Goal: Task Accomplishment & Management: Manage account settings

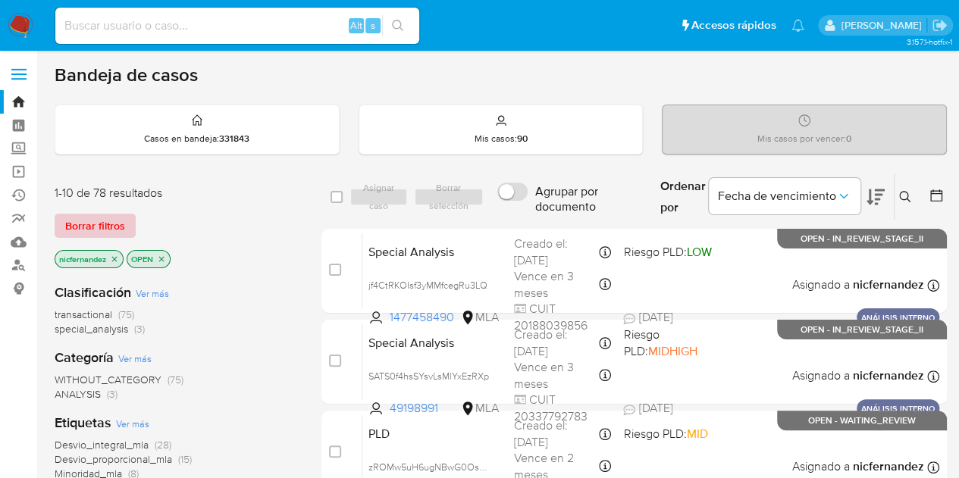
click at [110, 227] on span "Borrar filtros" at bounding box center [95, 225] width 60 height 21
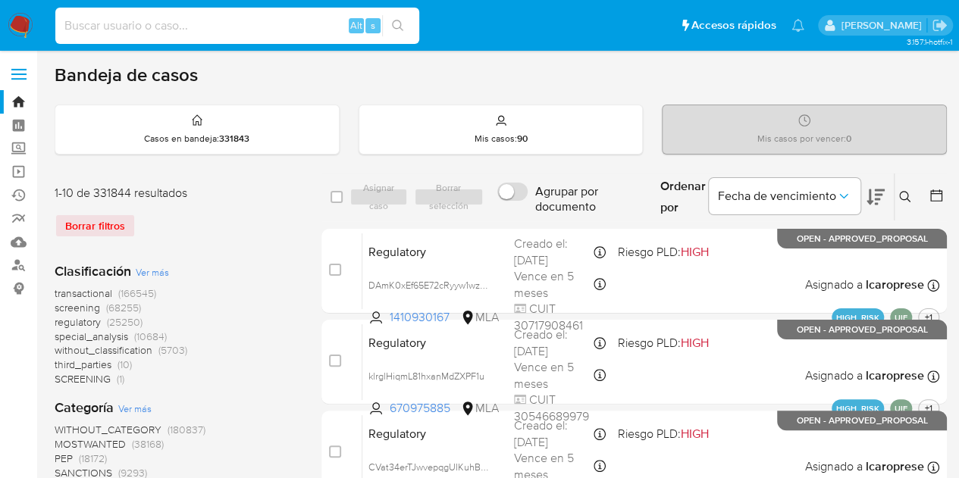
click at [186, 27] on input at bounding box center [237, 26] width 364 height 20
paste input "y7si4kDTqXvISJkp7HYLgEH7"
type input "y7si4kDTqXvISJkp7HYLgEH7"
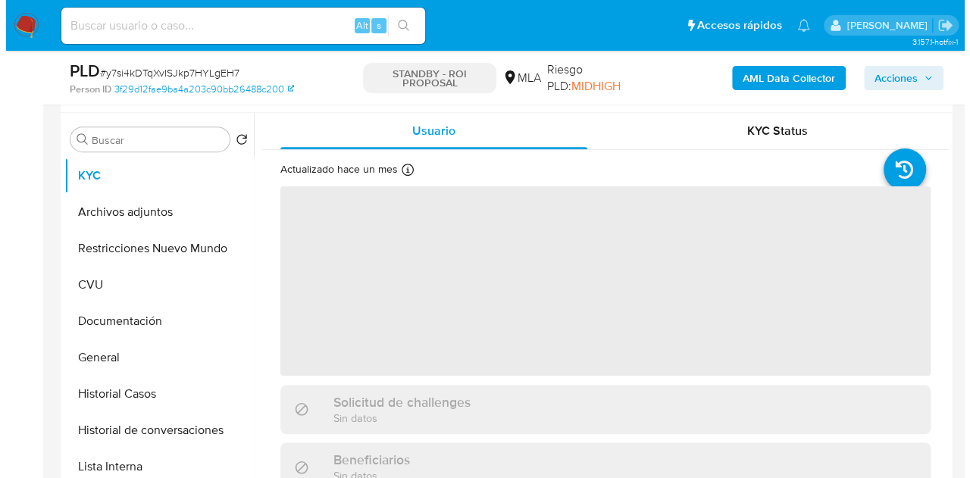
scroll to position [305, 0]
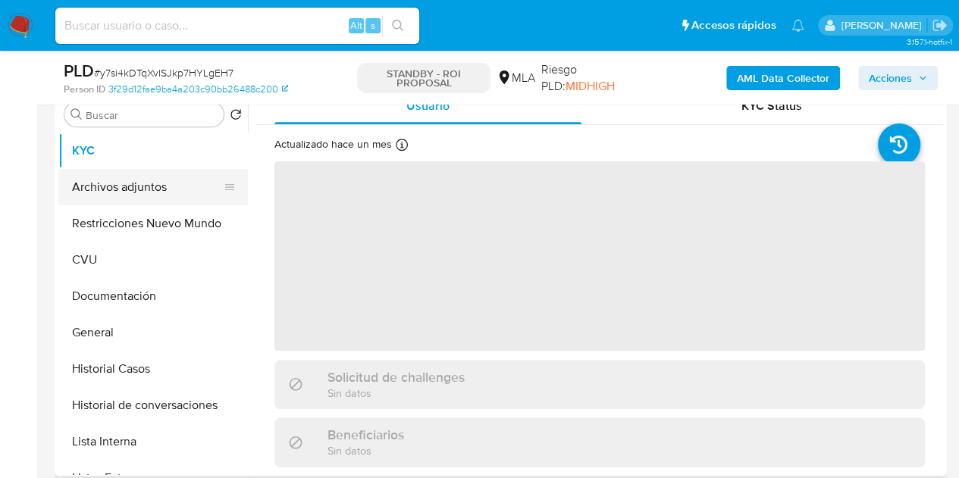
click at [103, 189] on button "Archivos adjuntos" at bounding box center [146, 187] width 177 height 36
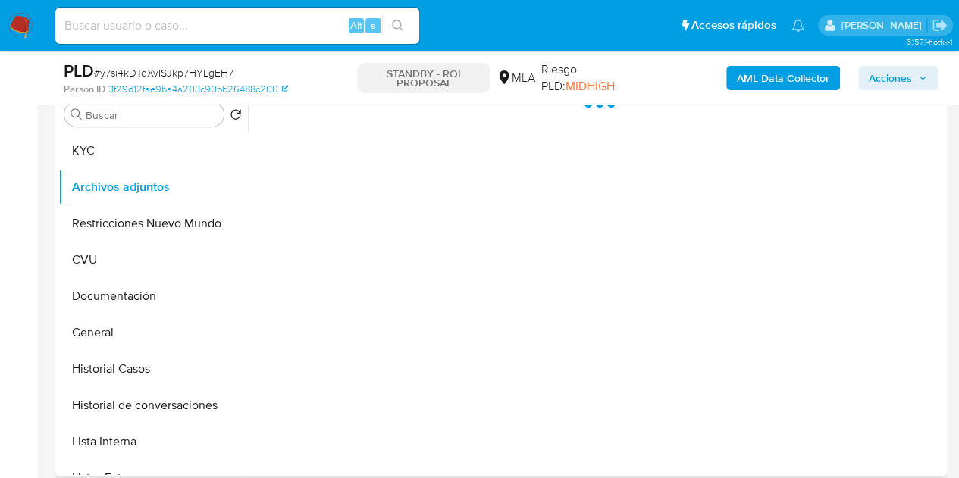
select select "10"
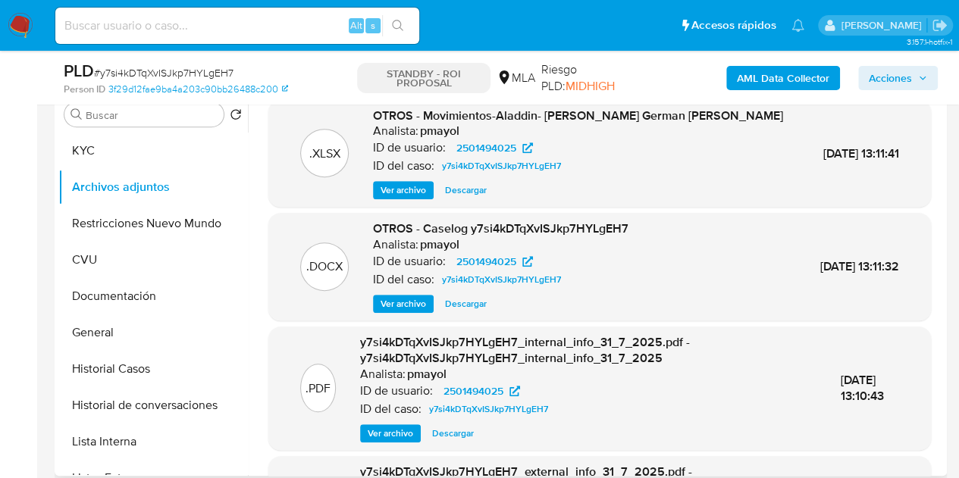
click at [386, 296] on span "Ver archivo" at bounding box center [402, 303] width 45 height 15
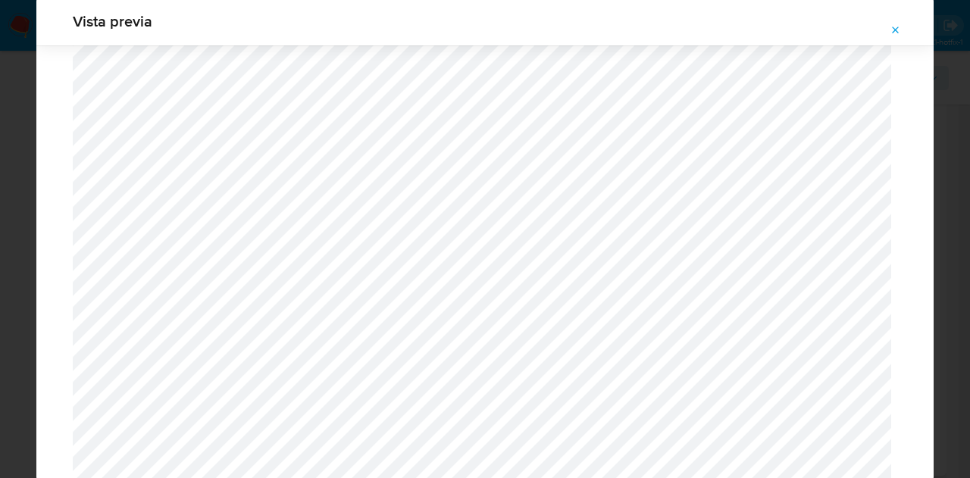
scroll to position [89, 0]
click at [891, 34] on icon "Attachment preview" at bounding box center [896, 30] width 12 height 12
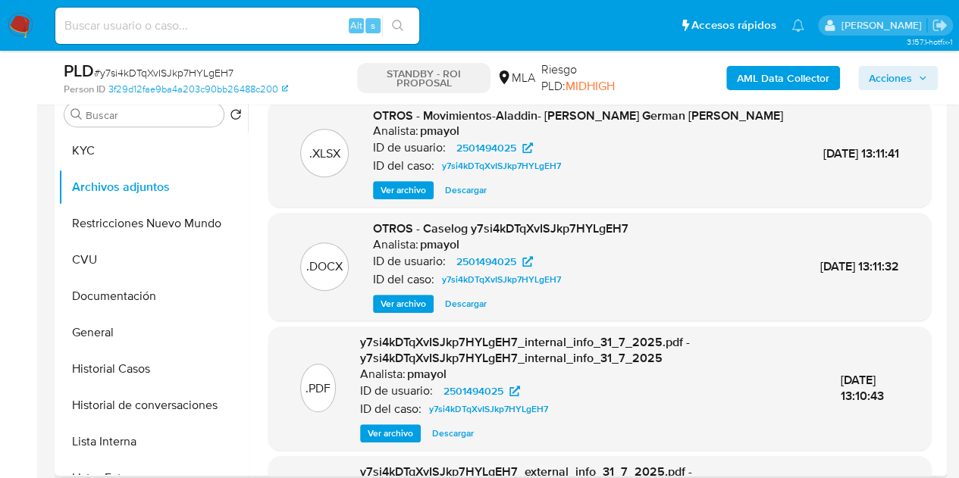
click at [393, 304] on span "Ver archivo" at bounding box center [402, 303] width 45 height 15
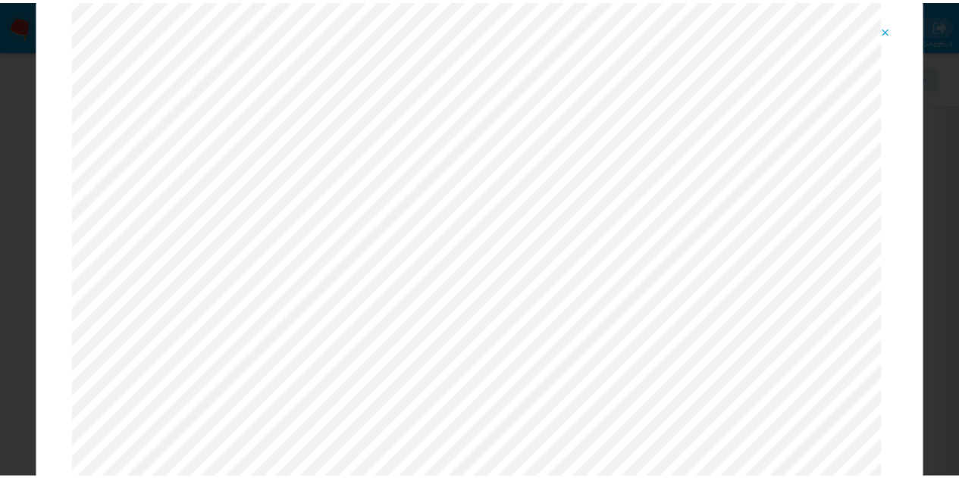
scroll to position [0, 0]
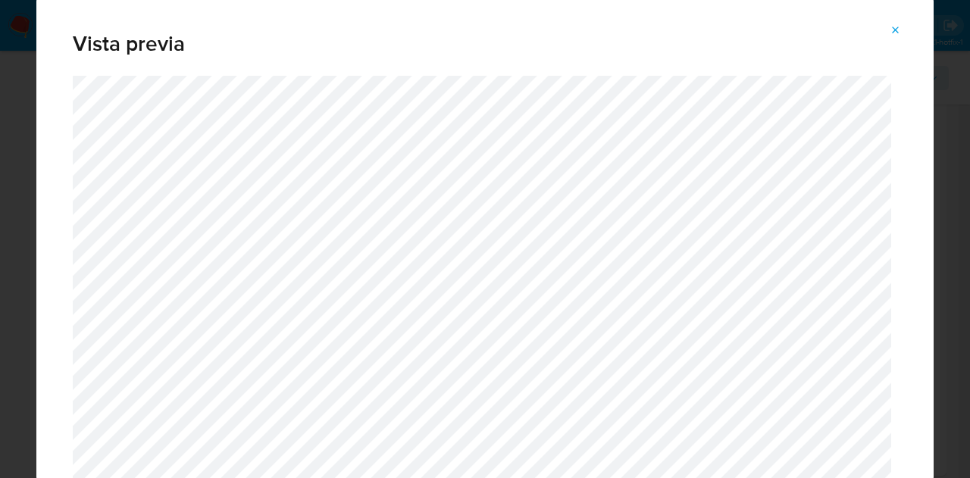
click at [896, 27] on icon "Attachment preview" at bounding box center [896, 30] width 12 height 12
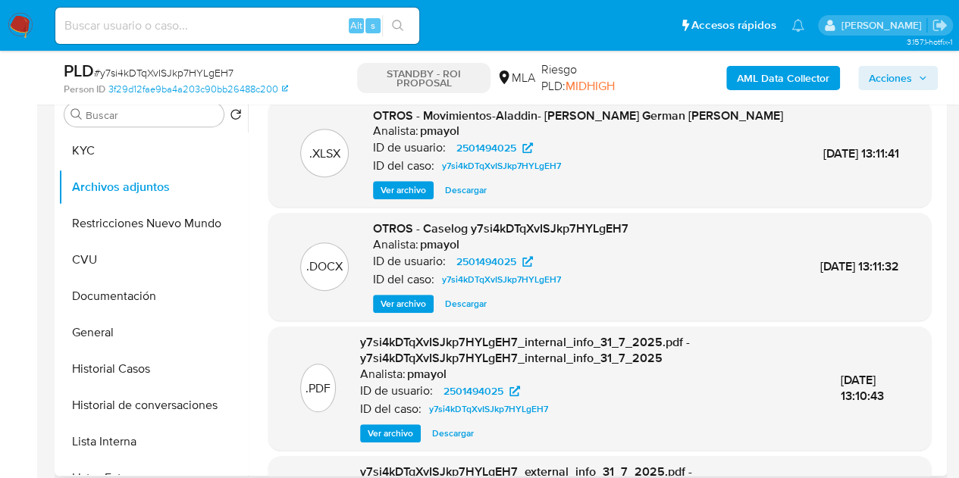
click at [468, 302] on span "Descargar" at bounding box center [466, 303] width 42 height 15
click at [224, 31] on input at bounding box center [237, 26] width 364 height 20
paste input "yvsQf4zzS2kiTLwciqHt23C7"
type input "yvsQf4zzS2kiTLwciqHt23C7"
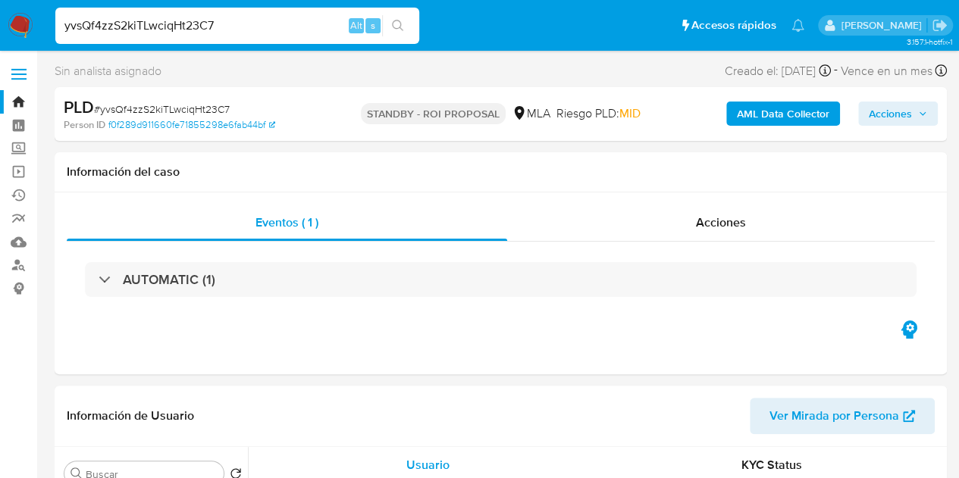
select select "10"
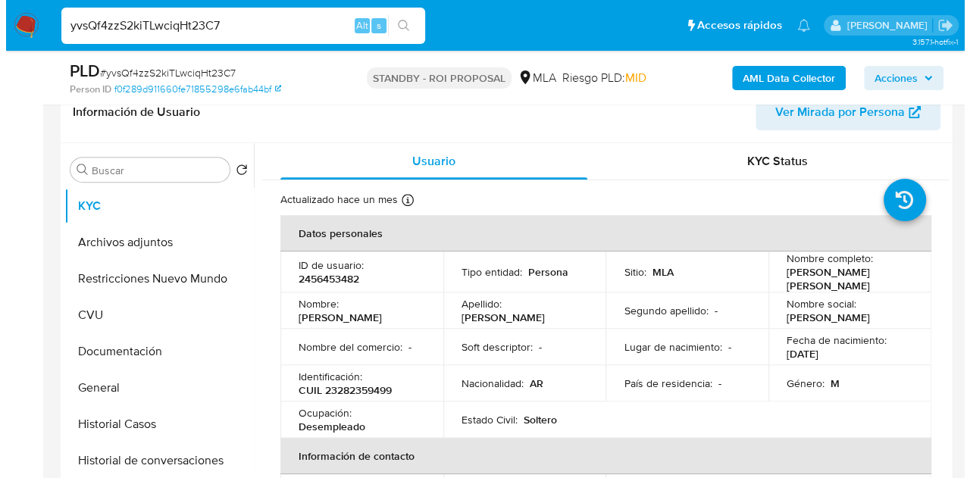
scroll to position [327, 0]
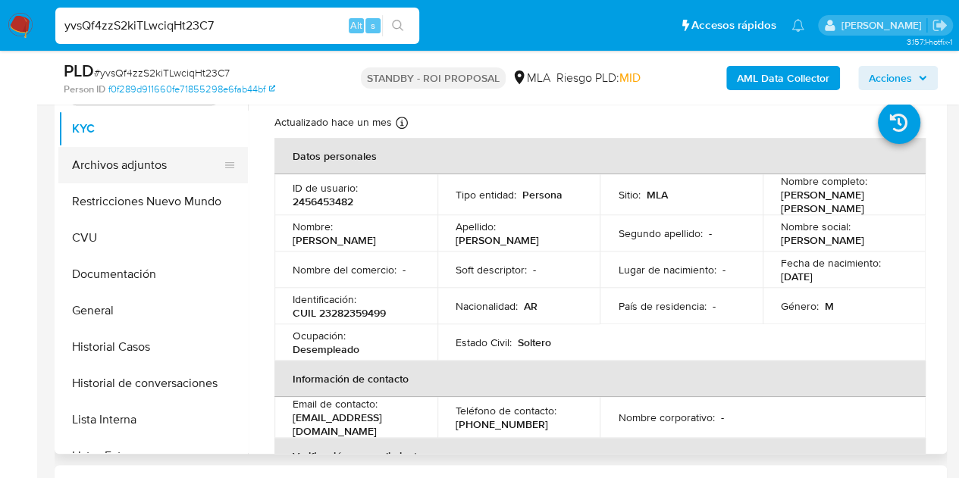
click at [123, 172] on button "Archivos adjuntos" at bounding box center [146, 165] width 177 height 36
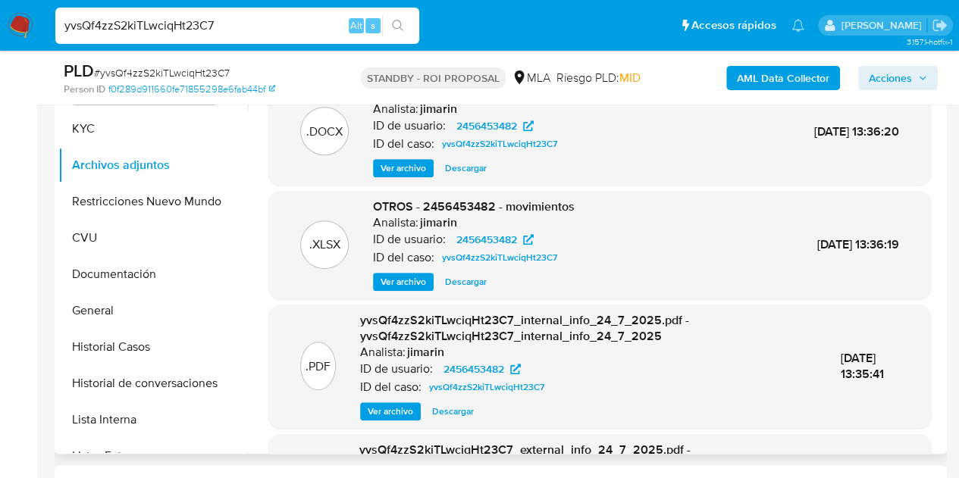
click at [393, 176] on span "Ver archivo" at bounding box center [402, 168] width 45 height 15
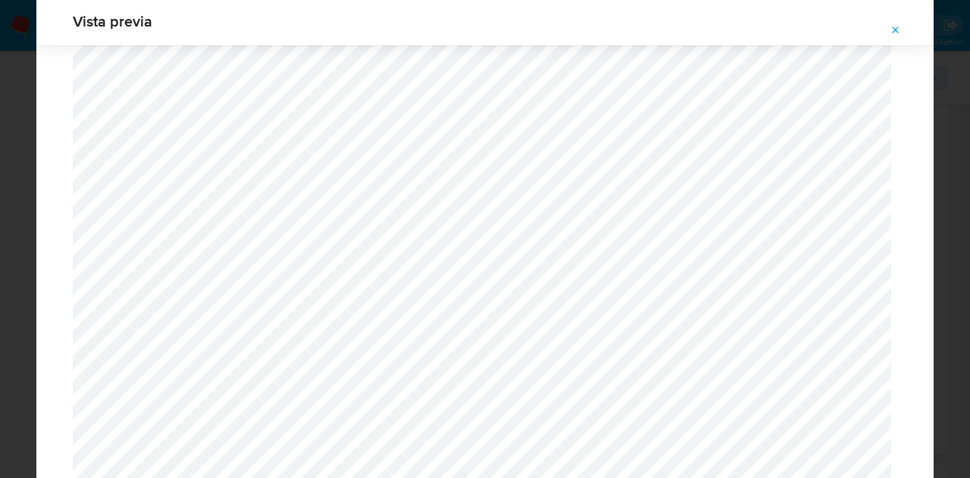
scroll to position [731, 0]
click at [893, 16] on div "Vista previa" at bounding box center [484, 21] width 897 height 48
drag, startPoint x: 899, startPoint y: 28, endPoint x: 770, endPoint y: 8, distance: 130.4
click at [899, 28] on icon "Attachment preview" at bounding box center [896, 30] width 12 height 12
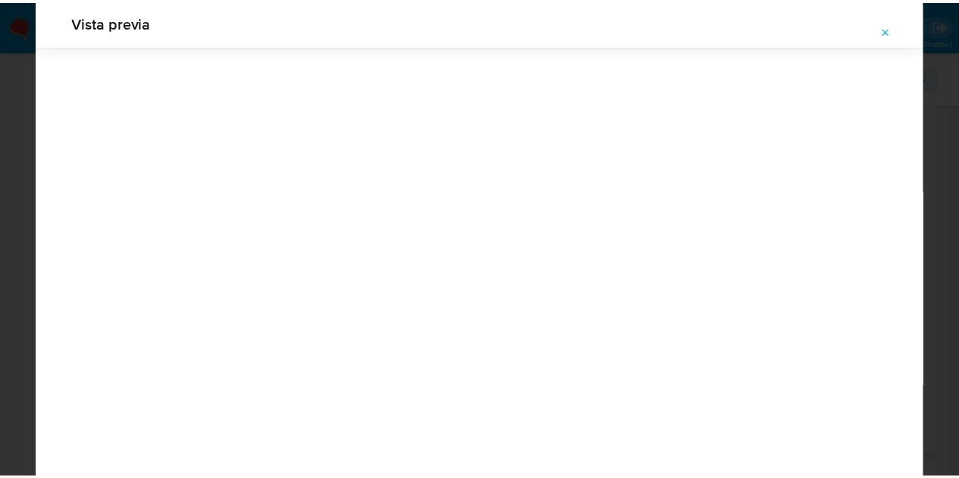
scroll to position [48, 0]
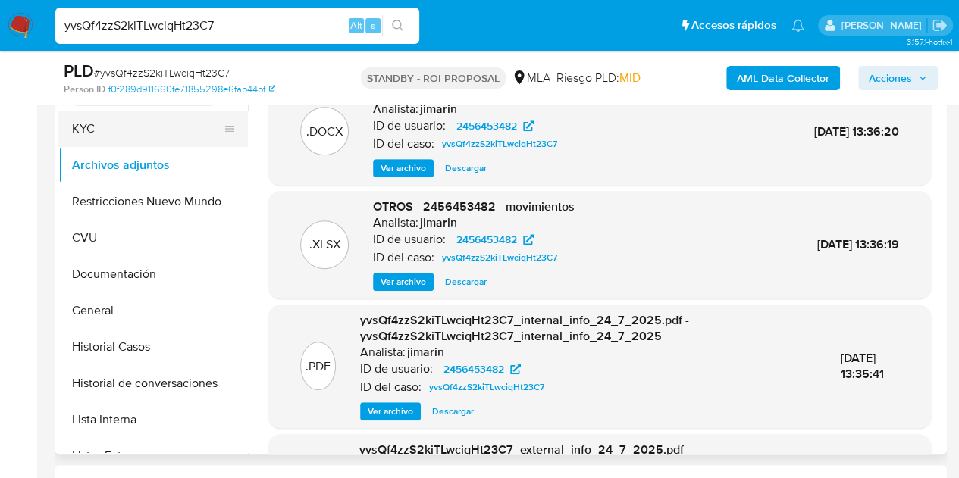
click at [111, 143] on button "KYC" at bounding box center [146, 129] width 177 height 36
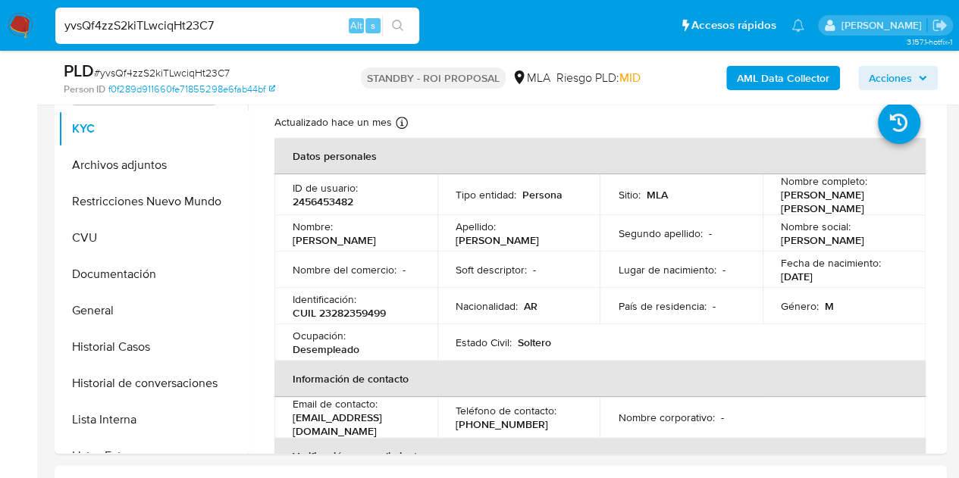
drag, startPoint x: 236, startPoint y: 25, endPoint x: 20, endPoint y: 5, distance: 216.9
click at [22, 5] on nav "Pausado Ver notificaciones yvsQf4zzS2kiTLwciqHt23C7 Alt s Accesos rápidos Presi…" at bounding box center [479, 25] width 959 height 51
paste input "HUt2FWBNkO8t4WIdq5zhgf9m"
type input "HUt2FWBNkO8t4WIdq5zhgf9m"
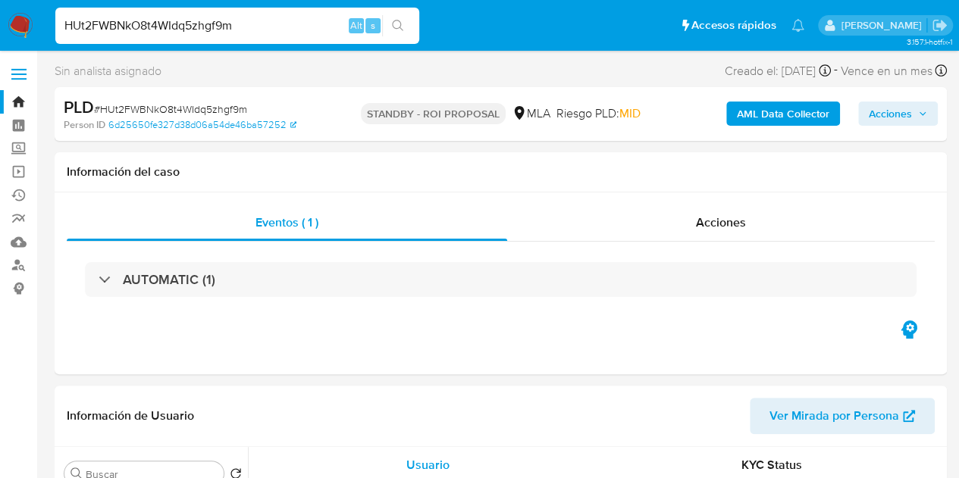
select select "10"
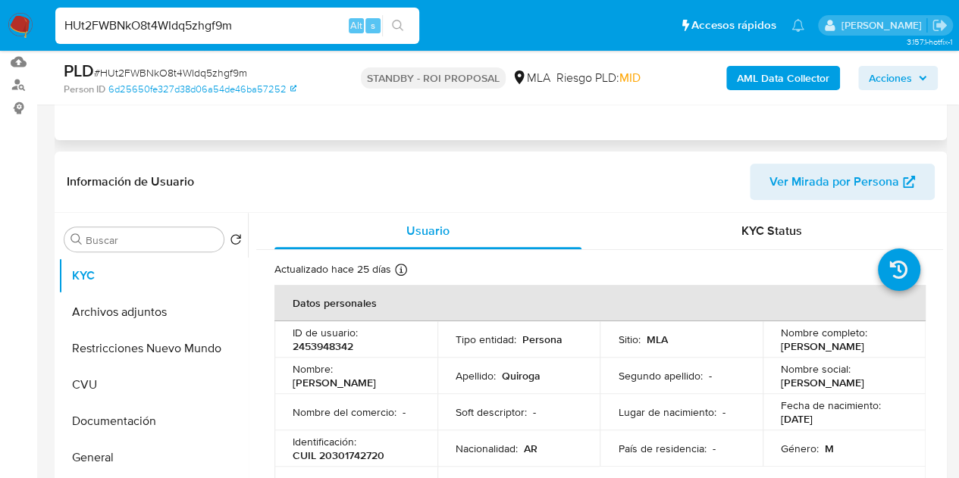
scroll to position [186, 0]
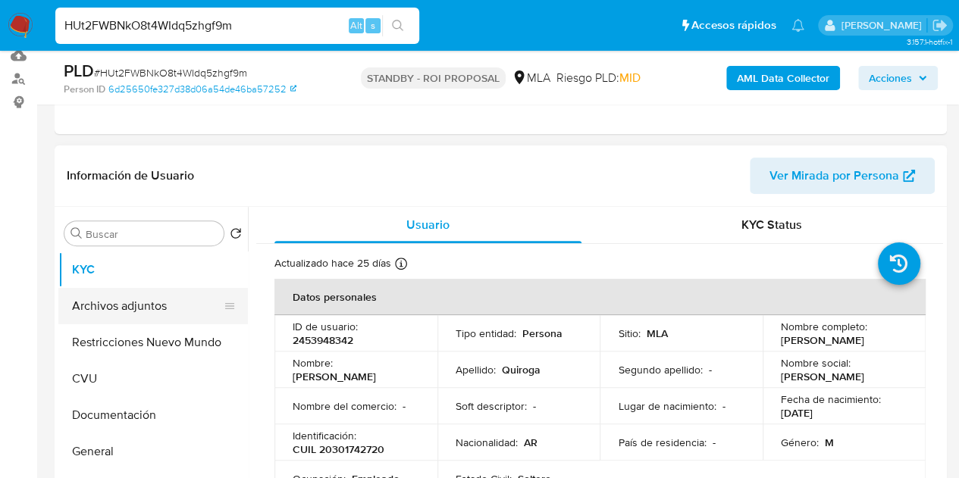
click at [161, 298] on button "Archivos adjuntos" at bounding box center [146, 306] width 177 height 36
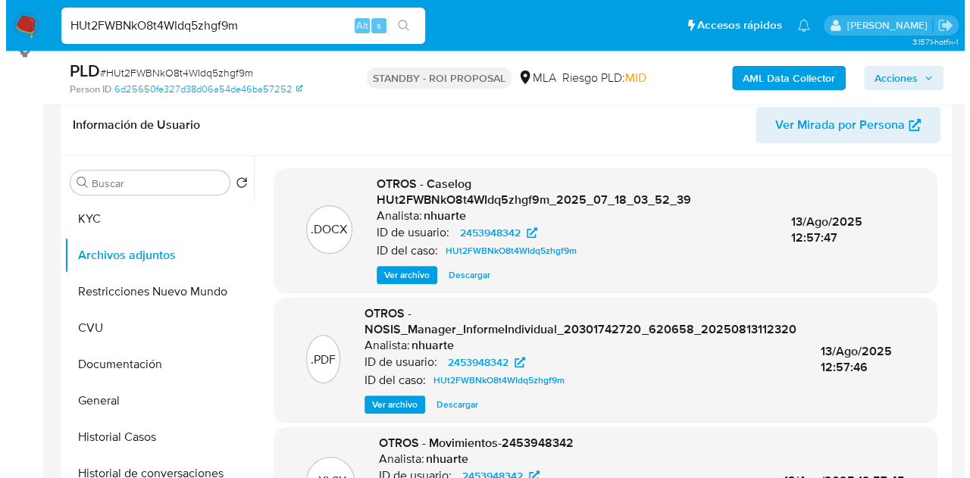
scroll to position [250, 0]
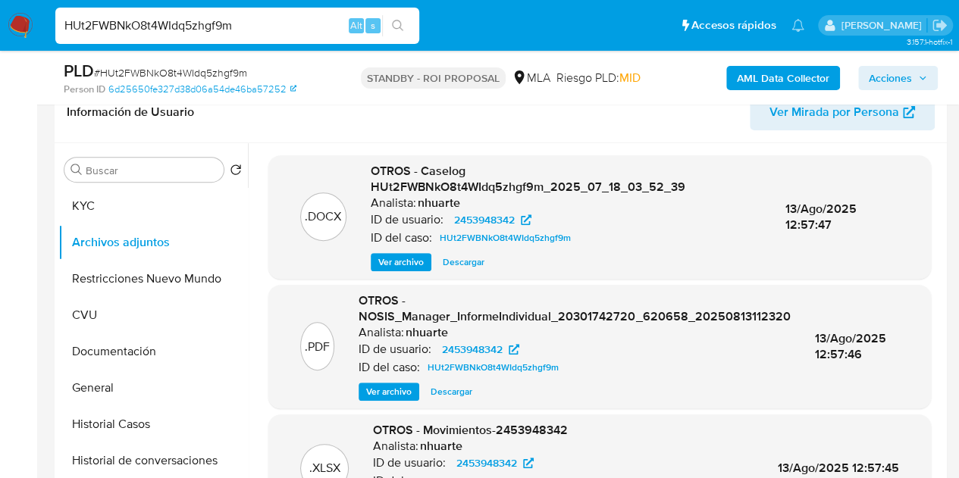
click at [399, 258] on span "Ver archivo" at bounding box center [400, 262] width 45 height 15
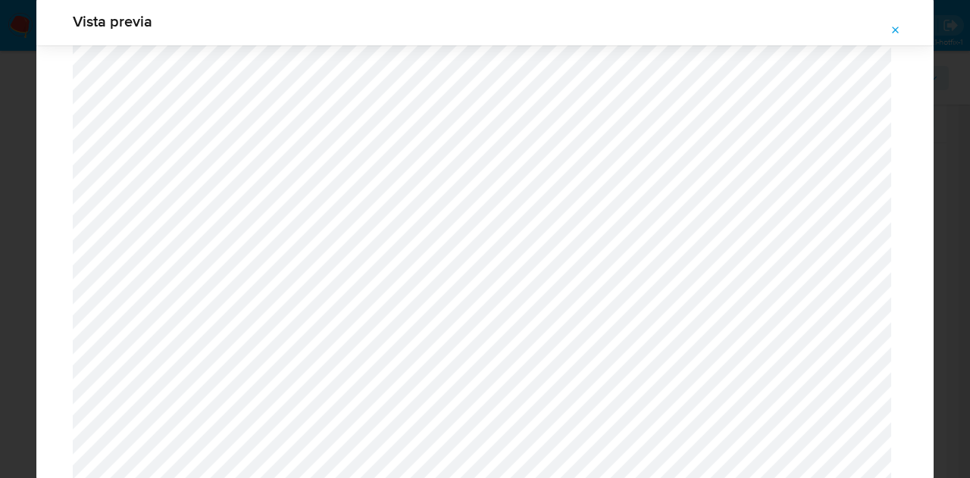
scroll to position [744, 0]
click at [900, 23] on span "Attachment preview" at bounding box center [896, 30] width 12 height 21
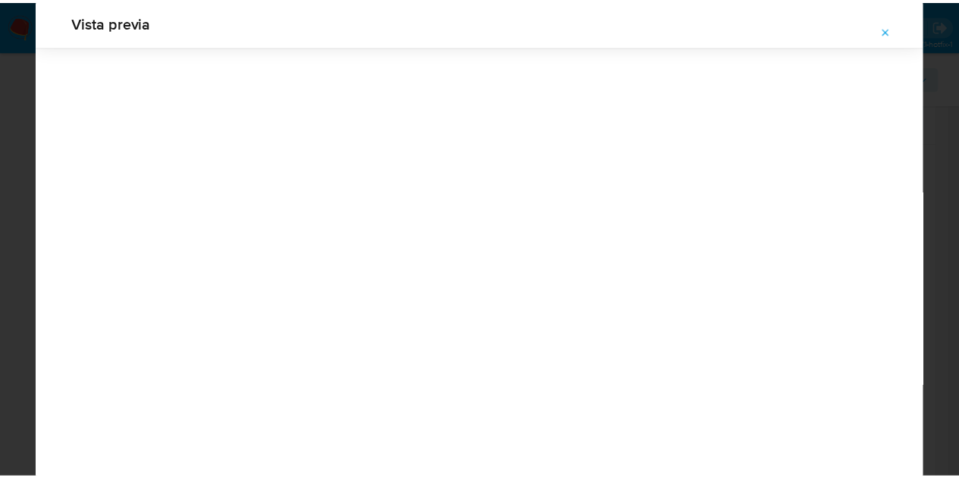
scroll to position [48, 0]
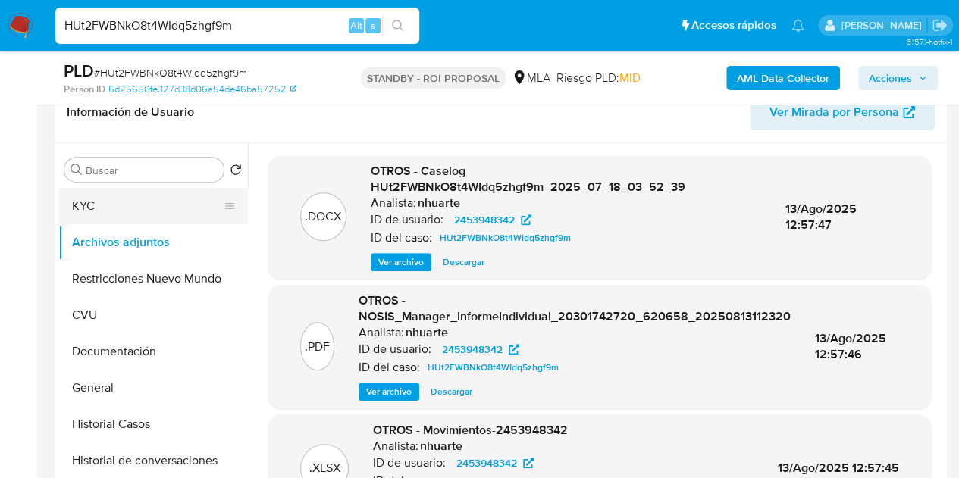
click at [114, 211] on button "KYC" at bounding box center [146, 206] width 177 height 36
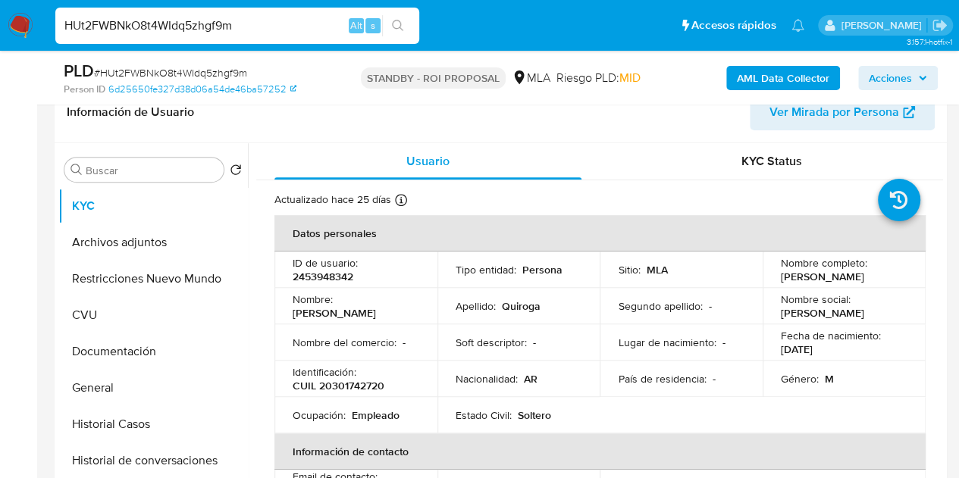
click at [12, 17] on img at bounding box center [21, 26] width 26 height 26
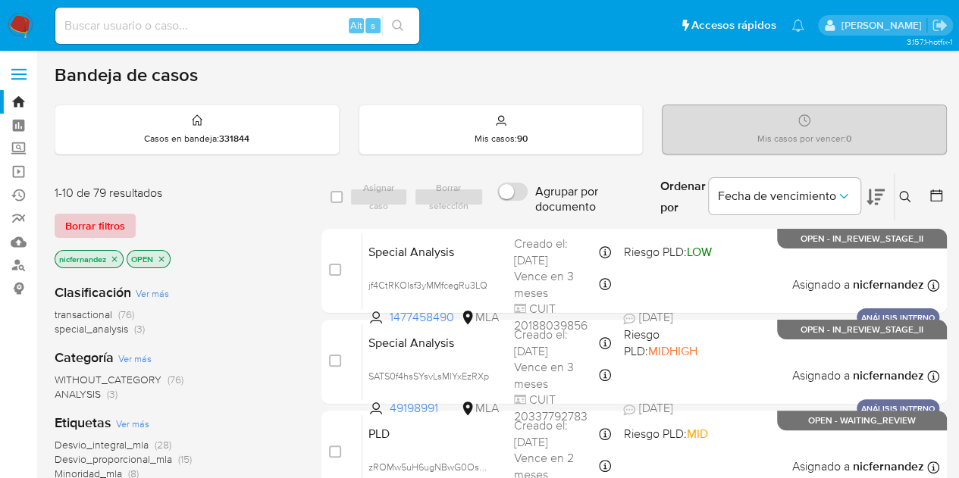
click at [108, 219] on span "Borrar filtros" at bounding box center [95, 225] width 60 height 21
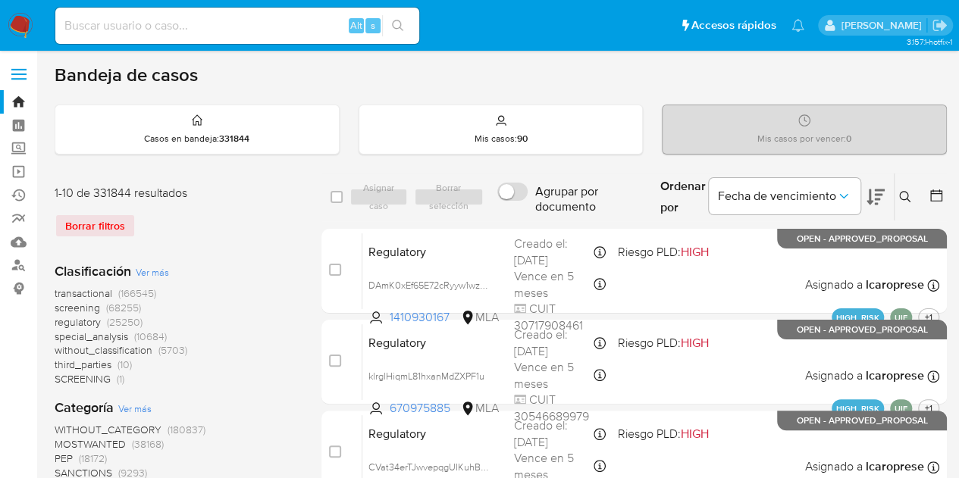
click at [909, 199] on icon at bounding box center [904, 196] width 11 height 11
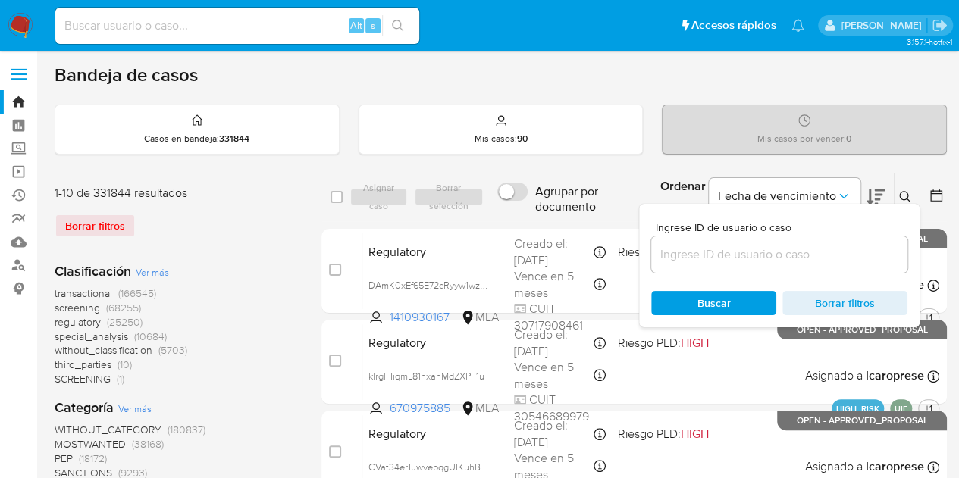
click at [780, 246] on input at bounding box center [779, 255] width 256 height 20
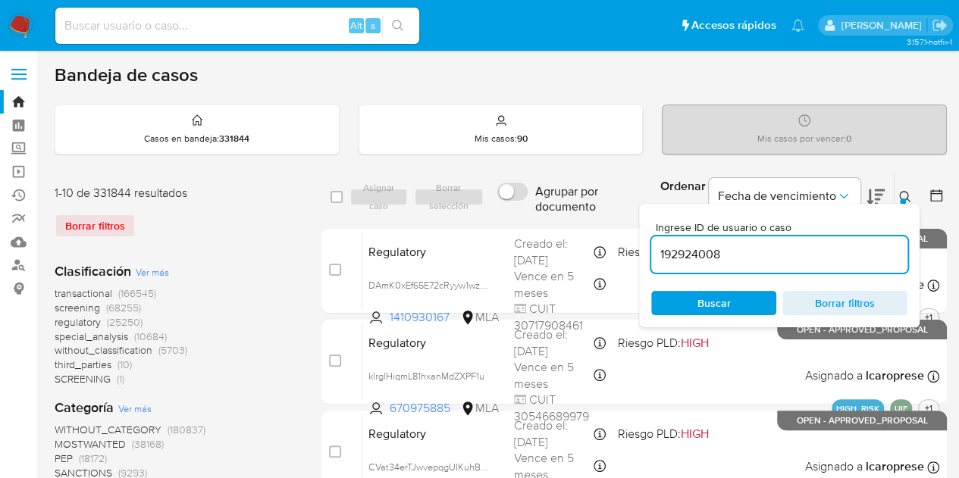
type input "192924008"
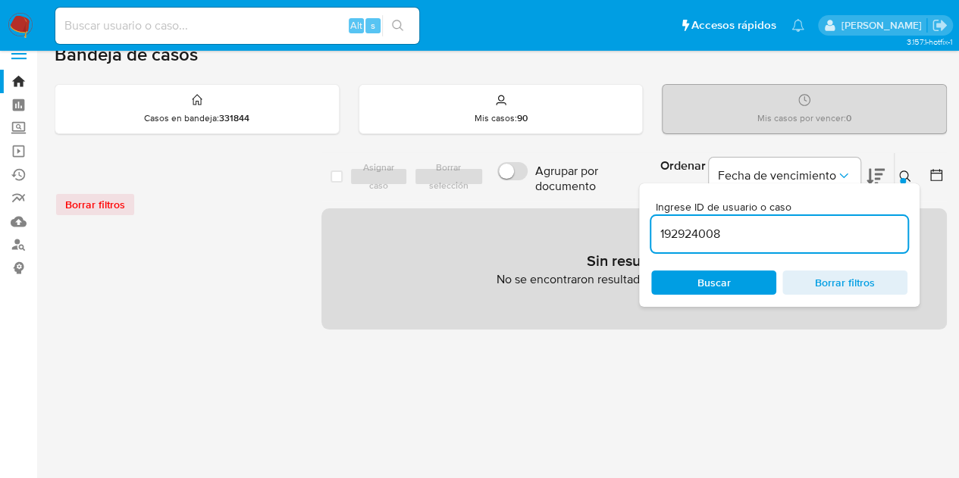
scroll to position [24, 0]
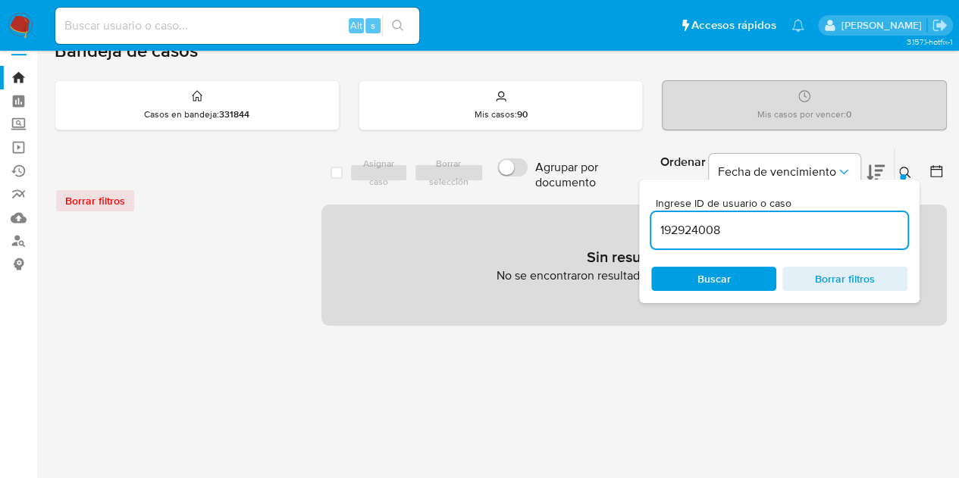
click at [200, 14] on div "Alt s" at bounding box center [237, 26] width 364 height 36
click at [199, 21] on input at bounding box center [237, 26] width 364 height 20
paste input "192924008"
type input "192924008"
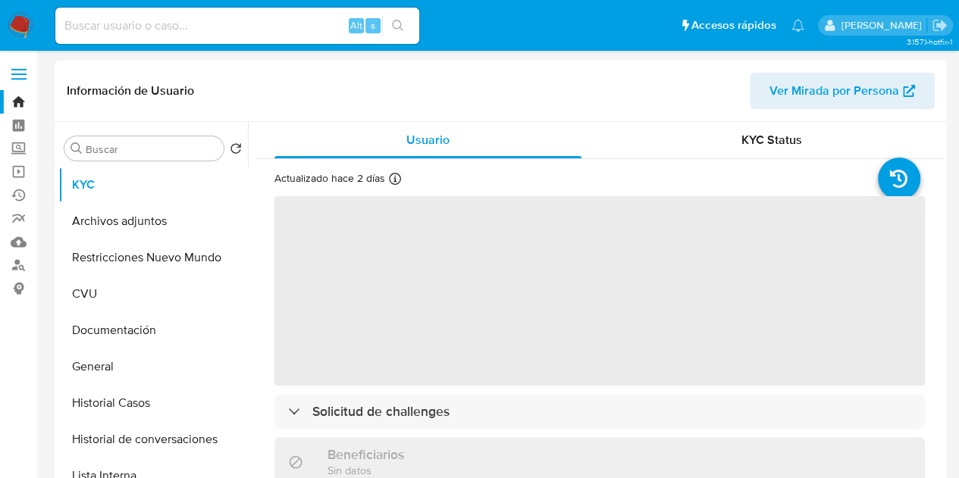
click at [860, 105] on span "Ver Mirada por Persona" at bounding box center [834, 91] width 130 height 36
select select "10"
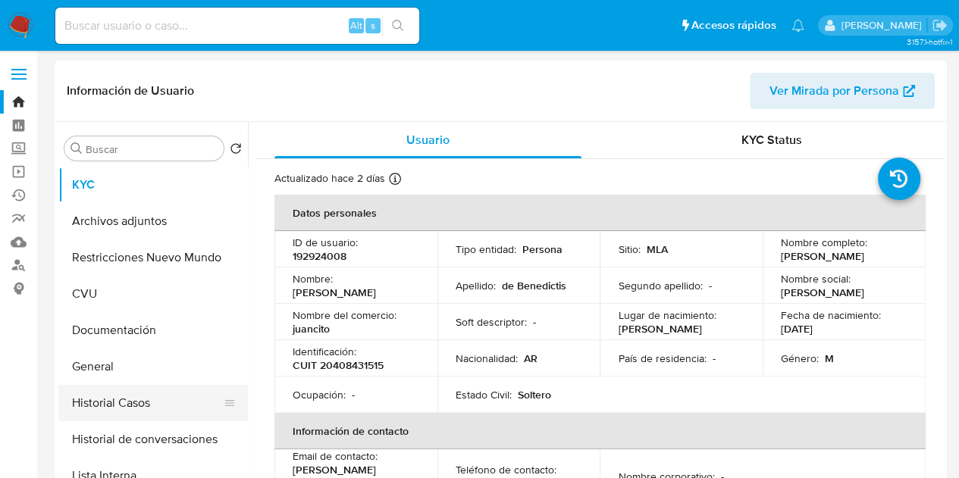
click at [126, 405] on button "Historial Casos" at bounding box center [146, 403] width 177 height 36
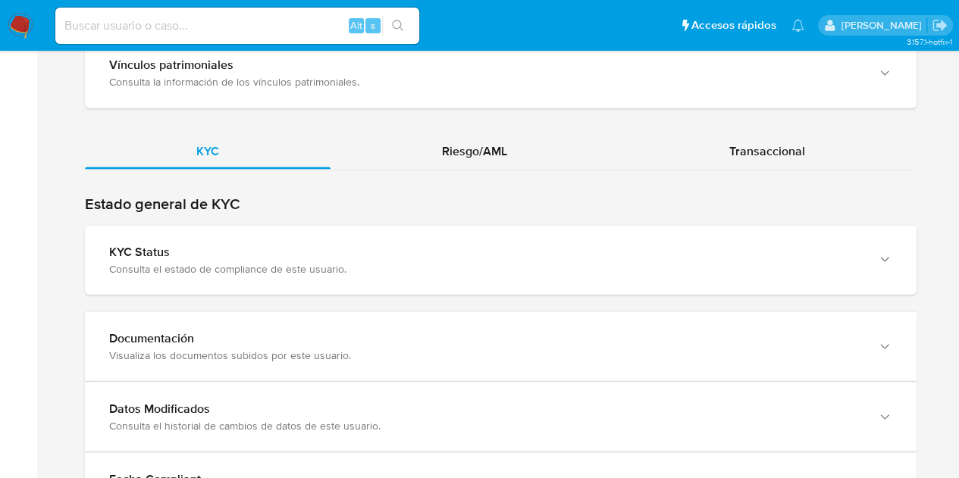
scroll to position [1276, 0]
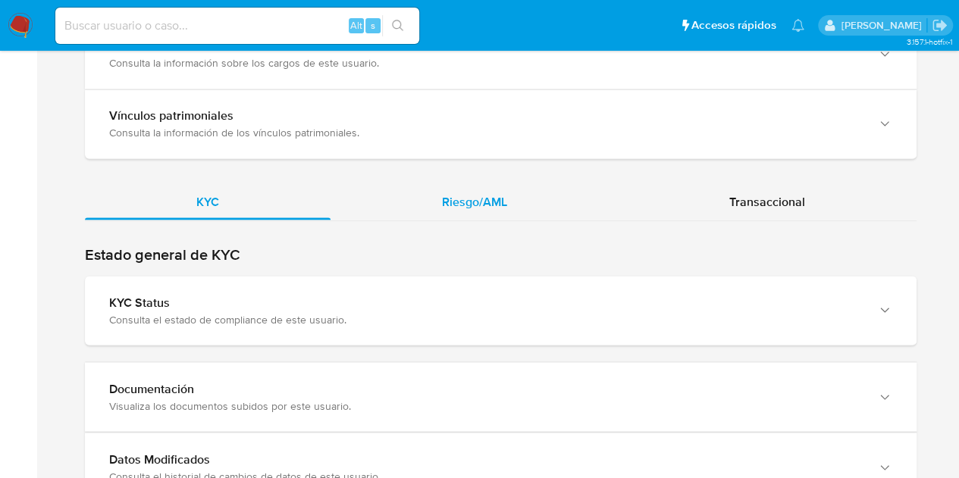
click at [508, 209] on div "Riesgo/AML" at bounding box center [474, 201] width 288 height 36
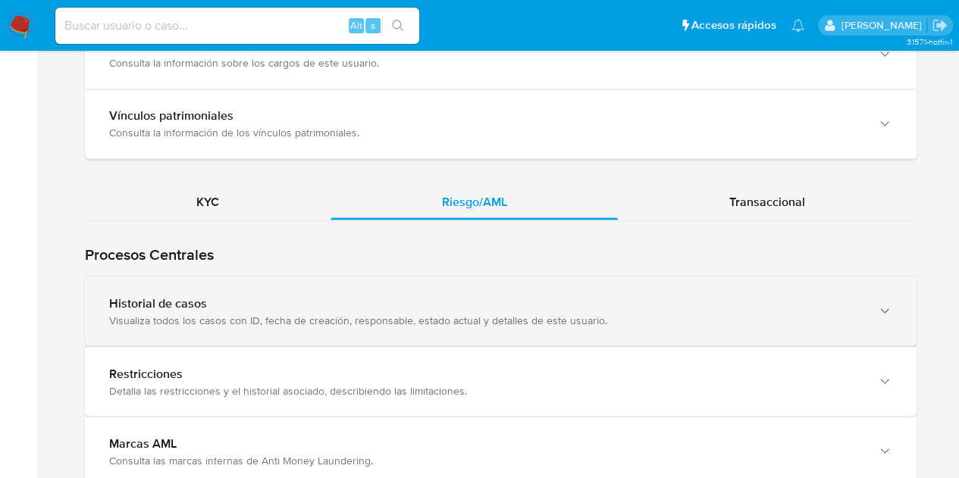
click at [142, 313] on div "Visualiza todos los casos con ID, fecha de creación, responsable, estado actual…" at bounding box center [485, 320] width 752 height 14
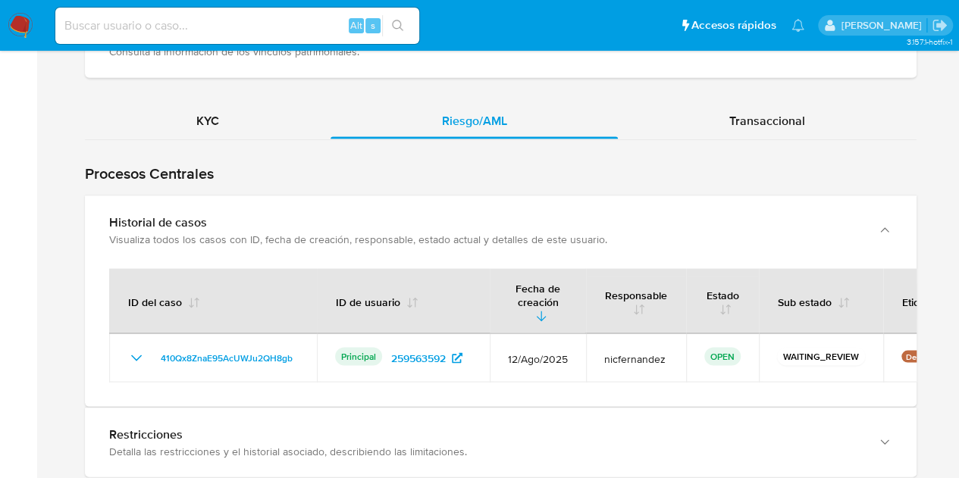
scroll to position [1424, 0]
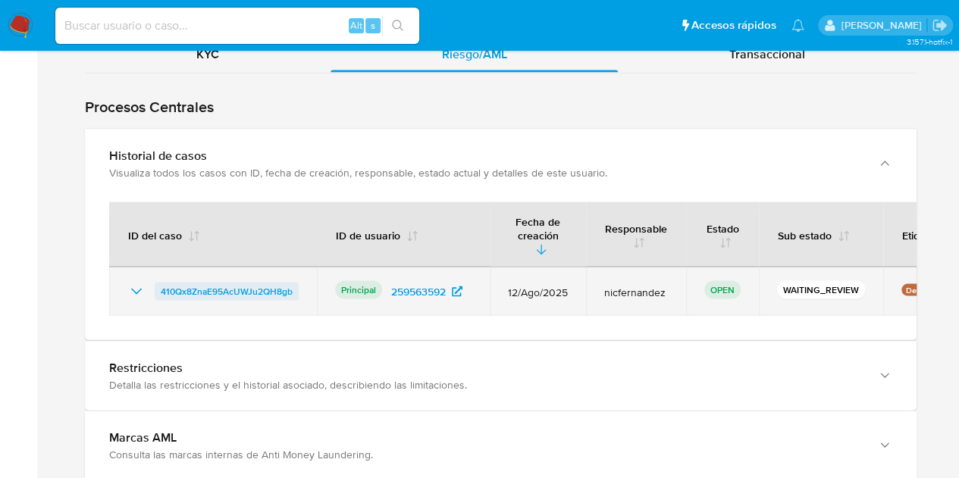
click at [251, 282] on span "410Qx8ZnaE95AcUWJu2QH8gb" at bounding box center [227, 291] width 132 height 18
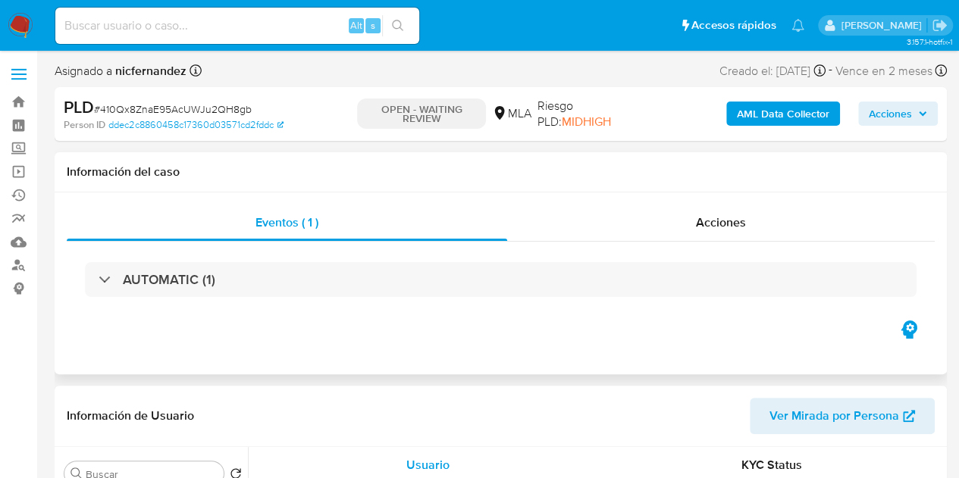
select select "10"
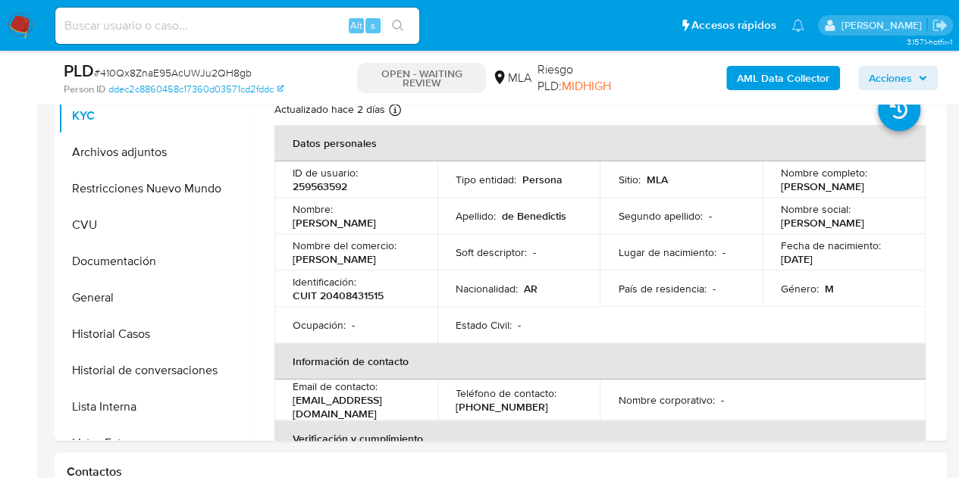
scroll to position [291, 0]
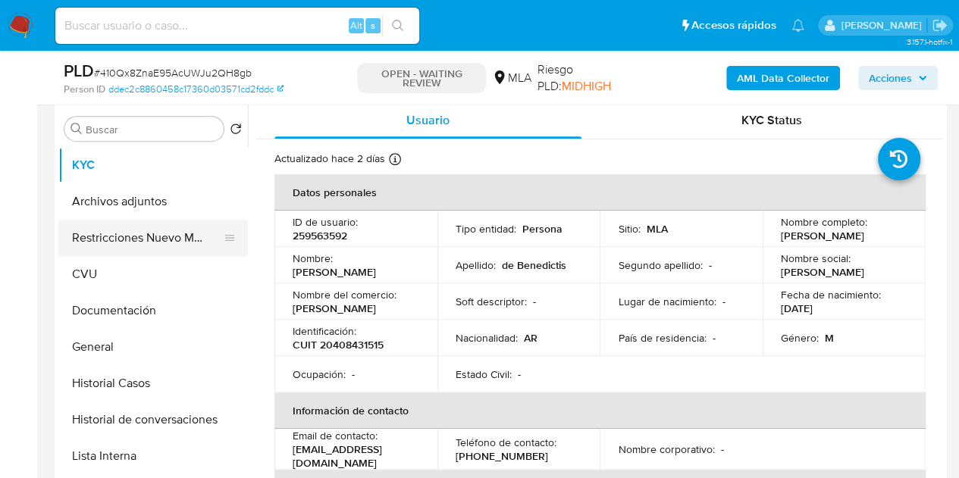
click at [100, 246] on button "Restricciones Nuevo Mundo" at bounding box center [146, 238] width 177 height 36
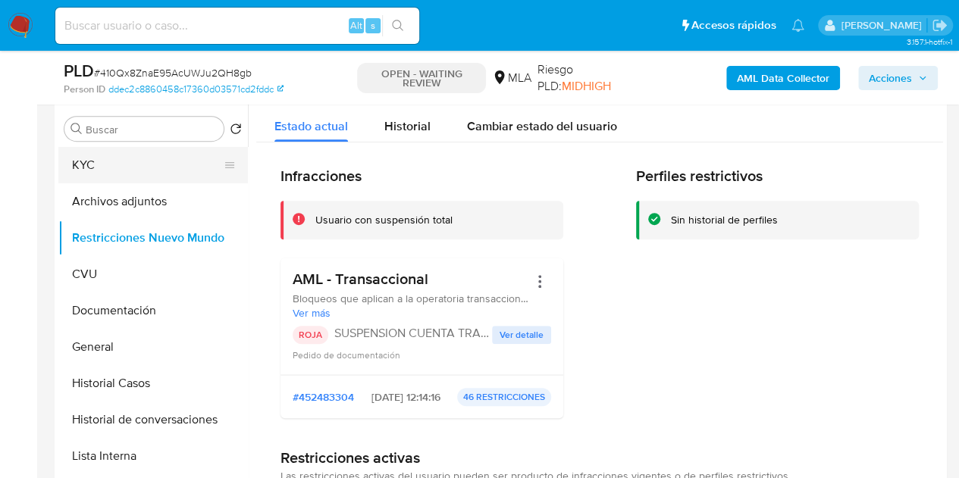
click at [129, 172] on button "KYC" at bounding box center [146, 165] width 177 height 36
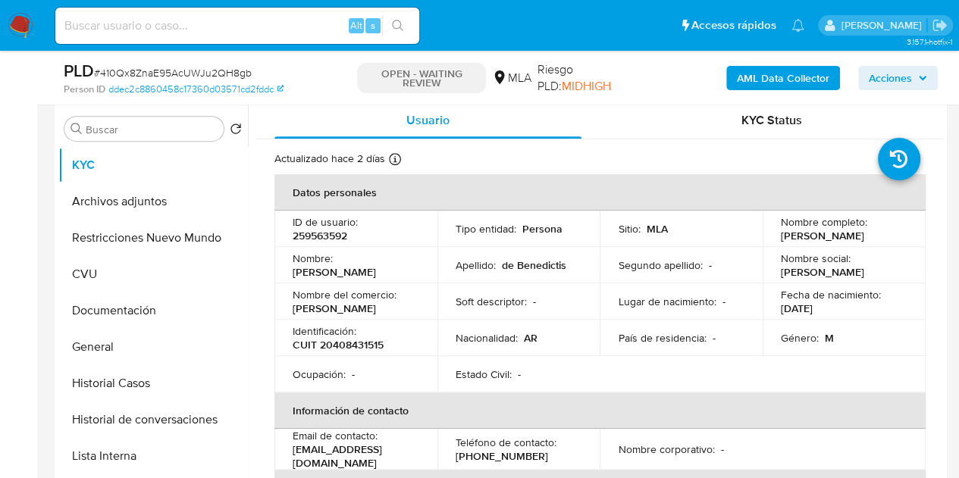
click at [320, 235] on p "259563592" at bounding box center [320, 236] width 55 height 14
click at [319, 235] on p "259563592" at bounding box center [320, 236] width 55 height 14
copy p "259563592"
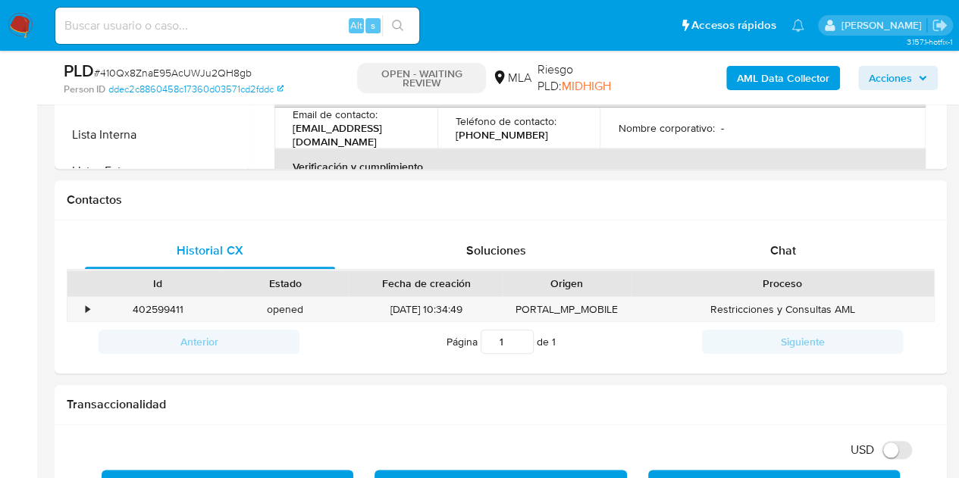
scroll to position [774, 0]
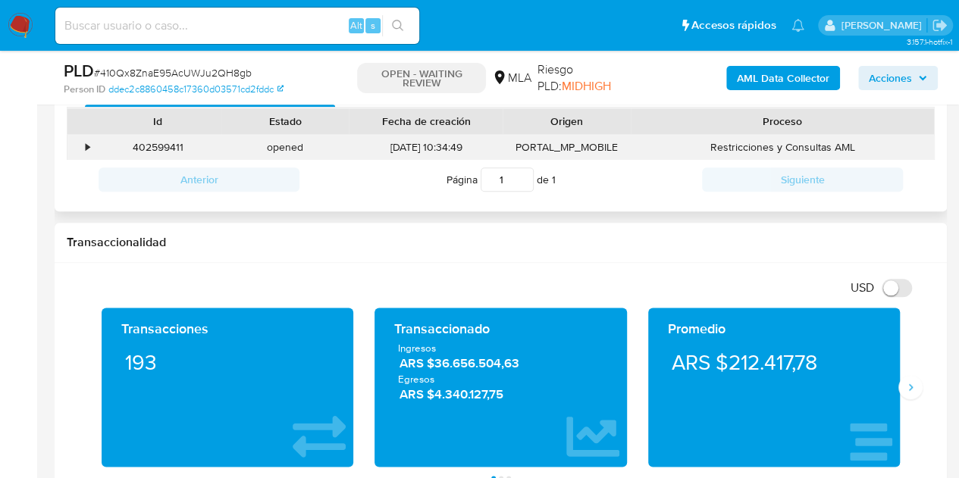
click at [164, 140] on div "402599411" at bounding box center [157, 147] width 127 height 25
copy div "402599411"
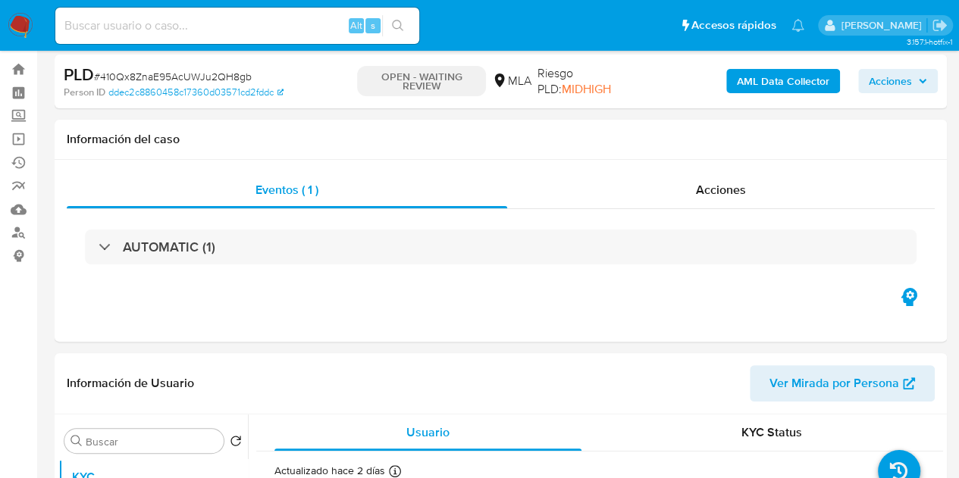
scroll to position [0, 0]
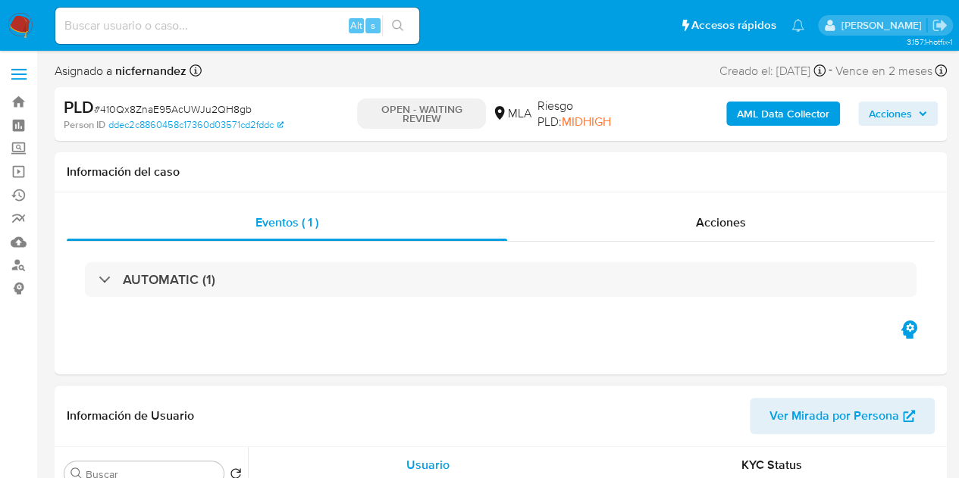
click at [817, 411] on span "Ver Mirada por Persona" at bounding box center [834, 416] width 130 height 36
drag, startPoint x: 13, startPoint y: 101, endPoint x: 27, endPoint y: 107, distance: 15.6
click at [14, 100] on link "Bandeja" at bounding box center [90, 101] width 180 height 23
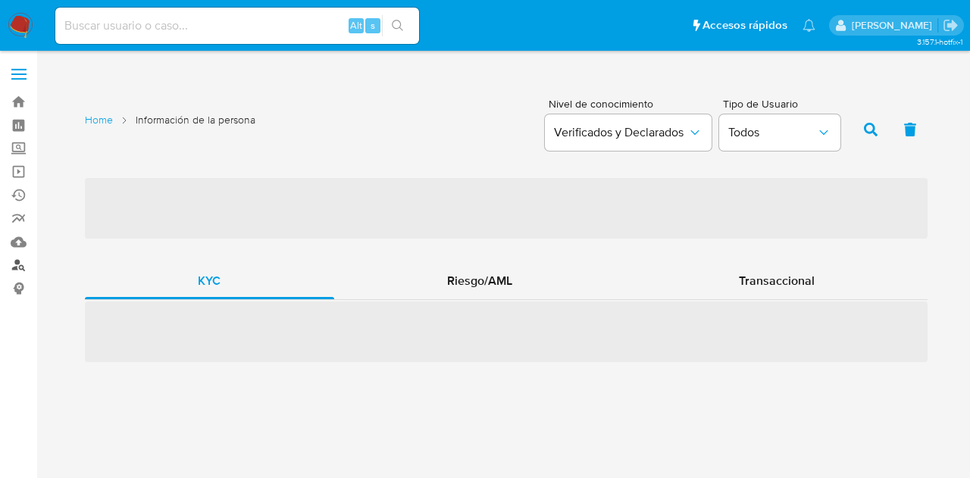
click at [12, 265] on link "Buscador de personas" at bounding box center [90, 265] width 180 height 23
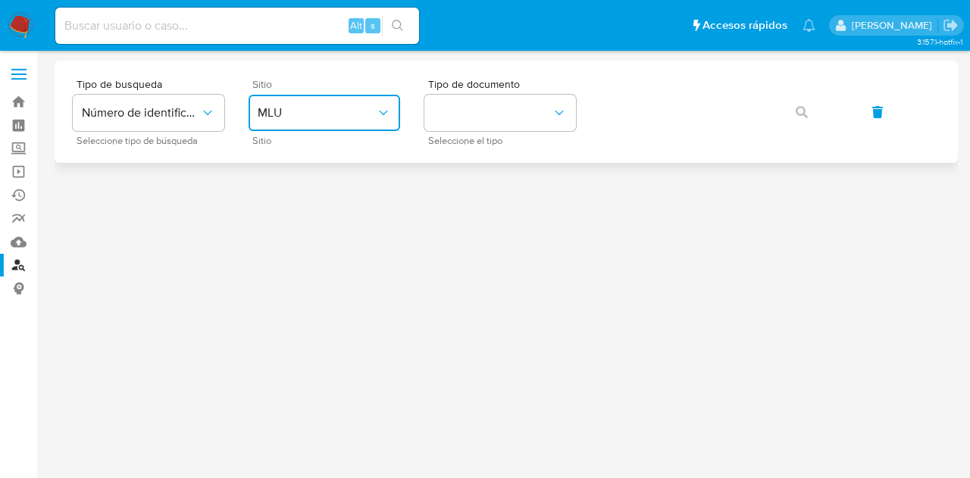
click at [335, 108] on span "MLU" at bounding box center [317, 112] width 118 height 15
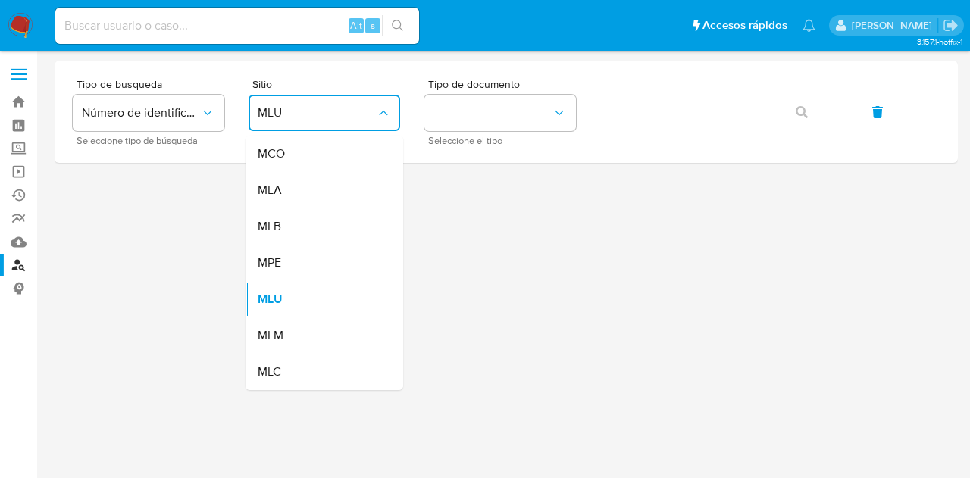
click at [327, 208] on div "MLB" at bounding box center [320, 226] width 124 height 36
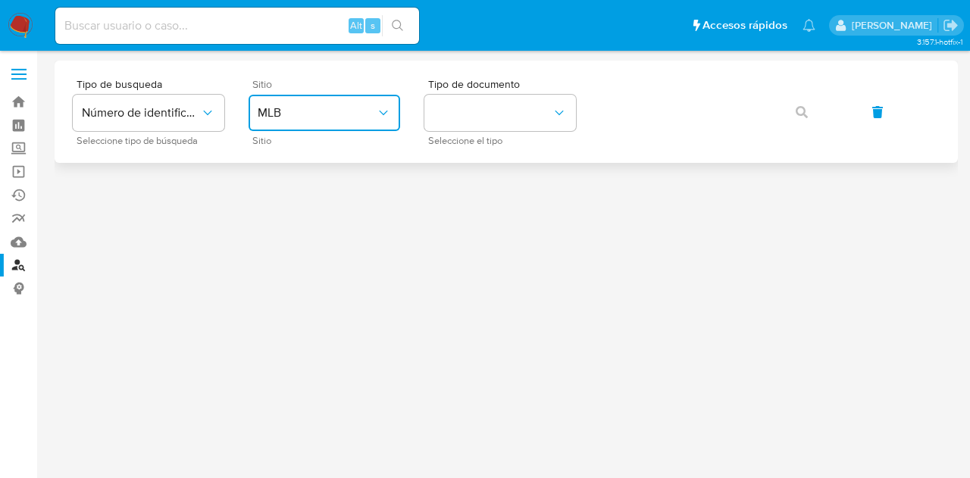
click at [330, 110] on span "MLB" at bounding box center [317, 112] width 118 height 15
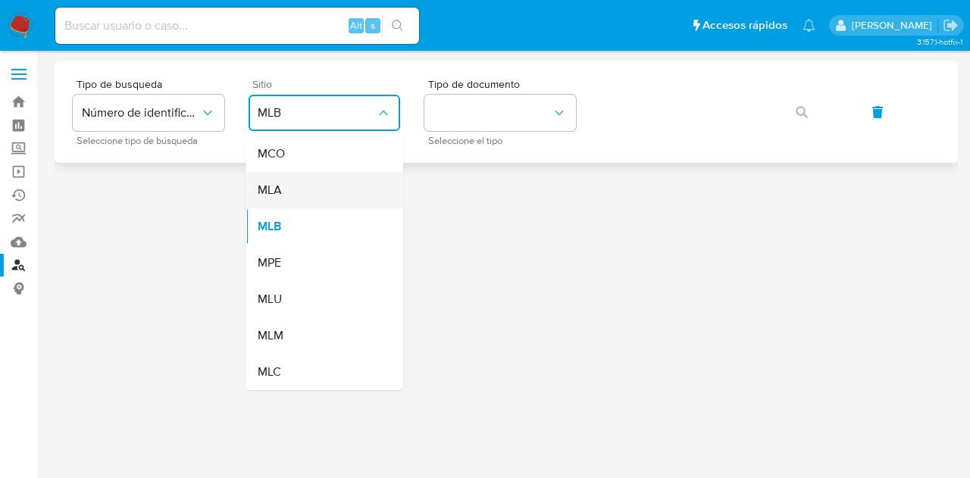
click at [320, 180] on div "MLA" at bounding box center [320, 190] width 124 height 36
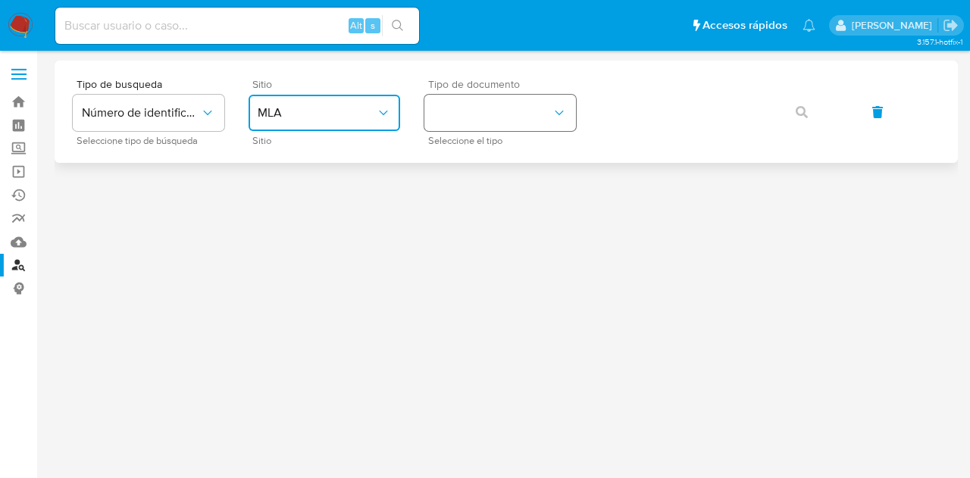
click at [505, 111] on button "identificationType" at bounding box center [500, 113] width 152 height 36
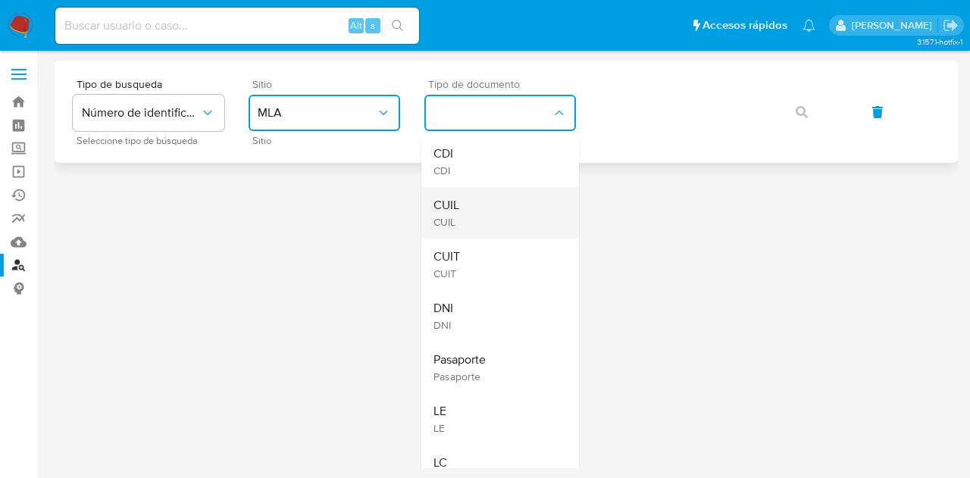
click at [486, 208] on div "CUIL CUIL" at bounding box center [495, 213] width 124 height 52
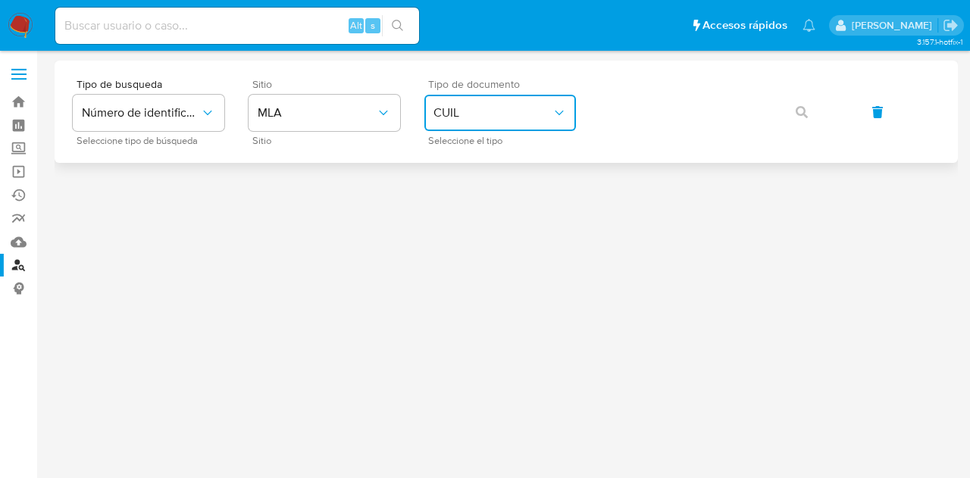
click at [502, 123] on button "CUIL" at bounding box center [500, 113] width 152 height 36
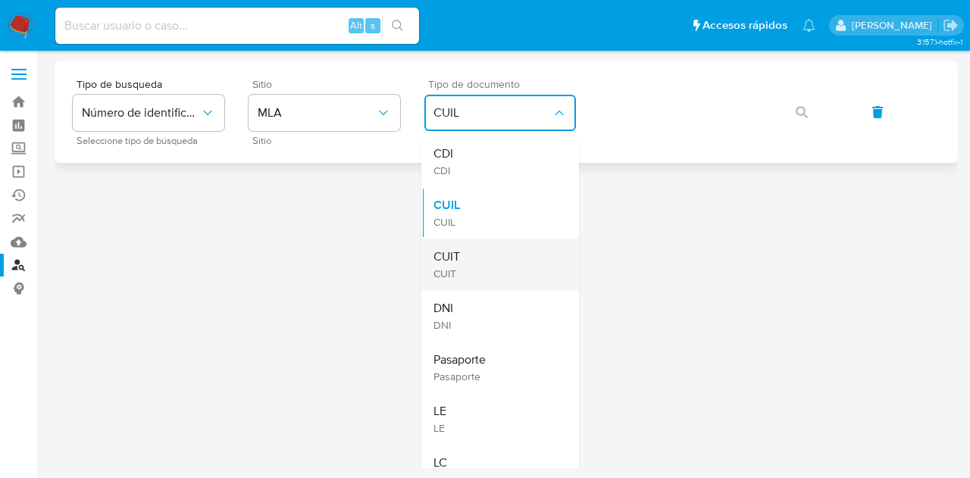
click at [483, 251] on div "CUIT CUIT" at bounding box center [495, 265] width 124 height 52
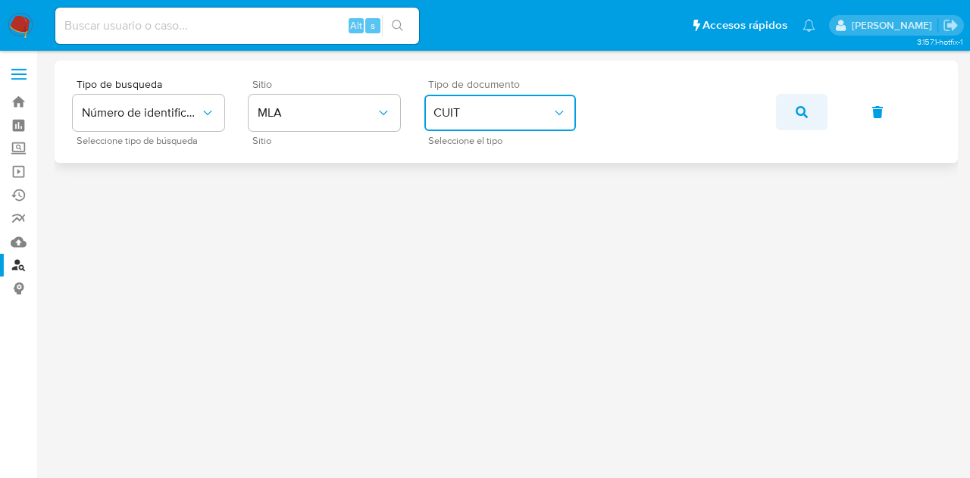
click at [808, 122] on button "button" at bounding box center [802, 112] width 52 height 36
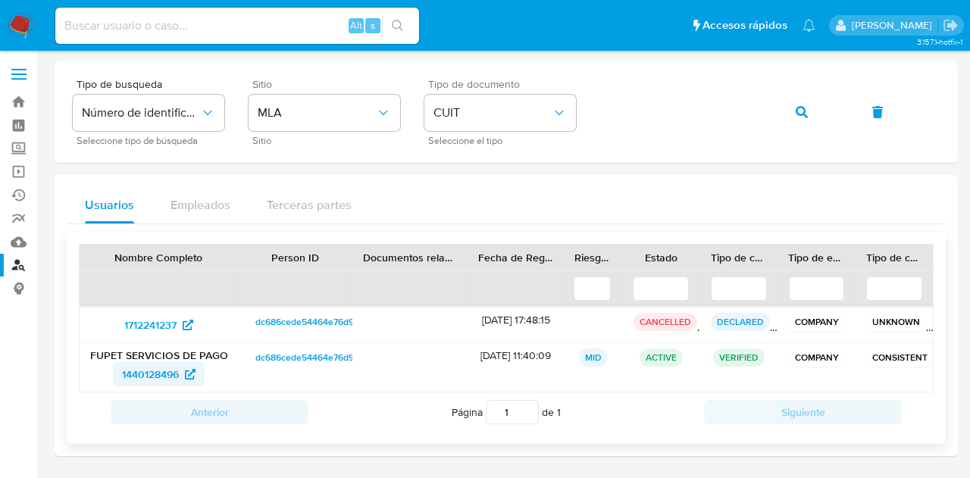
click at [151, 377] on span "1440128496" at bounding box center [150, 374] width 57 height 24
click at [814, 115] on button "button" at bounding box center [802, 112] width 52 height 36
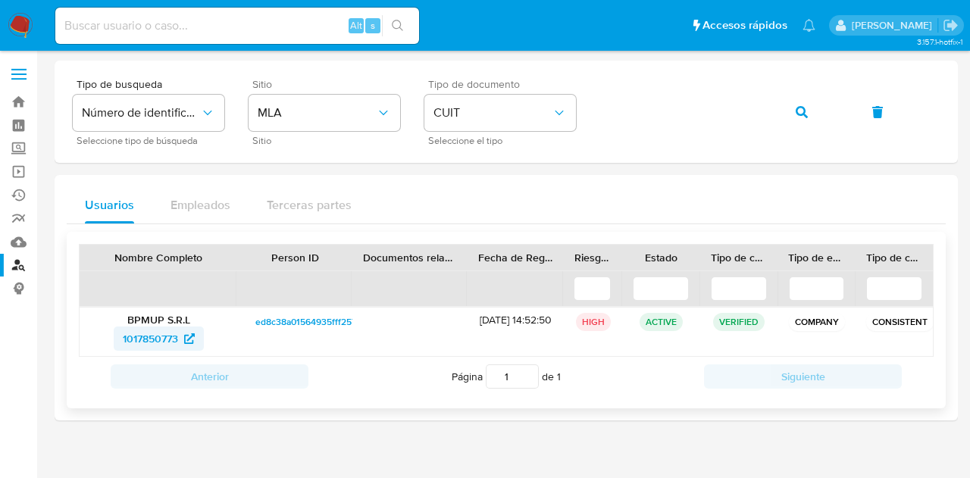
click at [150, 336] on span "1017850773" at bounding box center [150, 339] width 55 height 24
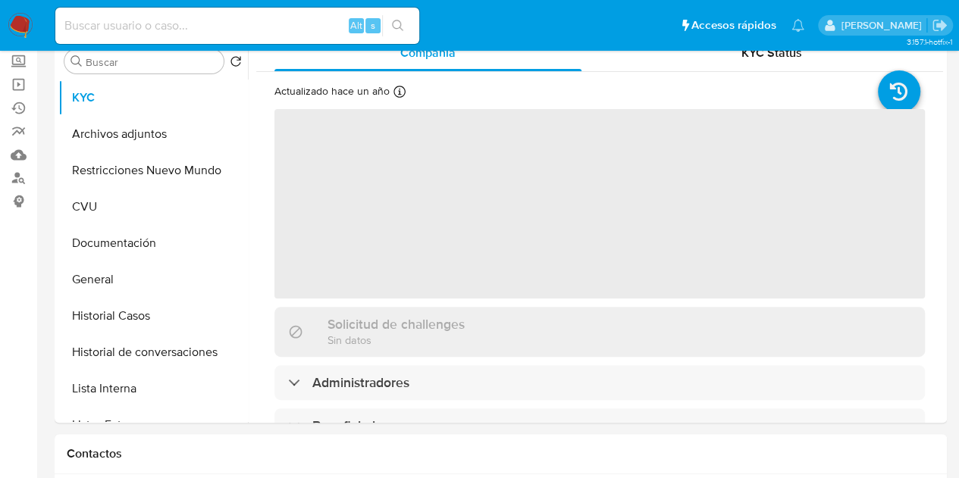
scroll to position [97, 0]
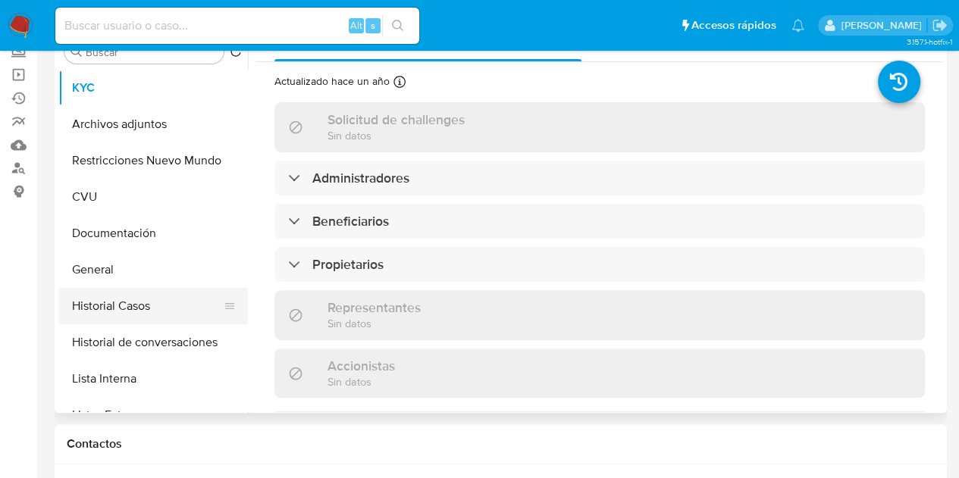
click at [136, 311] on button "Historial Casos" at bounding box center [146, 306] width 177 height 36
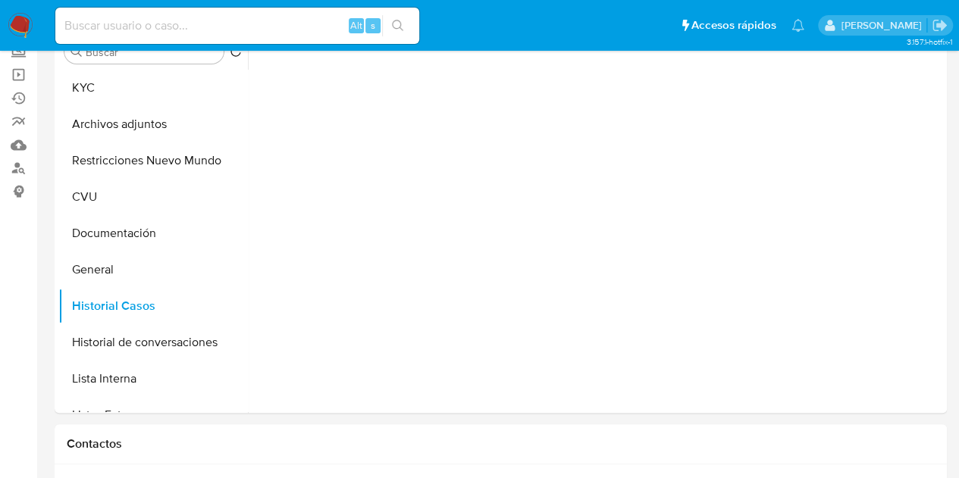
select select "10"
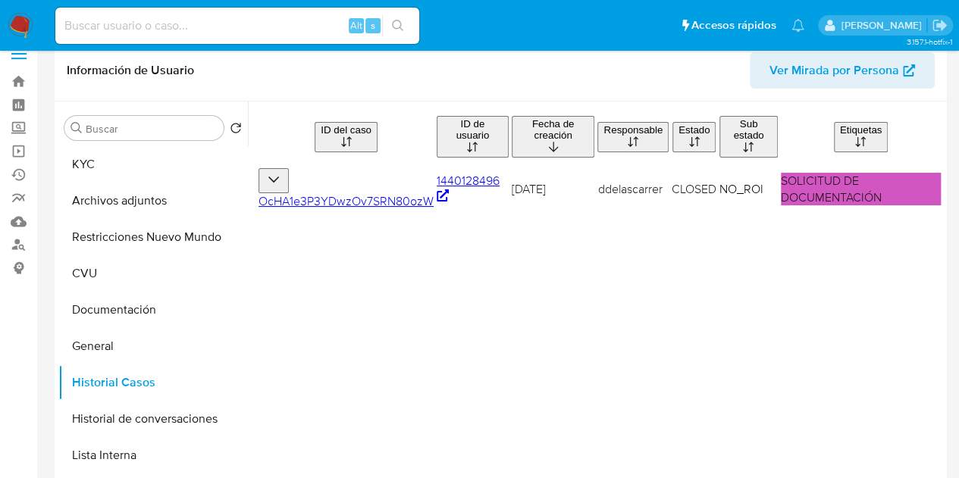
scroll to position [8, 0]
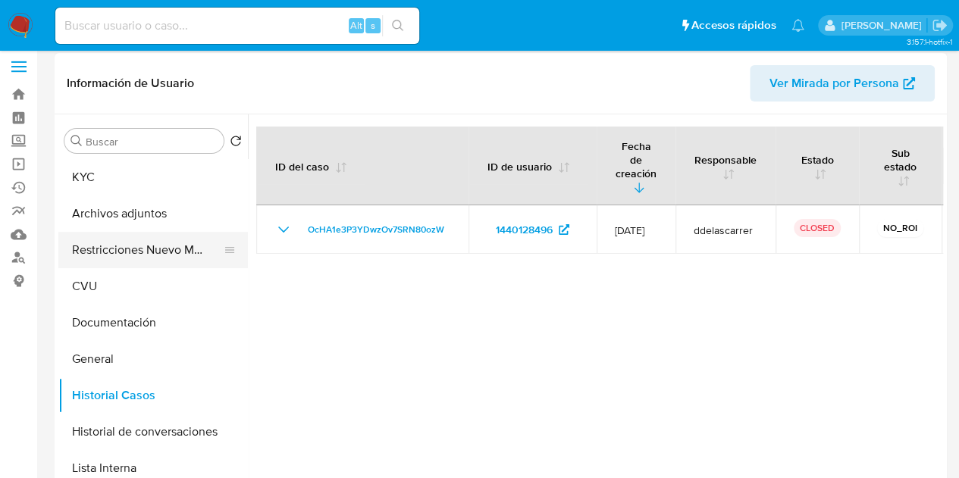
click at [144, 254] on button "Restricciones Nuevo Mundo" at bounding box center [146, 250] width 177 height 36
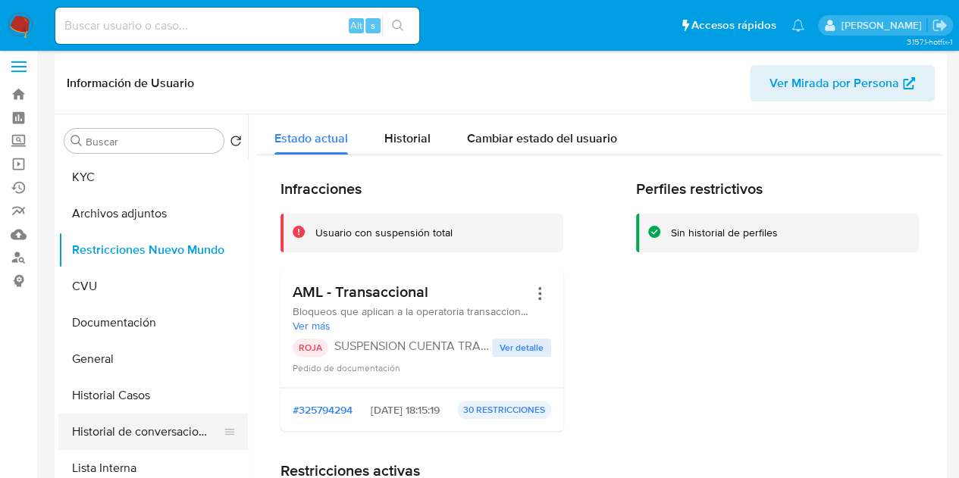
click at [115, 419] on button "Historial de conversaciones" at bounding box center [146, 432] width 177 height 36
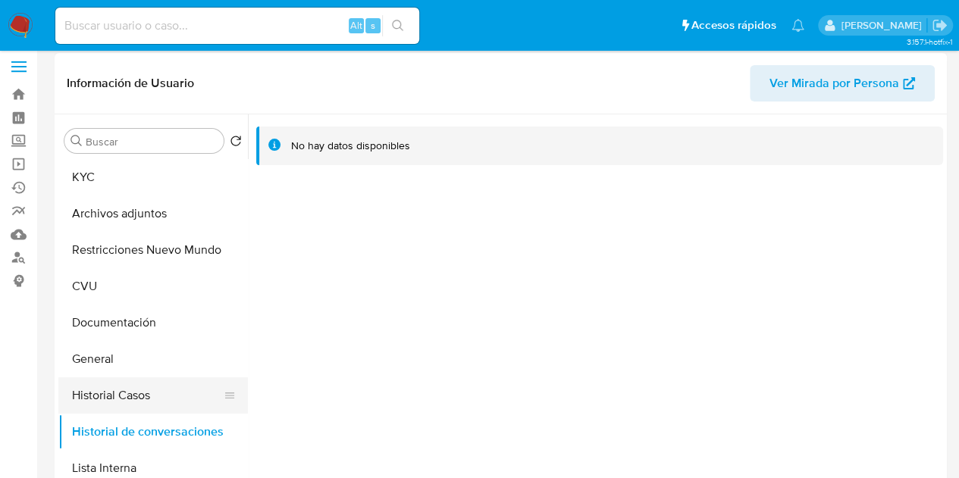
click at [122, 407] on button "Historial Casos" at bounding box center [146, 395] width 177 height 36
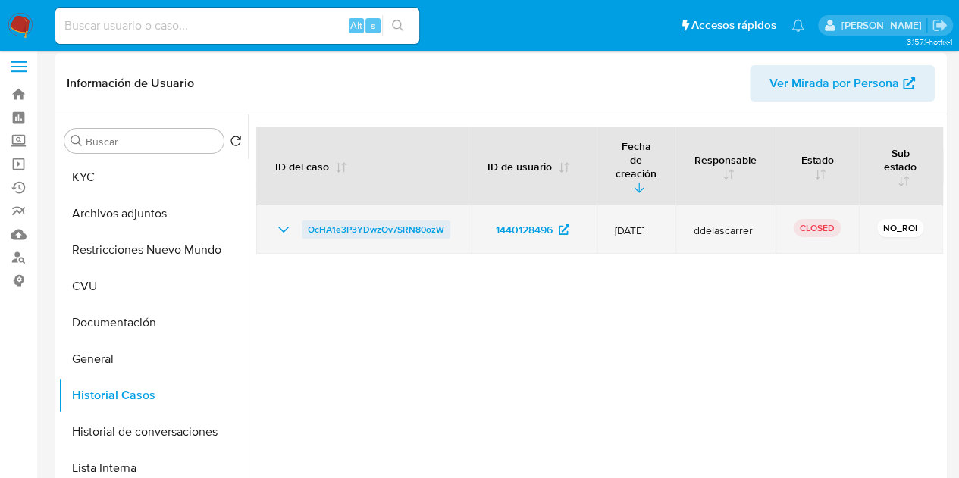
click at [386, 221] on span "OcHA1e3P3YDwzOv7SRN80ozW" at bounding box center [376, 230] width 136 height 18
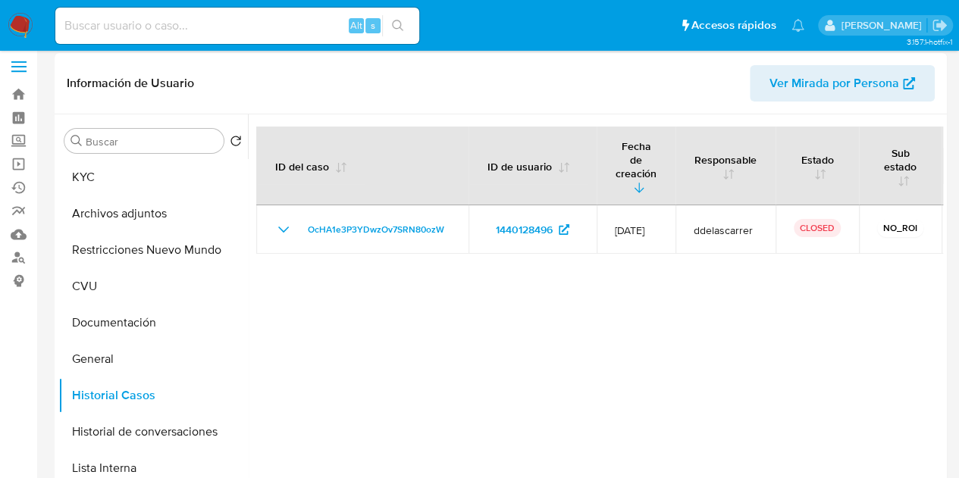
scroll to position [0, 0]
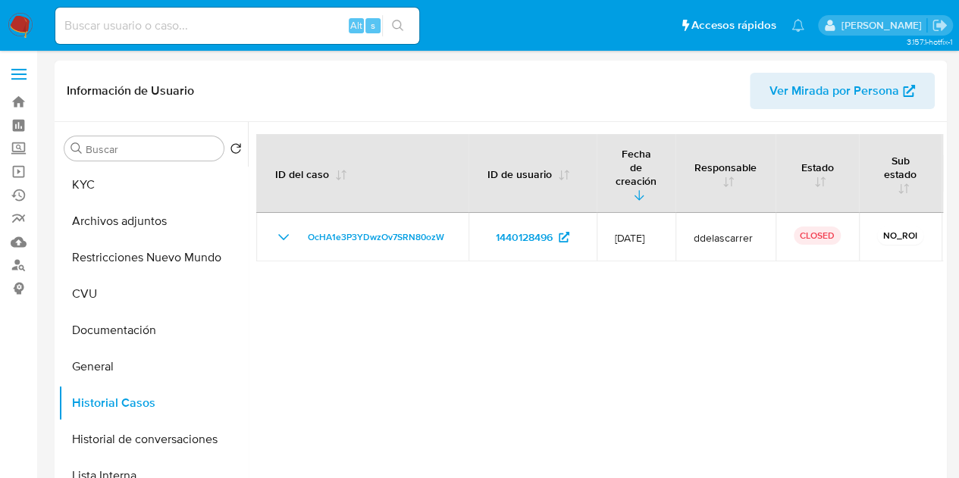
click at [855, 89] on span "Ver Mirada por Persona" at bounding box center [834, 91] width 130 height 36
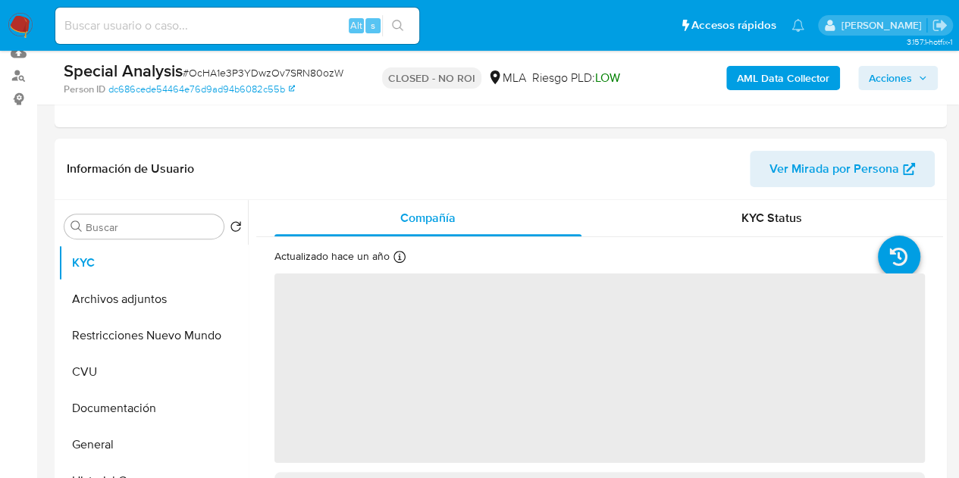
scroll to position [196, 0]
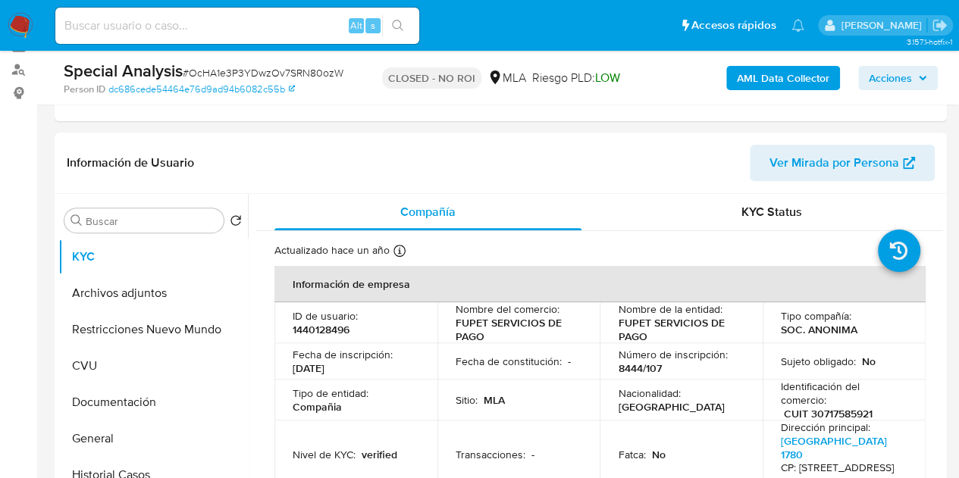
select select "10"
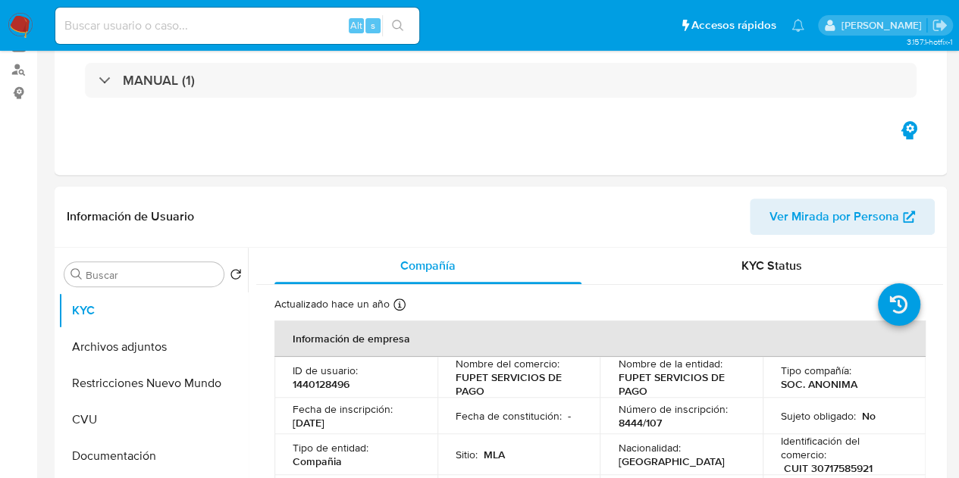
scroll to position [0, 0]
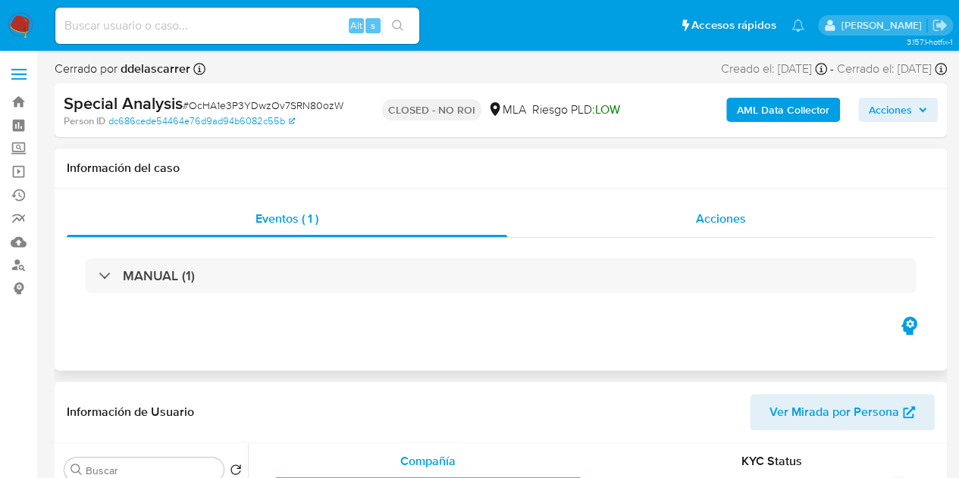
click at [706, 236] on div "Acciones" at bounding box center [720, 219] width 427 height 36
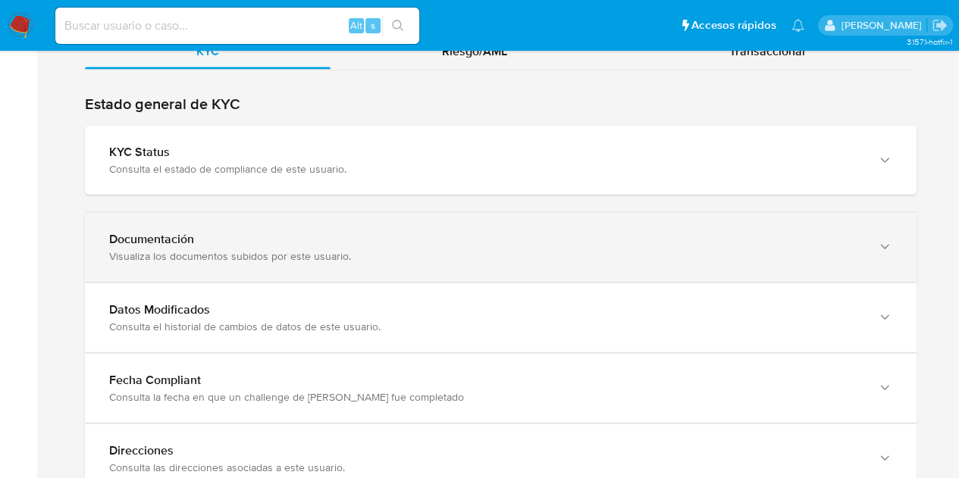
scroll to position [1546, 0]
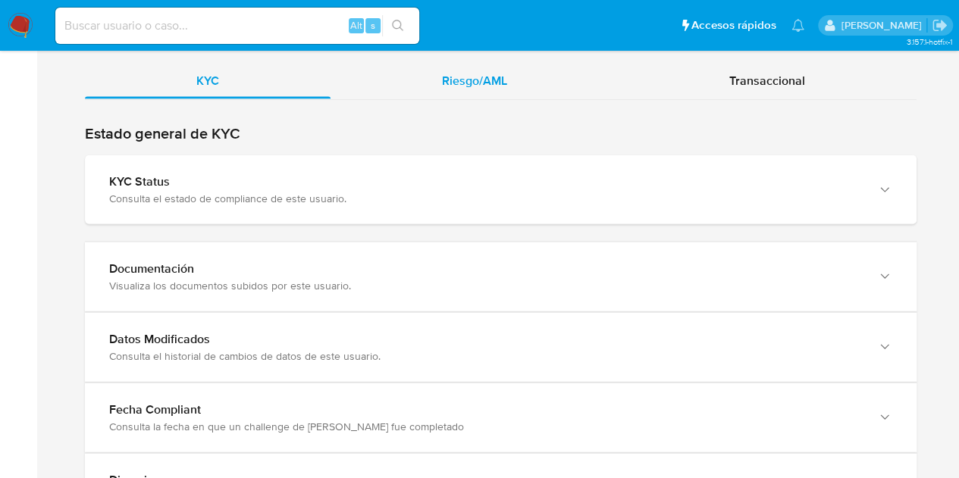
click at [492, 99] on div "Riesgo/AML" at bounding box center [474, 81] width 288 height 36
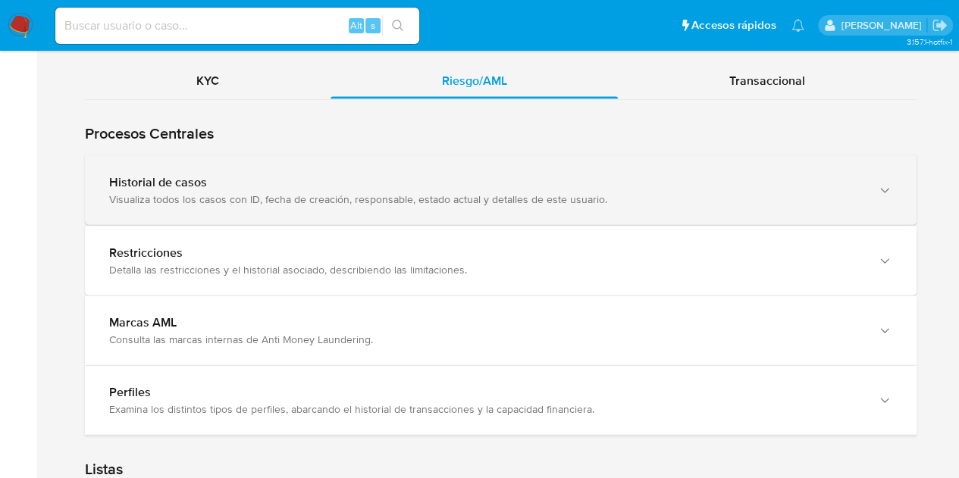
click at [164, 190] on div "Historial de casos" at bounding box center [485, 182] width 752 height 15
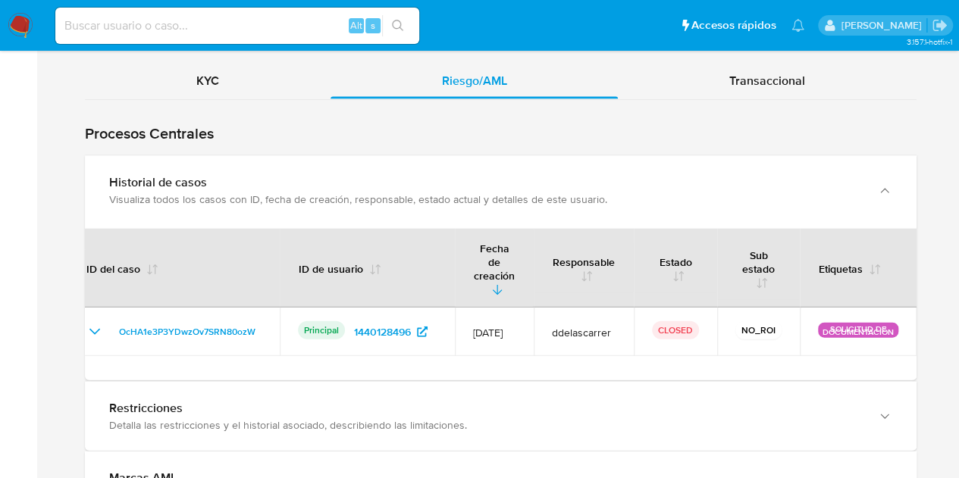
scroll to position [0, 0]
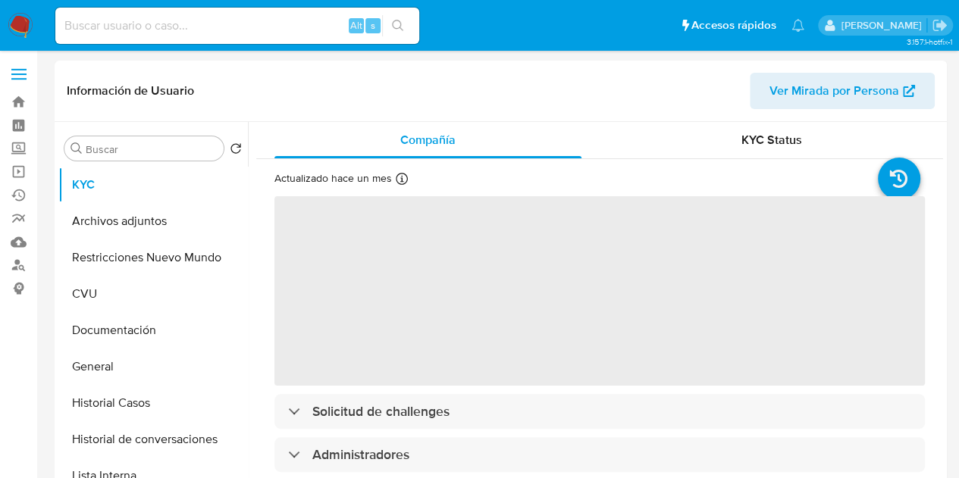
select select "10"
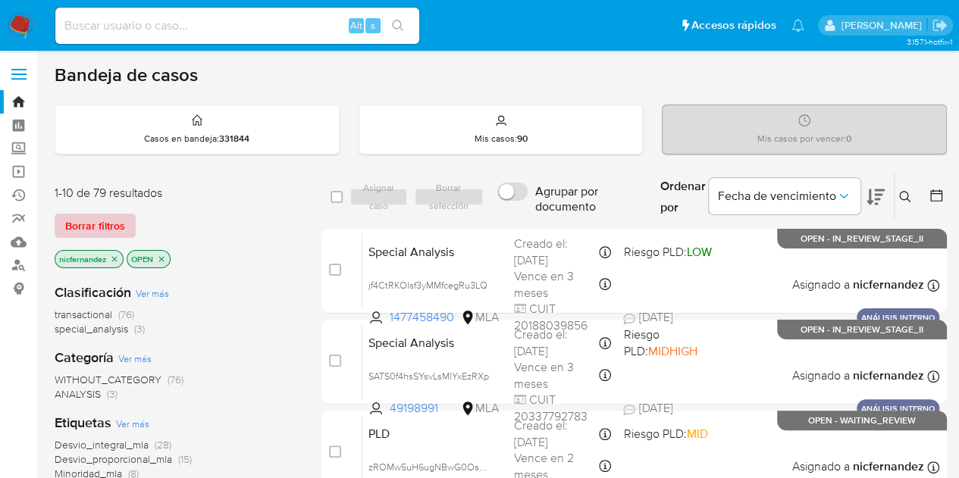
click at [80, 227] on span "Borrar filtros" at bounding box center [95, 225] width 60 height 21
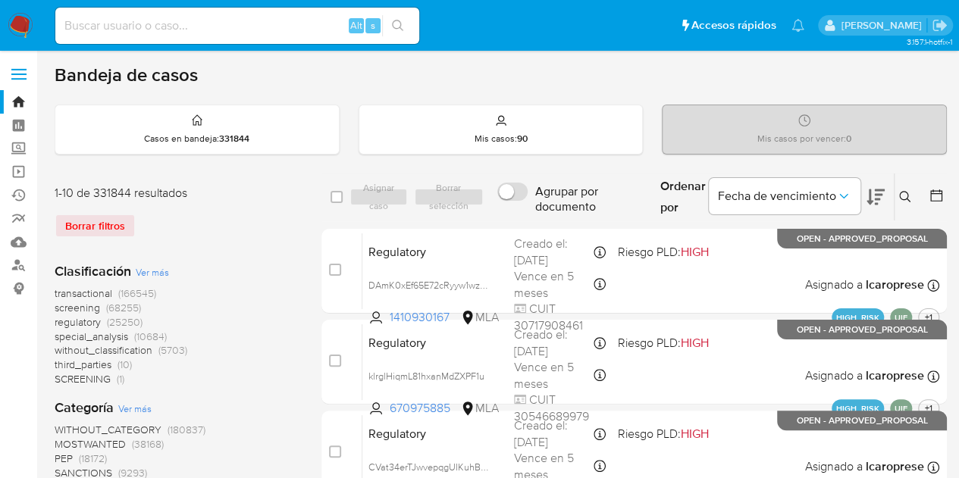
click at [918, 188] on button at bounding box center [906, 197] width 25 height 18
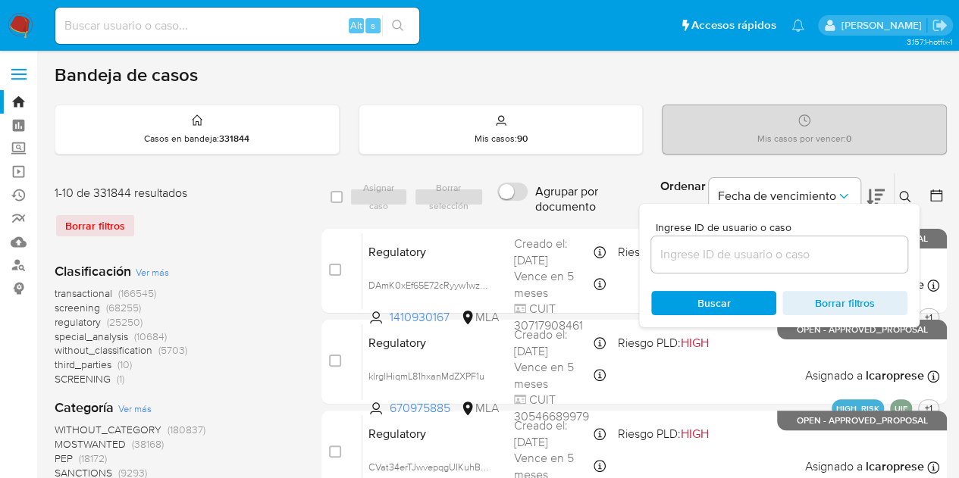
click at [793, 252] on input at bounding box center [779, 255] width 256 height 20
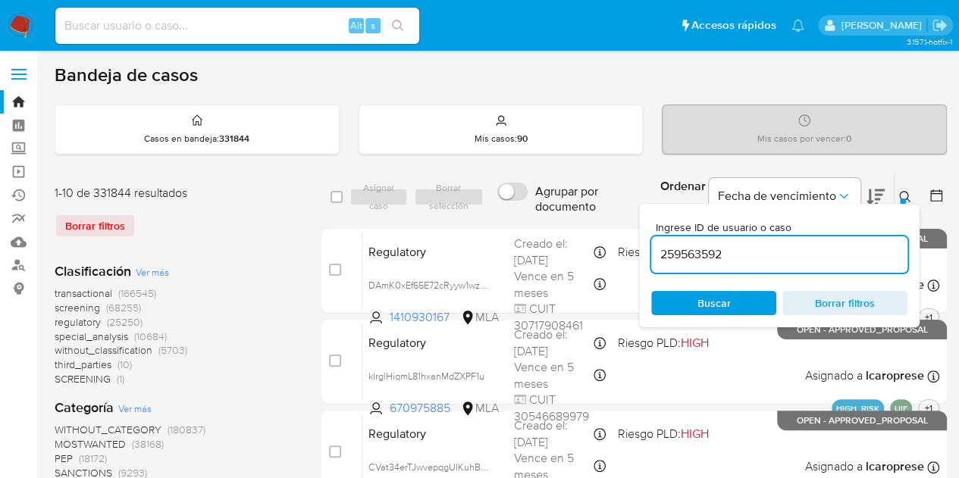
type input "259563592"
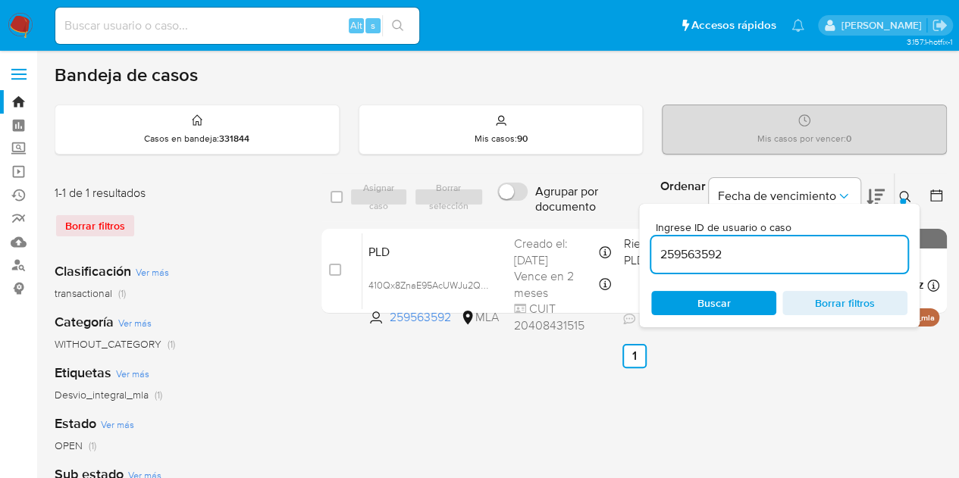
click at [902, 192] on icon at bounding box center [905, 197] width 12 height 12
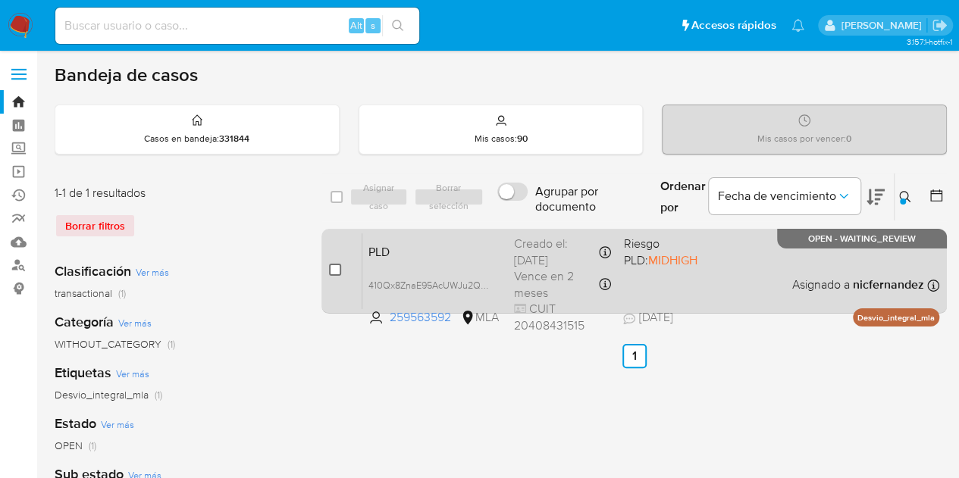
click at [331, 266] on input "checkbox" at bounding box center [335, 270] width 12 height 12
checkbox input "true"
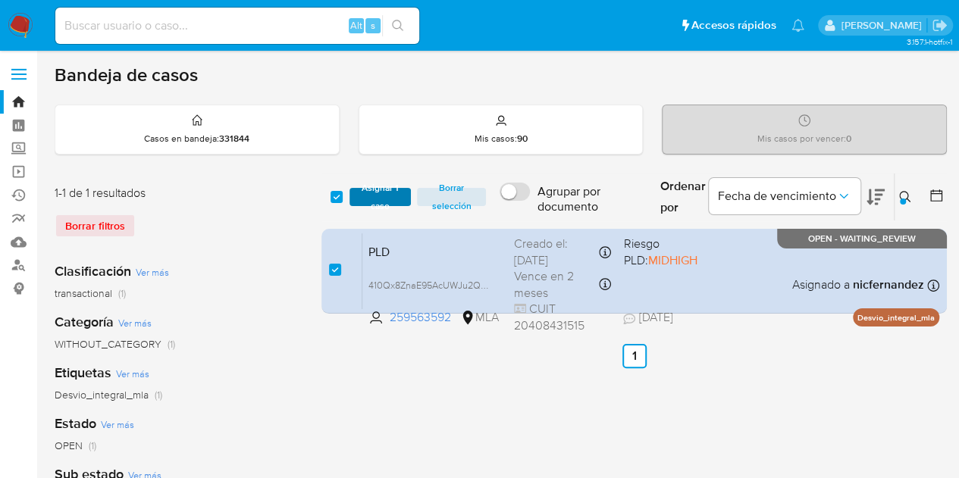
click at [373, 202] on span "Asignar 1 caso" at bounding box center [380, 196] width 47 height 15
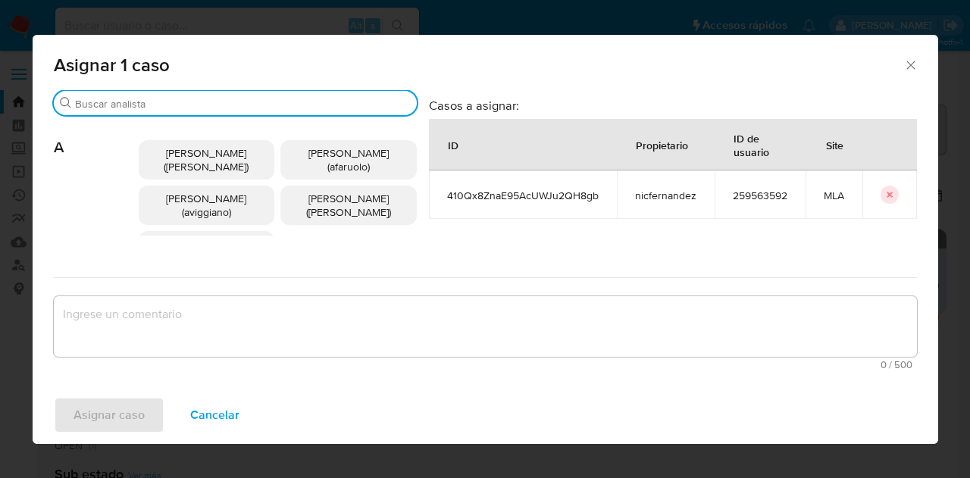
click at [126, 105] on input "Buscar" at bounding box center [243, 104] width 336 height 14
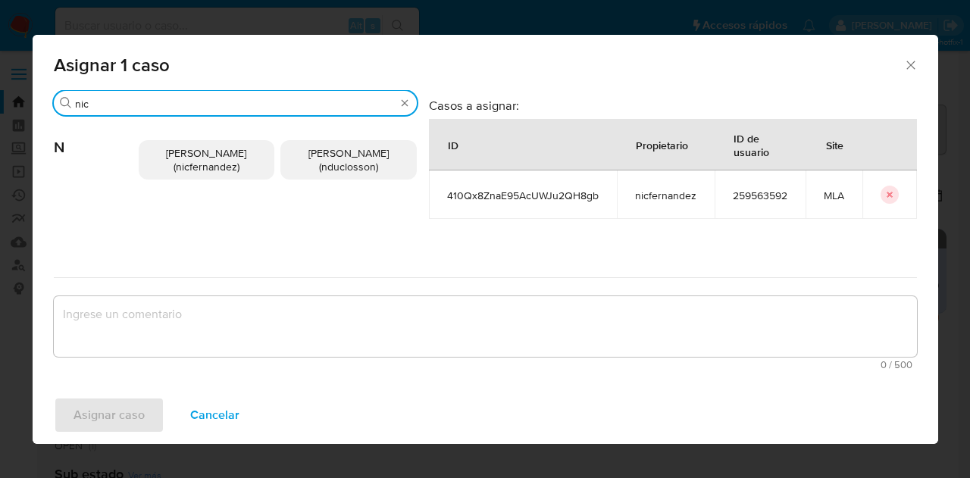
type input "nic"
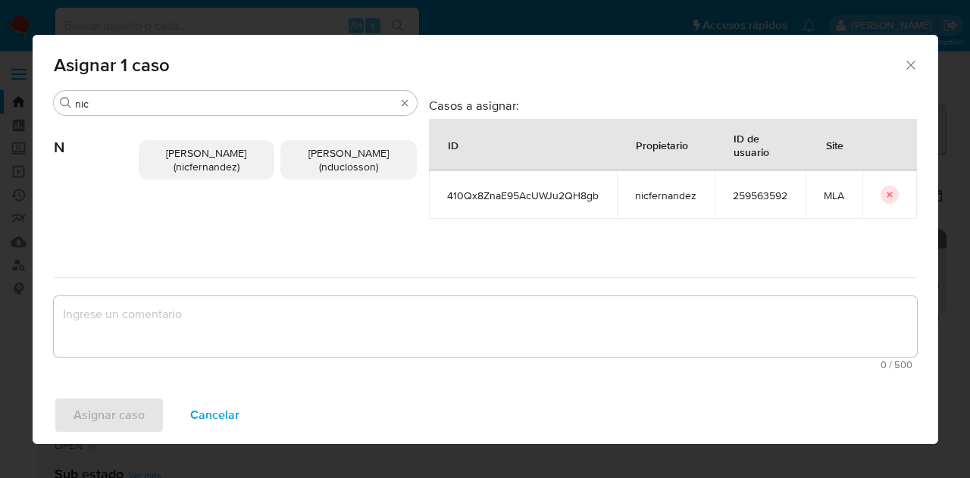
click at [174, 167] on span "Nicolas Fernandez Allen (nicfernandez)" at bounding box center [206, 159] width 80 height 29
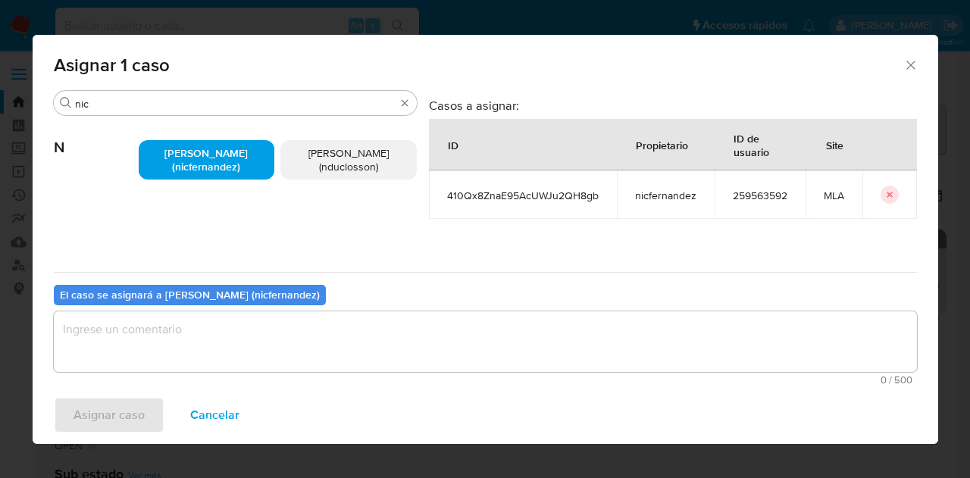
click at [203, 330] on textarea "assign-modal" at bounding box center [485, 341] width 863 height 61
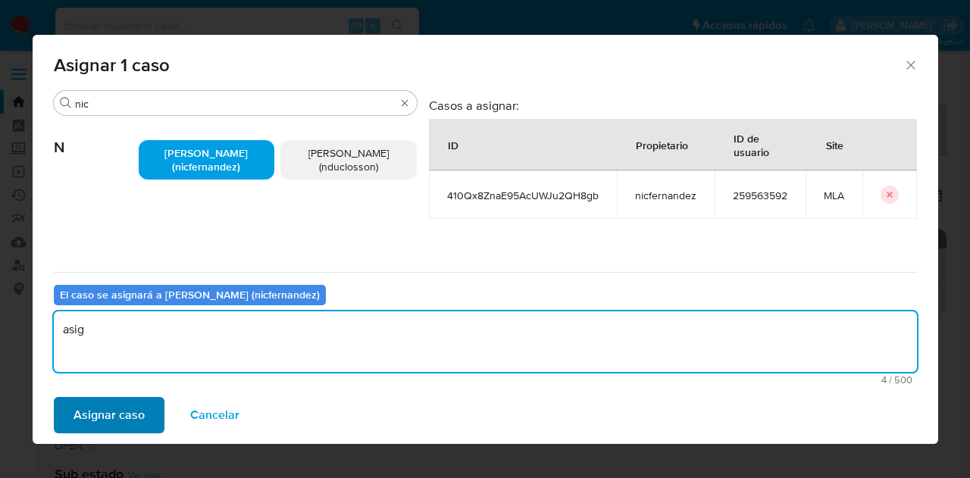
type textarea "asig"
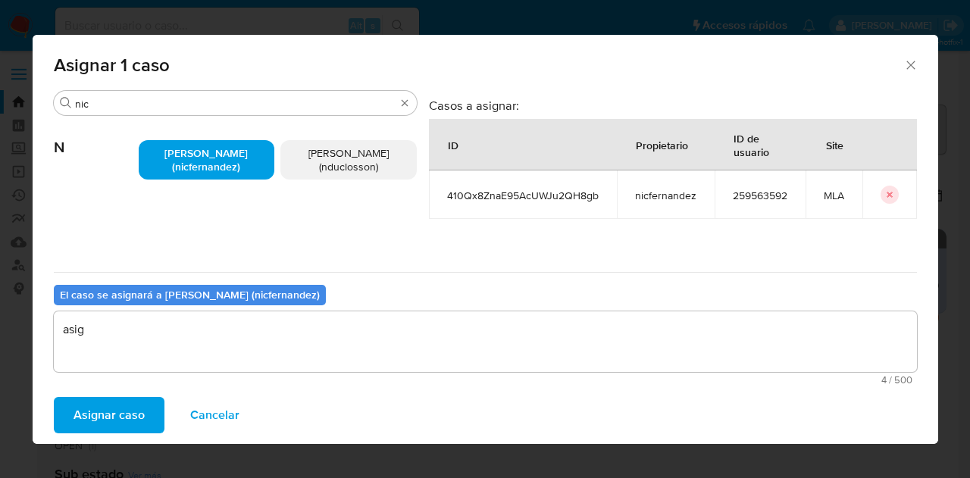
click at [129, 432] on span "Asignar caso" at bounding box center [109, 415] width 71 height 33
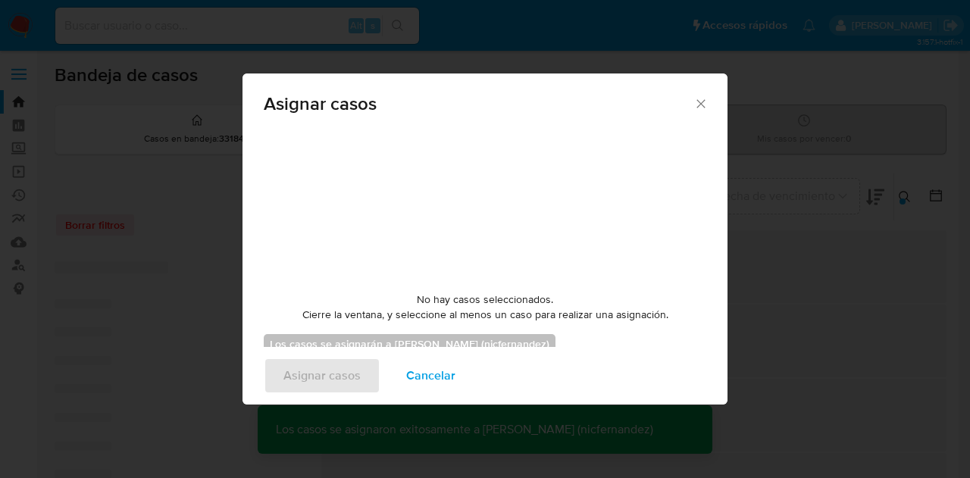
checkbox input "false"
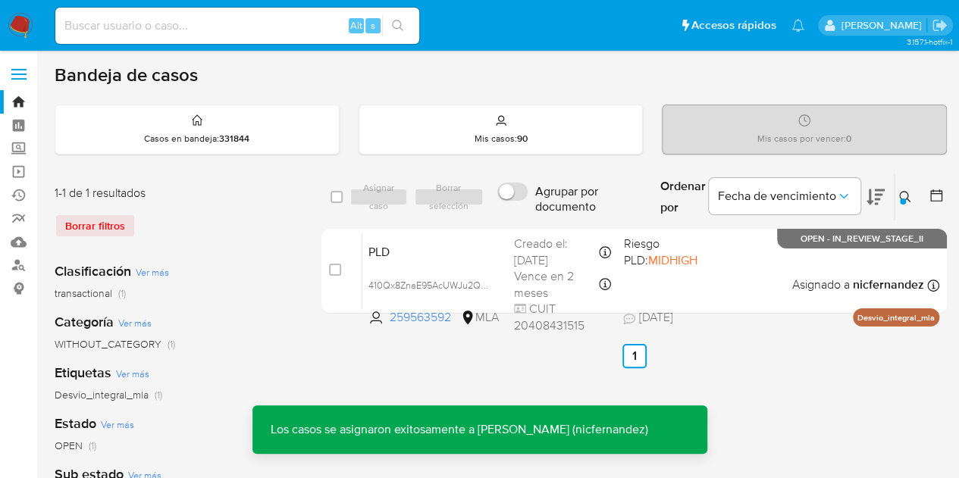
click at [435, 262] on div "PLD 410Qx8ZnaE95AcUWJu2QH8gb 259563592 MLA Riesgo PLD: MIDHIGH Creado el: 12/08…" at bounding box center [650, 271] width 577 height 77
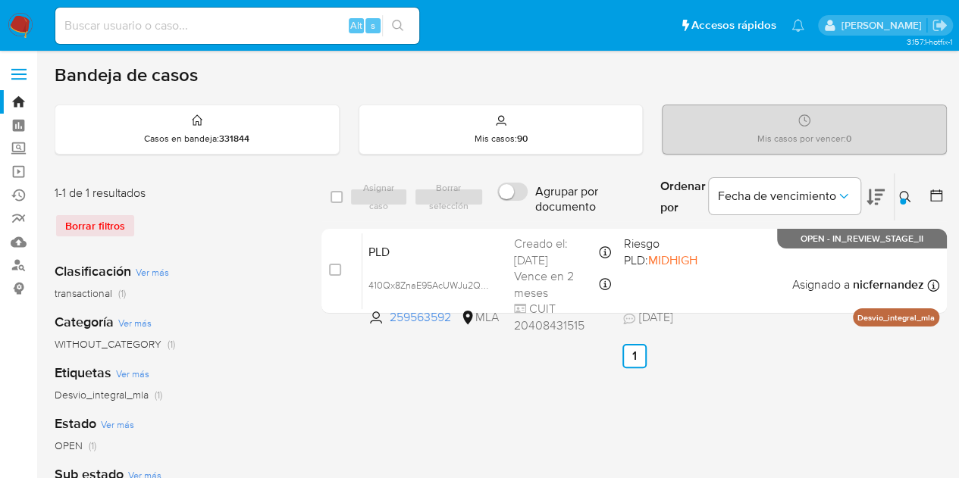
click at [903, 201] on div at bounding box center [902, 202] width 6 height 6
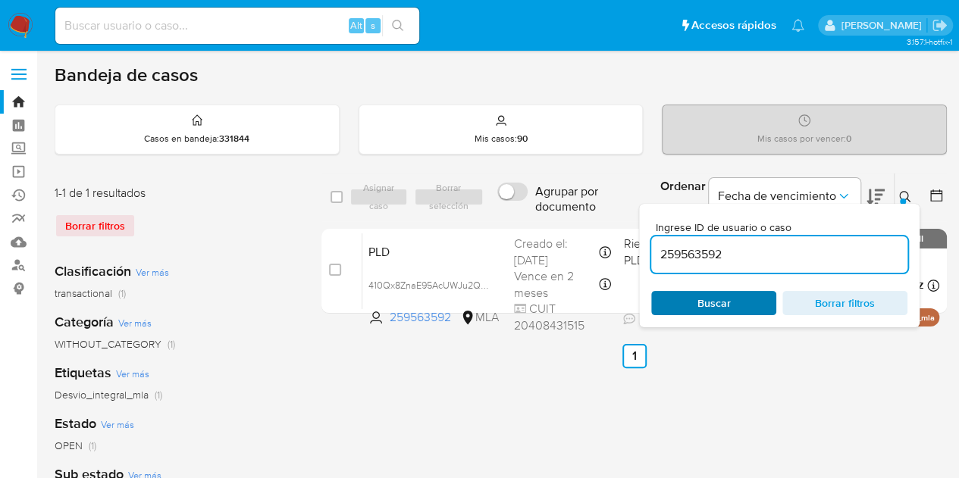
click at [752, 296] on span "Buscar" at bounding box center [714, 303] width 104 height 21
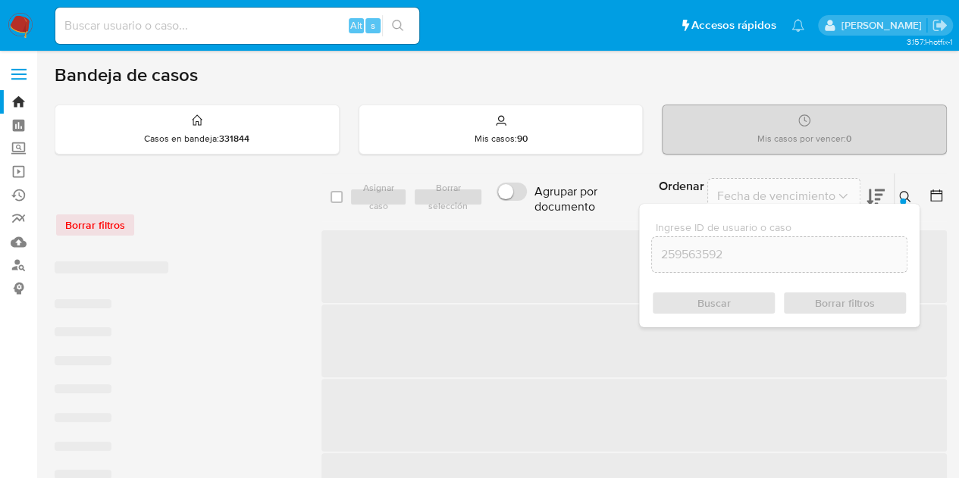
click at [903, 204] on div "Ingrese ID de usuario o caso 259563592 Buscar Borrar filtros" at bounding box center [779, 266] width 280 height 124
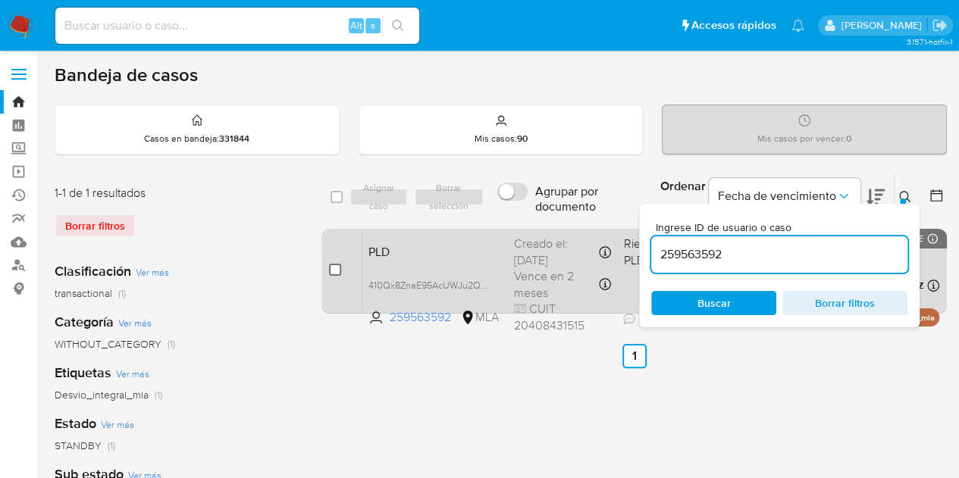
click at [336, 267] on input "checkbox" at bounding box center [335, 270] width 12 height 12
checkbox input "true"
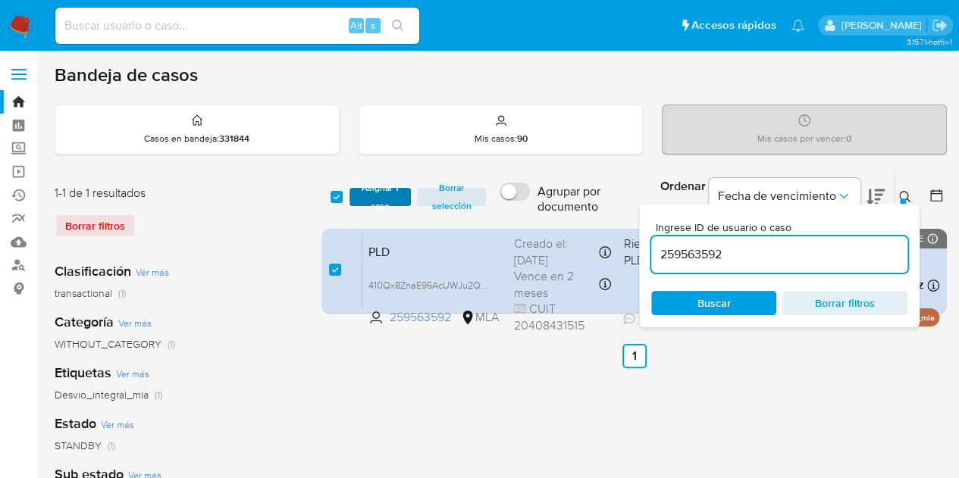
click at [370, 192] on span "Asignar 1 caso" at bounding box center [380, 196] width 47 height 15
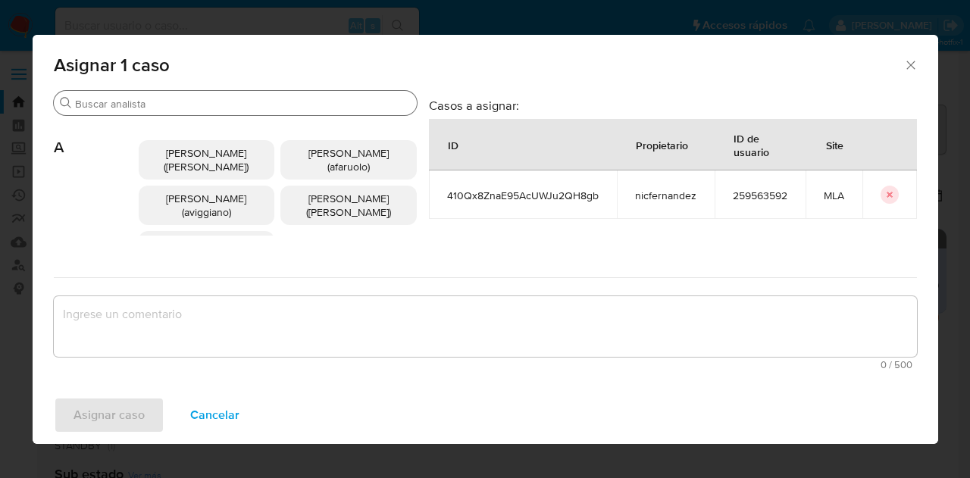
click at [167, 112] on div "Buscar" at bounding box center [235, 103] width 363 height 24
click at [166, 105] on input "Buscar" at bounding box center [243, 104] width 336 height 14
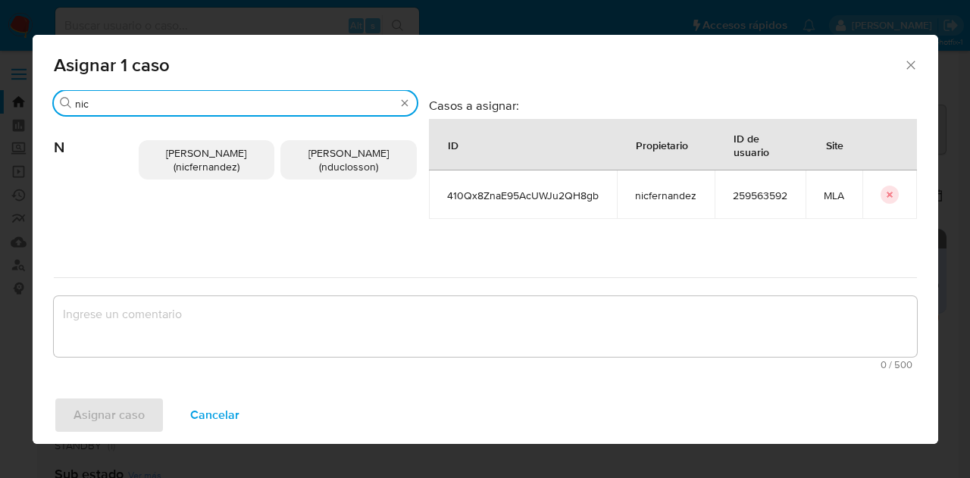
type input "nic"
click at [178, 158] on span "Nicolas Fernandez Allen (nicfernandez)" at bounding box center [206, 159] width 80 height 29
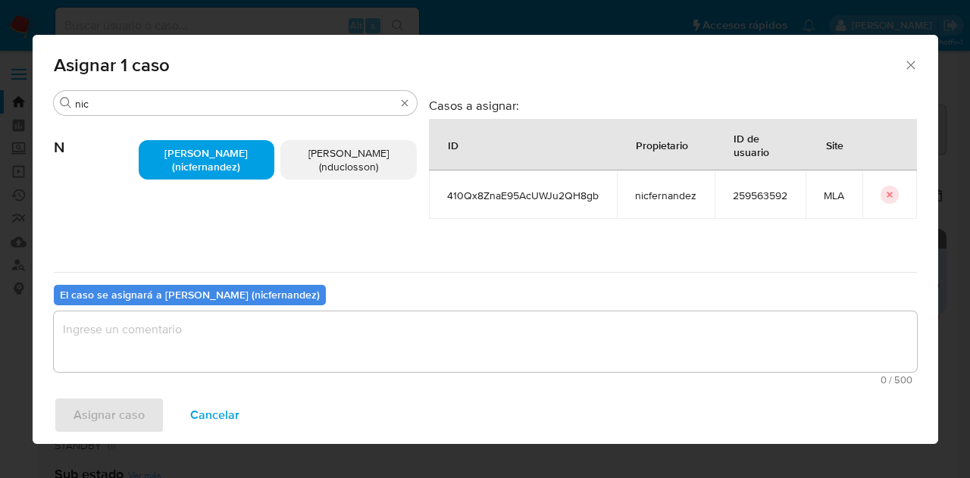
click at [260, 347] on textarea "assign-modal" at bounding box center [485, 341] width 863 height 61
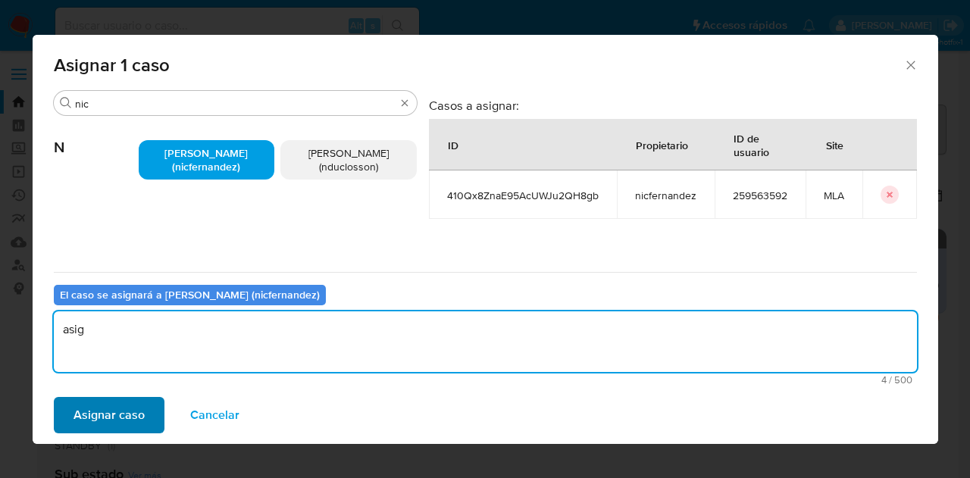
type textarea "asig"
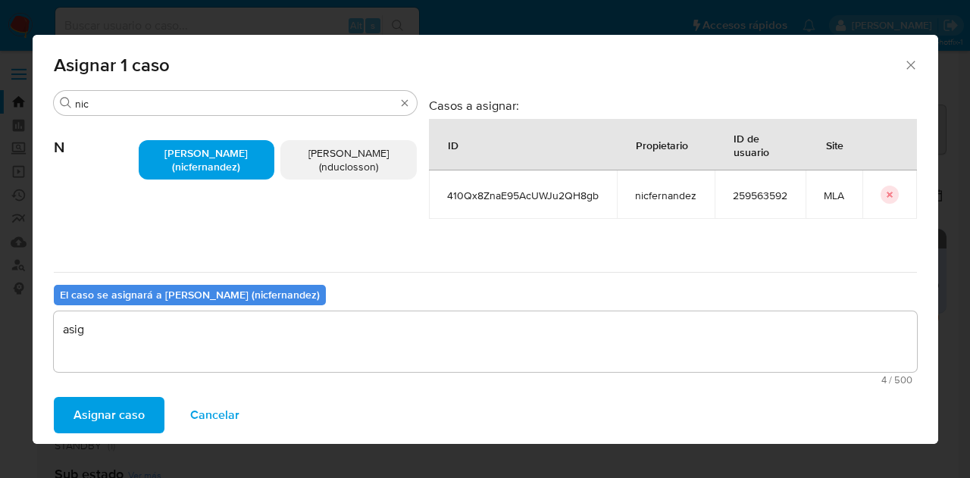
click at [142, 418] on span "Asignar caso" at bounding box center [109, 415] width 71 height 33
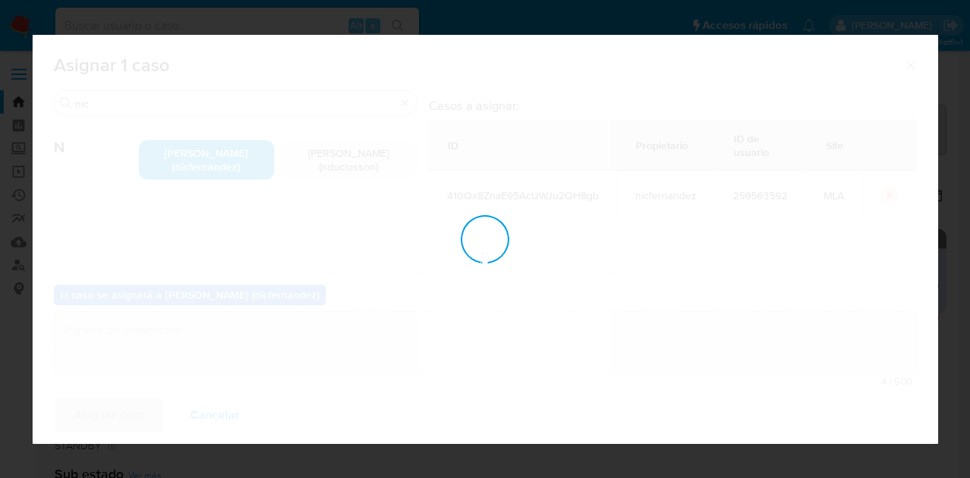
checkbox input "false"
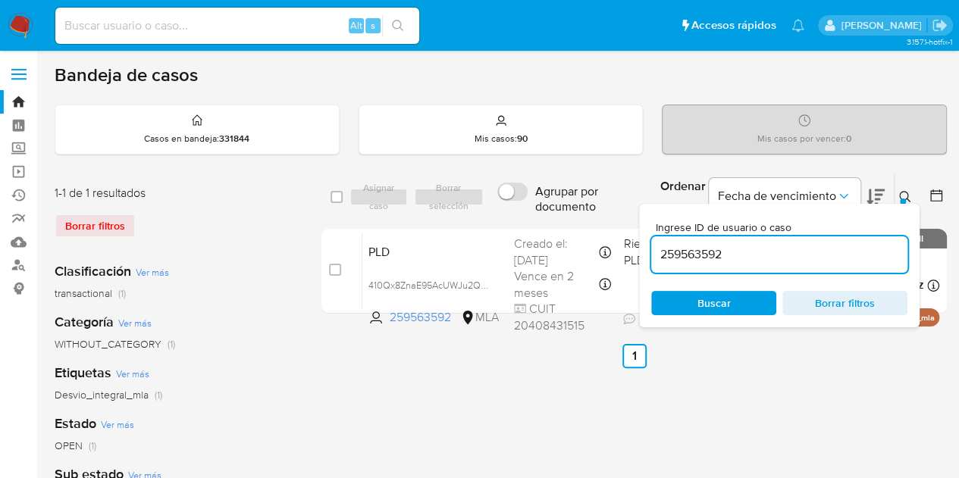
click at [705, 298] on span "Buscar" at bounding box center [713, 303] width 33 height 24
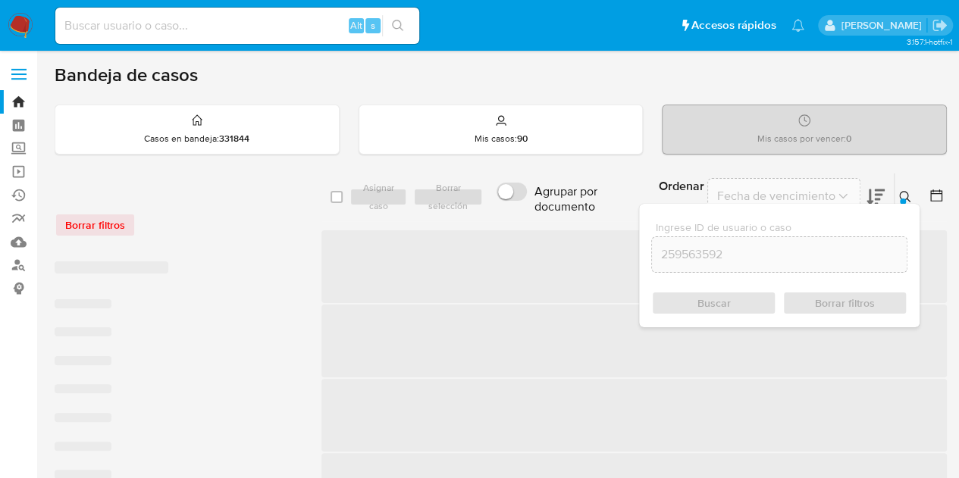
click at [902, 195] on icon at bounding box center [905, 197] width 12 height 12
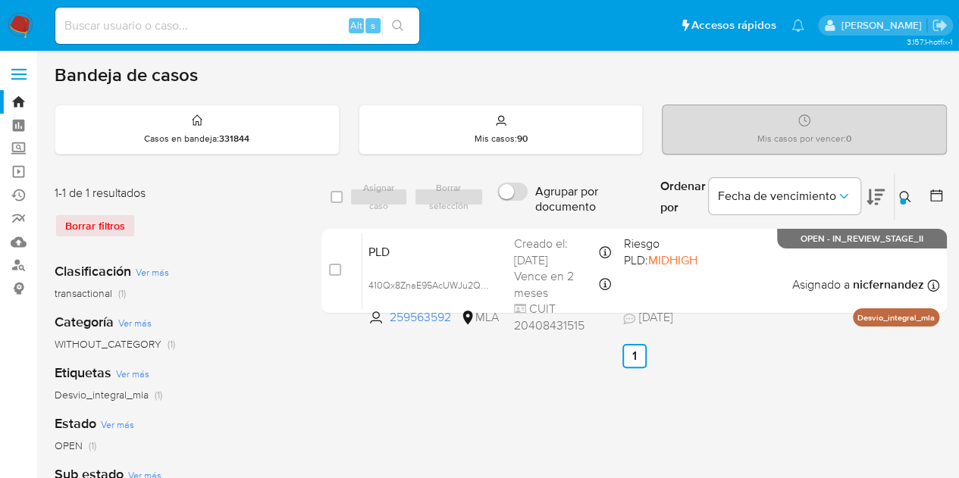
click at [902, 195] on icon at bounding box center [905, 197] width 12 height 12
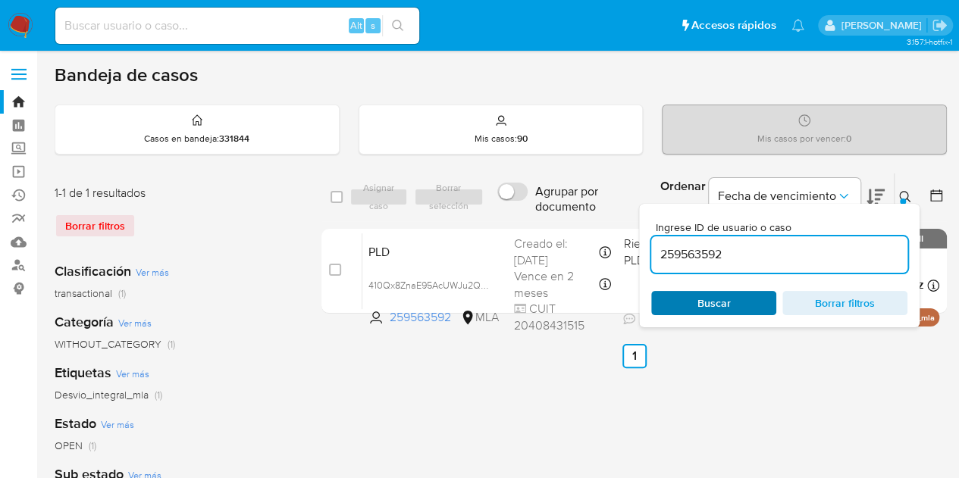
click at [741, 302] on span "Buscar" at bounding box center [714, 303] width 104 height 21
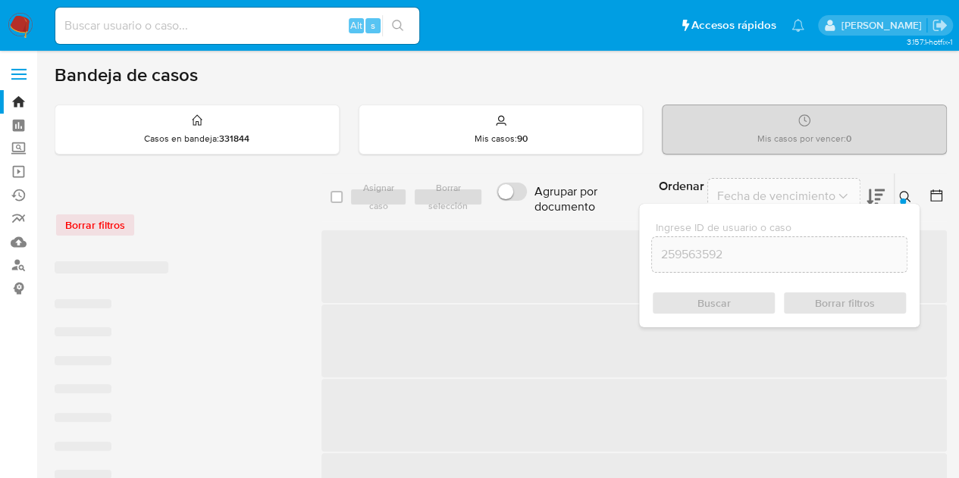
click at [909, 196] on icon at bounding box center [905, 197] width 12 height 12
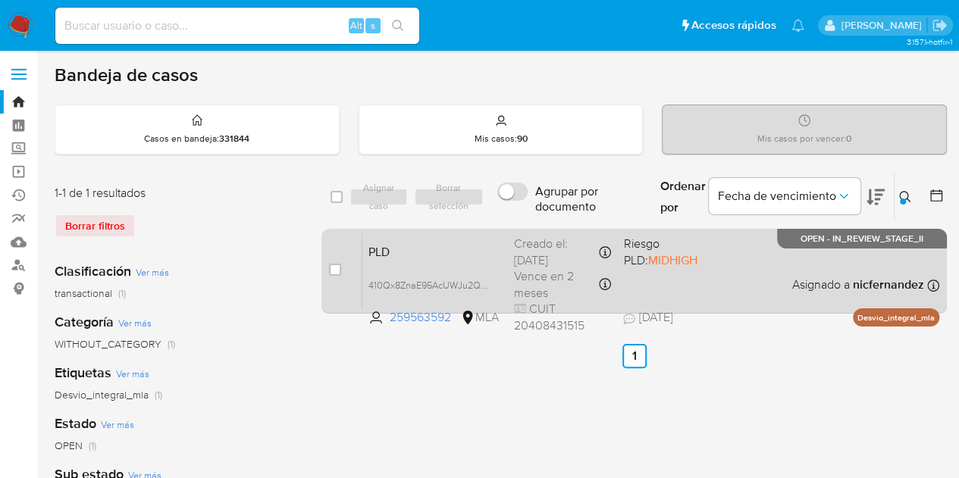
click at [425, 255] on span "PLD" at bounding box center [434, 251] width 133 height 20
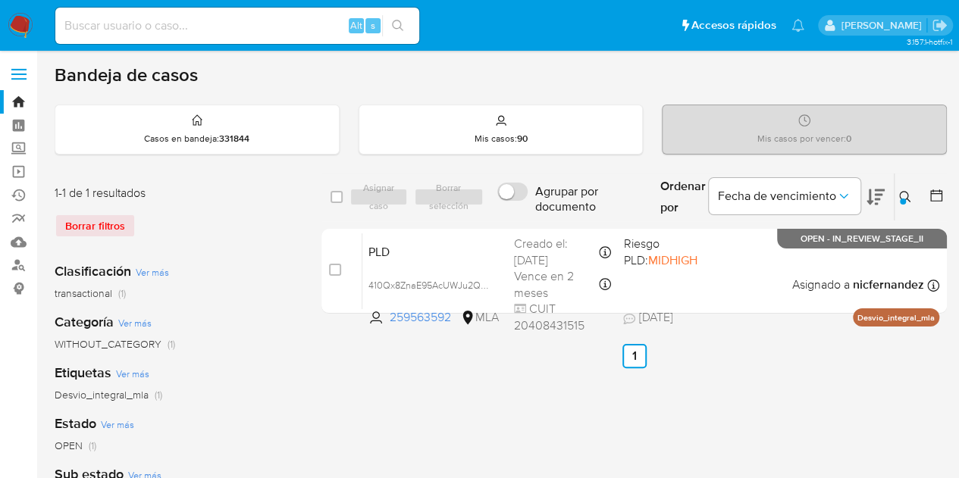
click at [909, 195] on icon at bounding box center [905, 197] width 12 height 12
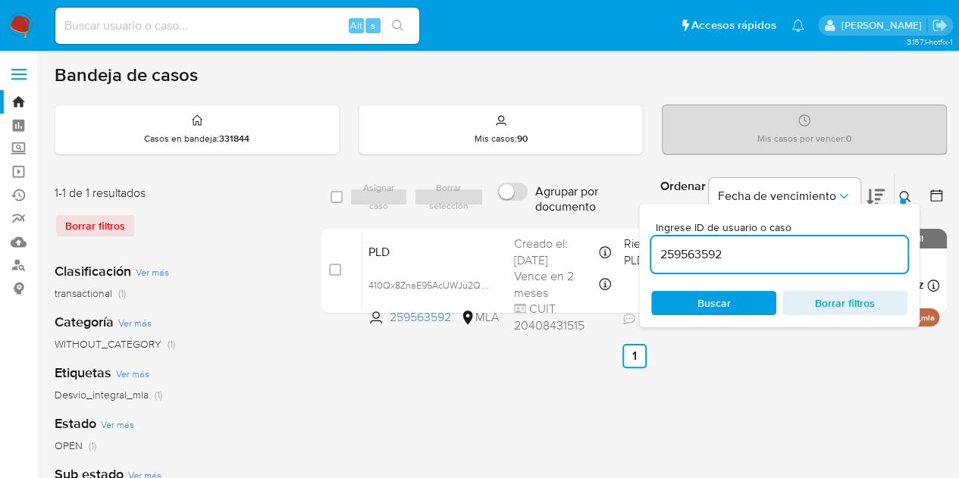
drag, startPoint x: 789, startPoint y: 254, endPoint x: 797, endPoint y: 225, distance: 30.0
click at [570, 222] on div "select-all-cases-checkbox Asignar caso Borrar selección Agrupar por documento O…" at bounding box center [633, 246] width 625 height 147
type input "382483069"
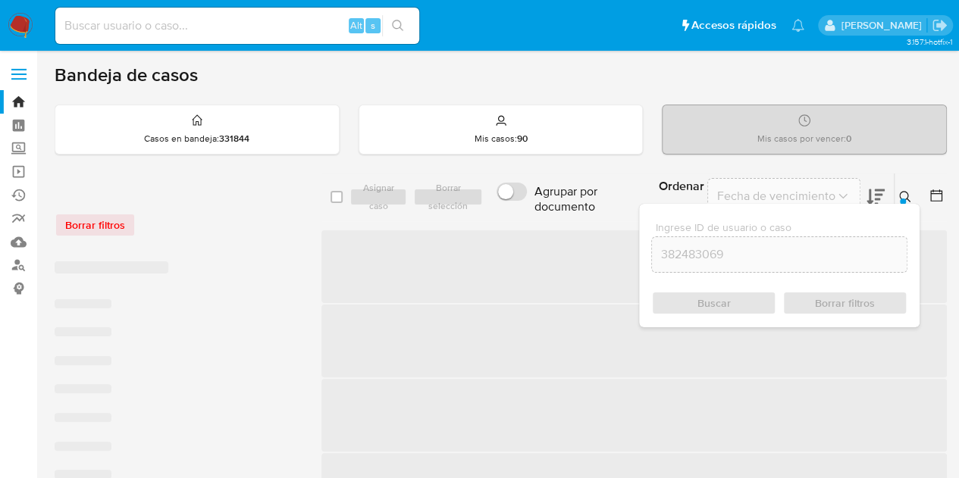
click at [905, 191] on icon at bounding box center [904, 196] width 11 height 11
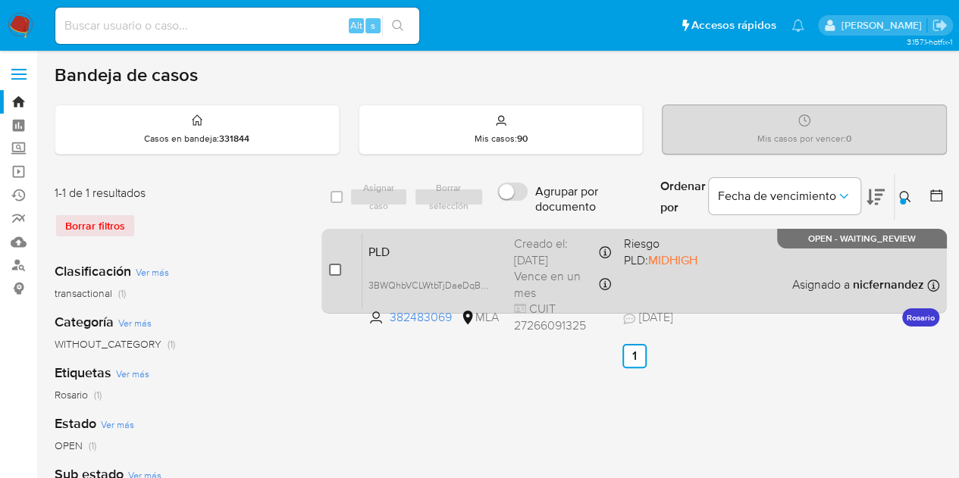
click at [333, 267] on input "checkbox" at bounding box center [335, 270] width 12 height 12
checkbox input "true"
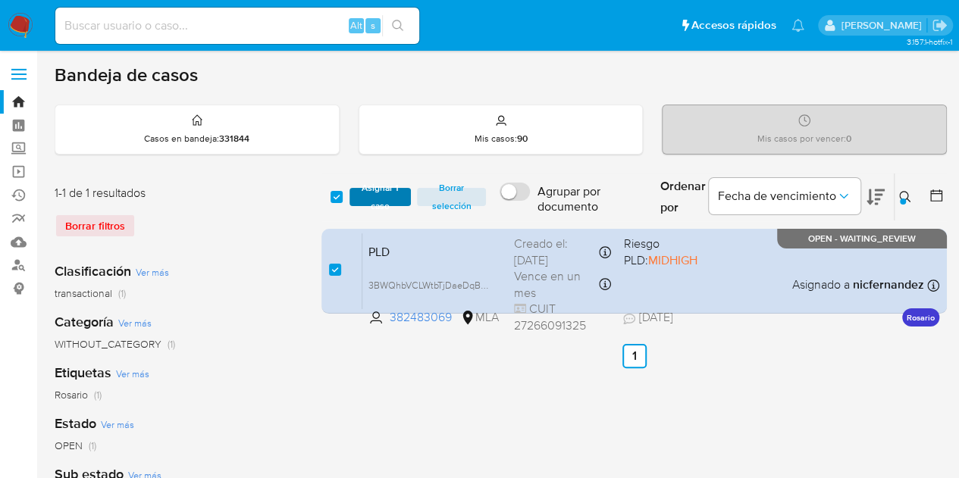
click at [360, 193] on span "Asignar 1 caso" at bounding box center [380, 196] width 47 height 15
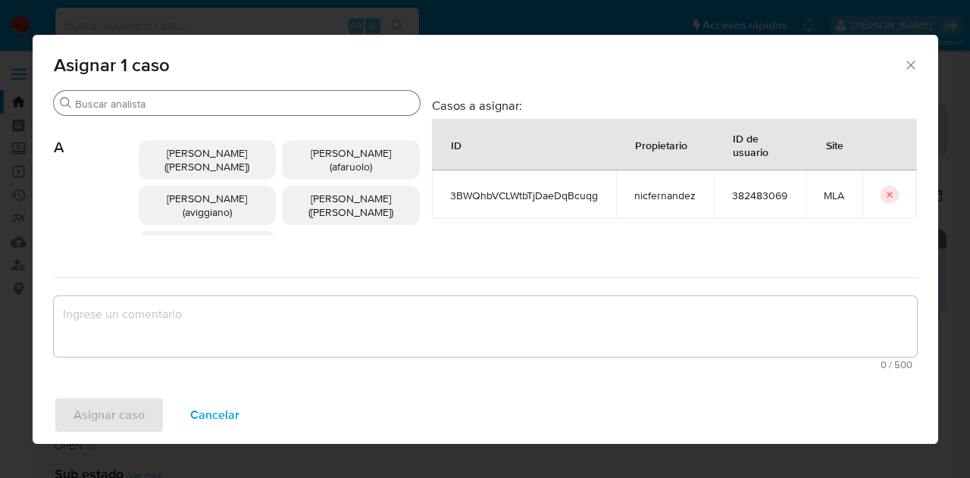
click at [147, 102] on input "Buscar" at bounding box center [244, 104] width 339 height 14
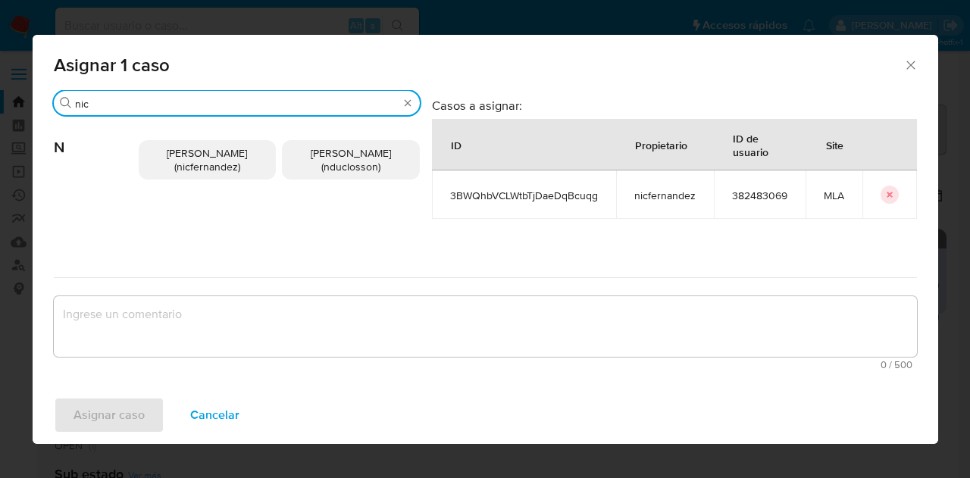
type input "nic"
click at [174, 160] on span "Nicolas Fernandez Allen (nicfernandez)" at bounding box center [207, 159] width 80 height 29
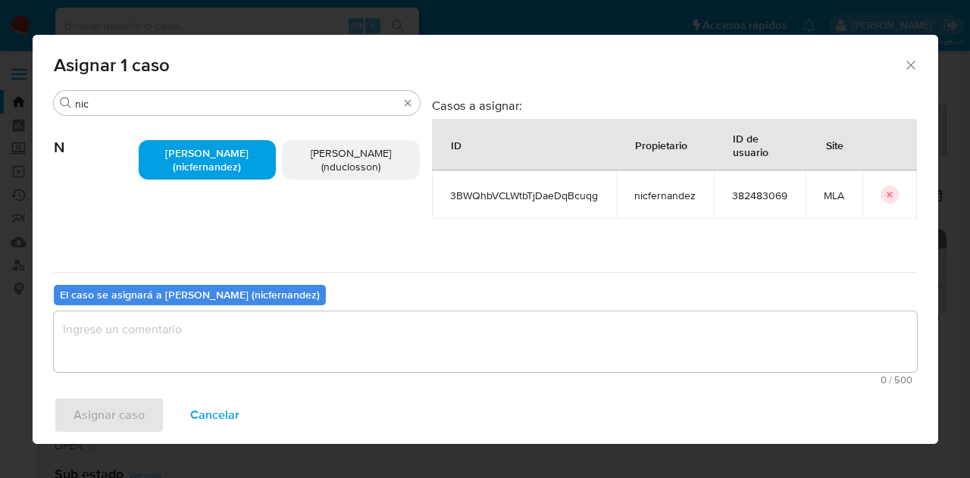
click at [247, 347] on textarea "assign-modal" at bounding box center [485, 341] width 863 height 61
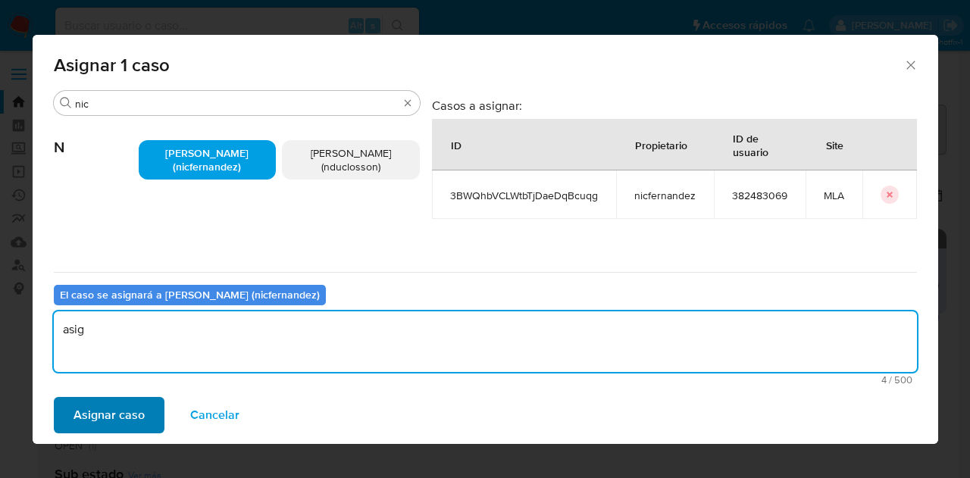
type textarea "asig"
click at [111, 414] on span "Asignar caso" at bounding box center [109, 415] width 71 height 33
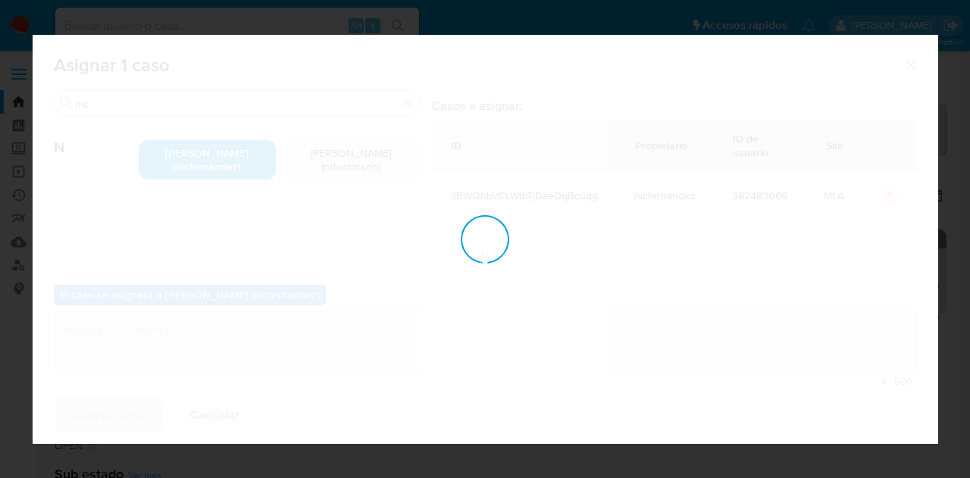
checkbox input "false"
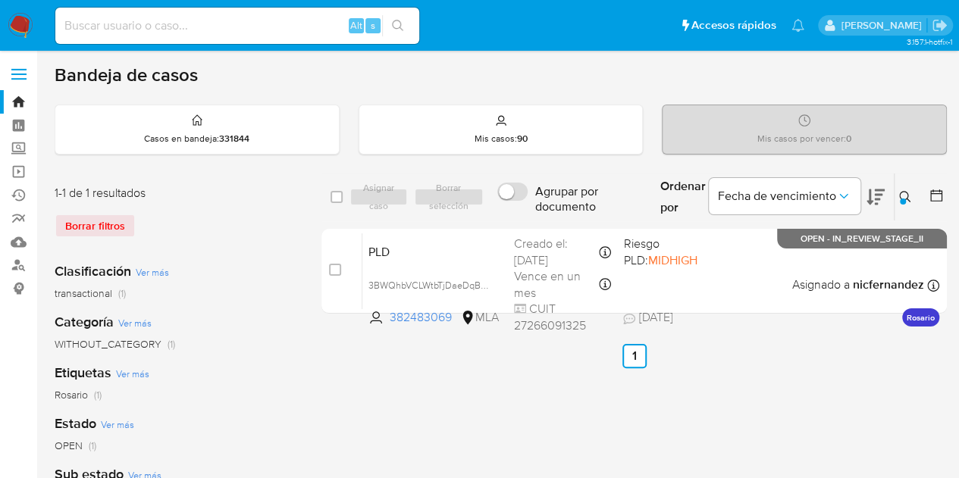
click at [460, 221] on div "select-all-cases-checkbox Asignar caso Borrar selección Agrupar por documento O…" at bounding box center [633, 246] width 625 height 147
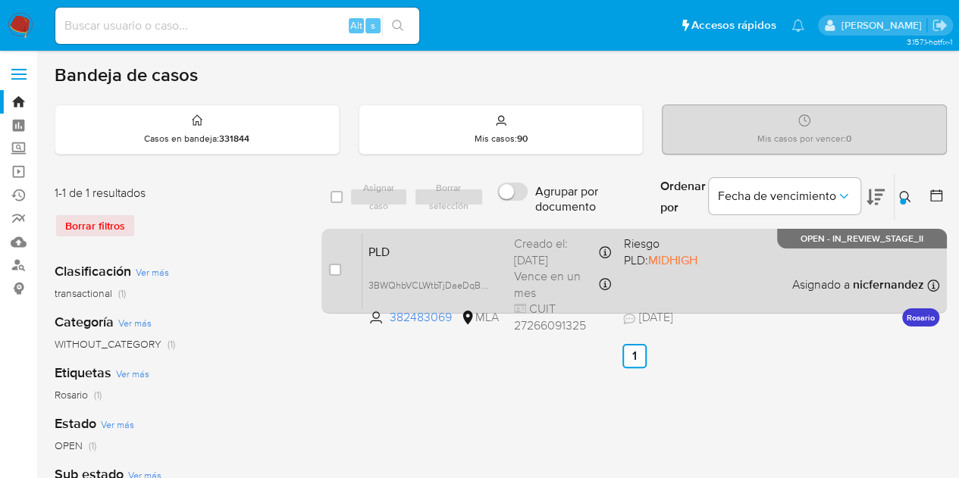
click at [455, 233] on div "PLD 3BWQhbVCLWtbTjDaeDqBcuqg 382483069 MLA Riesgo PLD: MIDHIGH Creado el: 12/08…" at bounding box center [650, 271] width 577 height 77
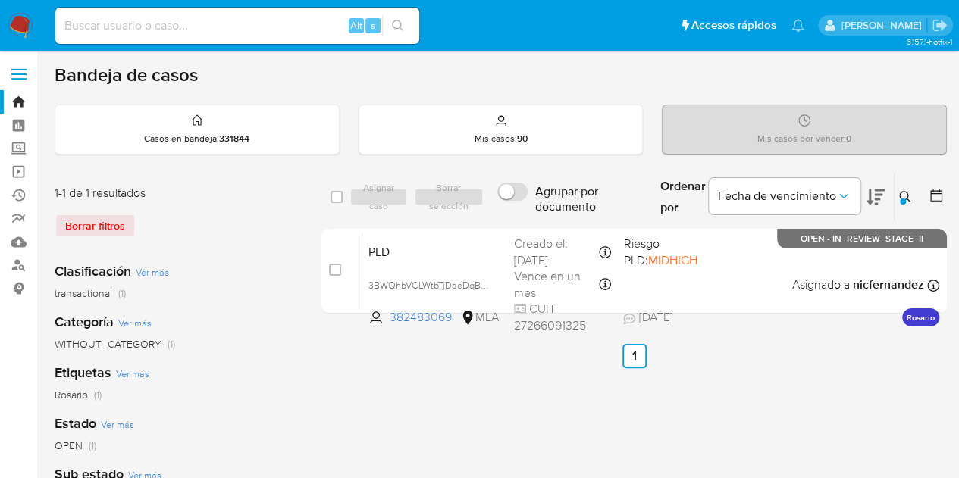
click at [900, 193] on icon at bounding box center [905, 197] width 12 height 12
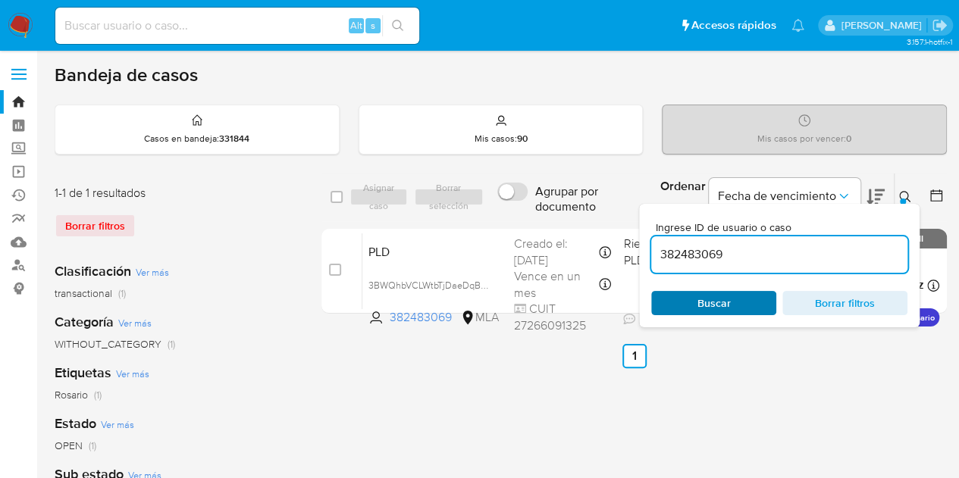
click at [719, 301] on span "Buscar" at bounding box center [713, 303] width 33 height 24
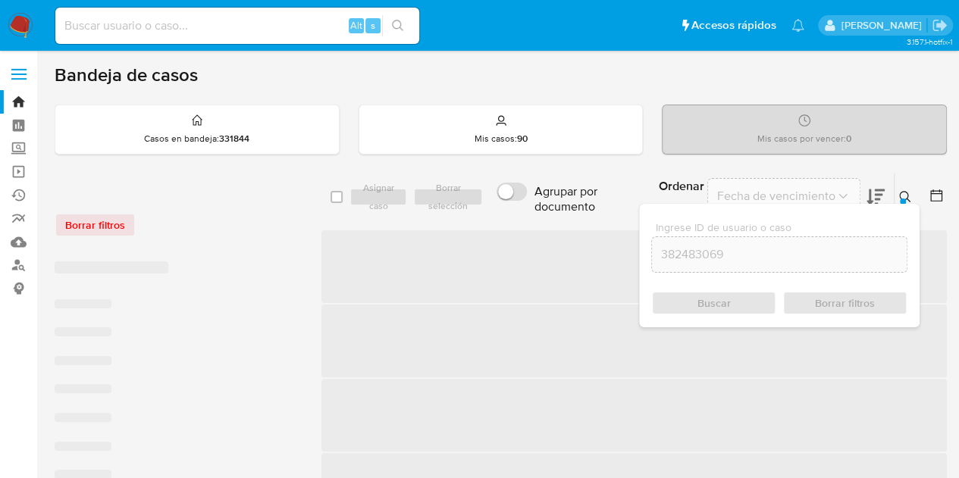
click at [899, 198] on icon at bounding box center [905, 197] width 12 height 12
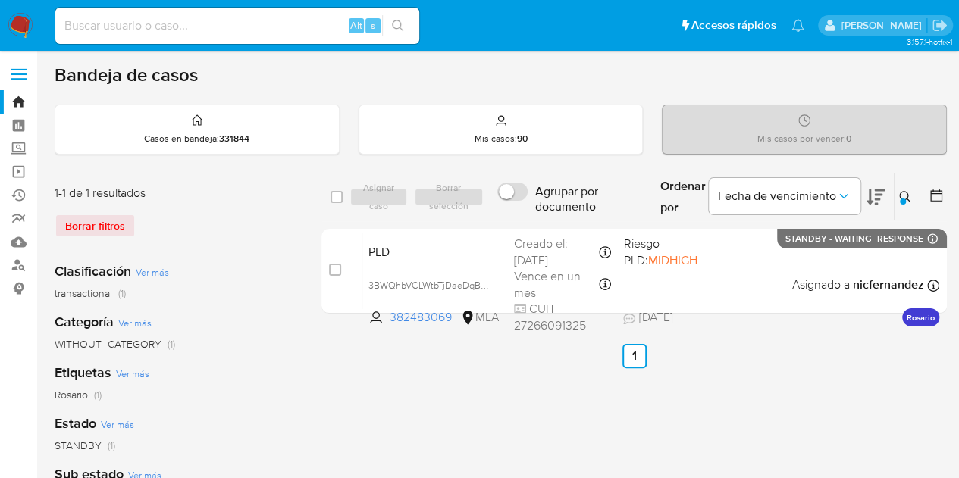
click at [907, 196] on icon at bounding box center [904, 196] width 11 height 11
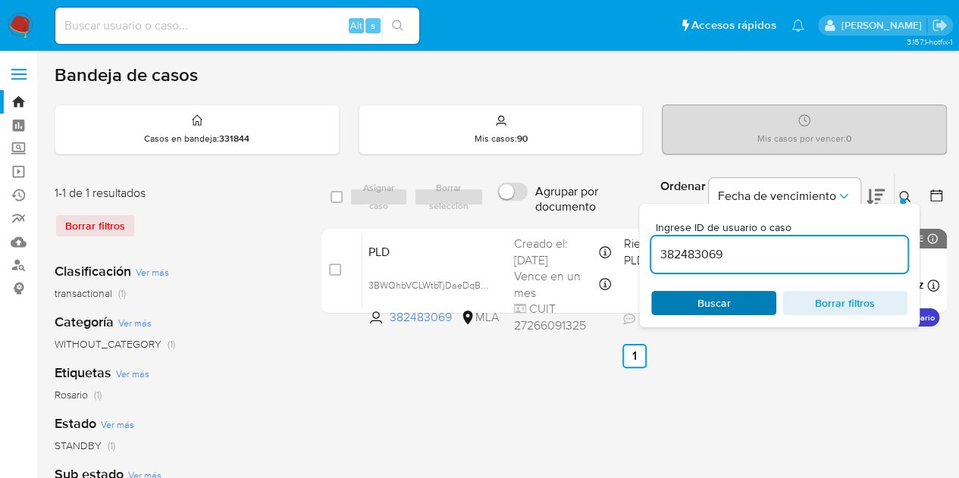
click at [727, 301] on span "Buscar" at bounding box center [713, 303] width 33 height 24
click at [906, 200] on icon at bounding box center [905, 197] width 12 height 12
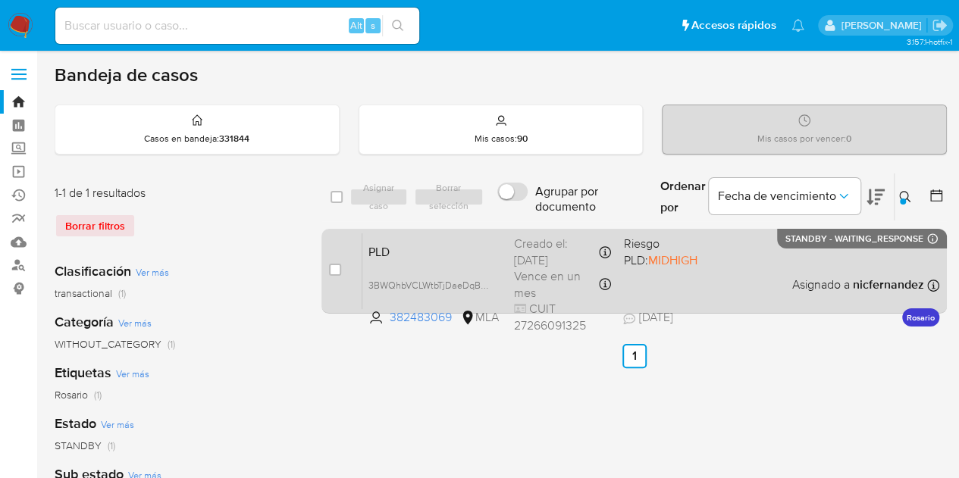
click at [421, 255] on span "PLD" at bounding box center [434, 251] width 133 height 20
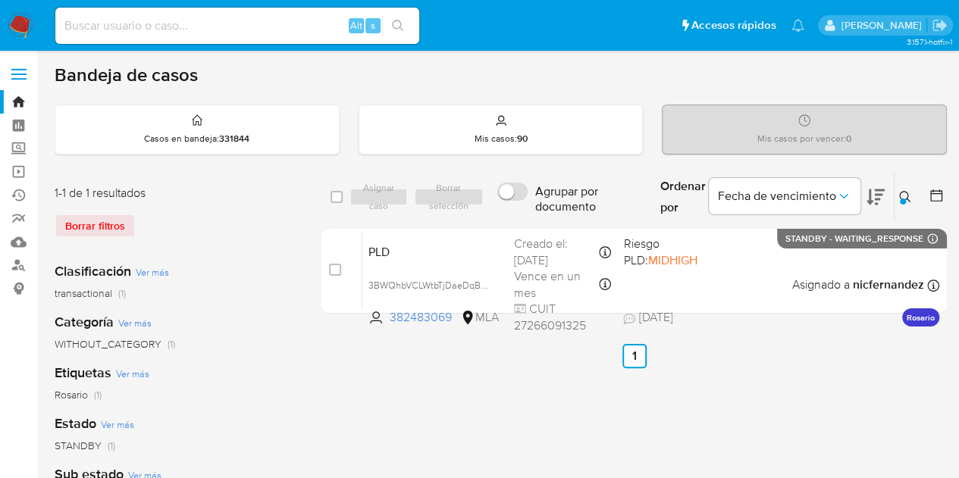
click at [903, 194] on icon at bounding box center [905, 197] width 12 height 12
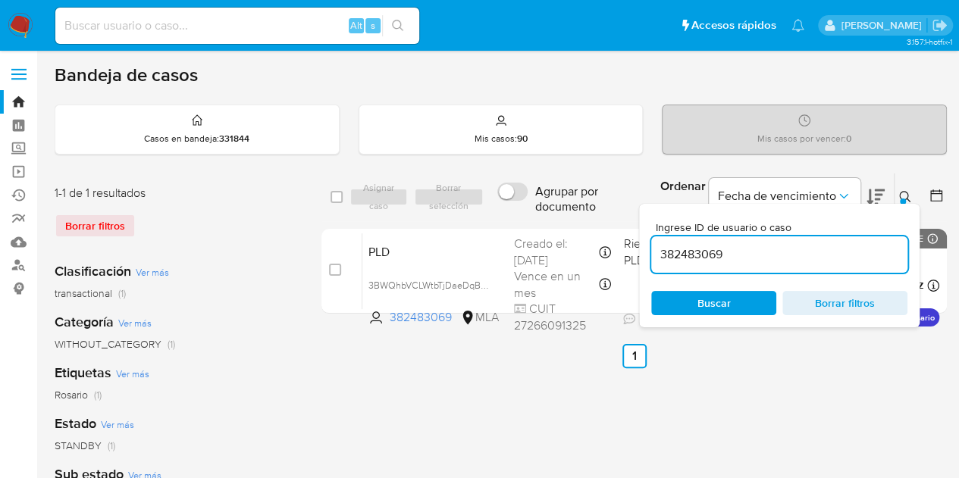
drag, startPoint x: 754, startPoint y: 250, endPoint x: 421, endPoint y: 221, distance: 334.0
click at [422, 220] on div "select-all-cases-checkbox Asignar caso Borrar selección Agrupar por documento O…" at bounding box center [633, 197] width 625 height 49
click at [905, 196] on icon at bounding box center [905, 197] width 12 height 12
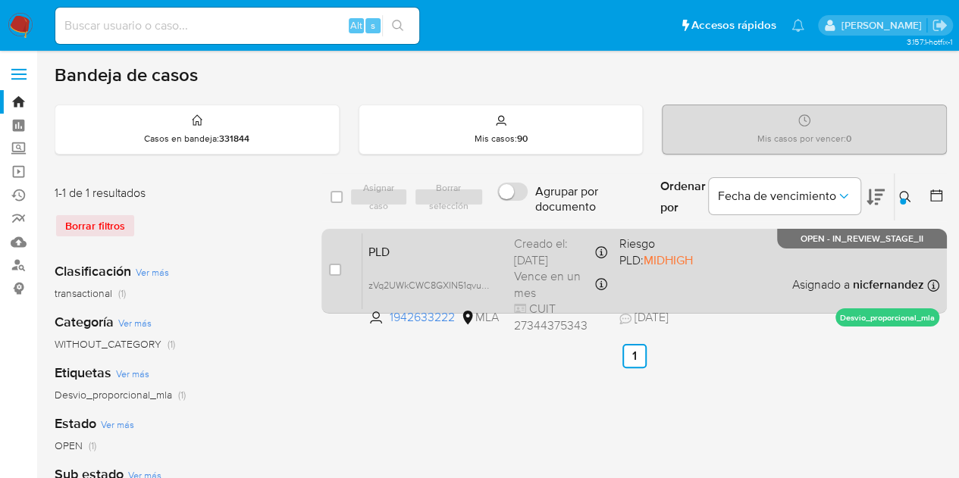
click at [424, 245] on span "PLD" at bounding box center [434, 251] width 133 height 20
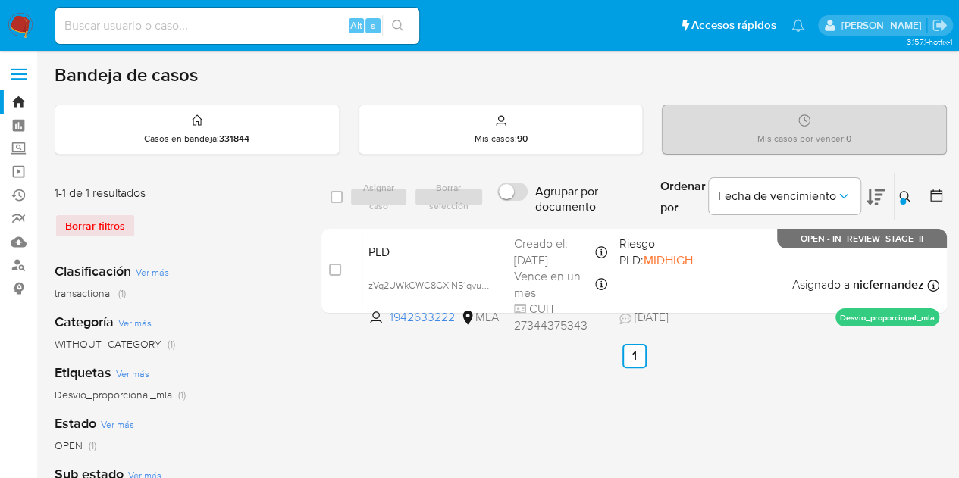
click at [910, 195] on icon at bounding box center [905, 197] width 12 height 12
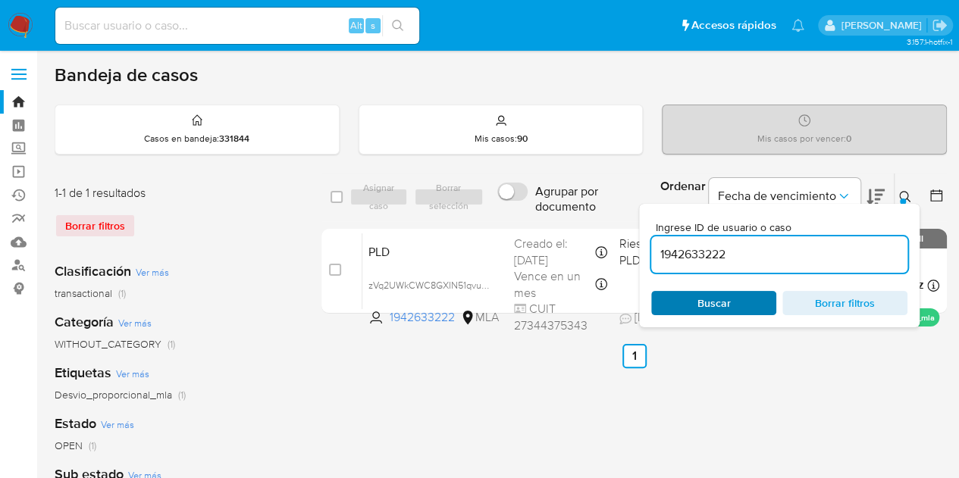
click at [744, 301] on span "Buscar" at bounding box center [714, 303] width 104 height 21
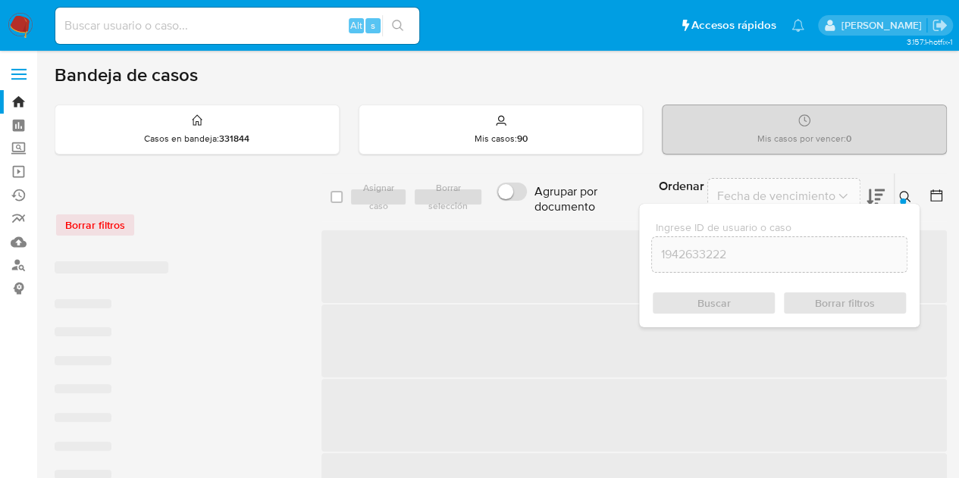
click at [908, 204] on div "Ingrese ID de usuario o caso 1942633222 Buscar Borrar filtros" at bounding box center [779, 266] width 280 height 124
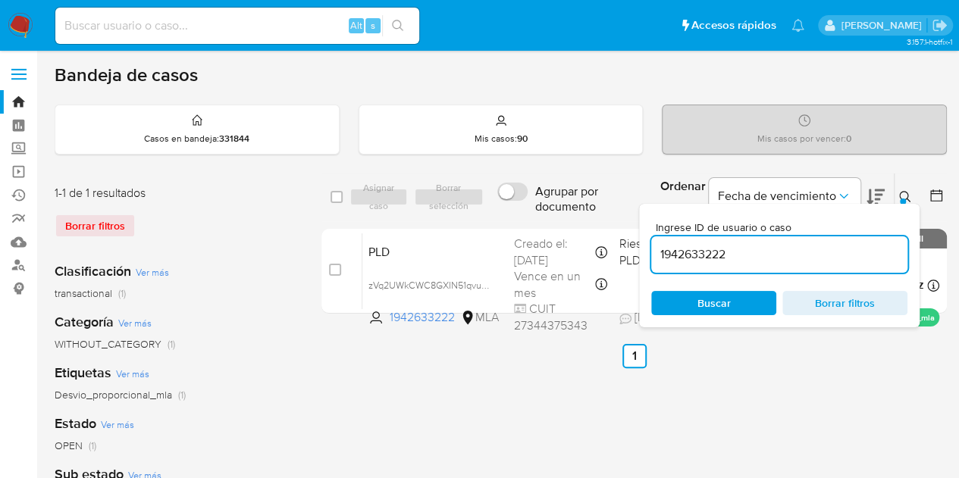
click at [908, 196] on icon at bounding box center [905, 197] width 12 height 12
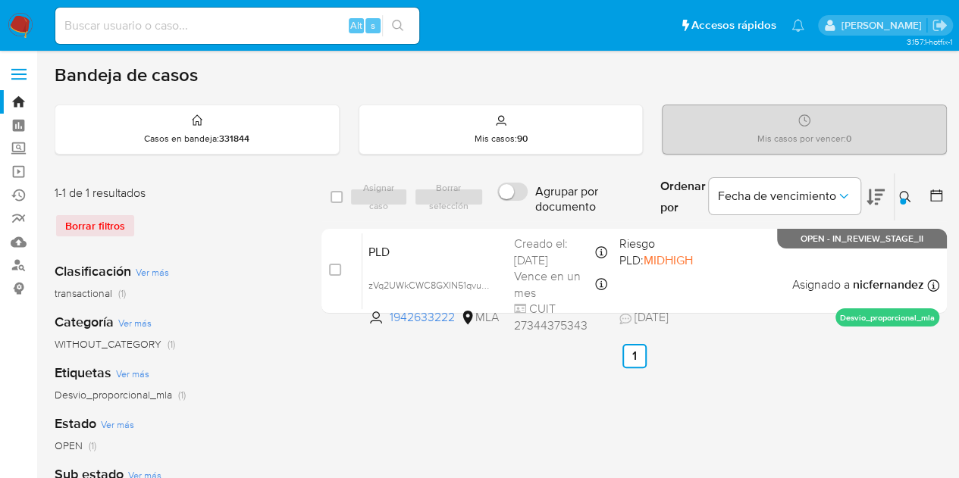
click at [909, 192] on icon at bounding box center [905, 197] width 12 height 12
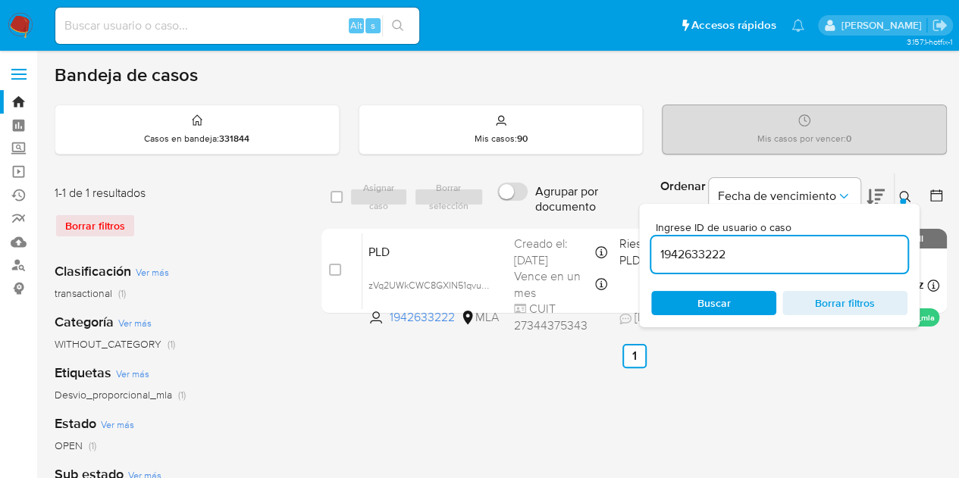
drag, startPoint x: 755, startPoint y: 249, endPoint x: 569, endPoint y: 212, distance: 189.3
click at [570, 212] on div "select-all-cases-checkbox Asignar caso Borrar selección Agrupar por documento O…" at bounding box center [633, 197] width 625 height 49
click at [902, 199] on div at bounding box center [902, 202] width 6 height 6
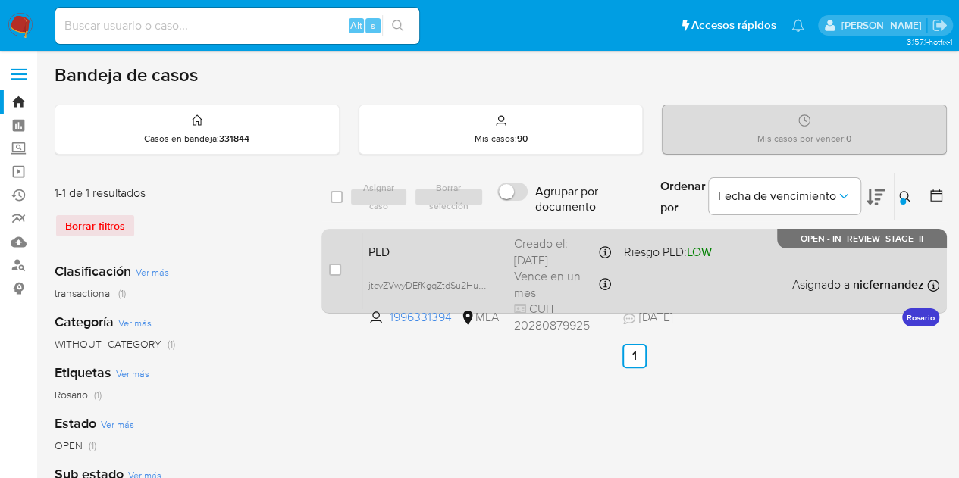
click at [506, 254] on div "PLD jtcvZVwyDEfKgqZtdSu2HuHd 1996331394 MLA Riesgo PLD: LOW Creado el: 12/08/20…" at bounding box center [650, 271] width 577 height 77
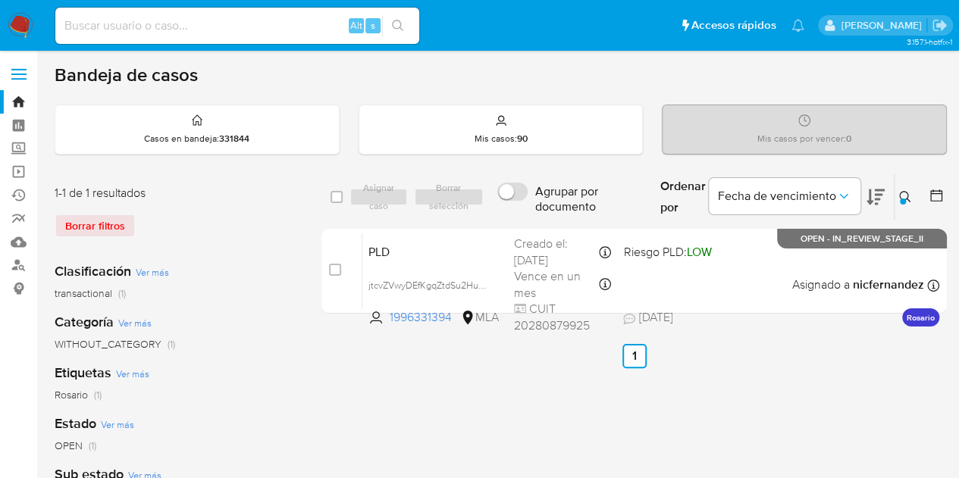
click at [908, 205] on div "Ingrese ID de usuario o caso 1996331394 Buscar Borrar filtros" at bounding box center [906, 197] width 26 height 47
click at [909, 192] on icon at bounding box center [905, 197] width 12 height 12
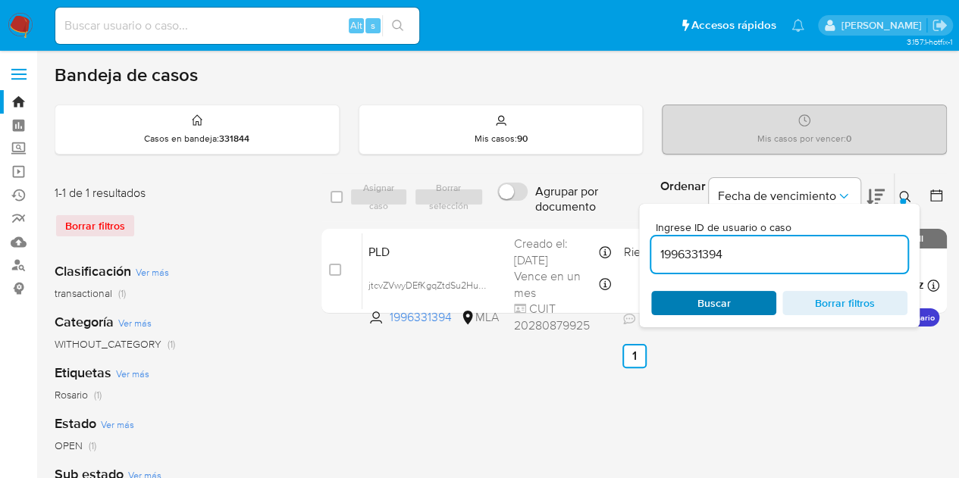
click at [727, 302] on span "Buscar" at bounding box center [713, 303] width 33 height 24
click at [899, 196] on icon at bounding box center [904, 196] width 11 height 11
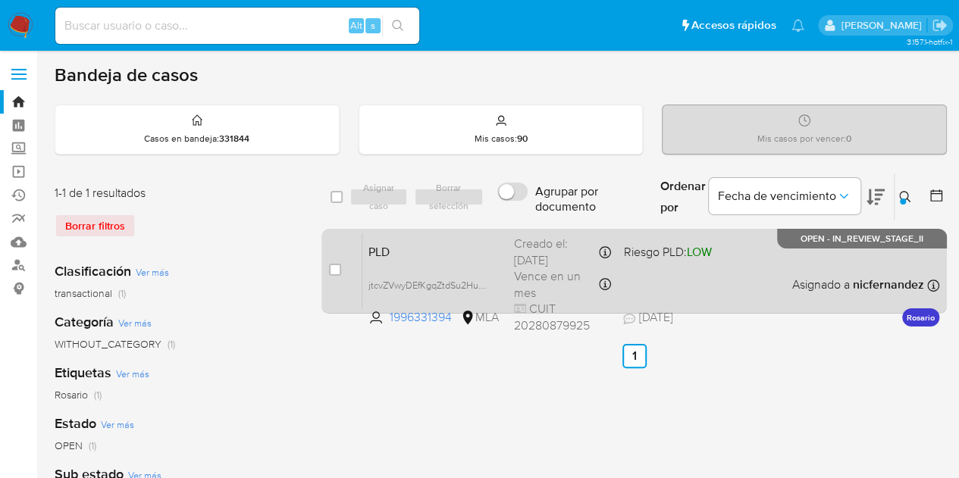
click at [481, 260] on div "PLD jtcvZVwyDEfKgqZtdSu2HuHd 1996331394 MLA Riesgo PLD: LOW Creado el: 12/08/20…" at bounding box center [650, 271] width 577 height 77
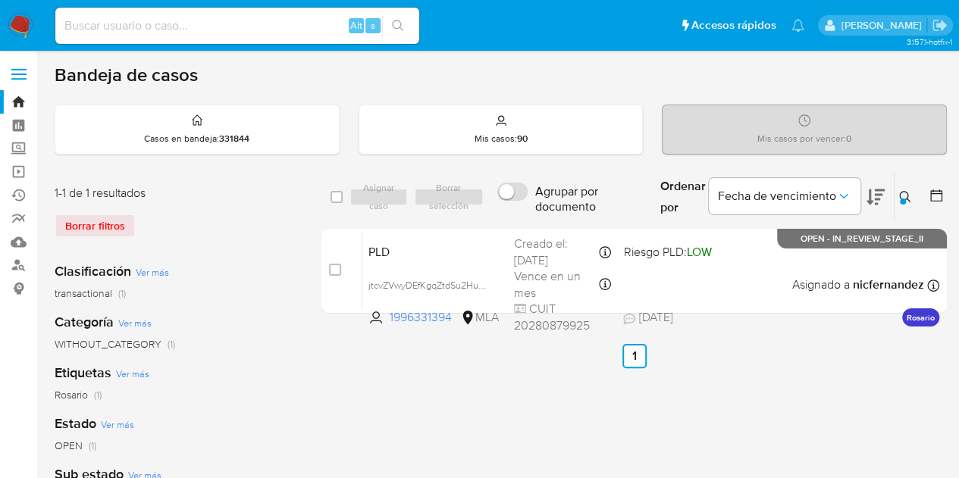
click at [901, 192] on icon at bounding box center [905, 197] width 12 height 12
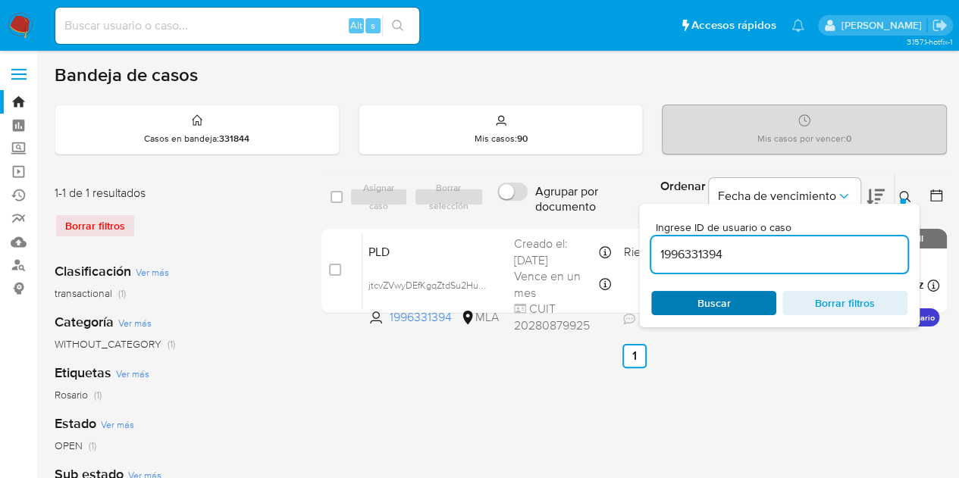
click at [735, 302] on span "Buscar" at bounding box center [714, 303] width 104 height 21
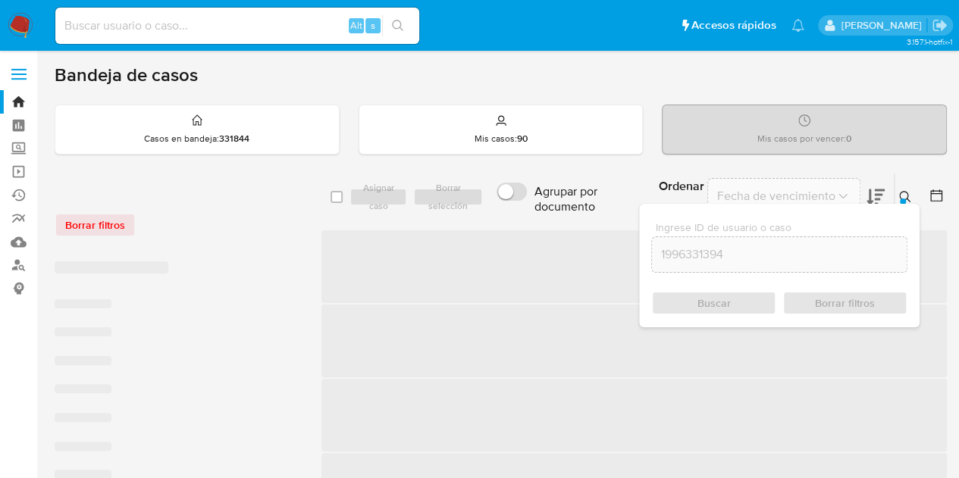
click at [903, 192] on icon at bounding box center [905, 197] width 12 height 12
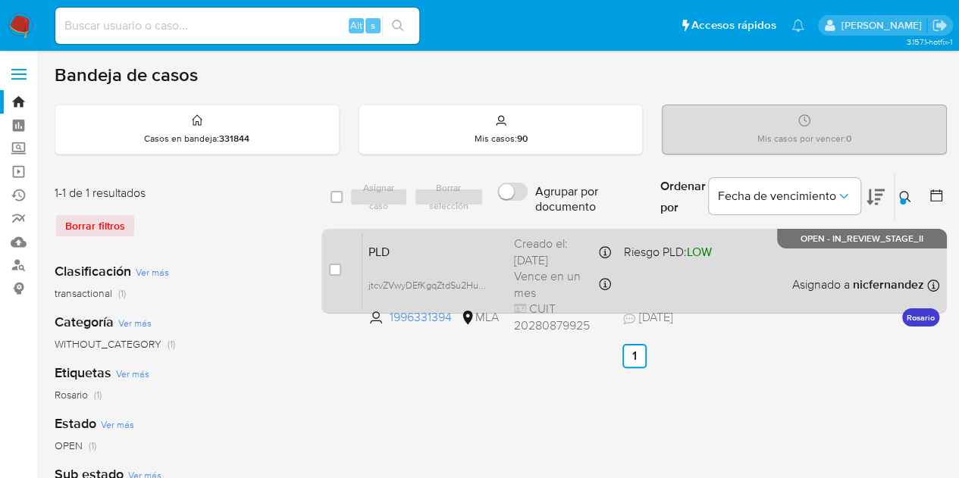
click at [468, 258] on span "PLD" at bounding box center [434, 251] width 133 height 20
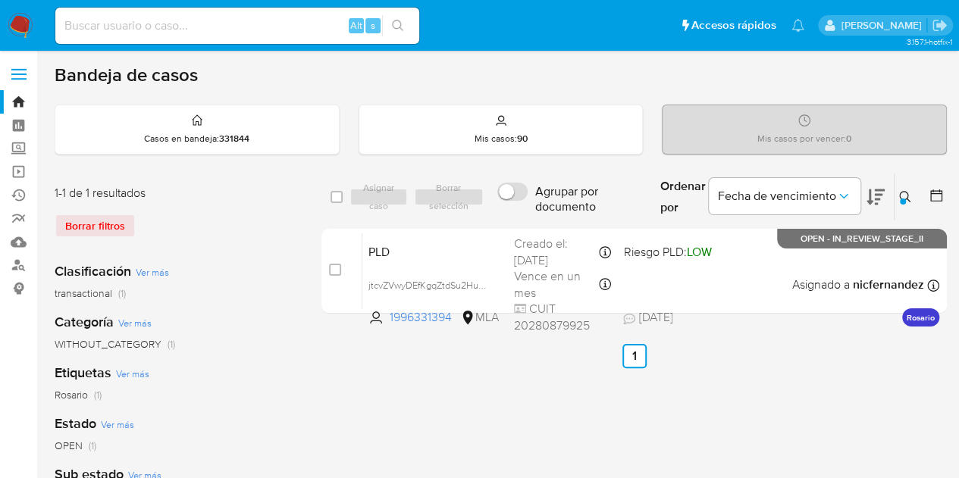
click at [899, 198] on icon at bounding box center [905, 197] width 12 height 12
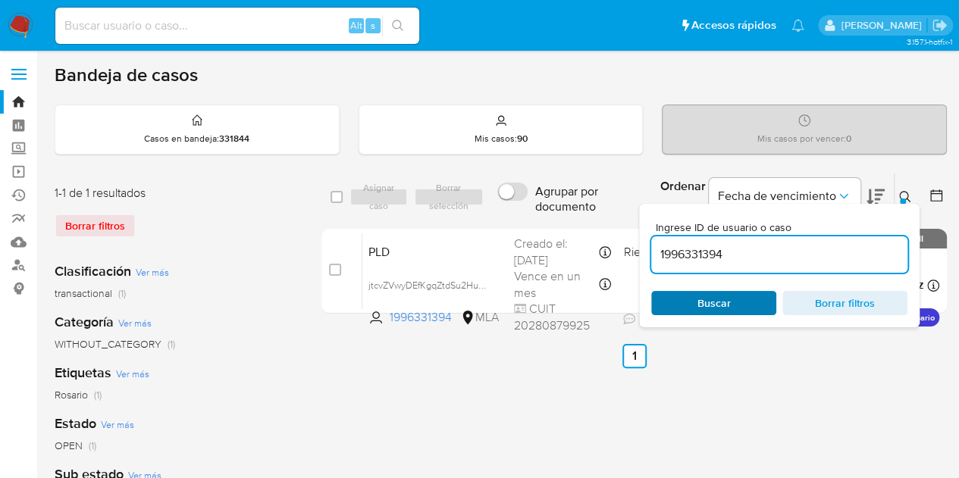
click at [740, 304] on span "Buscar" at bounding box center [714, 303] width 104 height 21
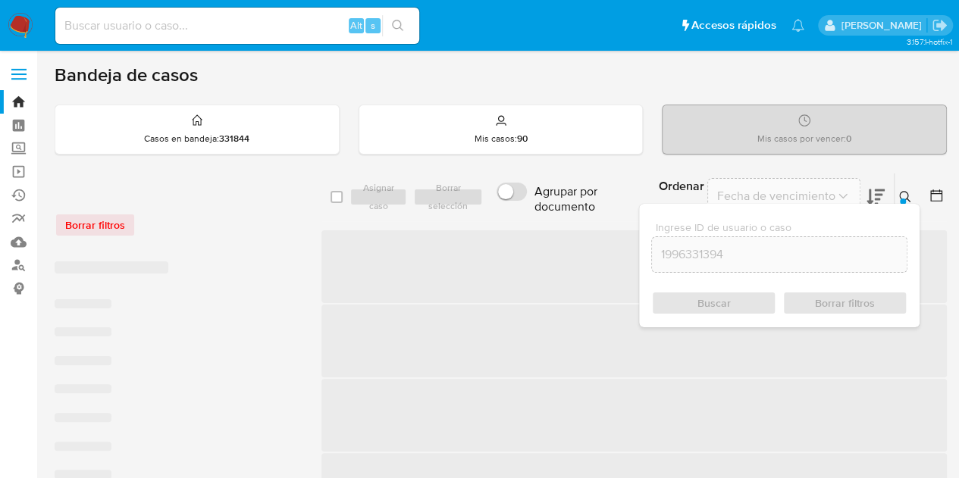
click at [908, 192] on icon at bounding box center [905, 197] width 12 height 12
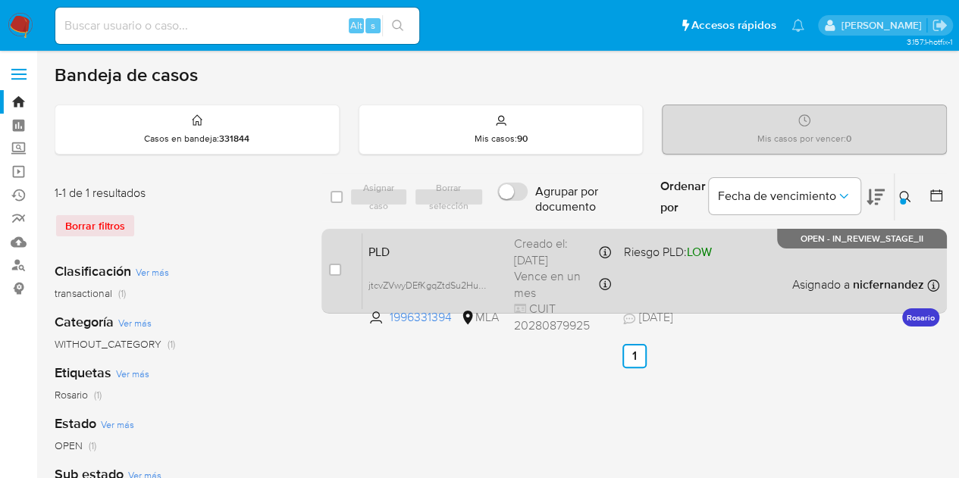
click at [475, 255] on span "PLD" at bounding box center [434, 251] width 133 height 20
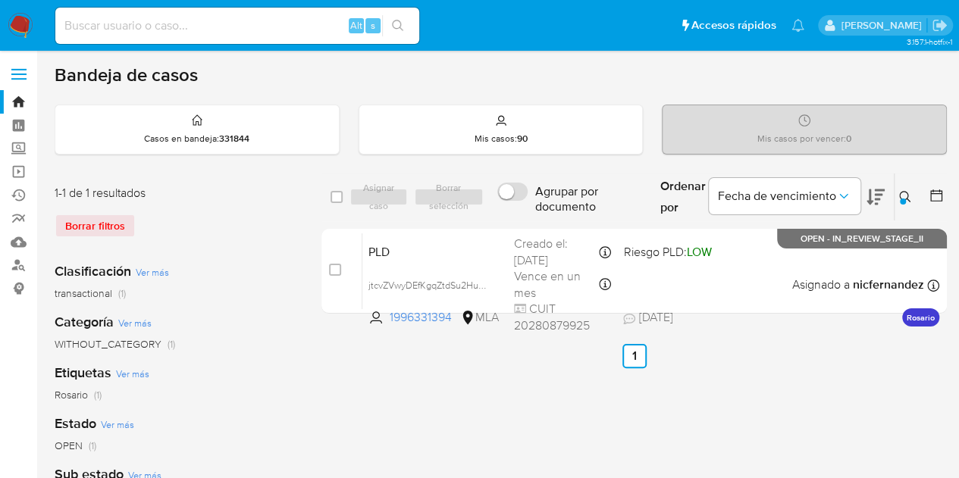
click at [905, 195] on icon at bounding box center [905, 197] width 12 height 12
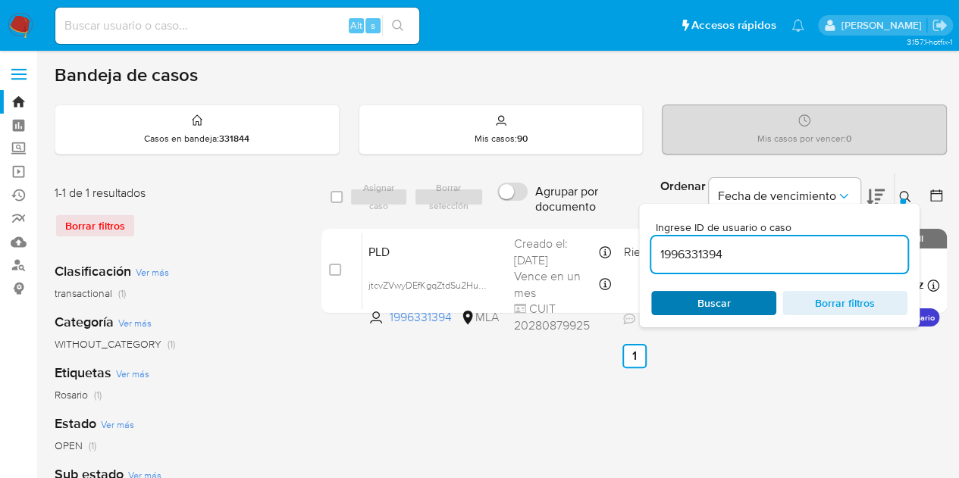
click at [730, 298] on span "Buscar" at bounding box center [714, 303] width 104 height 21
click at [436, 256] on span "PLD" at bounding box center [434, 251] width 133 height 20
click at [904, 193] on icon at bounding box center [905, 197] width 12 height 12
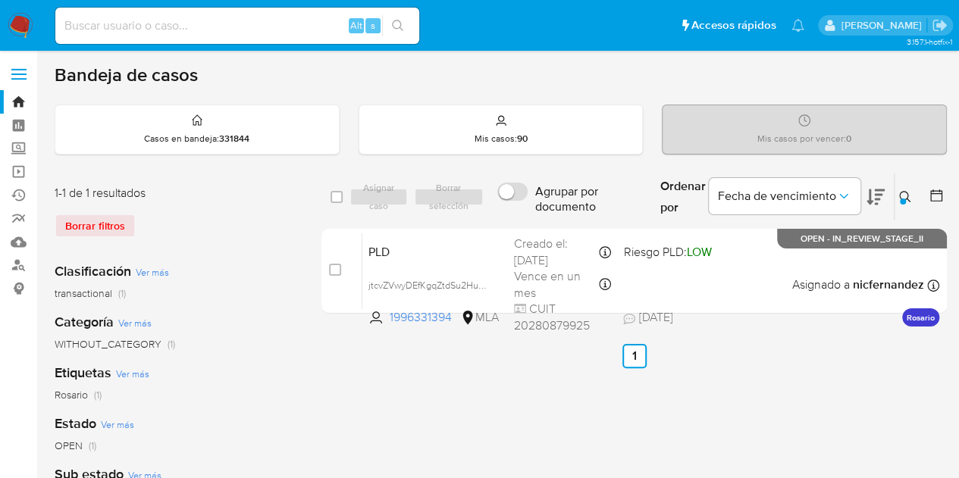
click at [910, 193] on icon at bounding box center [905, 197] width 12 height 12
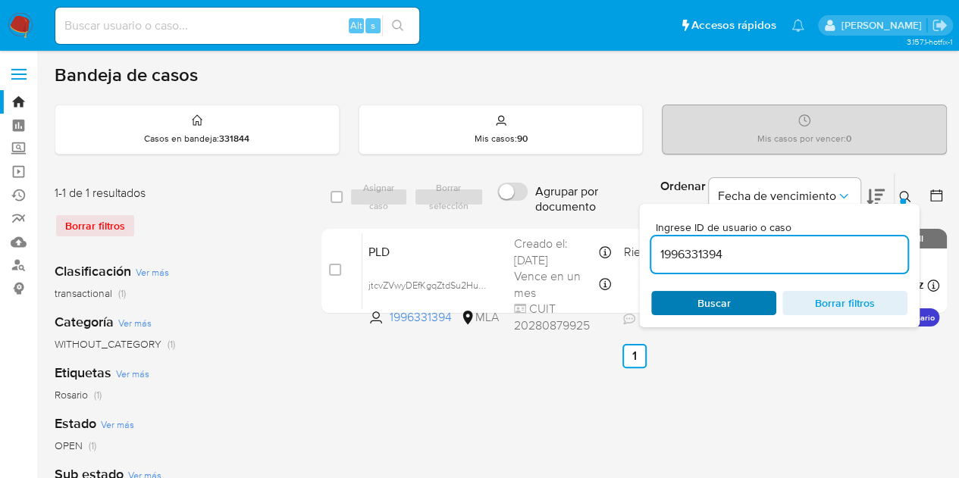
click at [669, 305] on span "Buscar" at bounding box center [714, 303] width 104 height 21
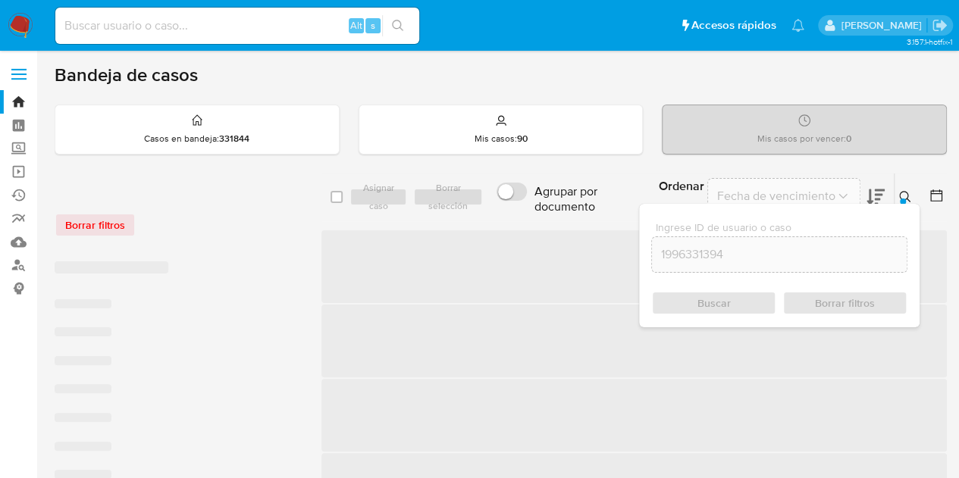
click at [916, 192] on button at bounding box center [906, 197] width 25 height 18
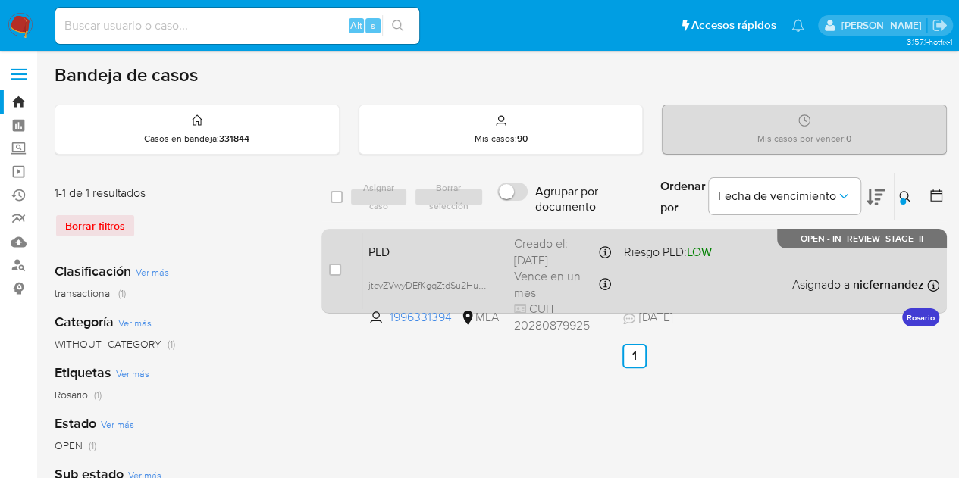
click at [499, 255] on span "PLD" at bounding box center [434, 251] width 133 height 20
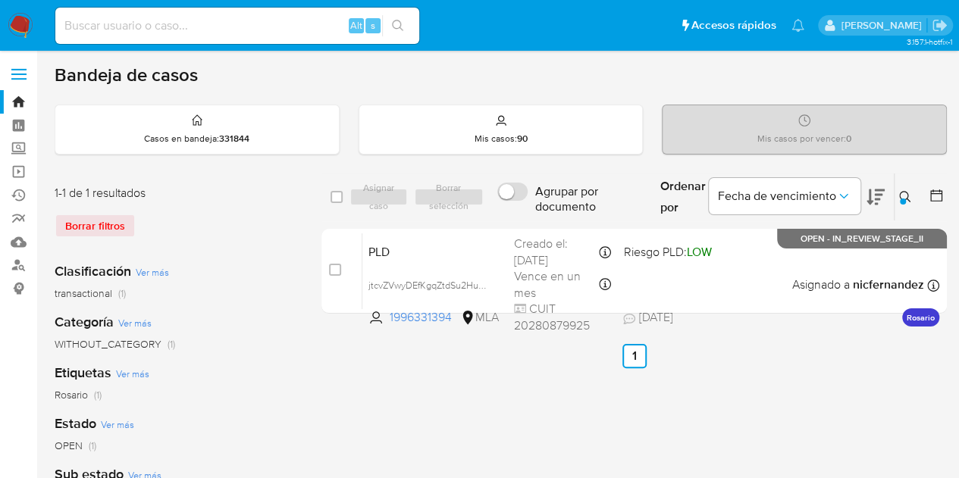
click at [896, 186] on div "Ingrese ID de usuario o caso 1996331394 Buscar Borrar filtros" at bounding box center [906, 197] width 26 height 47
click at [897, 197] on button at bounding box center [906, 197] width 25 height 18
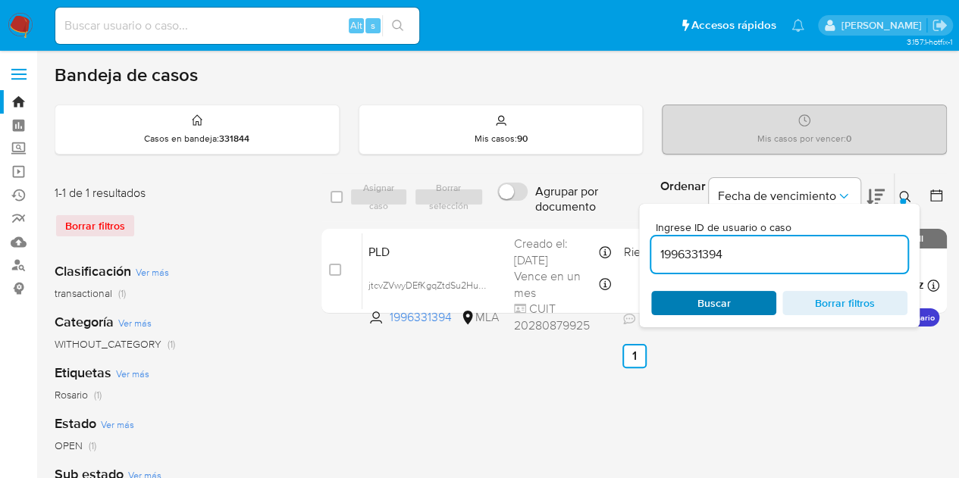
click at [733, 310] on span "Buscar" at bounding box center [714, 303] width 104 height 21
click at [901, 199] on div at bounding box center [902, 202] width 6 height 6
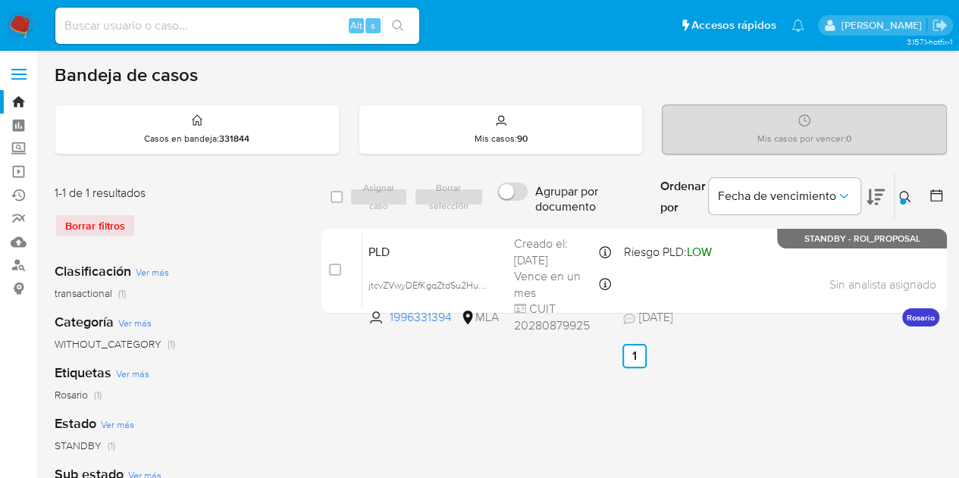
click at [910, 200] on icon at bounding box center [905, 197] width 12 height 12
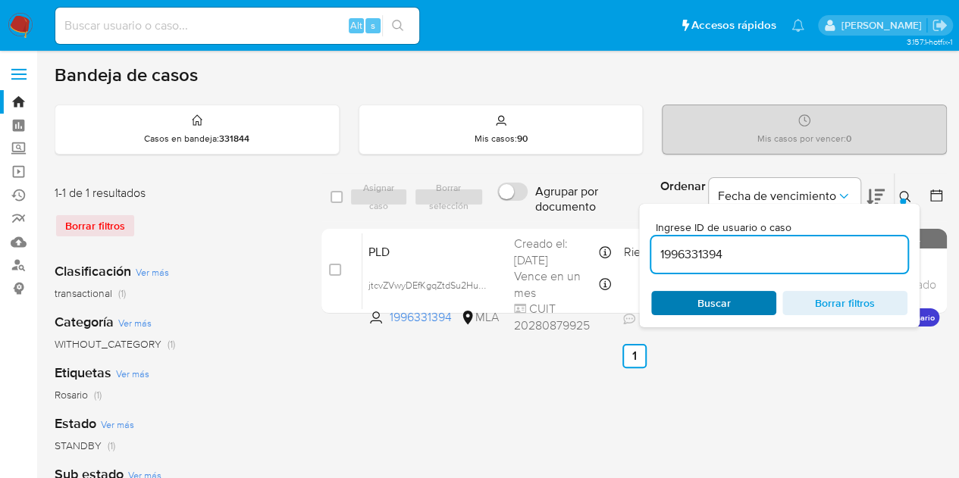
click at [687, 302] on span "Buscar" at bounding box center [714, 303] width 104 height 21
click at [903, 196] on icon at bounding box center [905, 197] width 12 height 12
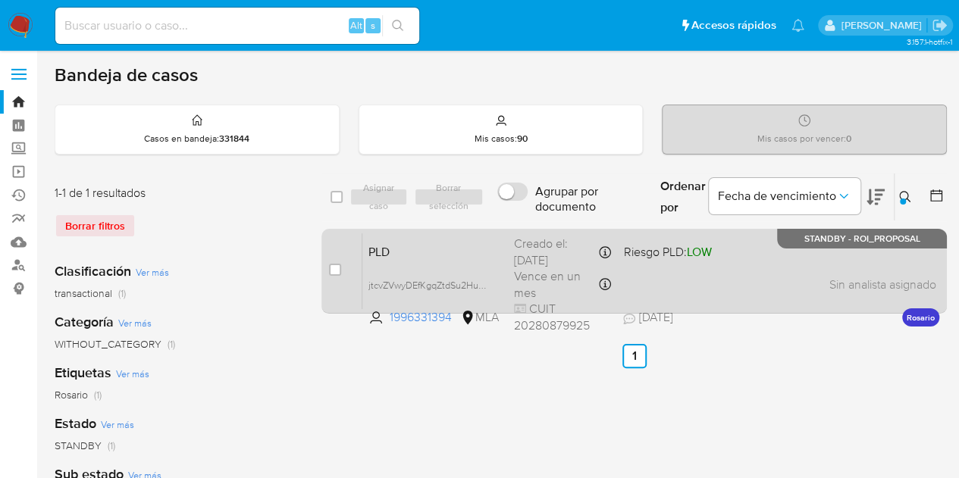
click at [398, 247] on span "PLD" at bounding box center [434, 251] width 133 height 20
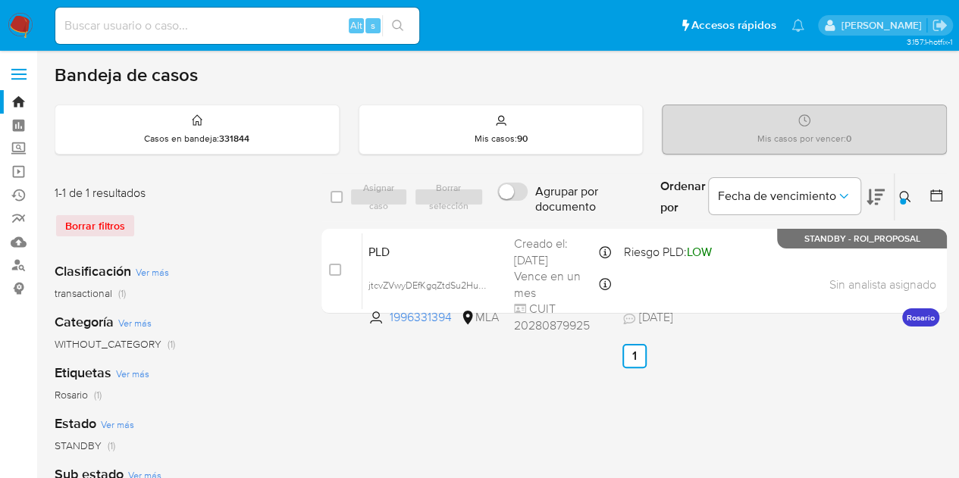
click at [897, 194] on button at bounding box center [906, 197] width 25 height 18
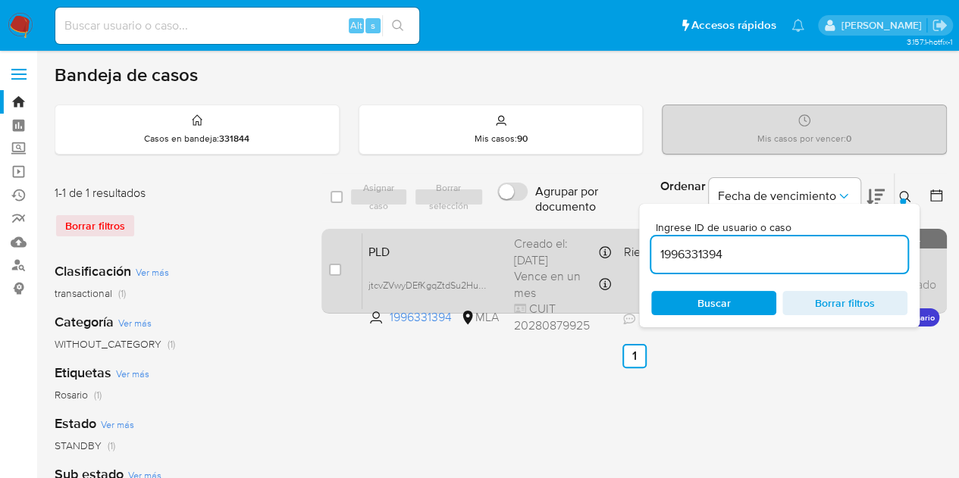
drag, startPoint x: 799, startPoint y: 257, endPoint x: 559, endPoint y: 230, distance: 241.8
click at [560, 230] on div "select-all-cases-checkbox Asignar caso Borrar selección Agrupar por documento O…" at bounding box center [633, 246] width 625 height 147
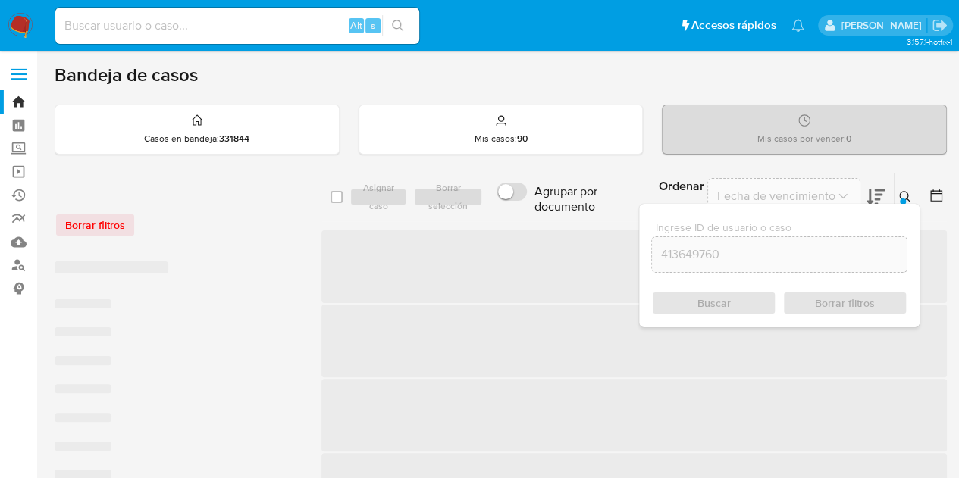
click at [905, 189] on button at bounding box center [906, 197] width 25 height 18
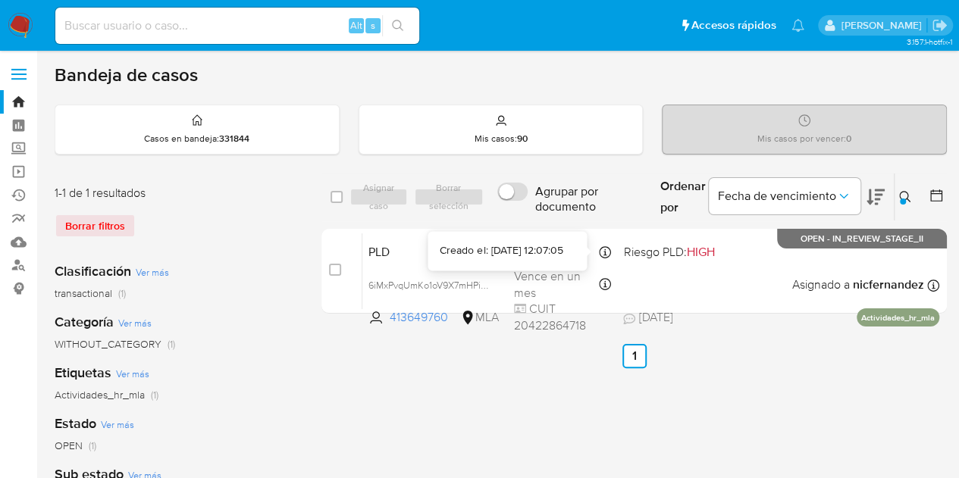
click at [447, 254] on div "Creado el: 12/08/2025 12:07:05" at bounding box center [501, 250] width 123 height 15
click at [906, 198] on icon at bounding box center [904, 196] width 11 height 11
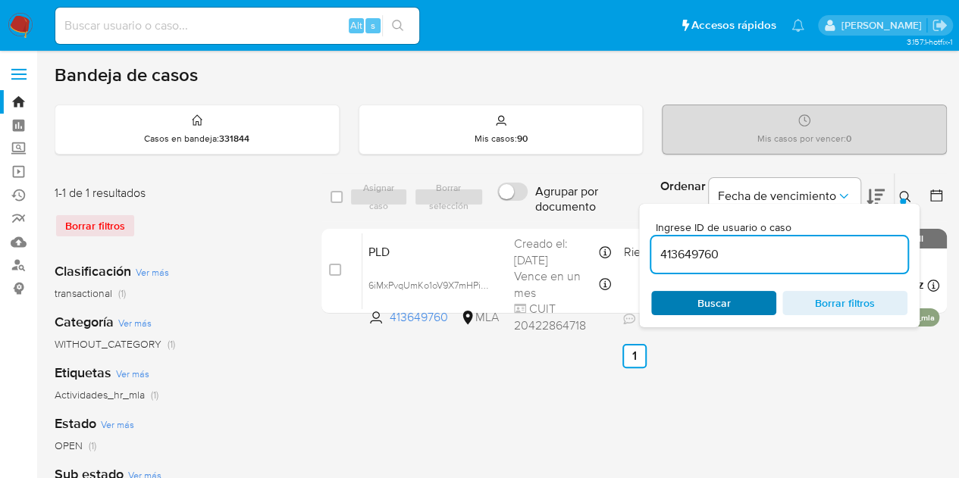
click at [727, 298] on span "Buscar" at bounding box center [713, 303] width 33 height 24
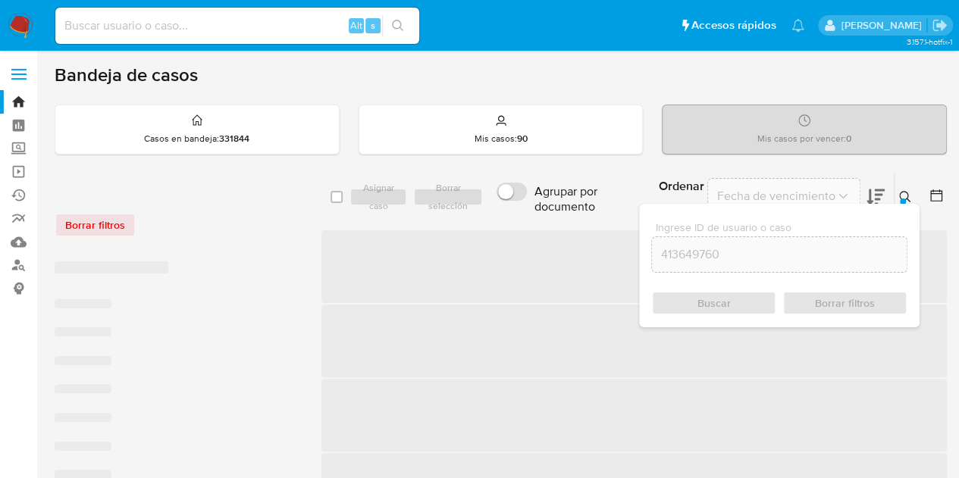
click at [903, 189] on button at bounding box center [906, 197] width 25 height 18
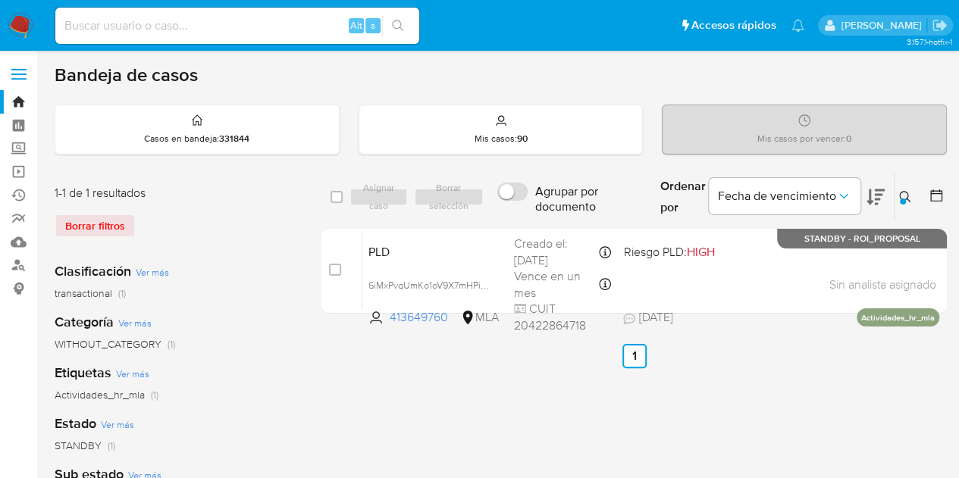
click at [901, 194] on icon at bounding box center [905, 197] width 12 height 12
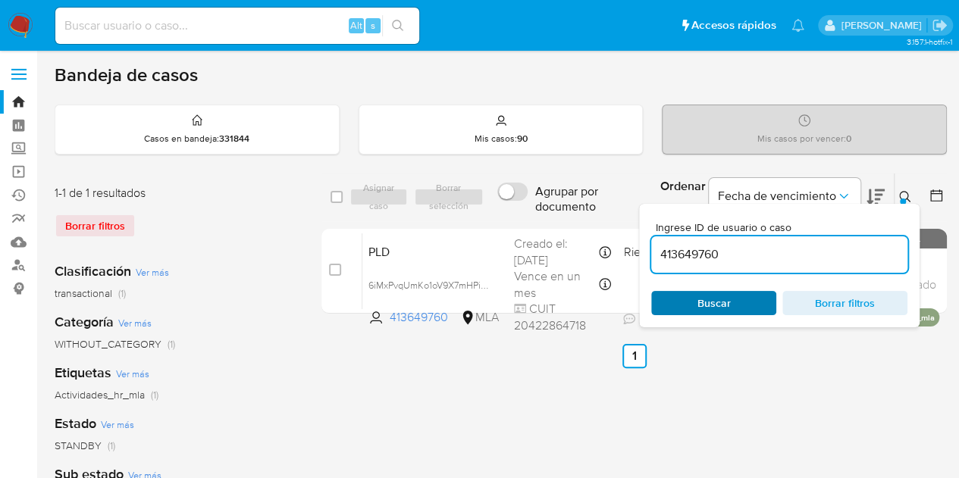
click at [750, 301] on span "Buscar" at bounding box center [714, 303] width 104 height 21
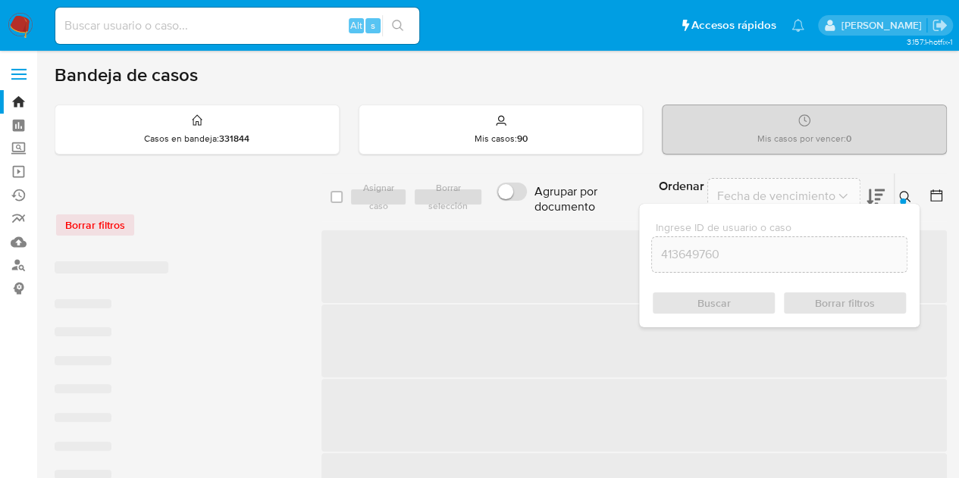
click at [911, 202] on div "Ingrese ID de usuario o caso 413649760 Buscar Borrar filtros" at bounding box center [906, 197] width 26 height 47
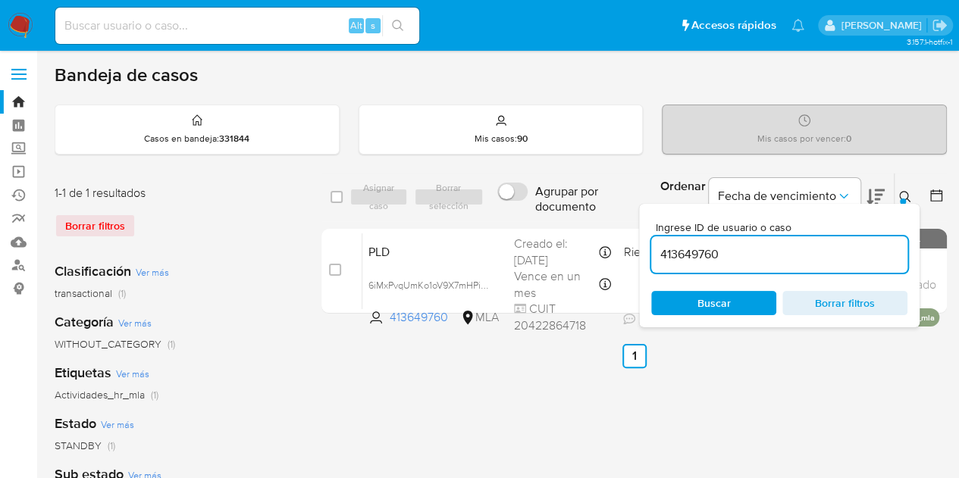
click at [725, 298] on span "Buscar" at bounding box center [713, 303] width 33 height 24
click at [903, 192] on icon at bounding box center [905, 197] width 12 height 12
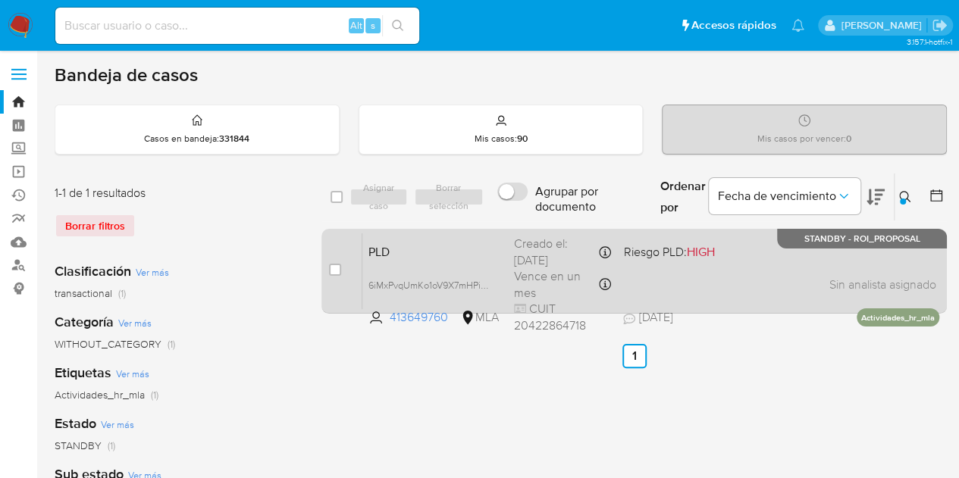
click at [450, 261] on div "PLD 6iMxPvqUmKo1oV9X7mHPigmW 413649760 MLA Riesgo PLD: HIGH Creado el: 12/08/20…" at bounding box center [650, 271] width 577 height 77
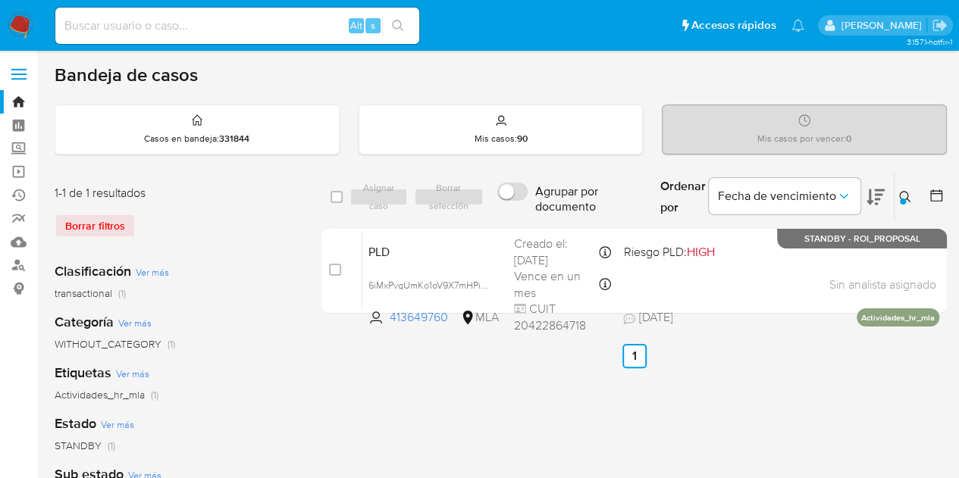
click at [903, 195] on icon at bounding box center [905, 197] width 12 height 12
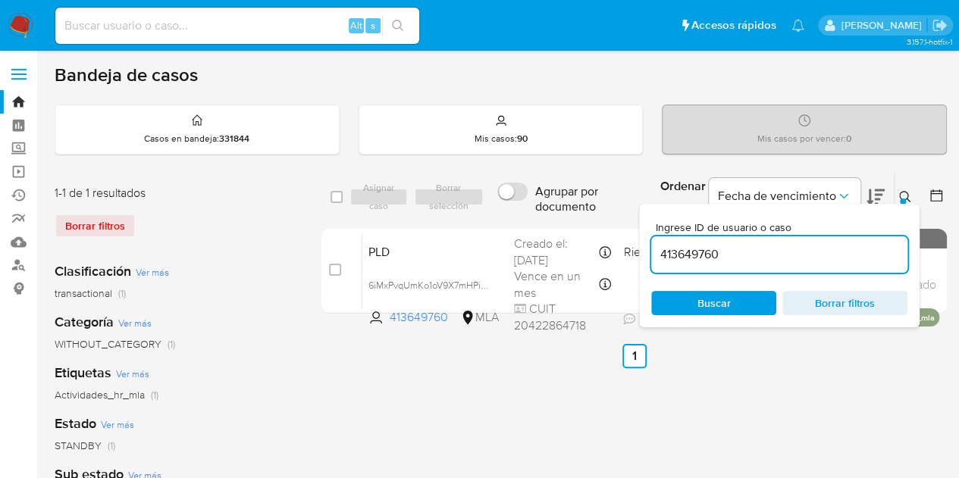
drag, startPoint x: 735, startPoint y: 250, endPoint x: 543, endPoint y: 221, distance: 194.6
click at [547, 221] on div "select-all-cases-checkbox Asignar caso Borrar selección Agrupar por documento O…" at bounding box center [633, 246] width 625 height 147
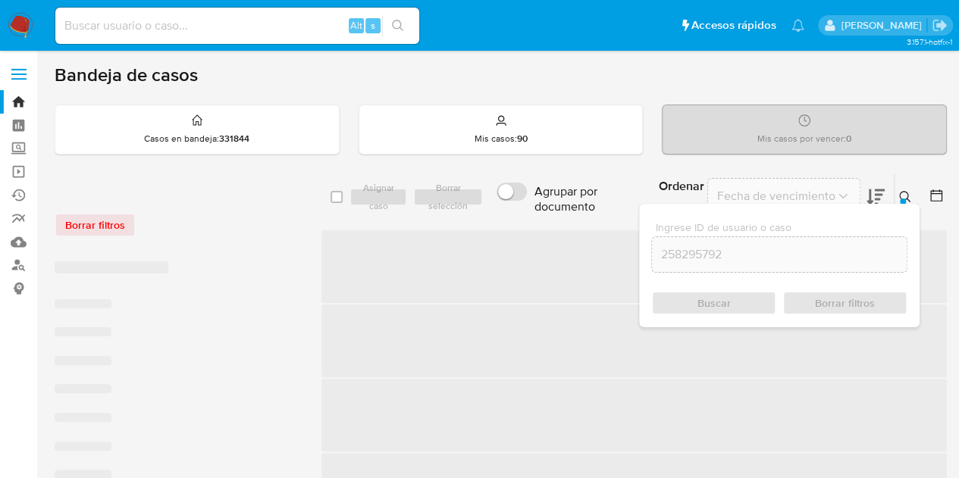
click at [906, 192] on icon at bounding box center [904, 196] width 11 height 11
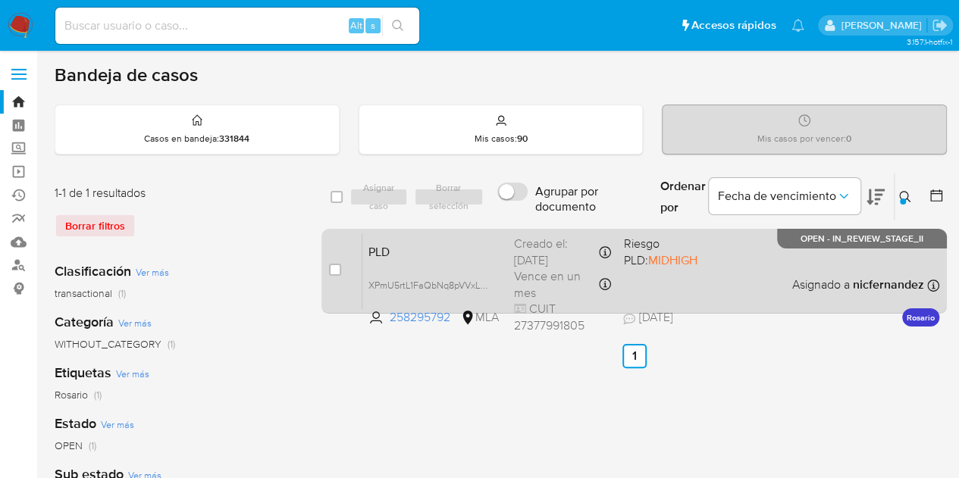
click at [455, 257] on span "PLD" at bounding box center [434, 251] width 133 height 20
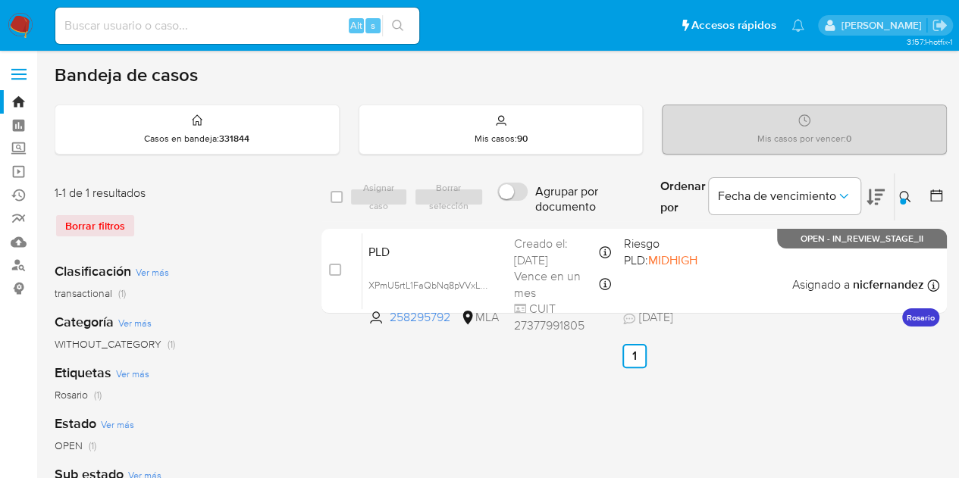
click at [903, 195] on icon at bounding box center [905, 197] width 12 height 12
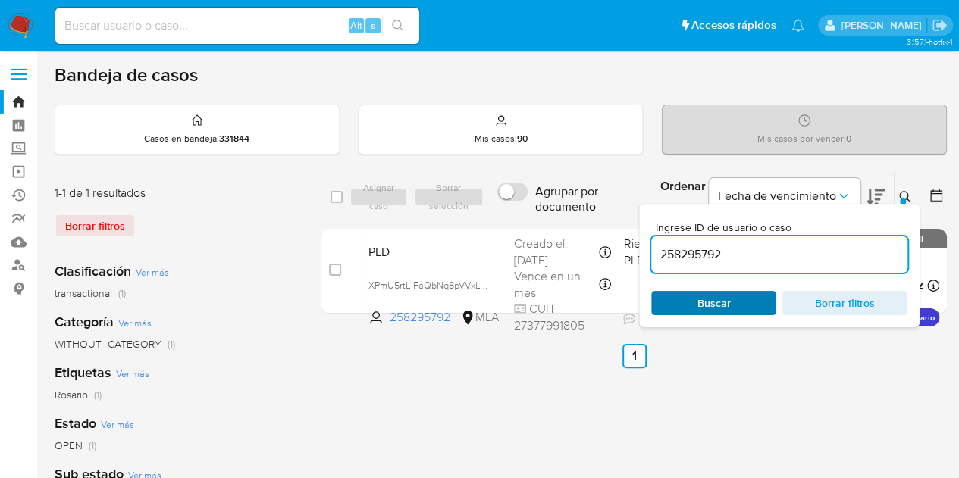
click at [717, 299] on span "Buscar" at bounding box center [713, 303] width 33 height 24
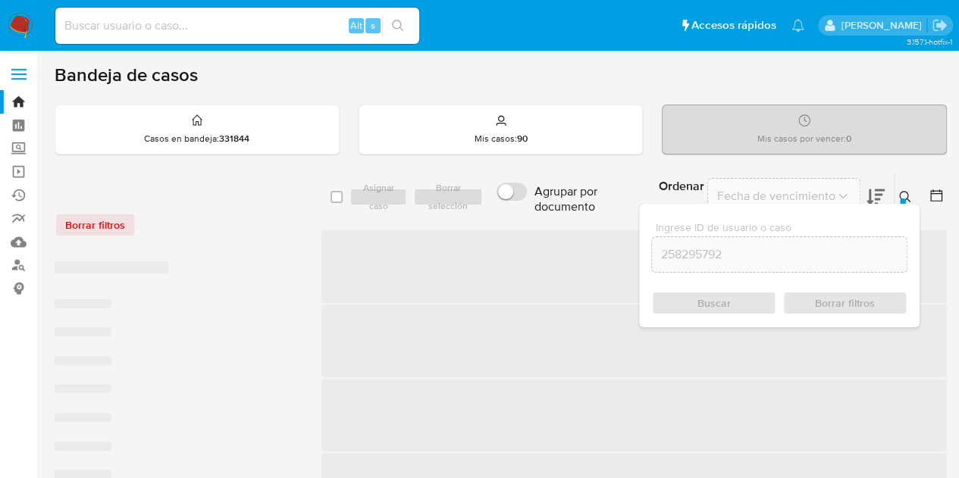
click at [904, 191] on icon at bounding box center [904, 196] width 11 height 11
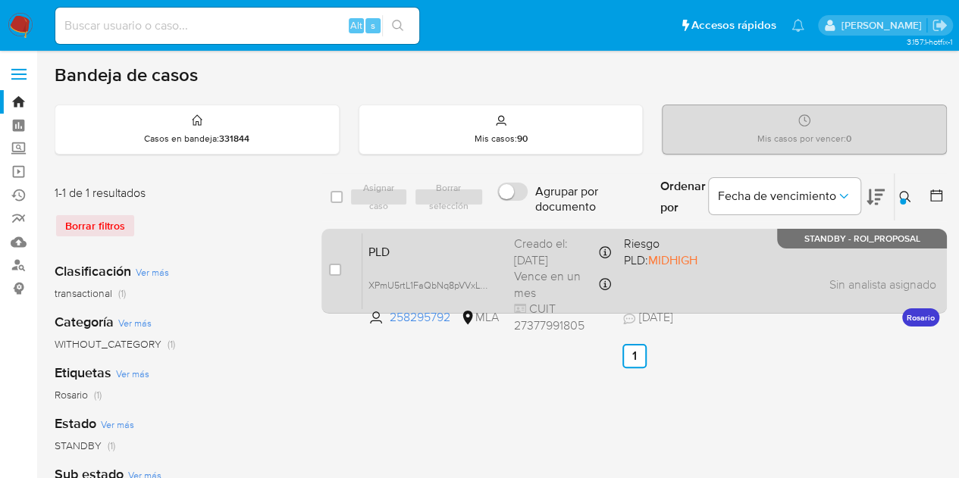
click at [455, 249] on span "PLD" at bounding box center [434, 251] width 133 height 20
click at [424, 261] on div "PLD XPmU5rtL1FaQbNq8pVVxLLUT 258295792 MLA Riesgo PLD: MIDHIGH Creado el: 12/08…" at bounding box center [650, 271] width 577 height 77
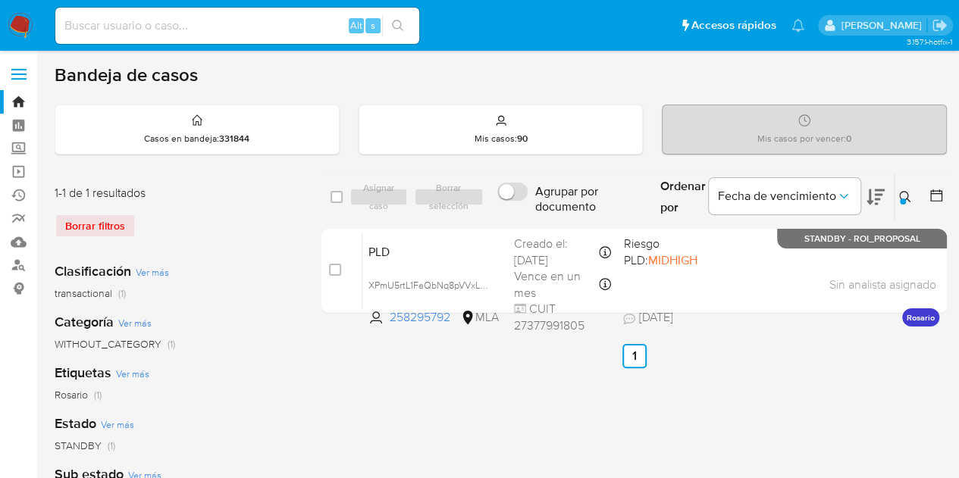
click at [899, 195] on icon at bounding box center [904, 196] width 11 height 11
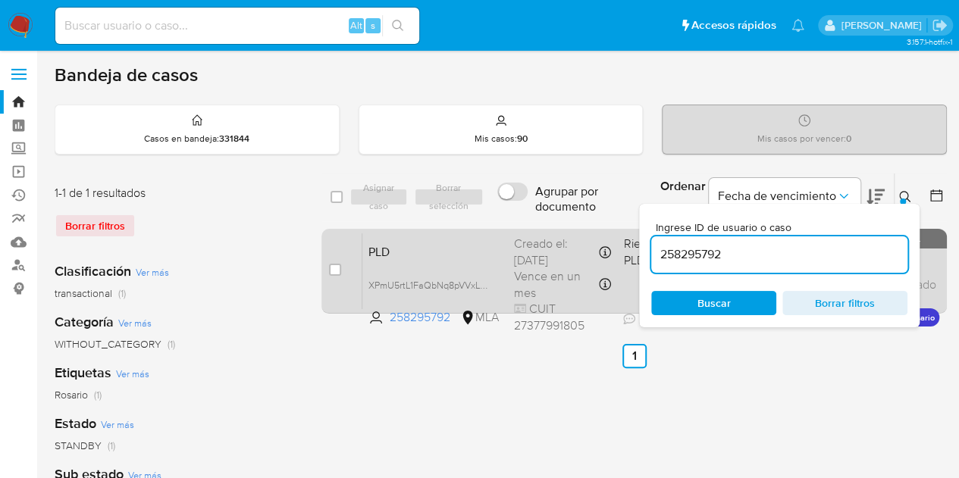
drag, startPoint x: 762, startPoint y: 260, endPoint x: 568, endPoint y: 230, distance: 196.3
click at [560, 227] on div "select-all-cases-checkbox Asignar caso Borrar selección Agrupar por documento O…" at bounding box center [633, 246] width 625 height 147
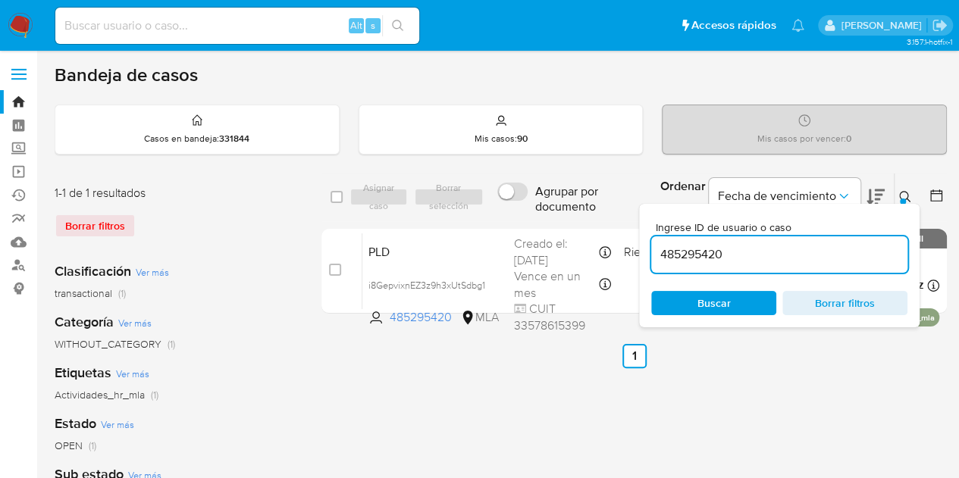
scroll to position [38, 0]
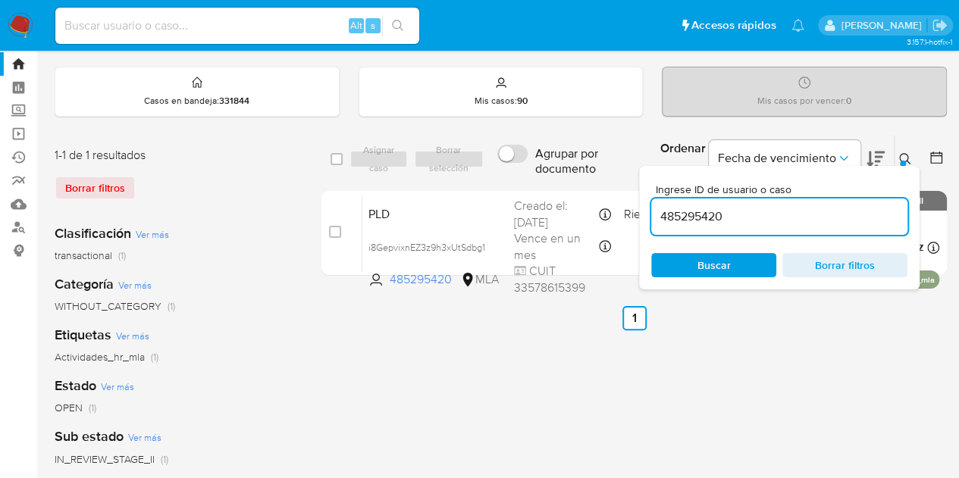
click at [902, 157] on icon at bounding box center [905, 159] width 12 height 12
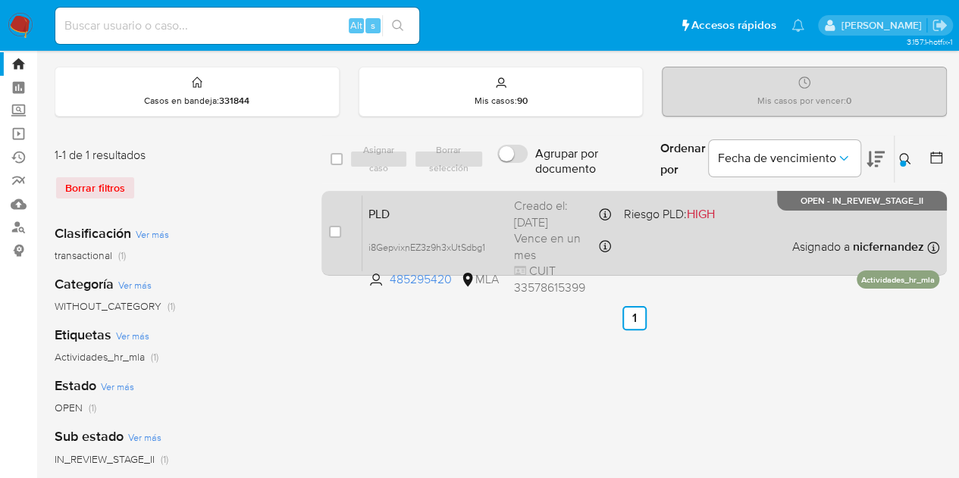
click at [406, 211] on span "PLD" at bounding box center [434, 213] width 133 height 20
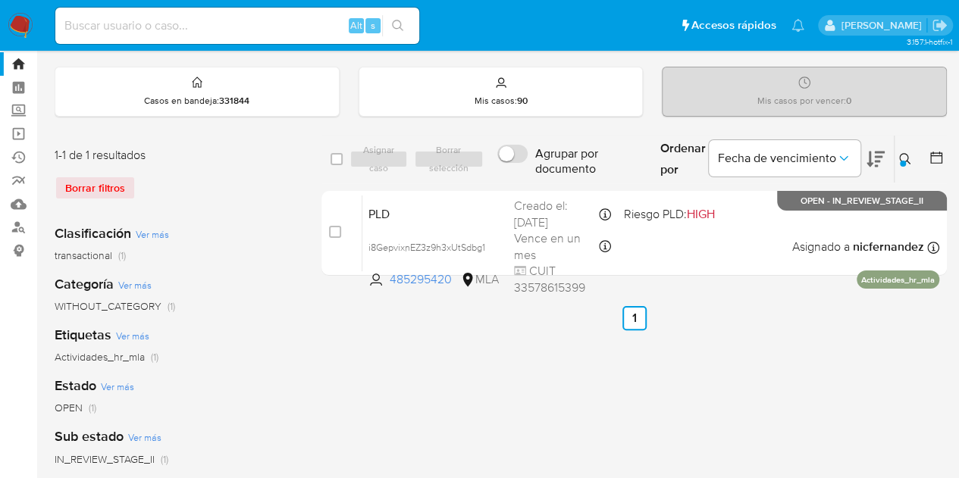
click at [905, 153] on icon at bounding box center [905, 159] width 12 height 12
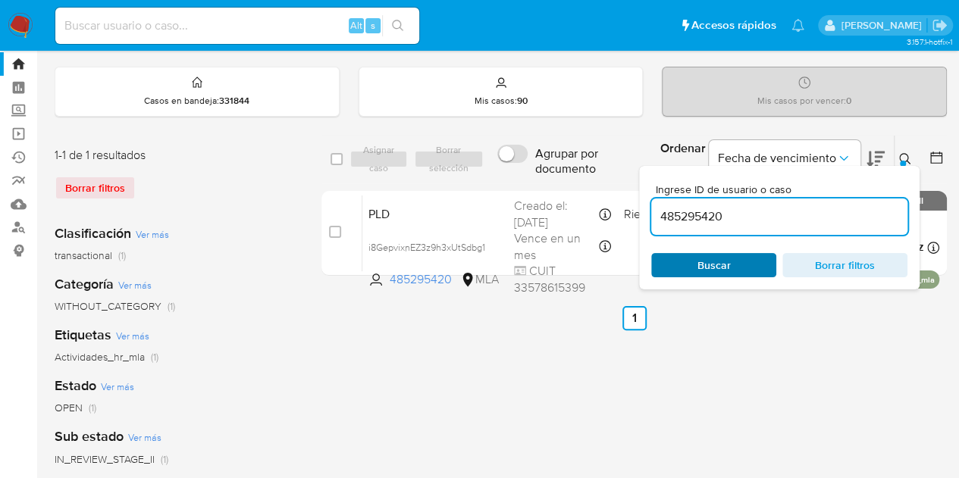
click at [700, 264] on span "Buscar" at bounding box center [713, 265] width 33 height 24
click at [899, 154] on icon at bounding box center [904, 158] width 11 height 11
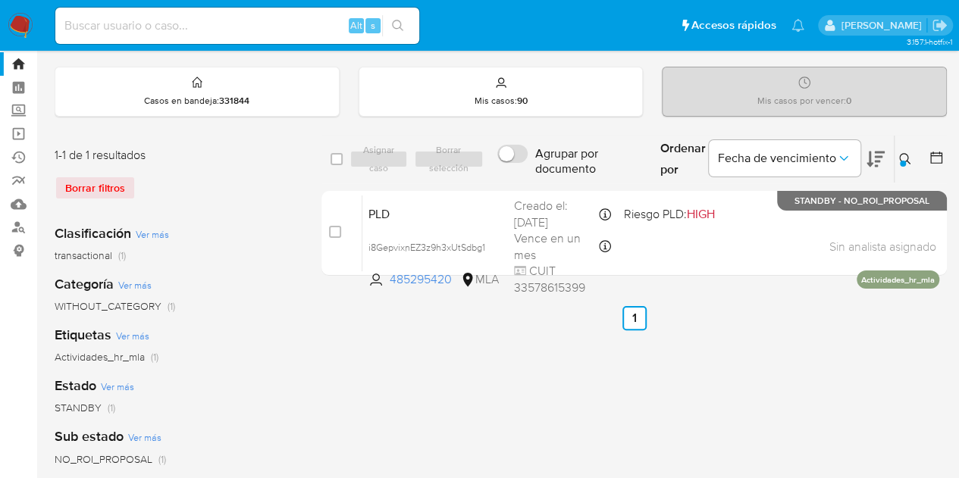
click at [903, 157] on icon at bounding box center [905, 159] width 12 height 12
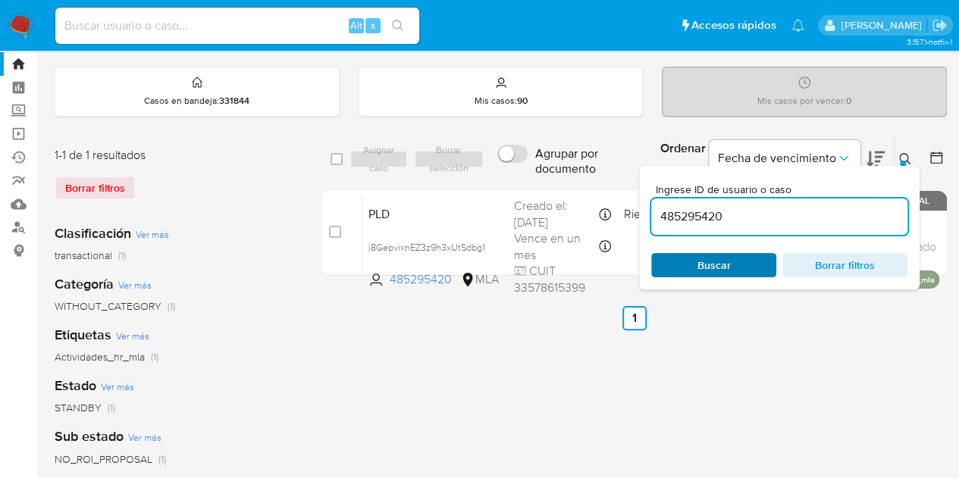
click at [737, 260] on span "Buscar" at bounding box center [714, 265] width 104 height 21
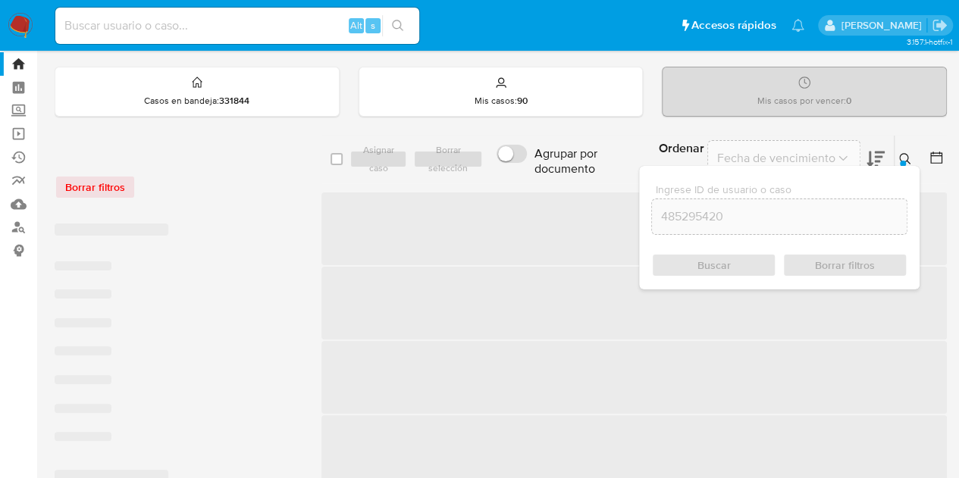
click at [908, 153] on icon at bounding box center [905, 159] width 12 height 12
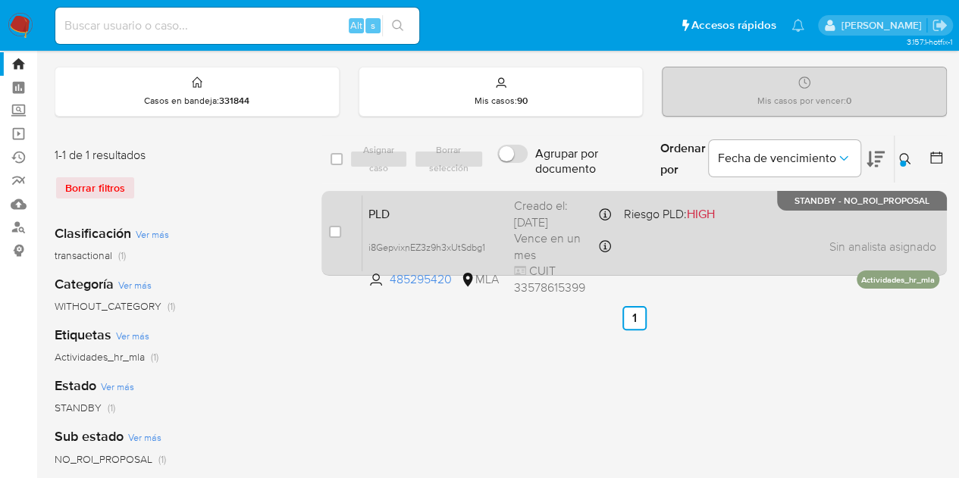
click at [522, 219] on div "Creado el: 12/08/2025 Creado el: 12/08/2025 12:07:31" at bounding box center [562, 214] width 97 height 33
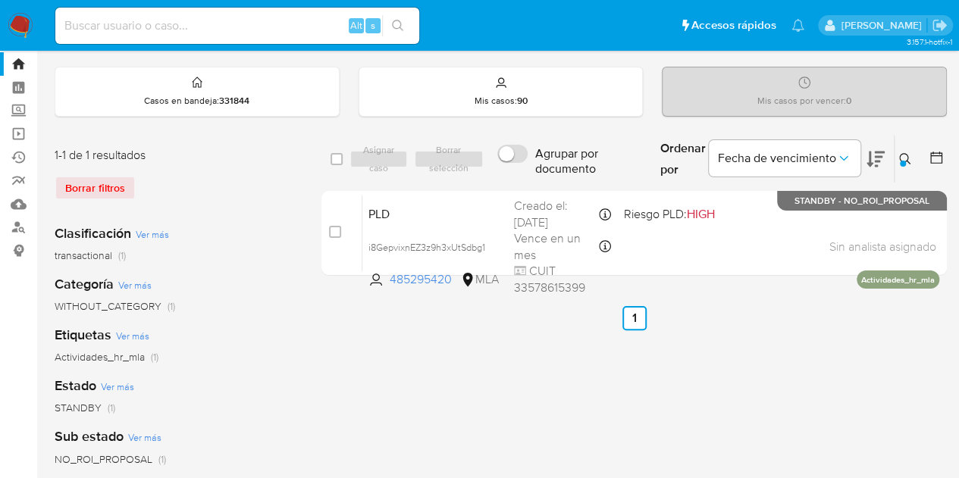
click at [906, 148] on div "Ingrese ID de usuario o caso 485295420 Buscar Borrar filtros" at bounding box center [906, 159] width 26 height 47
click at [904, 155] on icon at bounding box center [905, 159] width 12 height 12
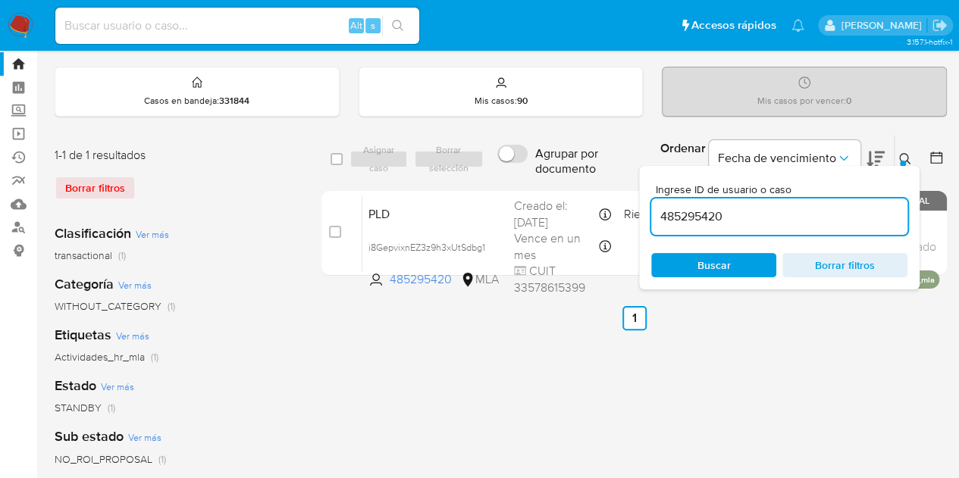
click at [687, 277] on div "Ingrese ID de usuario o caso 485295420 Buscar Borrar filtros" at bounding box center [779, 228] width 280 height 124
click at [697, 264] on span "Buscar" at bounding box center [713, 265] width 33 height 24
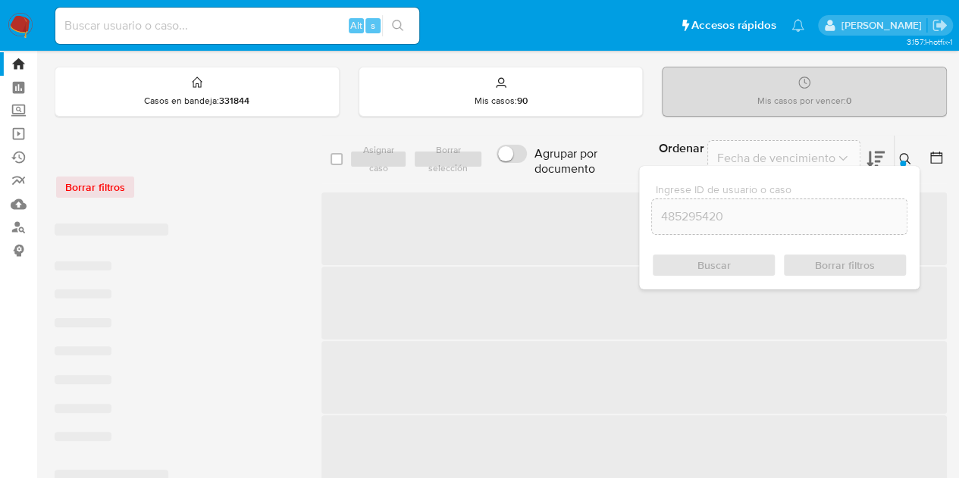
click at [911, 161] on button at bounding box center [906, 159] width 25 height 18
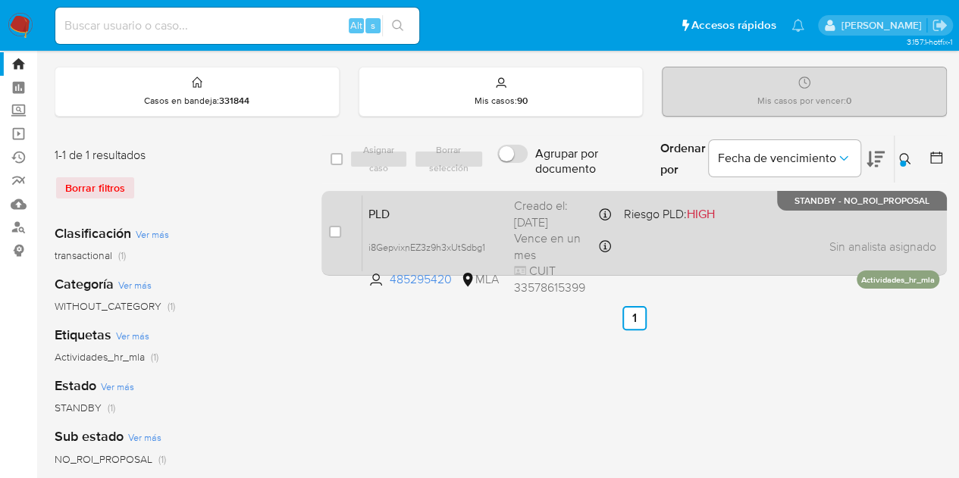
click at [521, 212] on div "Creado el: 12/08/2025 Creado el: 12/08/2025 12:07:31" at bounding box center [562, 214] width 97 height 33
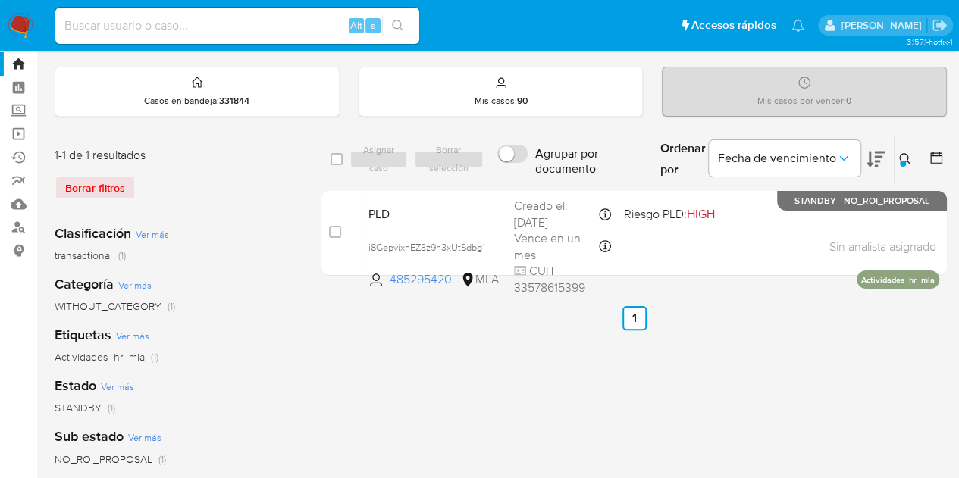
drag, startPoint x: 904, startPoint y: 153, endPoint x: 818, endPoint y: 201, distance: 98.0
click at [905, 153] on icon at bounding box center [905, 159] width 12 height 12
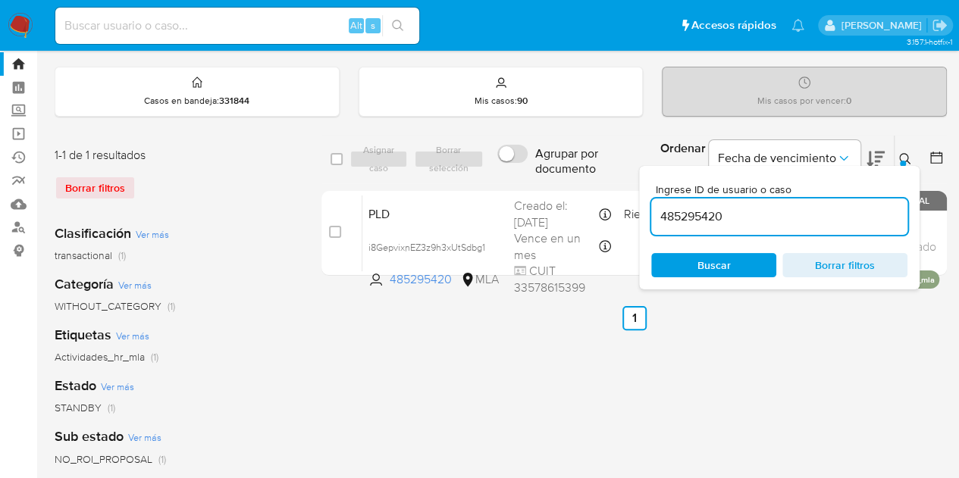
drag, startPoint x: 743, startPoint y: 208, endPoint x: 520, endPoint y: 185, distance: 224.8
click at [523, 184] on div "select-all-cases-checkbox Asignar caso Borrar selección Agrupar por documento O…" at bounding box center [633, 208] width 625 height 147
type input "1954478304"
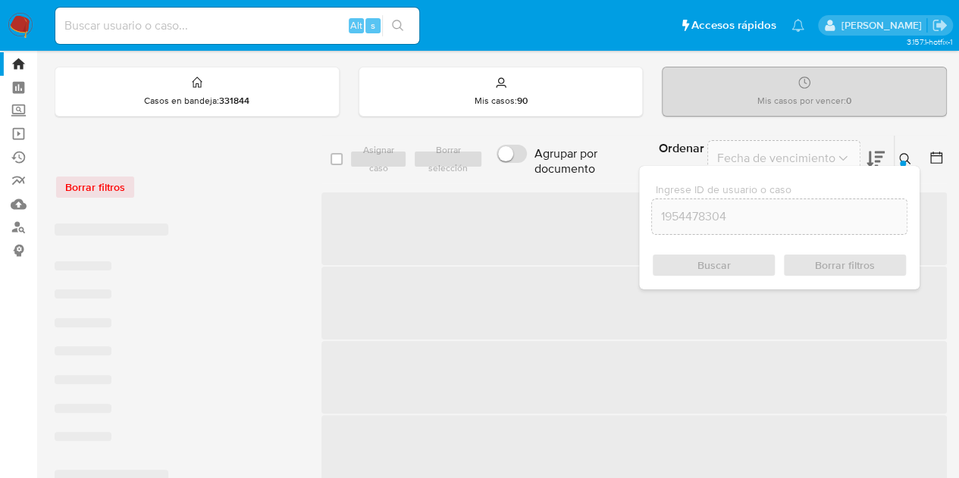
click at [903, 158] on icon at bounding box center [905, 159] width 12 height 12
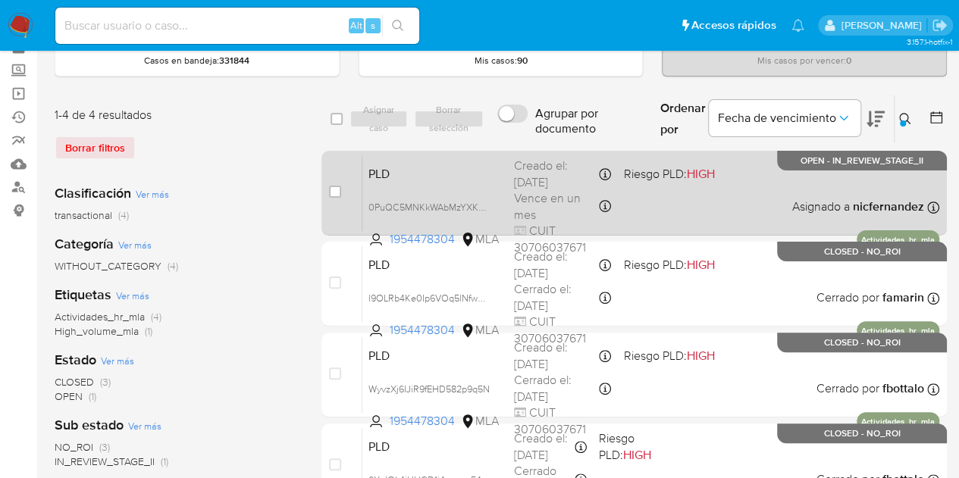
scroll to position [77, 0]
click at [409, 174] on span "PLD" at bounding box center [434, 174] width 133 height 20
click at [482, 202] on span "0PuQC5MNKkWAbMzYXKSDnaQP" at bounding box center [440, 207] width 145 height 17
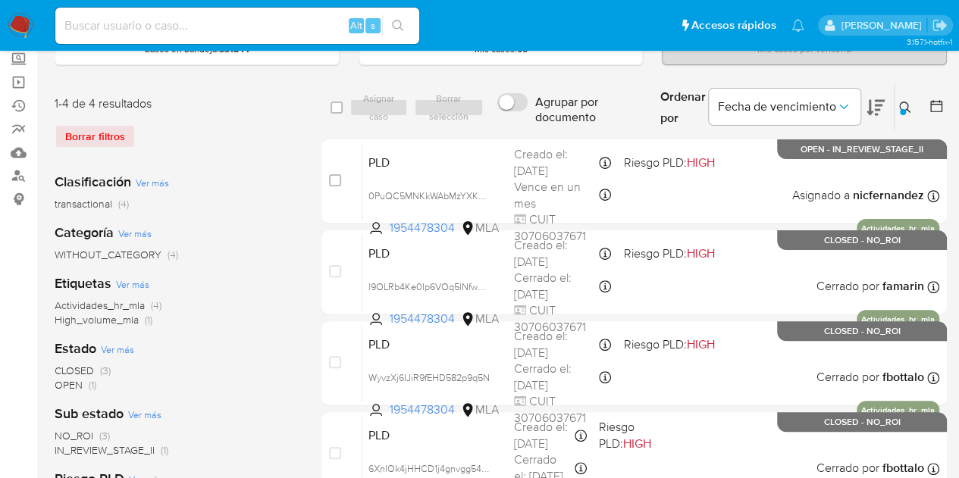
scroll to position [59, 0]
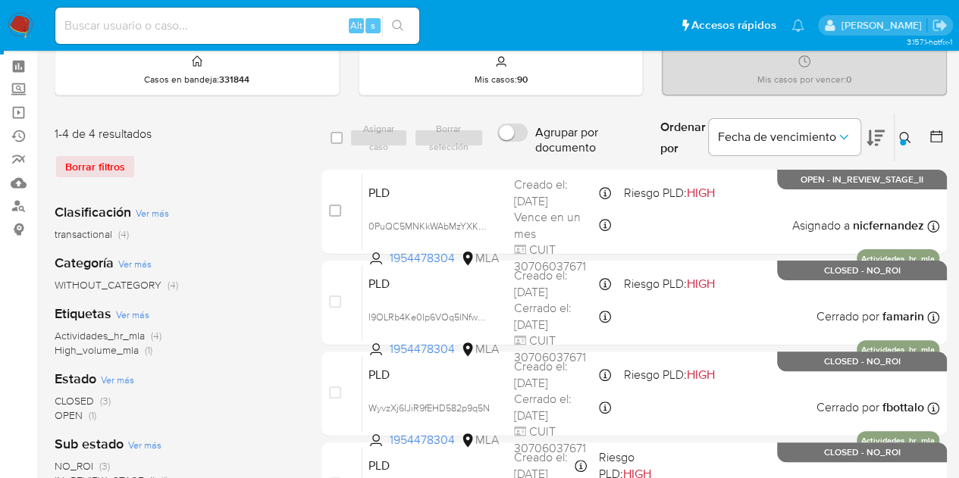
click at [905, 133] on icon at bounding box center [905, 138] width 12 height 12
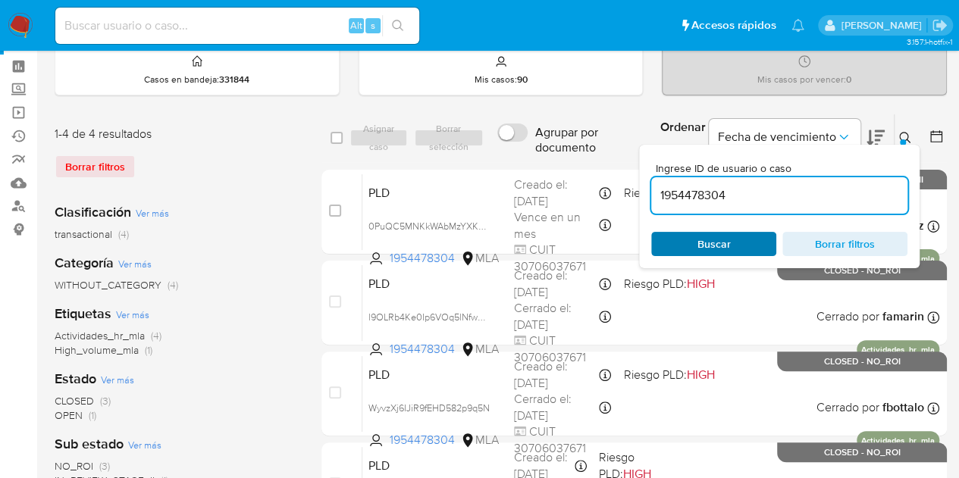
click at [708, 248] on span "Buscar" at bounding box center [713, 244] width 33 height 24
click at [906, 136] on icon at bounding box center [904, 137] width 11 height 11
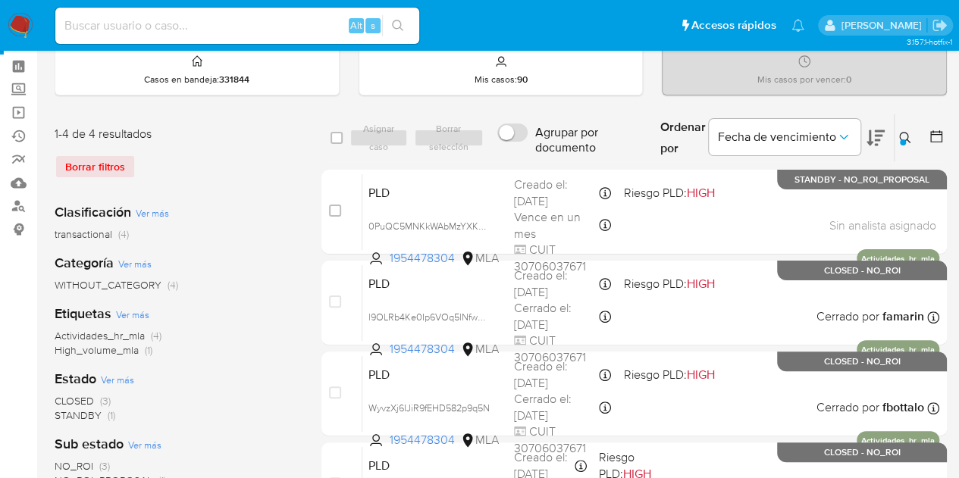
click at [902, 134] on icon at bounding box center [905, 138] width 12 height 12
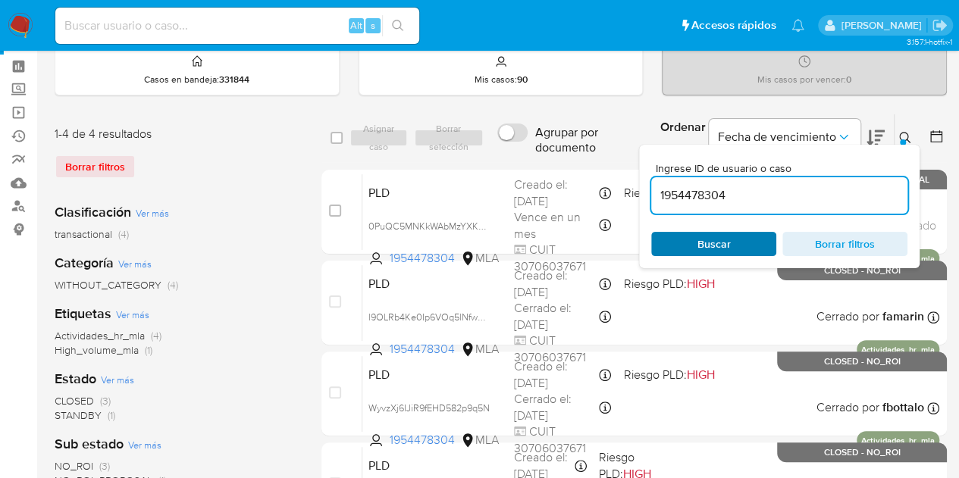
click at [727, 246] on span "Buscar" at bounding box center [713, 244] width 33 height 24
click at [906, 132] on icon at bounding box center [904, 137] width 11 height 11
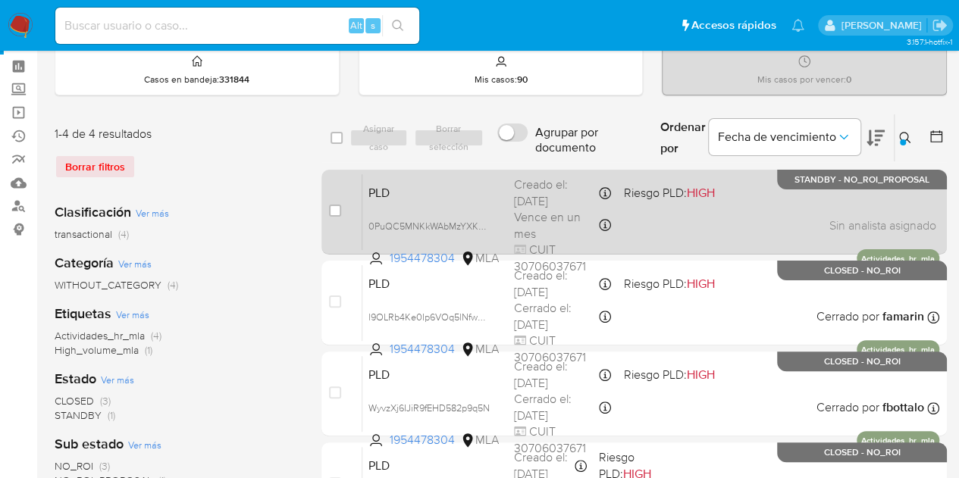
click at [473, 186] on span "PLD" at bounding box center [434, 192] width 133 height 20
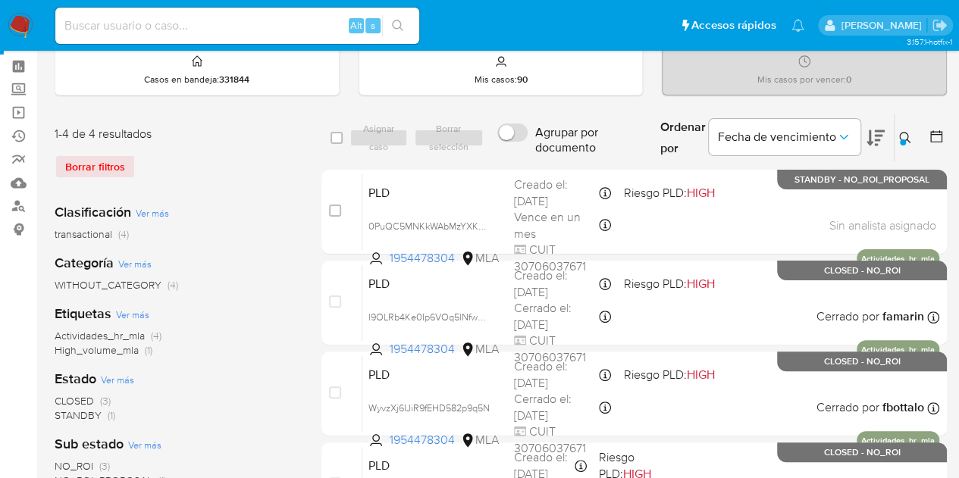
scroll to position [0, 0]
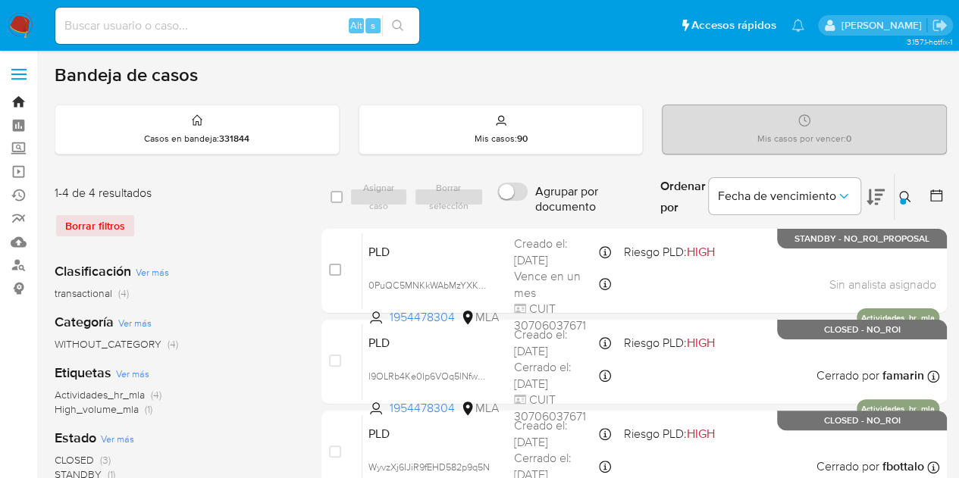
click at [17, 95] on link "Bandeja" at bounding box center [90, 101] width 180 height 23
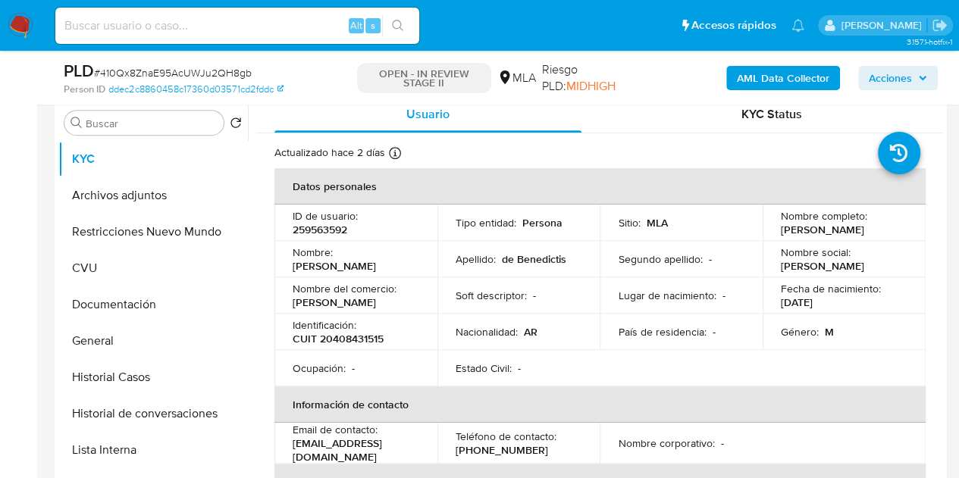
select select "10"
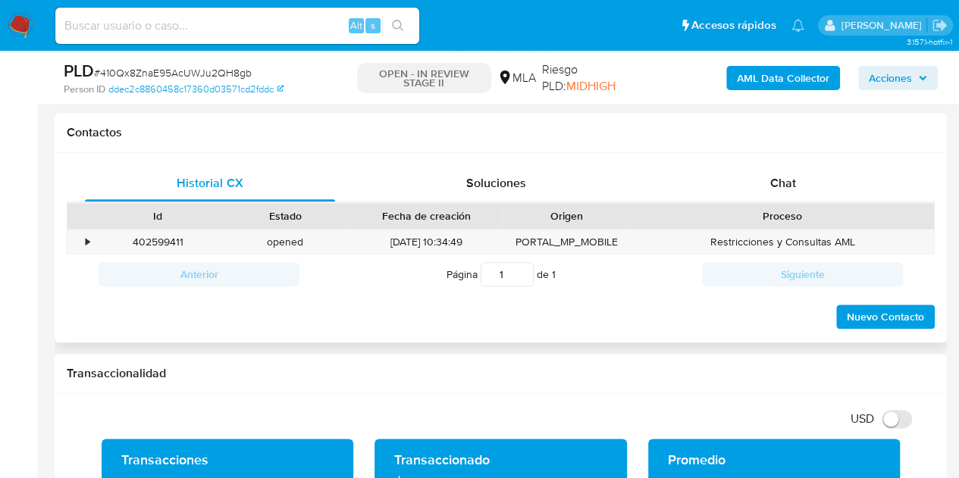
scroll to position [683, 0]
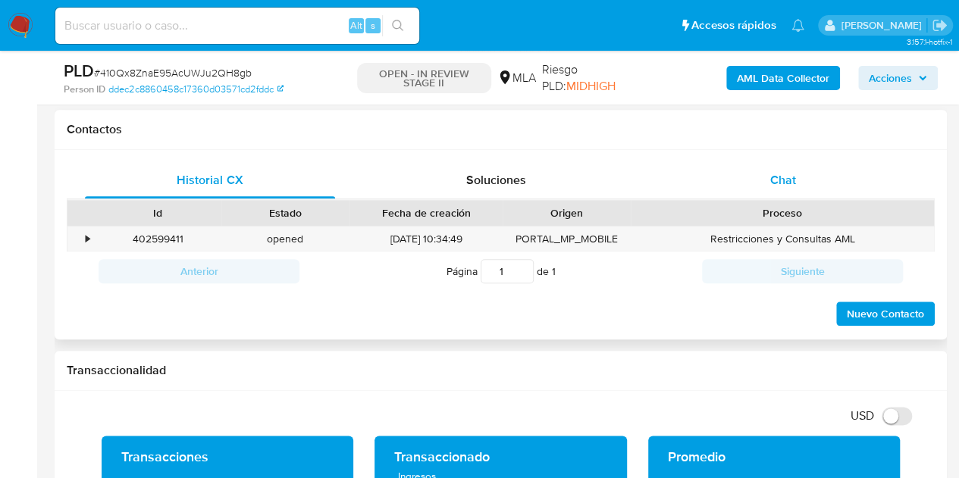
click at [821, 183] on div "Chat" at bounding box center [783, 180] width 250 height 36
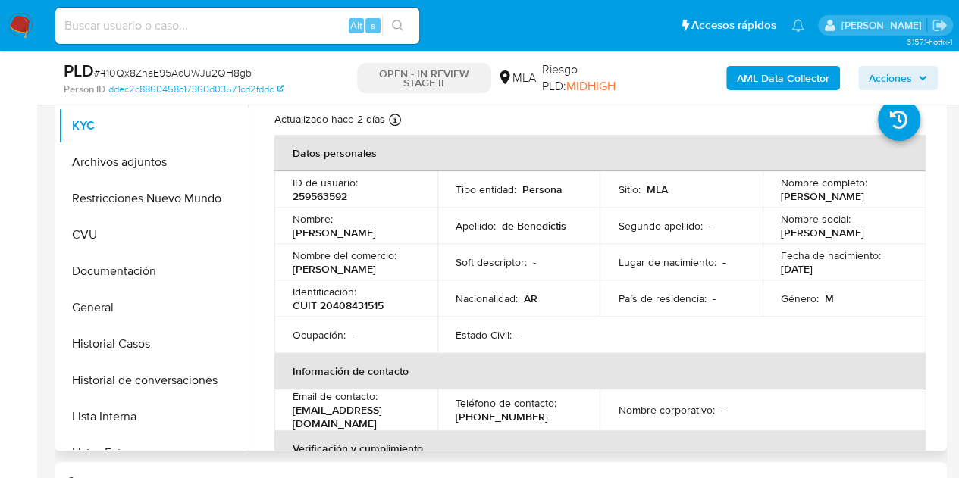
scroll to position [327, 0]
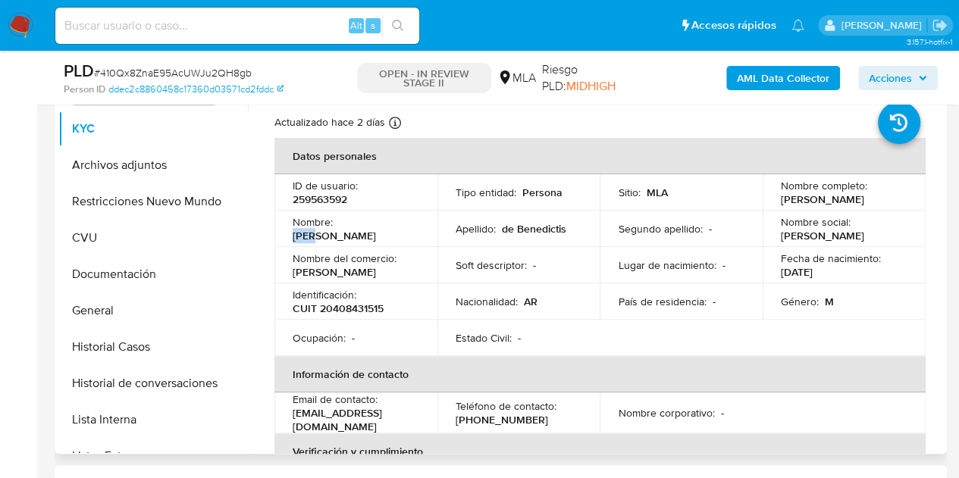
drag, startPoint x: 338, startPoint y: 227, endPoint x: 374, endPoint y: 227, distance: 36.4
click at [374, 227] on div "Nombre : Juan" at bounding box center [356, 228] width 127 height 27
copy p "[PERSON_NAME]"
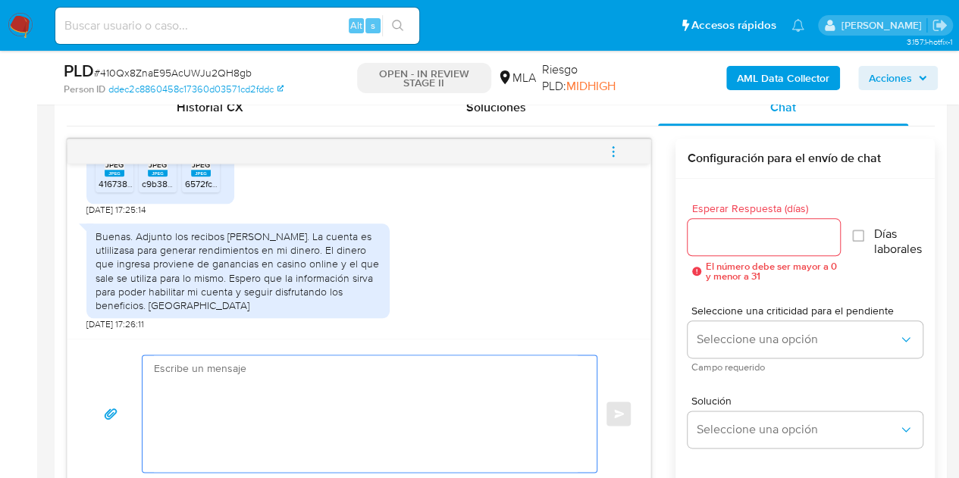
click at [437, 389] on textarea at bounding box center [366, 413] width 424 height 117
paste textarea "[PERSON_NAME], Muchas gracias por la respuesta. Analizamos tu caso y notamos qu…"
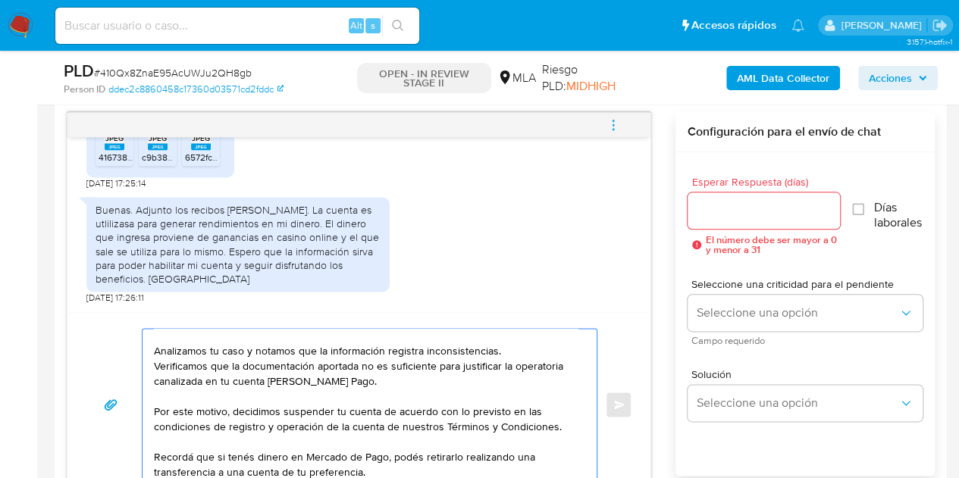
scroll to position [71, 0]
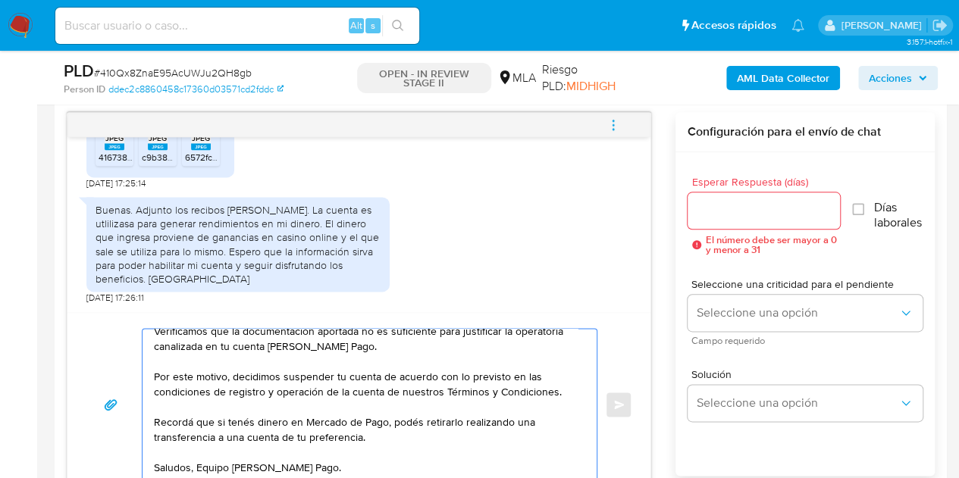
type textarea "[PERSON_NAME], Muchas gracias por la respuesta. Analizamos tu caso y notamos qu…"
click at [755, 213] on input "Esperar Respuesta (días)" at bounding box center [763, 211] width 153 height 20
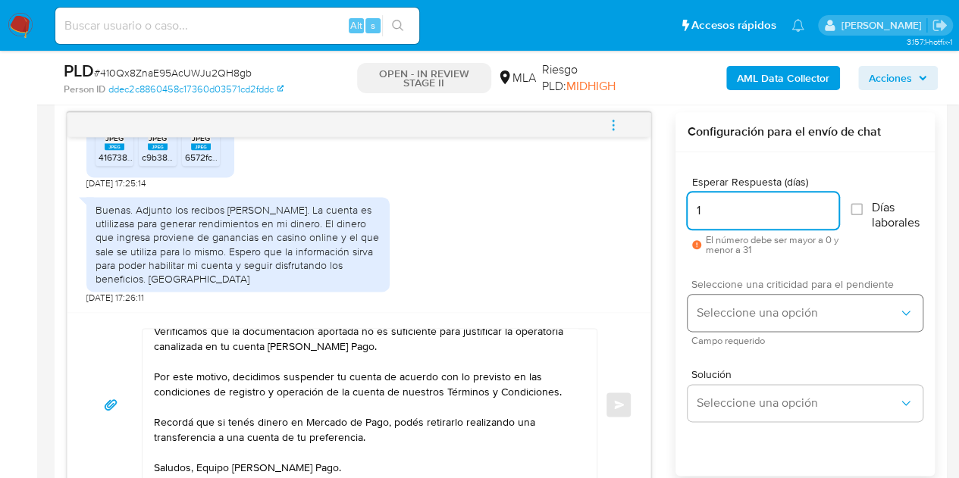
type input "1"
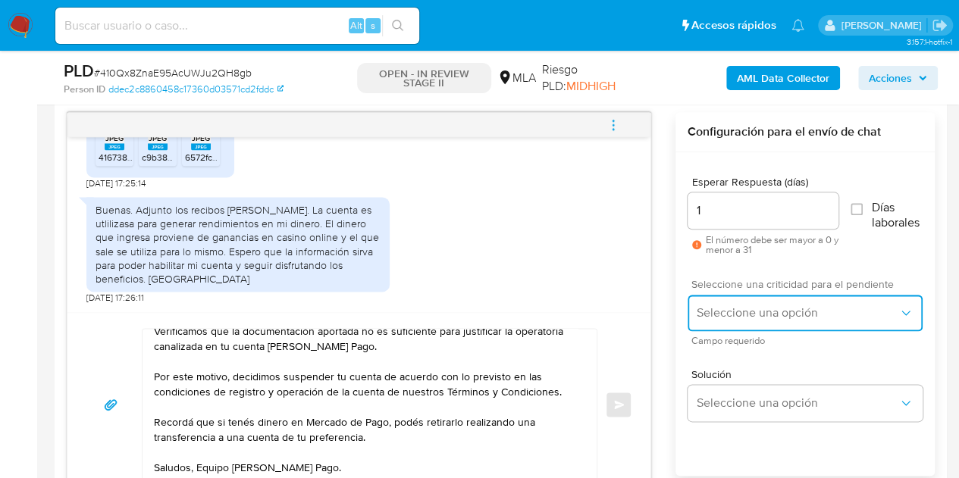
click at [755, 300] on button "Seleccione una opción" at bounding box center [804, 313] width 235 height 36
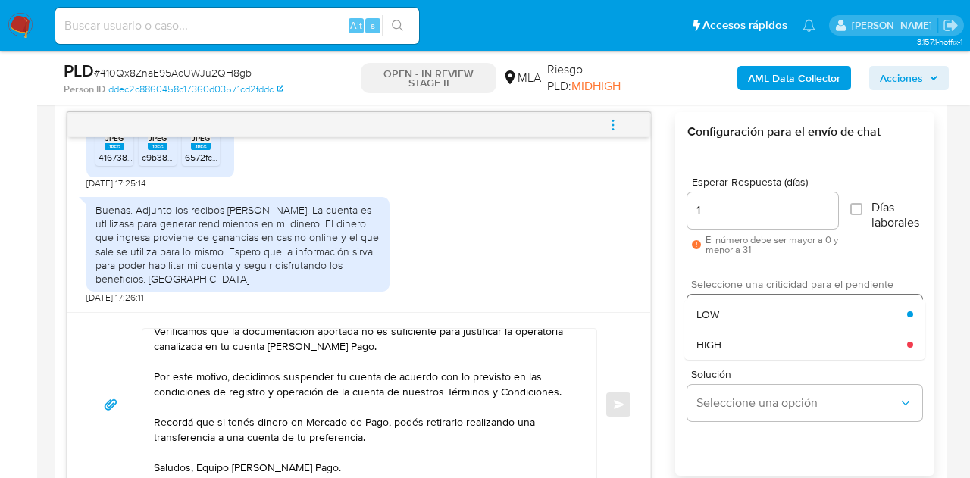
click at [750, 340] on div "HIGH" at bounding box center [801, 345] width 211 height 30
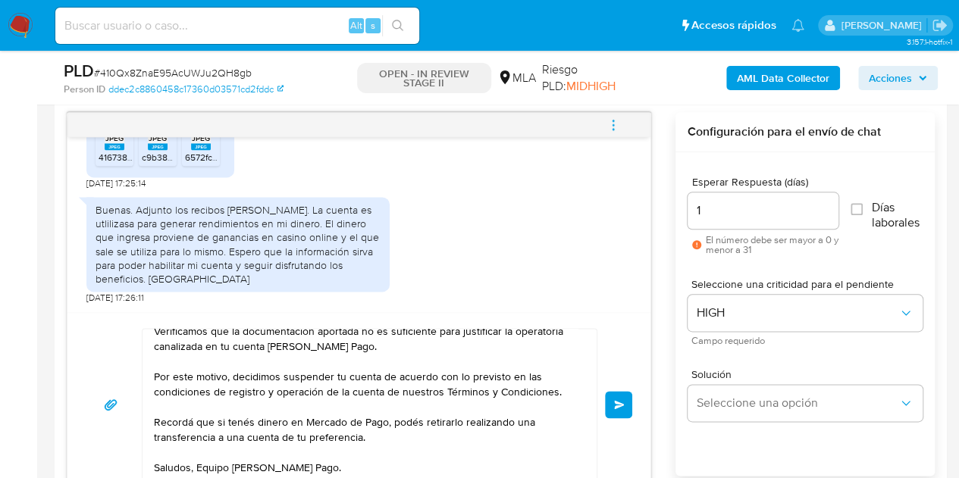
click at [626, 396] on button "Enviar" at bounding box center [618, 404] width 27 height 27
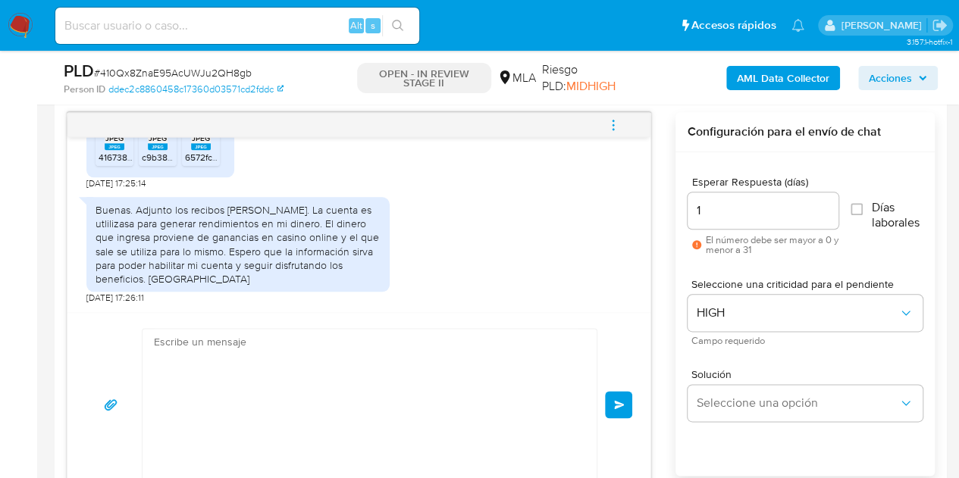
scroll to position [1568, 0]
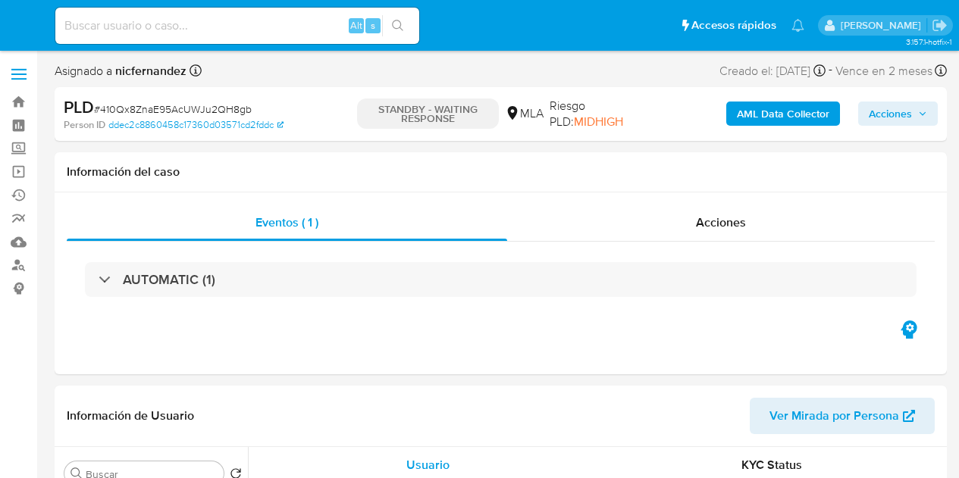
select select "10"
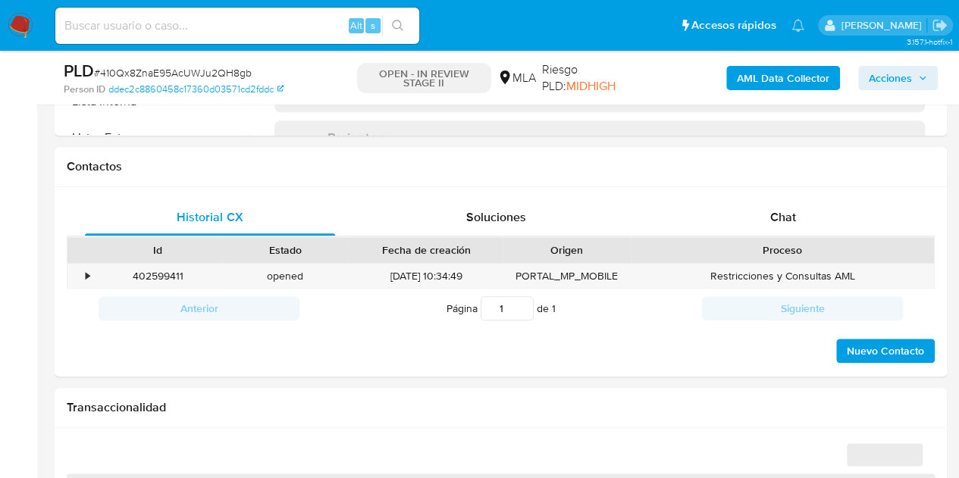
scroll to position [701, 0]
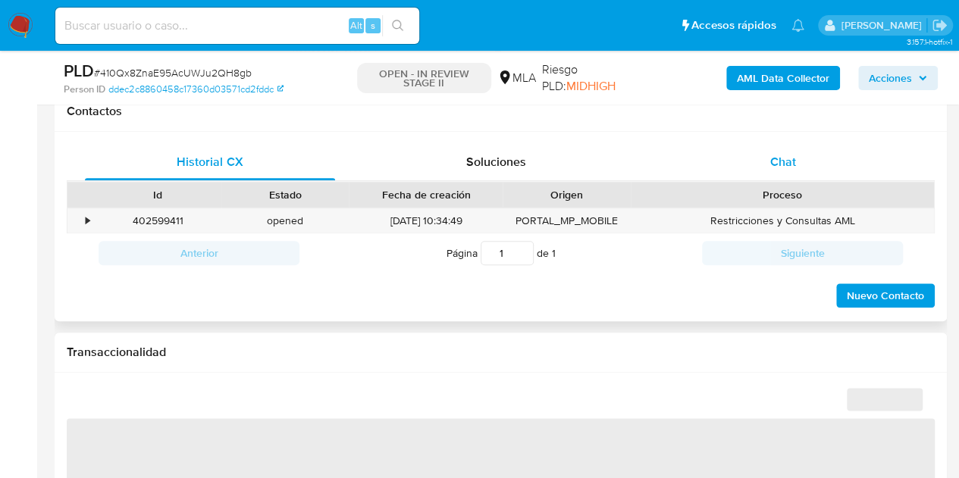
click at [811, 162] on div "Chat" at bounding box center [783, 162] width 250 height 36
select select "10"
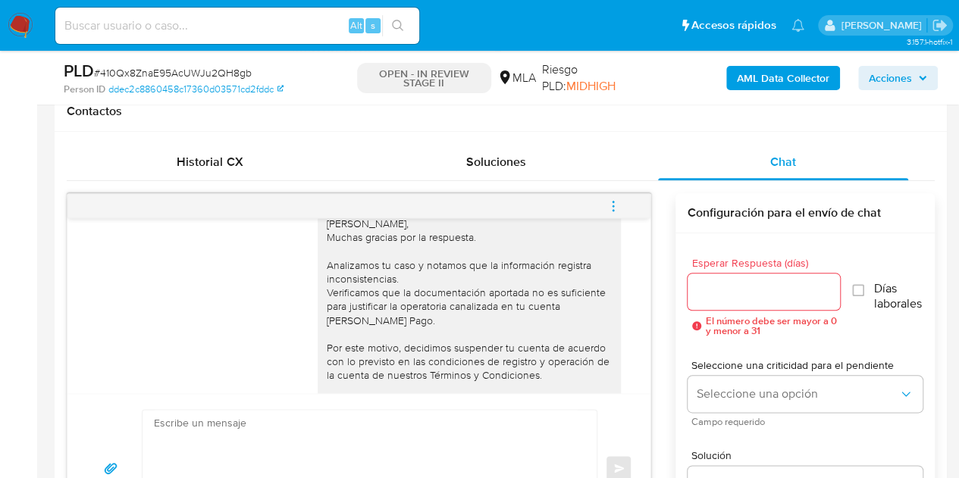
scroll to position [1568, 0]
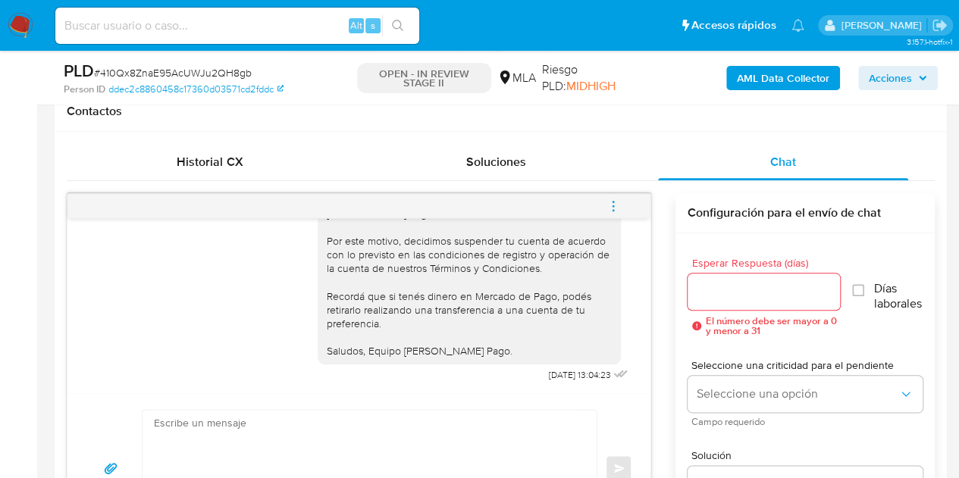
click at [612, 208] on icon "menu-action" at bounding box center [613, 206] width 14 height 14
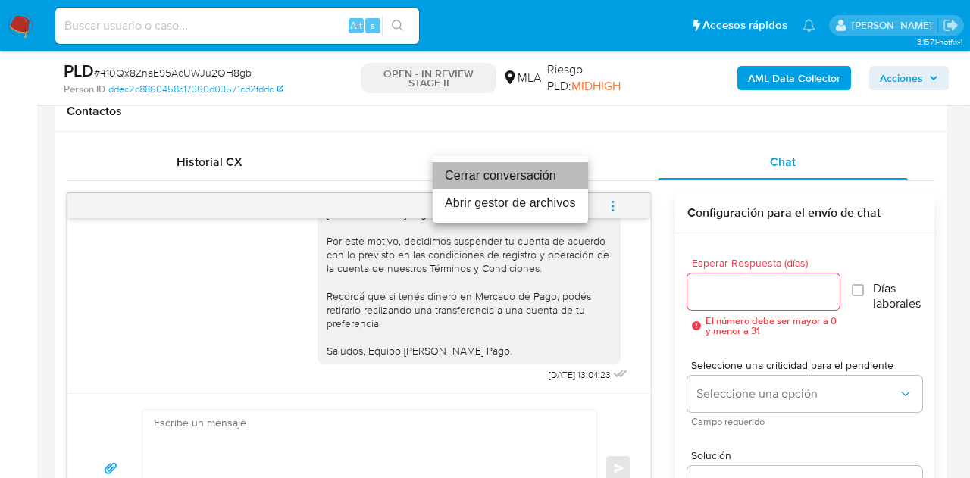
click at [547, 176] on li "Cerrar conversación" at bounding box center [510, 175] width 155 height 27
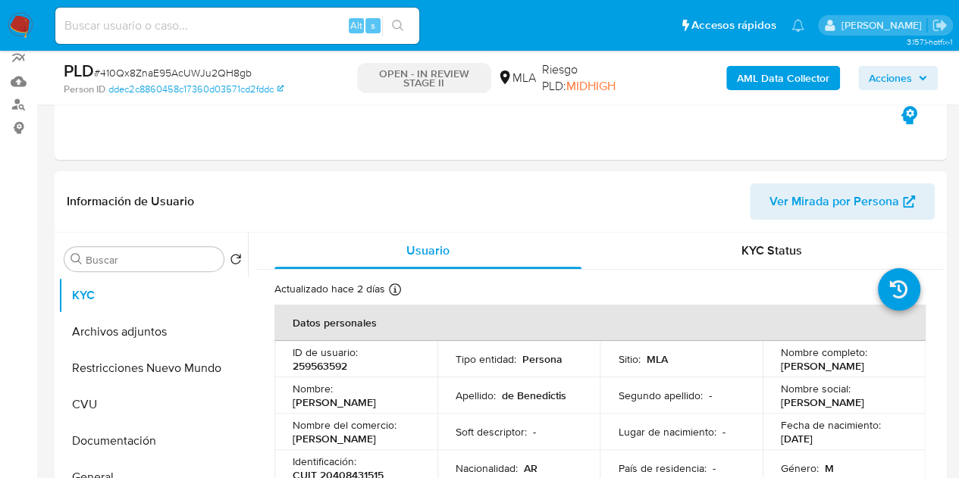
scroll to position [154, 0]
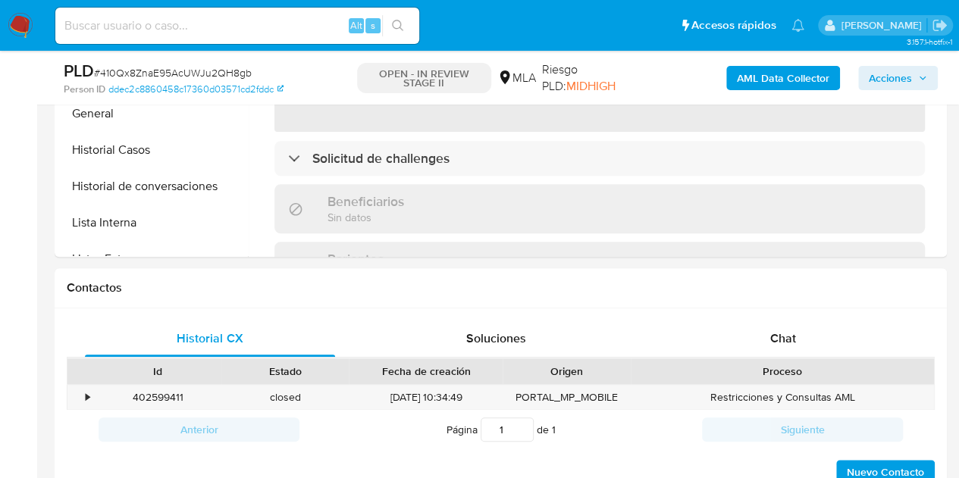
scroll to position [699, 0]
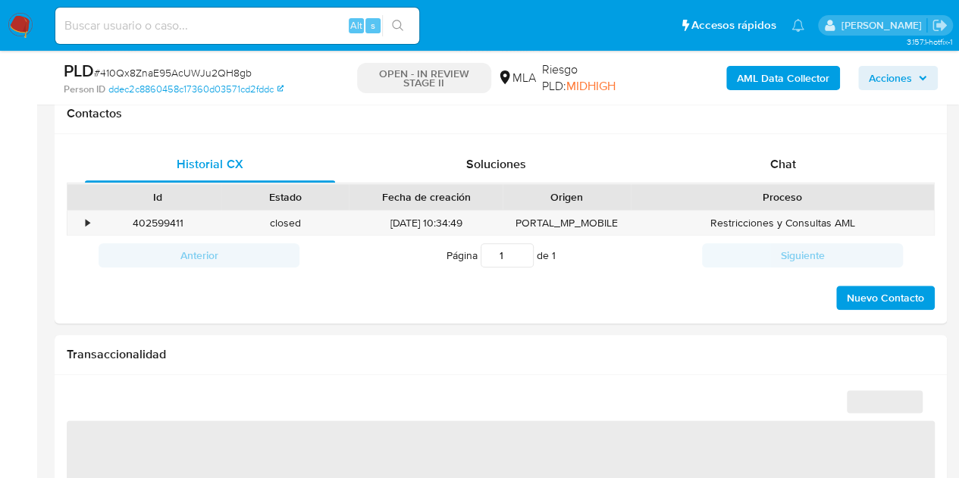
select select "10"
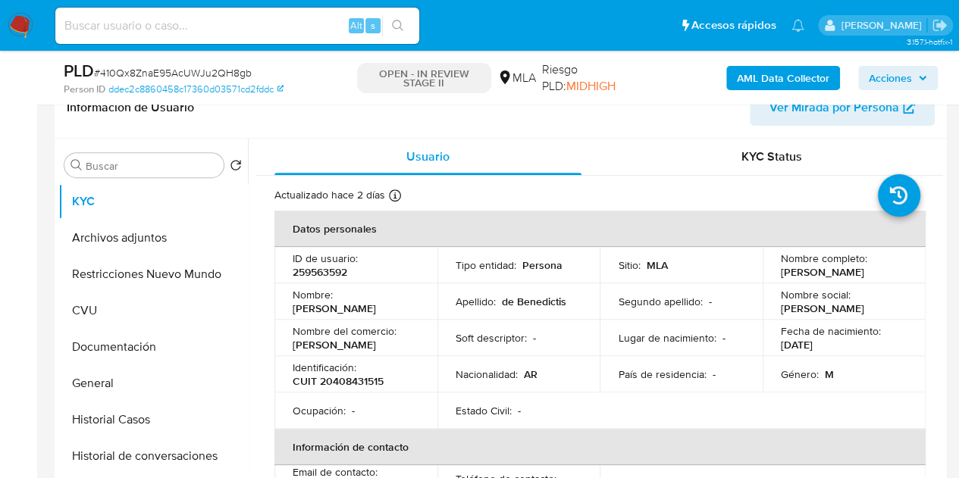
scroll to position [355, 0]
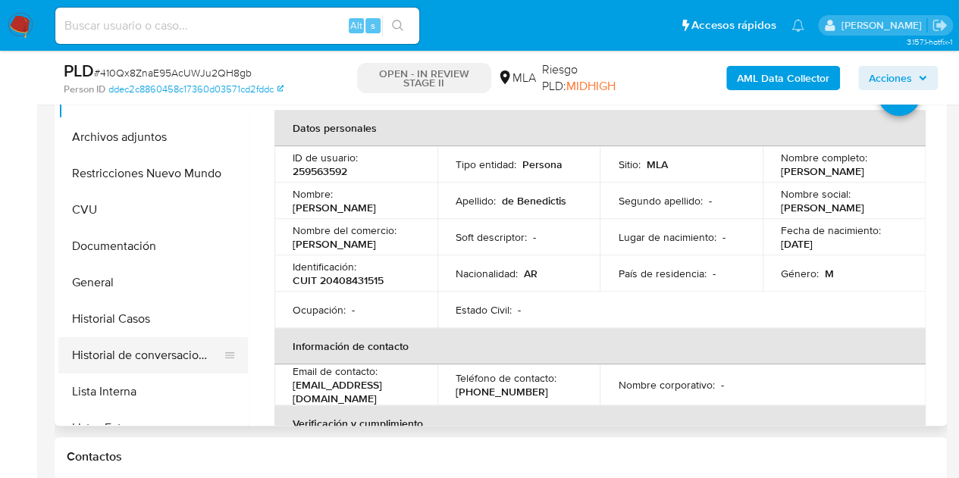
click at [133, 347] on button "Historial de conversaciones" at bounding box center [146, 355] width 177 height 36
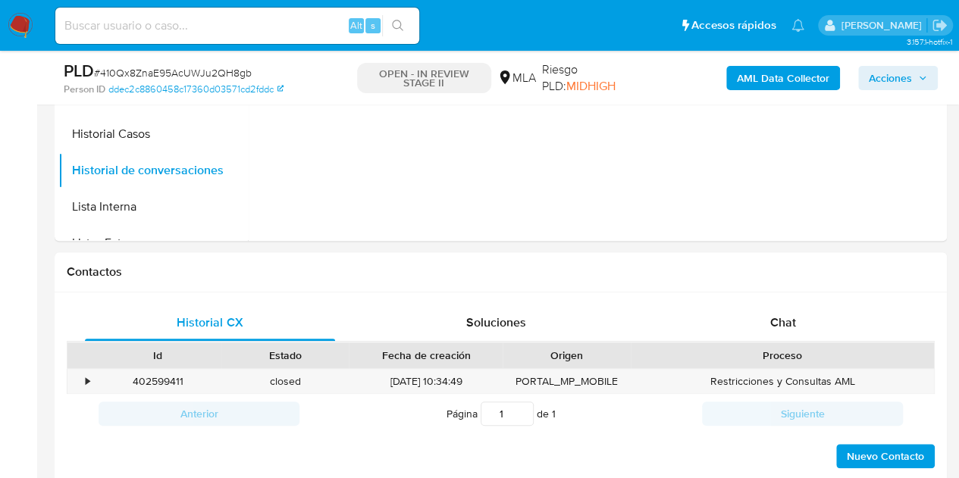
scroll to position [661, 0]
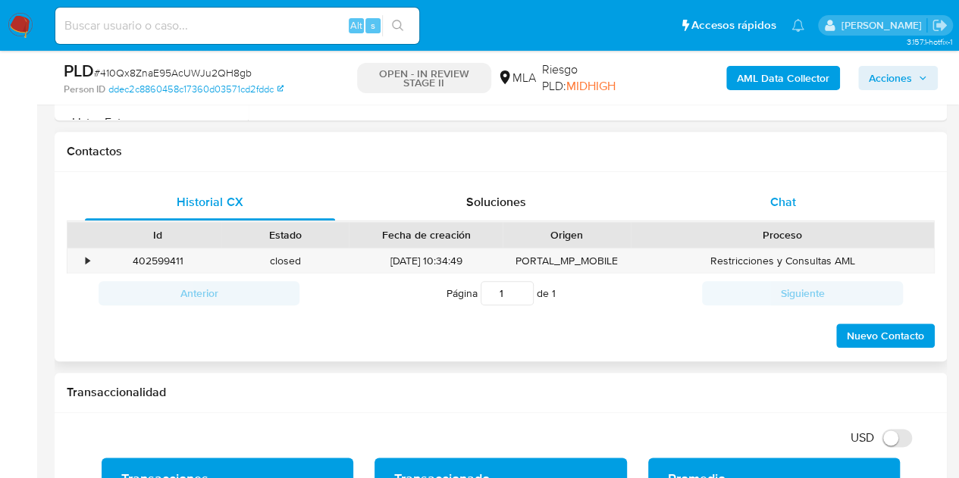
click at [827, 206] on div "Chat" at bounding box center [783, 202] width 250 height 36
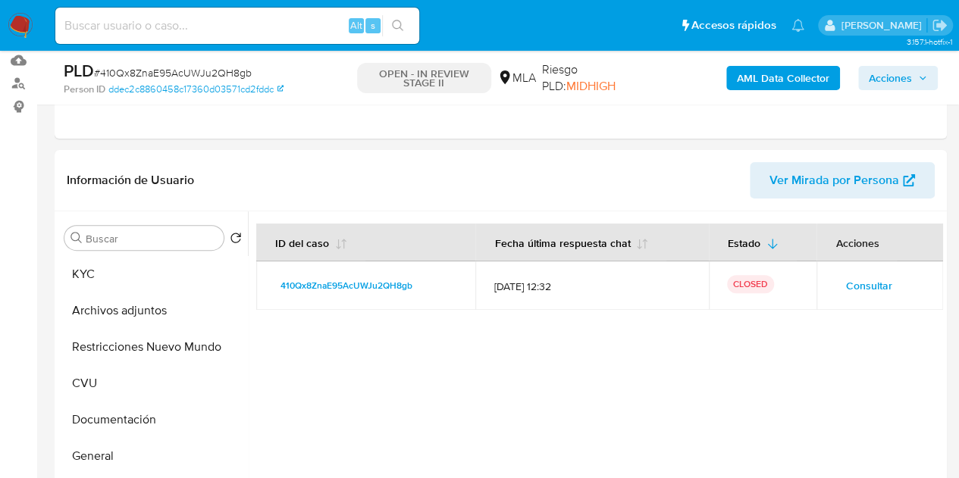
scroll to position [175, 0]
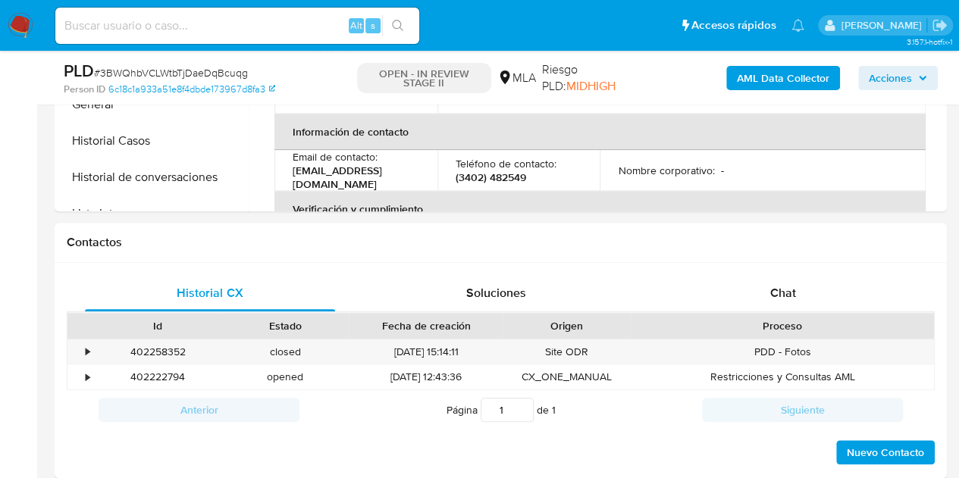
select select "10"
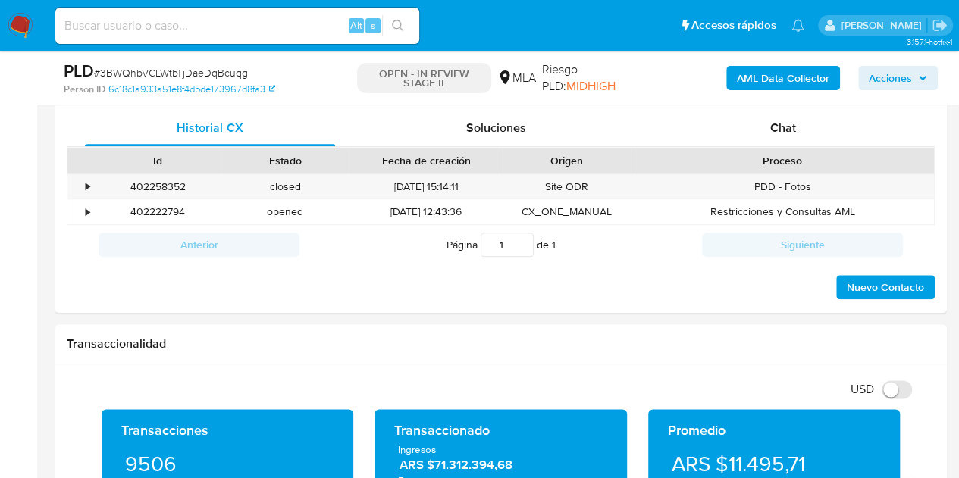
scroll to position [697, 0]
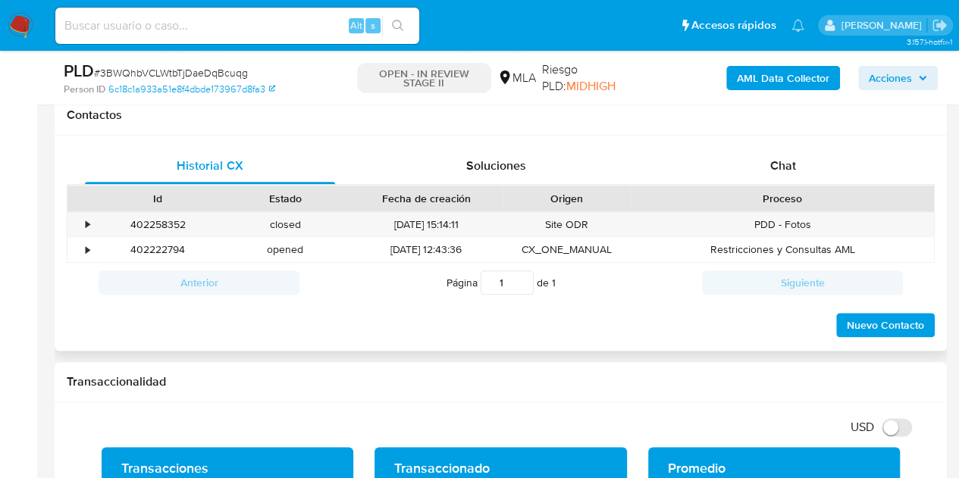
click at [786, 177] on div "Chat" at bounding box center [783, 166] width 250 height 36
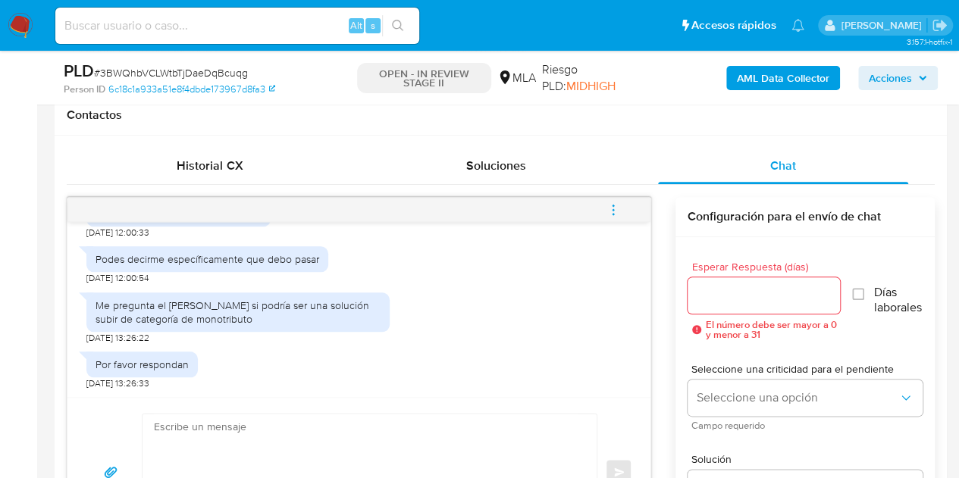
scroll to position [806, 0]
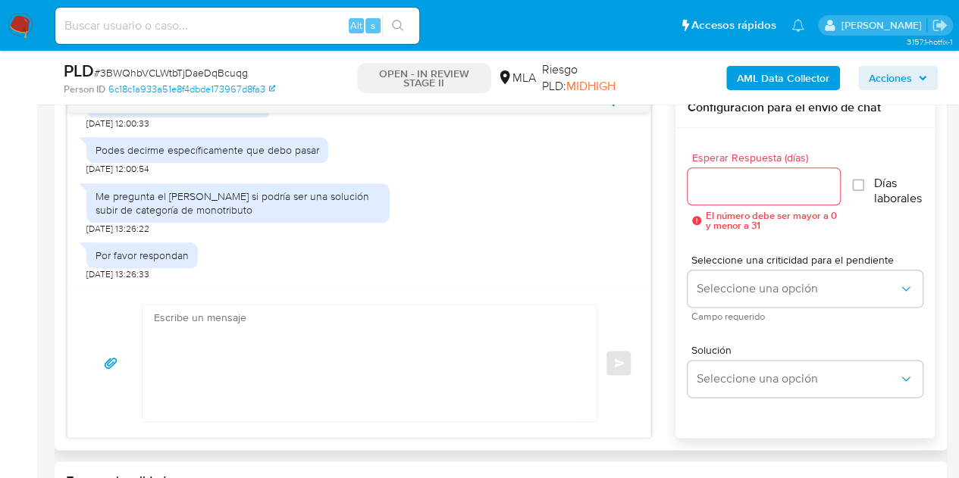
click at [461, 314] on textarea at bounding box center [366, 363] width 424 height 117
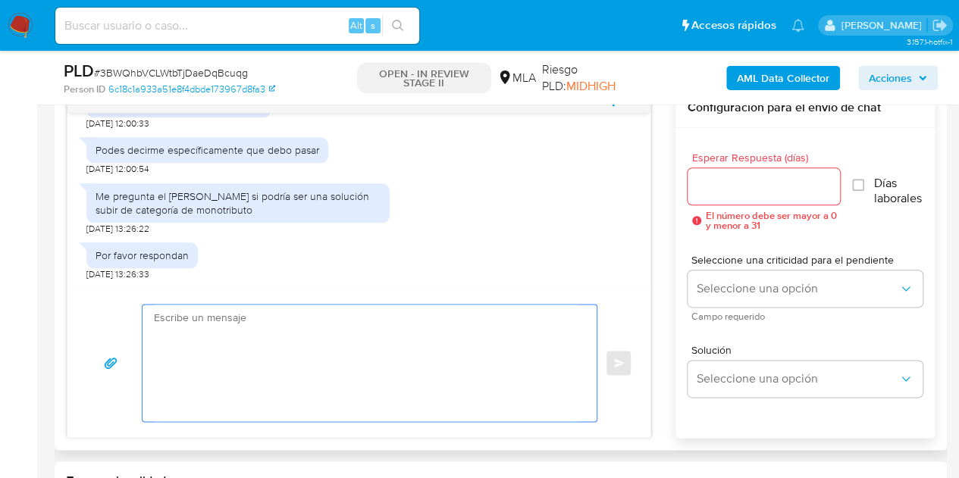
click at [461, 268] on div "Por favor respondan 28/08/2025 13:26:33" at bounding box center [358, 257] width 545 height 45
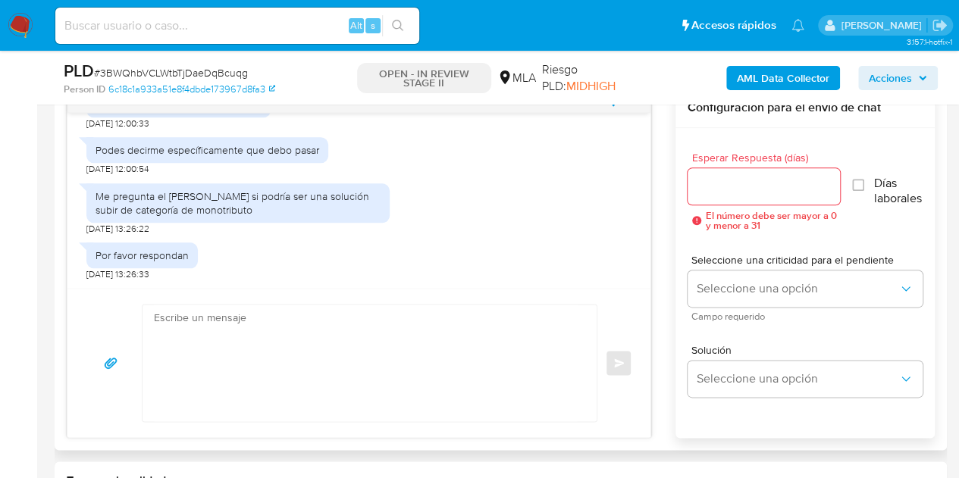
click at [421, 224] on div "Me pregunta el contador si podría ser una solución subir de categoría de monotr…" at bounding box center [358, 206] width 545 height 60
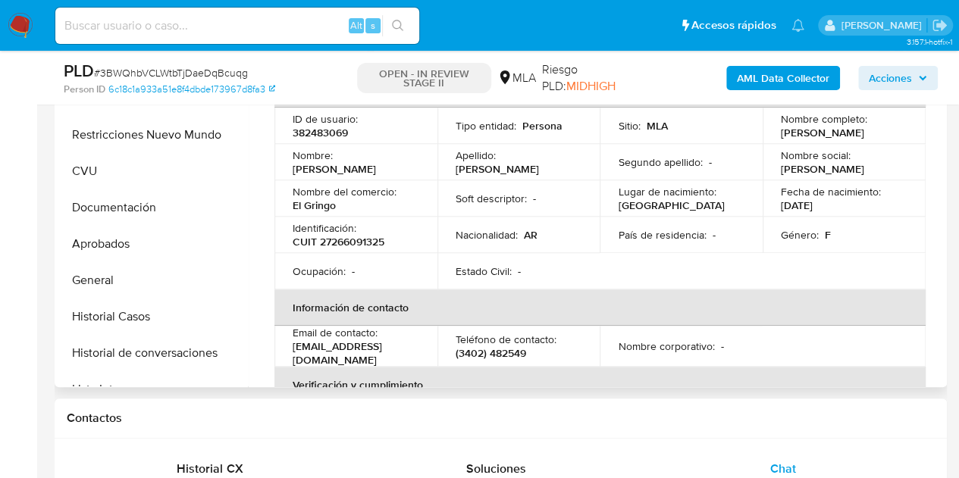
scroll to position [386, 0]
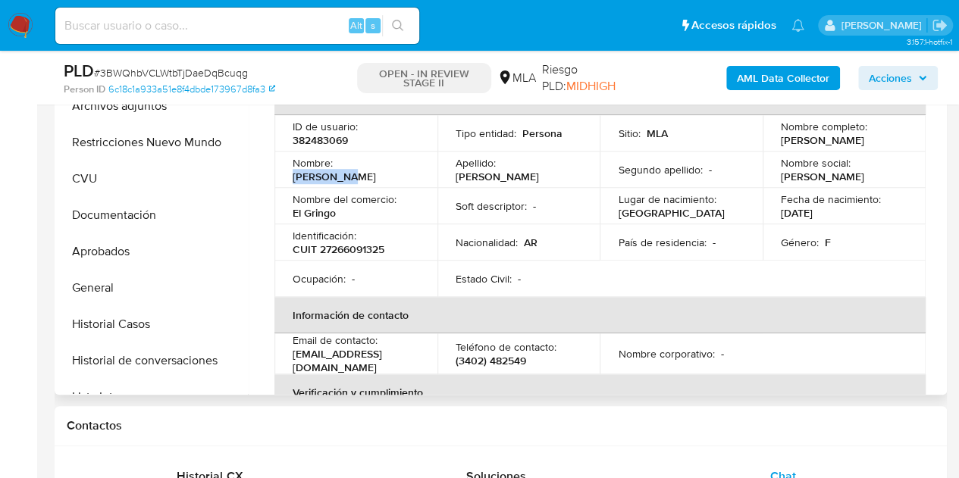
drag, startPoint x: 339, startPoint y: 171, endPoint x: 397, endPoint y: 173, distance: 57.6
click at [397, 173] on div "Nombre : Carla Nora" at bounding box center [356, 169] width 127 height 27
copy p "Carla Nora"
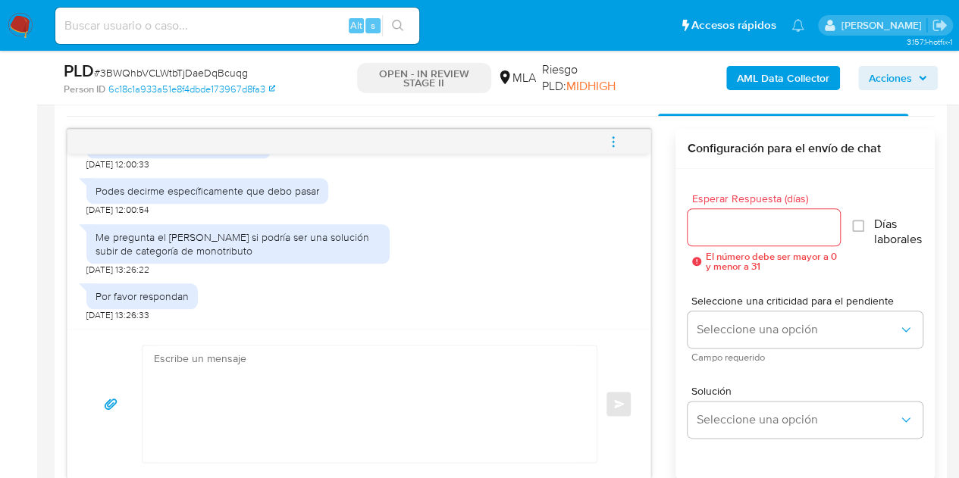
scroll to position [799, 0]
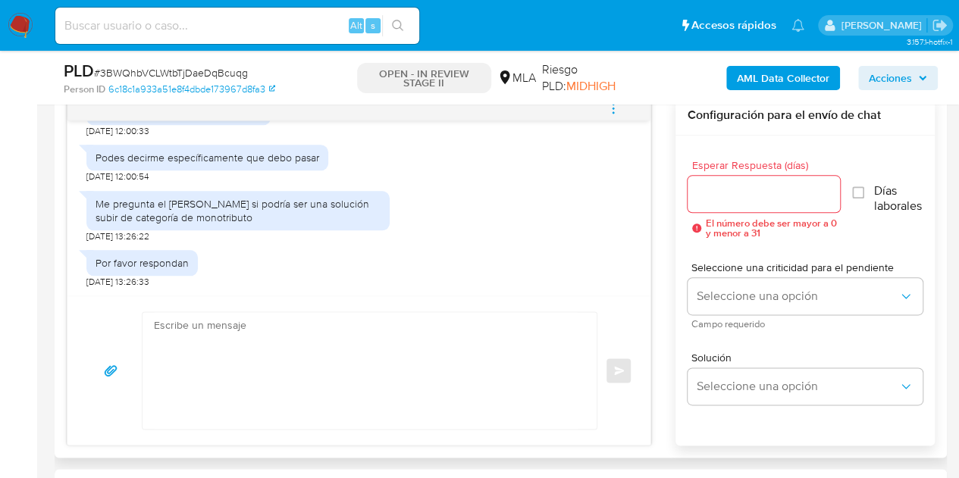
click at [457, 322] on textarea at bounding box center [366, 370] width 424 height 117
paste textarea "Hola Carla Nora, Esperamos que te encuentres muy bien. Sí, es importante que te…"
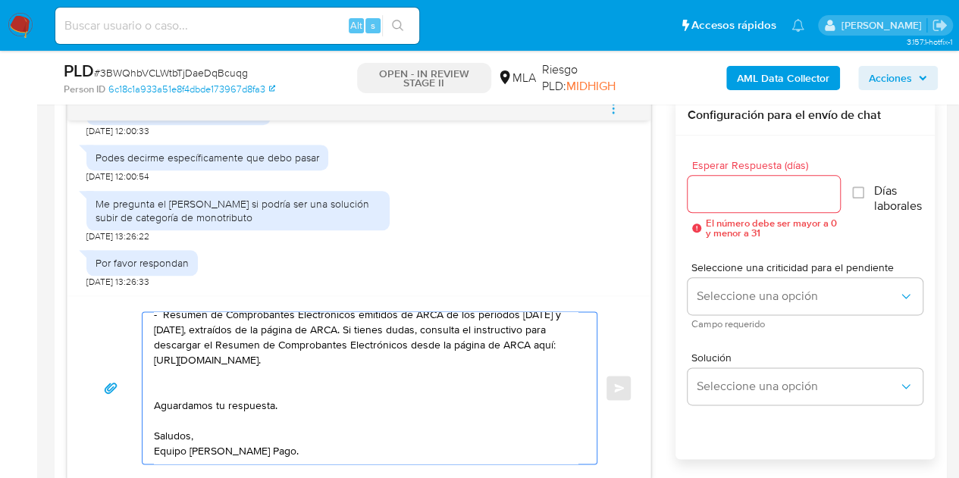
scroll to position [132, 0]
click at [236, 383] on textarea "Hola Carla Nora, Esperamos que te encuentres muy bien. Sí, es importante que te…" at bounding box center [366, 388] width 424 height 152
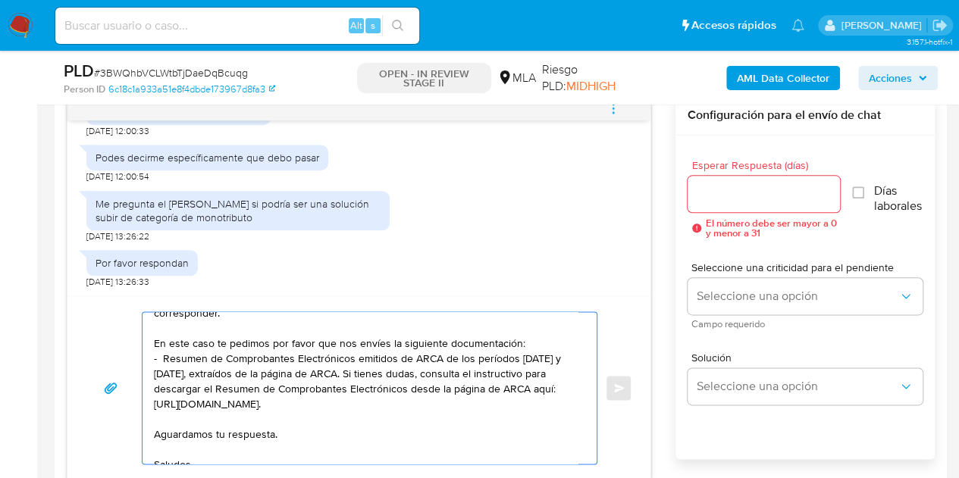
scroll to position [117, 0]
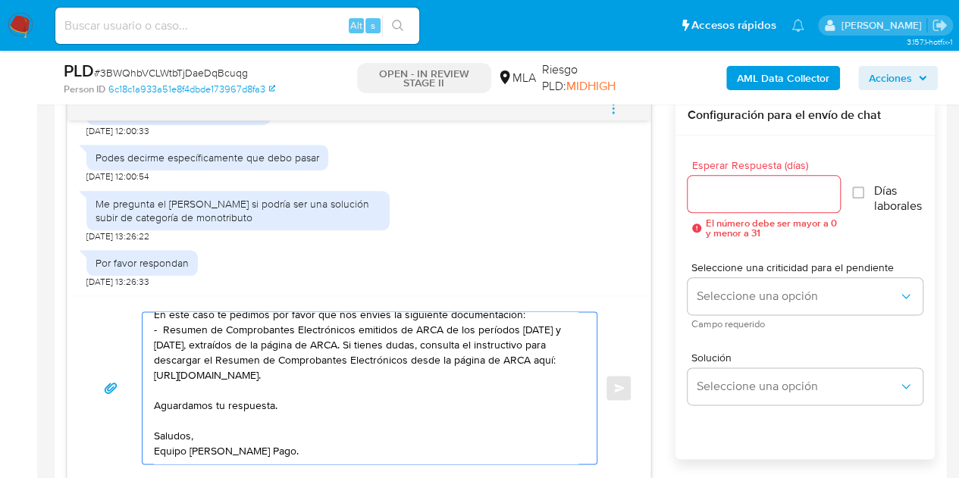
click at [456, 445] on textarea "Hola Carla Nora, Esperamos que te encuentres muy bien. Sí, es importante que te…" at bounding box center [366, 388] width 424 height 152
type textarea "Hola Carla Nora, Esperamos que te encuentres muy bien. Sí, es importante que te…"
click at [743, 192] on input "Esperar Respuesta (días)" at bounding box center [763, 194] width 153 height 20
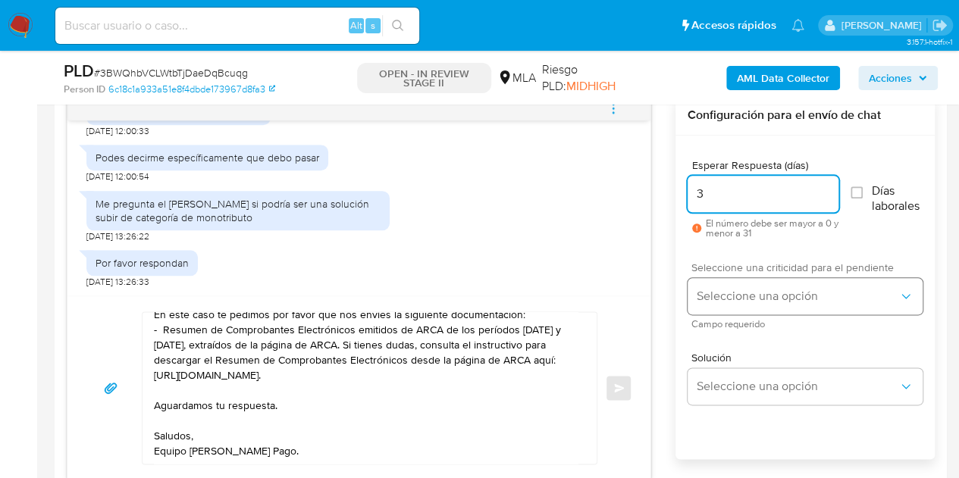
type input "3"
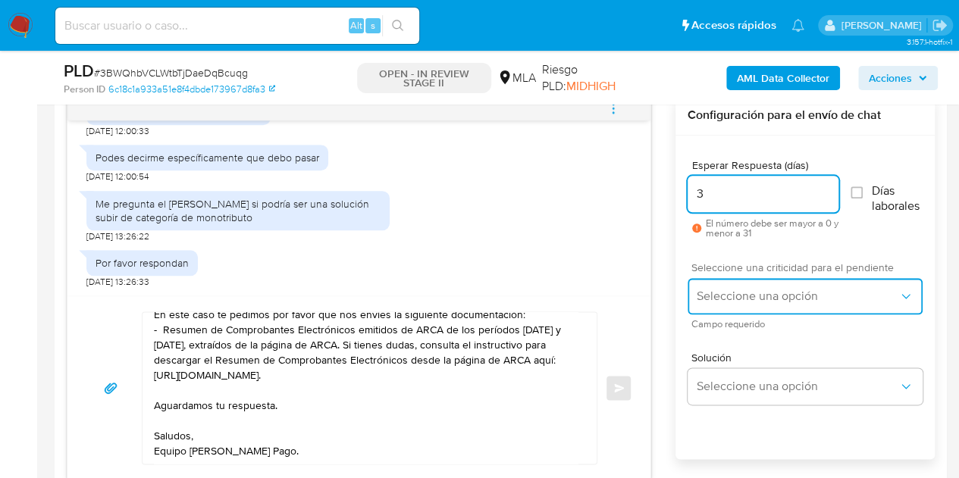
click at [755, 289] on span "Seleccione una opción" at bounding box center [797, 296] width 202 height 15
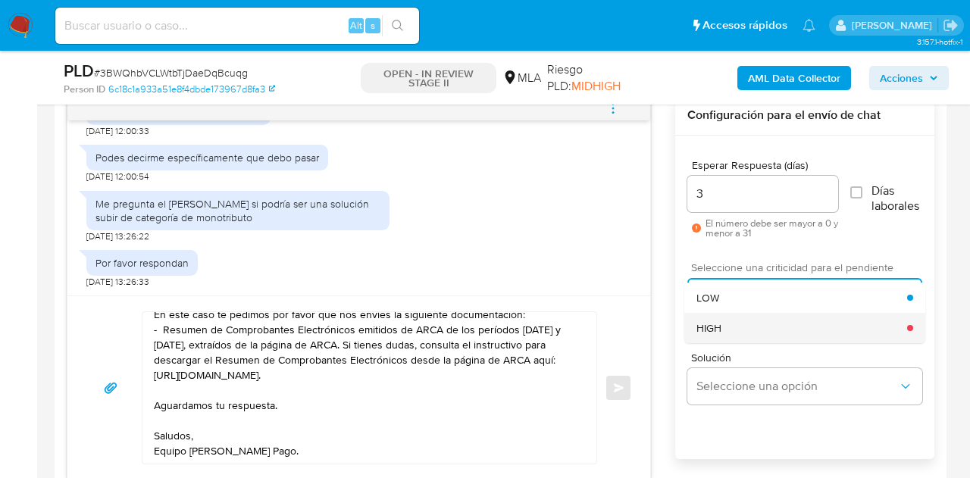
click at [749, 328] on div "HIGH" at bounding box center [801, 328] width 211 height 30
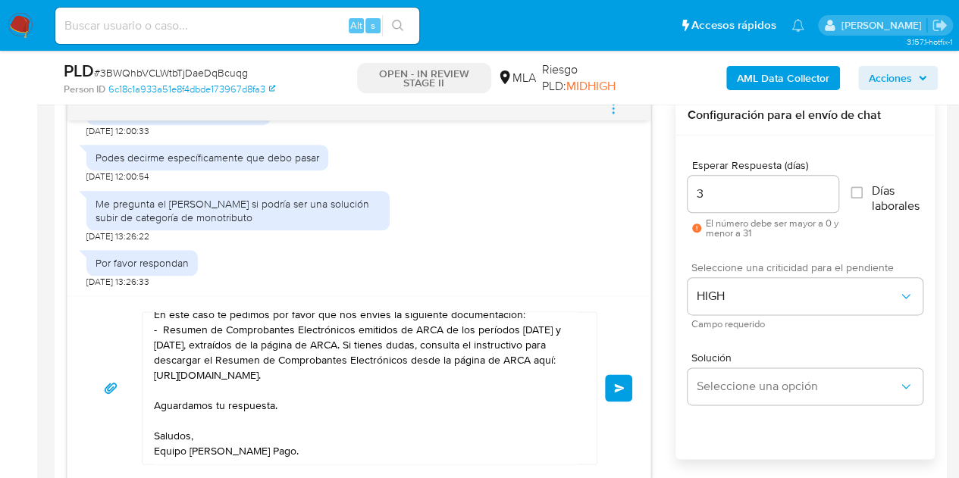
click at [612, 323] on div "Hola Carla Nora, Esperamos que te encuentres muy bien. Sí, es importante que te…" at bounding box center [359, 387] width 546 height 153
click at [623, 378] on button "Enviar" at bounding box center [618, 387] width 27 height 27
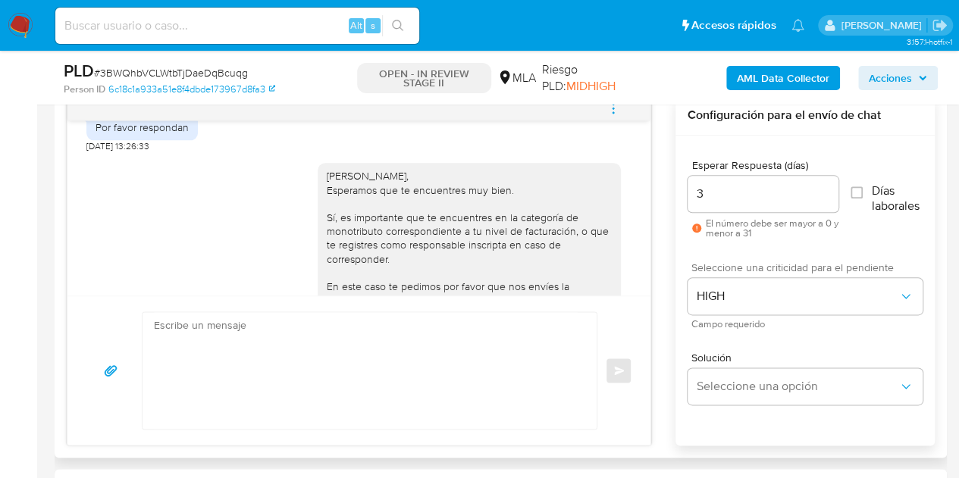
scroll to position [933, 0]
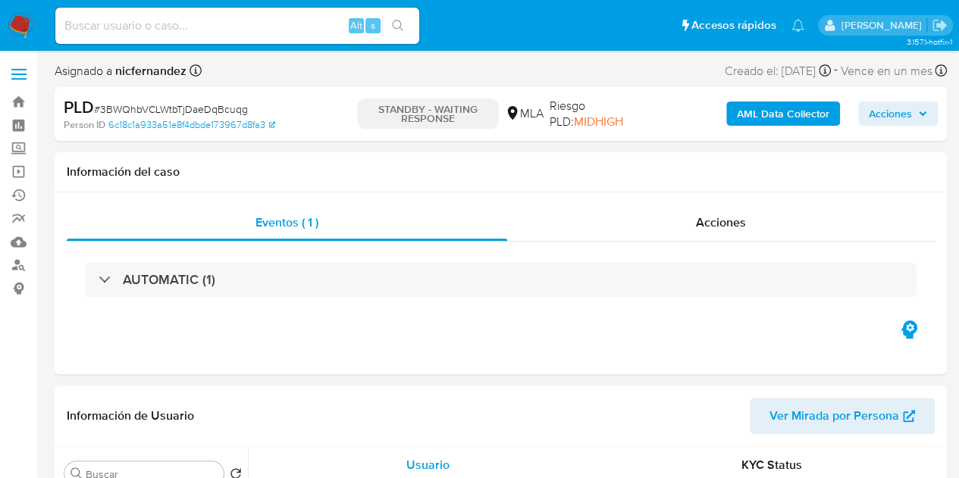
select select "10"
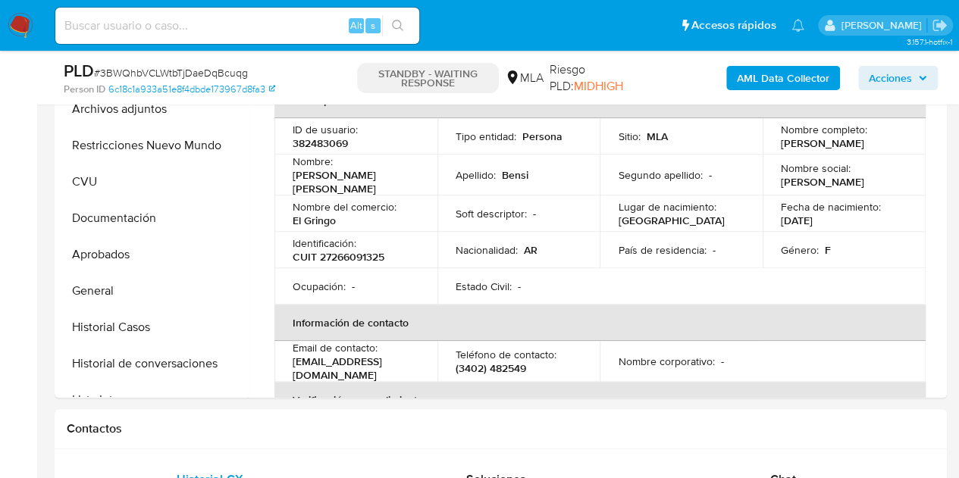
scroll to position [351, 0]
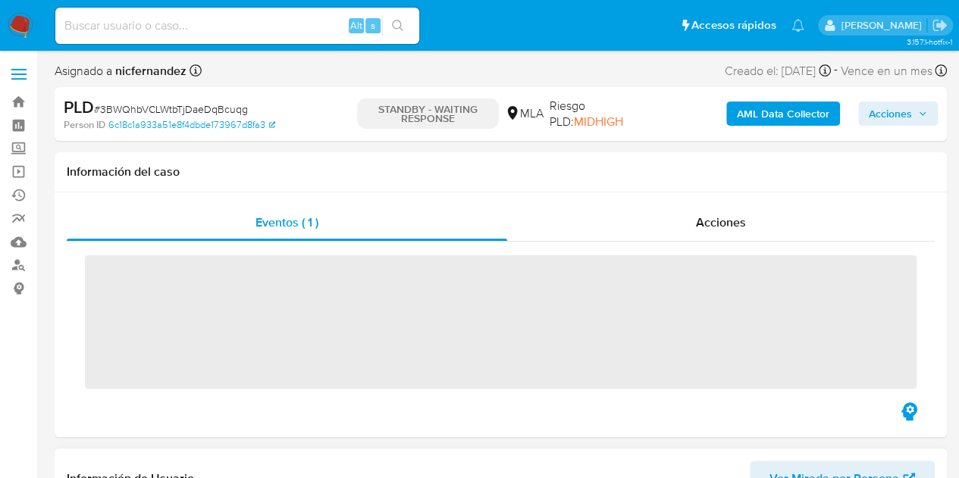
drag, startPoint x: 230, startPoint y: 440, endPoint x: 246, endPoint y: 455, distance: 22.0
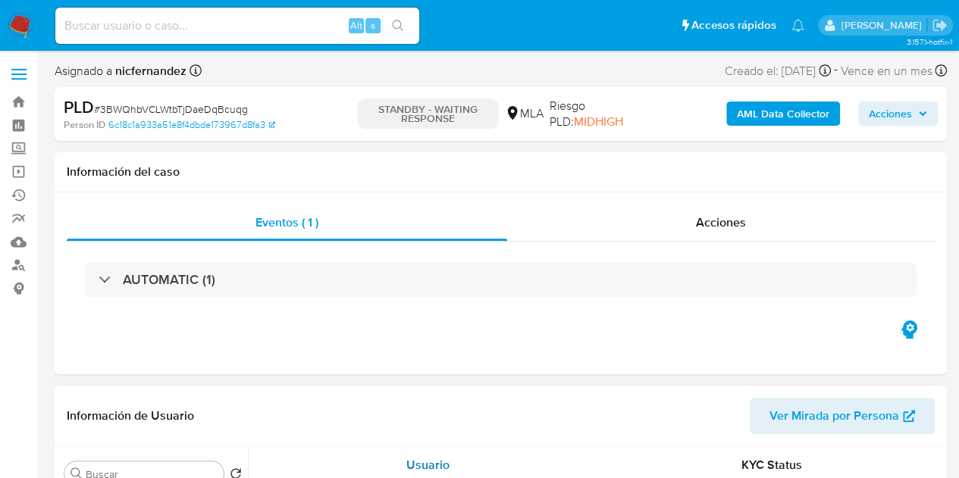
select select "10"
click at [315, 448] on div "Usuario" at bounding box center [427, 465] width 307 height 36
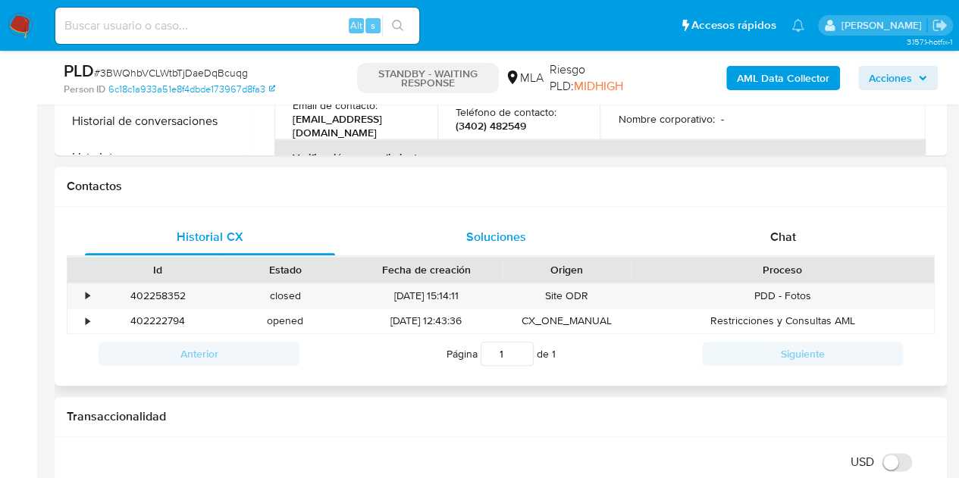
scroll to position [629, 0]
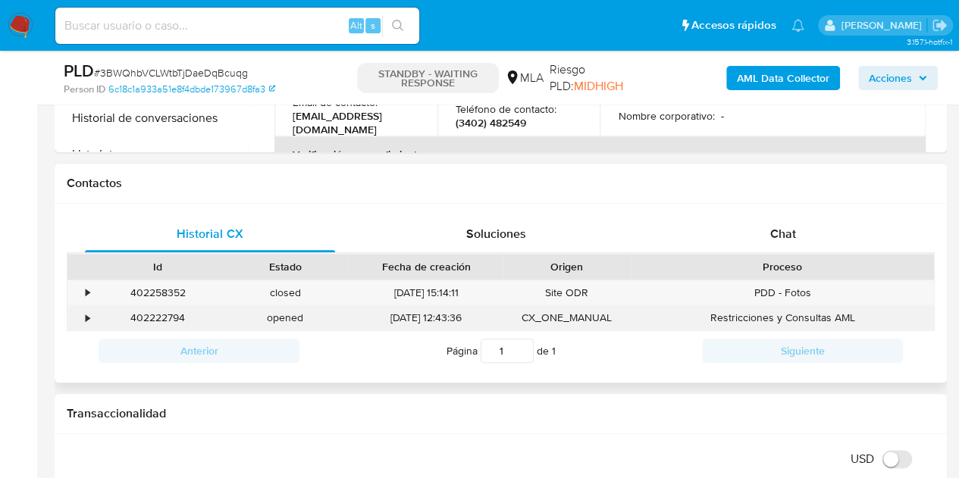
click at [154, 319] on div "402222794" at bounding box center [157, 317] width 127 height 25
copy div "402222794"
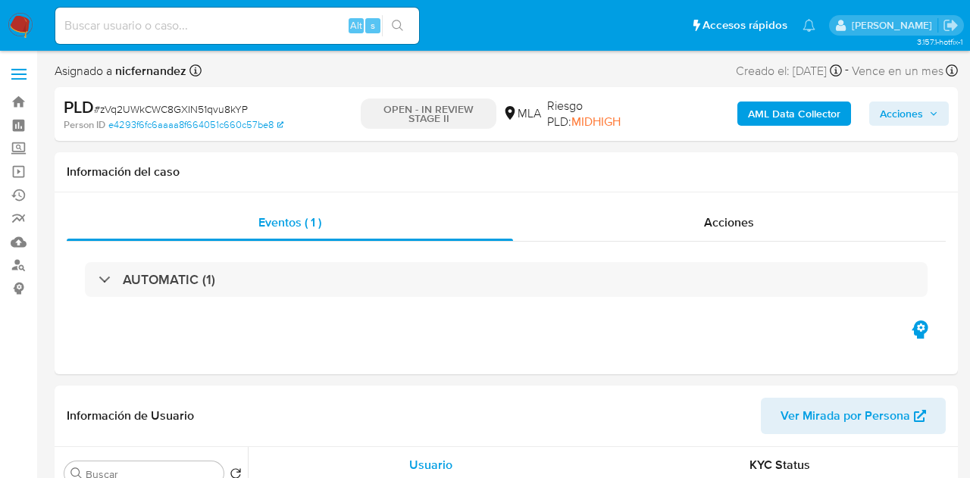
select select "10"
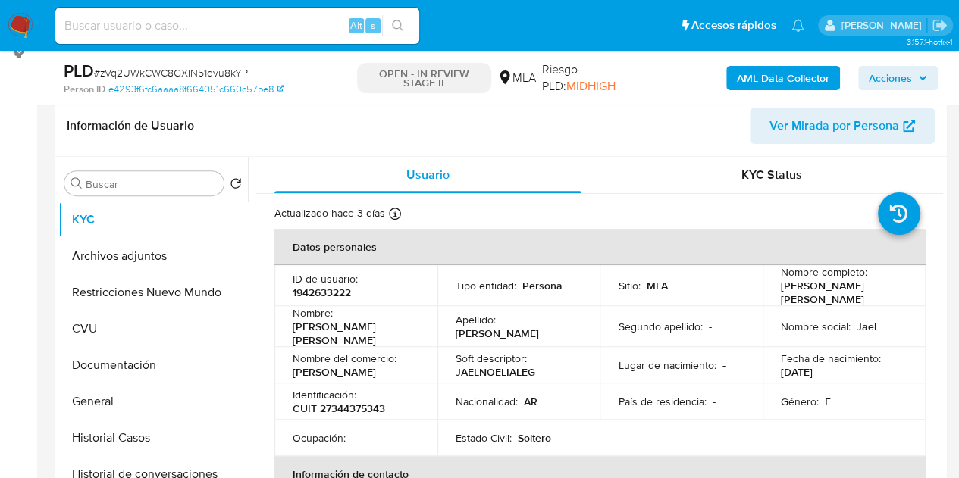
scroll to position [230, 0]
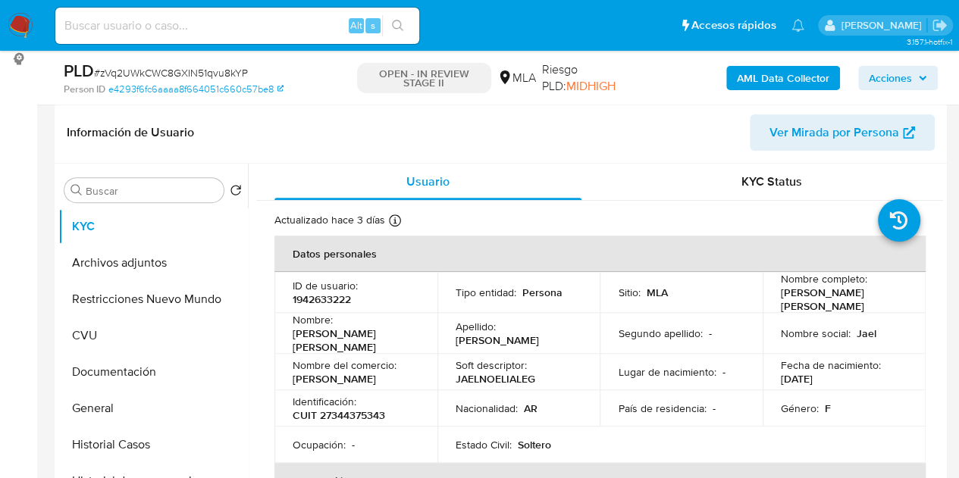
click at [323, 302] on p "1942633222" at bounding box center [322, 300] width 58 height 14
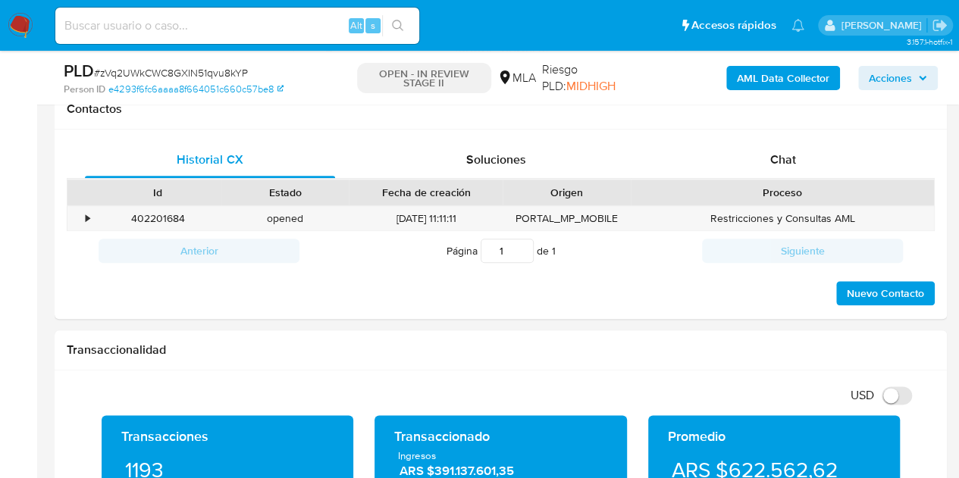
scroll to position [753, 0]
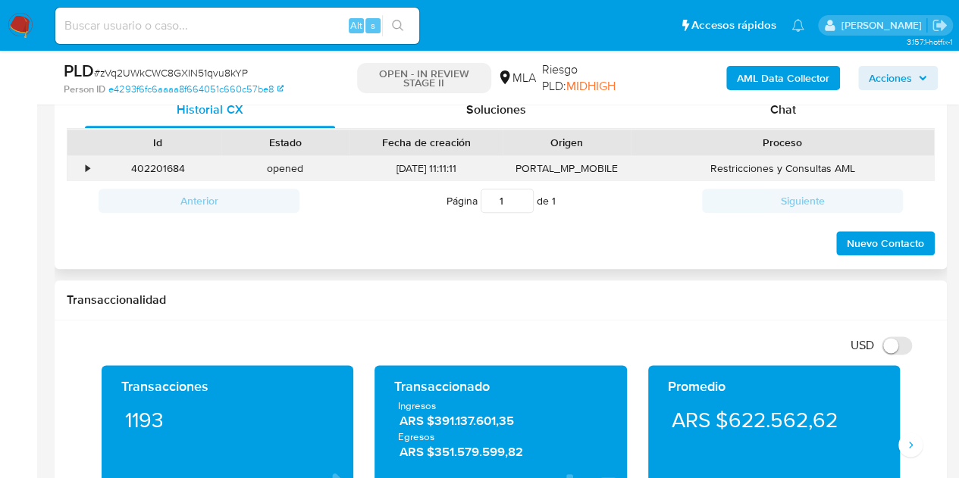
click at [138, 175] on div "402201684" at bounding box center [157, 168] width 127 height 25
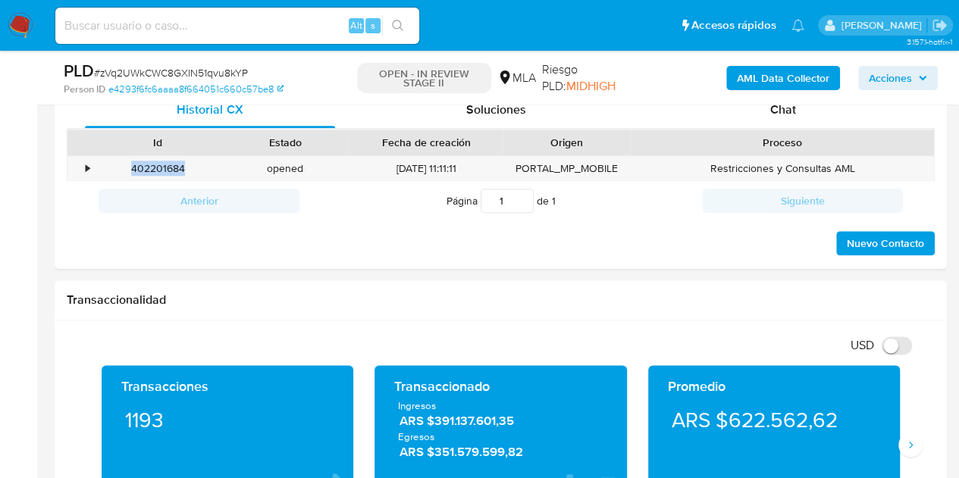
copy div "402201684"
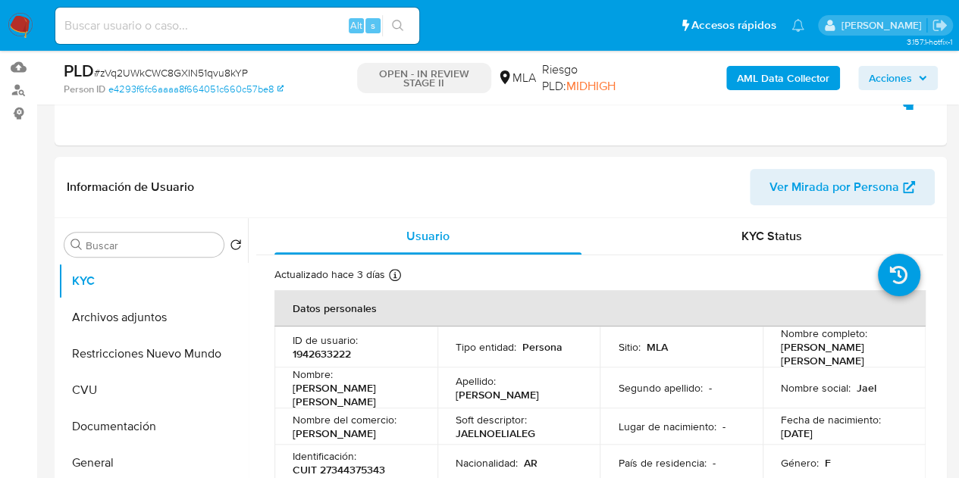
scroll to position [171, 0]
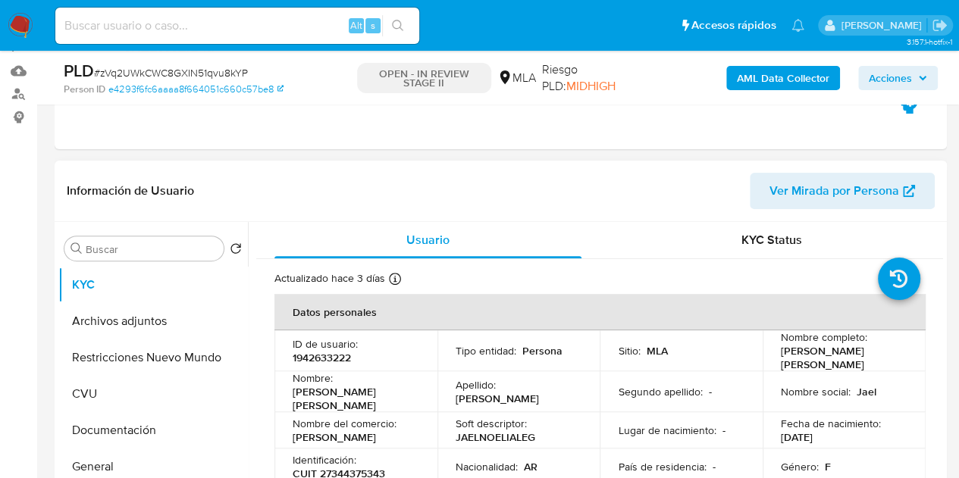
click at [838, 192] on span "Ver Mirada por Persona" at bounding box center [834, 191] width 130 height 36
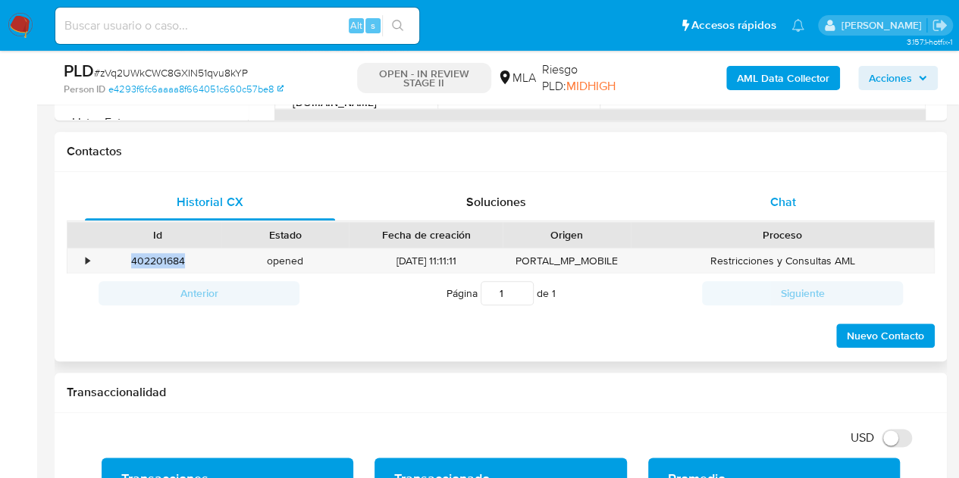
scroll to position [671, 0]
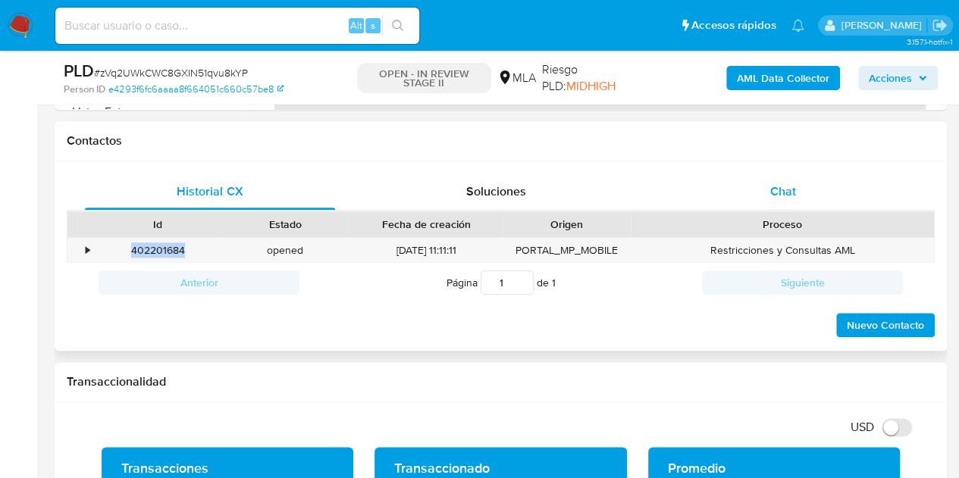
click at [822, 204] on div "Chat" at bounding box center [783, 192] width 250 height 36
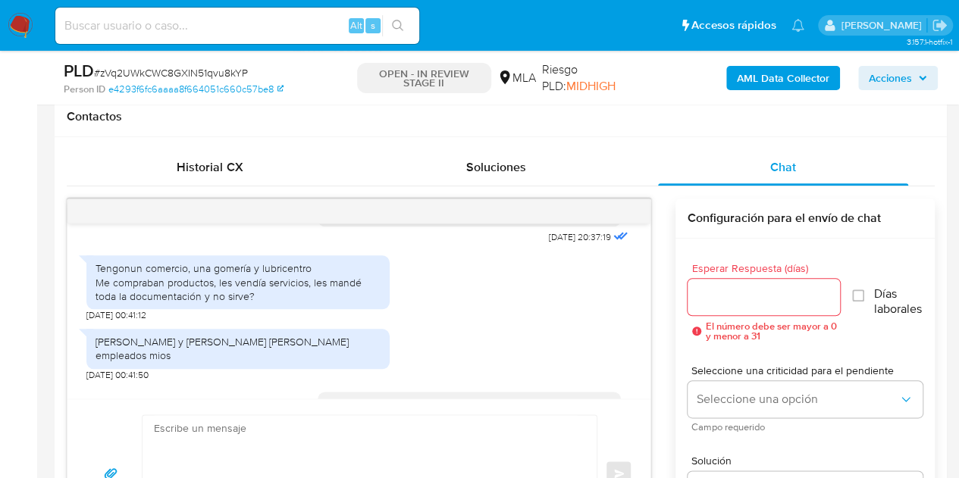
scroll to position [0, 0]
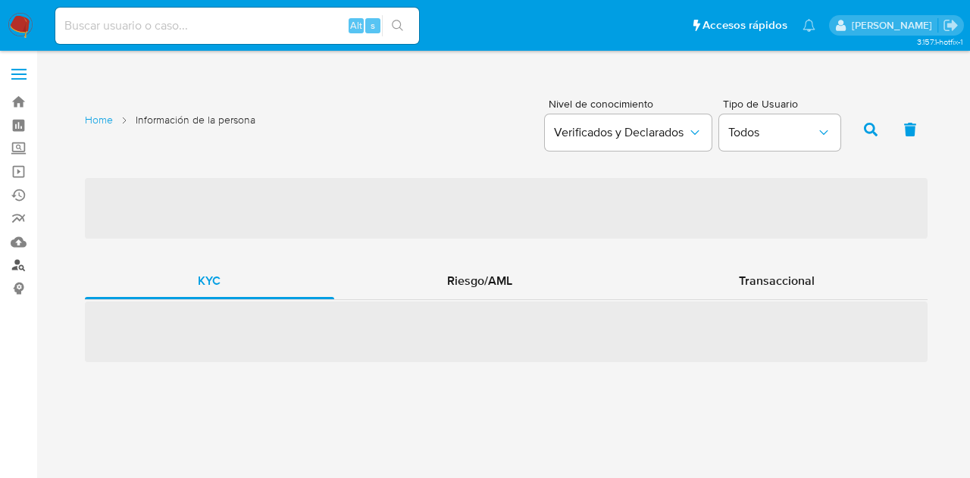
click at [23, 267] on link "Buscador de personas" at bounding box center [90, 265] width 180 height 23
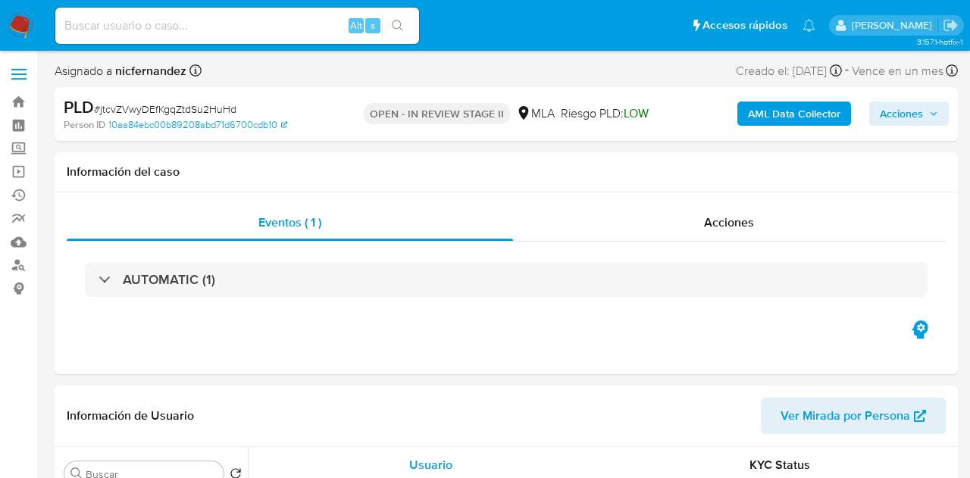
select select "10"
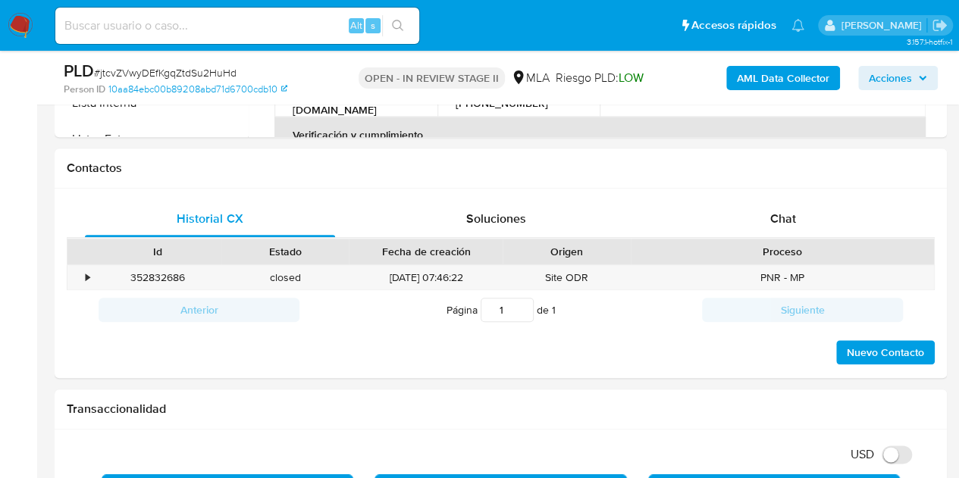
scroll to position [672, 0]
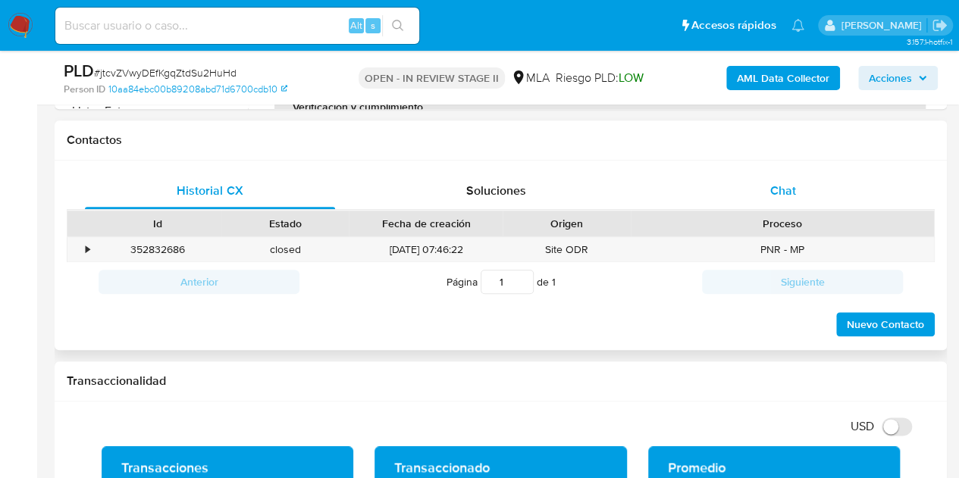
click at [827, 183] on div "Chat" at bounding box center [783, 191] width 250 height 36
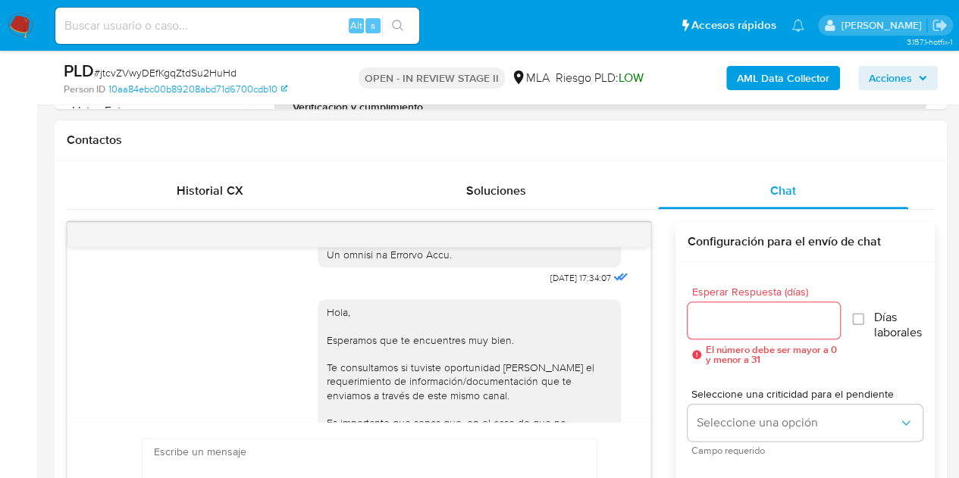
scroll to position [789, 0]
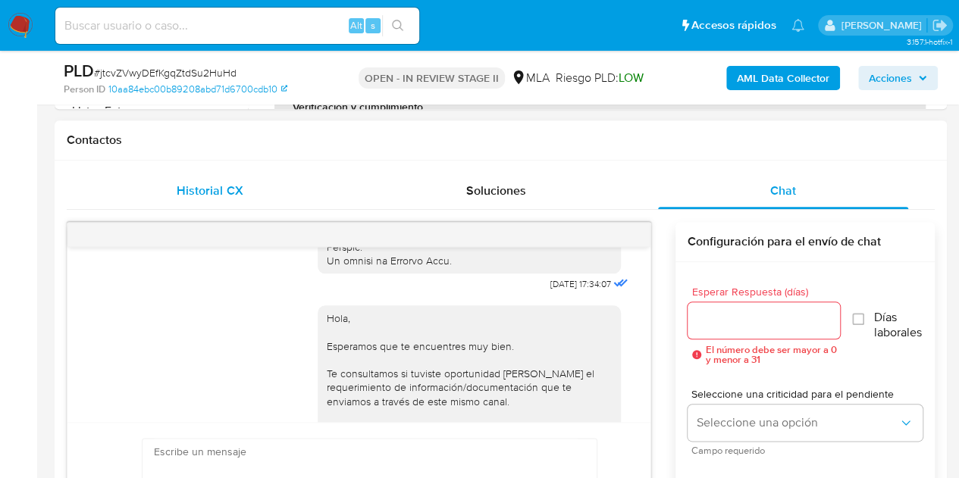
click at [223, 186] on span "Historial CX" at bounding box center [210, 190] width 66 height 17
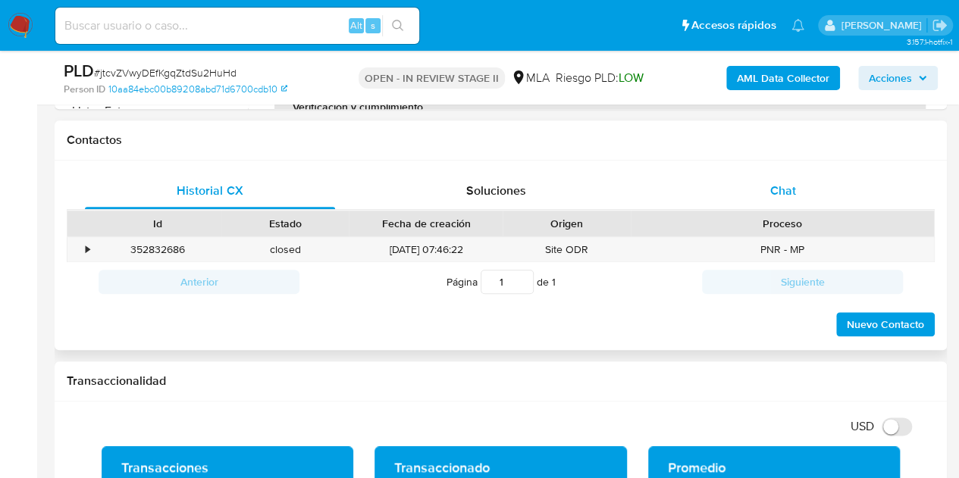
click at [831, 189] on div "Chat" at bounding box center [783, 191] width 250 height 36
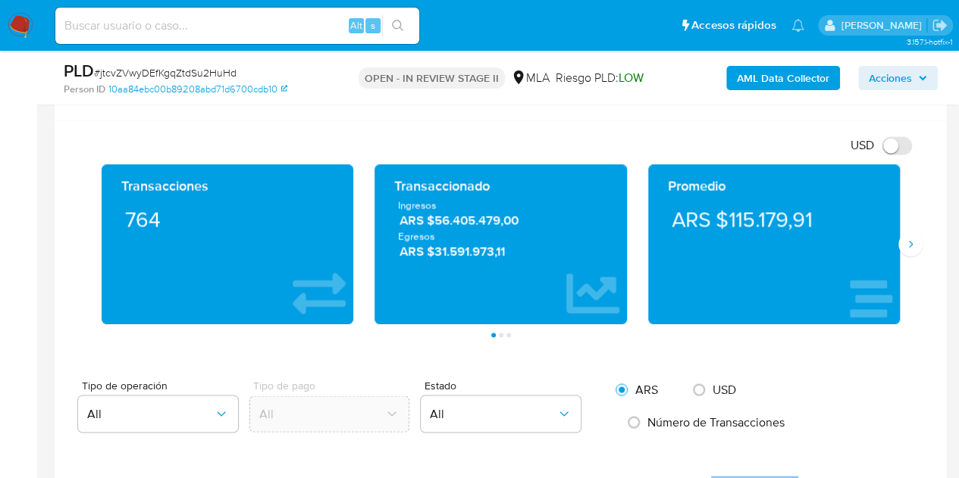
scroll to position [1210, 0]
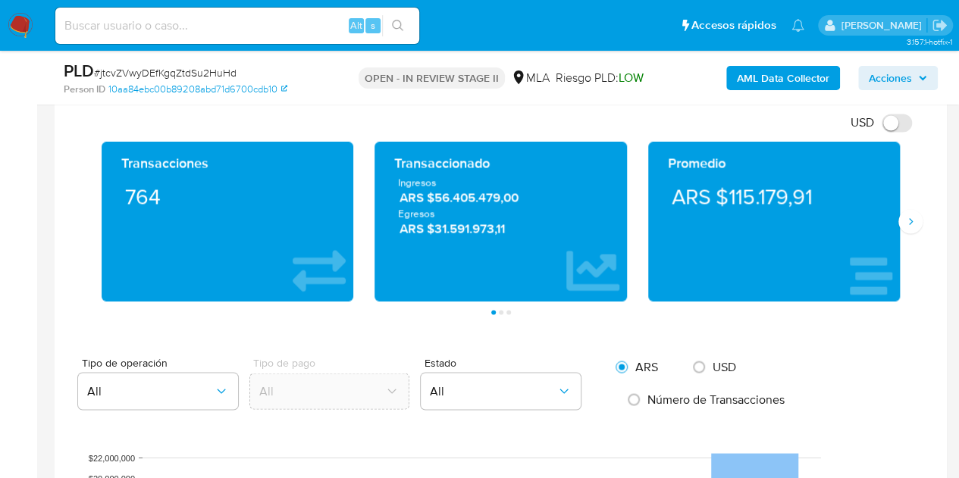
click at [923, 220] on div "Transacciones 764 Transaccionado Ingresos ARS $56.405.479,00 Egresos ARS $31.59…" at bounding box center [501, 228] width 868 height 173
click at [918, 216] on button "Siguiente" at bounding box center [910, 221] width 24 height 24
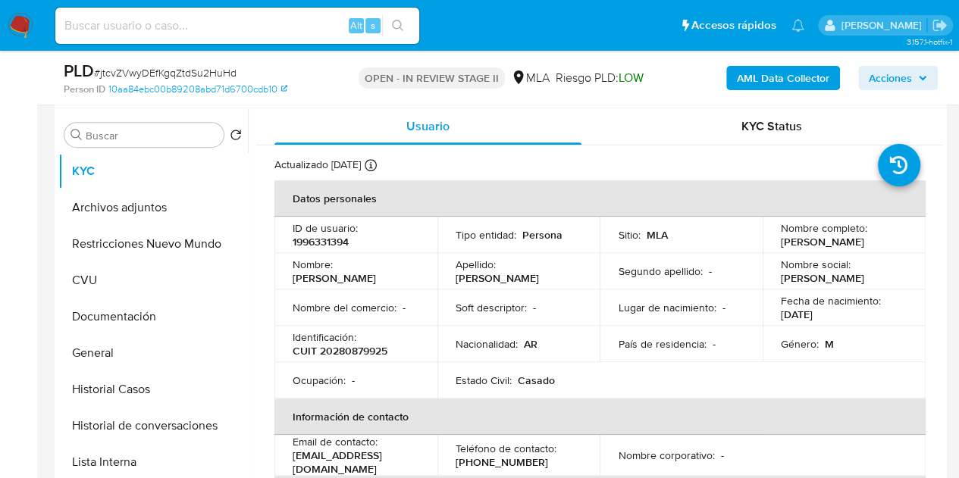
scroll to position [415, 0]
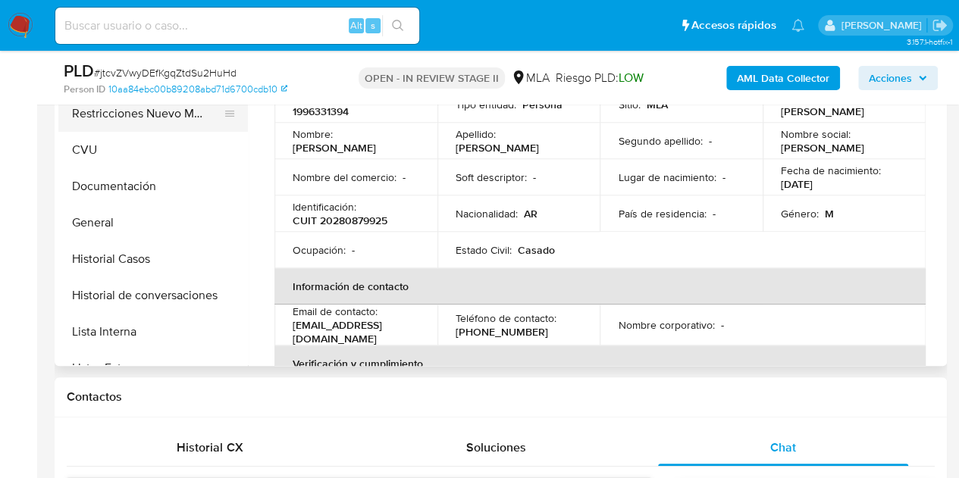
click at [124, 122] on button "Restricciones Nuevo Mundo" at bounding box center [146, 113] width 177 height 36
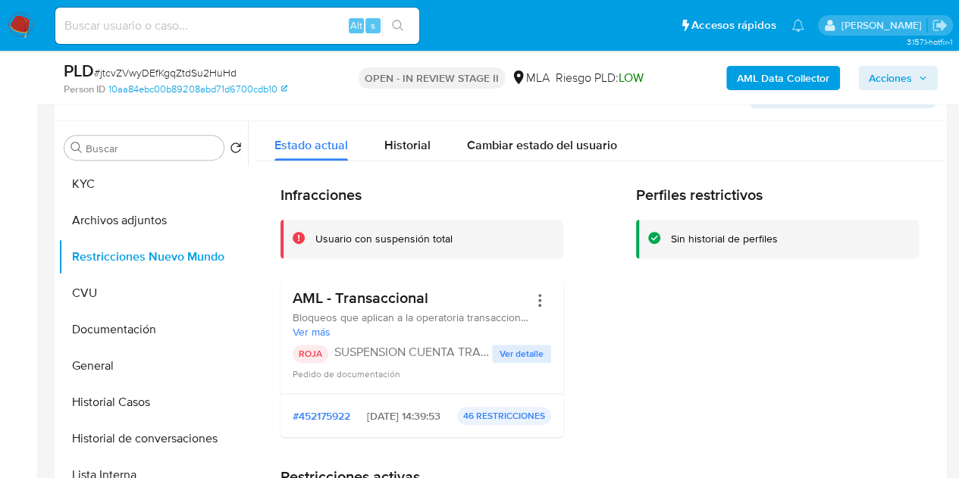
scroll to position [224, 0]
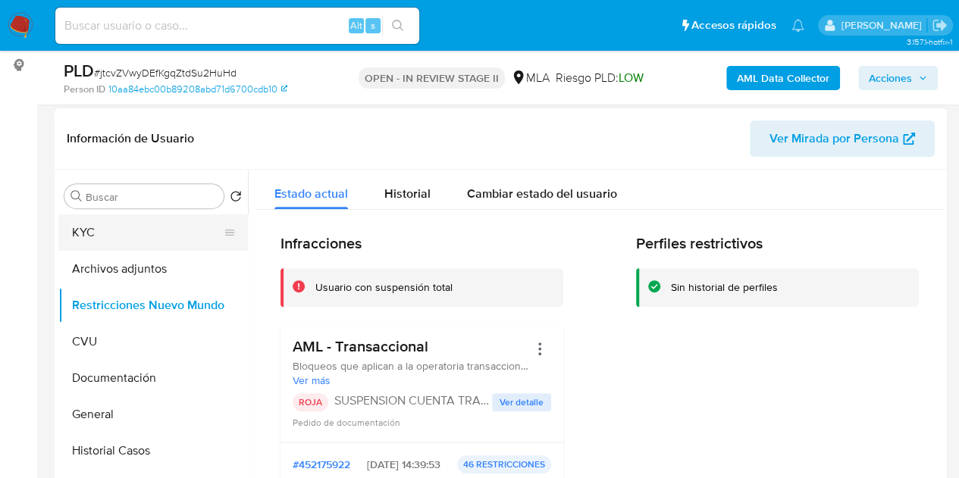
click at [124, 237] on button "KYC" at bounding box center [146, 232] width 177 height 36
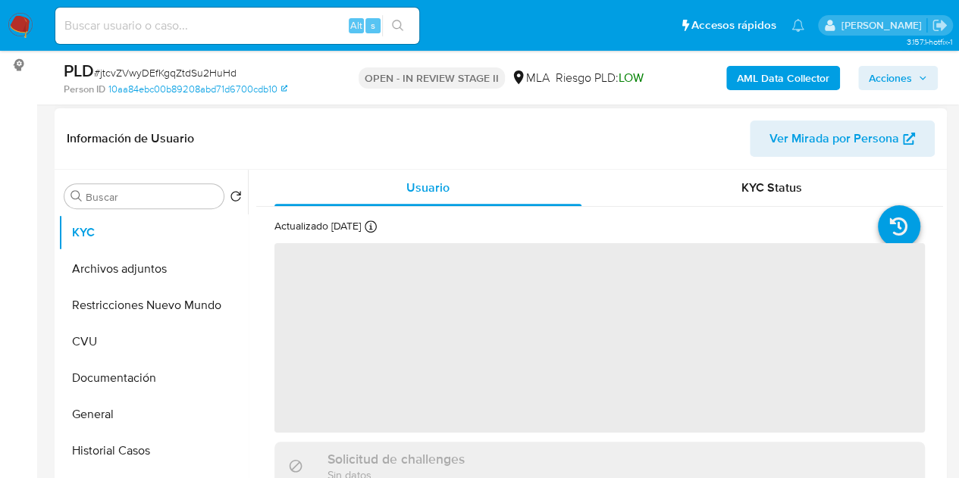
click at [795, 128] on span "Ver Mirada por Persona" at bounding box center [834, 138] width 130 height 36
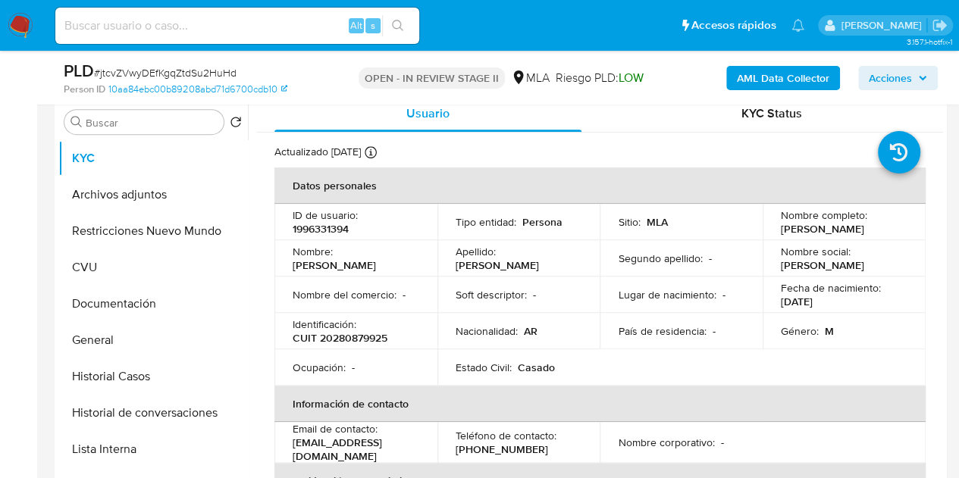
scroll to position [239, 0]
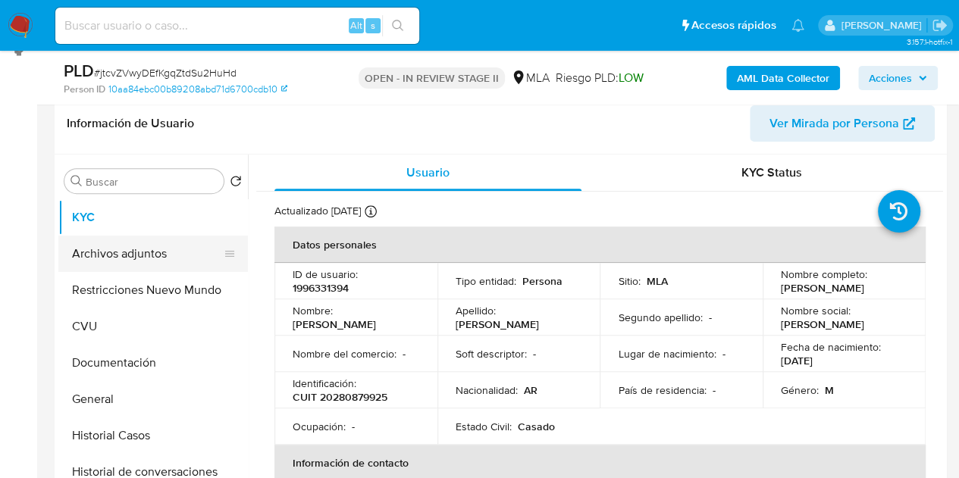
click at [115, 259] on button "Archivos adjuntos" at bounding box center [146, 254] width 177 height 36
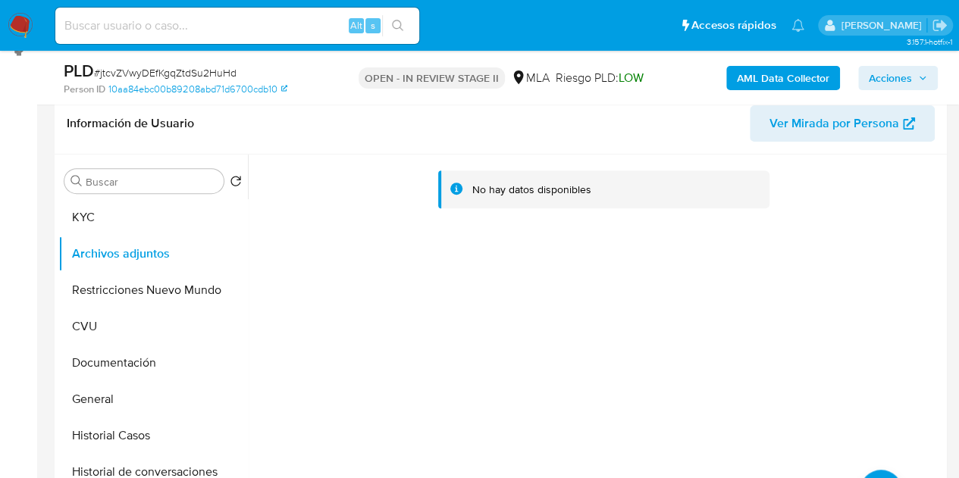
click at [499, 135] on header "Información de Usuario Ver Mirada por Persona" at bounding box center [501, 123] width 868 height 36
click at [759, 73] on b "AML Data Collector" at bounding box center [783, 78] width 92 height 24
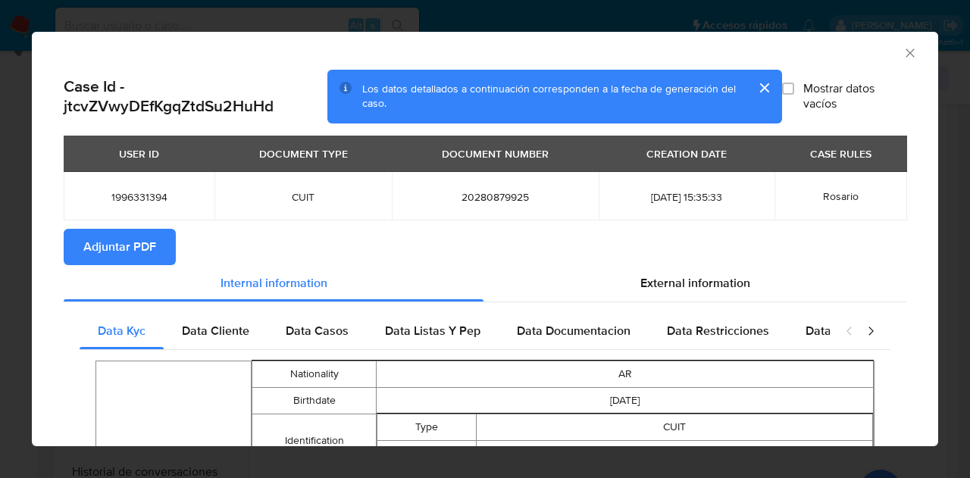
click at [130, 246] on span "Adjuntar PDF" at bounding box center [119, 246] width 73 height 33
click at [903, 56] on icon "Cerrar ventana" at bounding box center [910, 52] width 15 height 15
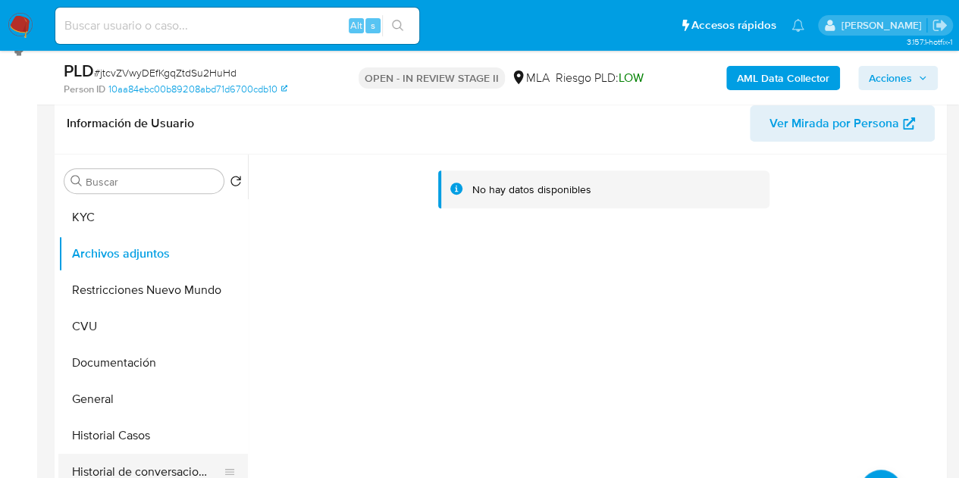
click at [133, 470] on button "Historial de conversaciones" at bounding box center [146, 472] width 177 height 36
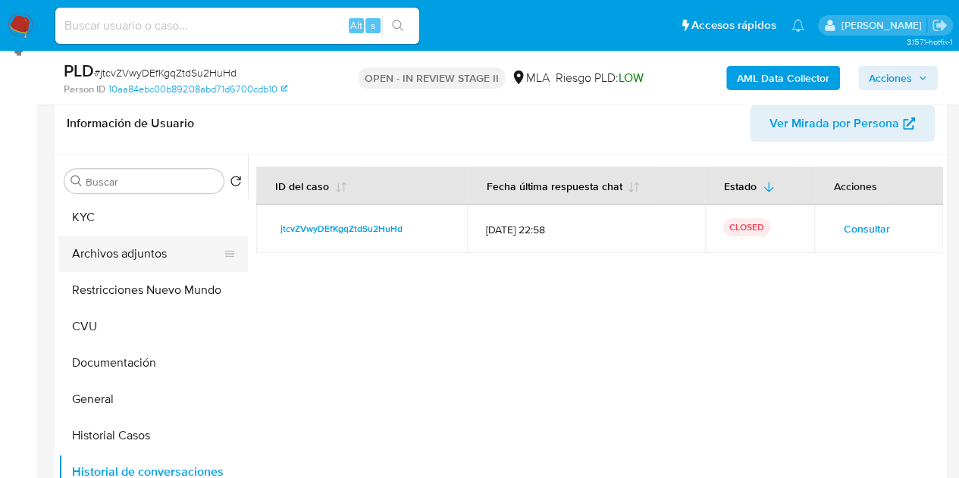
click at [97, 246] on button "Archivos adjuntos" at bounding box center [146, 254] width 177 height 36
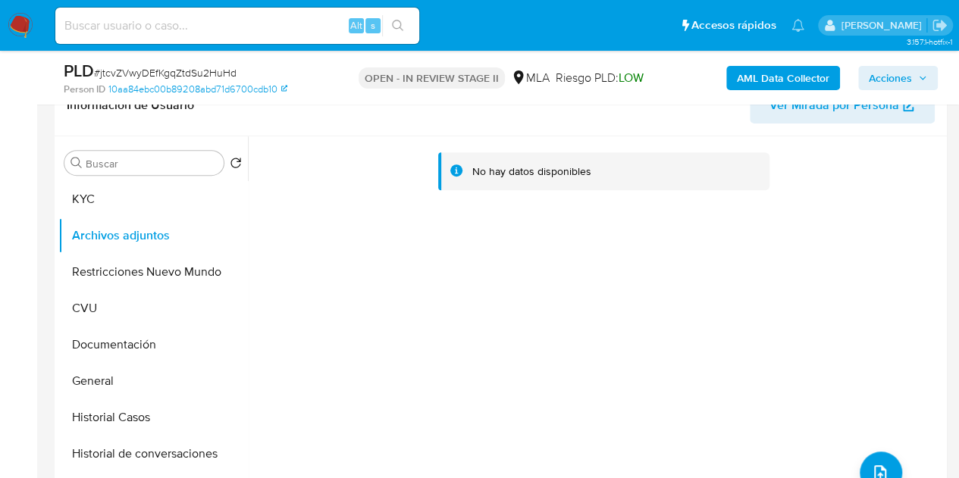
scroll to position [276, 0]
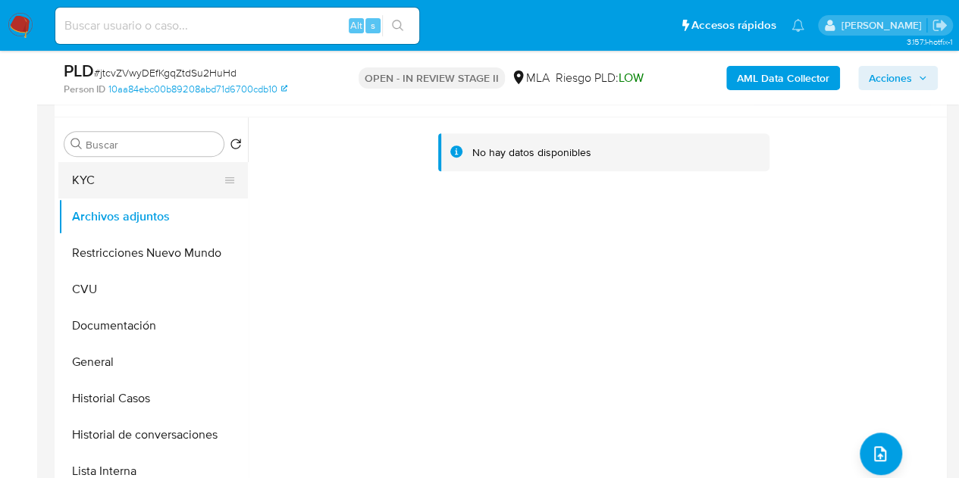
click at [79, 174] on button "KYC" at bounding box center [146, 180] width 177 height 36
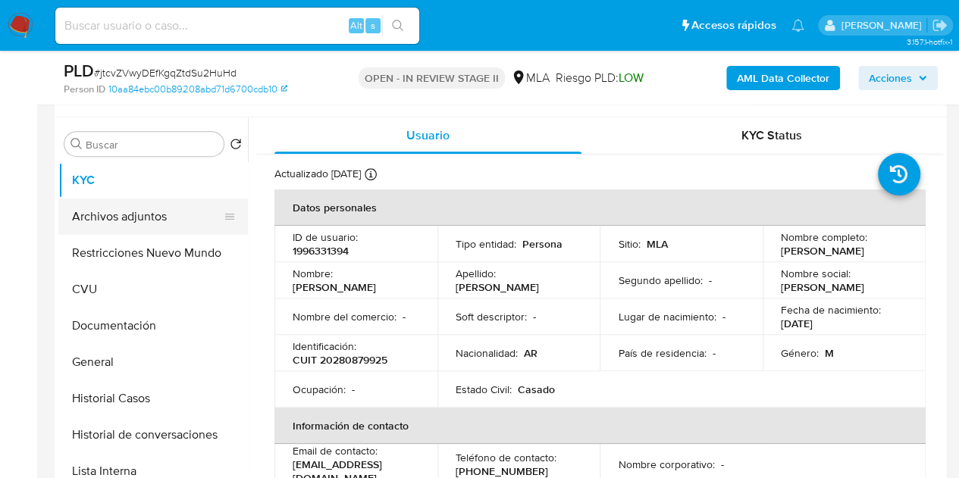
click at [105, 217] on button "Archivos adjuntos" at bounding box center [146, 217] width 177 height 36
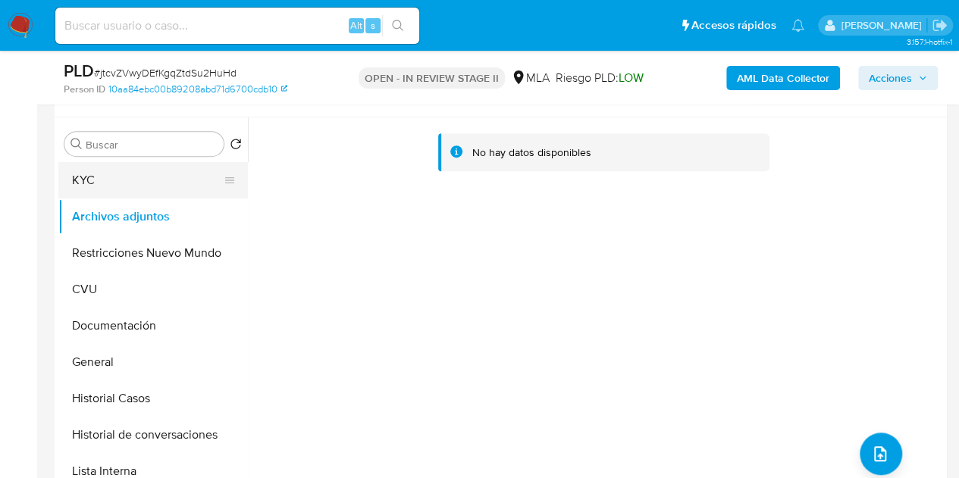
click at [124, 181] on button "KYC" at bounding box center [146, 180] width 177 height 36
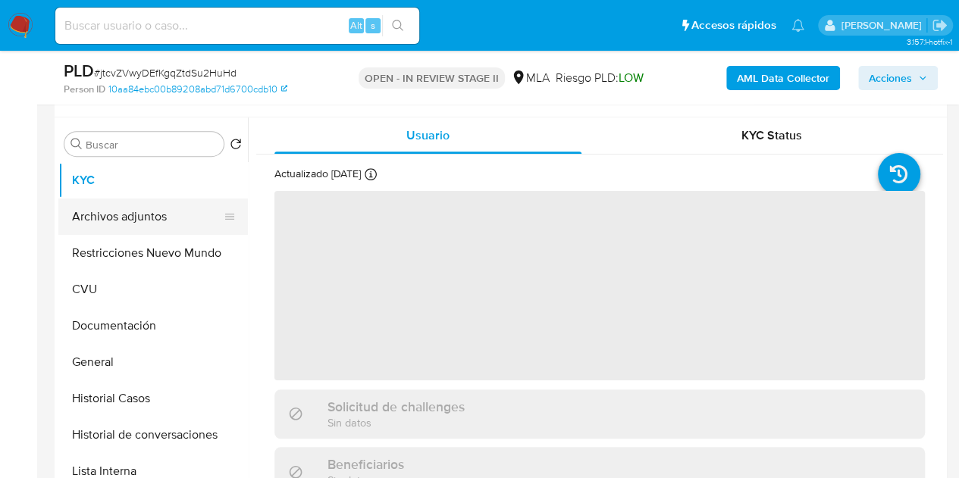
click at [120, 206] on button "Archivos adjuntos" at bounding box center [146, 217] width 177 height 36
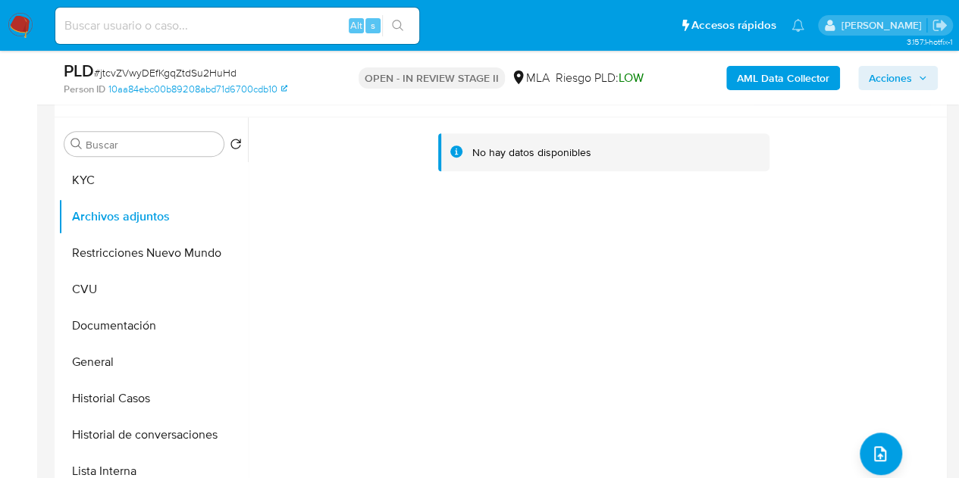
click at [768, 74] on b "AML Data Collector" at bounding box center [783, 78] width 92 height 24
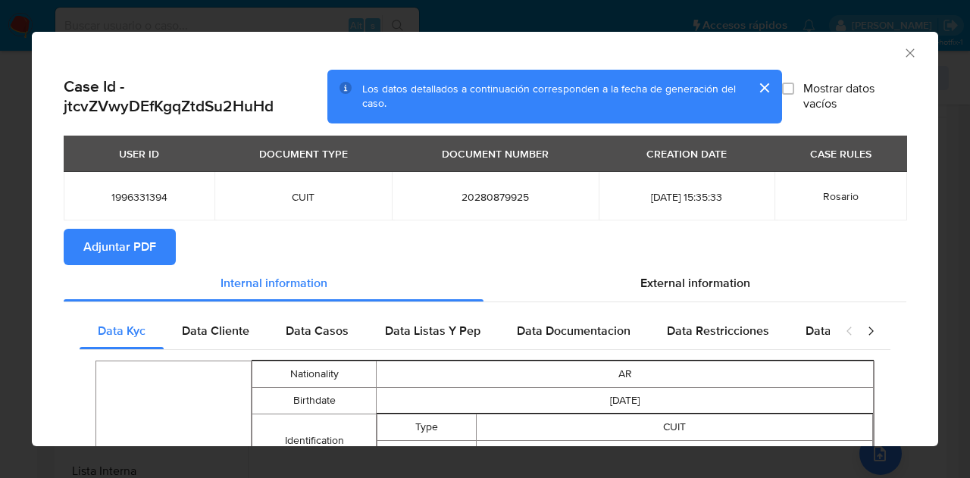
click at [119, 239] on span "Adjuntar PDF" at bounding box center [119, 246] width 73 height 33
click at [906, 53] on icon "Cerrar ventana" at bounding box center [910, 52] width 8 height 8
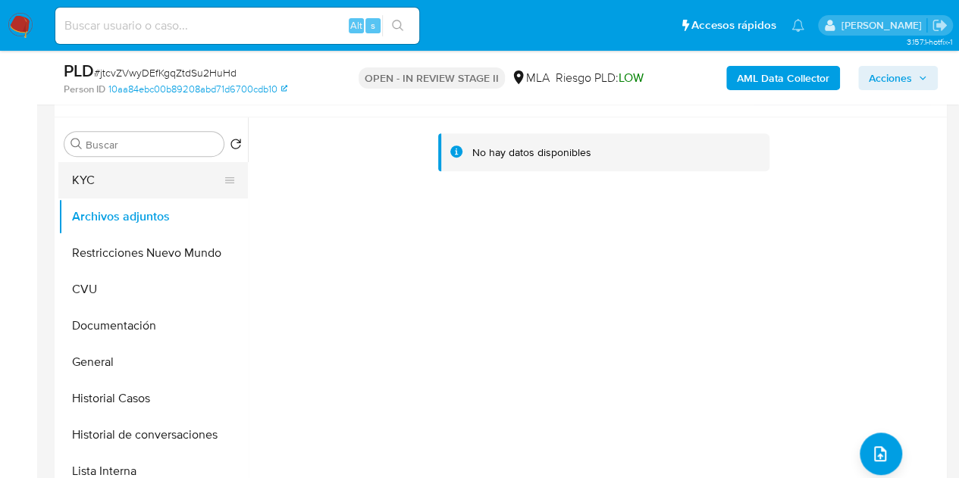
click at [120, 183] on button "KYC" at bounding box center [146, 180] width 177 height 36
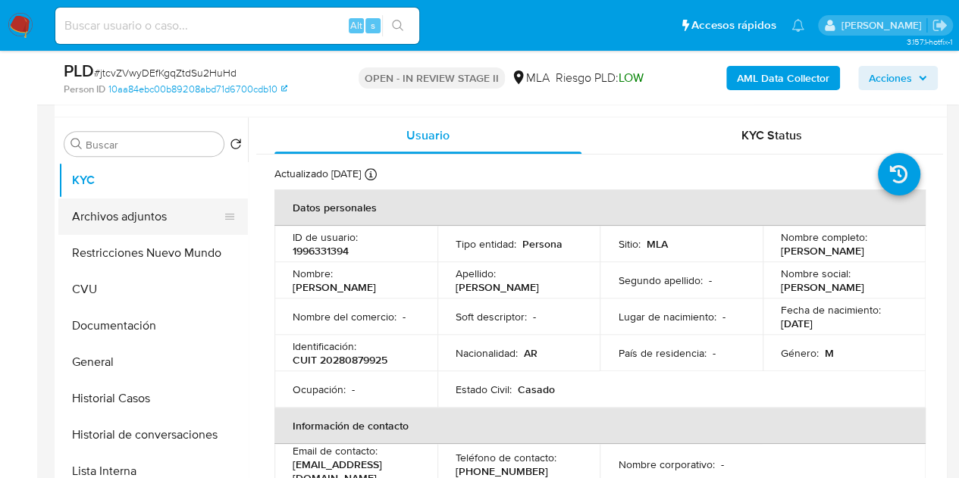
click at [103, 210] on button "Archivos adjuntos" at bounding box center [146, 217] width 177 height 36
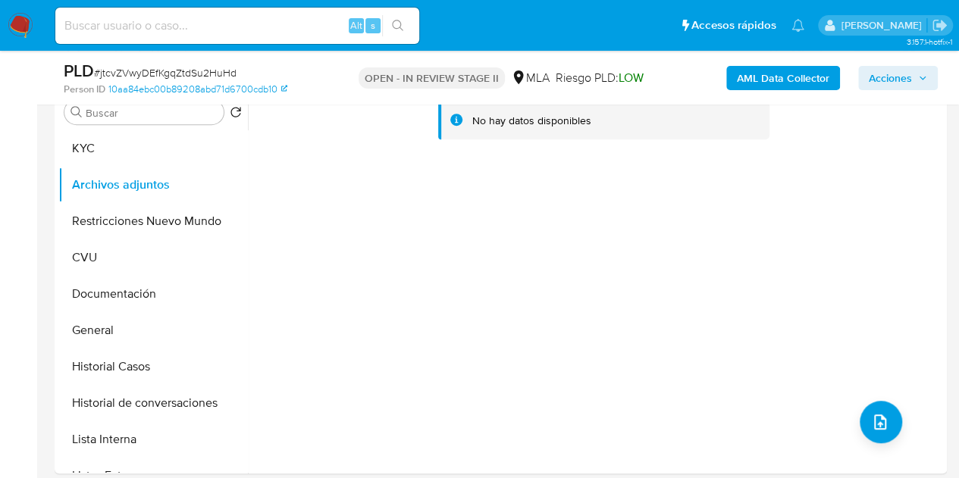
scroll to position [293, 0]
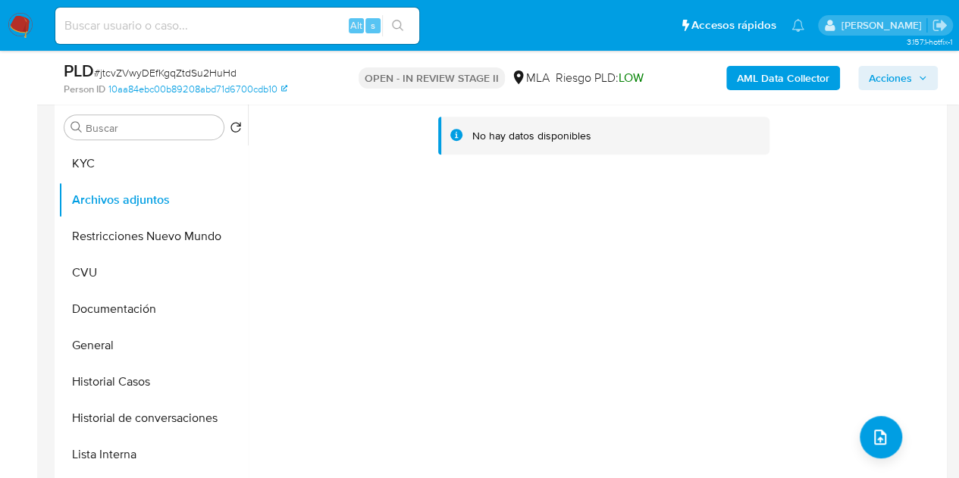
click at [815, 274] on div "No hay datos disponibles" at bounding box center [595, 295] width 695 height 388
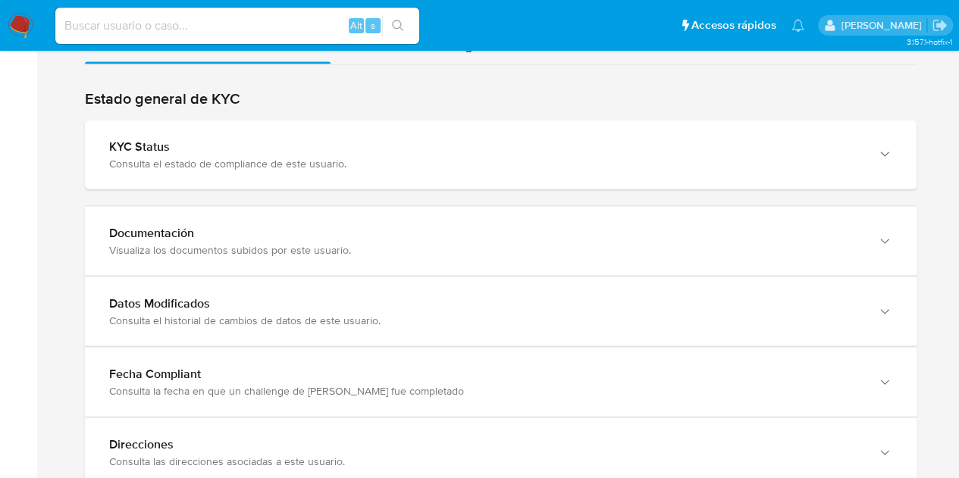
scroll to position [1481, 0]
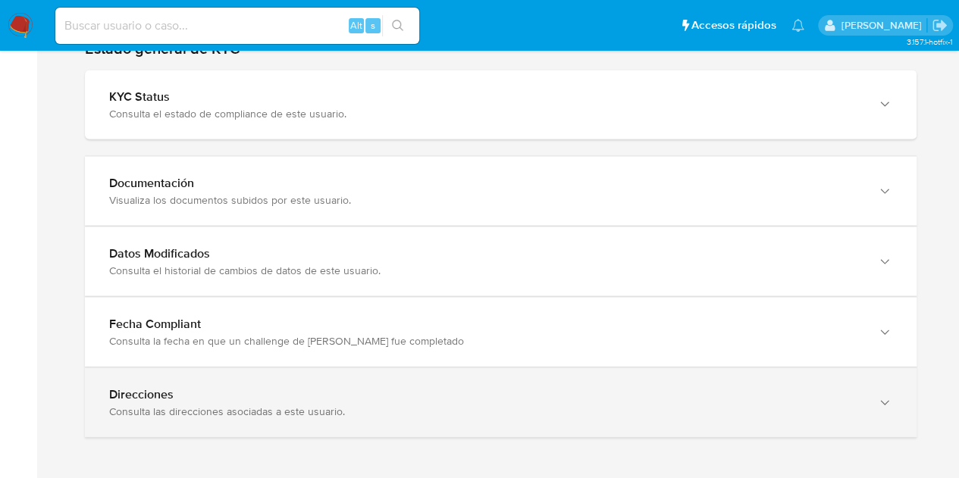
click at [827, 395] on div "Direcciones" at bounding box center [485, 394] width 752 height 15
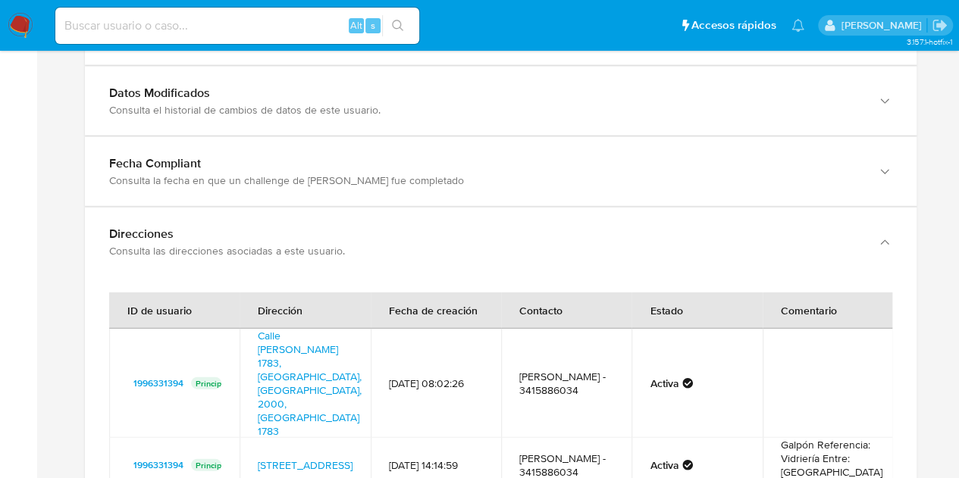
scroll to position [1795, 0]
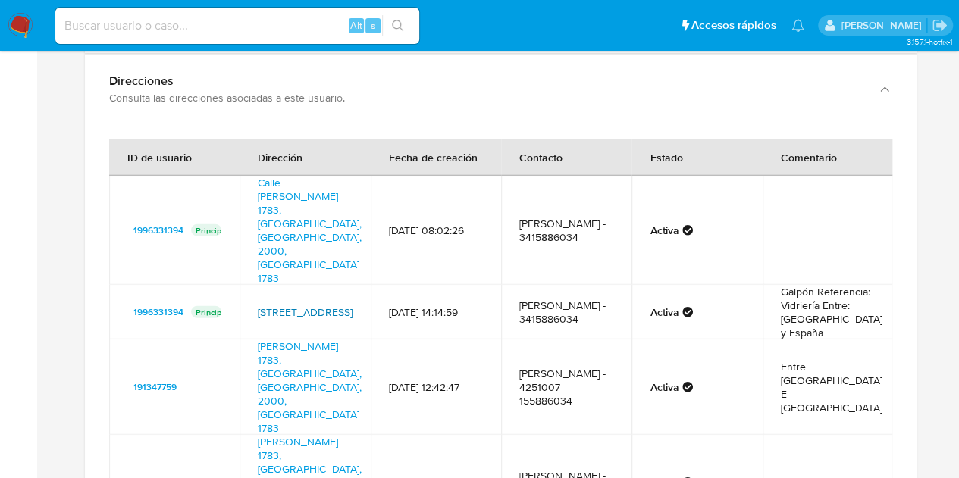
click at [296, 305] on link "[STREET_ADDRESS]" at bounding box center [305, 312] width 95 height 15
click at [282, 434] on link "Mendoza 1783, Rosario, Santa Fe, 2000, Argentina 1783" at bounding box center [310, 482] width 104 height 97
drag, startPoint x: 255, startPoint y: 340, endPoint x: 339, endPoint y: 352, distance: 85.7
click at [339, 435] on td "Mendoza 1783, Rosario, Santa Fe, 2000, Argentina 1783" at bounding box center [304, 482] width 130 height 95
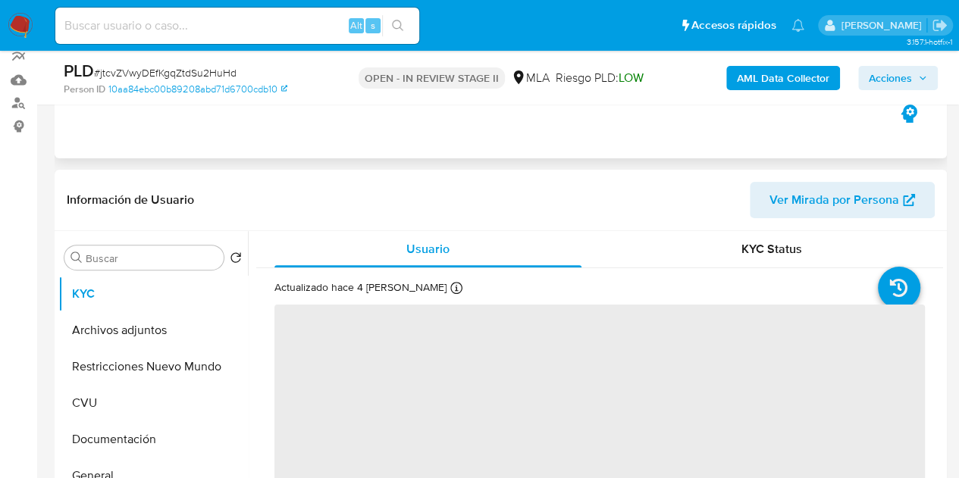
scroll to position [175, 0]
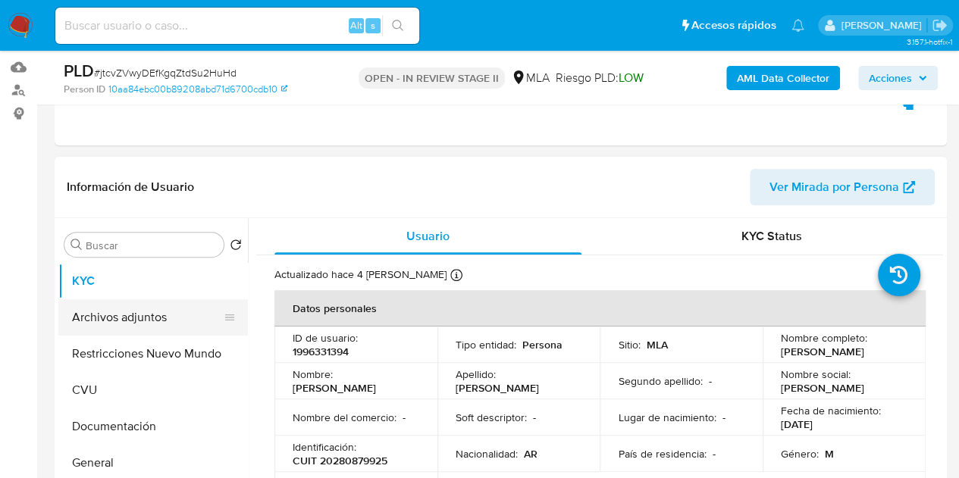
click at [132, 306] on button "Archivos adjuntos" at bounding box center [146, 317] width 177 height 36
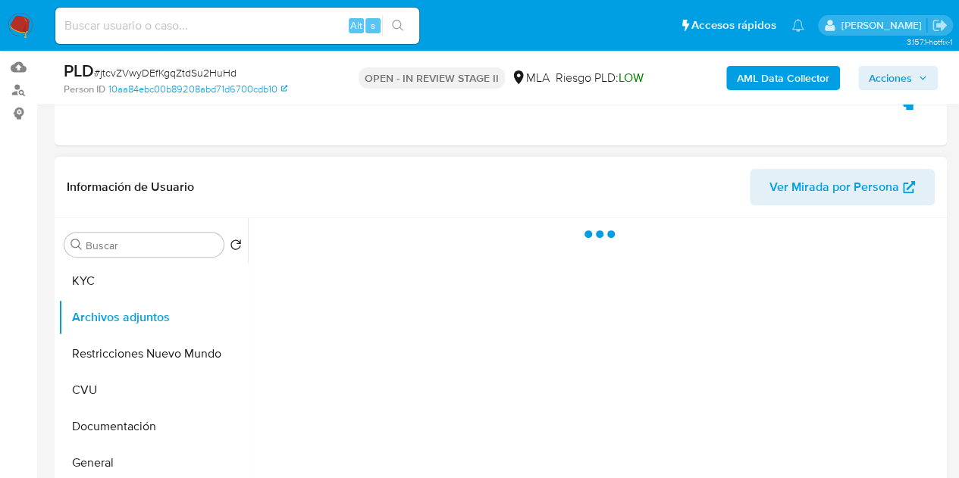
select select "10"
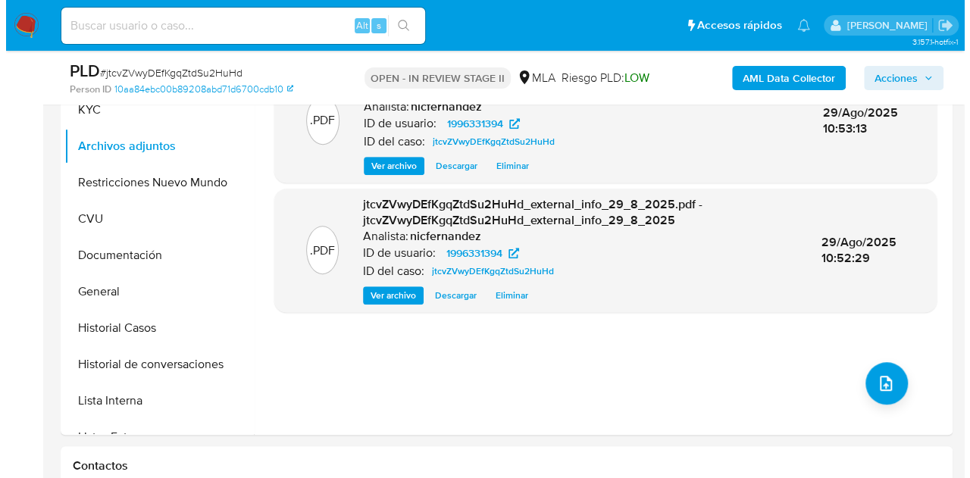
scroll to position [284, 0]
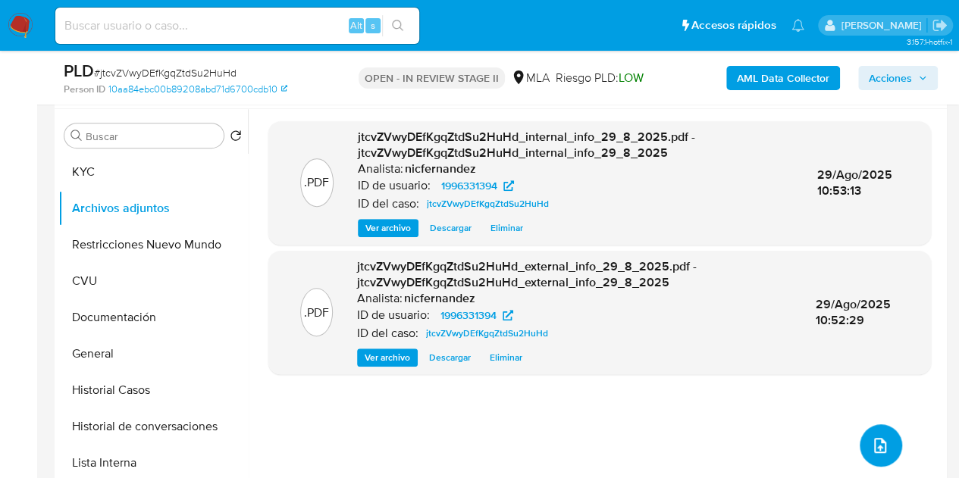
click at [874, 438] on icon "upload-file" at bounding box center [880, 445] width 12 height 15
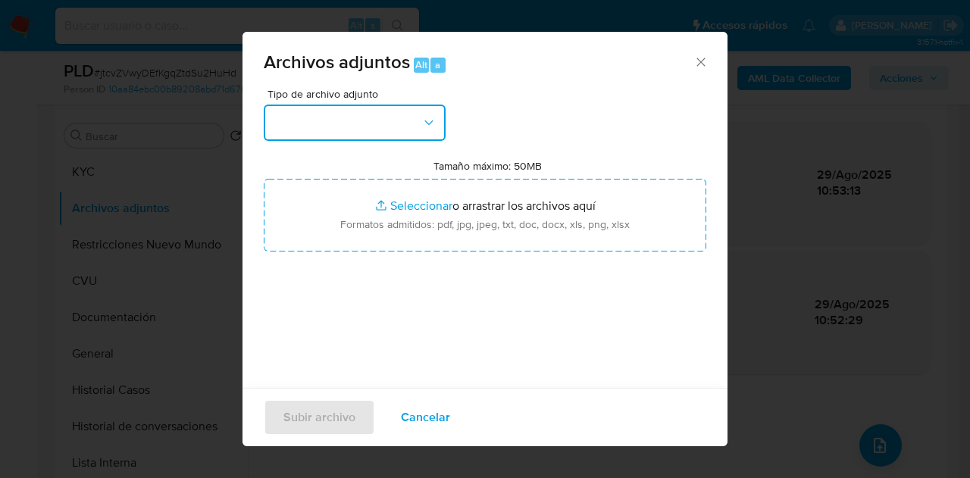
click at [437, 127] on button "button" at bounding box center [355, 123] width 182 height 36
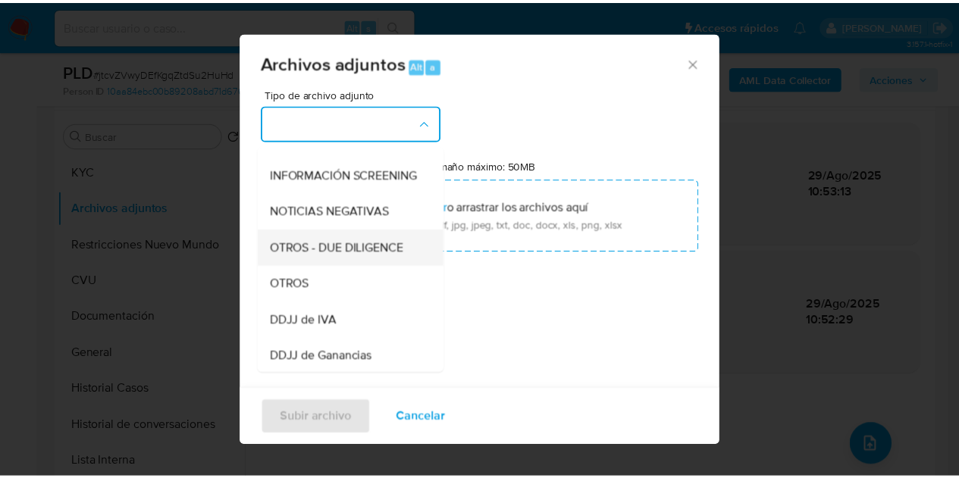
scroll to position [176, 0]
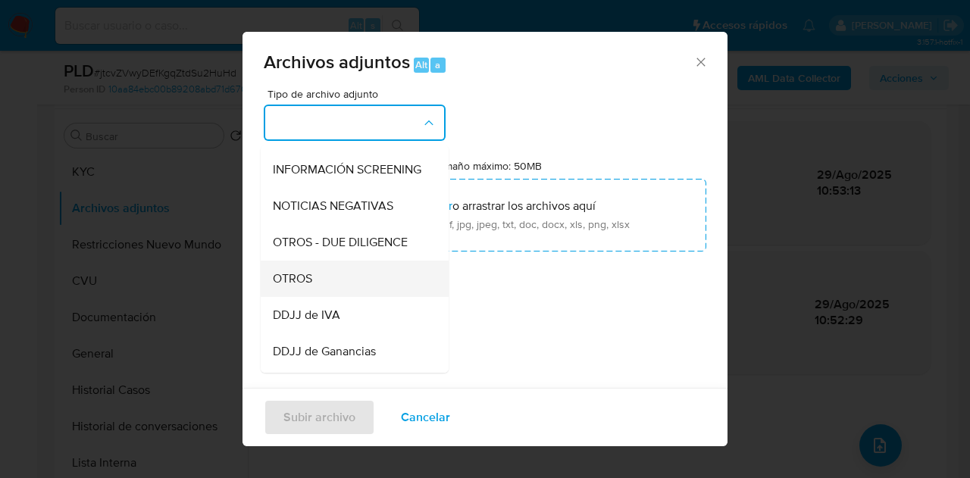
click at [332, 293] on div "OTROS" at bounding box center [350, 279] width 155 height 36
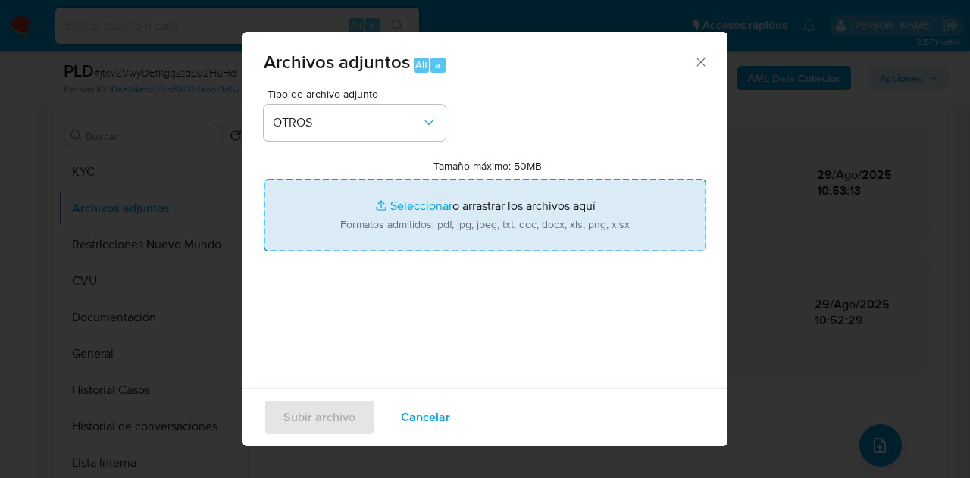
click at [386, 213] on input "Tamaño máximo: 50MB Seleccionar archivos" at bounding box center [485, 215] width 443 height 73
type input "C:\fakepath\Caselog jtcvZVwyDEfKgqZtdSu2HuHd_2025_08_19_02_18_06.docx"
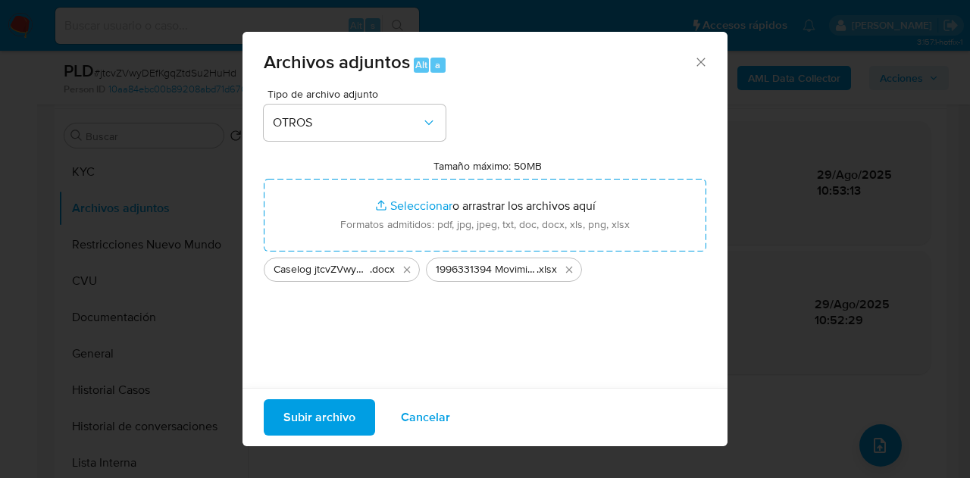
click at [345, 404] on span "Subir archivo" at bounding box center [319, 417] width 72 height 33
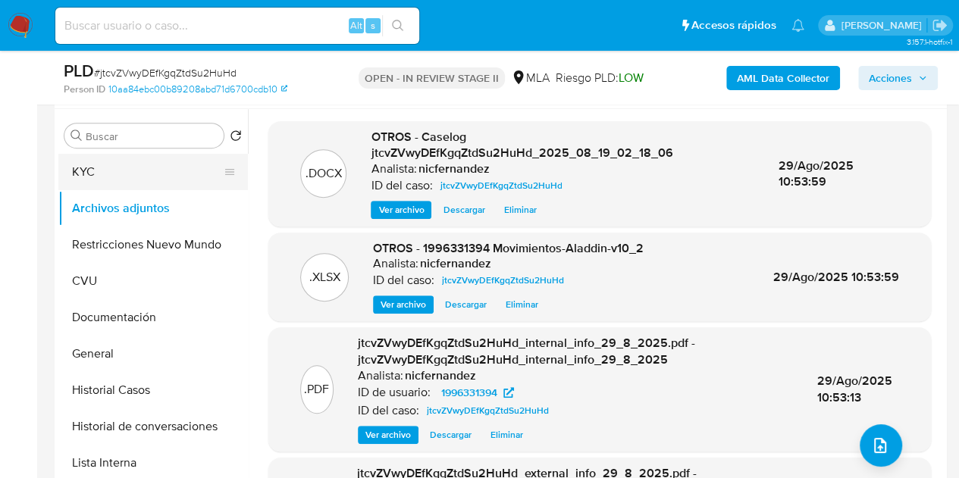
click at [167, 167] on button "KYC" at bounding box center [146, 172] width 177 height 36
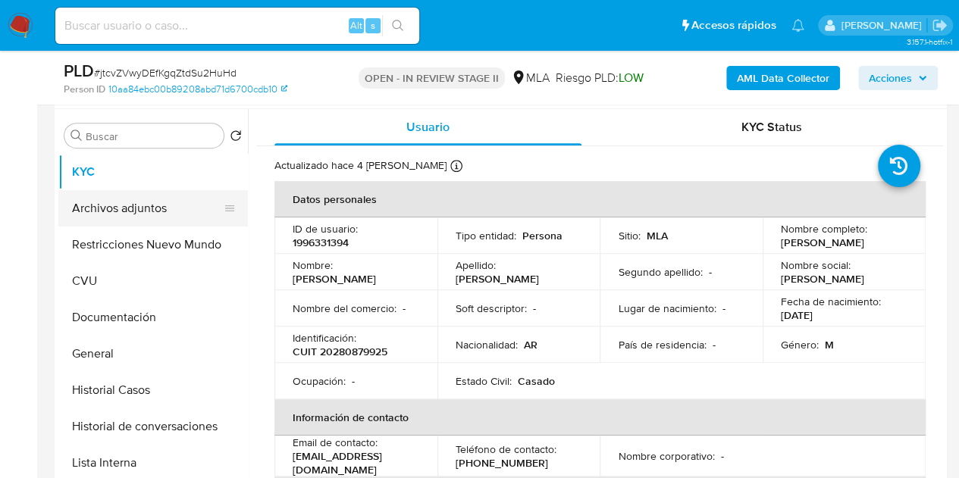
click at [142, 214] on button "Archivos adjuntos" at bounding box center [146, 208] width 177 height 36
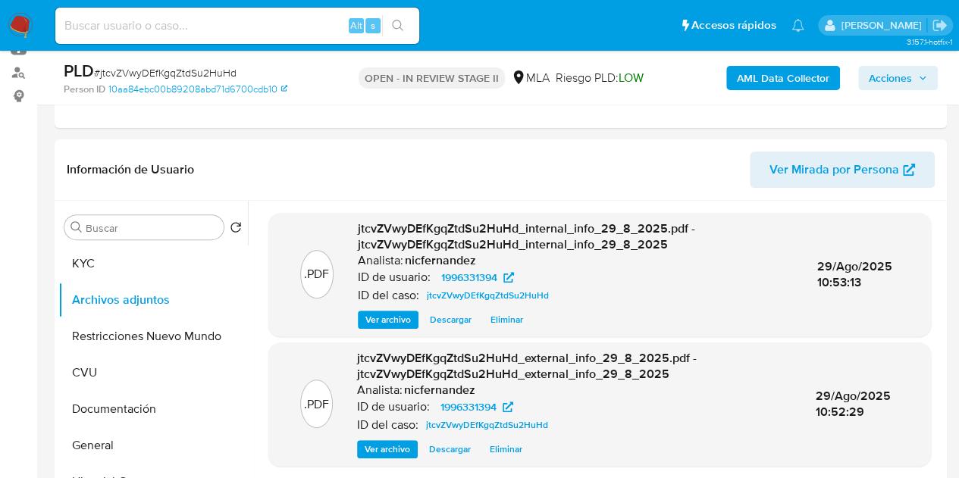
scroll to position [279, 0]
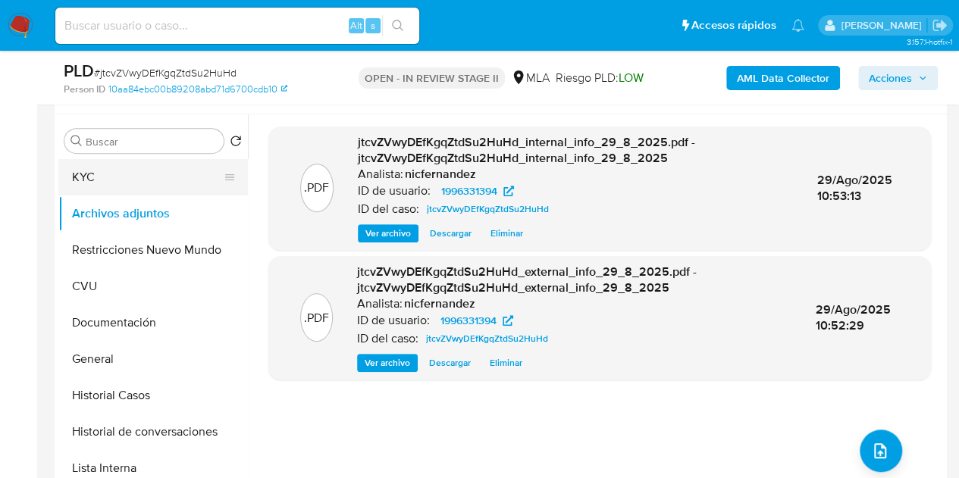
click at [129, 180] on button "KYC" at bounding box center [146, 177] width 177 height 36
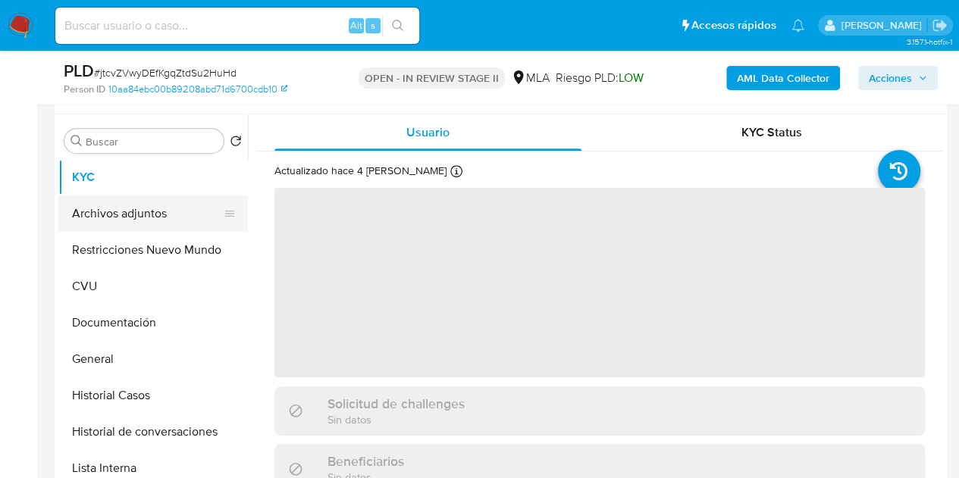
click at [129, 207] on button "Archivos adjuntos" at bounding box center [146, 214] width 177 height 36
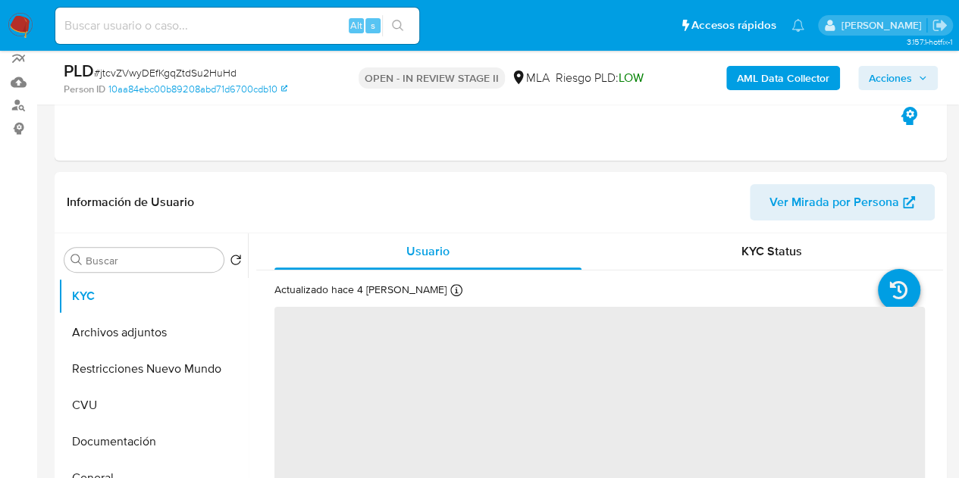
scroll to position [181, 0]
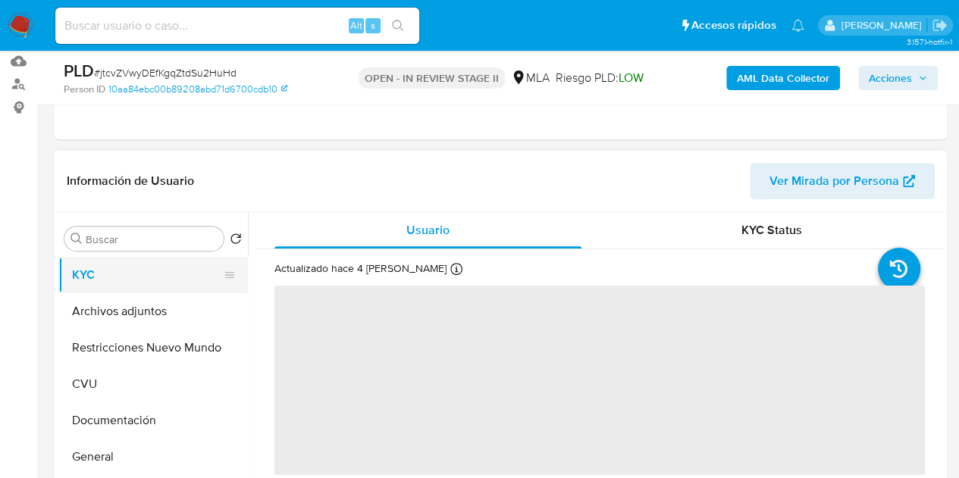
click at [134, 291] on button "KYC" at bounding box center [146, 275] width 177 height 36
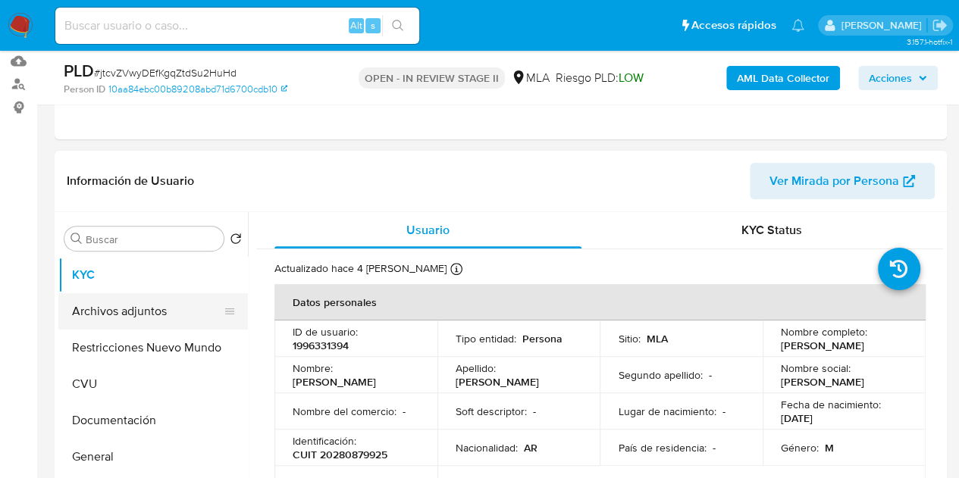
click at [138, 305] on button "Archivos adjuntos" at bounding box center [146, 311] width 177 height 36
select select "10"
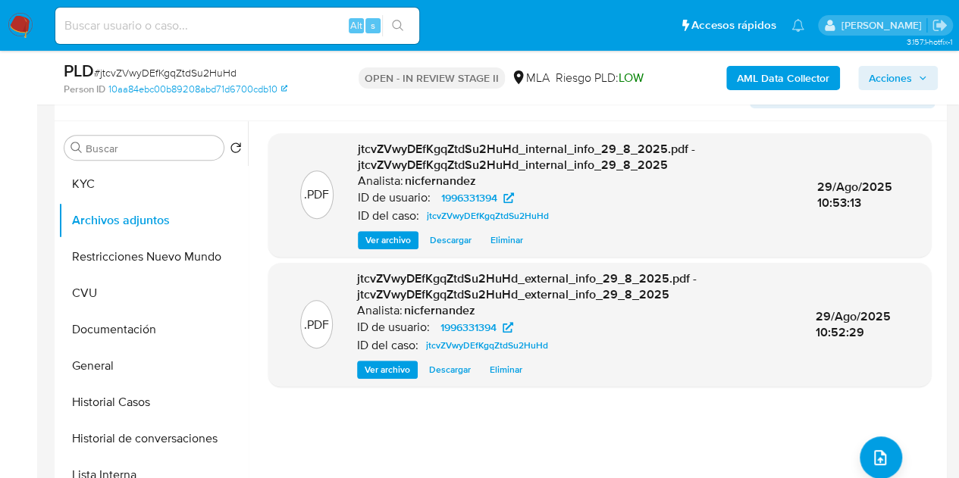
scroll to position [262, 0]
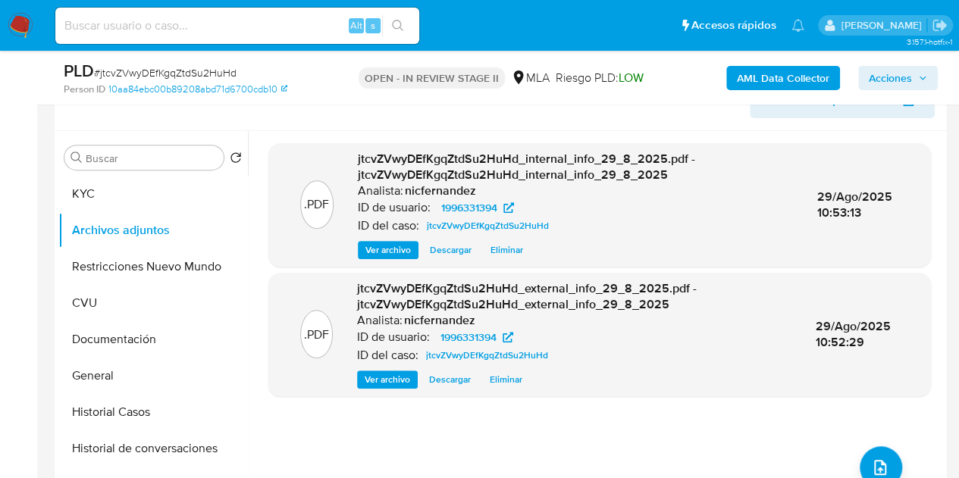
click at [286, 378] on div ".PDF jtcvZVwyDEfKgqZtdSu2HuHd_external_info_29_8_2025.pdf - jtcvZVwyDEfKgqZtdSu…" at bounding box center [599, 334] width 647 height 108
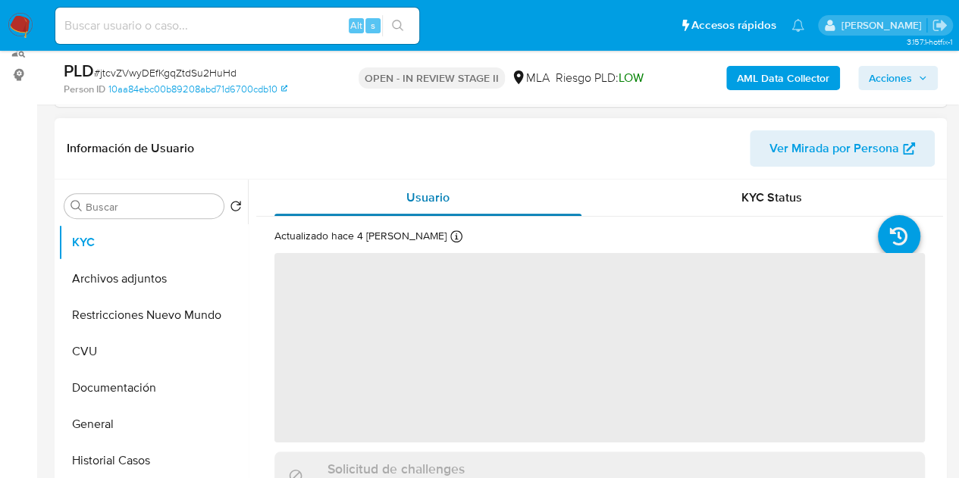
scroll to position [216, 0]
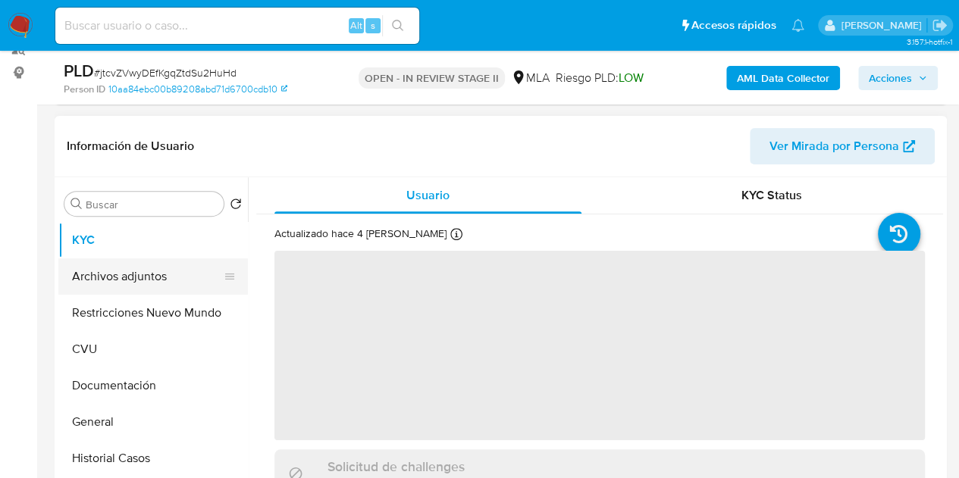
click at [133, 278] on button "Archivos adjuntos" at bounding box center [146, 276] width 177 height 36
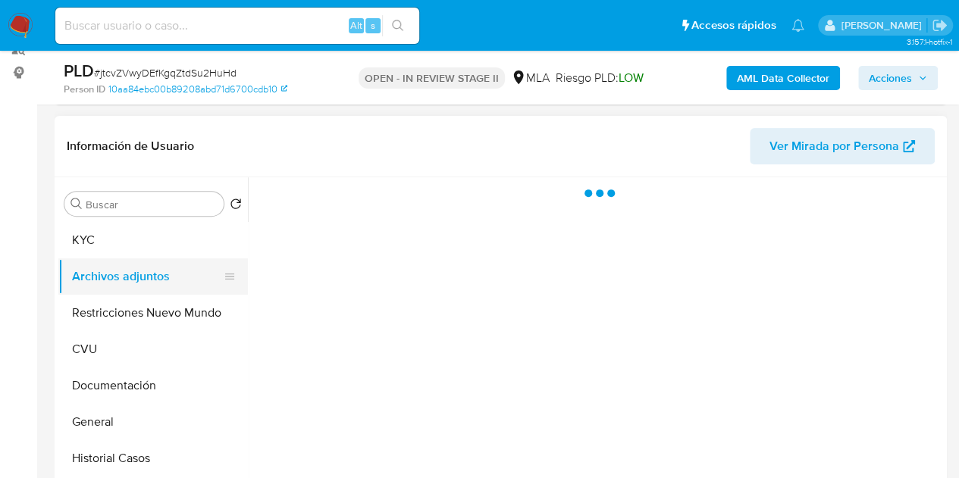
select select "10"
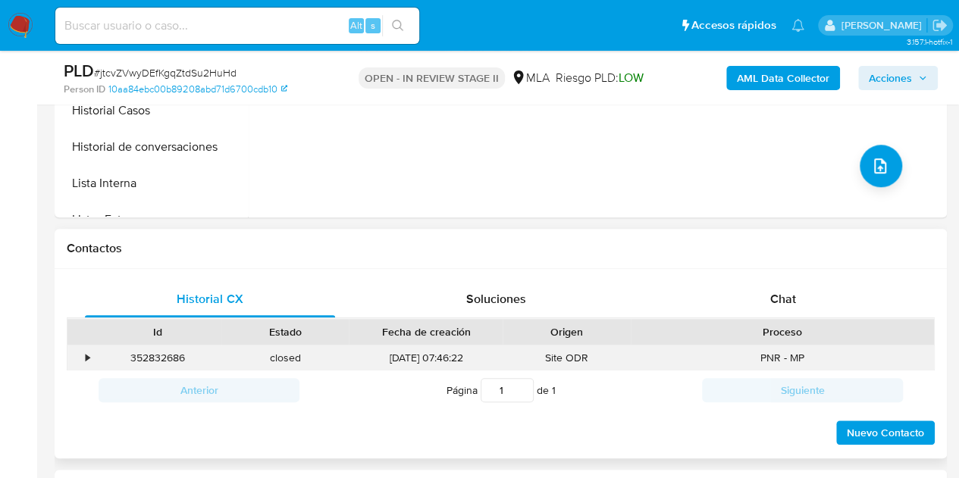
scroll to position [567, 0]
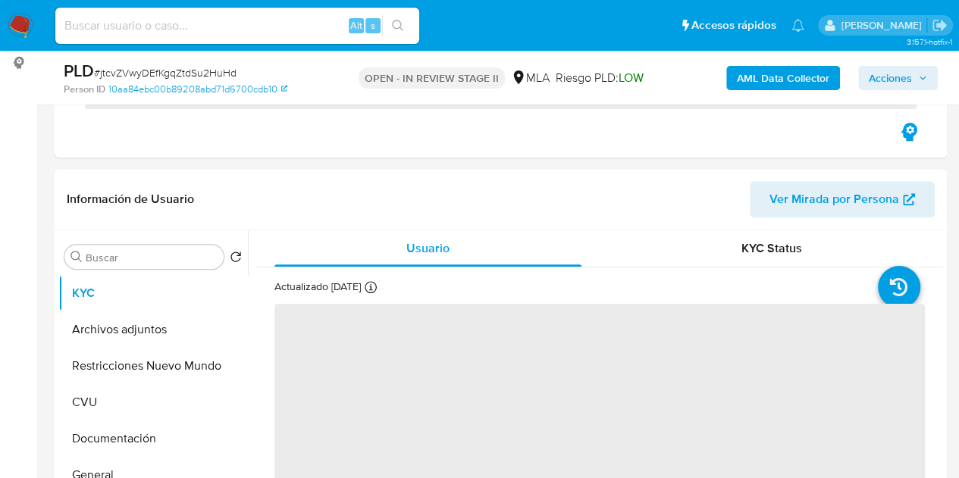
scroll to position [320, 0]
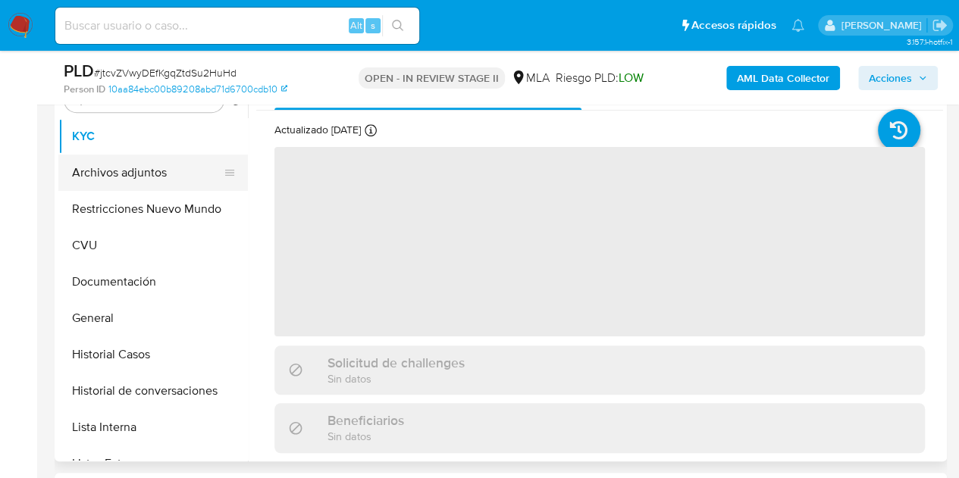
click at [90, 155] on button "Archivos adjuntos" at bounding box center [146, 173] width 177 height 36
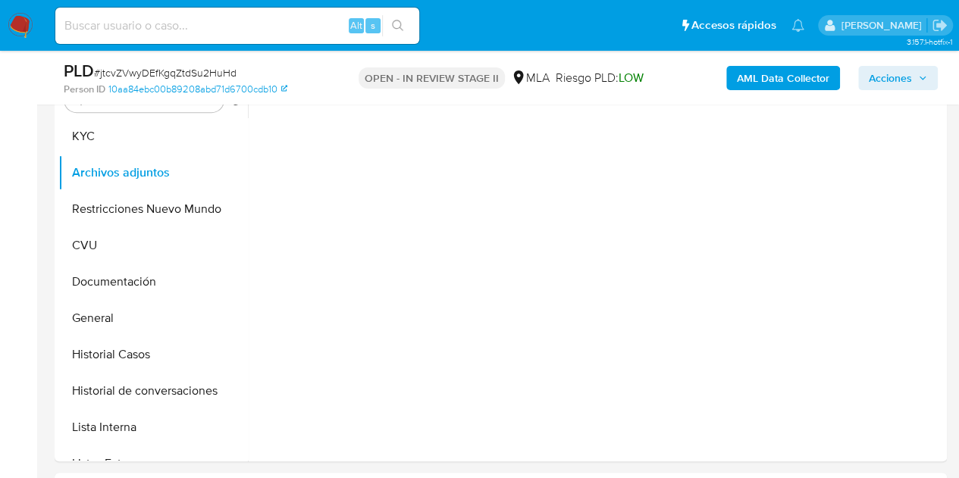
select select "10"
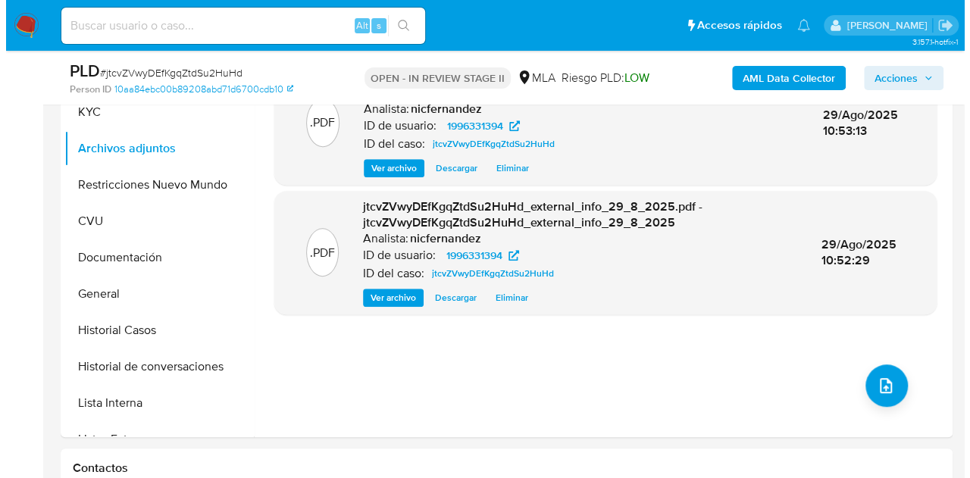
scroll to position [337, 0]
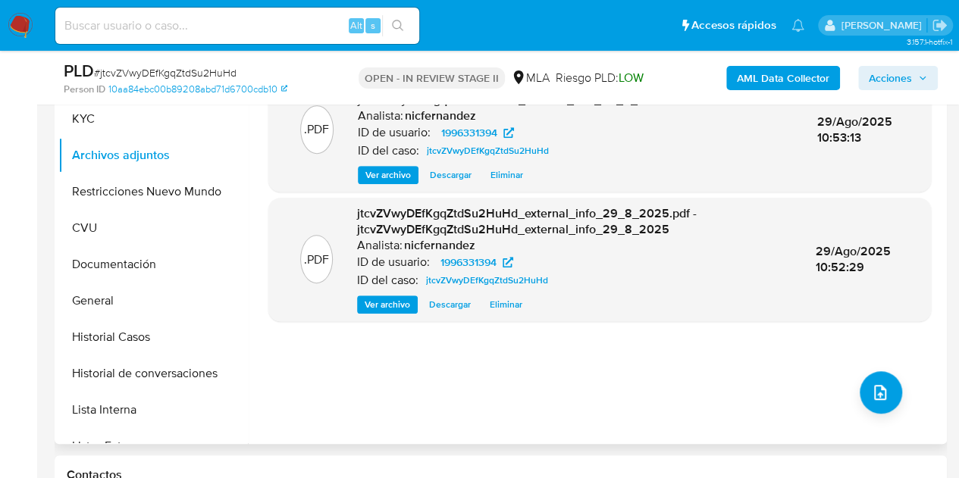
click at [895, 386] on div ".PDF jtcvZVwyDEfKgqZtdSu2HuHd_internal_info_29_8_2025.pdf - jtcvZVwyDEfKgqZtdSu…" at bounding box center [599, 250] width 662 height 364
click at [874, 396] on icon "upload-file" at bounding box center [880, 392] width 12 height 15
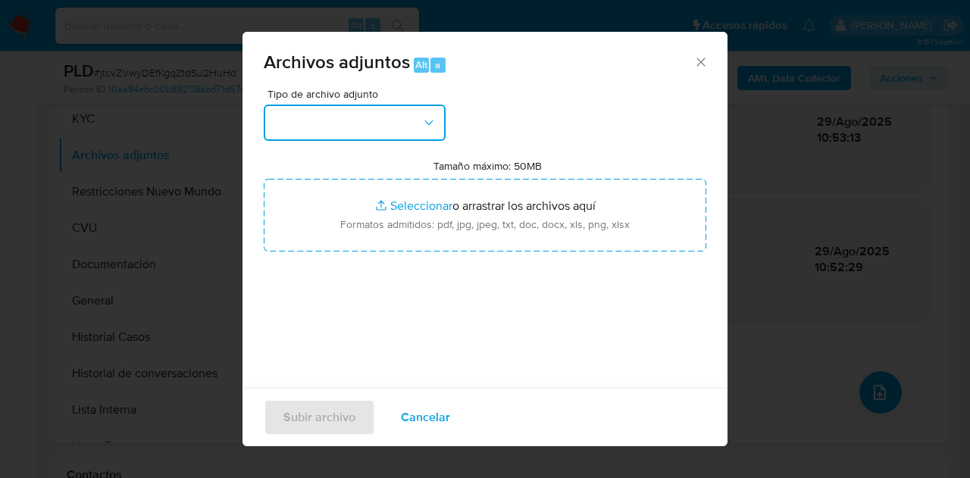
click at [358, 105] on button "button" at bounding box center [355, 123] width 182 height 36
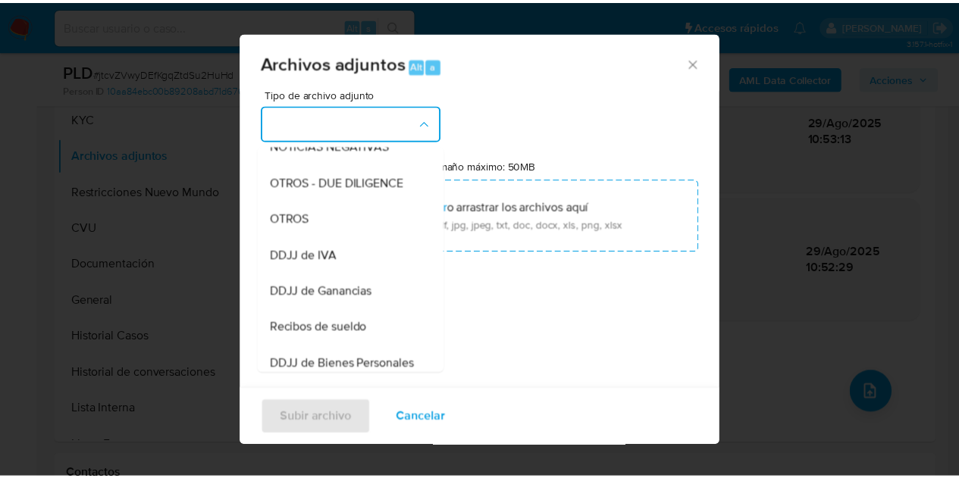
scroll to position [250, 0]
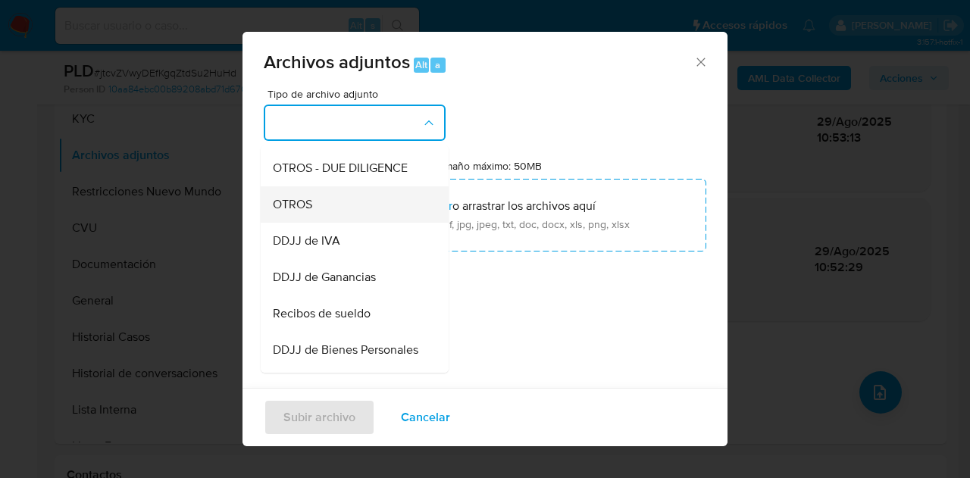
click at [354, 223] on div "OTROS" at bounding box center [350, 204] width 155 height 36
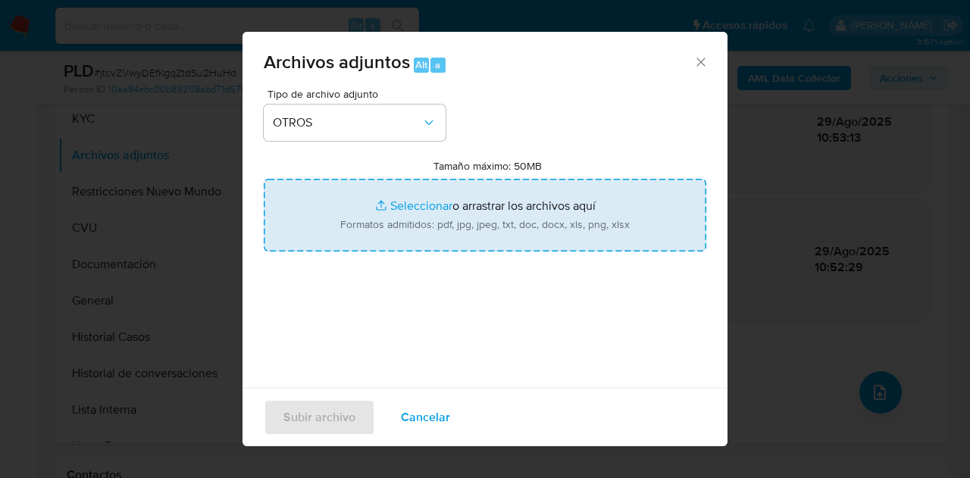
click at [397, 208] on input "Tamaño máximo: 50MB Seleccionar archivos" at bounding box center [485, 215] width 443 height 73
type input "C:\fakepath\Caselog jtcvZVwyDEfKgqZtdSu2HuHd_2025_08_19_02_18_06.docx"
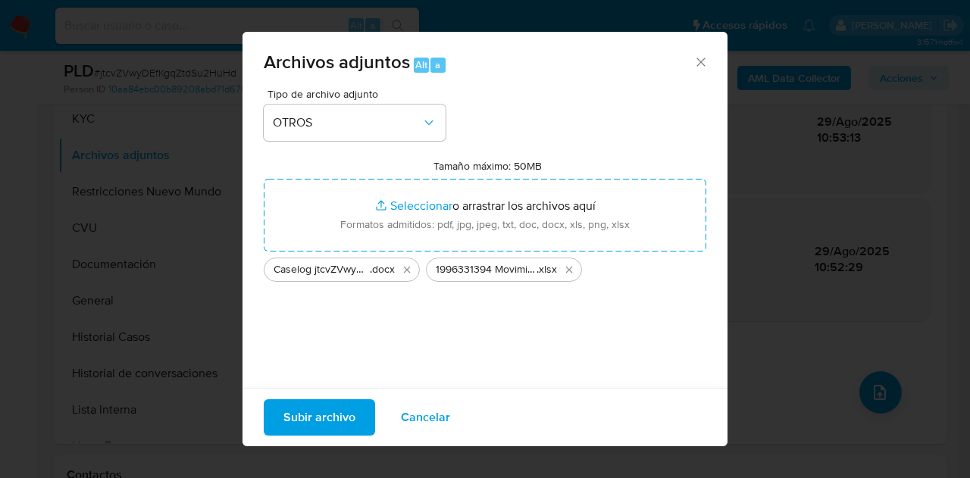
click at [325, 408] on span "Subir archivo" at bounding box center [319, 417] width 72 height 33
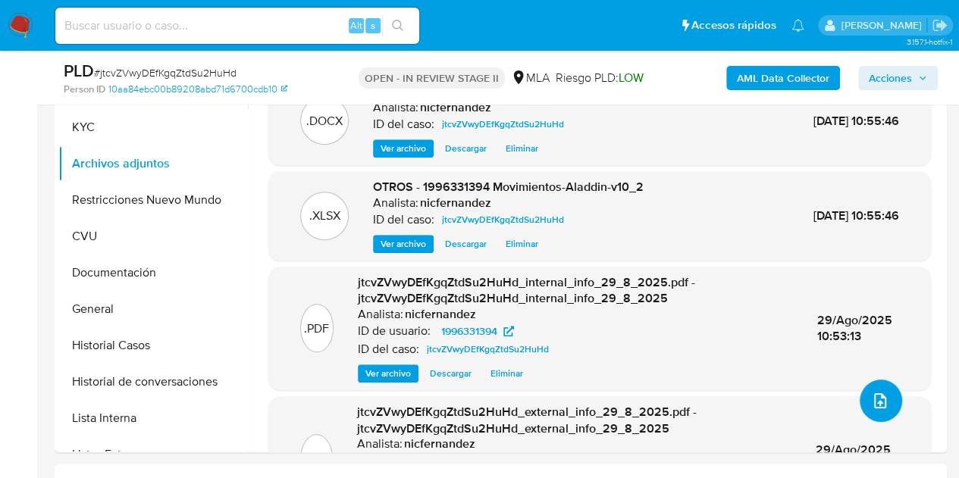
scroll to position [263, 0]
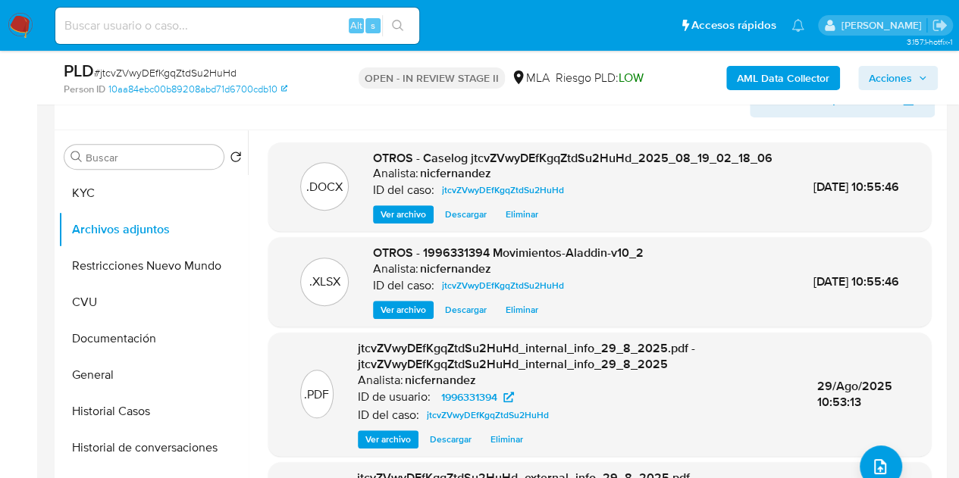
click at [388, 222] on span "Ver archivo" at bounding box center [402, 214] width 45 height 15
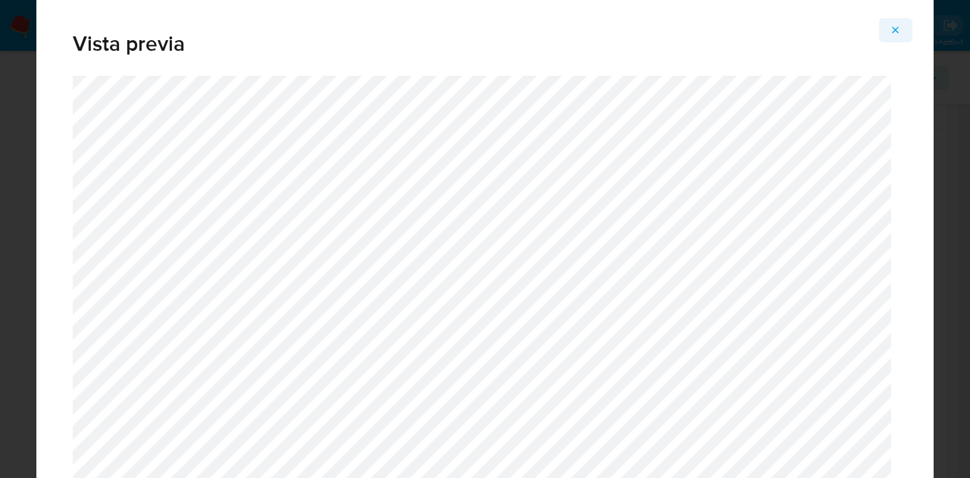
click at [899, 37] on span "Attachment preview" at bounding box center [896, 30] width 12 height 21
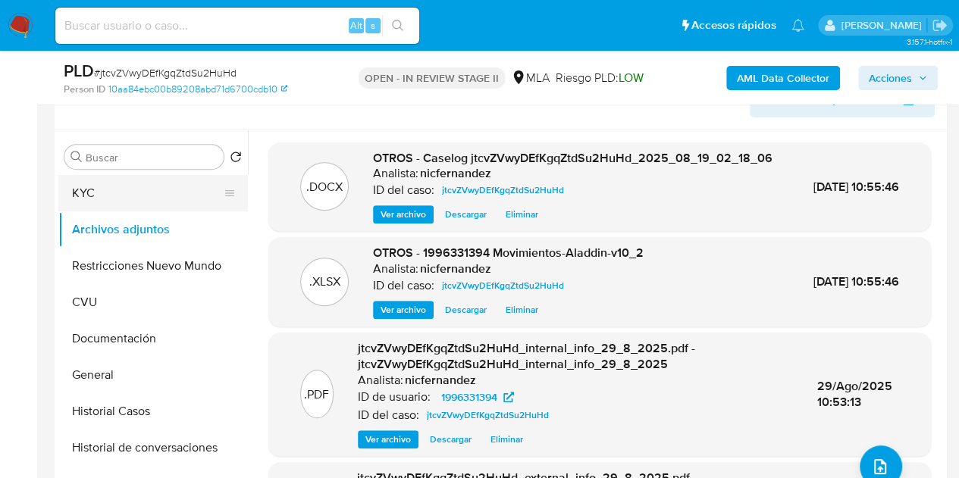
click at [114, 192] on button "KYC" at bounding box center [146, 193] width 177 height 36
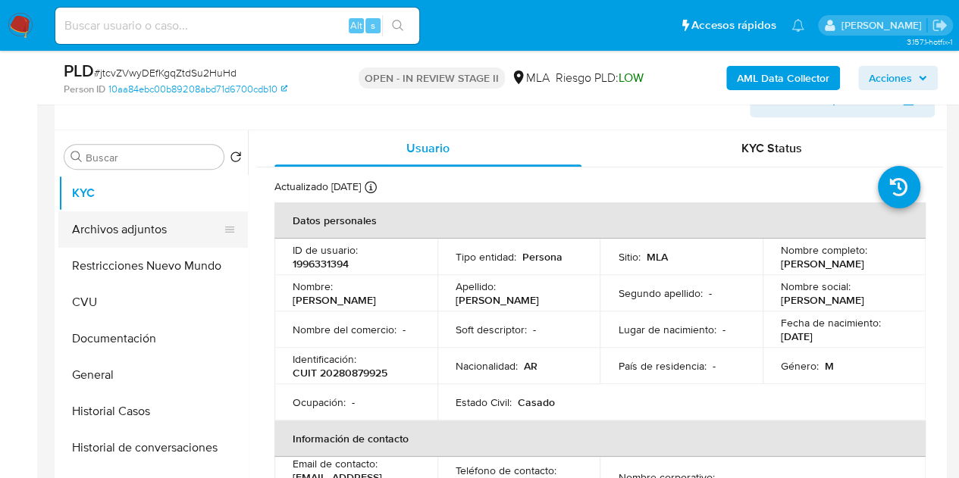
click at [115, 230] on button "Archivos adjuntos" at bounding box center [146, 229] width 177 height 36
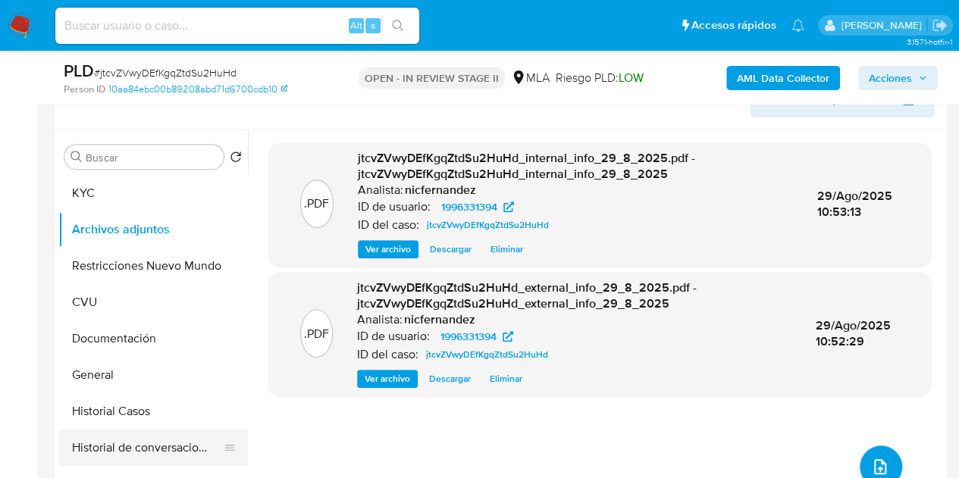
click at [105, 440] on button "Historial de conversaciones" at bounding box center [146, 448] width 177 height 36
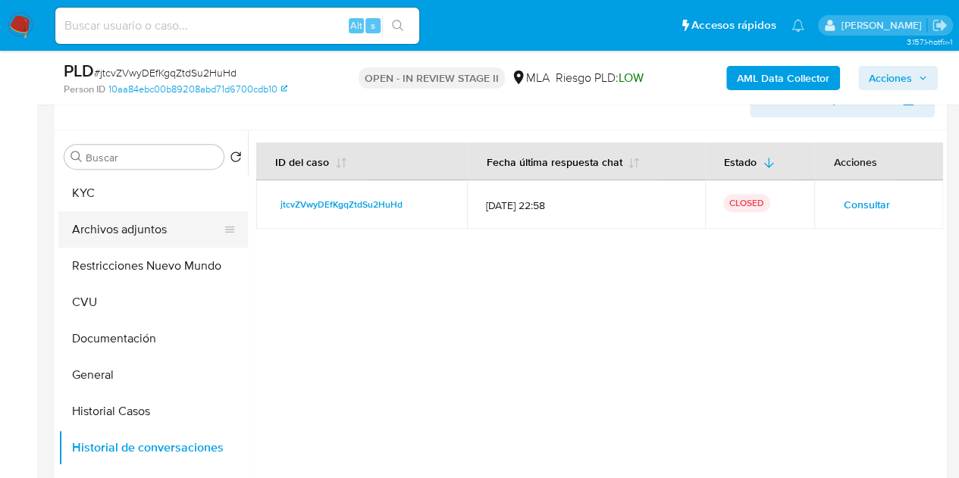
click at [120, 222] on button "Archivos adjuntos" at bounding box center [146, 229] width 177 height 36
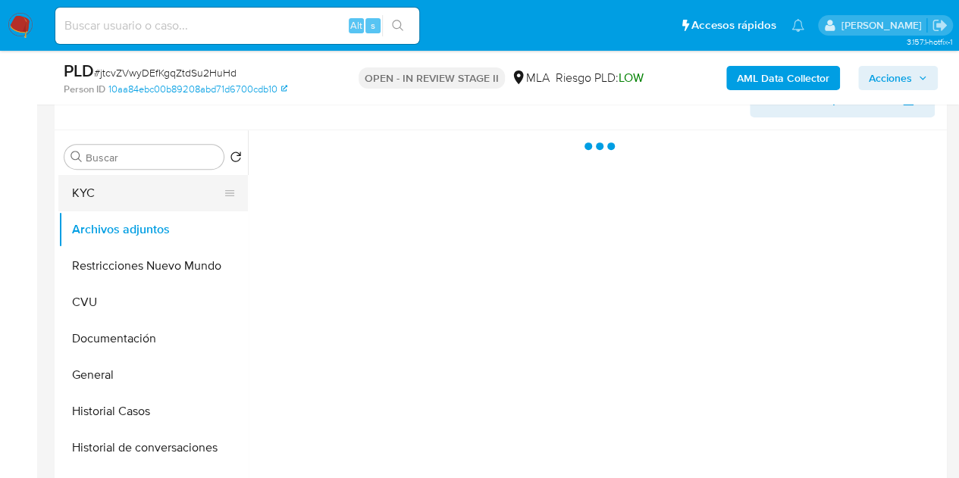
click at [108, 199] on button "KYC" at bounding box center [146, 193] width 177 height 36
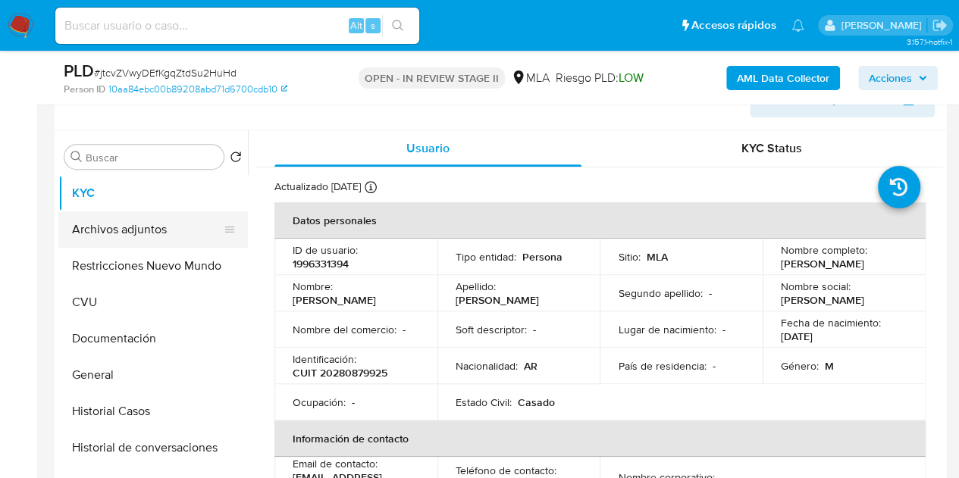
click at [123, 230] on button "Archivos adjuntos" at bounding box center [146, 229] width 177 height 36
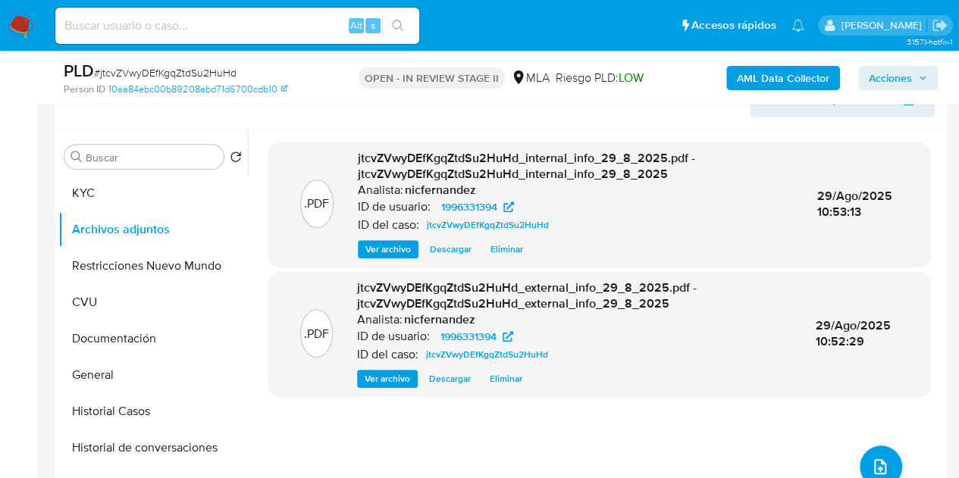
click at [109, 173] on div "Buscar Volver al orden por defecto KYC Archivos adjuntos Restricciones Nuevo Mu…" at bounding box center [152, 326] width 189 height 386
click at [112, 181] on button "KYC" at bounding box center [146, 193] width 177 height 36
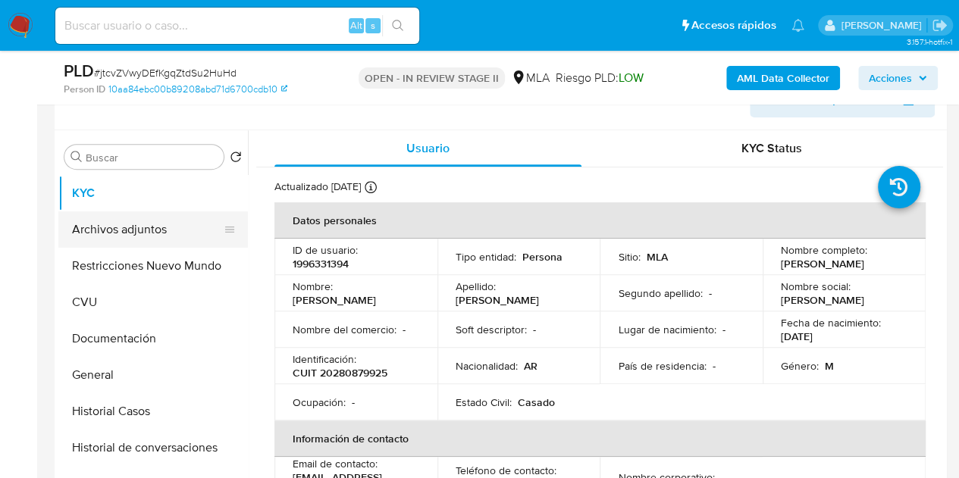
click at [127, 242] on button "Archivos adjuntos" at bounding box center [146, 229] width 177 height 36
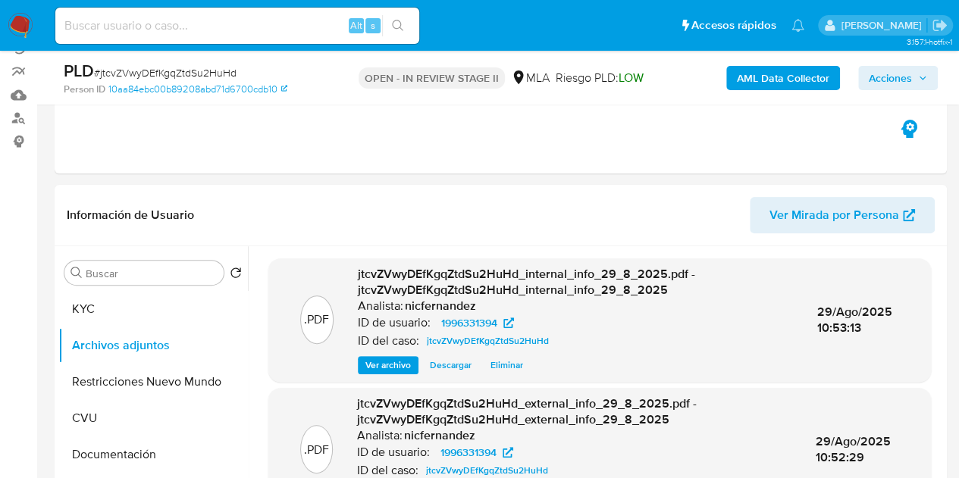
scroll to position [35, 0]
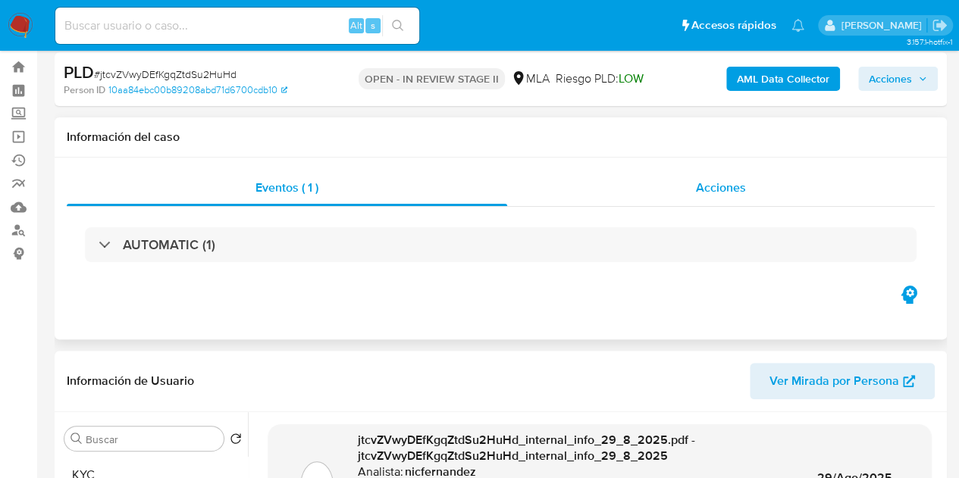
click at [771, 181] on div "Acciones" at bounding box center [720, 188] width 427 height 36
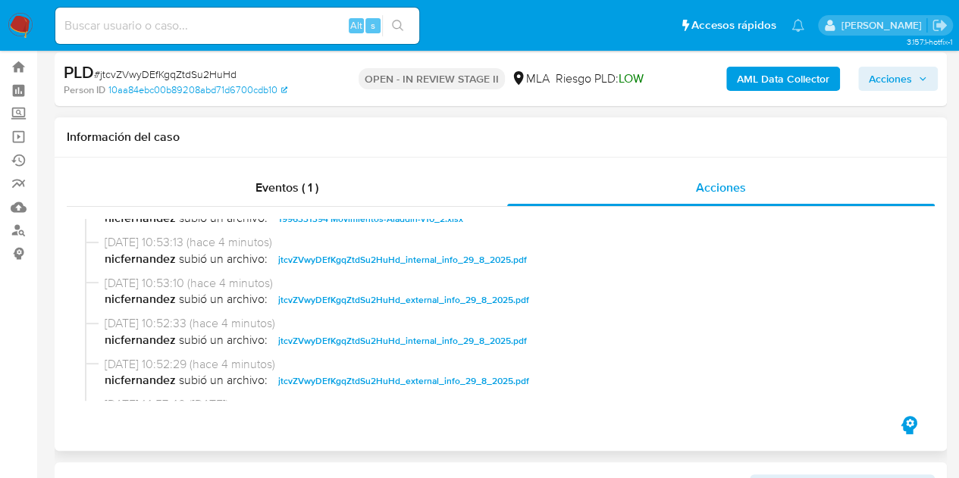
scroll to position [0, 0]
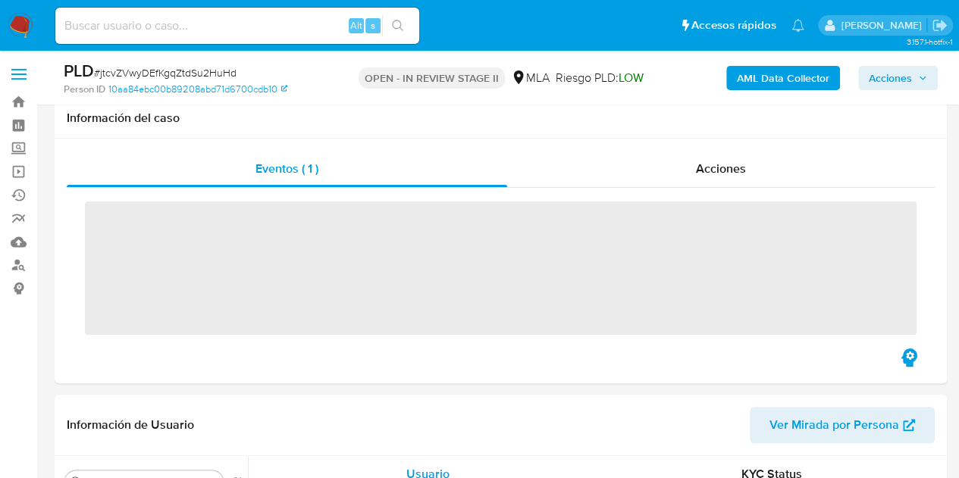
scroll to position [159, 0]
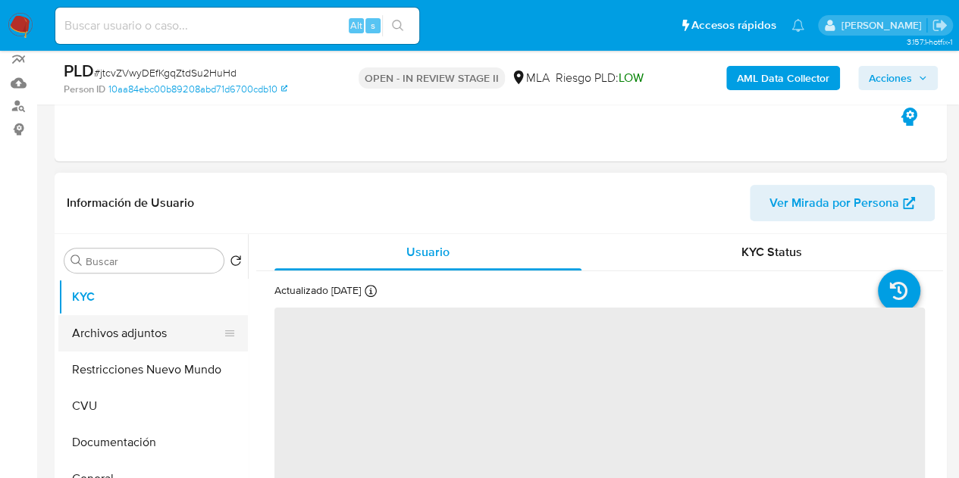
click at [119, 325] on button "Archivos adjuntos" at bounding box center [146, 333] width 177 height 36
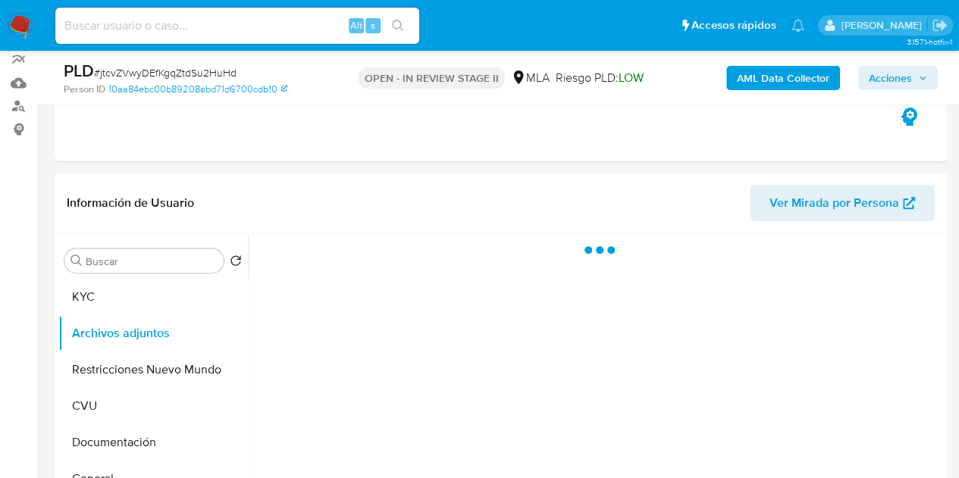
select select "10"
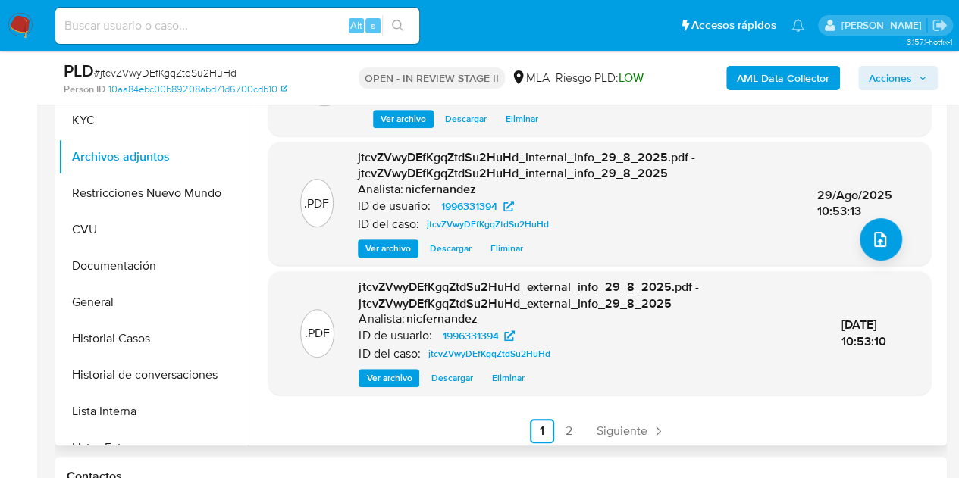
scroll to position [160, 0]
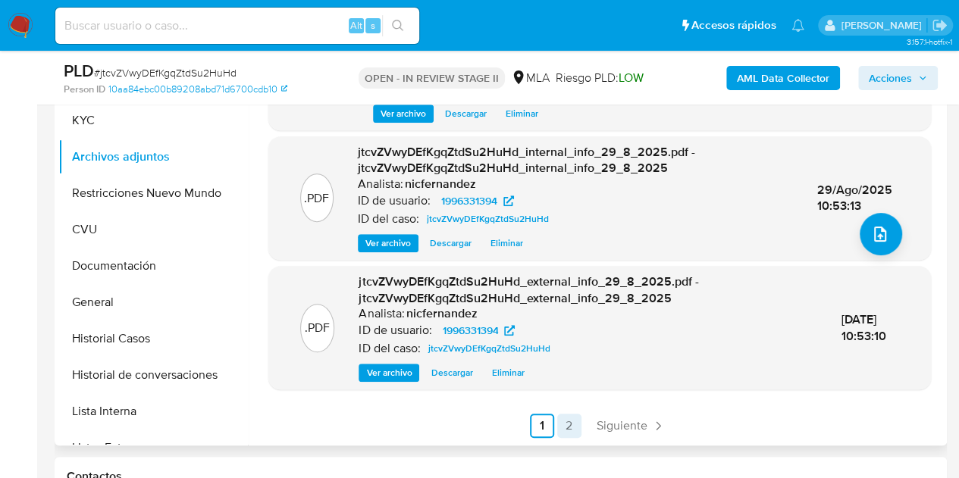
click at [565, 417] on link "2" at bounding box center [569, 426] width 24 height 24
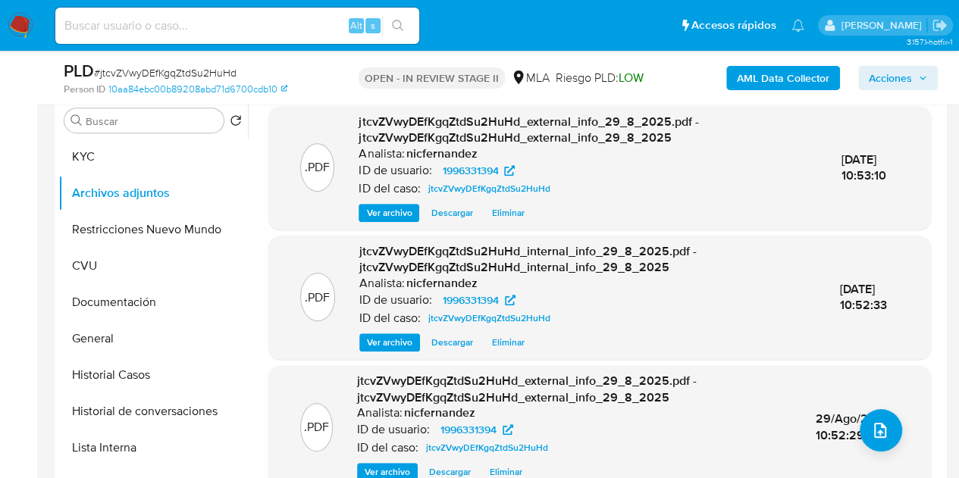
scroll to position [63, 0]
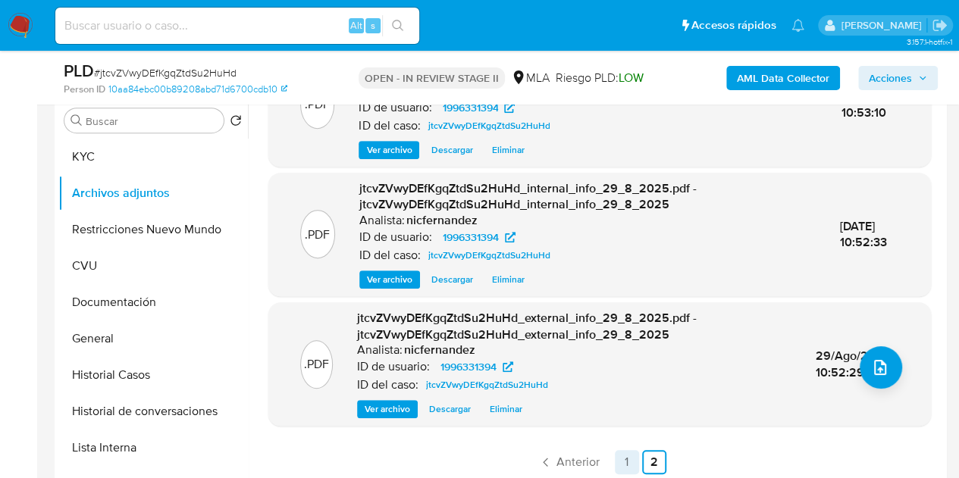
click at [623, 454] on link "1" at bounding box center [627, 462] width 24 height 24
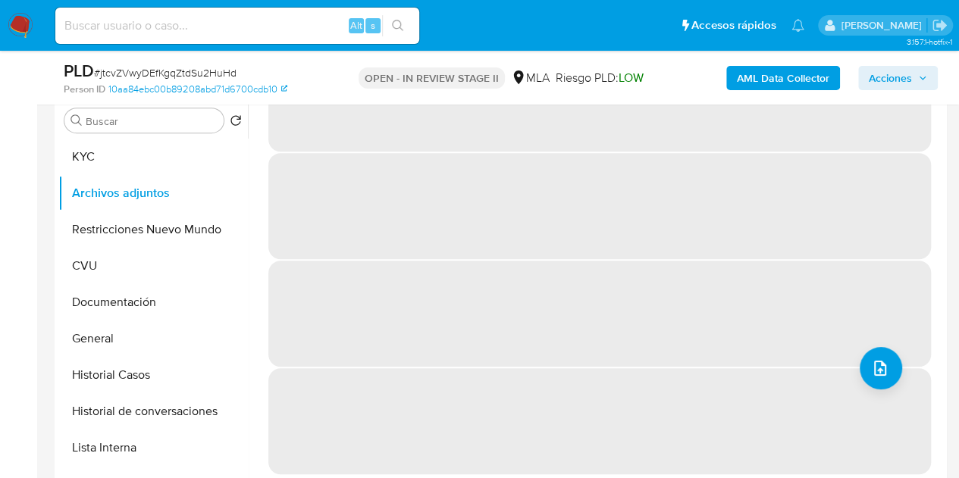
scroll to position [0, 0]
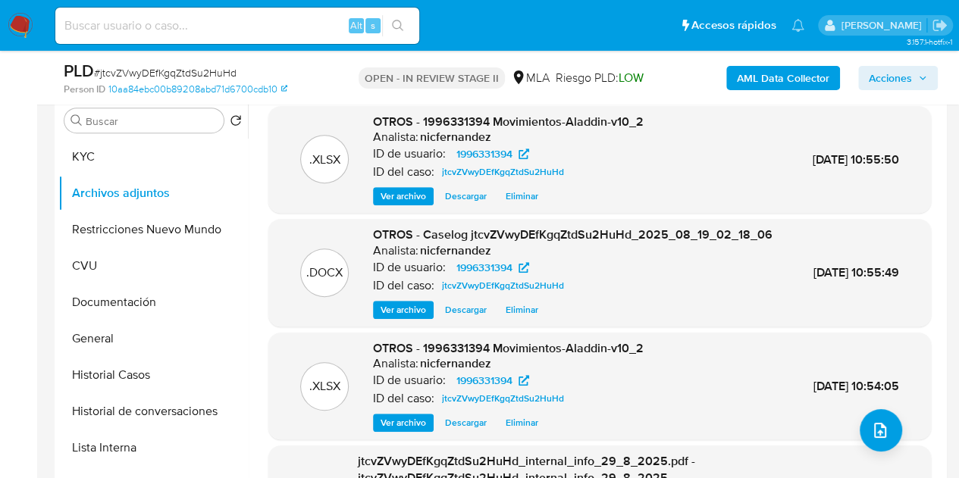
drag, startPoint x: 934, startPoint y: 236, endPoint x: 935, endPoint y: 197, distance: 39.4
click at [935, 197] on div ".XLSX OTROS - 1996331394 Movimientos-Aladdin-v10_2 Analista: nicfernandez ID de…" at bounding box center [599, 362] width 687 height 512
click at [911, 195] on div ".XLSX OTROS - 1996331394 Movimientos-Aladdin-v10_2 Analista: nicfernandez ID de…" at bounding box center [599, 160] width 647 height 92
click at [402, 311] on div "OTROS - Caselog jtcvZVwyDEfKgqZtdSu2HuHd_2025_08_19_02_18_06 Analista: nicferna…" at bounding box center [572, 273] width 399 height 92
click at [402, 318] on span "Ver archivo" at bounding box center [402, 309] width 45 height 15
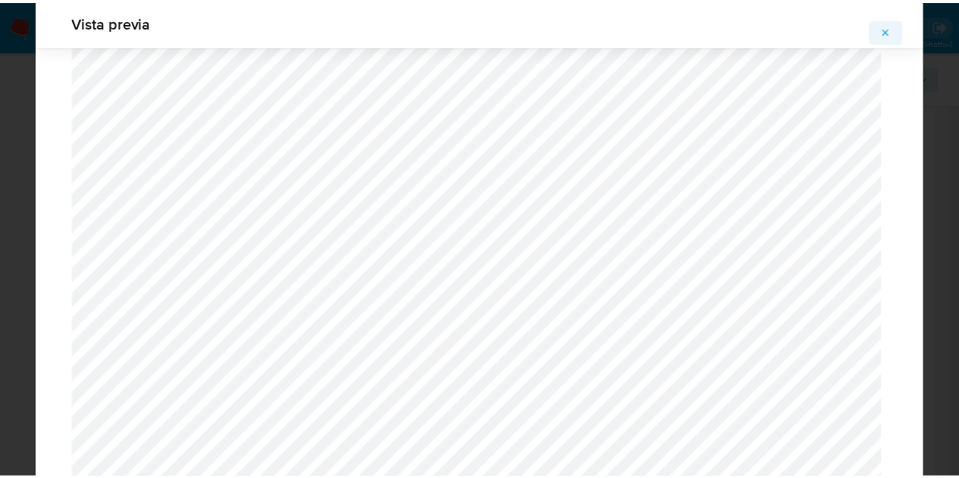
scroll to position [25, 0]
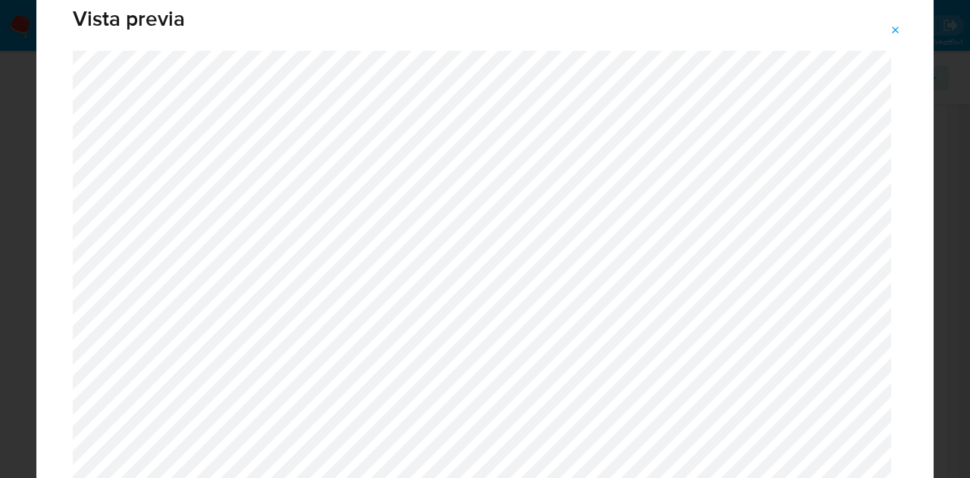
click at [892, 27] on icon "Attachment preview" at bounding box center [896, 30] width 12 height 12
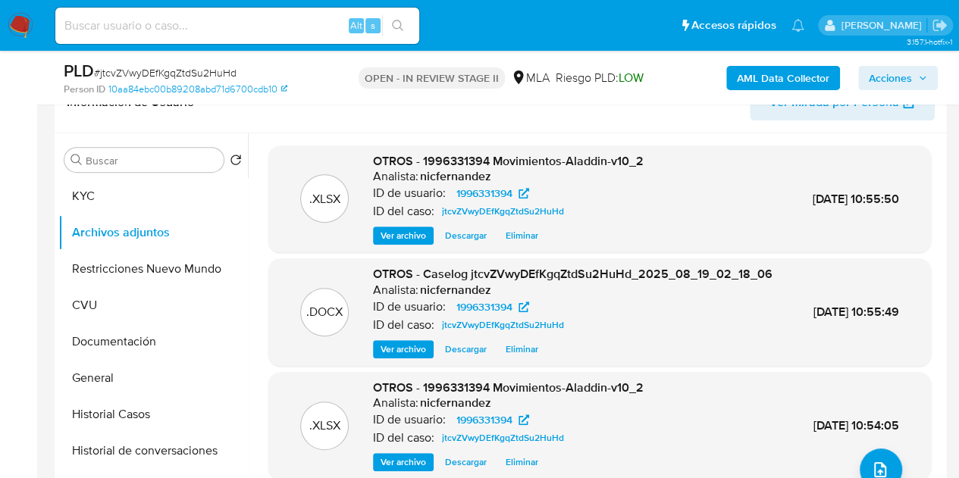
scroll to position [256, 0]
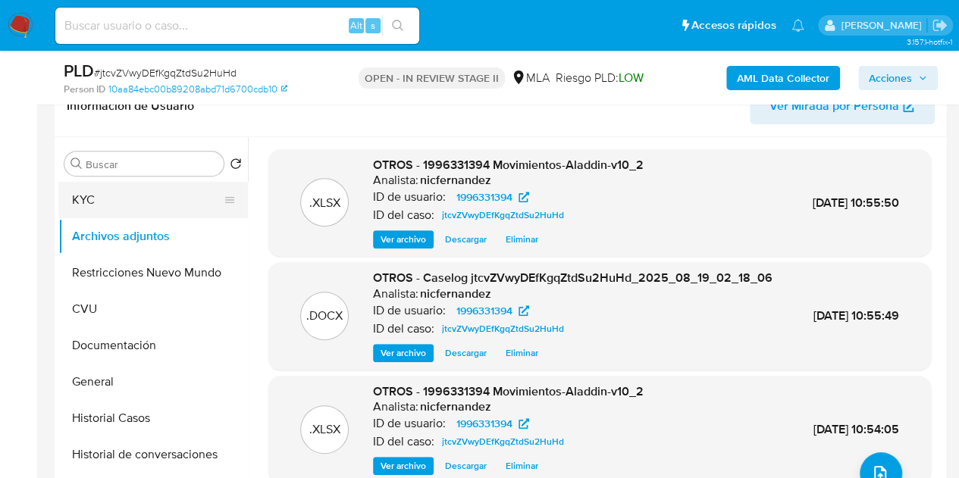
click at [118, 203] on button "KYC" at bounding box center [146, 200] width 177 height 36
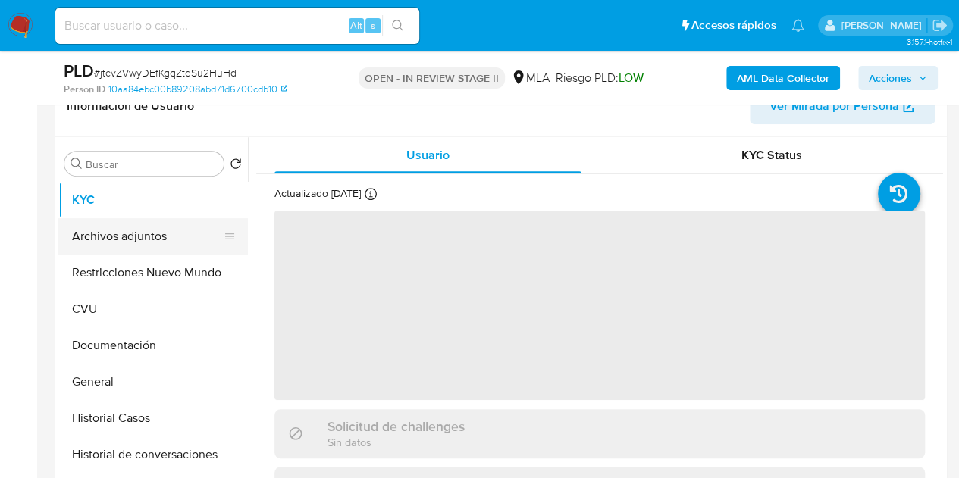
click at [125, 236] on button "Archivos adjuntos" at bounding box center [146, 236] width 177 height 36
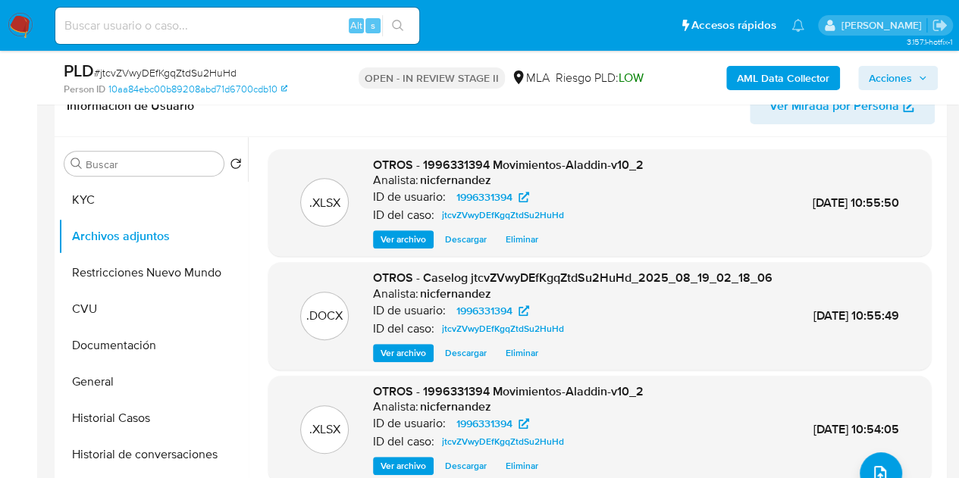
click at [320, 190] on div ".XLSX" at bounding box center [324, 202] width 48 height 48
click at [880, 83] on span "Acciones" at bounding box center [889, 78] width 43 height 24
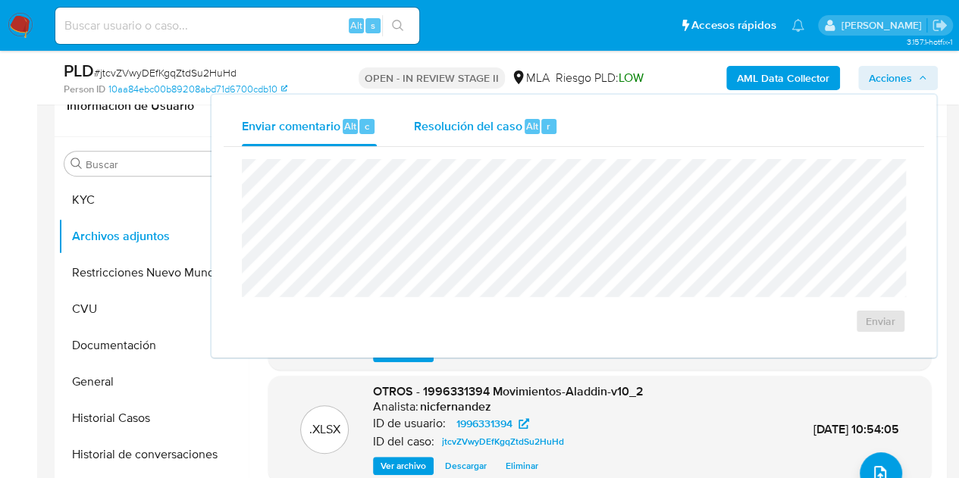
click at [446, 136] on div "Resolución del caso Alt r" at bounding box center [485, 126] width 145 height 39
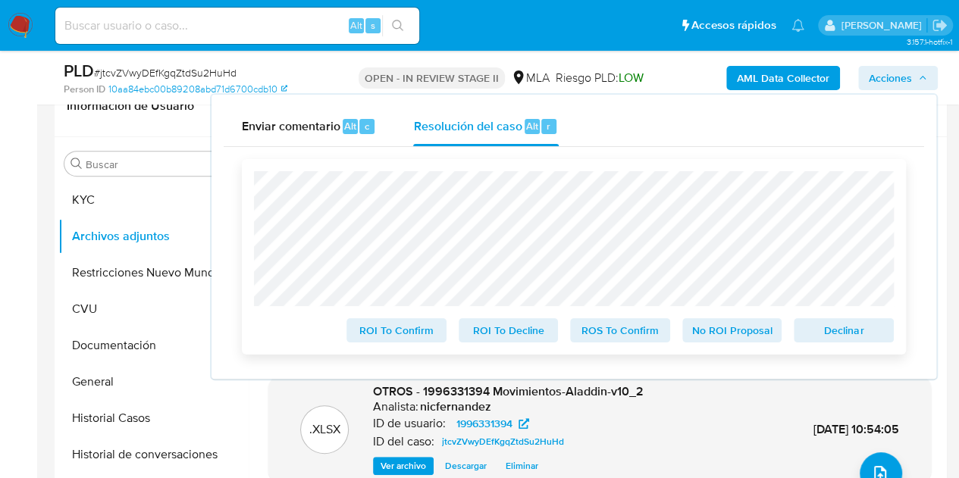
click at [812, 330] on span "Declinar" at bounding box center [843, 330] width 79 height 21
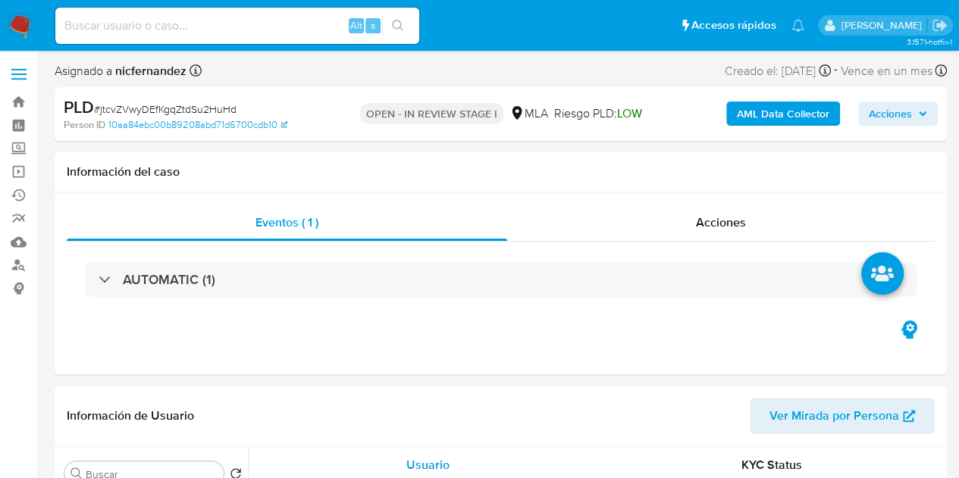
click at [894, 127] on div "AML Data Collector Acciones" at bounding box center [793, 114] width 287 height 36
select select "10"
drag, startPoint x: 908, startPoint y: 103, endPoint x: 834, endPoint y: 125, distance: 76.7
click at [906, 105] on span "Acciones" at bounding box center [889, 114] width 43 height 24
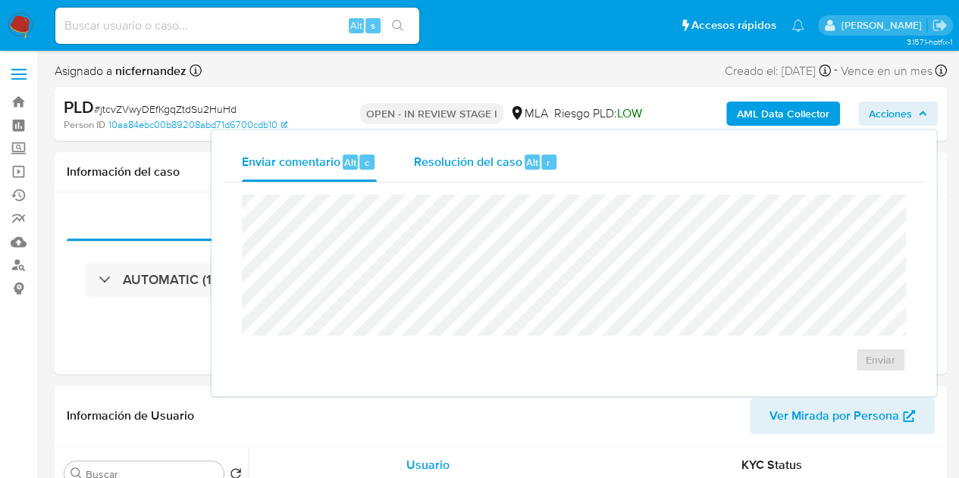
click at [483, 149] on div "Resolución del caso Alt r" at bounding box center [485, 161] width 145 height 39
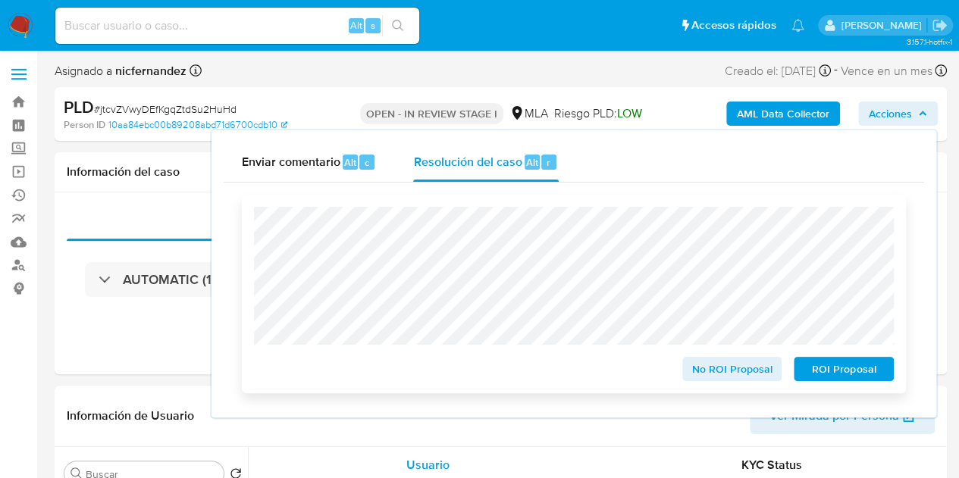
click at [823, 368] on span "ROI Proposal" at bounding box center [843, 368] width 79 height 21
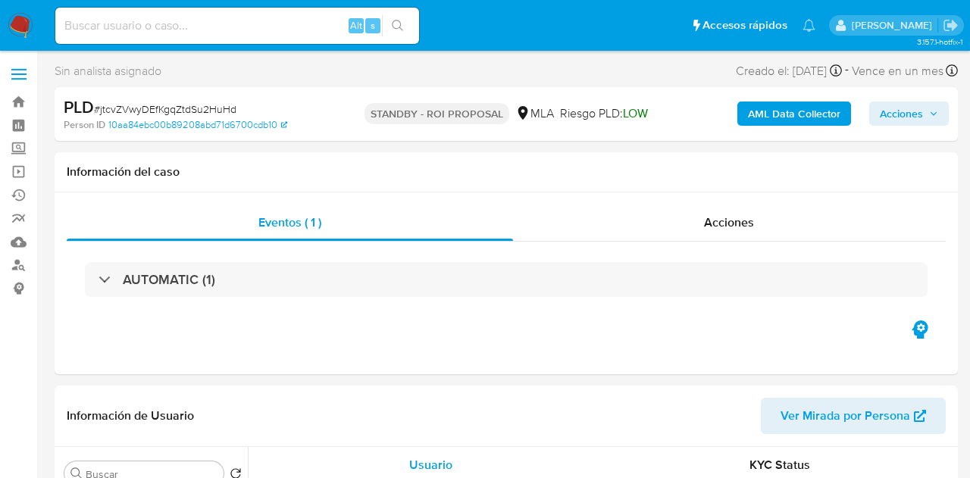
select select "10"
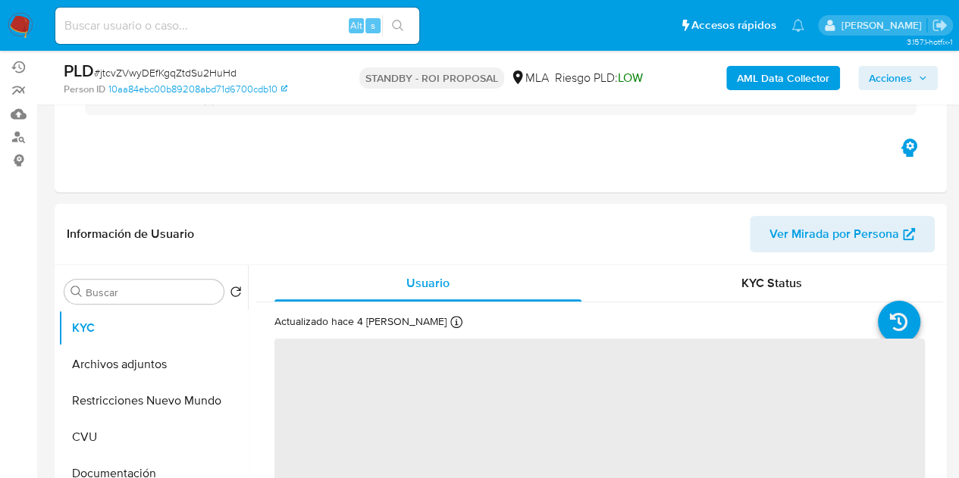
scroll to position [242, 0]
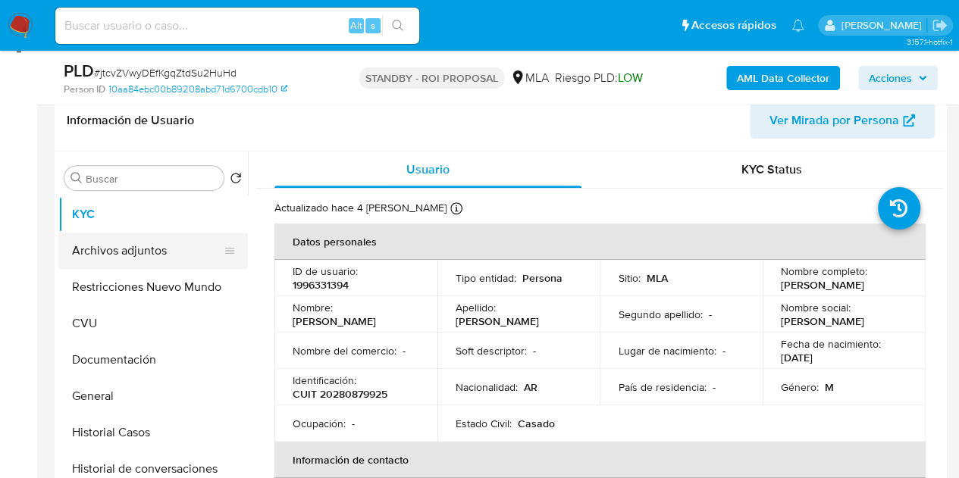
select select "10"
click at [114, 254] on button "Archivos adjuntos" at bounding box center [146, 251] width 177 height 36
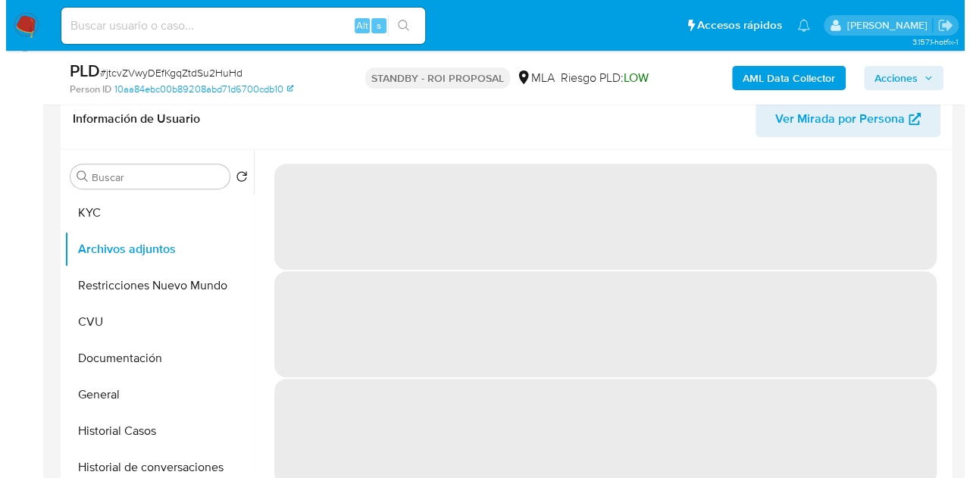
scroll to position [246, 0]
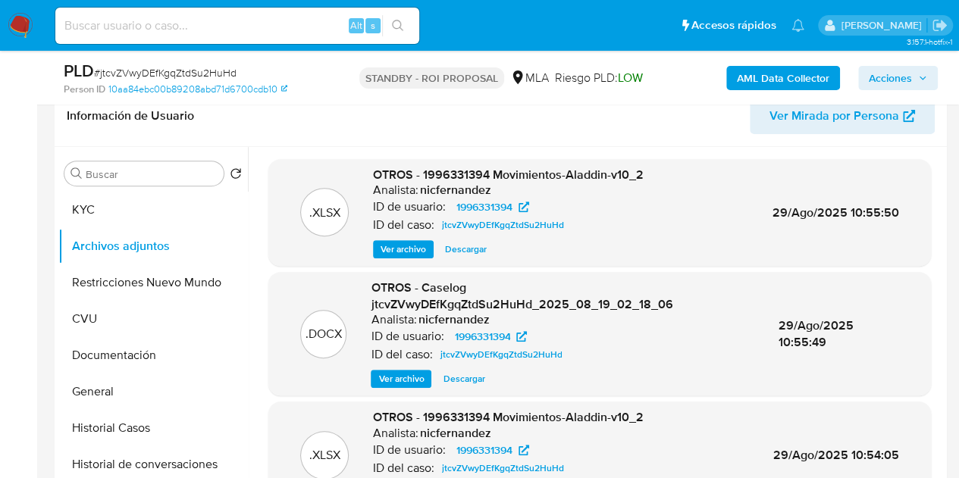
click at [402, 374] on span "Ver archivo" at bounding box center [400, 378] width 45 height 15
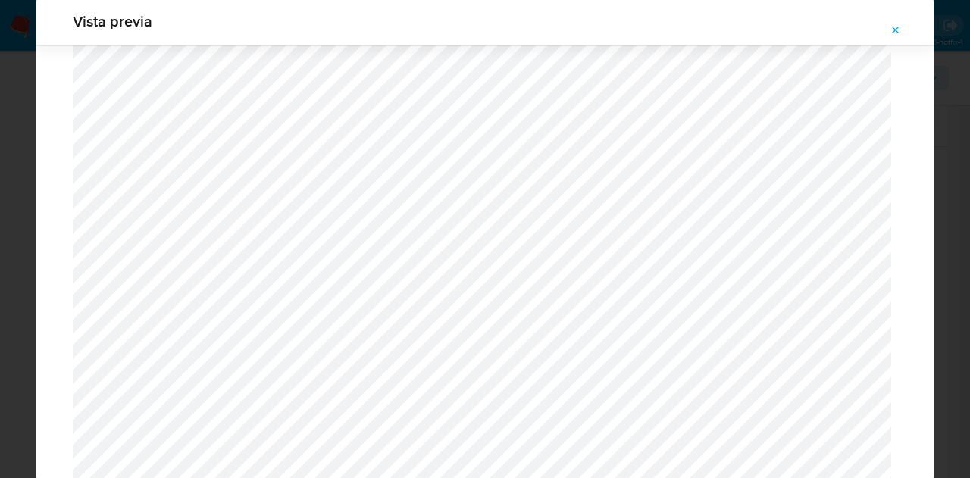
click at [896, 39] on span "Attachment preview" at bounding box center [896, 30] width 12 height 21
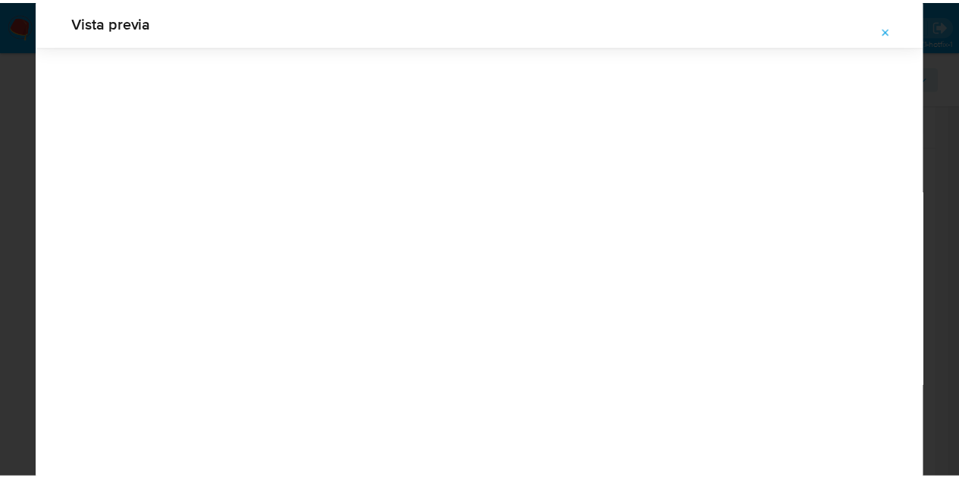
scroll to position [48, 0]
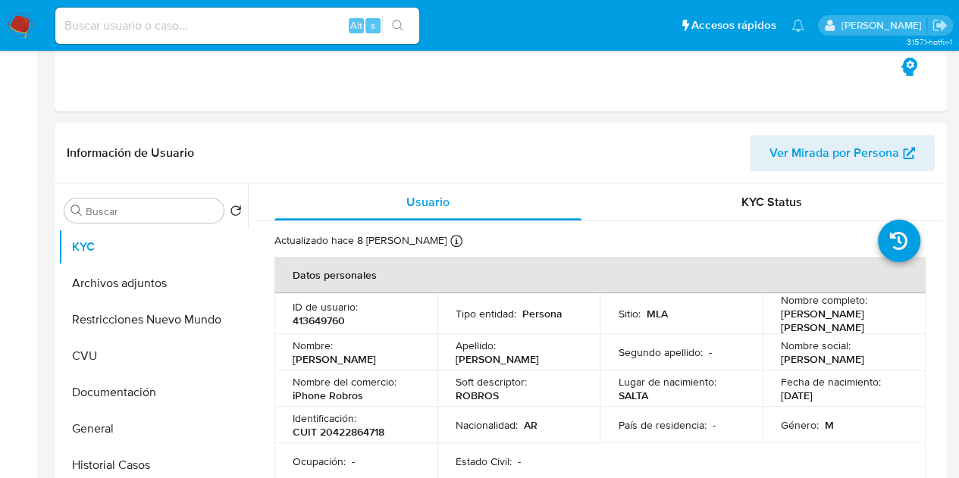
select select "10"
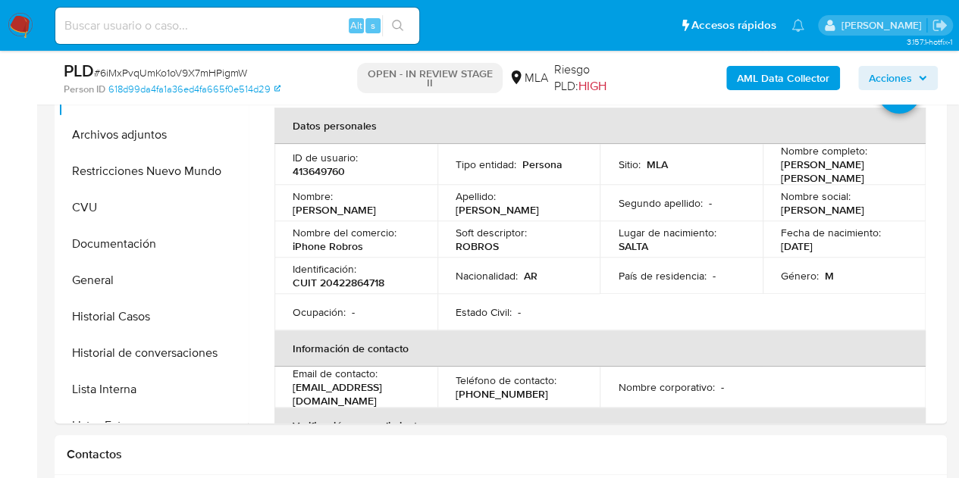
scroll to position [259, 0]
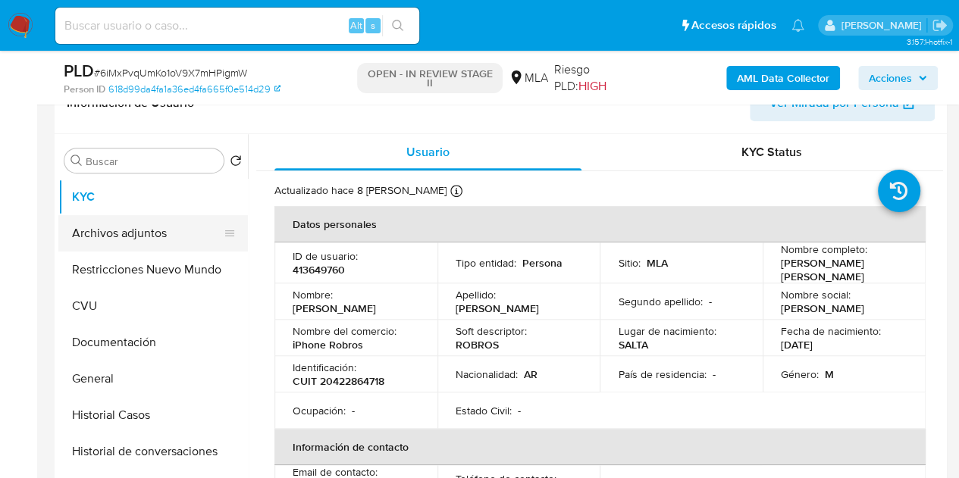
click at [108, 221] on button "Archivos adjuntos" at bounding box center [146, 233] width 177 height 36
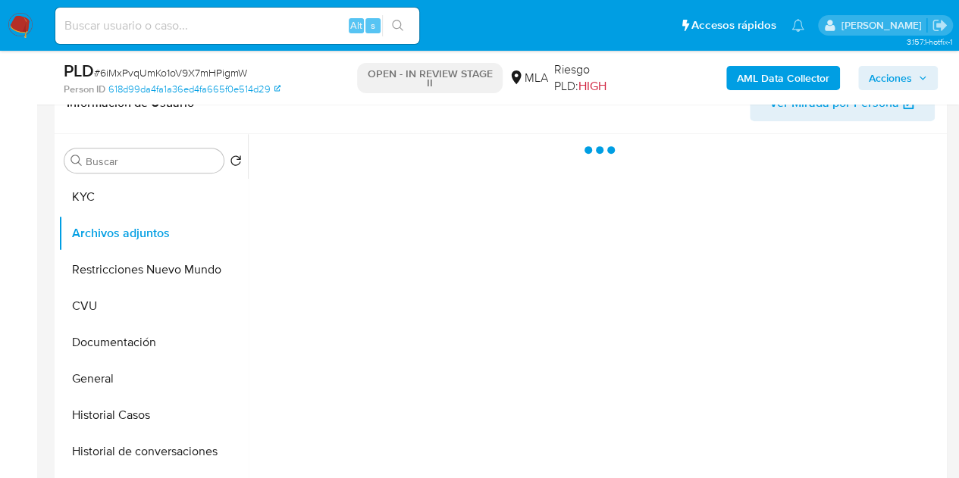
scroll to position [223, 0]
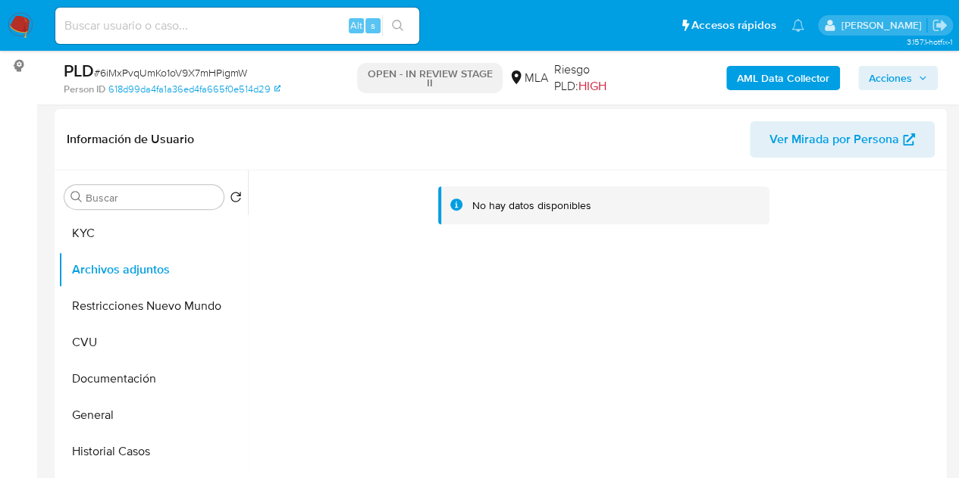
click at [742, 74] on b "AML Data Collector" at bounding box center [783, 78] width 92 height 24
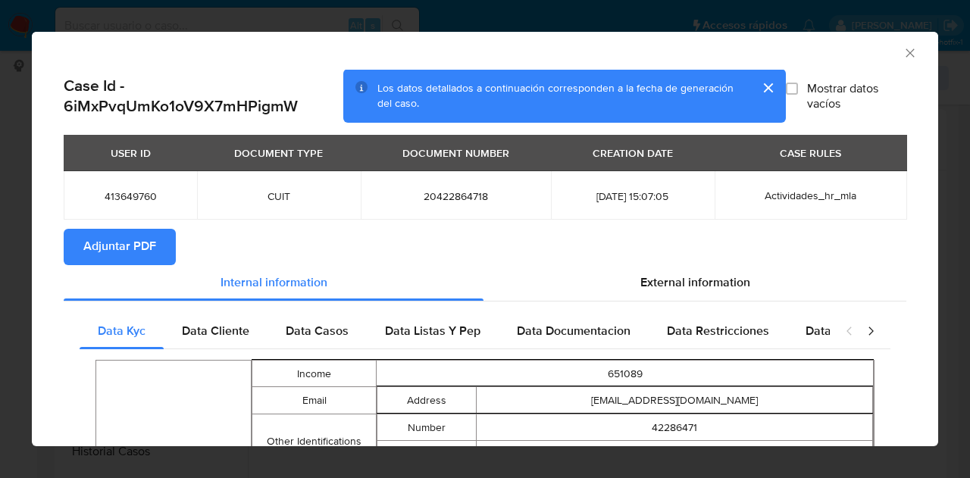
click at [118, 252] on span "Adjuntar PDF" at bounding box center [119, 246] width 73 height 33
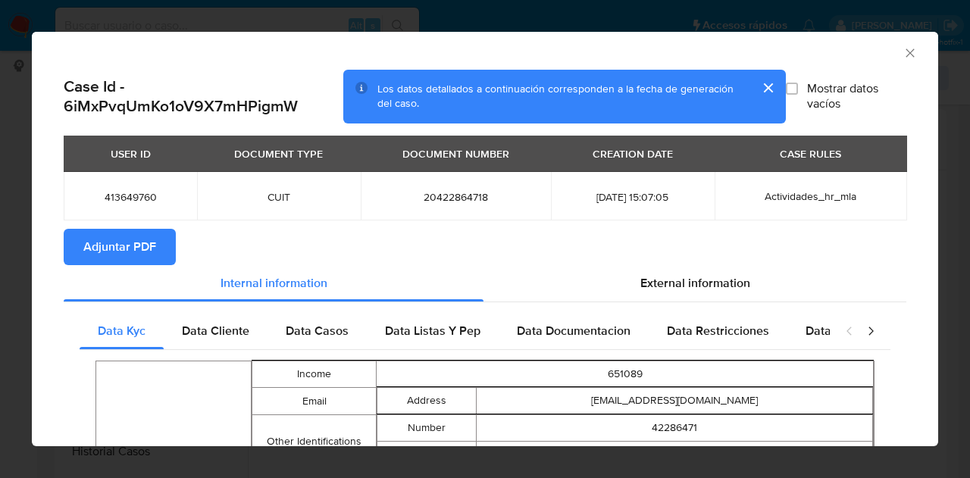
click at [903, 55] on icon "Cerrar ventana" at bounding box center [910, 52] width 15 height 15
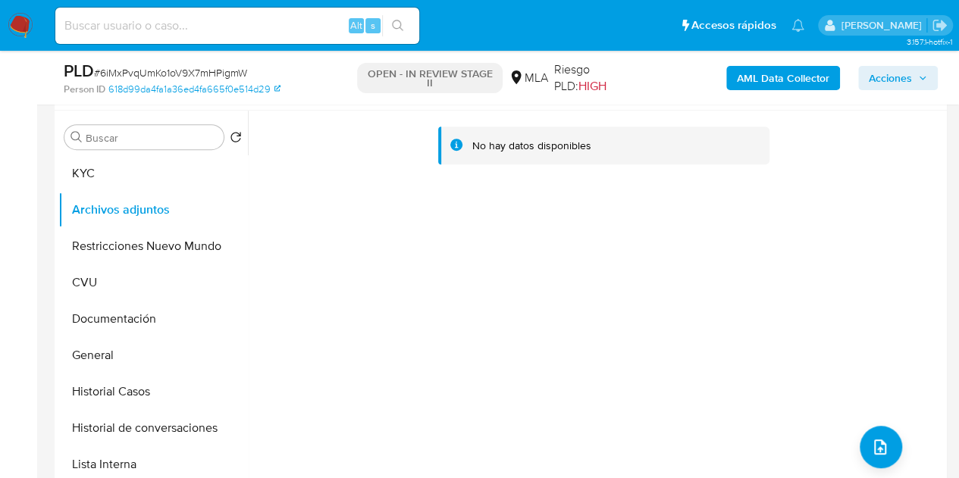
scroll to position [286, 0]
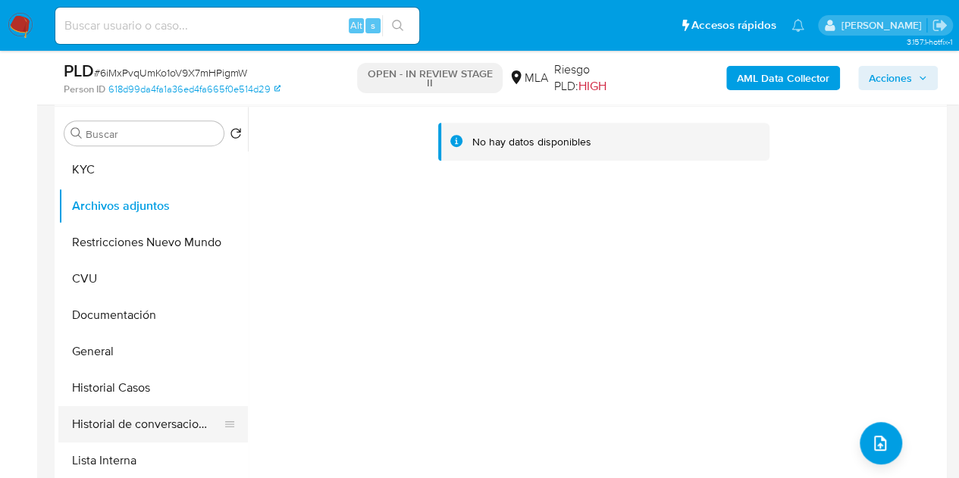
click at [123, 433] on button "Historial de conversaciones" at bounding box center [146, 424] width 177 height 36
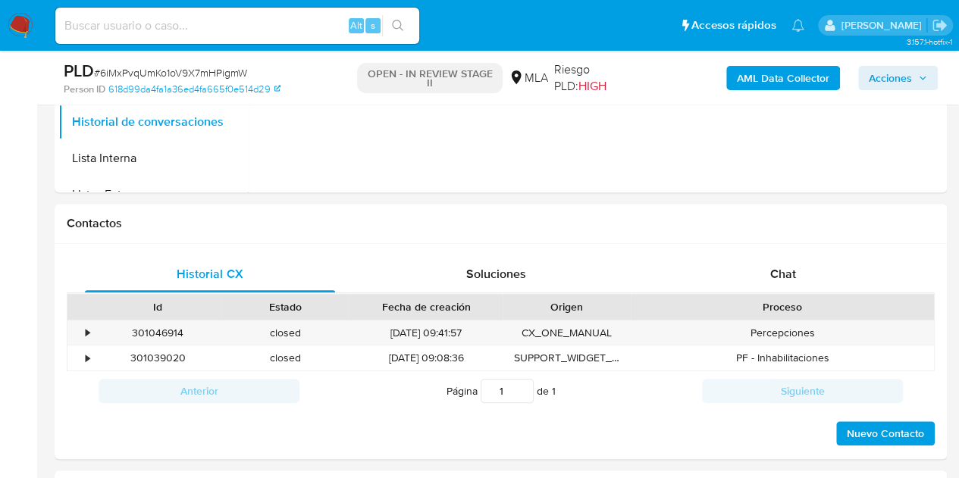
scroll to position [617, 0]
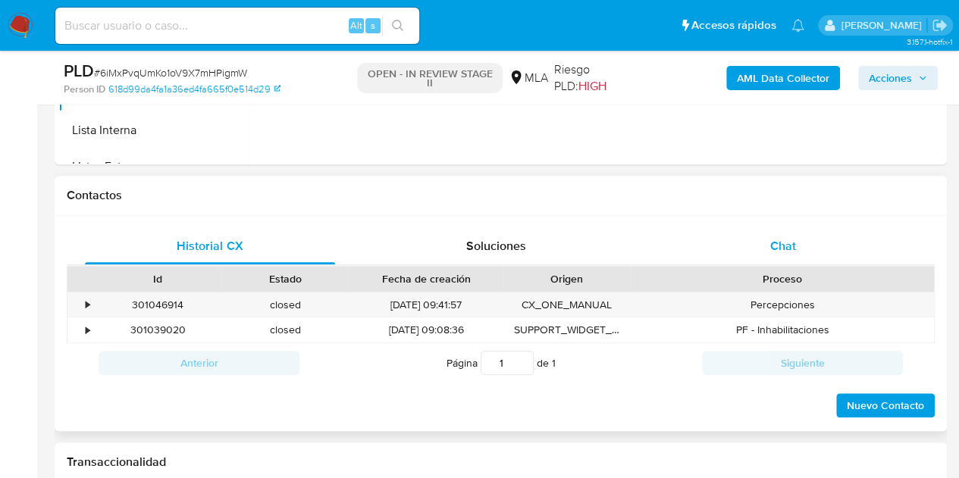
click at [781, 249] on span "Chat" at bounding box center [783, 245] width 26 height 17
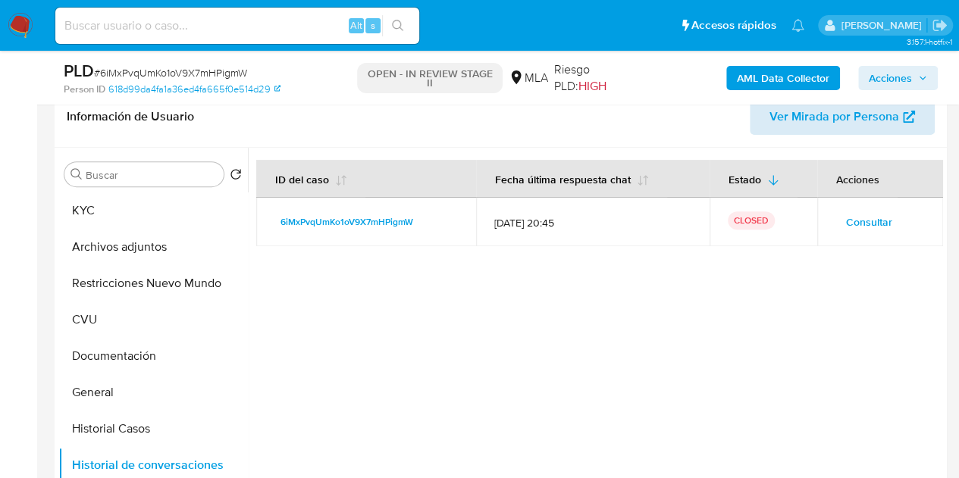
scroll to position [242, 0]
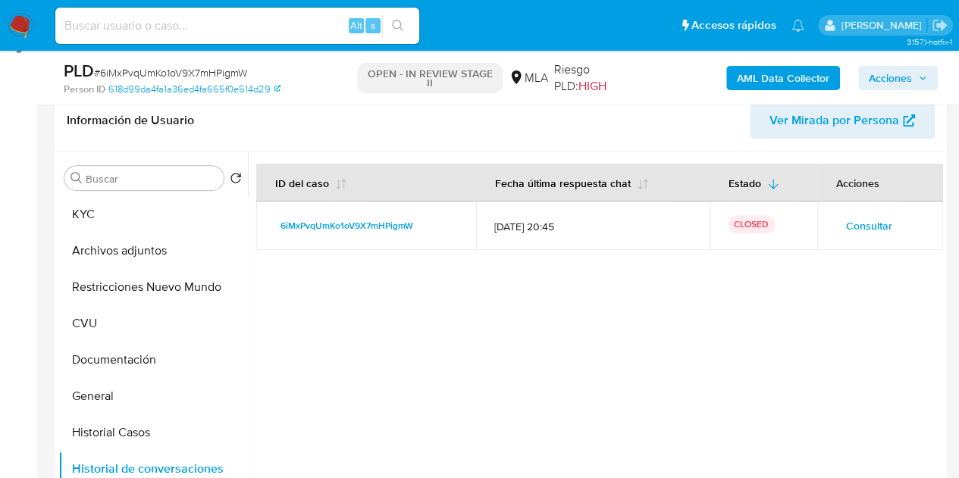
click at [849, 124] on span "Ver Mirada por Persona" at bounding box center [834, 120] width 130 height 36
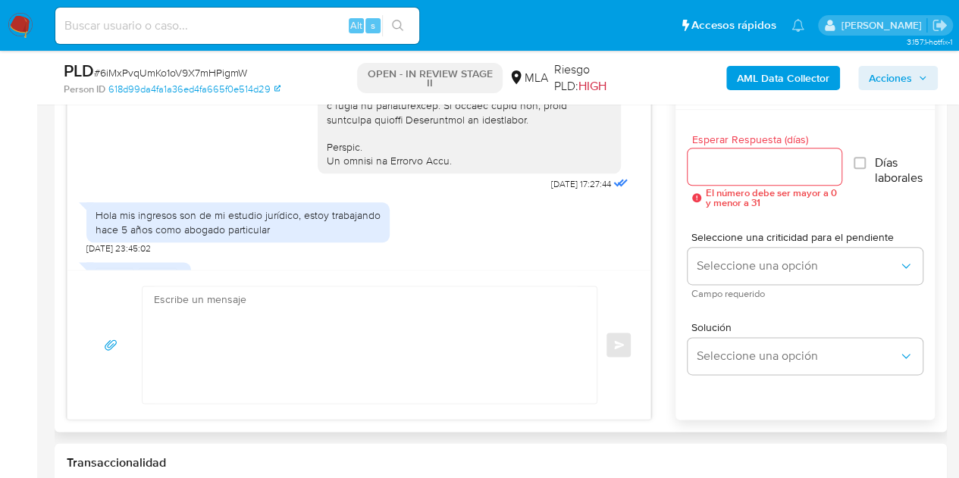
scroll to position [812, 0]
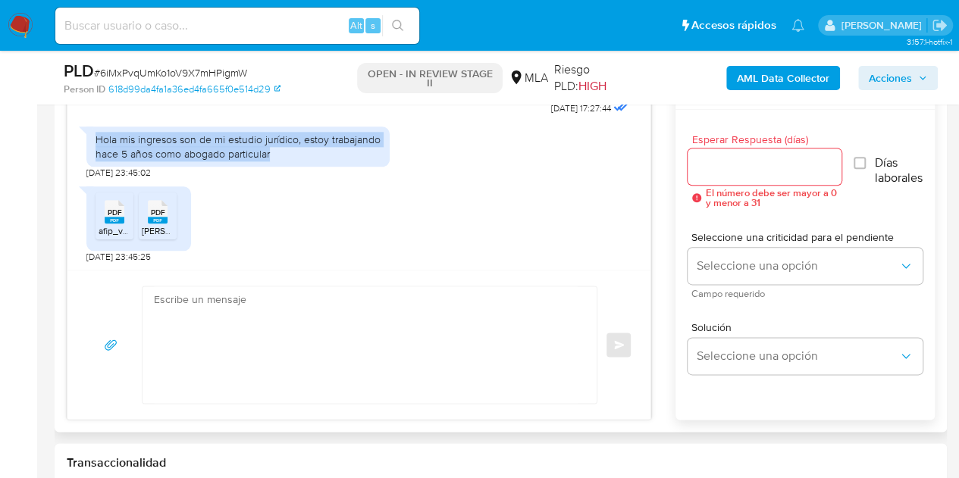
drag, startPoint x: 94, startPoint y: 167, endPoint x: 293, endPoint y: 177, distance: 198.8
click at [293, 166] on div "Hola mis ingresos son de mi estudio jurídico, estoy trabajando hace 5 años como…" at bounding box center [237, 146] width 303 height 39
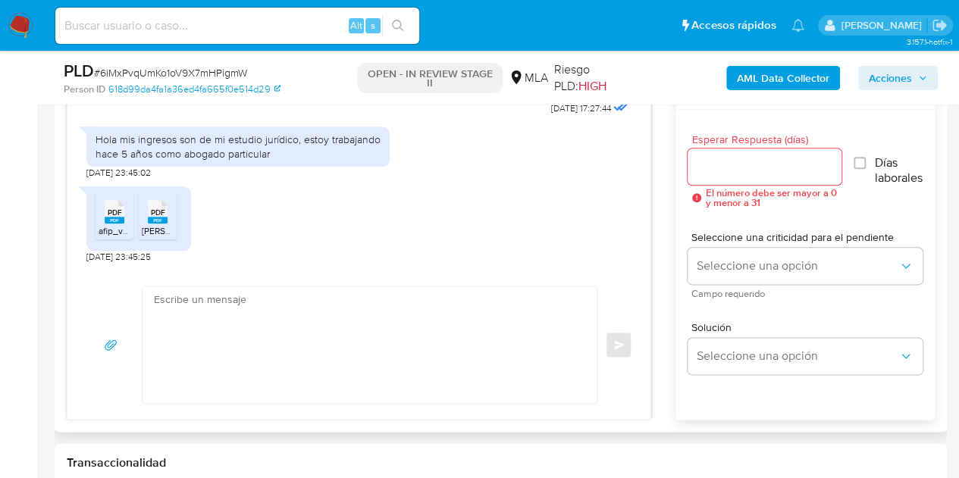
click at [449, 235] on div "PDF PDF afip_vep_cuit_20422864718_nrovep_1505516410_nropago_2326284997.pdf PDF …" at bounding box center [358, 221] width 545 height 84
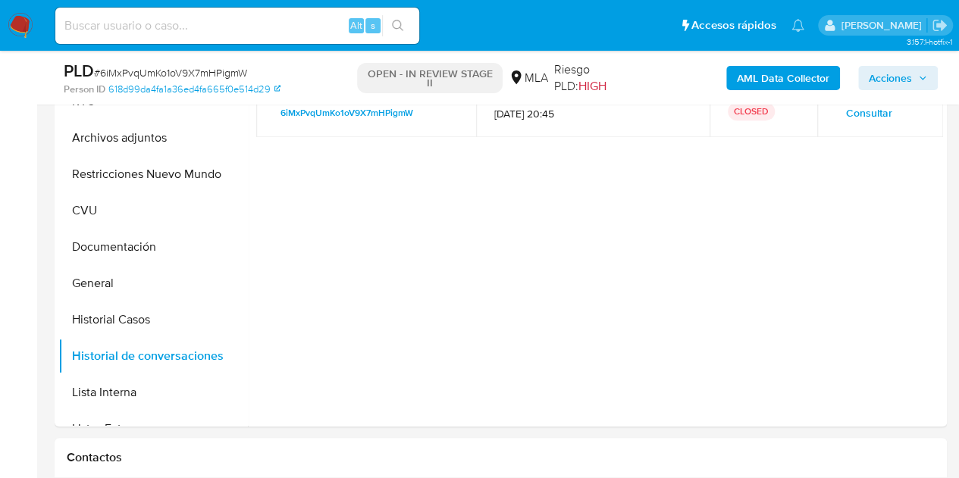
scroll to position [194, 0]
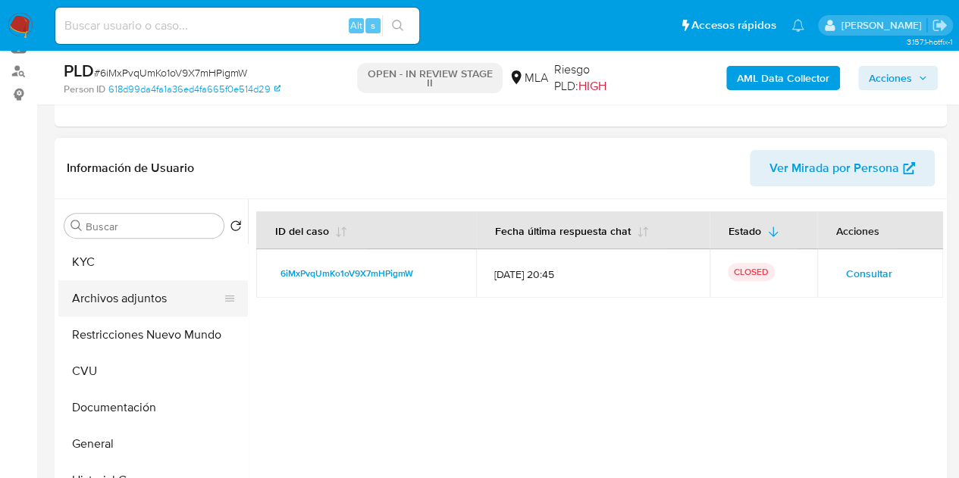
click at [125, 299] on button "Archivos adjuntos" at bounding box center [146, 298] width 177 height 36
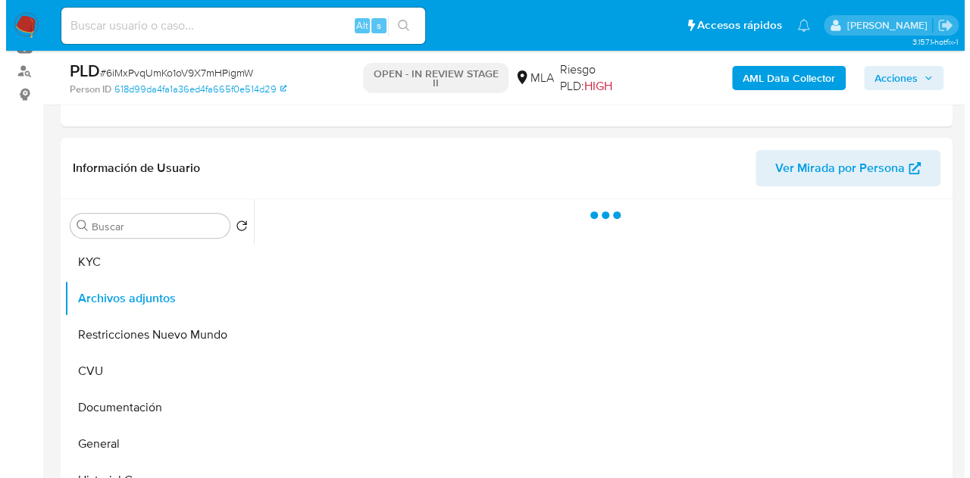
scroll to position [273, 0]
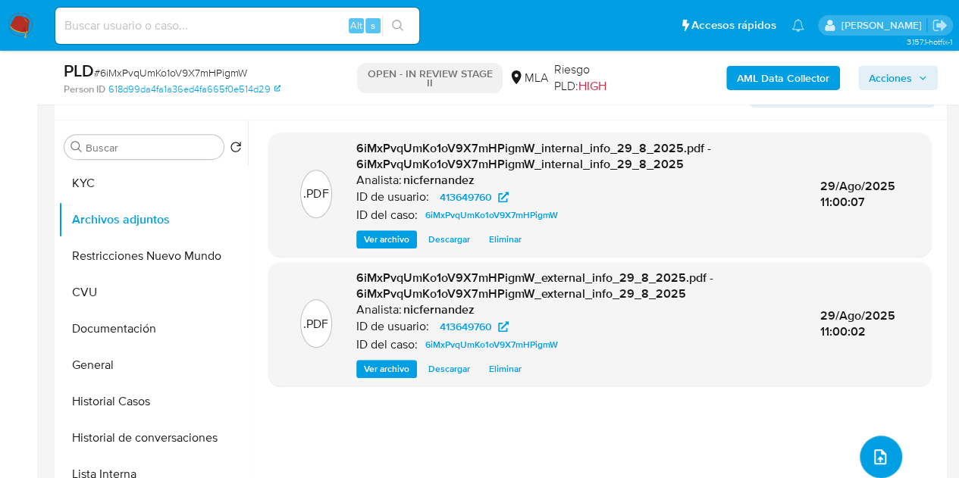
click at [874, 442] on button "upload-file" at bounding box center [880, 457] width 42 height 42
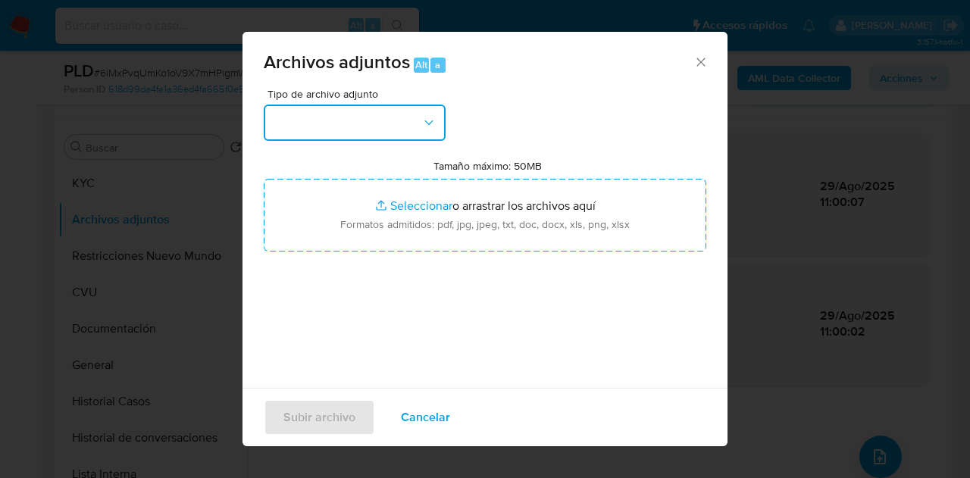
click at [436, 134] on button "button" at bounding box center [355, 123] width 182 height 36
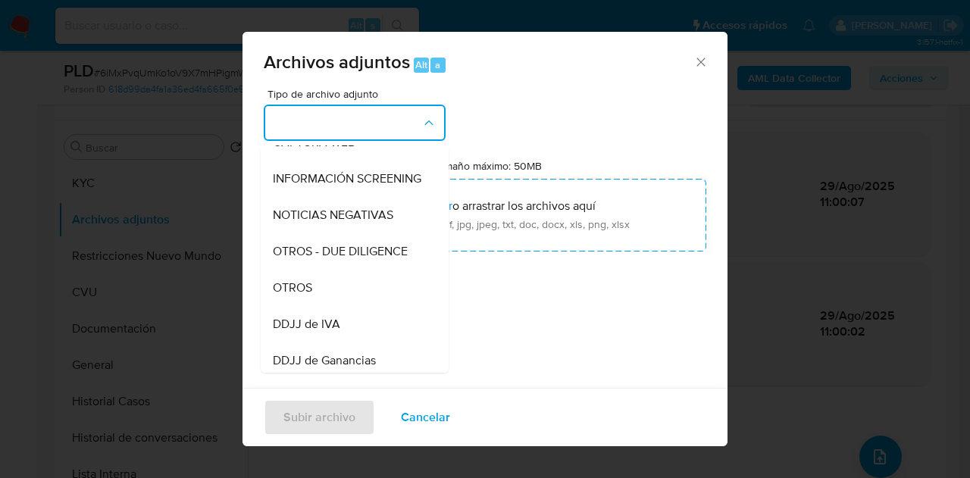
scroll to position [190, 0]
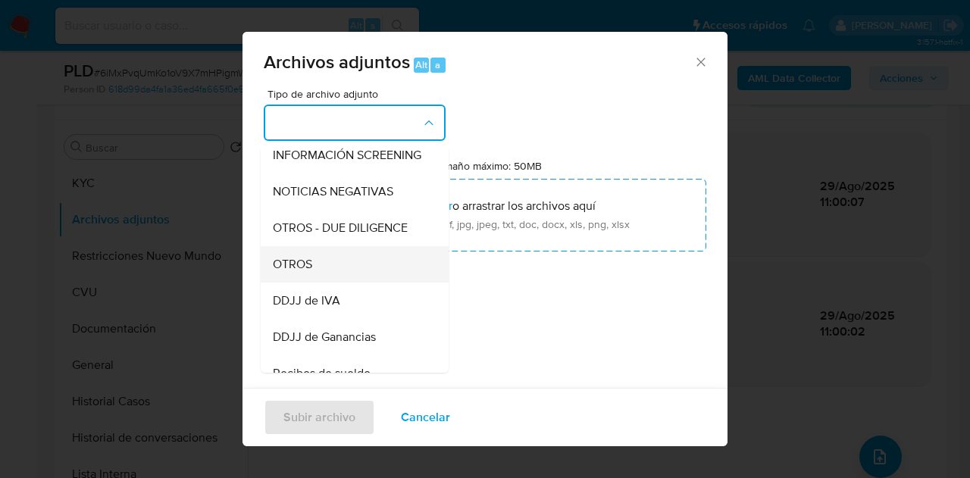
click at [326, 266] on div "OTROS" at bounding box center [350, 264] width 155 height 36
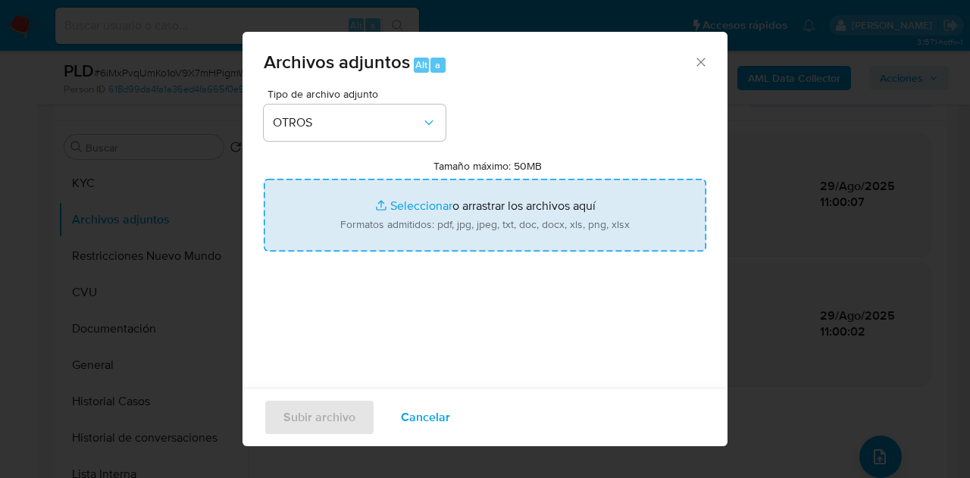
click at [401, 204] on input "Tamaño máximo: 50MB Seleccionar archivos" at bounding box center [485, 215] width 443 height 73
type input "C:\fakepath\Constancia de monotributo.pdf"
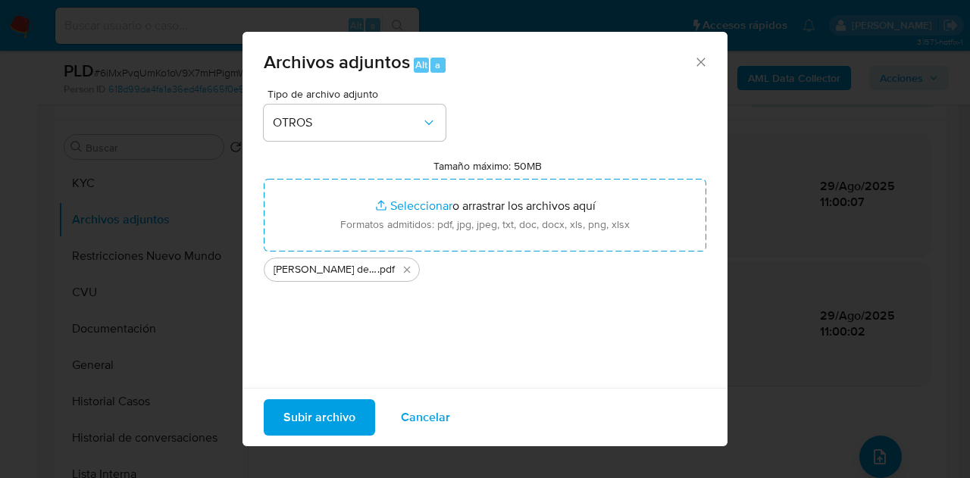
click at [294, 414] on span "Subir archivo" at bounding box center [319, 417] width 72 height 33
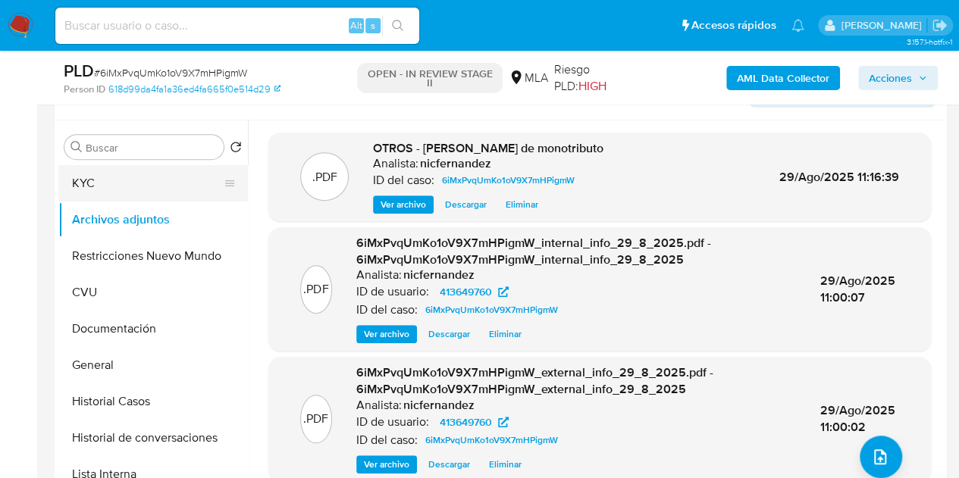
click at [126, 192] on button "KYC" at bounding box center [146, 183] width 177 height 36
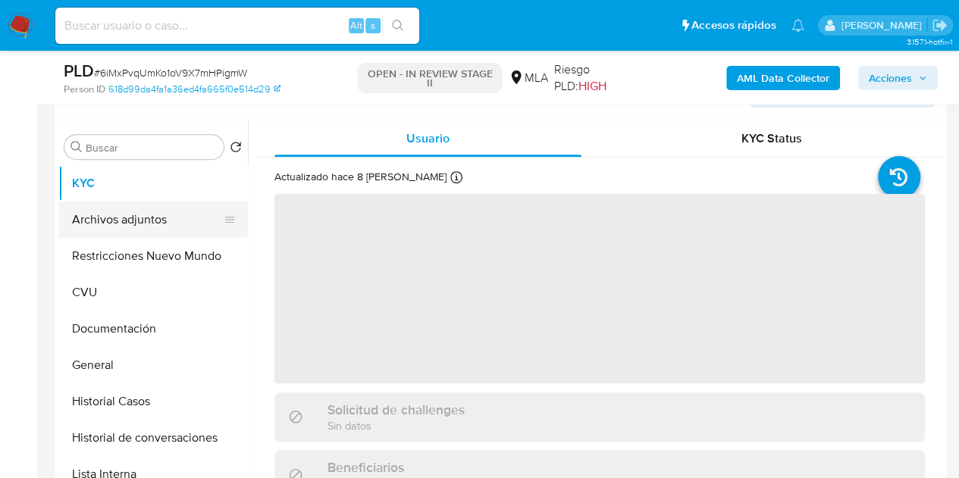
click at [123, 209] on button "Archivos adjuntos" at bounding box center [146, 220] width 177 height 36
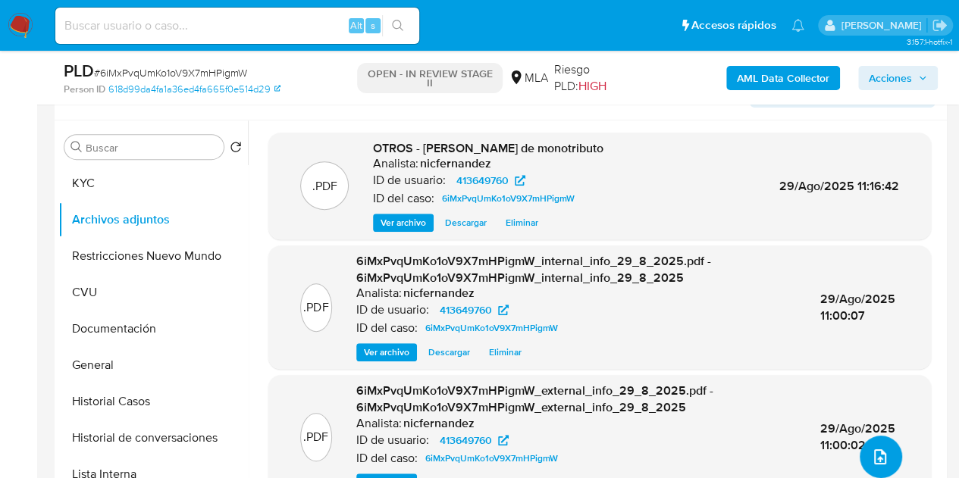
click at [874, 452] on icon "upload-file" at bounding box center [880, 457] width 18 height 18
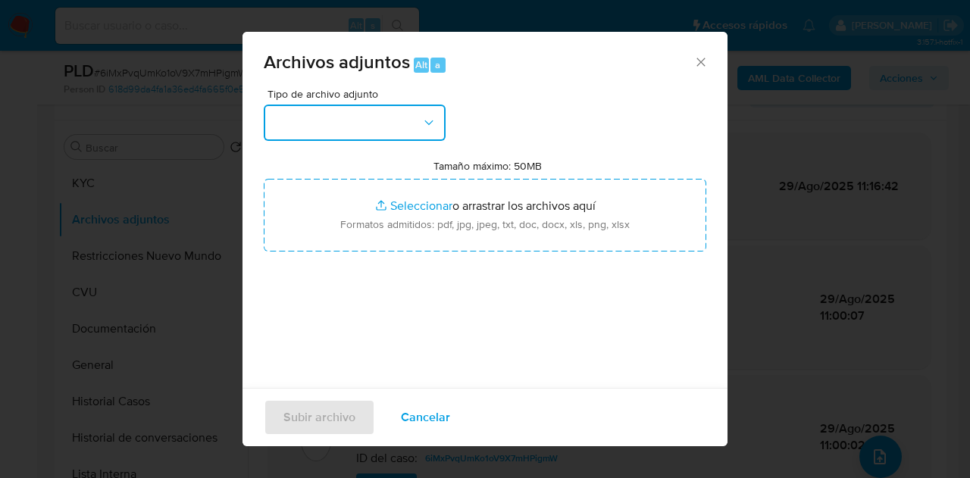
click at [390, 124] on button "button" at bounding box center [355, 123] width 182 height 36
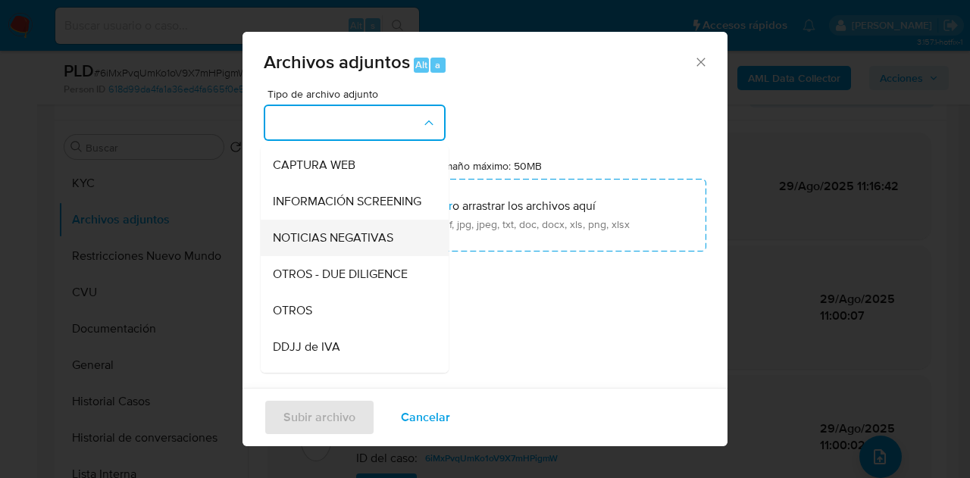
scroll to position [149, 0]
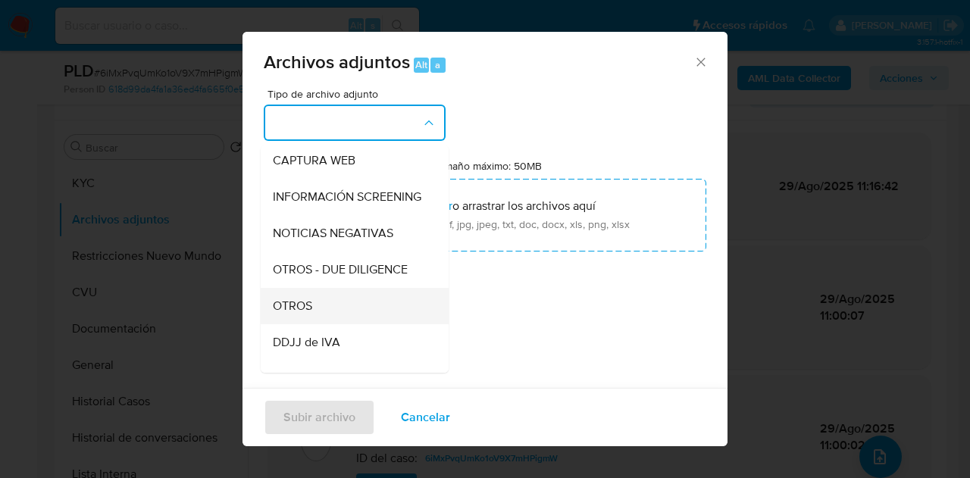
click at [311, 314] on span "OTROS" at bounding box center [292, 306] width 39 height 15
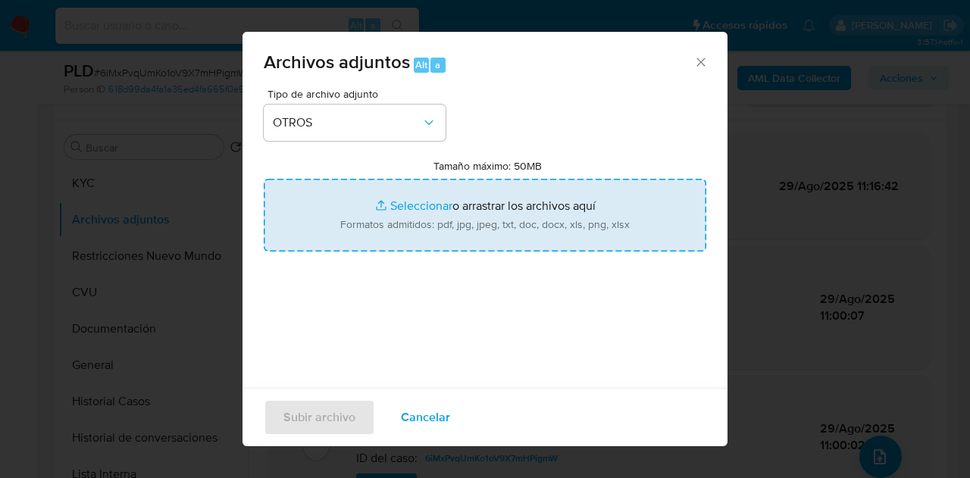
click at [398, 217] on input "Tamaño máximo: 50MB Seleccionar archivos" at bounding box center [485, 215] width 443 height 73
type input "C:\fakepath\Caselog 6iMxPvqUmKo1oV9X7mHPigmW_2025_08_18_20_00_56.docx"
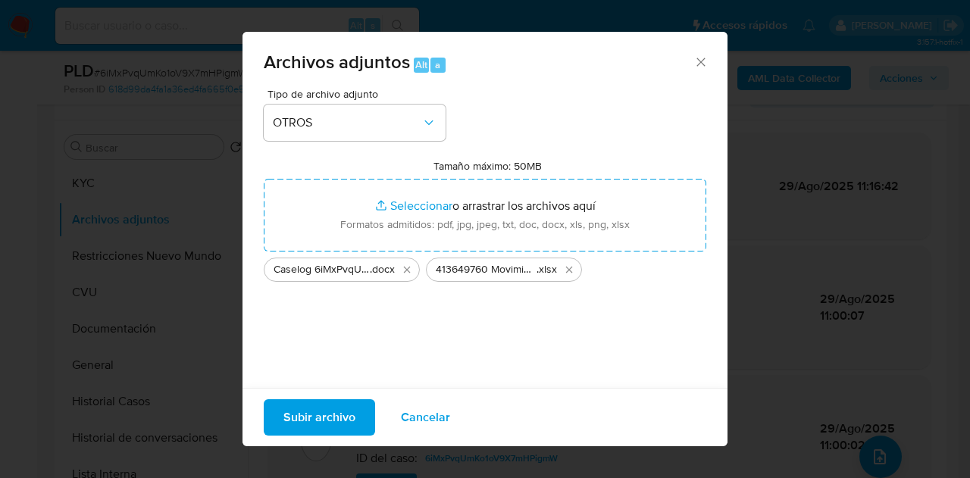
click at [483, 336] on div "Tipo de archivo adjunto OTROS Tamaño máximo: 50MB Seleccionar archivos Seleccio…" at bounding box center [485, 268] width 443 height 358
click at [318, 402] on span "Subir archivo" at bounding box center [319, 417] width 72 height 33
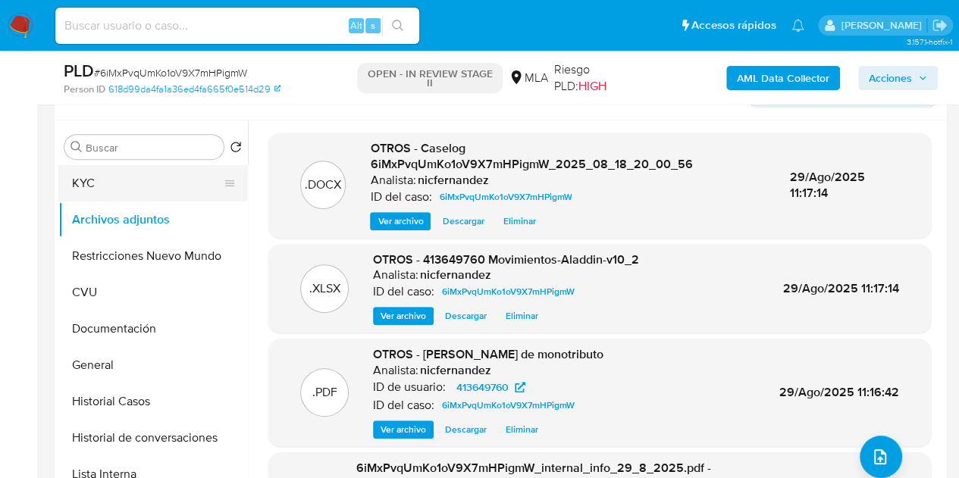
click at [128, 183] on button "KYC" at bounding box center [146, 183] width 177 height 36
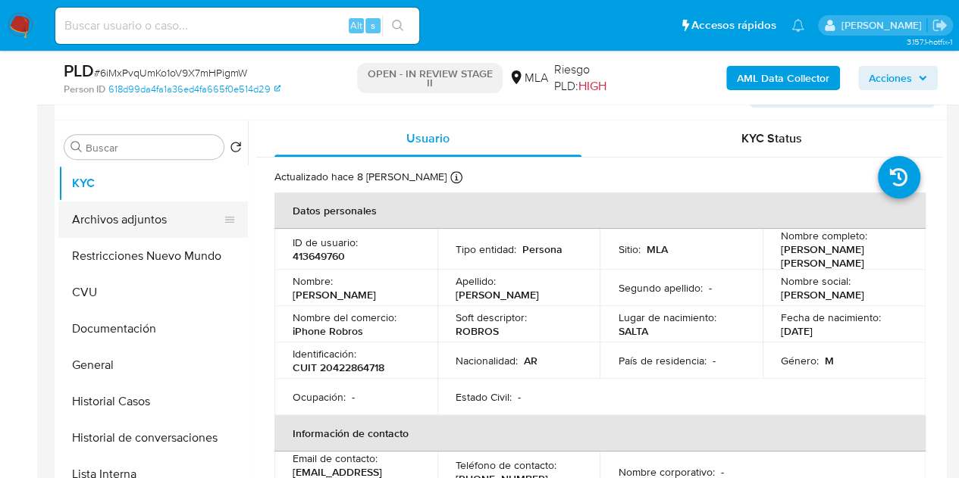
click at [147, 222] on button "Archivos adjuntos" at bounding box center [146, 220] width 177 height 36
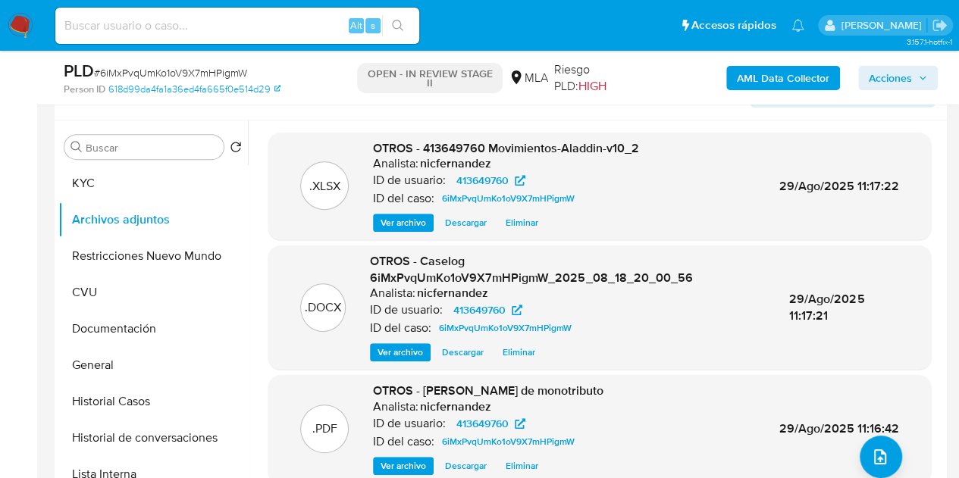
click at [397, 354] on span "Ver archivo" at bounding box center [399, 352] width 45 height 15
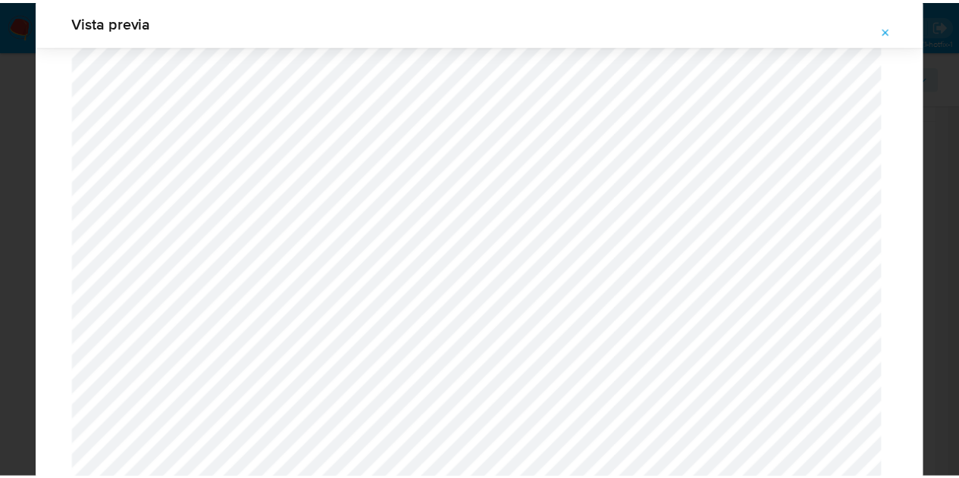
scroll to position [0, 0]
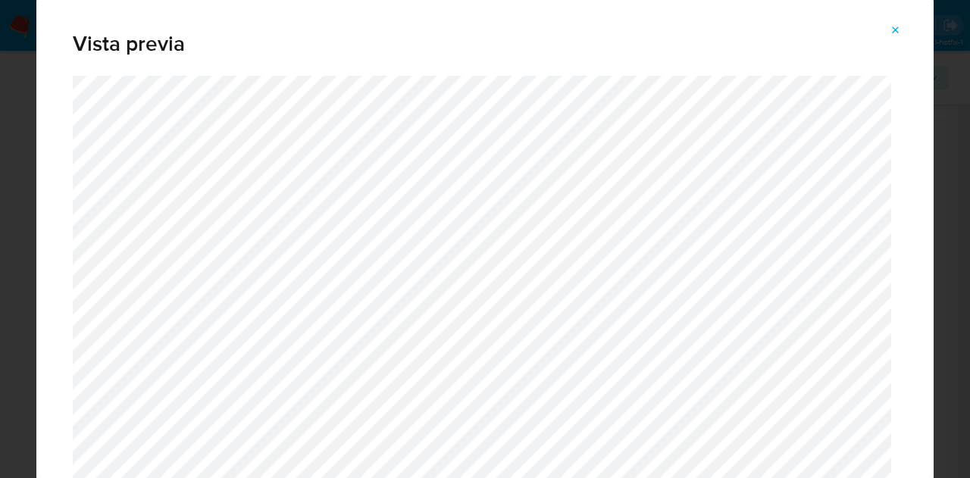
click at [900, 24] on icon "Attachment preview" at bounding box center [896, 30] width 12 height 12
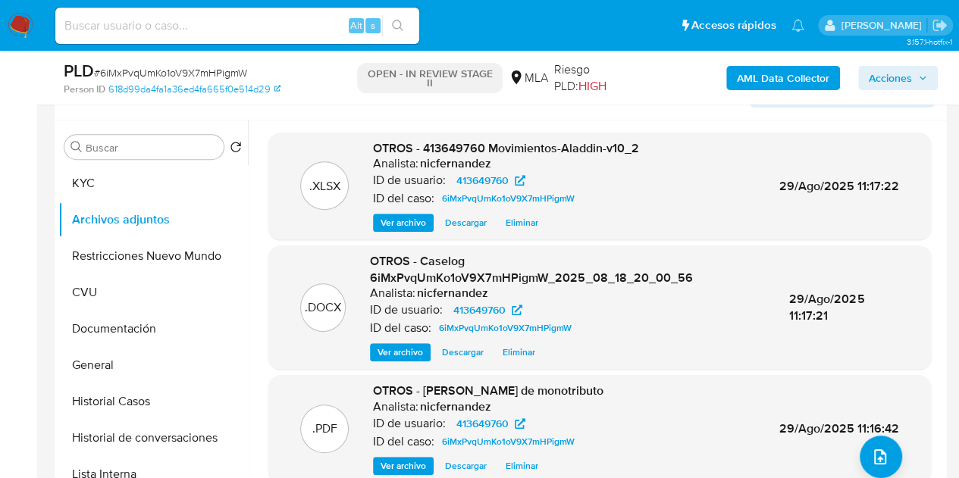
click at [876, 74] on span "Acciones" at bounding box center [889, 78] width 43 height 24
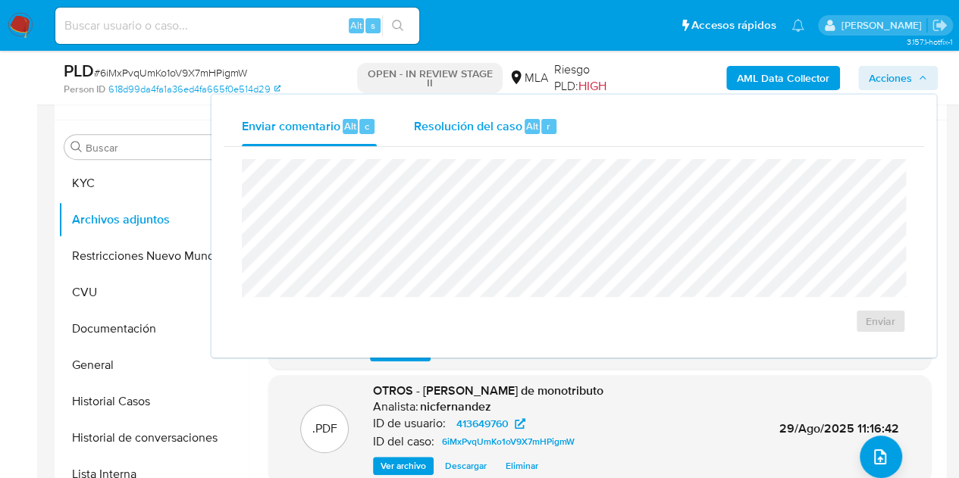
click at [469, 140] on div "Resolución del caso Alt r" at bounding box center [485, 126] width 145 height 39
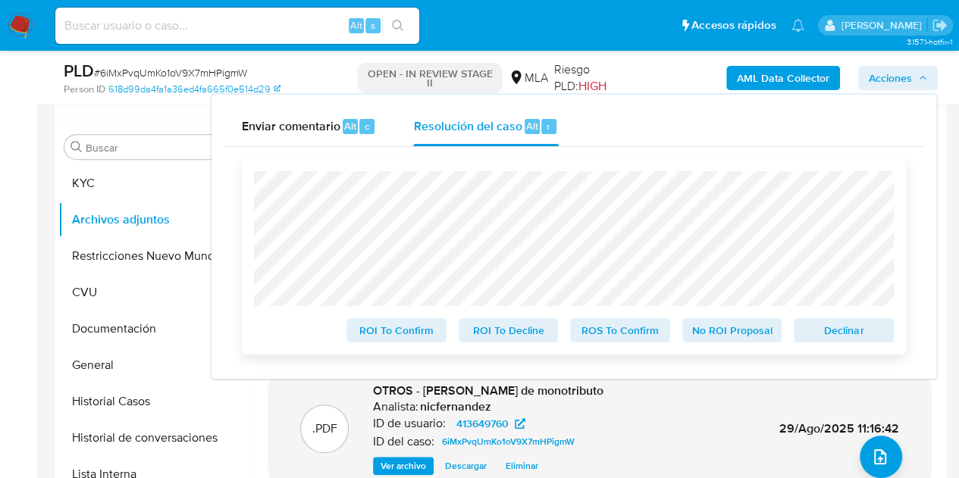
click at [819, 331] on span "Declinar" at bounding box center [843, 330] width 79 height 21
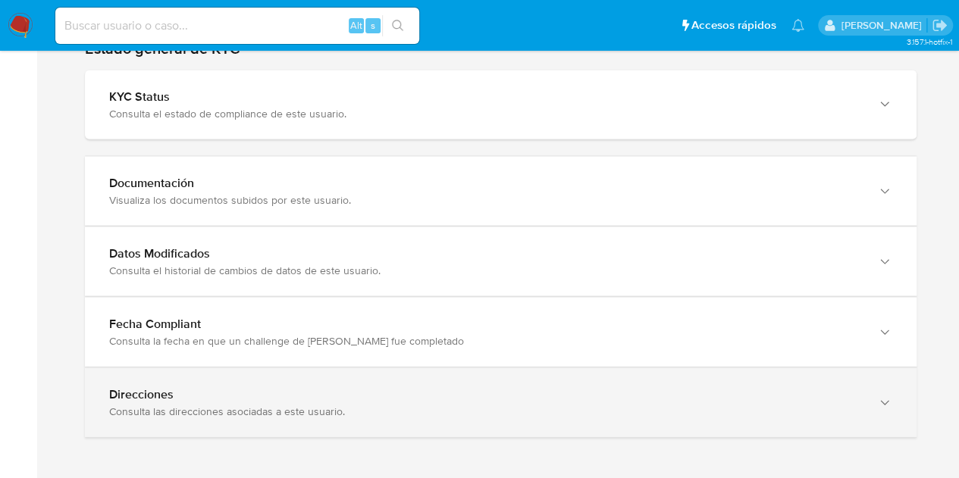
click at [802, 396] on div "Direcciones" at bounding box center [485, 394] width 752 height 15
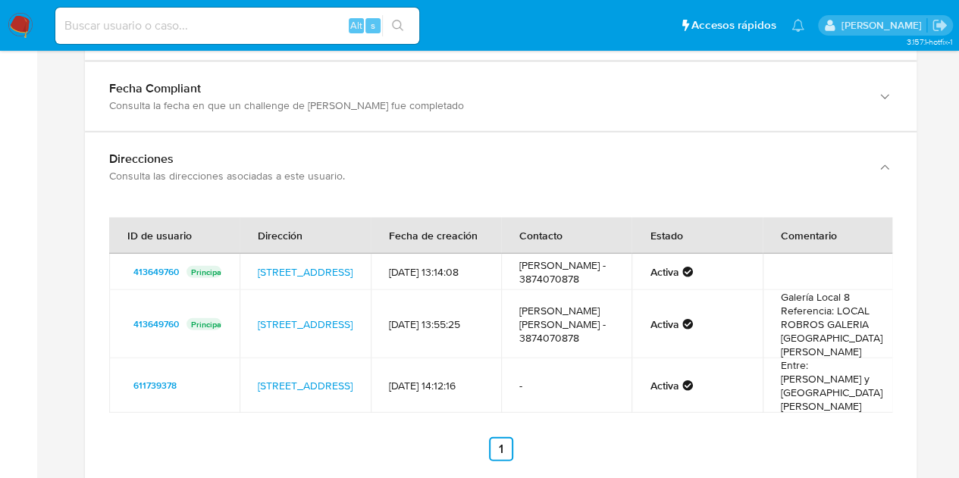
scroll to position [1722, 0]
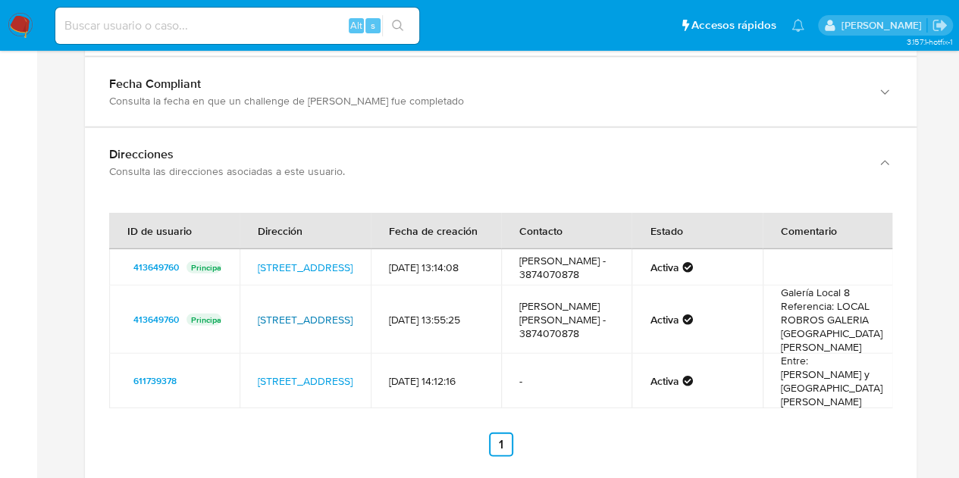
click at [311, 312] on link "[STREET_ADDRESS]" at bounding box center [305, 319] width 95 height 15
drag, startPoint x: 249, startPoint y: 302, endPoint x: 282, endPoint y: 314, distance: 34.8
click at [282, 314] on td "Calle Balcarce 175, Salta, Salta, 4400, Argentina 175" at bounding box center [304, 320] width 130 height 68
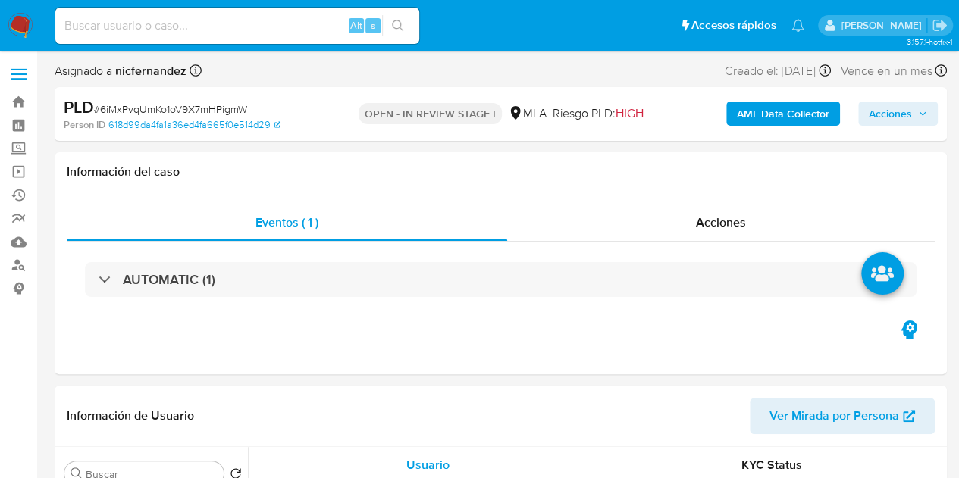
click at [906, 115] on span "Acciones" at bounding box center [889, 114] width 43 height 24
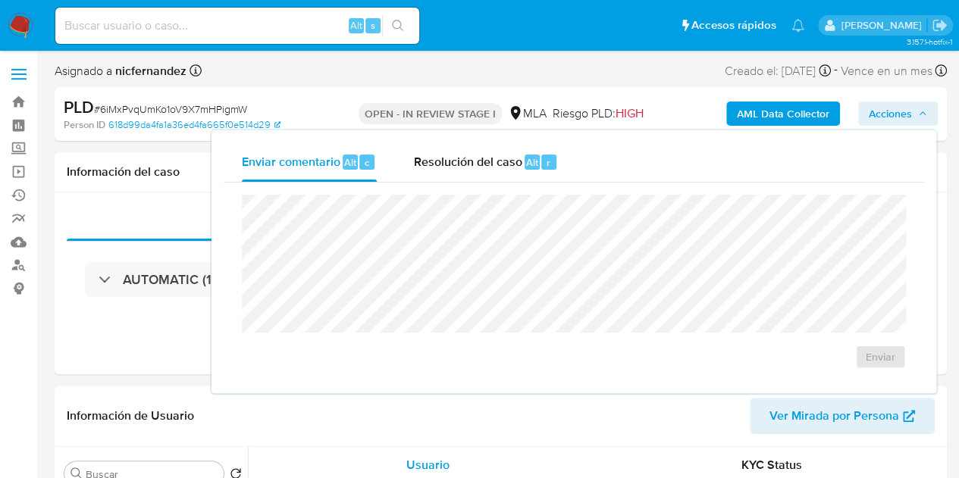
drag, startPoint x: 437, startPoint y: 164, endPoint x: 444, endPoint y: 187, distance: 23.7
click at [441, 175] on div "Resolución del caso Alt r" at bounding box center [485, 161] width 145 height 39
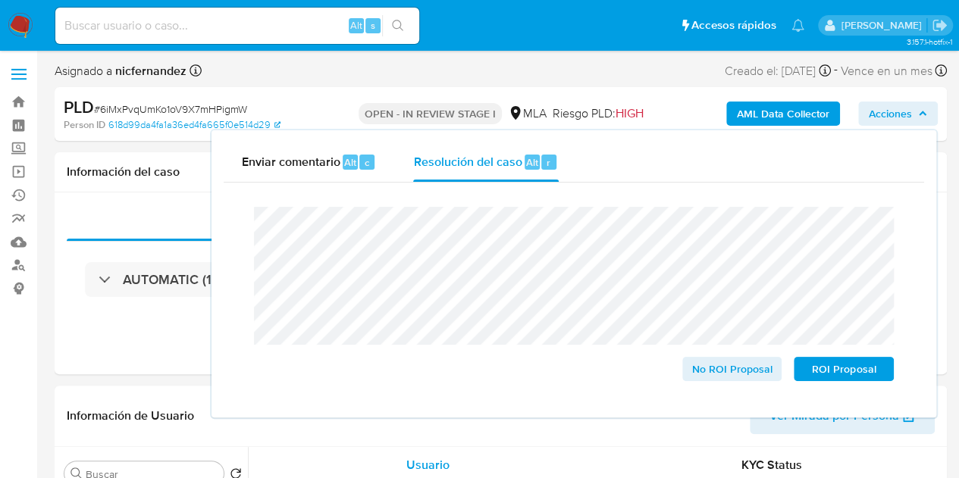
select select "10"
click at [823, 366] on span "ROI Proposal" at bounding box center [843, 368] width 79 height 21
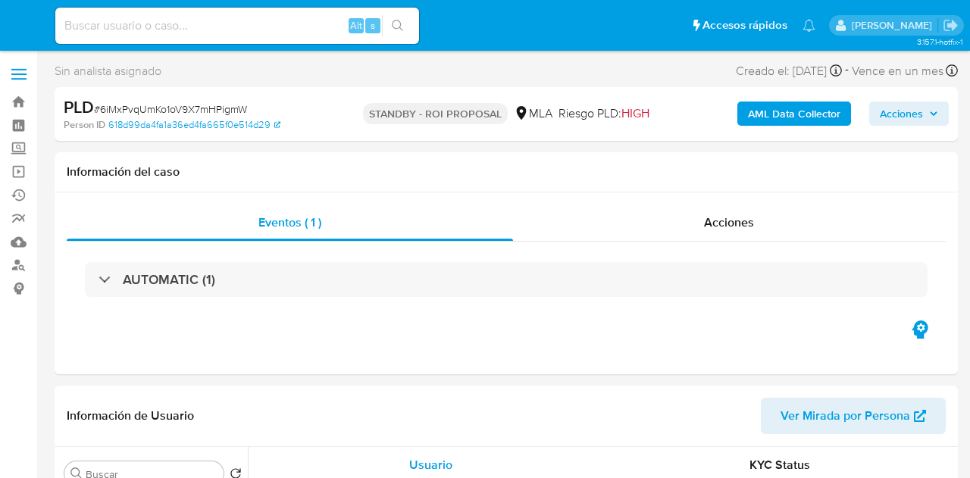
select select "10"
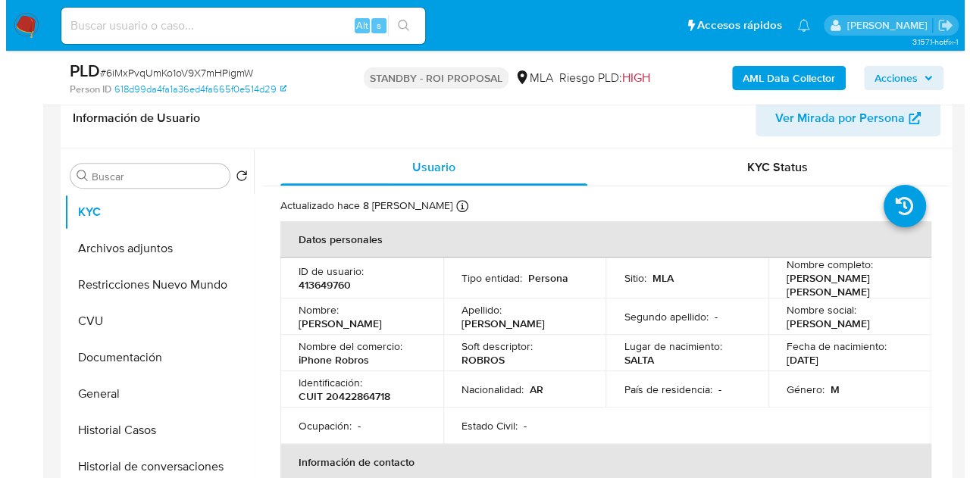
scroll to position [303, 0]
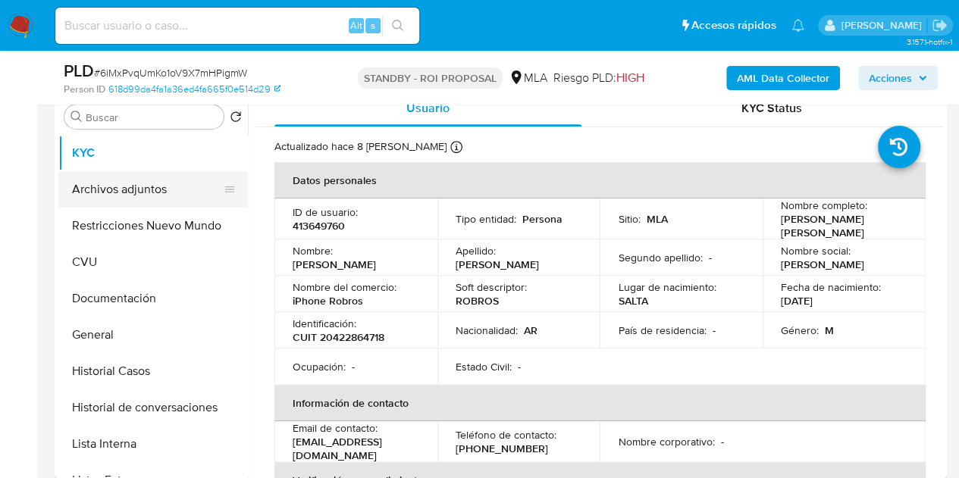
click at [120, 192] on button "Archivos adjuntos" at bounding box center [146, 189] width 177 height 36
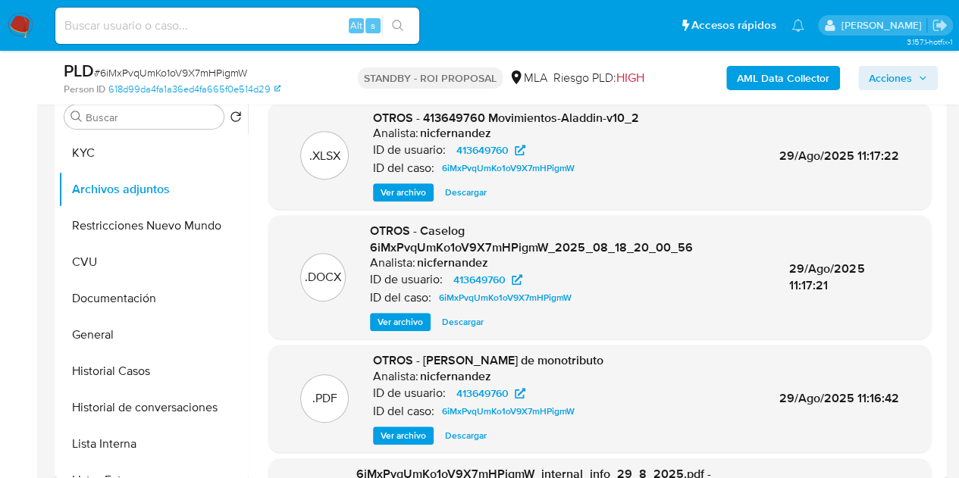
click at [386, 321] on span "Ver archivo" at bounding box center [399, 321] width 45 height 15
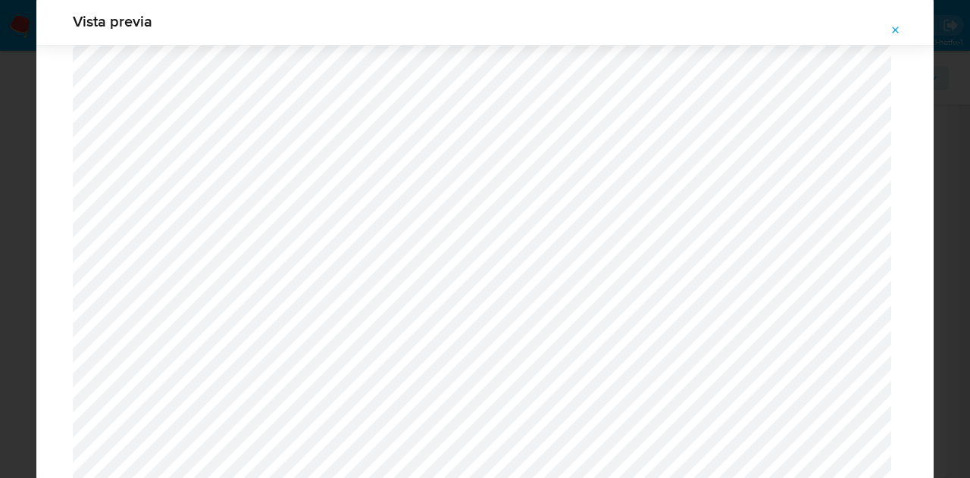
scroll to position [1494, 0]
click at [884, 22] on button "Attachment preview" at bounding box center [895, 30] width 33 height 24
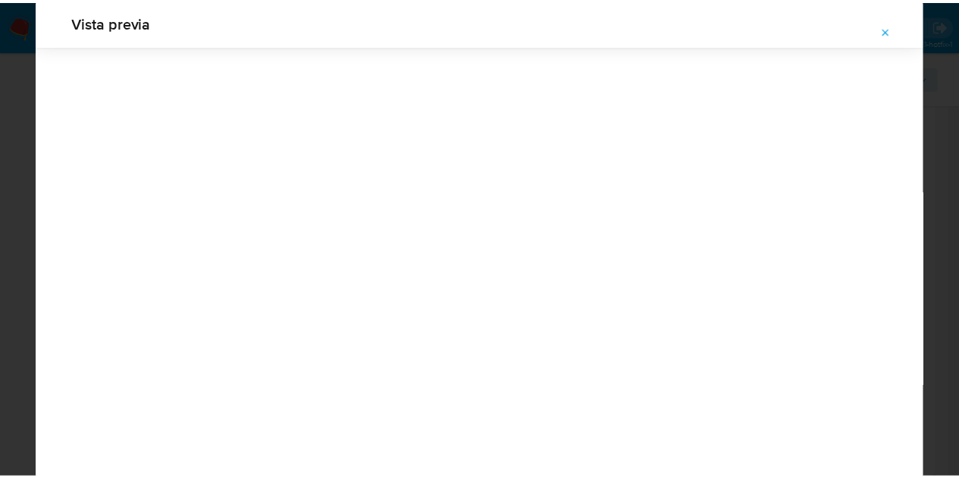
scroll to position [48, 0]
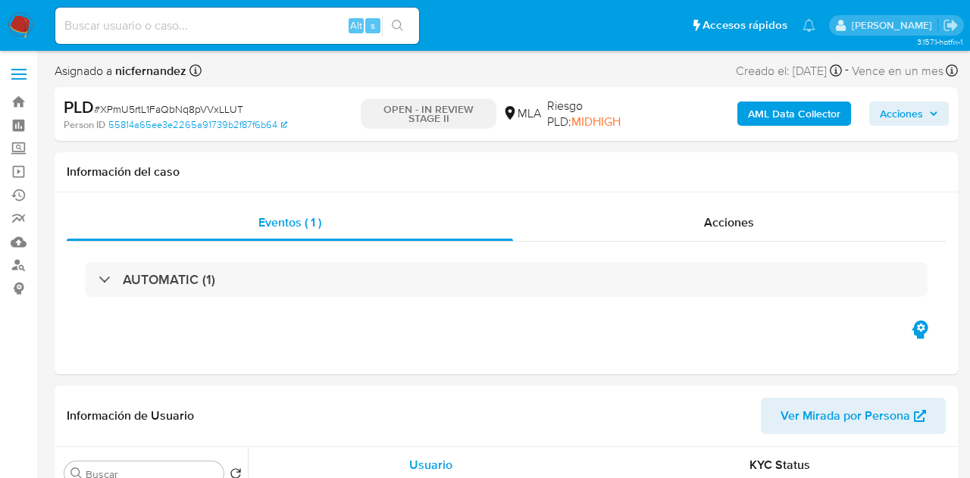
select select "10"
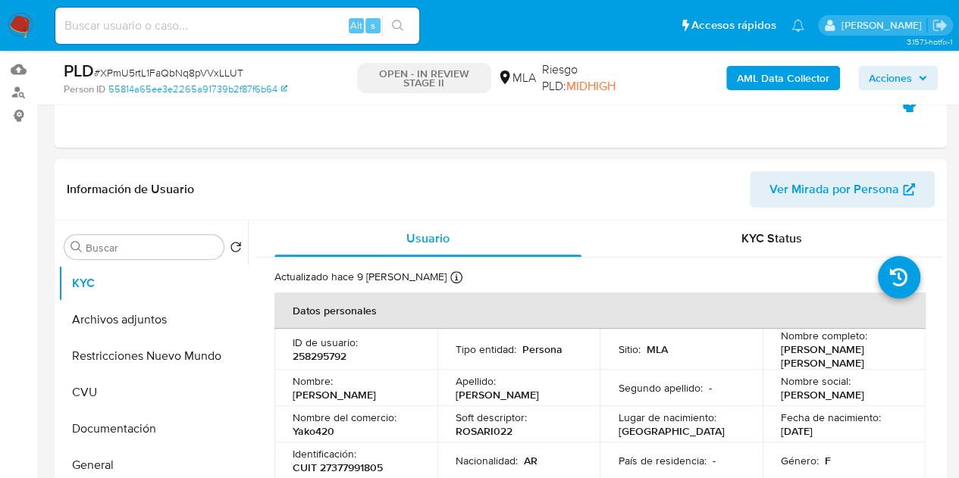
scroll to position [196, 0]
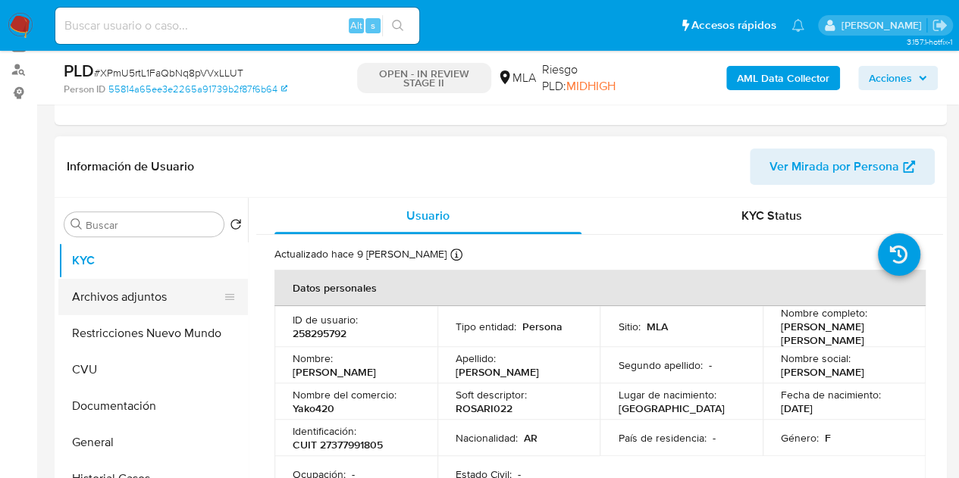
click at [128, 304] on button "Archivos adjuntos" at bounding box center [146, 297] width 177 height 36
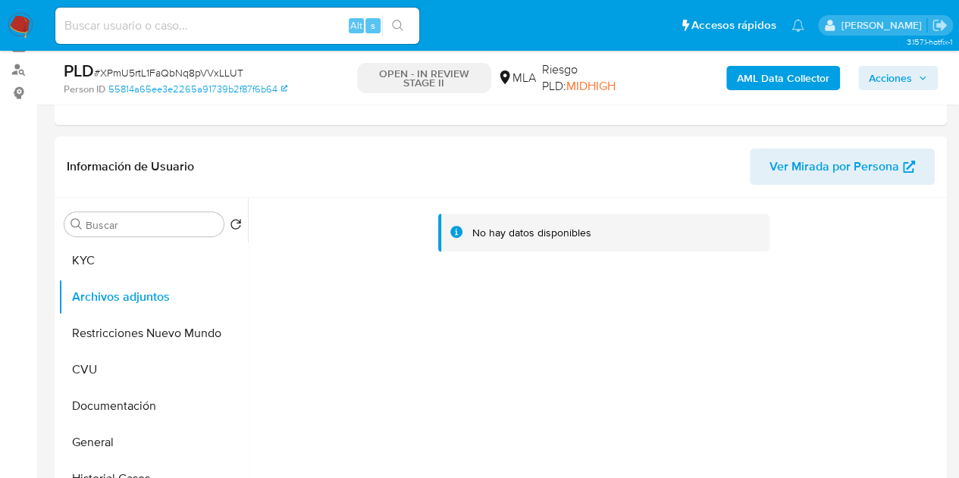
click at [779, 89] on b "AML Data Collector" at bounding box center [783, 78] width 92 height 24
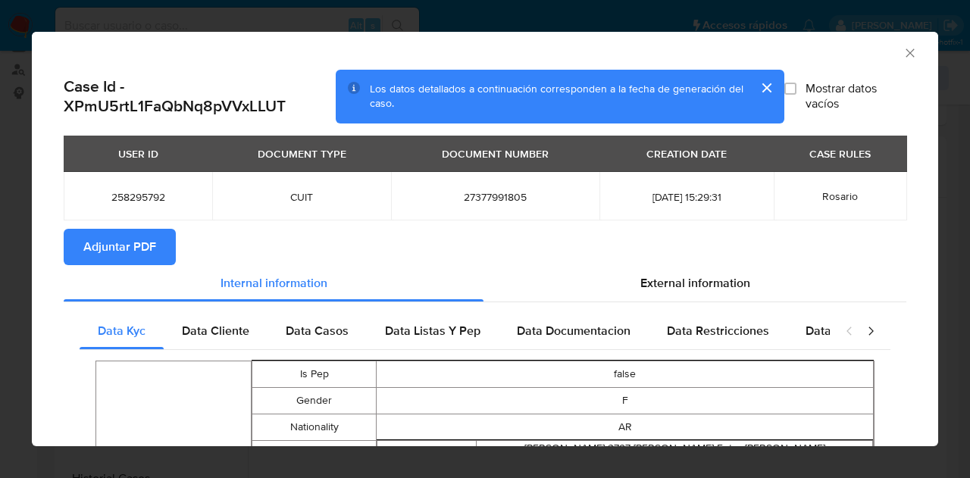
click at [120, 255] on span "Adjuntar PDF" at bounding box center [119, 246] width 73 height 33
click at [906, 55] on div "AML Data Collector" at bounding box center [485, 51] width 906 height 38
click at [903, 54] on icon "Cerrar ventana" at bounding box center [910, 52] width 15 height 15
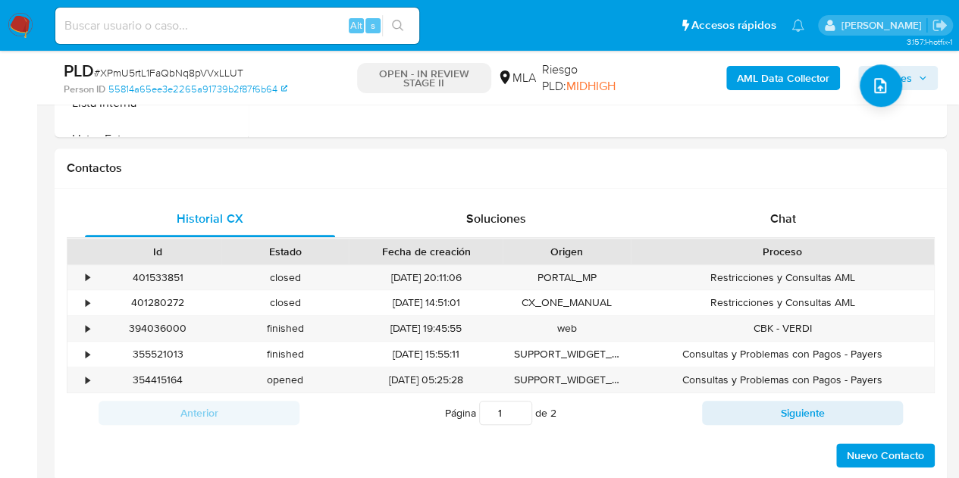
scroll to position [655, 0]
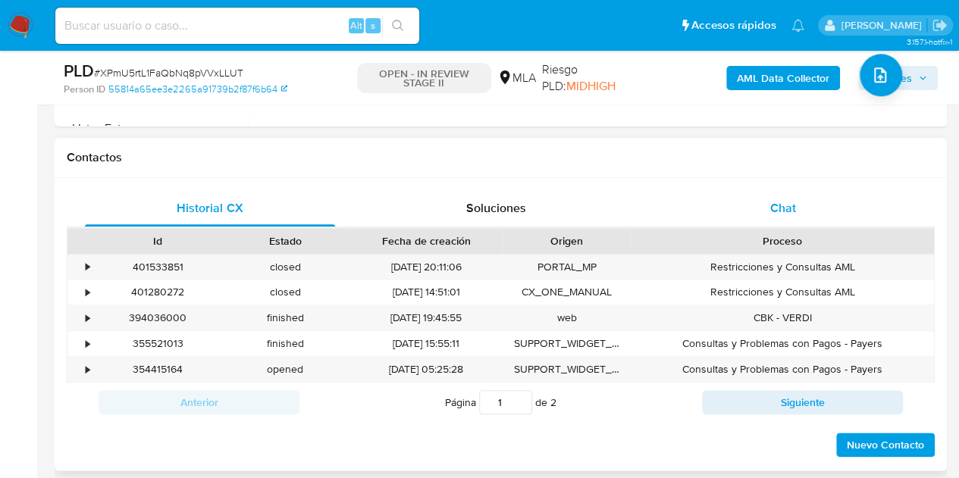
click at [767, 207] on div "Chat" at bounding box center [783, 208] width 250 height 36
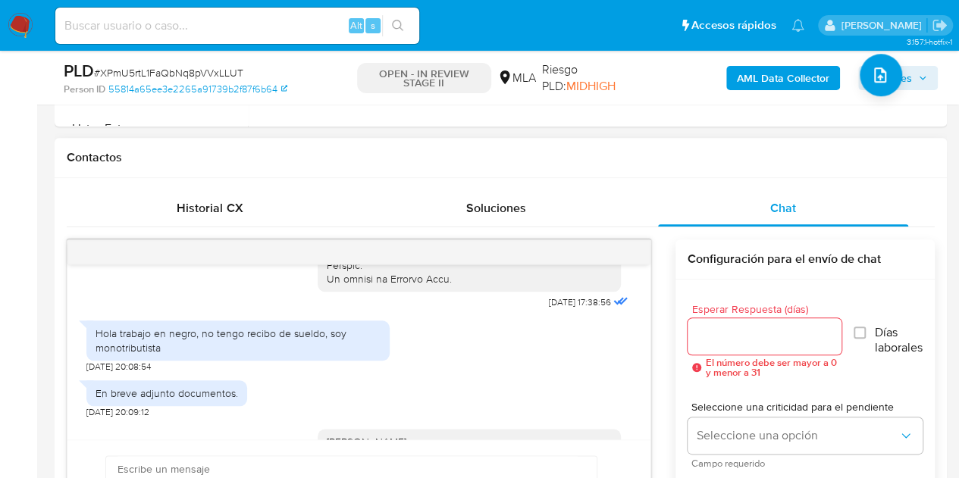
scroll to position [784, 0]
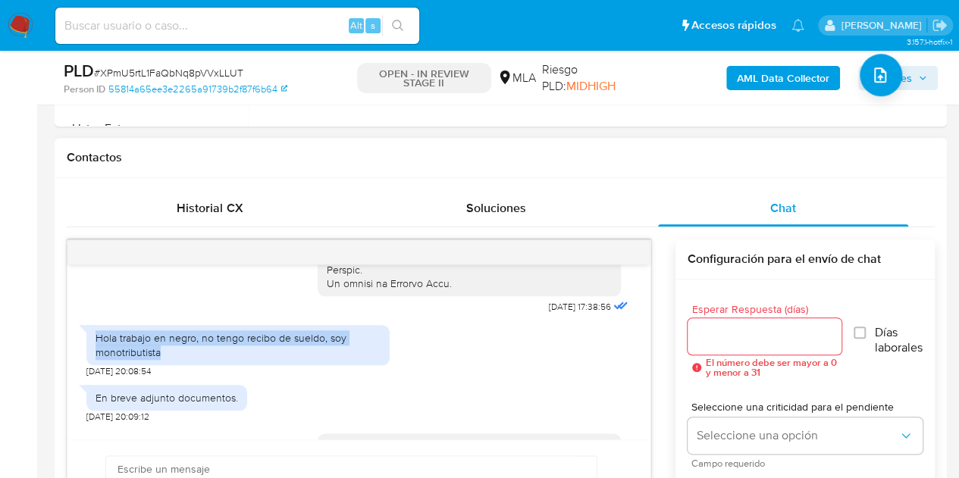
drag, startPoint x: 95, startPoint y: 366, endPoint x: 171, endPoint y: 380, distance: 76.3
click at [171, 358] on div "Hola trabajo en negro, no tengo recibo de sueldo, soy monotributista" at bounding box center [237, 344] width 285 height 27
copy div "Hola trabajo en negro, no tengo recibo de sueldo, soy monotributista"
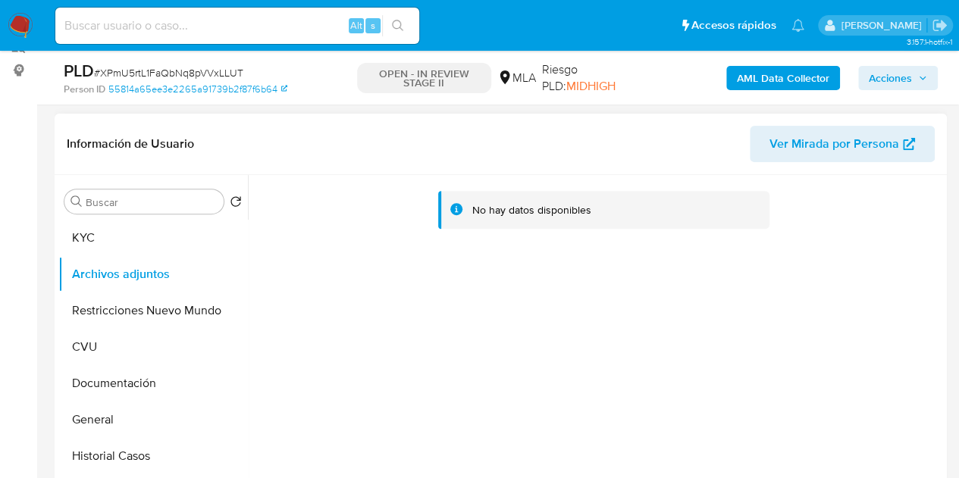
scroll to position [211, 0]
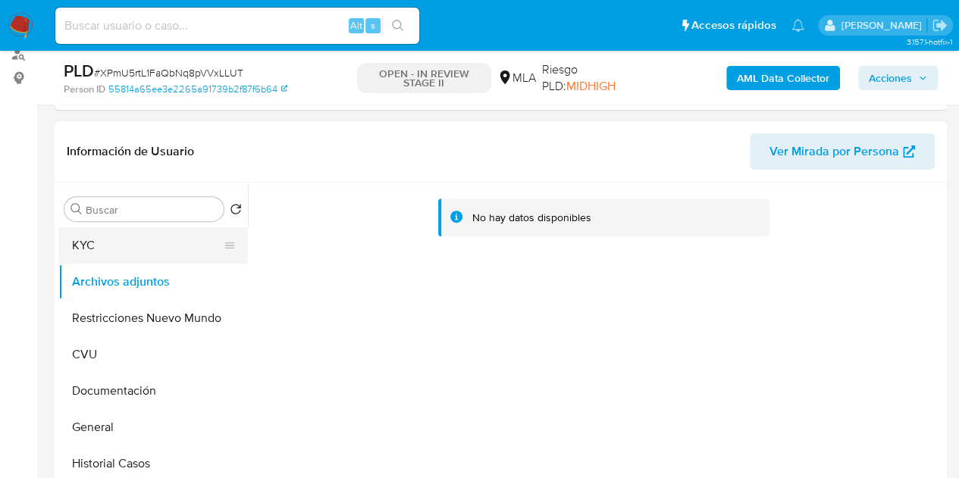
click at [134, 257] on button "KYC" at bounding box center [146, 245] width 177 height 36
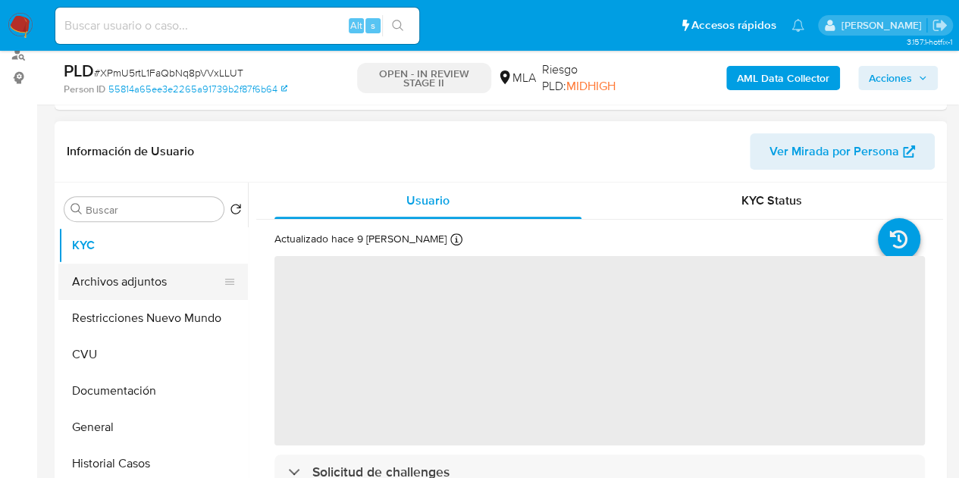
click at [136, 275] on button "Archivos adjuntos" at bounding box center [146, 282] width 177 height 36
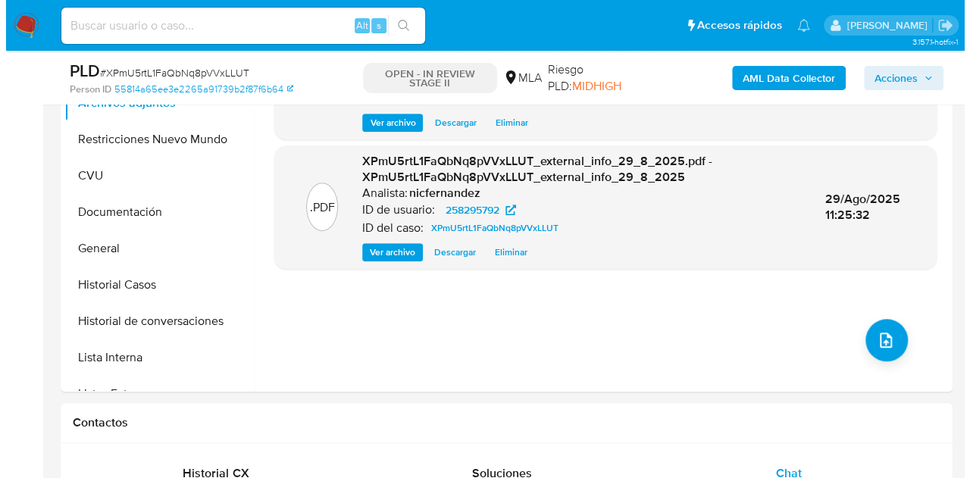
scroll to position [412, 0]
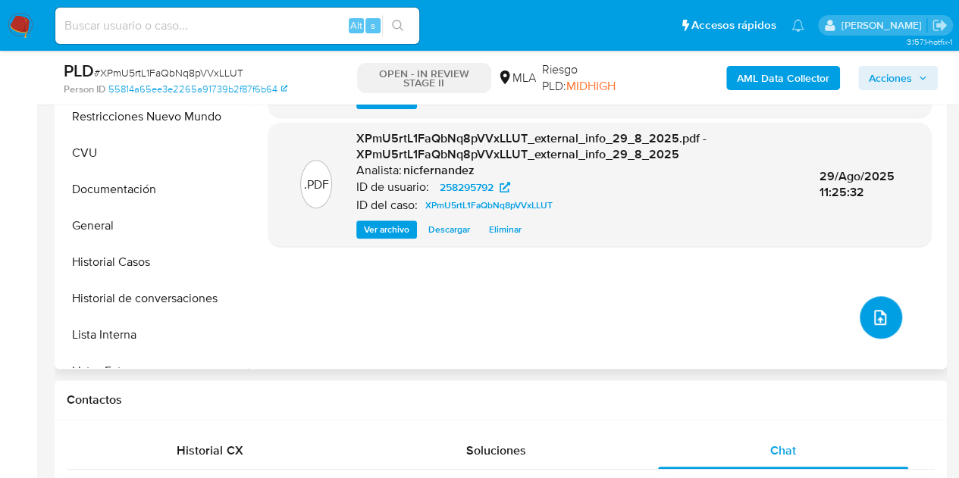
click at [874, 318] on icon "upload-file" at bounding box center [880, 317] width 12 height 15
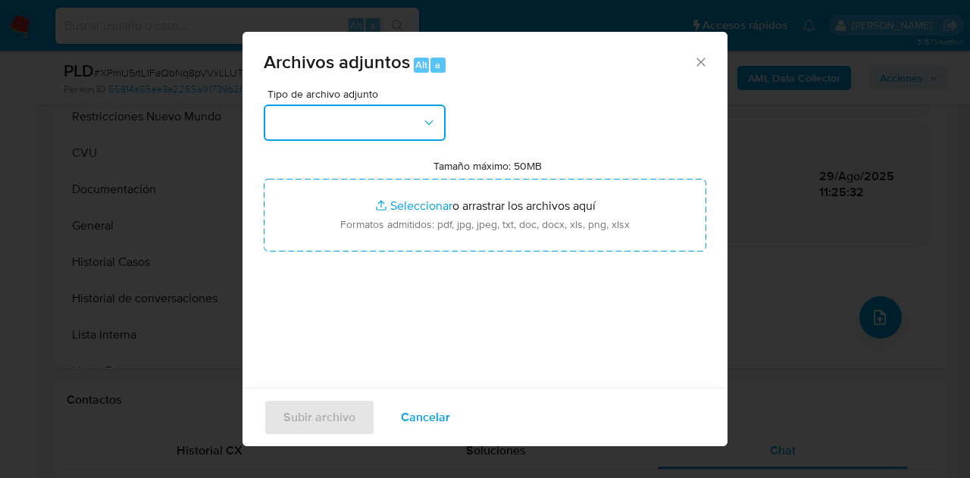
click at [399, 136] on button "button" at bounding box center [355, 123] width 182 height 36
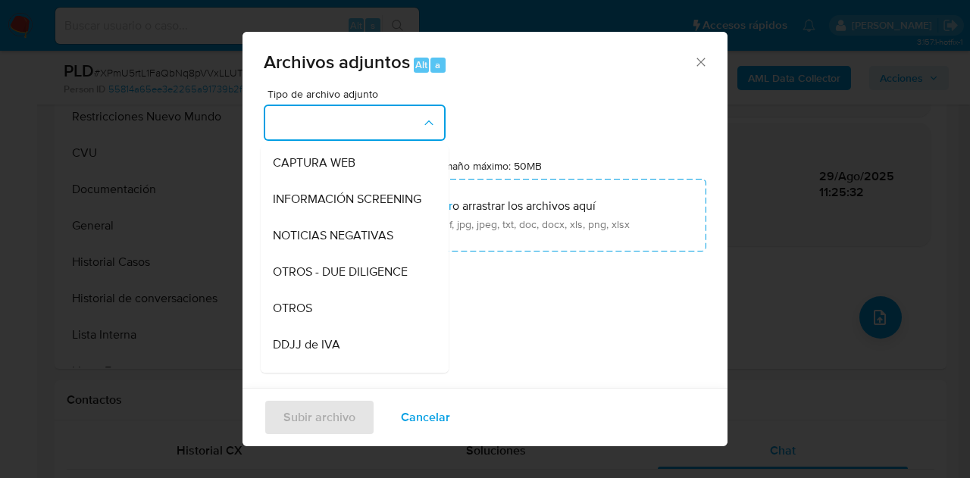
scroll to position [174, 0]
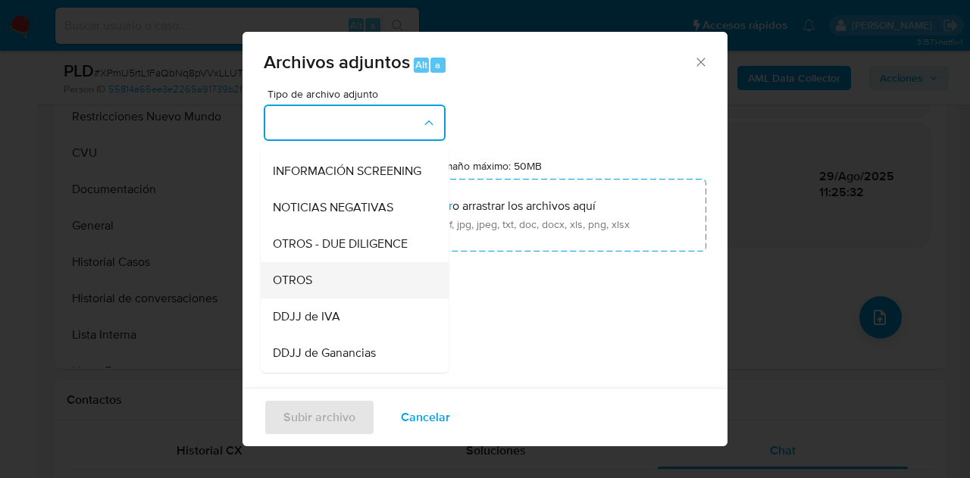
click at [333, 289] on div "OTROS" at bounding box center [350, 280] width 155 height 36
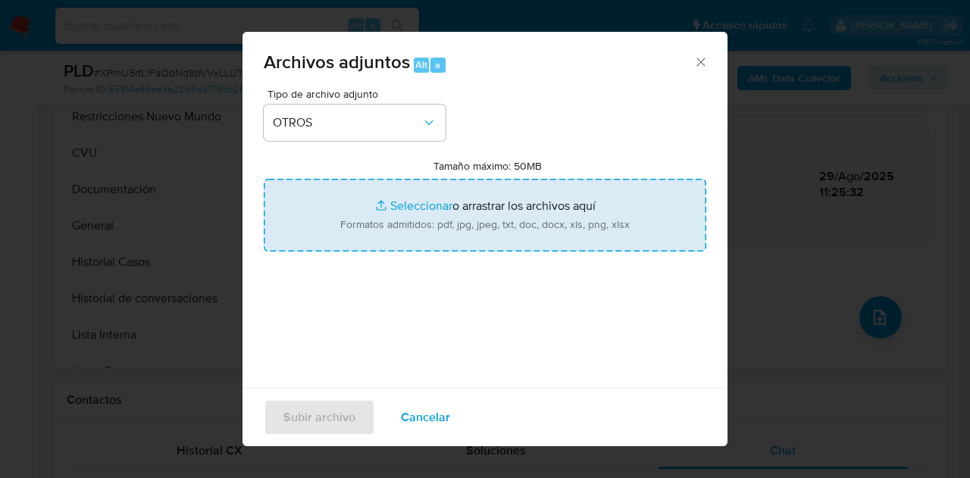
click at [389, 198] on input "Tamaño máximo: 50MB Seleccionar archivos" at bounding box center [485, 215] width 443 height 73
type input "C:\fakepath\Constancia de monotributo.pdf"
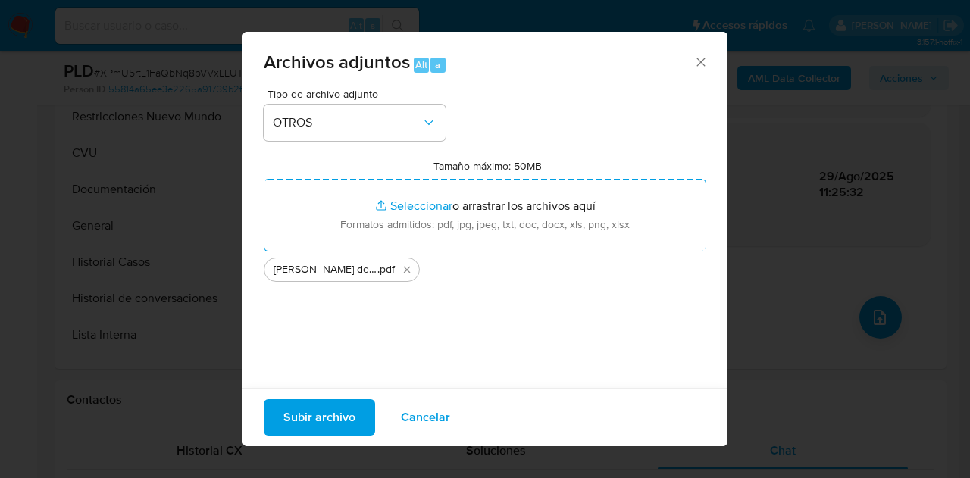
drag, startPoint x: 389, startPoint y: 198, endPoint x: 305, endPoint y: 424, distance: 241.7
click at [305, 424] on span "Subir archivo" at bounding box center [319, 417] width 72 height 33
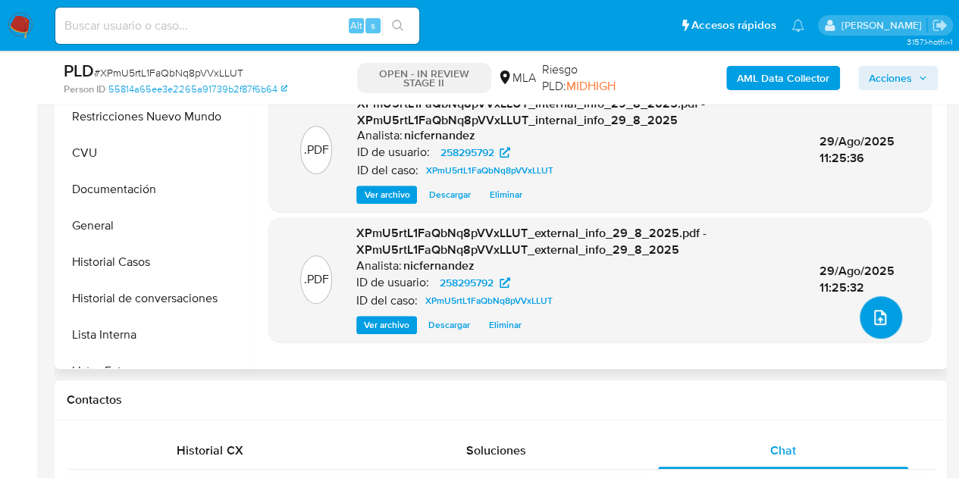
click at [883, 319] on button "upload-file" at bounding box center [880, 317] width 42 height 42
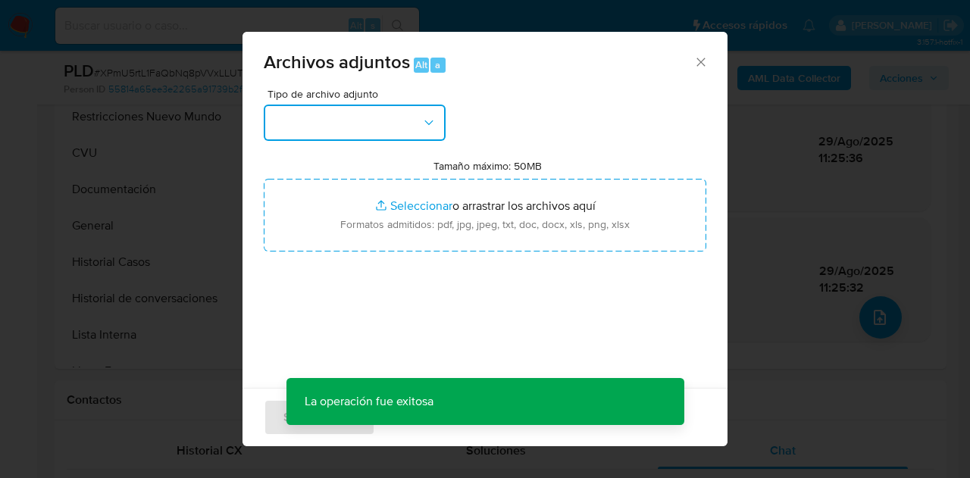
click at [358, 126] on button "button" at bounding box center [355, 123] width 182 height 36
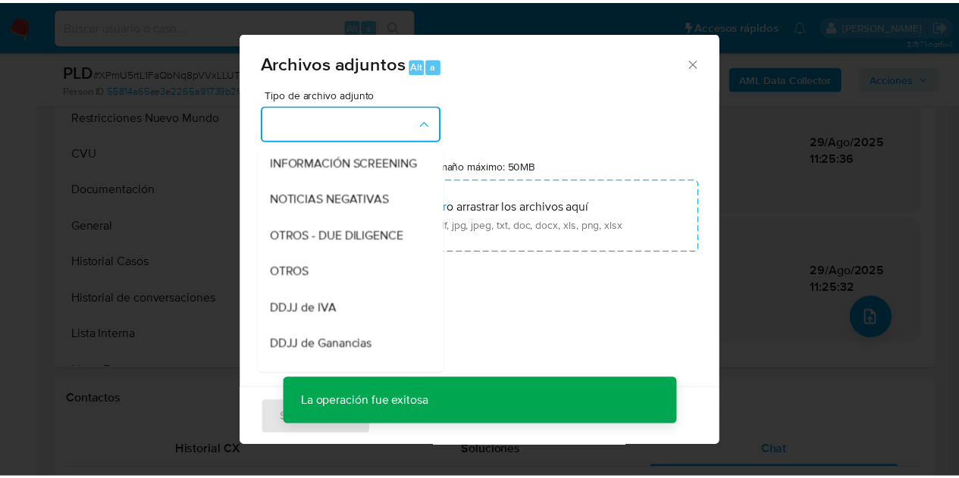
scroll to position [217, 0]
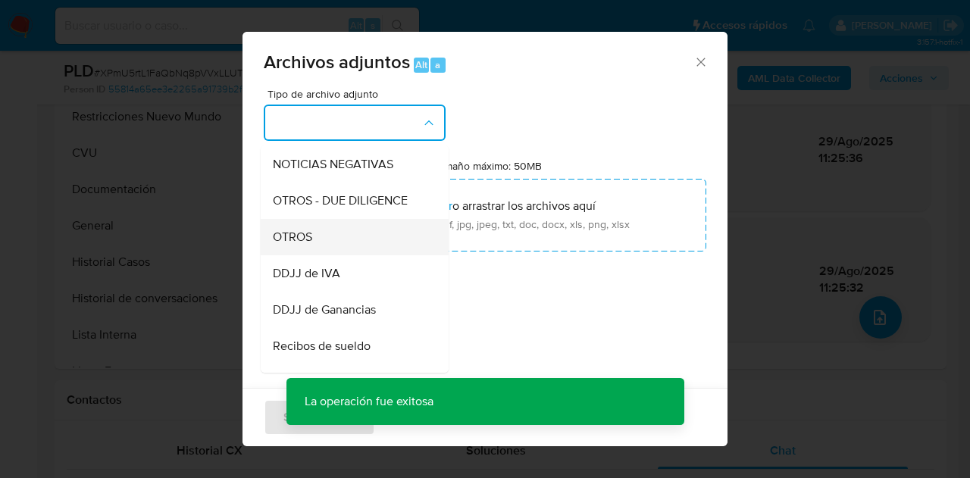
click at [370, 248] on div "OTROS" at bounding box center [350, 237] width 155 height 36
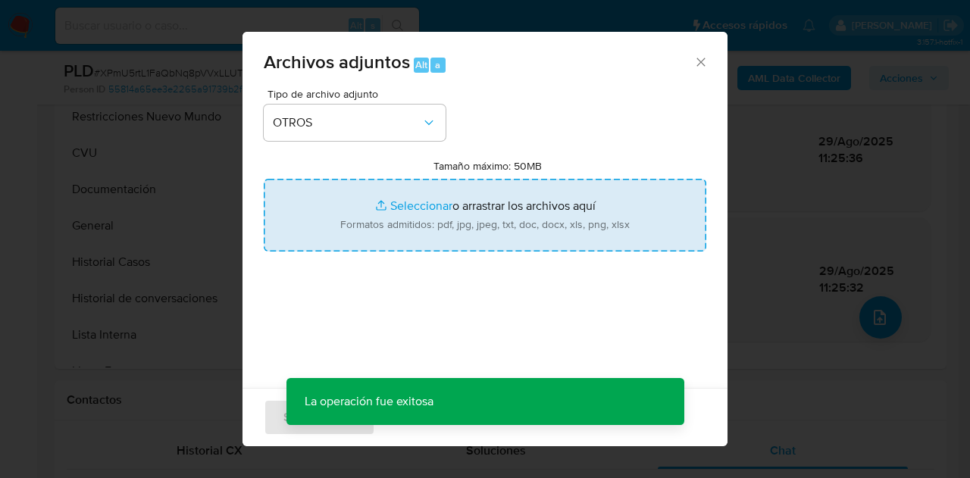
click at [392, 213] on input "Tamaño máximo: 50MB Seleccionar archivos" at bounding box center [485, 215] width 443 height 73
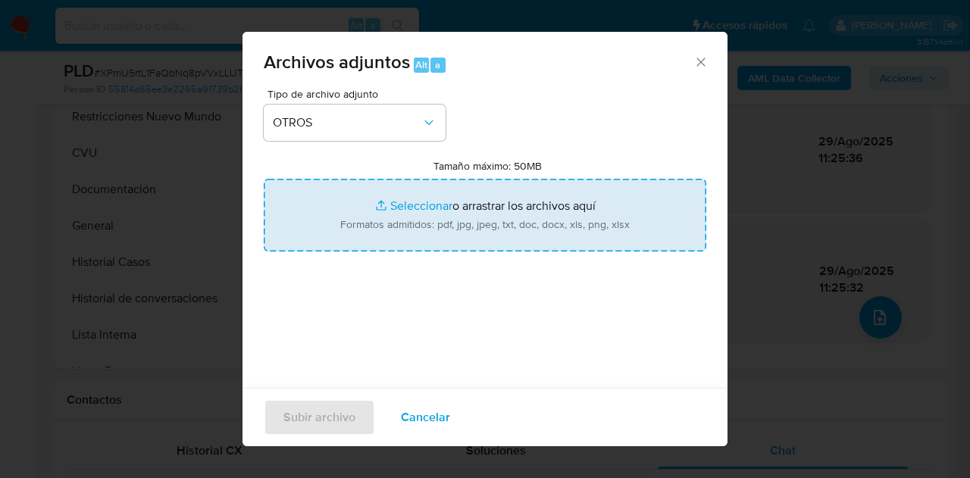
type input "C:\fakepath\Caselog XPmU5rtL1FaQbNq8pVVxLLUT_2025_08_19_00_54_46.docx"
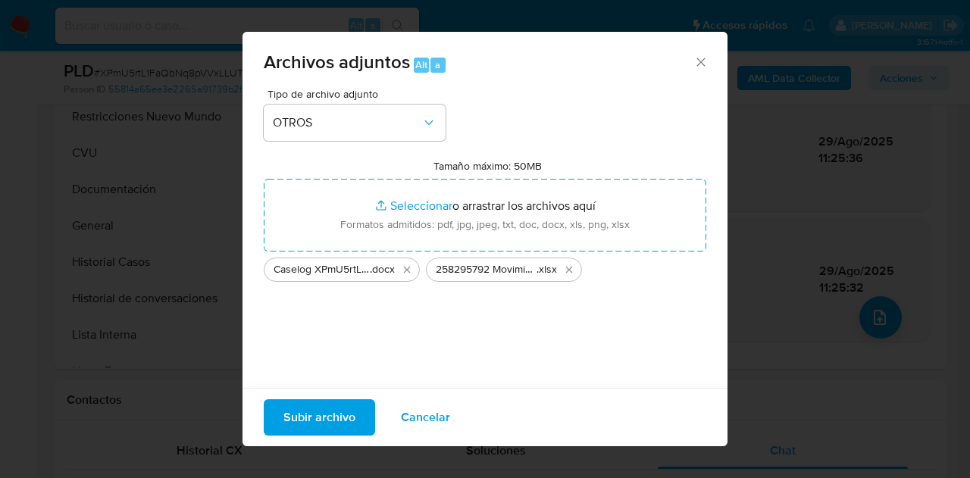
click at [327, 407] on span "Subir archivo" at bounding box center [319, 417] width 72 height 33
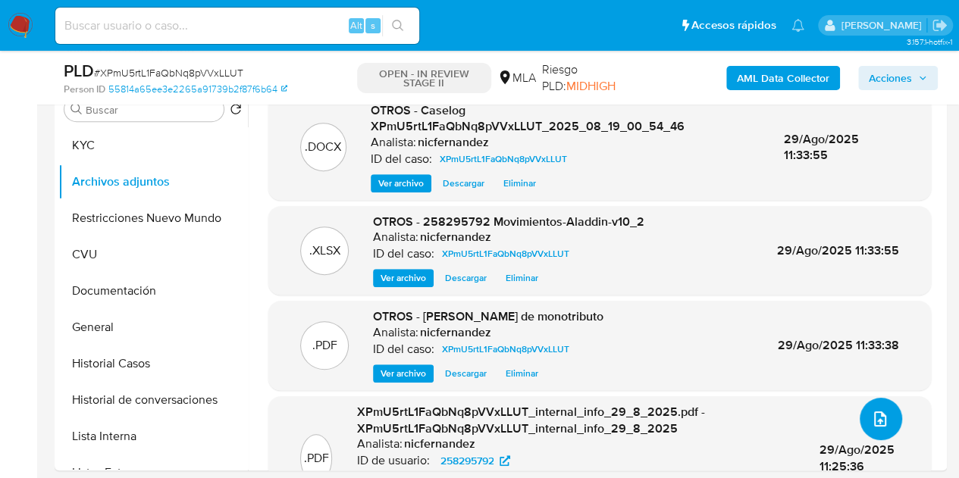
scroll to position [303, 0]
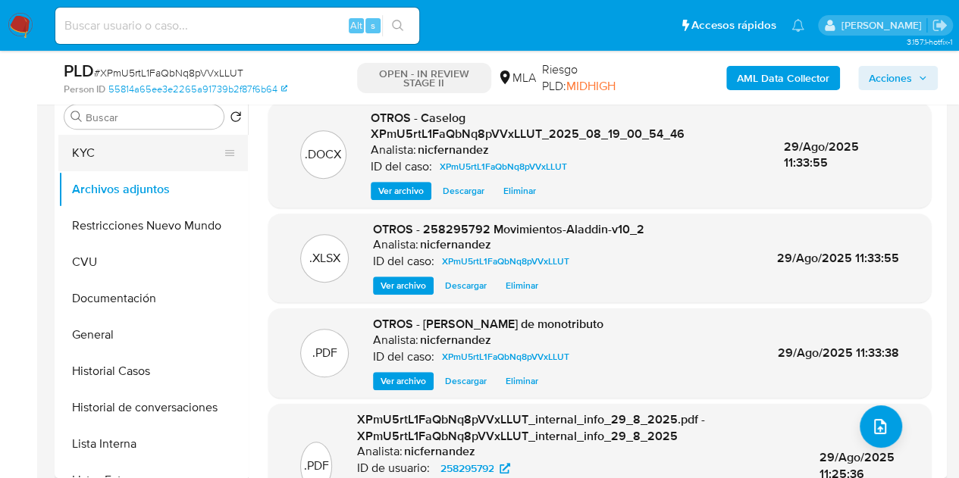
click at [158, 154] on button "KYC" at bounding box center [146, 153] width 177 height 36
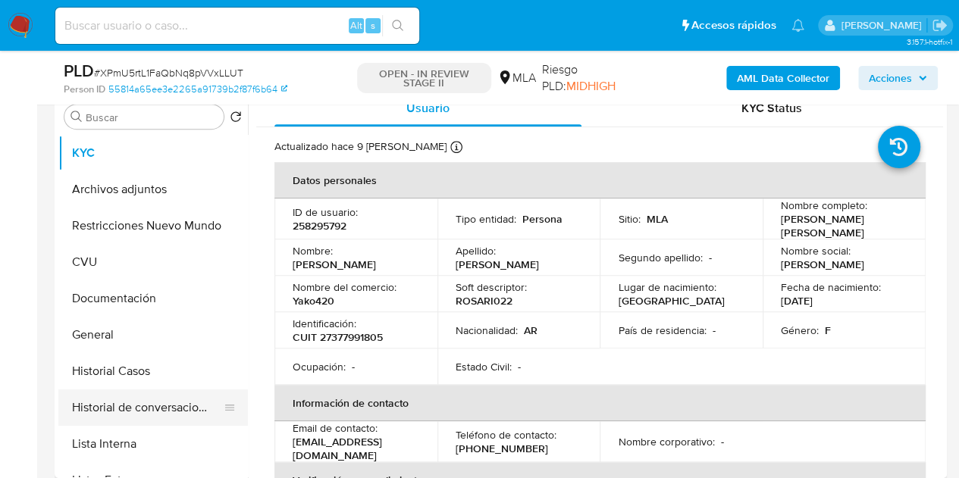
click at [105, 401] on button "Historial de conversaciones" at bounding box center [146, 407] width 177 height 36
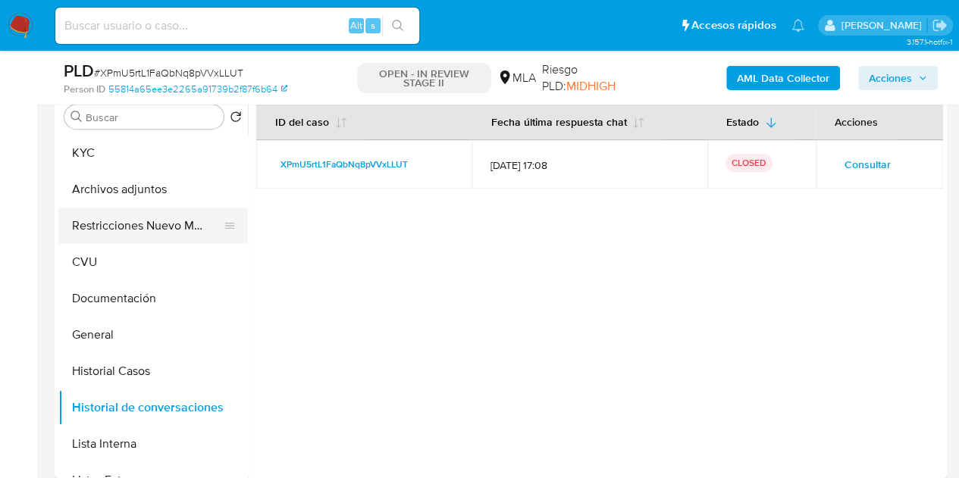
click at [133, 224] on button "Restricciones Nuevo Mundo" at bounding box center [146, 226] width 177 height 36
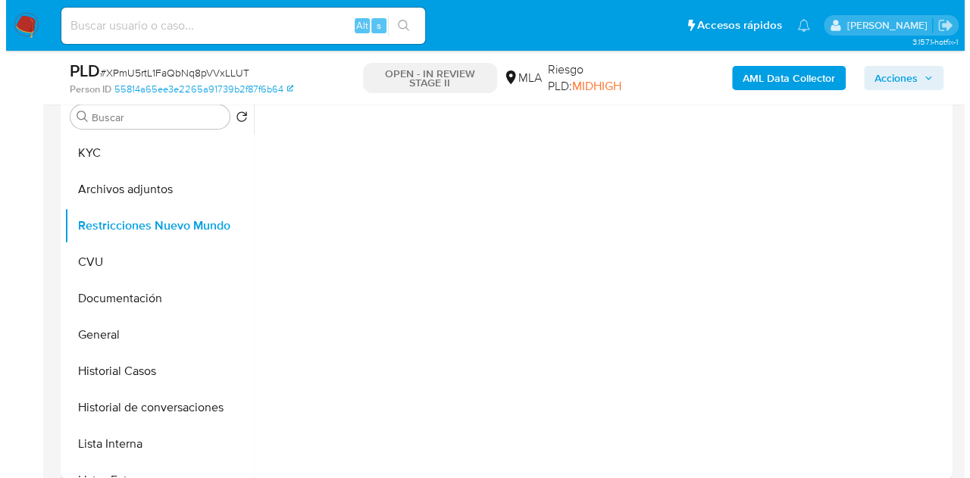
scroll to position [286, 0]
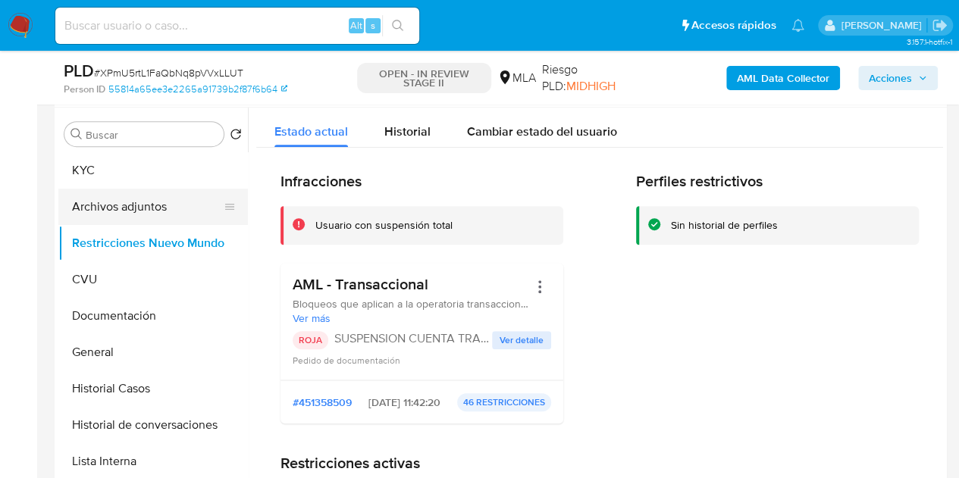
click at [88, 208] on button "Archivos adjuntos" at bounding box center [146, 207] width 177 height 36
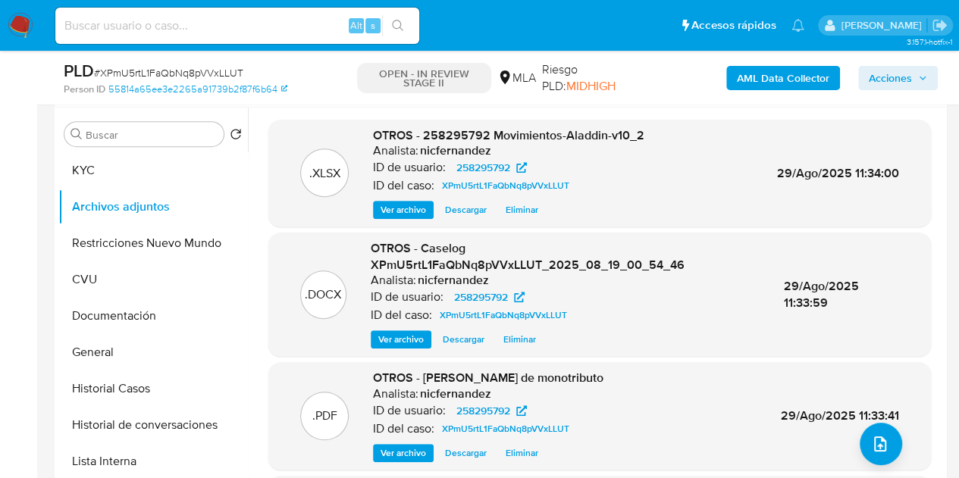
click at [393, 342] on span "Ver archivo" at bounding box center [400, 339] width 45 height 15
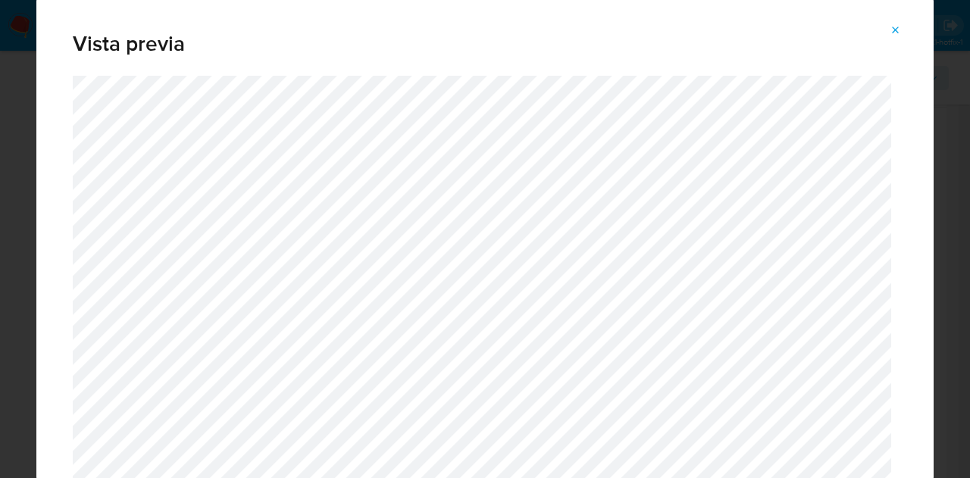
drag, startPoint x: 934, startPoint y: 33, endPoint x: 952, endPoint y: 77, distance: 47.6
click at [952, 77] on div "Vista previa" at bounding box center [485, 239] width 970 height 478
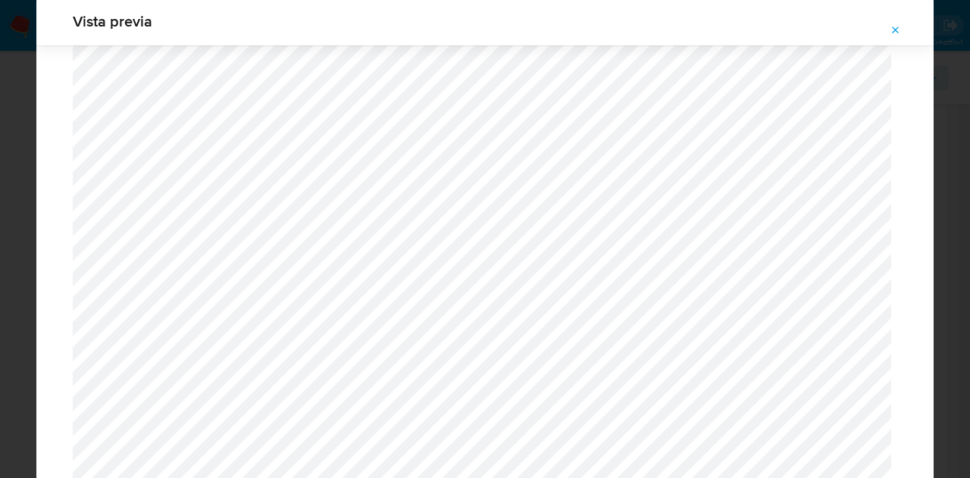
scroll to position [1757, 0]
click at [893, 33] on icon "Attachment preview" at bounding box center [896, 30] width 7 height 7
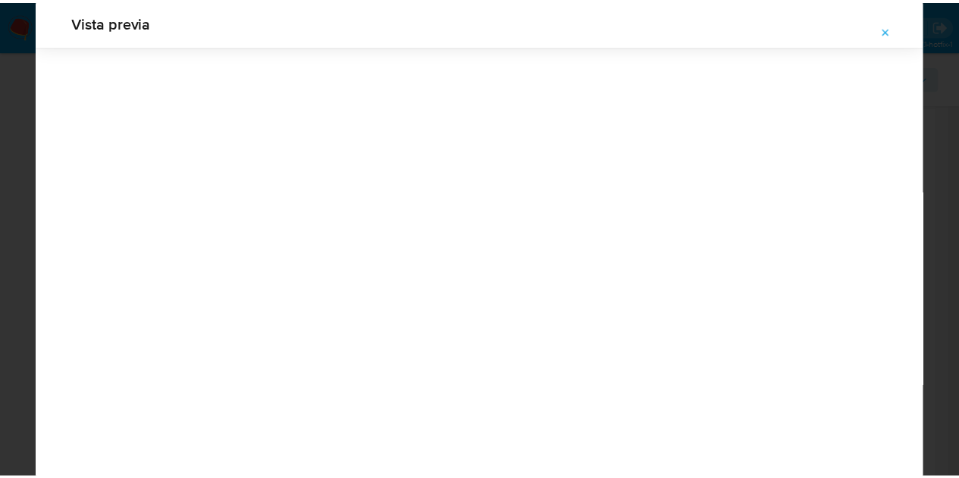
scroll to position [48, 0]
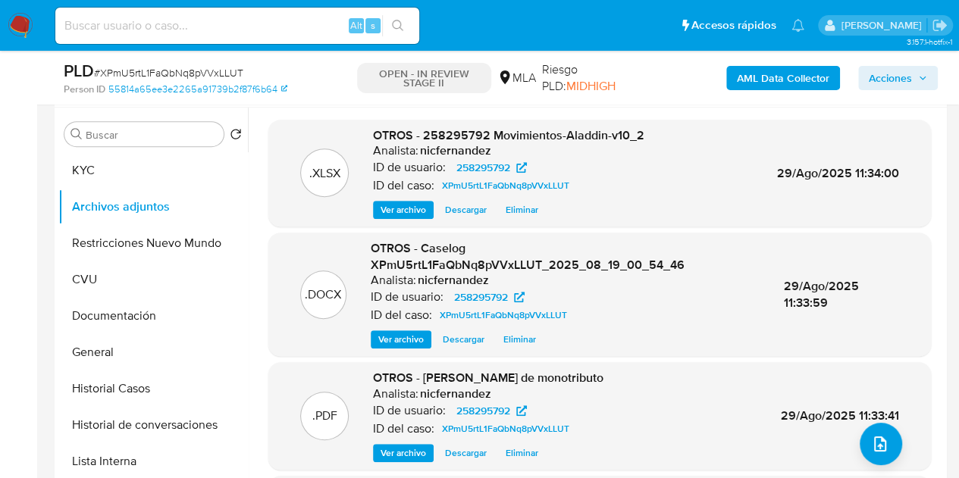
drag, startPoint x: 877, startPoint y: 85, endPoint x: 858, endPoint y: 89, distance: 19.5
click at [877, 85] on span "Acciones" at bounding box center [889, 78] width 43 height 24
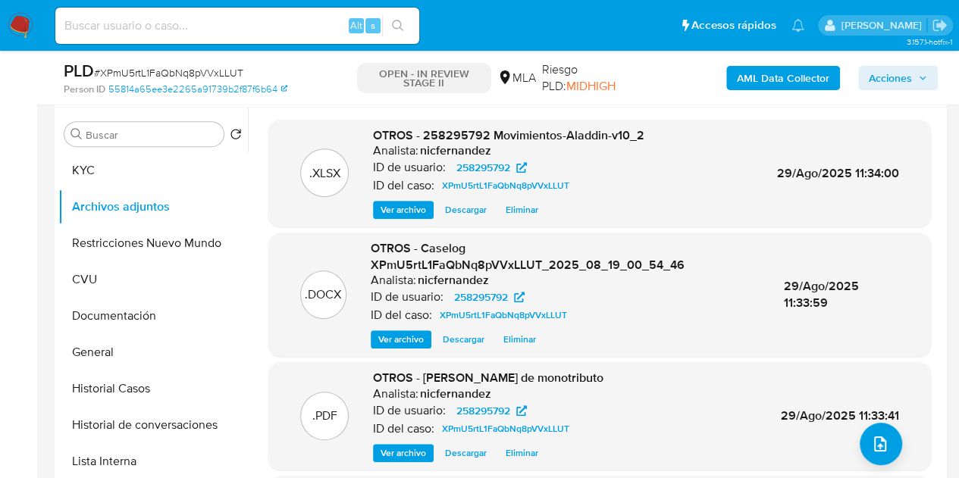
click at [908, 75] on span "Acciones" at bounding box center [889, 78] width 43 height 24
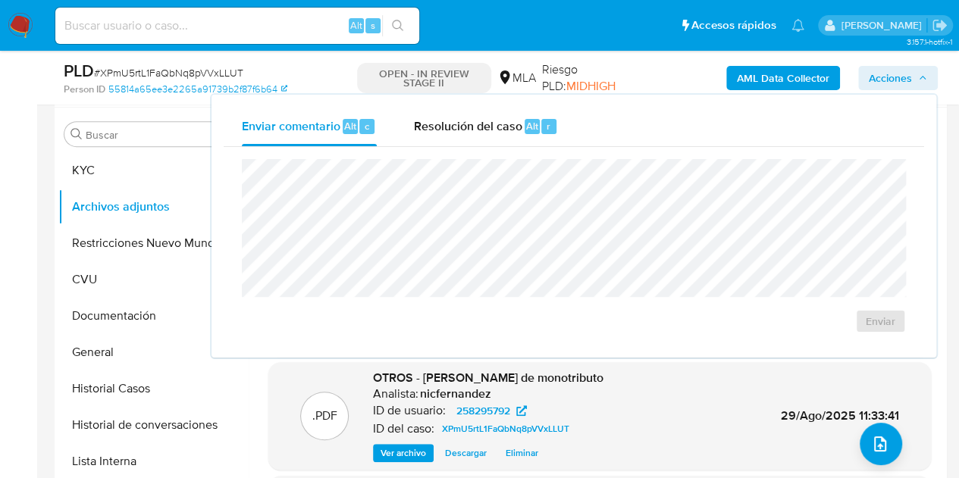
drag, startPoint x: 474, startPoint y: 127, endPoint x: 461, endPoint y: 152, distance: 29.2
click at [474, 127] on span "Resolución del caso" at bounding box center [467, 125] width 108 height 17
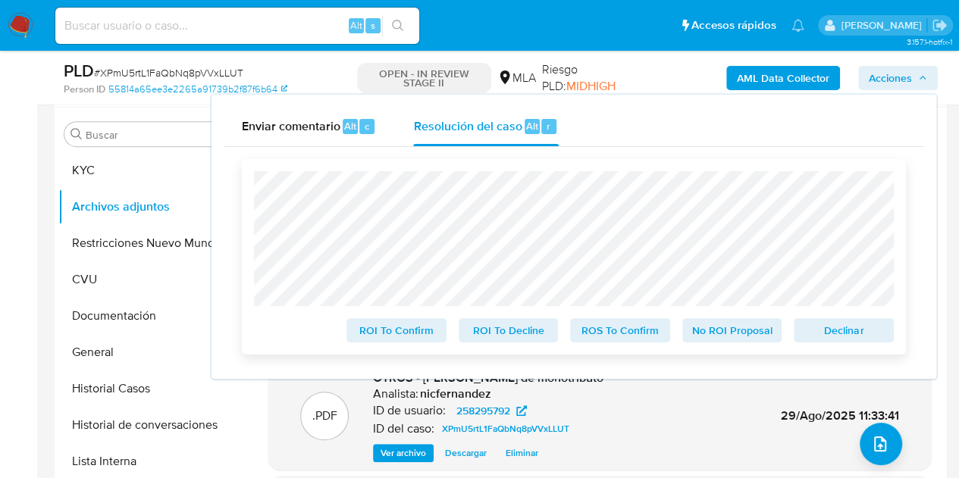
click at [827, 335] on span "Declinar" at bounding box center [843, 330] width 79 height 21
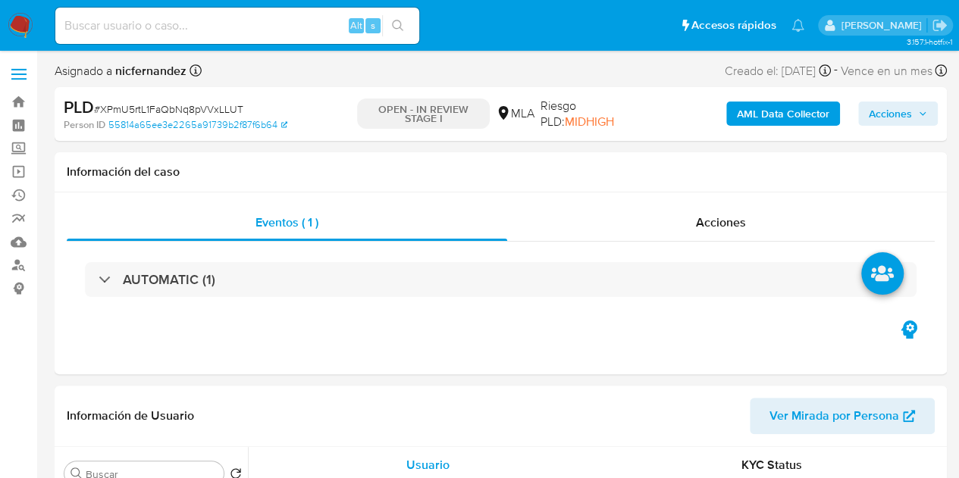
click at [884, 116] on span "Acciones" at bounding box center [889, 114] width 43 height 24
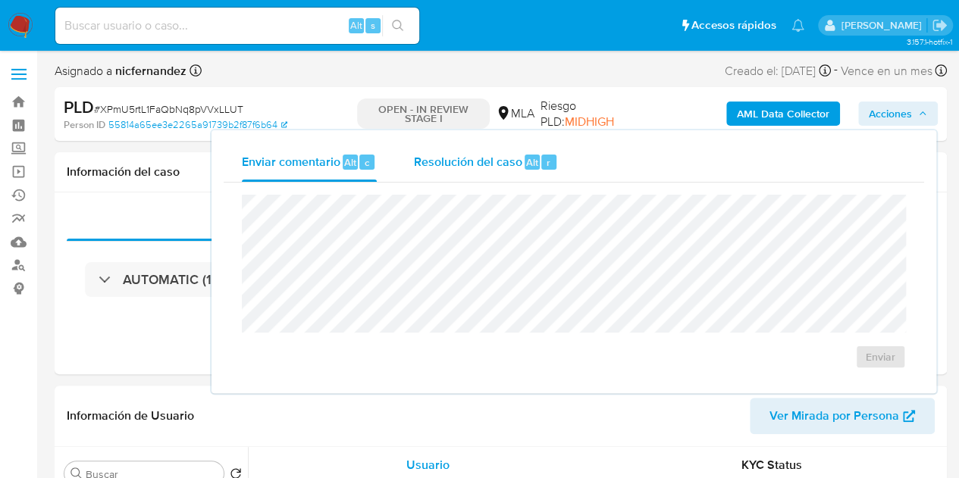
click at [447, 160] on span "Resolución del caso" at bounding box center [467, 161] width 108 height 17
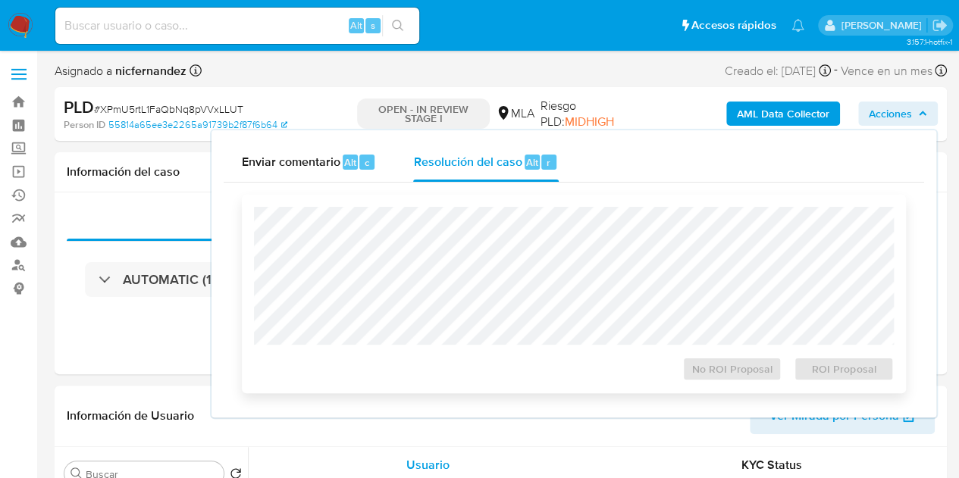
select select "10"
click at [817, 366] on span "ROI Proposal" at bounding box center [843, 368] width 79 height 21
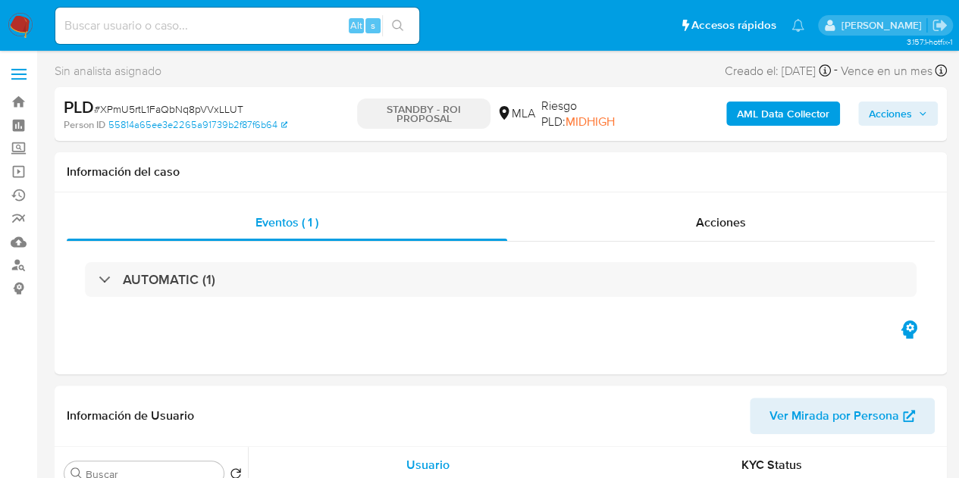
select select "10"
click at [673, 227] on div "Acciones" at bounding box center [720, 223] width 427 height 36
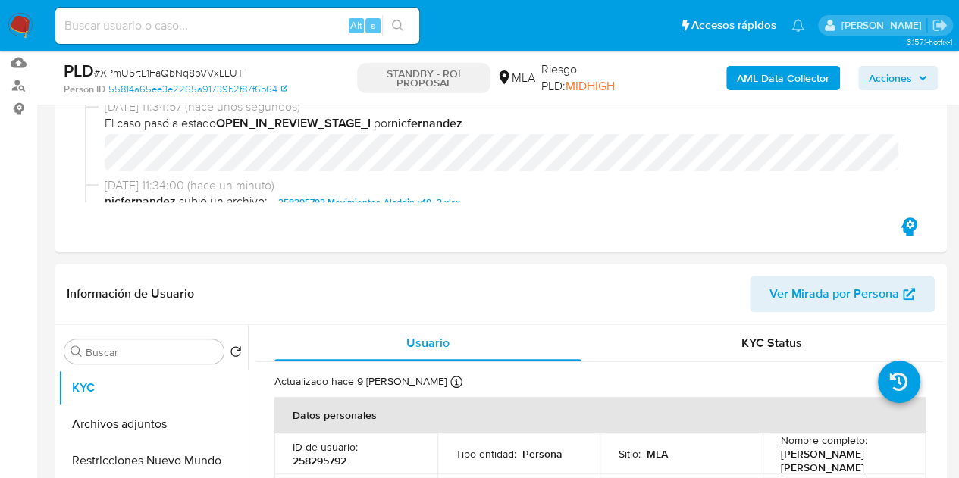
scroll to position [250, 0]
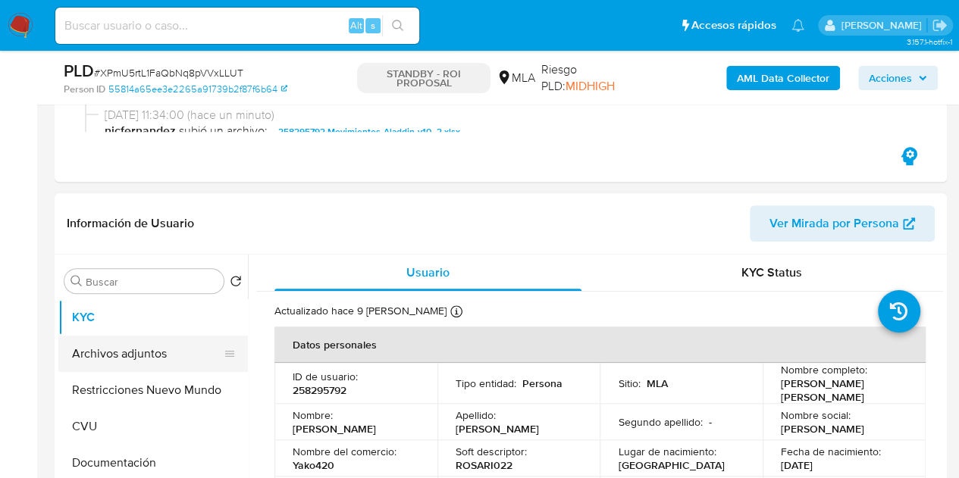
click at [130, 359] on button "Archivos adjuntos" at bounding box center [146, 354] width 177 height 36
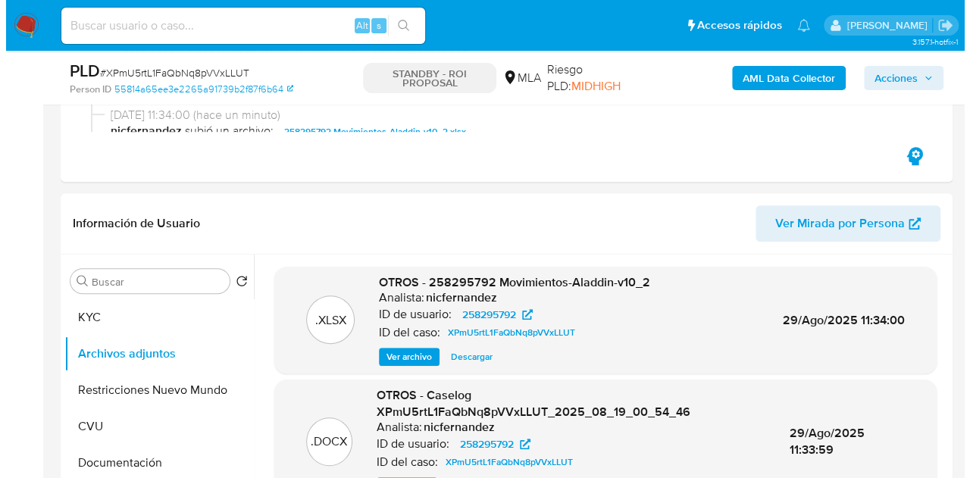
scroll to position [349, 0]
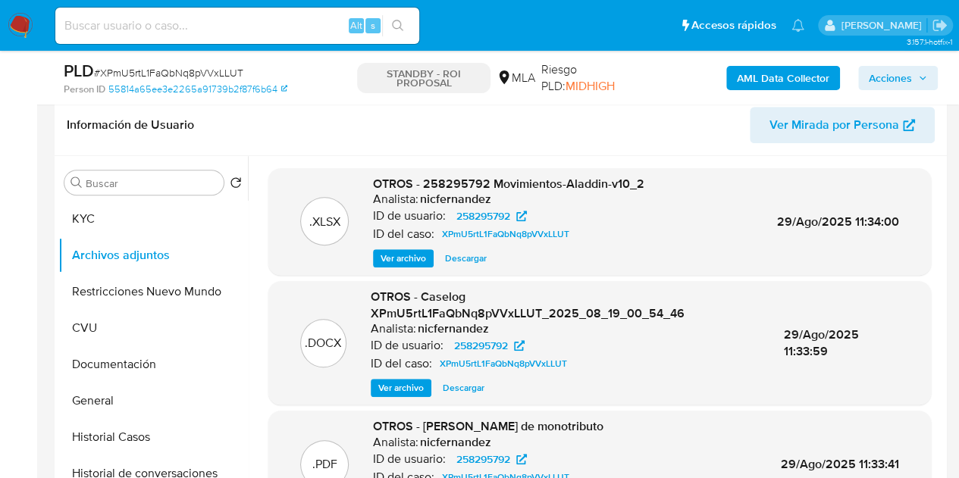
click at [380, 386] on span "Ver archivo" at bounding box center [400, 387] width 45 height 15
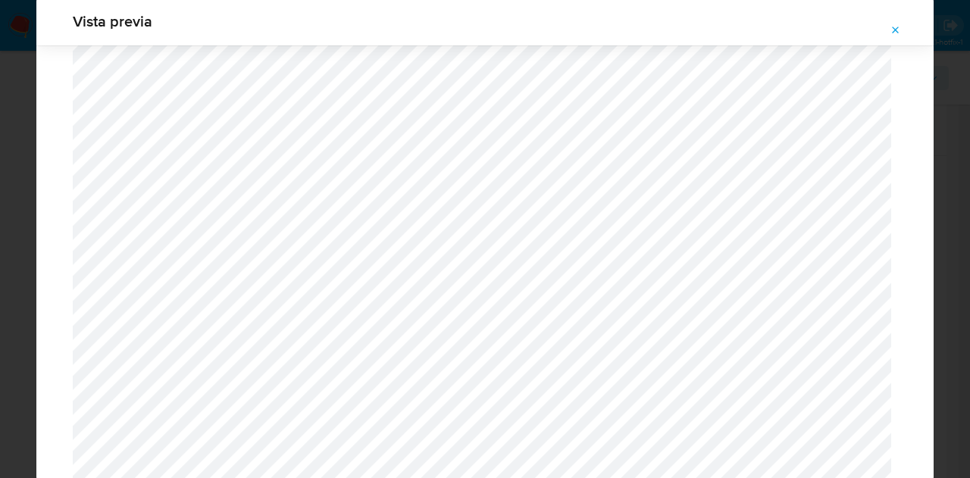
scroll to position [1905, 0]
click at [899, 23] on span "Attachment preview" at bounding box center [896, 30] width 12 height 21
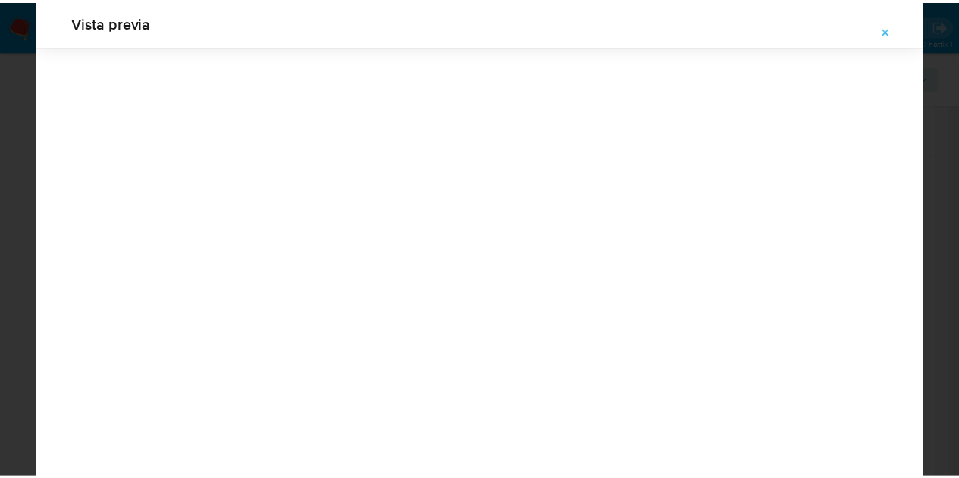
scroll to position [48, 0]
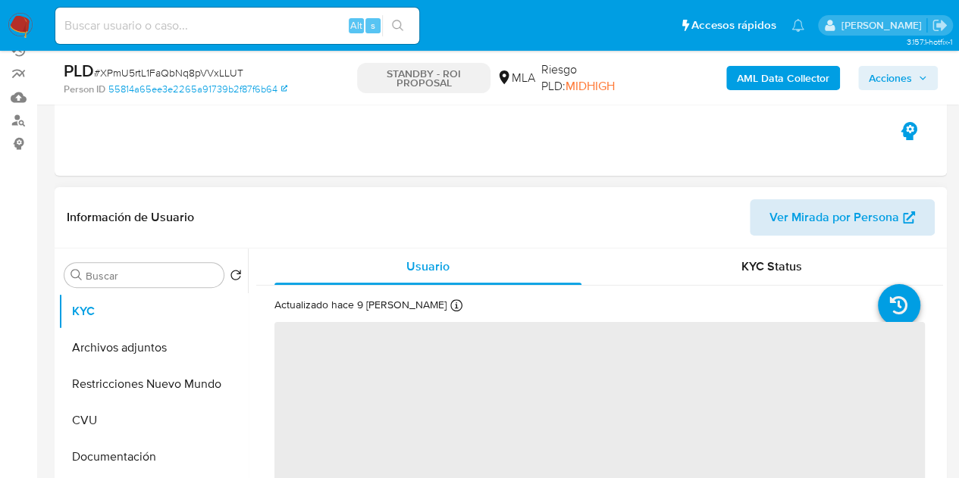
scroll to position [177, 0]
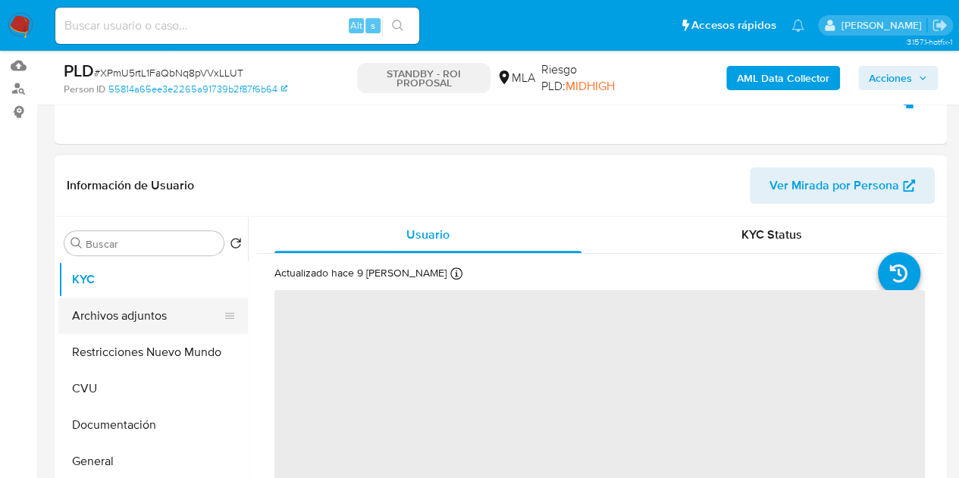
click at [144, 322] on button "Archivos adjuntos" at bounding box center [146, 316] width 177 height 36
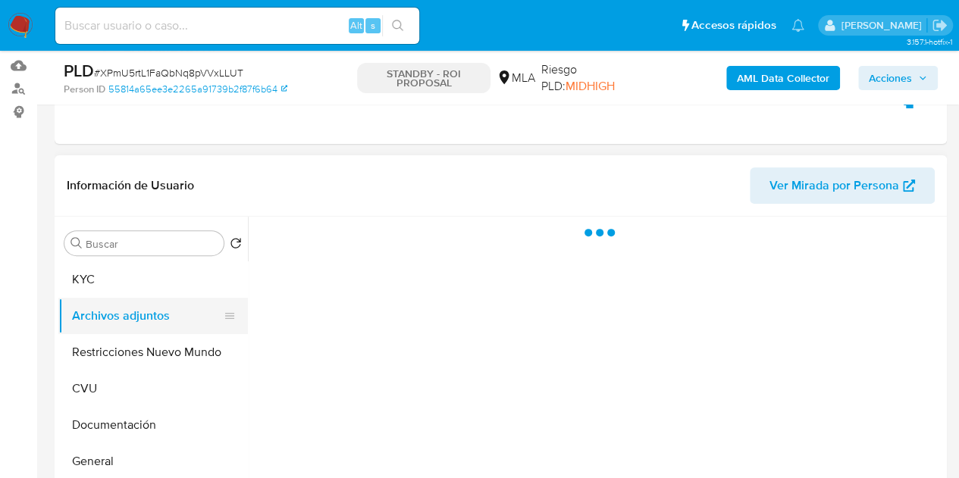
select select "10"
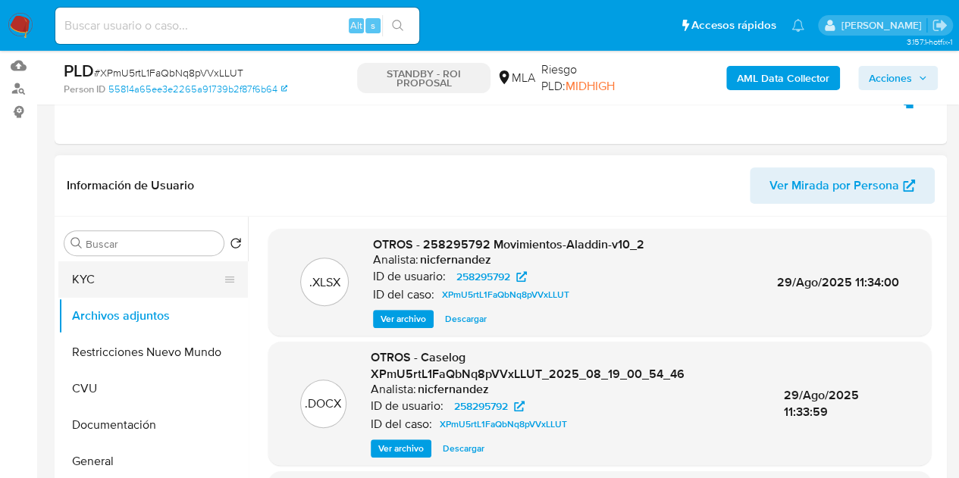
click at [111, 286] on button "KYC" at bounding box center [146, 279] width 177 height 36
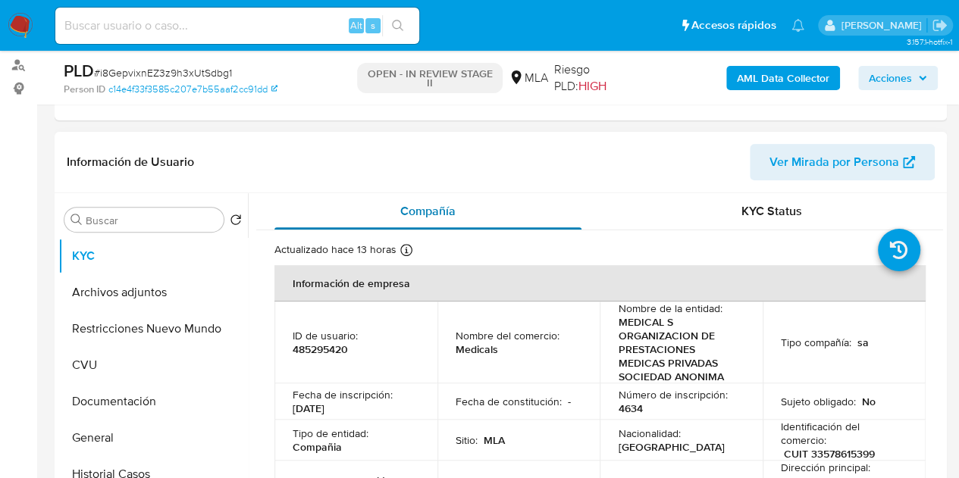
scroll to position [194, 0]
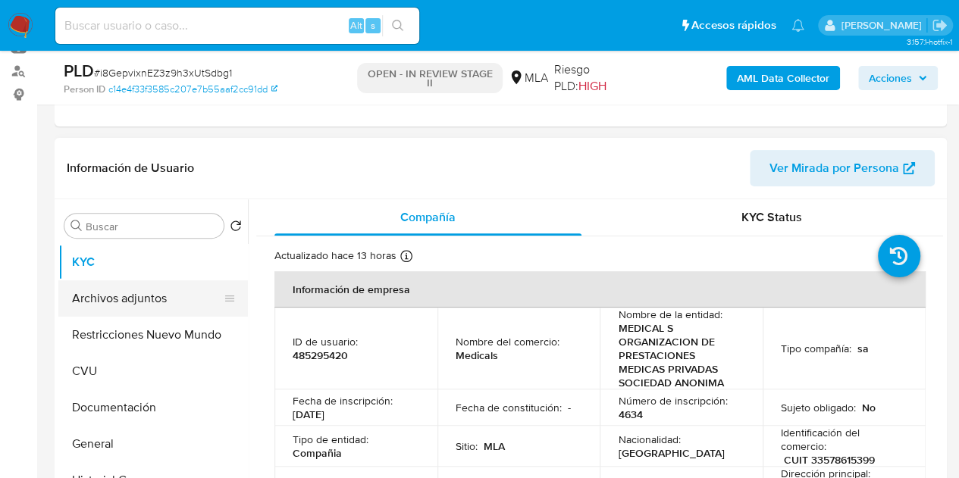
select select "10"
click at [139, 296] on button "Archivos adjuntos" at bounding box center [146, 298] width 177 height 36
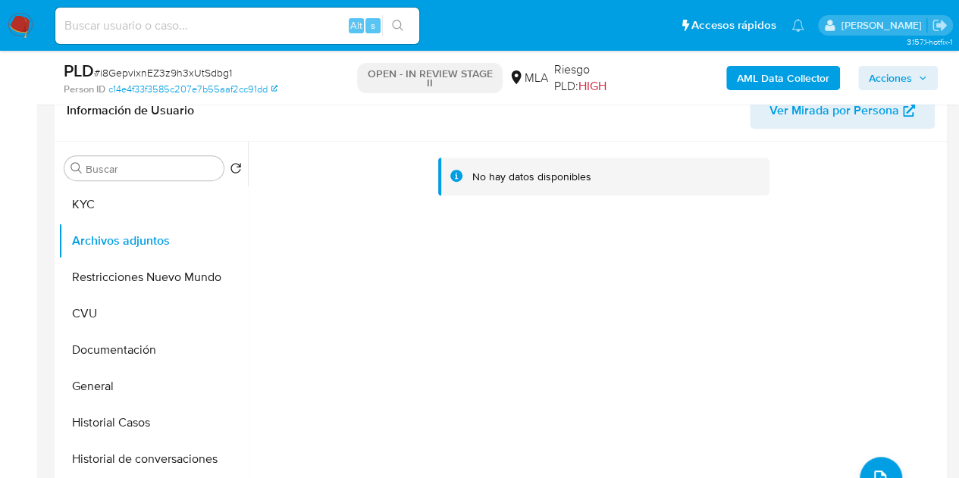
scroll to position [174, 0]
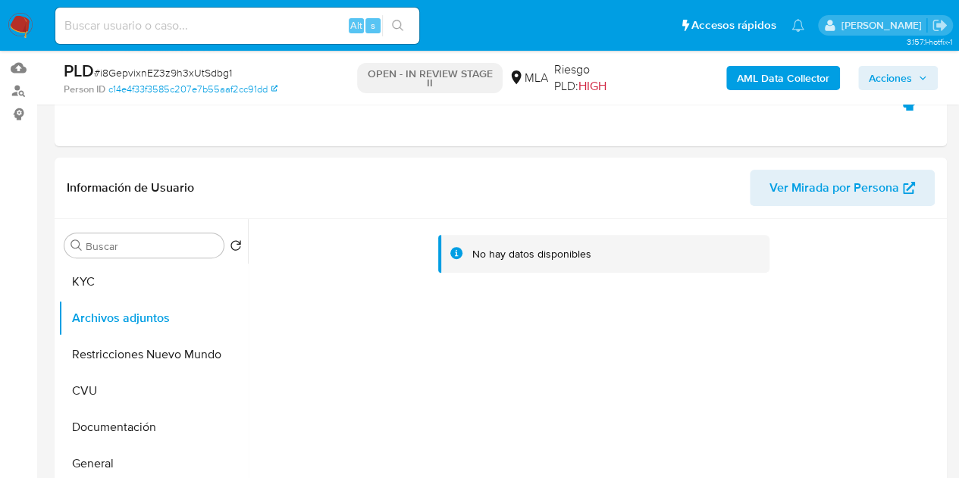
click at [757, 74] on b "AML Data Collector" at bounding box center [783, 78] width 92 height 24
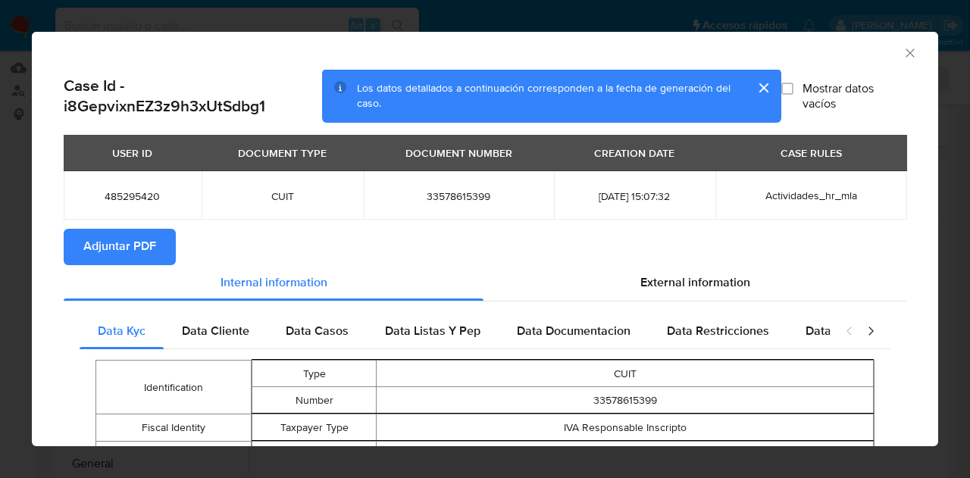
click at [153, 249] on span "Adjuntar PDF" at bounding box center [119, 246] width 73 height 33
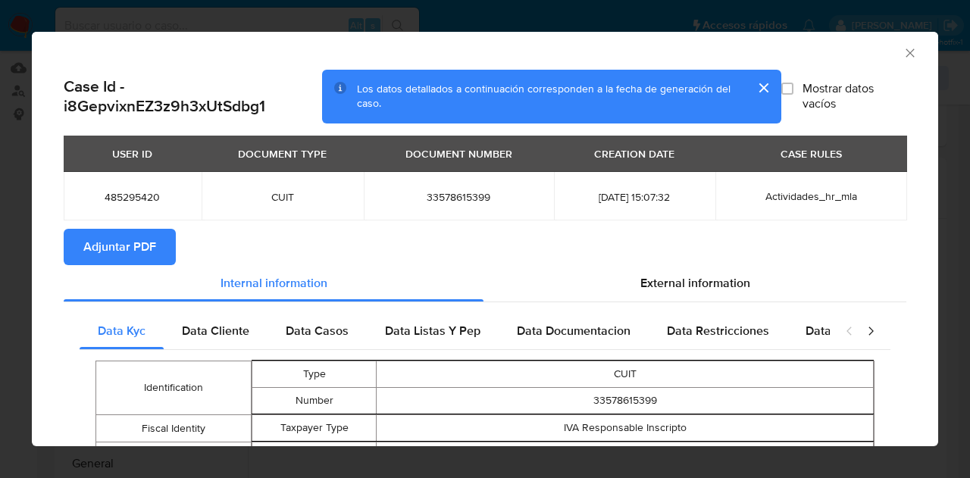
drag, startPoint x: 902, startPoint y: 49, endPoint x: 435, endPoint y: 164, distance: 480.8
click at [903, 49] on icon "Cerrar ventana" at bounding box center [910, 52] width 15 height 15
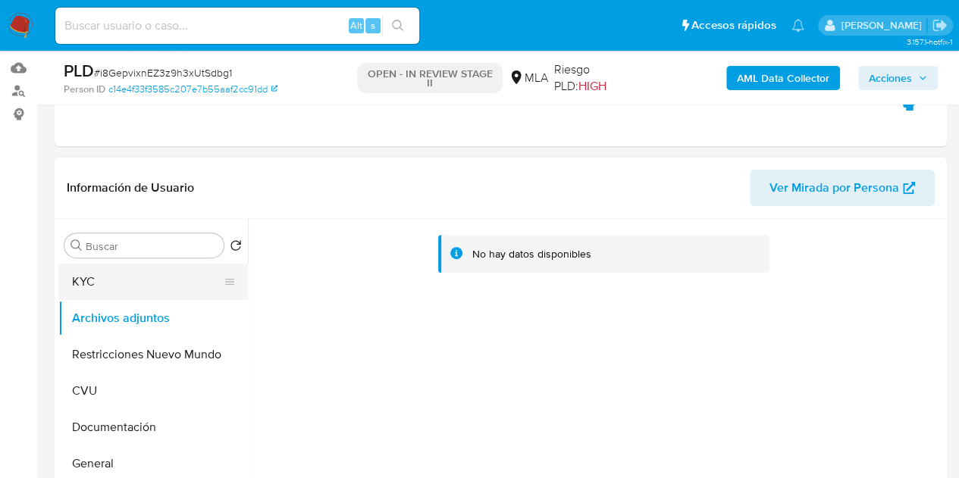
click at [124, 281] on button "KYC" at bounding box center [146, 282] width 177 height 36
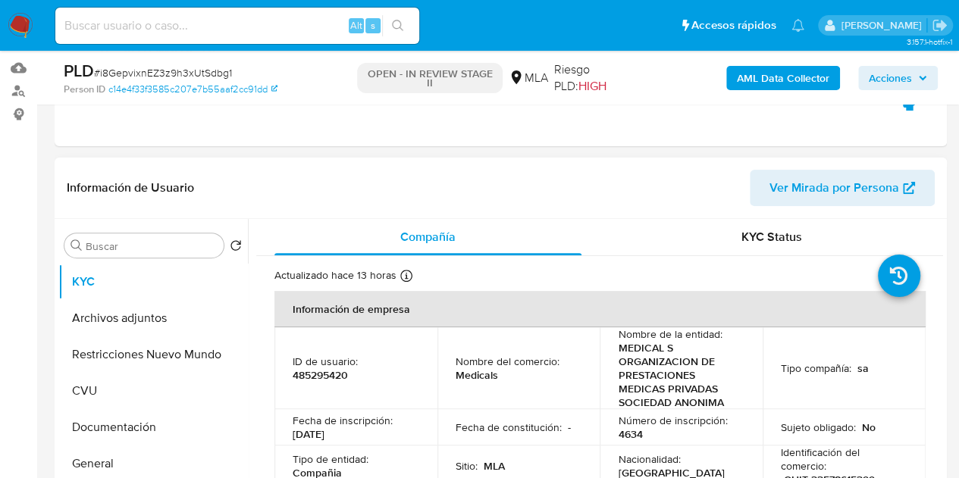
click at [861, 178] on span "Ver Mirada por Persona" at bounding box center [834, 188] width 130 height 36
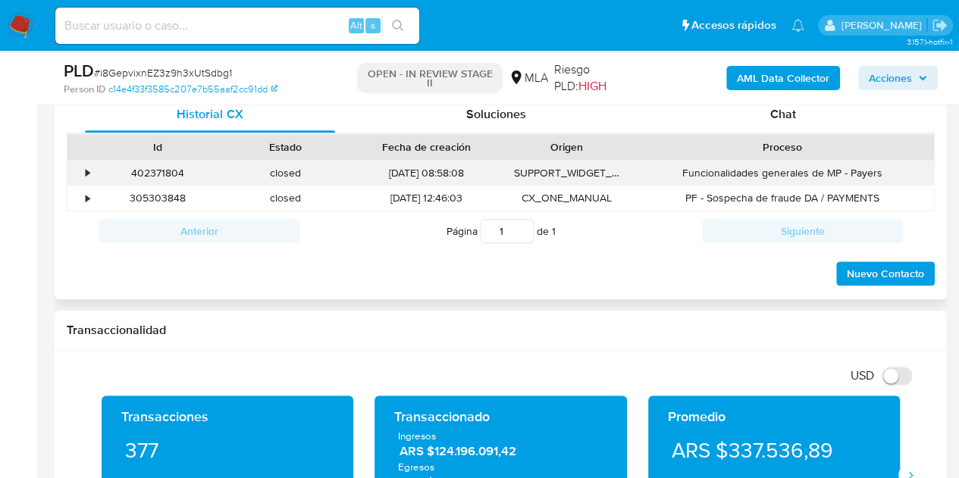
scroll to position [741, 0]
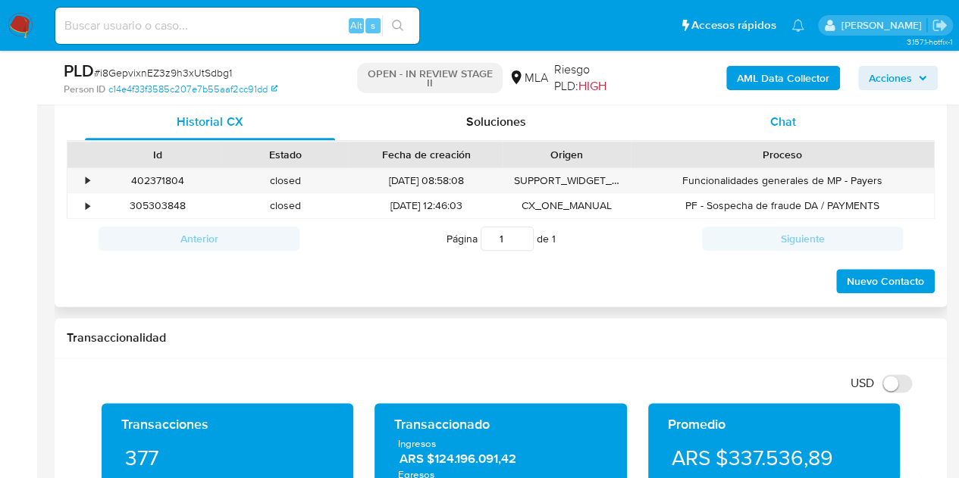
click at [774, 131] on div "Chat" at bounding box center [783, 122] width 250 height 36
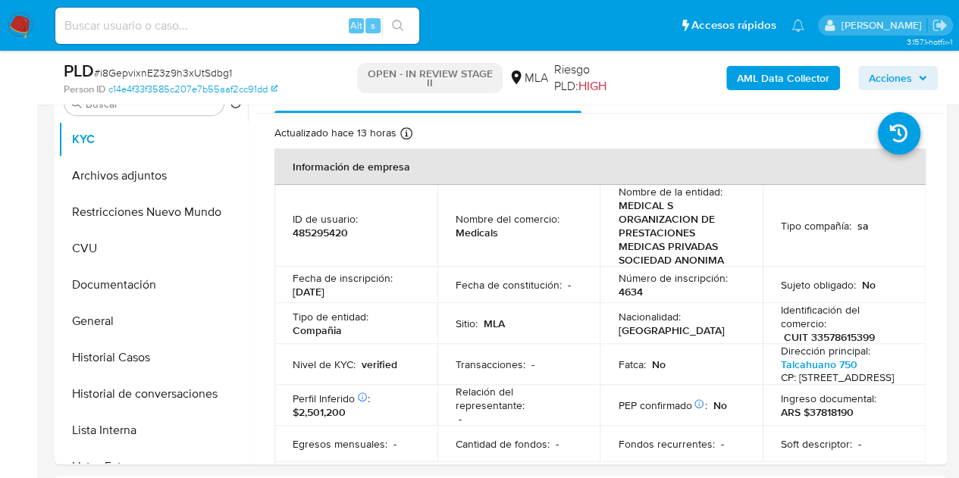
scroll to position [291, 0]
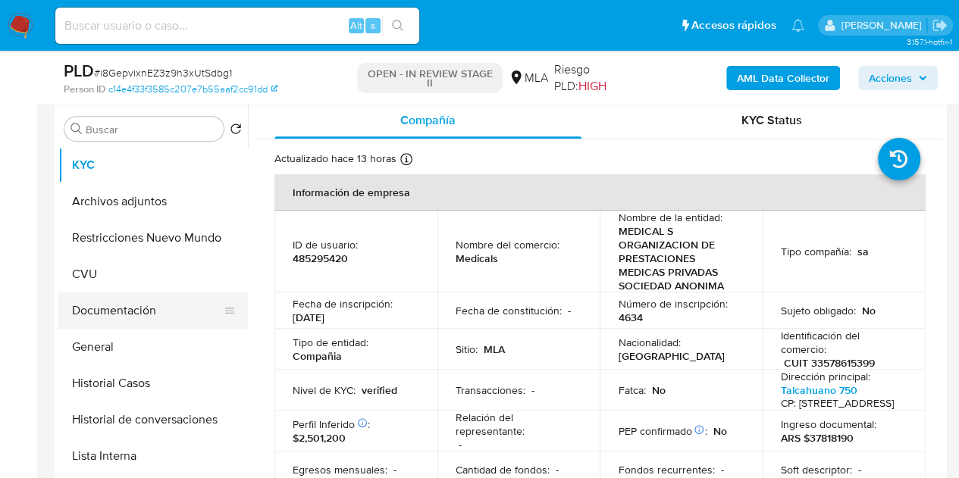
click at [114, 307] on button "Documentación" at bounding box center [146, 311] width 177 height 36
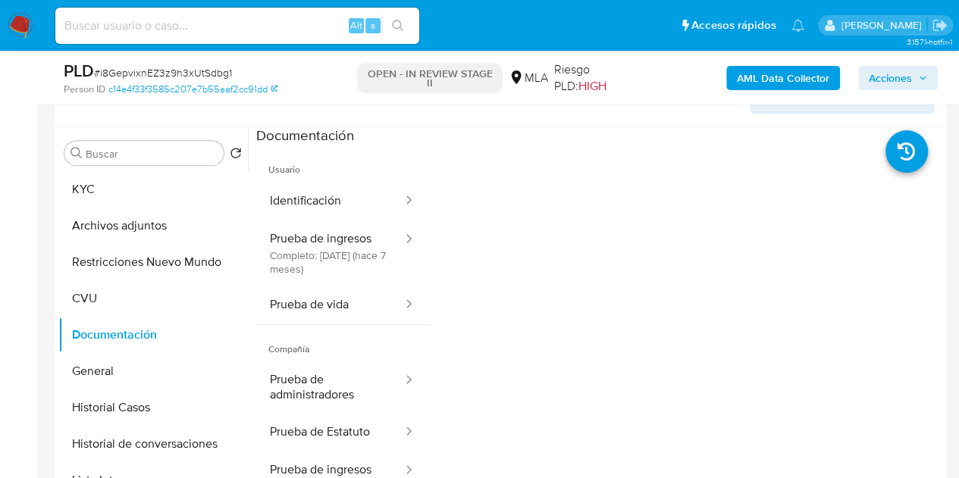
scroll to position [259, 0]
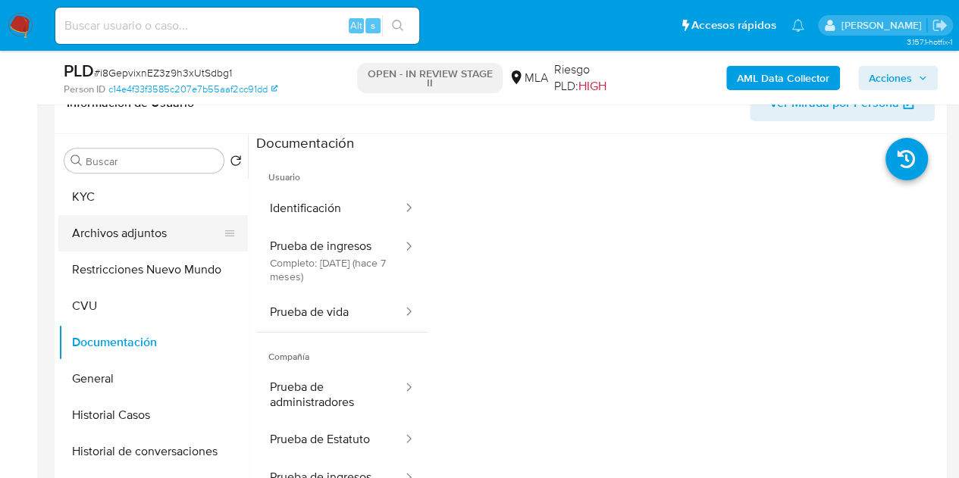
click at [128, 230] on button "Archivos adjuntos" at bounding box center [146, 233] width 177 height 36
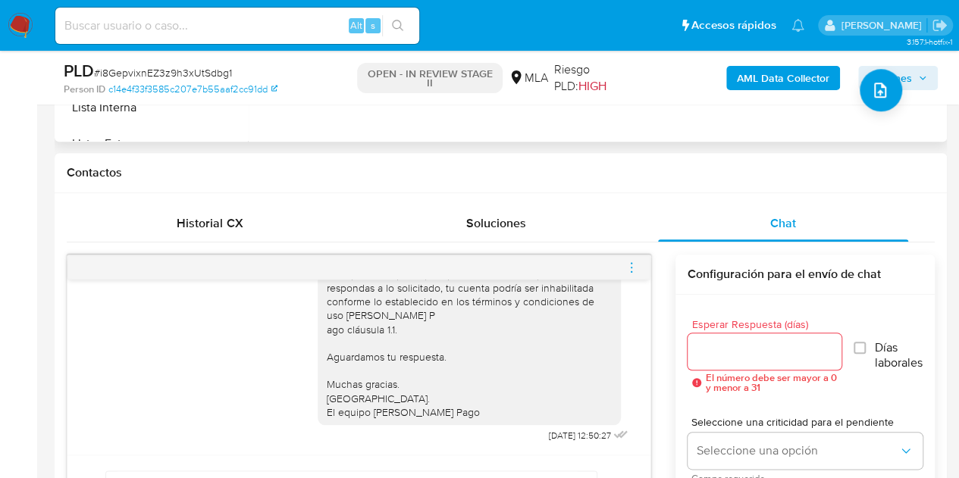
scroll to position [665, 0]
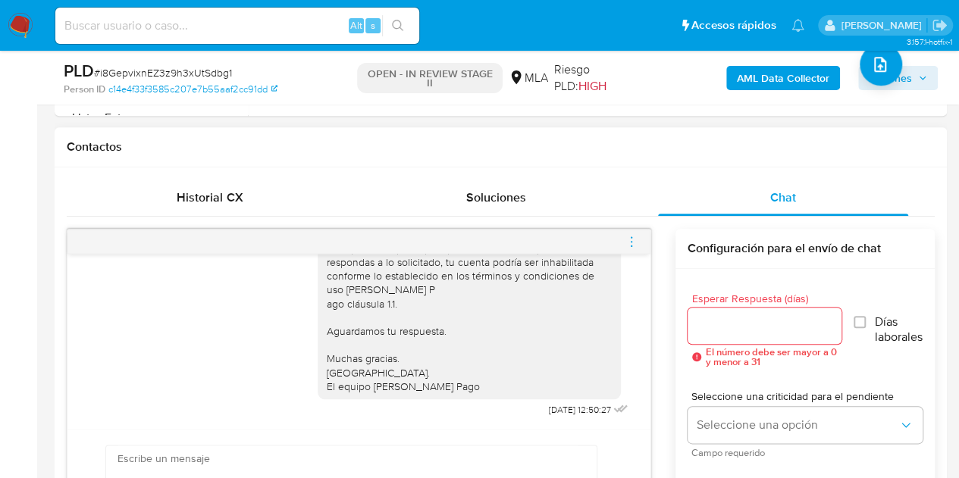
click at [631, 240] on icon "menu-action" at bounding box center [631, 241] width 2 height 2
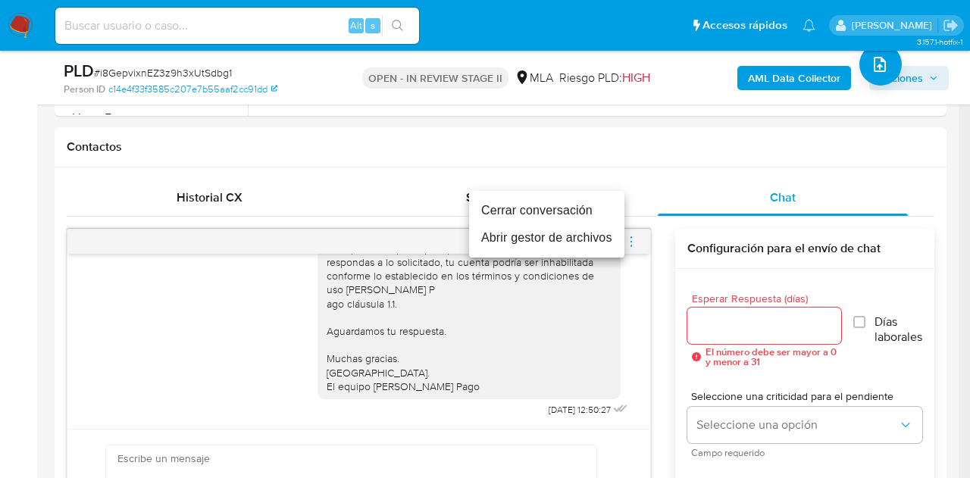
click at [572, 203] on li "Cerrar conversación" at bounding box center [546, 210] width 155 height 27
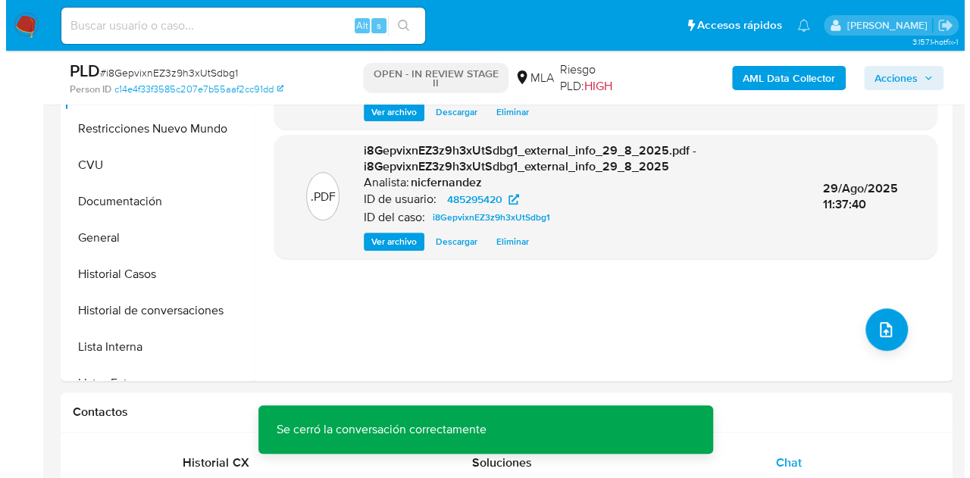
scroll to position [289, 0]
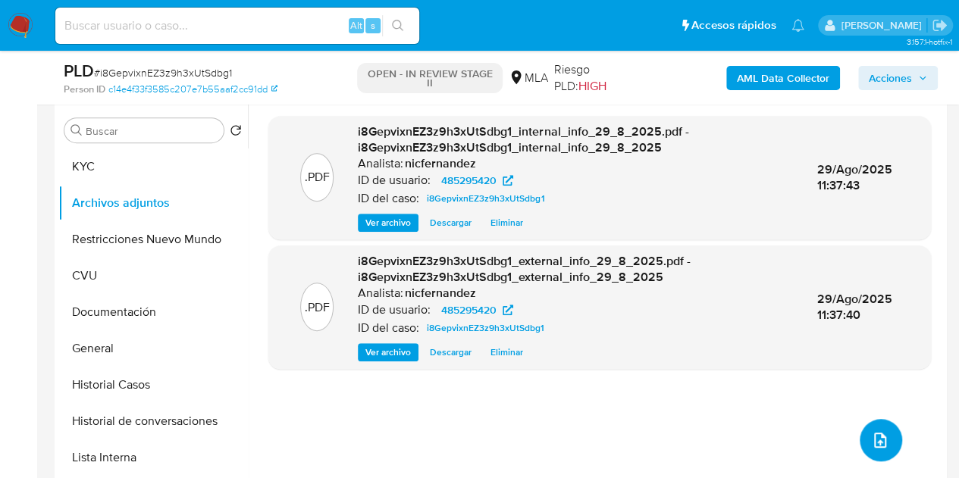
click at [876, 440] on icon "upload-file" at bounding box center [880, 440] width 18 height 18
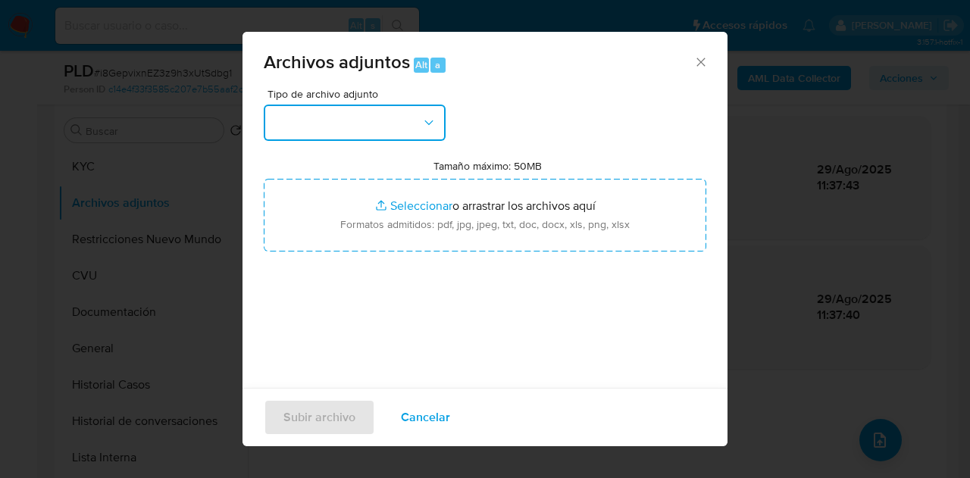
drag, startPoint x: 368, startPoint y: 130, endPoint x: 386, endPoint y: 139, distance: 20.0
click at [369, 130] on button "button" at bounding box center [355, 123] width 182 height 36
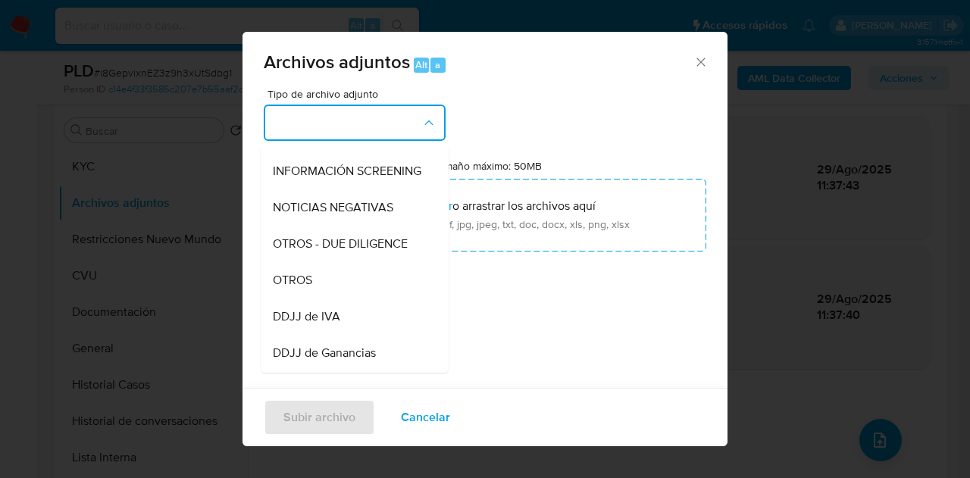
scroll to position [199, 0]
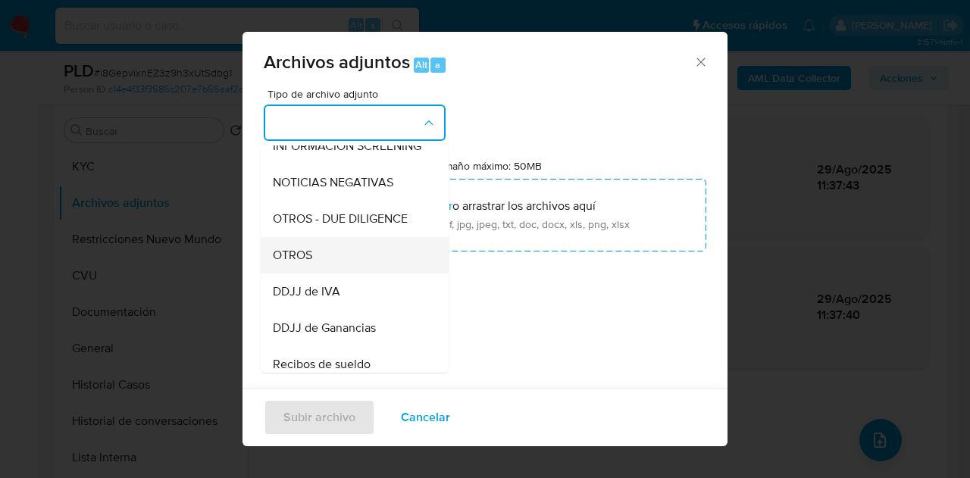
click at [362, 265] on div "OTROS" at bounding box center [350, 255] width 155 height 36
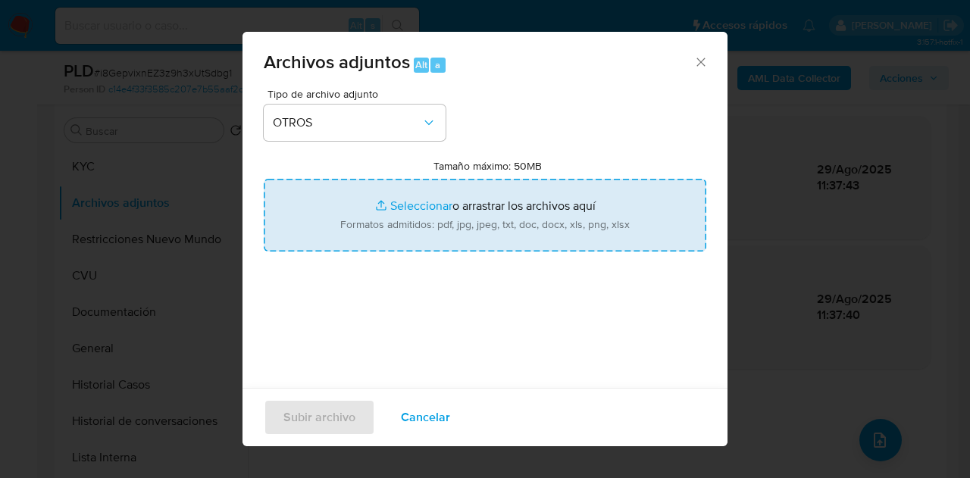
click at [399, 205] on input "Tamaño máximo: 50MB Seleccionar archivos" at bounding box center [485, 215] width 443 height 73
type input "C:\fakepath\DDJJ IVA y libros 10 a 12 2024.pdf"
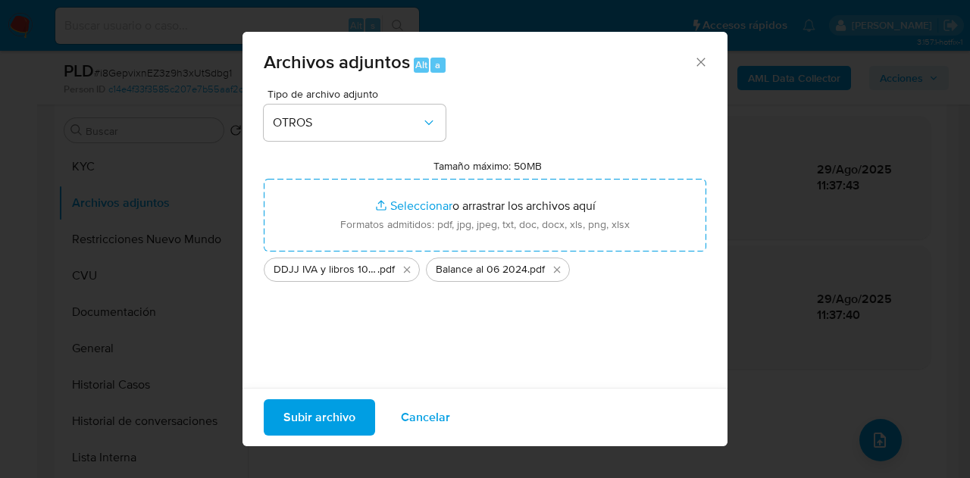
click at [306, 421] on span "Subir archivo" at bounding box center [319, 417] width 72 height 33
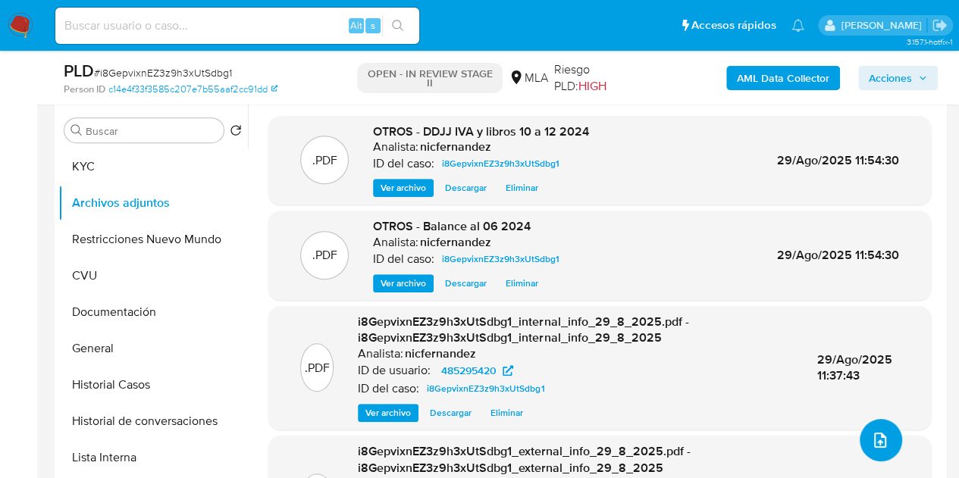
click at [885, 433] on button "upload-file" at bounding box center [880, 440] width 42 height 42
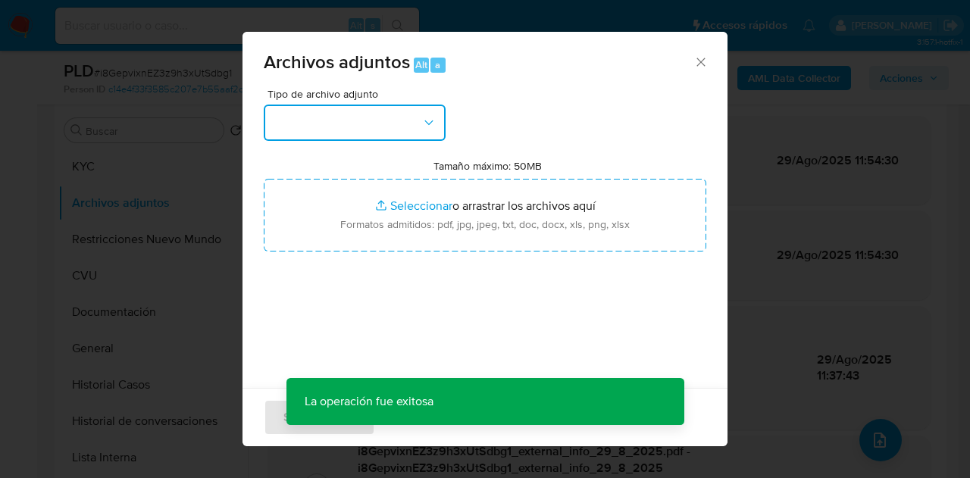
click at [396, 120] on button "button" at bounding box center [355, 123] width 182 height 36
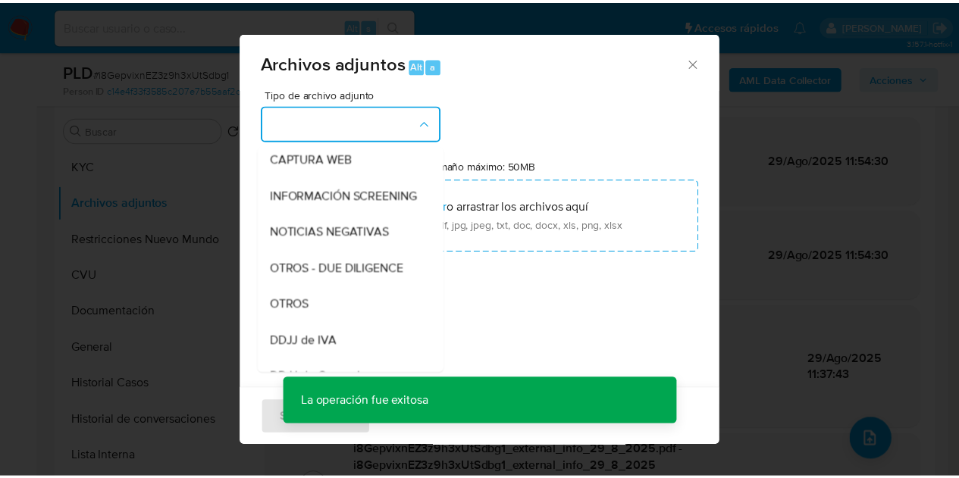
scroll to position [197, 0]
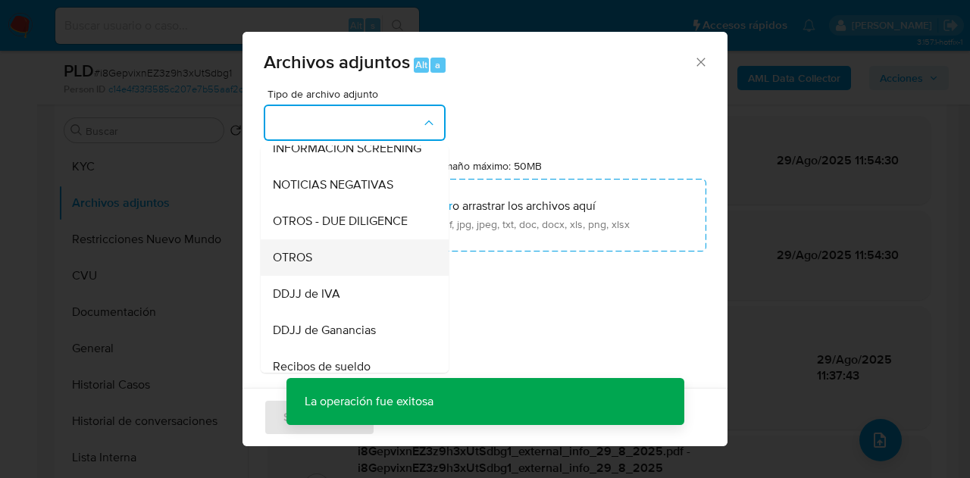
drag, startPoint x: 343, startPoint y: 274, endPoint x: 389, endPoint y: 225, distance: 67.5
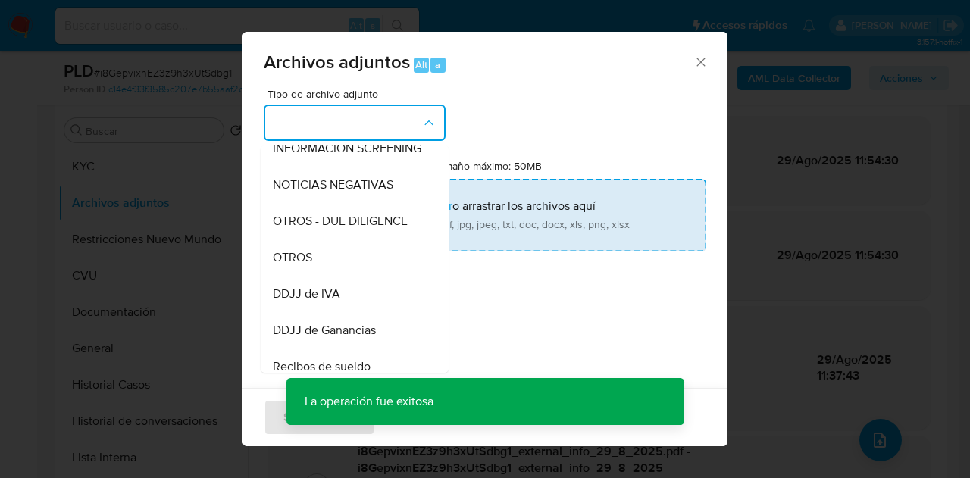
click at [343, 272] on div "OTROS" at bounding box center [350, 257] width 155 height 36
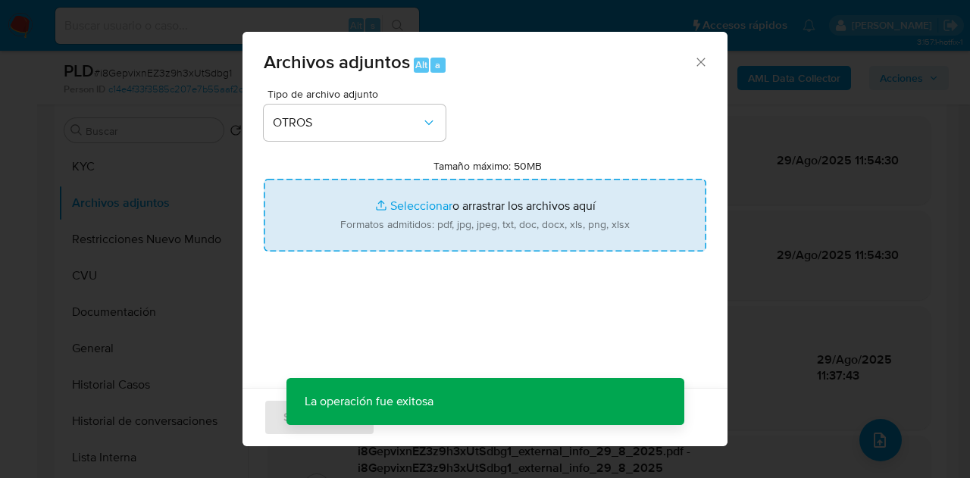
click at [403, 199] on input "Tamaño máximo: 50MB Seleccionar archivos" at bounding box center [485, 215] width 443 height 73
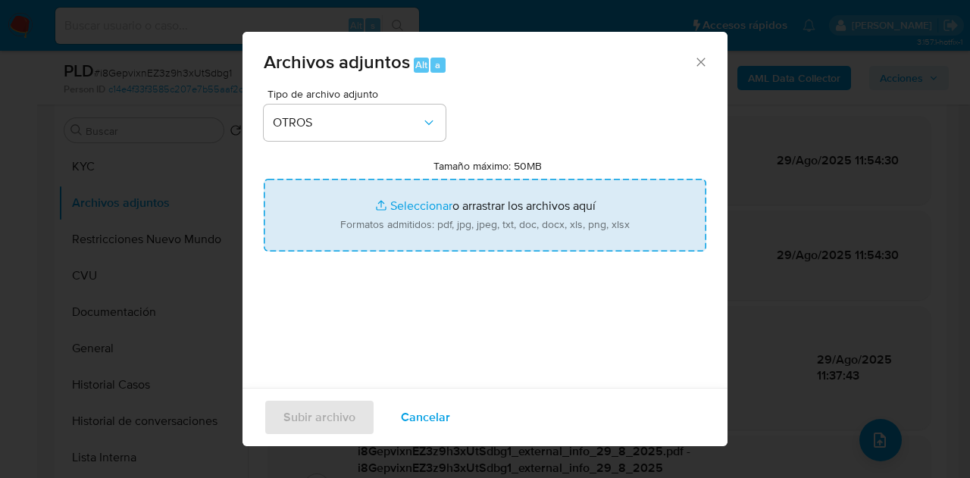
type input "C:\fakepath\Caselog NO ROI i8GepvixnEZ3z9h3xUtSdbg1.docx"
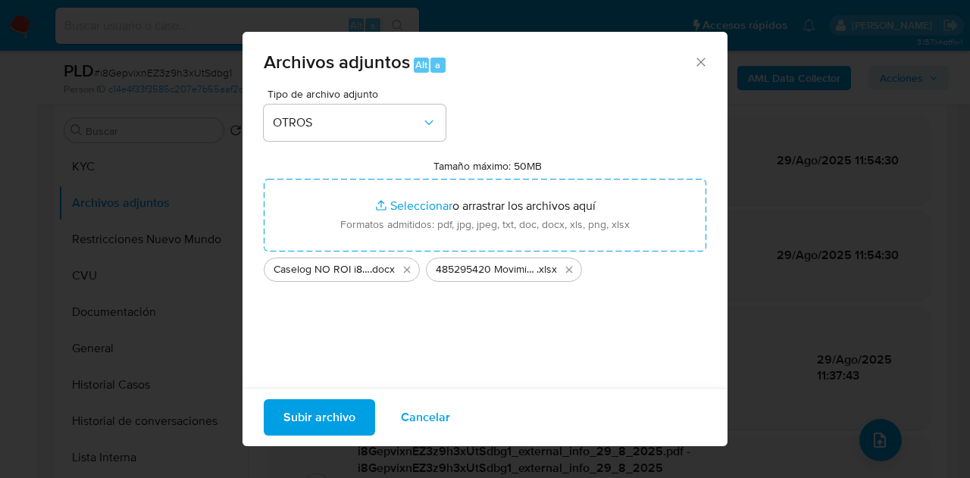
click at [318, 430] on span "Subir archivo" at bounding box center [319, 417] width 72 height 33
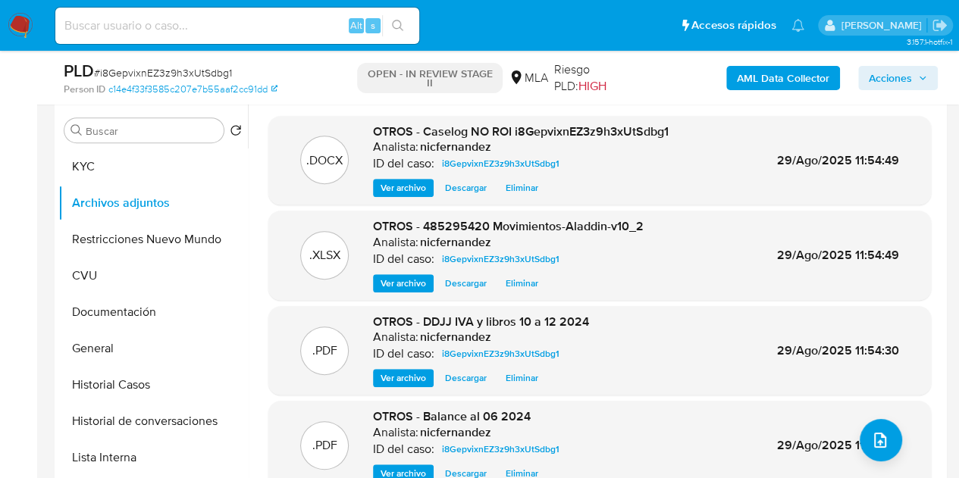
click at [895, 246] on div ".XLSX OTROS - 485295420 Movimientos-Aladdin-v10_2 Analista: nicfernandez ID del…" at bounding box center [599, 255] width 647 height 74
click at [91, 422] on button "Historial de conversaciones" at bounding box center [146, 421] width 177 height 36
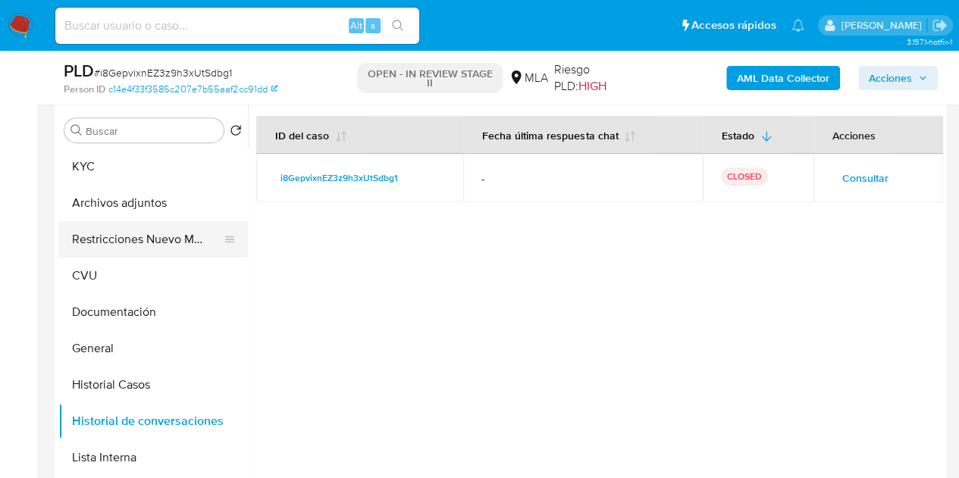
click at [117, 239] on button "Restricciones Nuevo Mundo" at bounding box center [146, 239] width 177 height 36
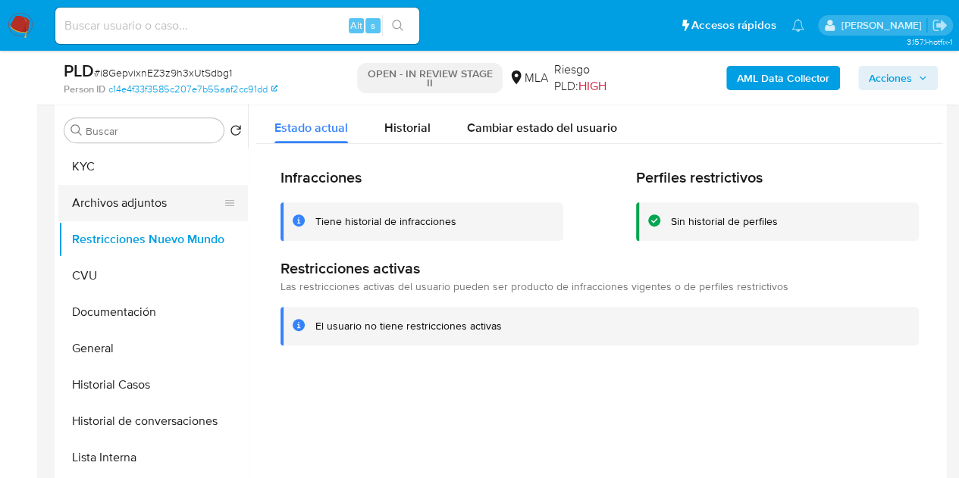
click at [92, 198] on button "Archivos adjuntos" at bounding box center [146, 203] width 177 height 36
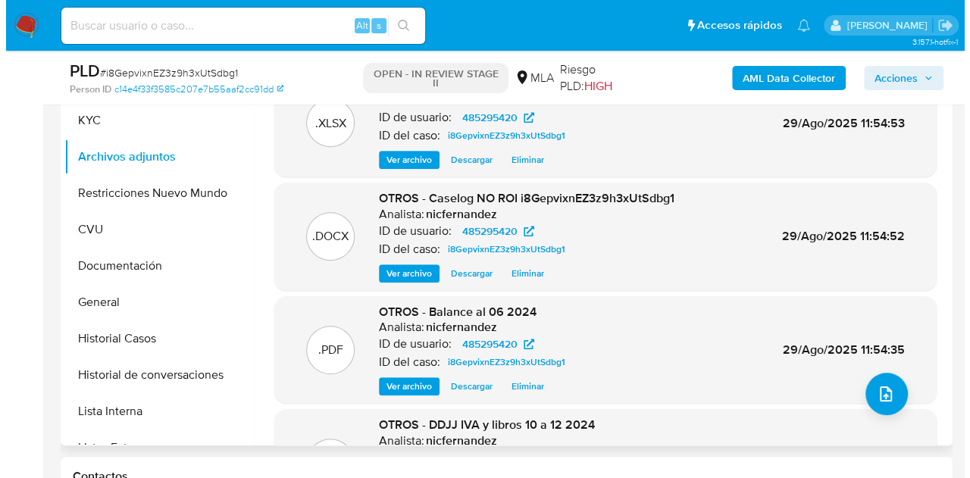
scroll to position [78, 0]
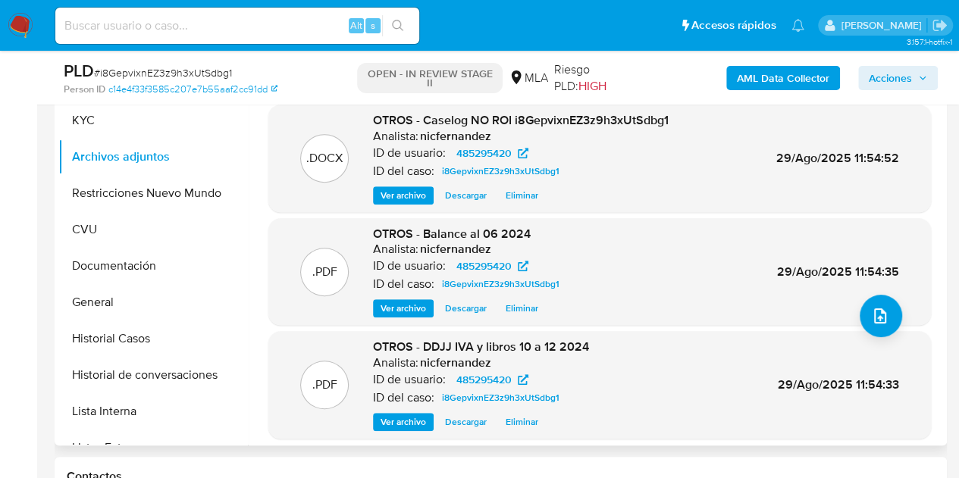
click at [394, 428] on span "Ver archivo" at bounding box center [402, 422] width 45 height 15
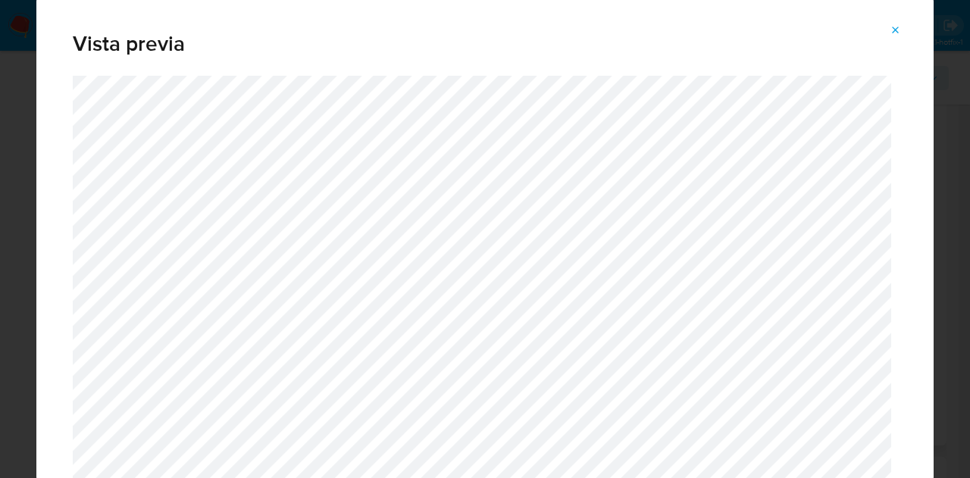
click at [903, 27] on button "Attachment preview" at bounding box center [895, 30] width 33 height 24
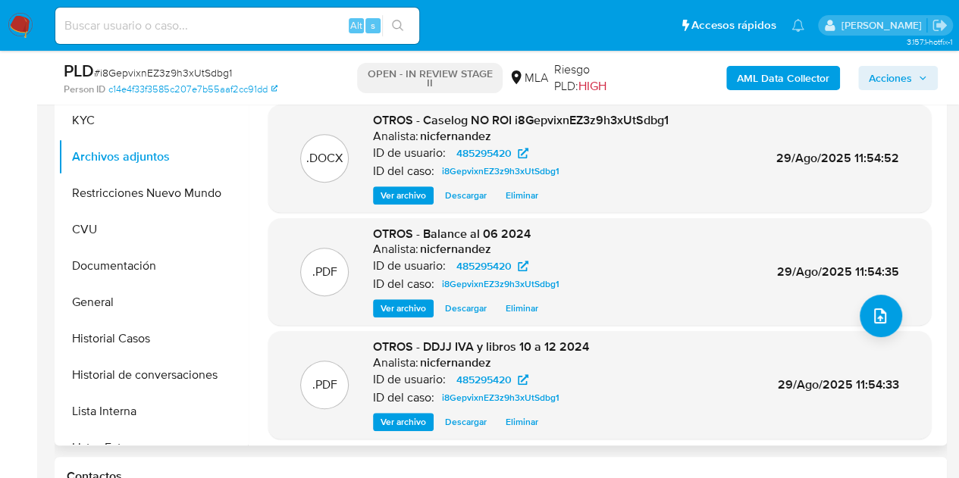
click at [377, 189] on button "Ver archivo" at bounding box center [403, 195] width 61 height 18
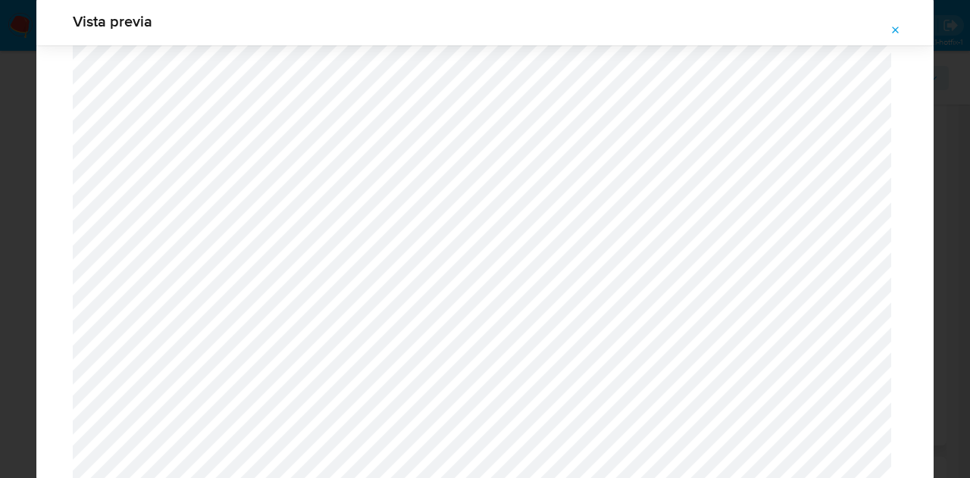
click at [898, 24] on icon "Attachment preview" at bounding box center [896, 30] width 12 height 12
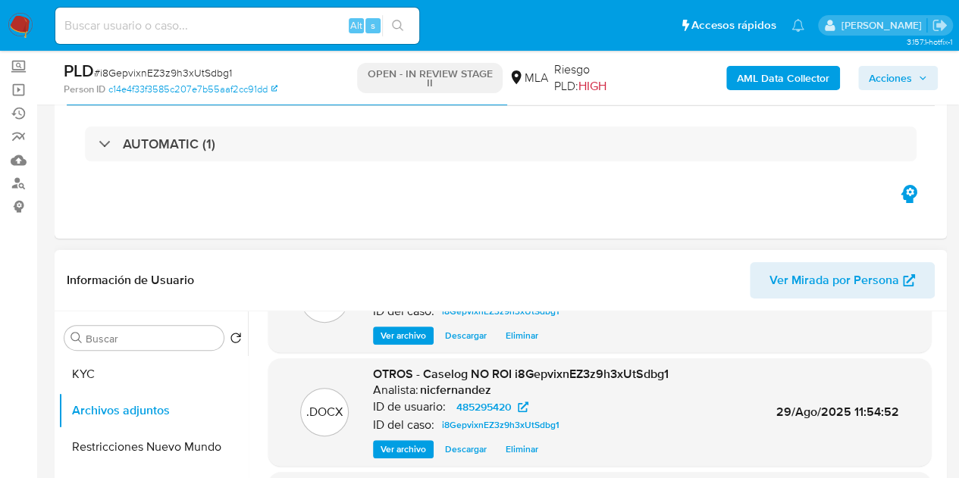
scroll to position [70, 0]
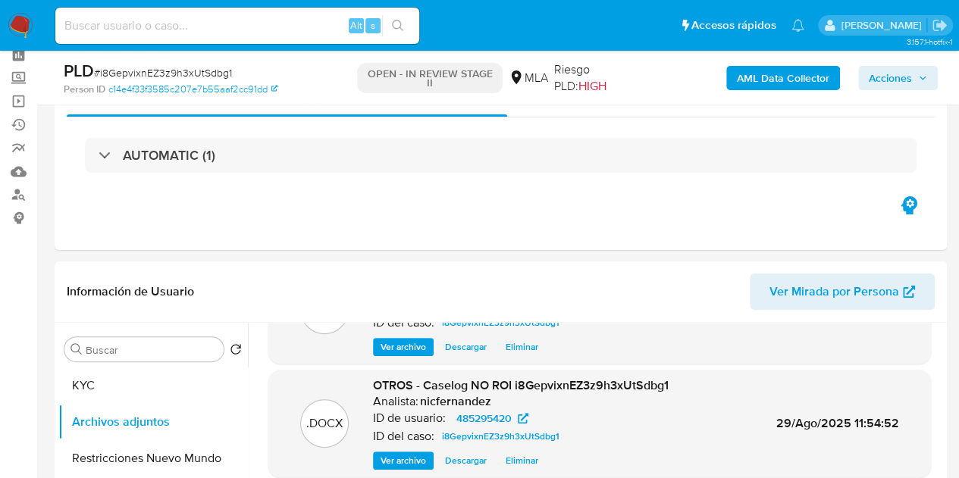
drag, startPoint x: 888, startPoint y: 81, endPoint x: 876, endPoint y: 86, distance: 12.9
click at [888, 81] on span "Acciones" at bounding box center [889, 78] width 43 height 24
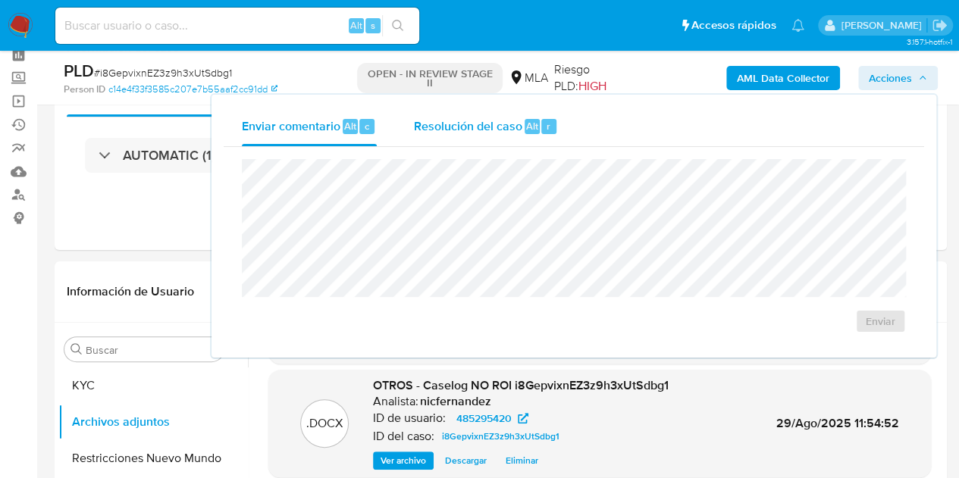
click at [458, 135] on div "Resolución del caso Alt r" at bounding box center [485, 126] width 145 height 39
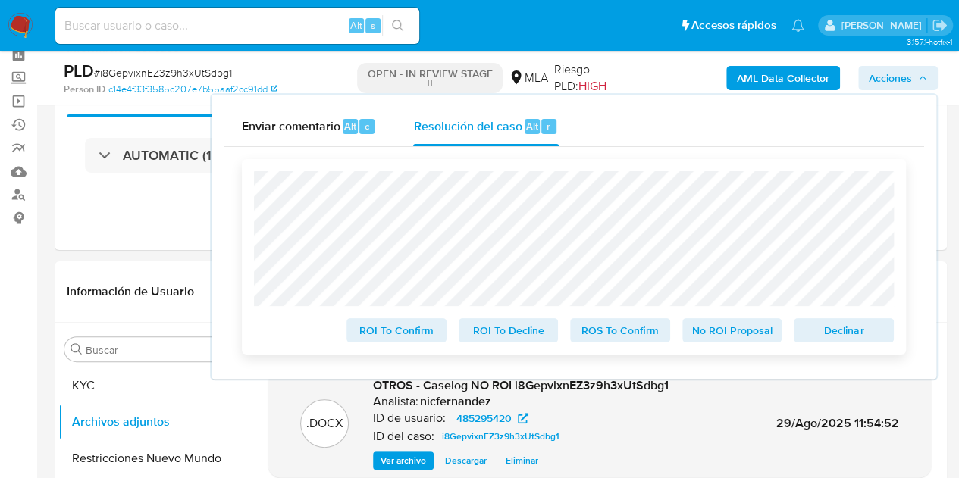
click at [711, 327] on span "No ROI Proposal" at bounding box center [732, 330] width 79 height 21
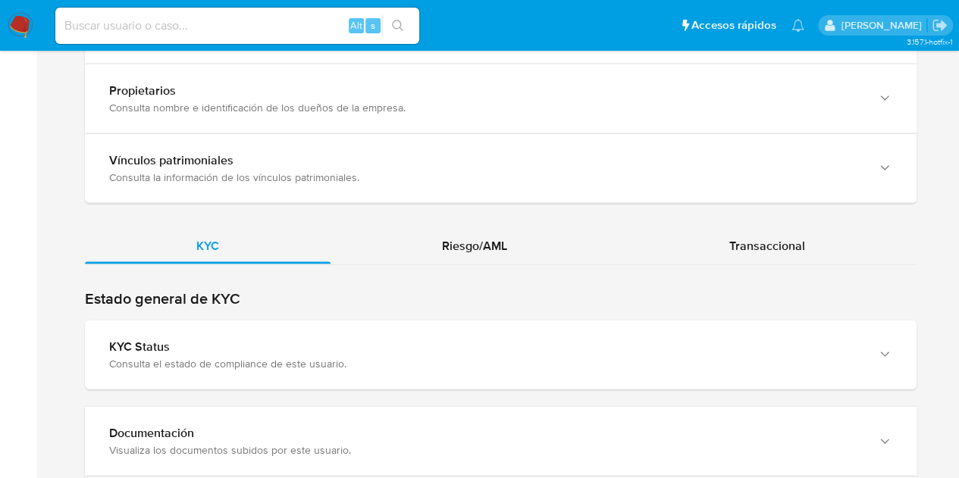
scroll to position [1663, 0]
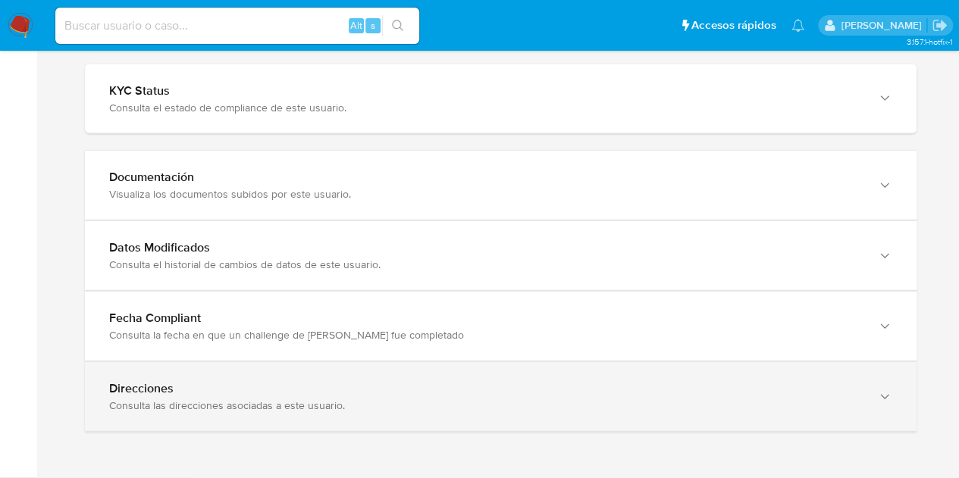
click at [810, 403] on div "Consulta las direcciones asociadas a este usuario." at bounding box center [485, 406] width 752 height 14
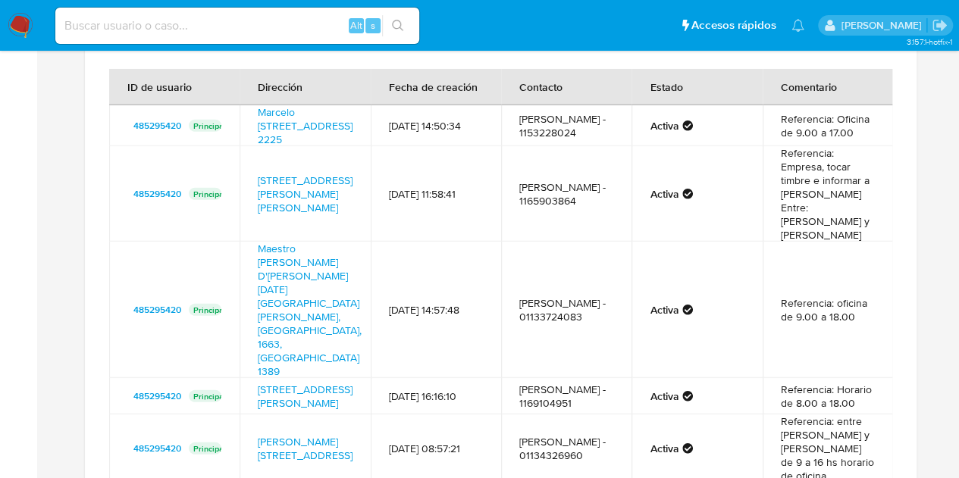
scroll to position [2032, 0]
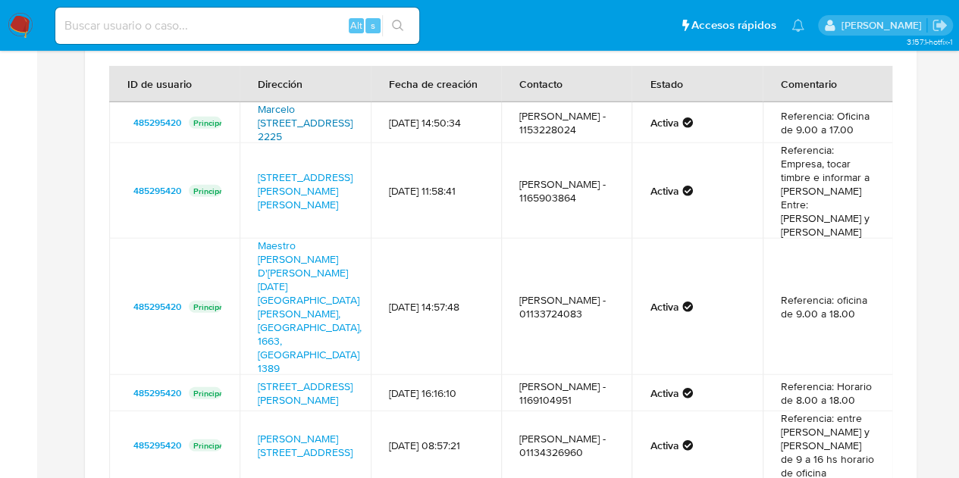
click at [326, 130] on link "Marcelo [STREET_ADDRESS] 2225" at bounding box center [305, 123] width 95 height 42
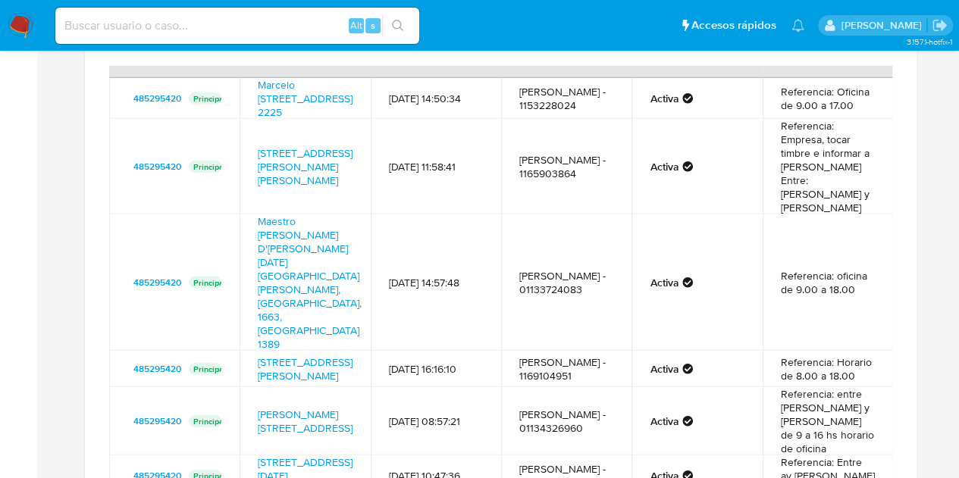
scroll to position [21, 0]
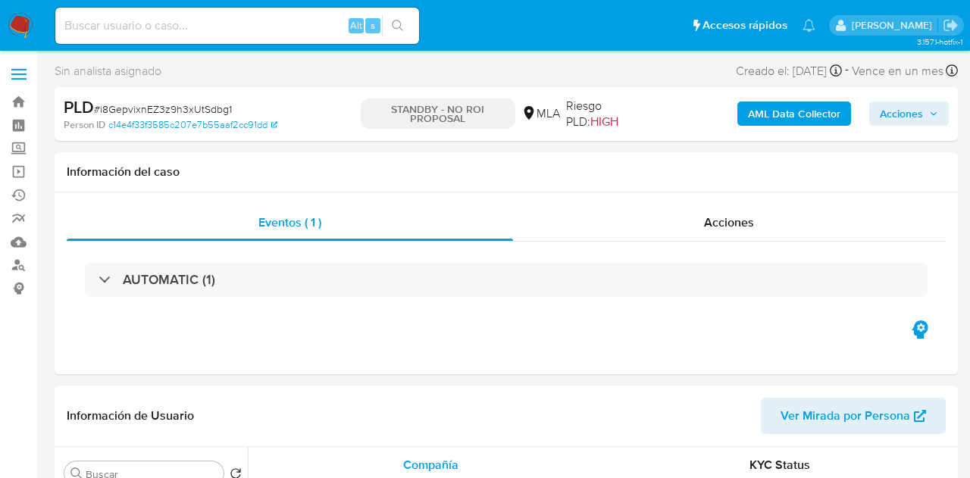
select select "10"
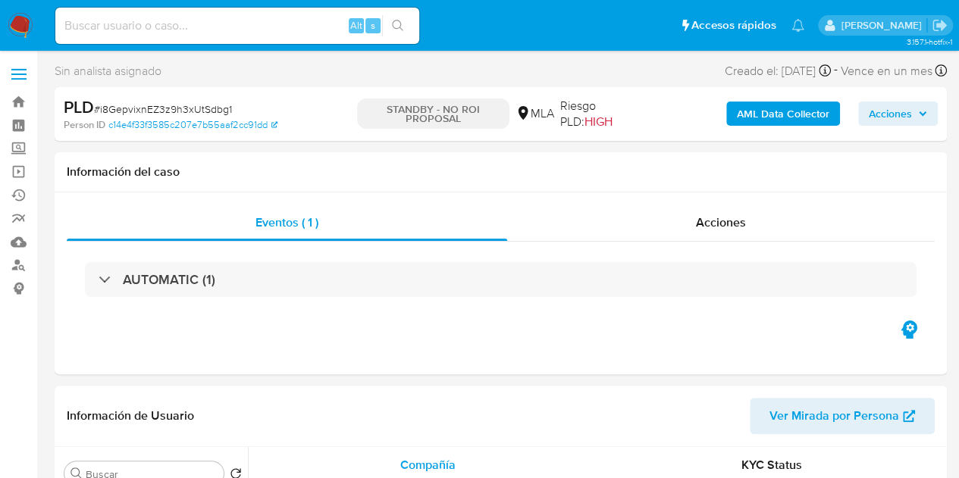
select select "10"
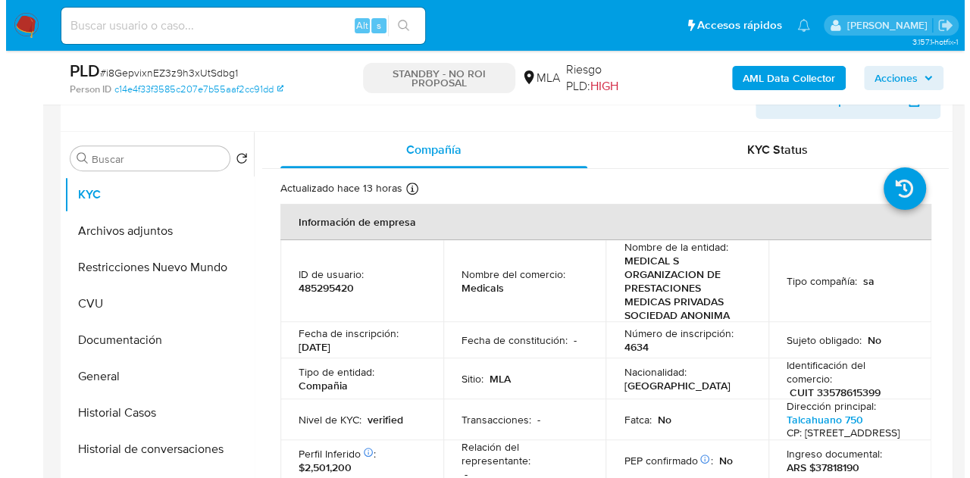
scroll to position [258, 0]
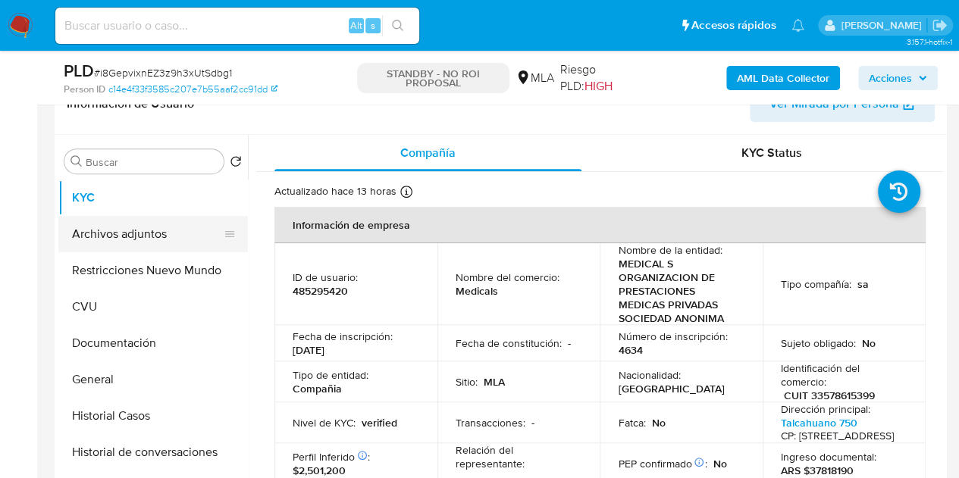
click at [97, 235] on button "Archivos adjuntos" at bounding box center [146, 234] width 177 height 36
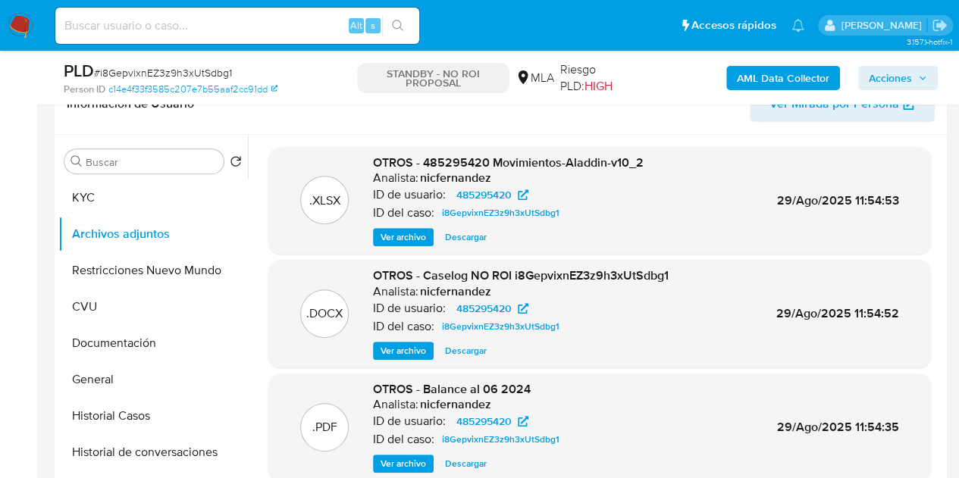
click at [412, 339] on div "OTROS - Caselog NO ROI i8GepvixnEZ3z9h3xUtSdbg1 Analista: nicfernandez ID de us…" at bounding box center [521, 313] width 296 height 92
click at [409, 349] on span "Ver archivo" at bounding box center [402, 350] width 45 height 15
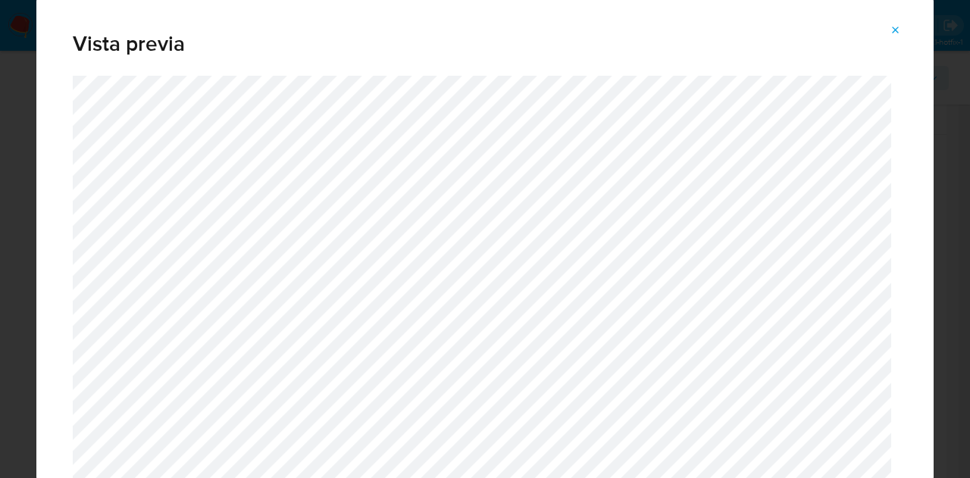
drag, startPoint x: 934, startPoint y: 23, endPoint x: 932, endPoint y: 80, distance: 56.9
click at [932, 80] on div "Vista previa" at bounding box center [485, 239] width 970 height 478
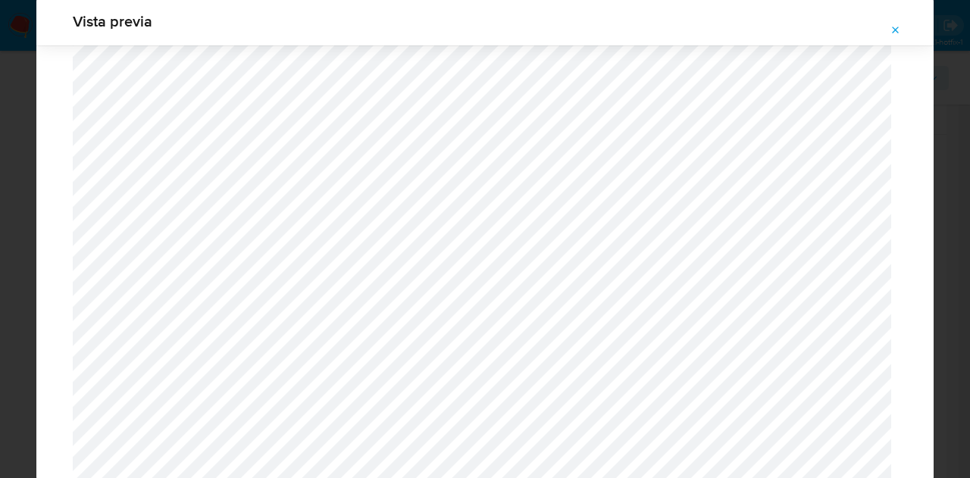
scroll to position [854, 0]
click at [887, 25] on button "Attachment preview" at bounding box center [895, 30] width 33 height 24
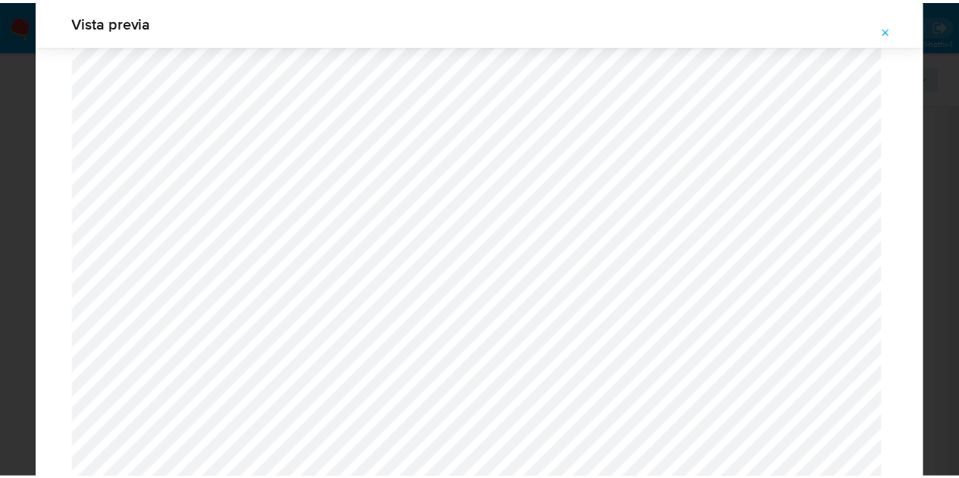
scroll to position [48, 0]
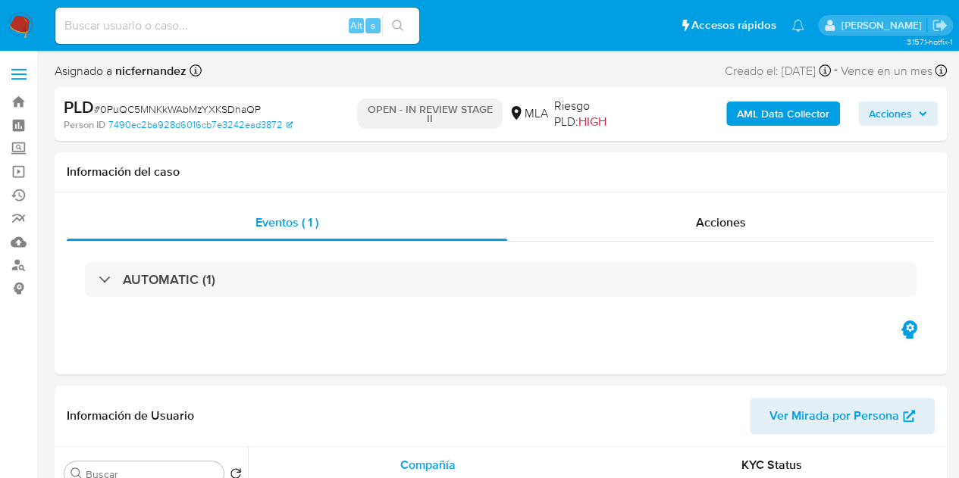
select select "10"
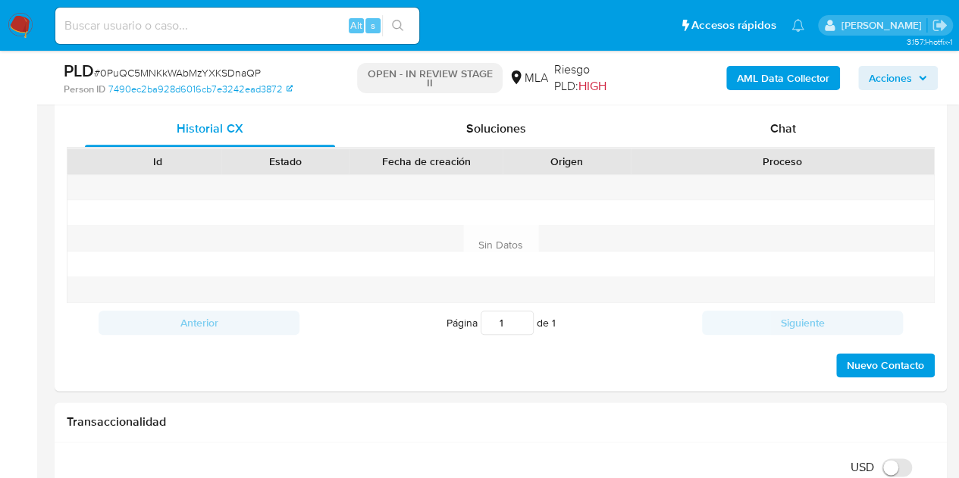
scroll to position [744, 0]
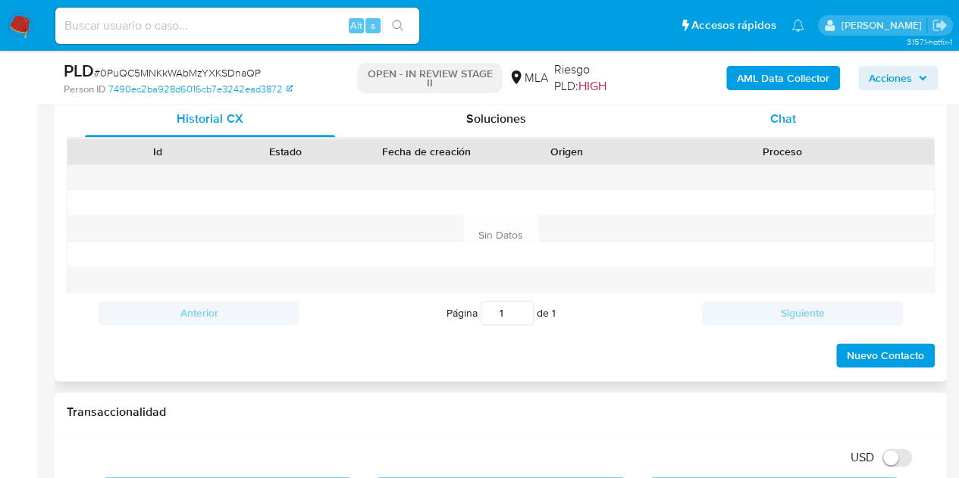
click at [785, 120] on span "Chat" at bounding box center [783, 118] width 26 height 17
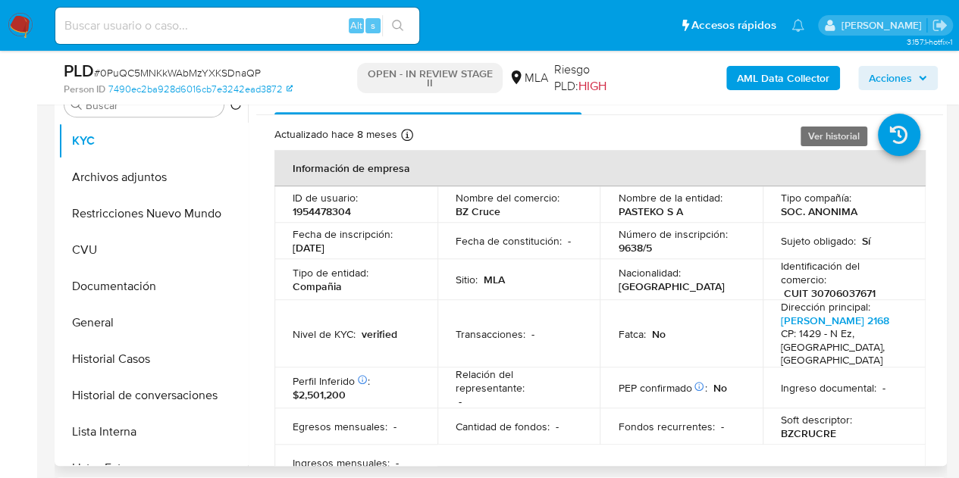
scroll to position [312, 0]
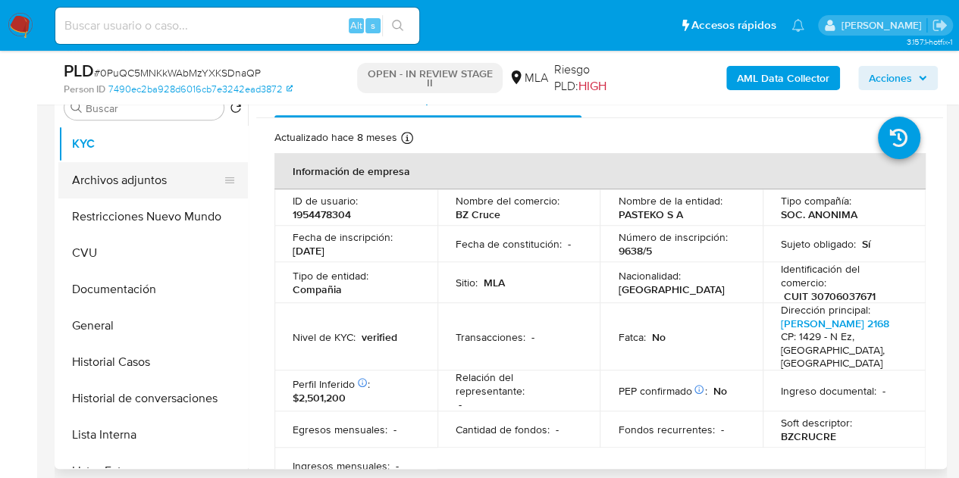
click at [131, 180] on button "Archivos adjuntos" at bounding box center [146, 180] width 177 height 36
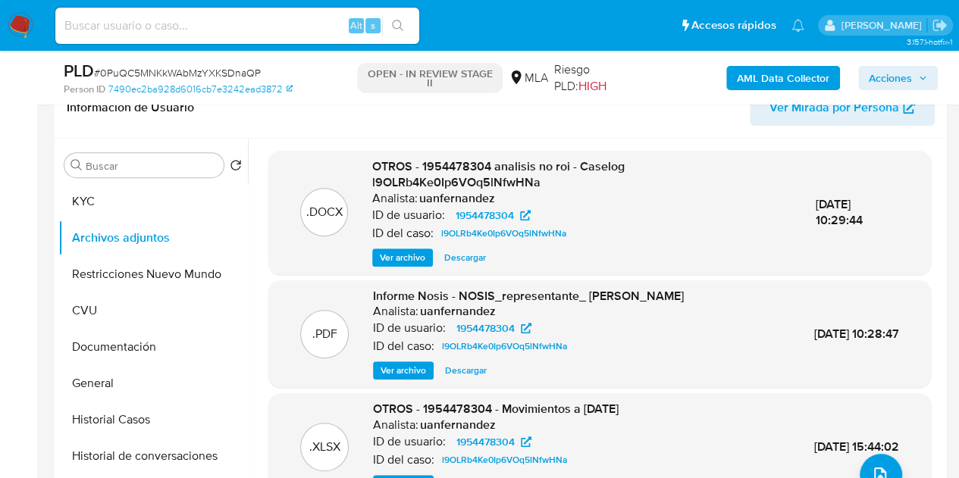
scroll to position [258, 0]
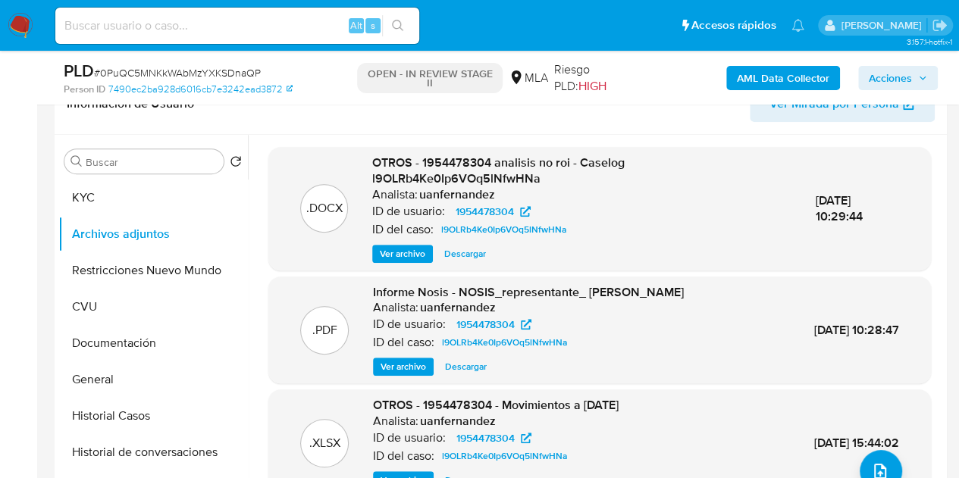
click at [746, 71] on b "AML Data Collector" at bounding box center [783, 78] width 92 height 24
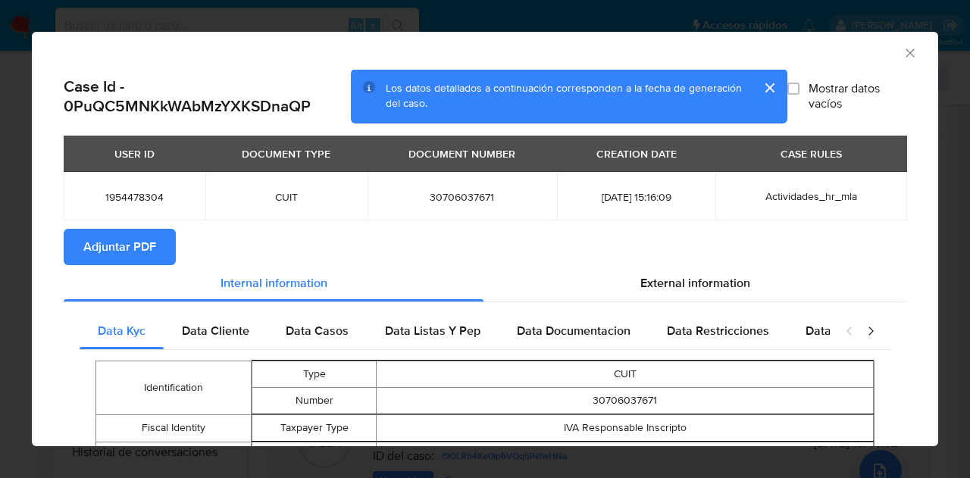
click at [135, 247] on span "Adjuntar PDF" at bounding box center [119, 246] width 73 height 33
click at [906, 49] on icon "Cerrar ventana" at bounding box center [910, 52] width 8 height 8
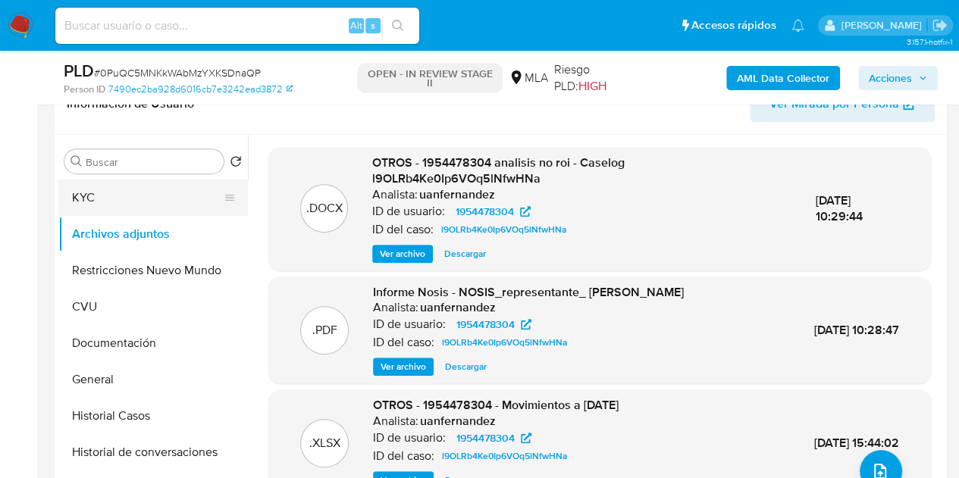
click at [158, 200] on button "KYC" at bounding box center [146, 198] width 177 height 36
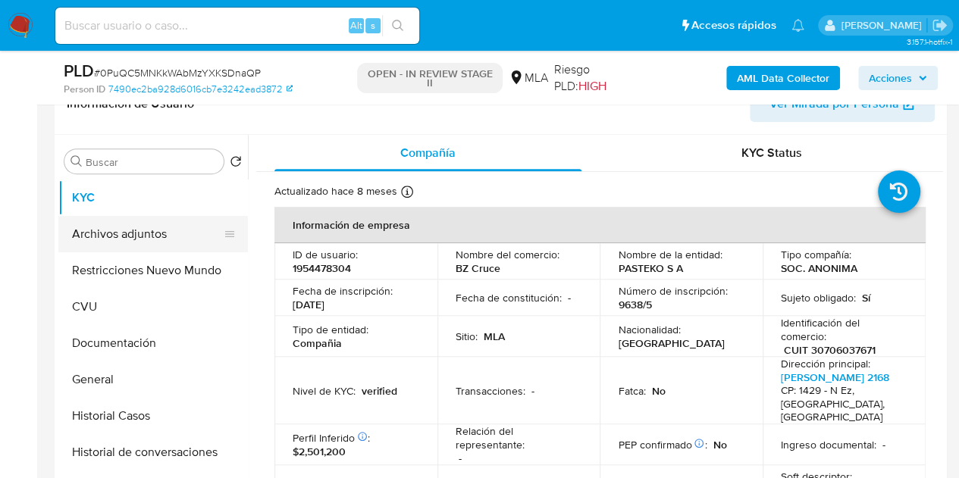
click at [136, 231] on button "Archivos adjuntos" at bounding box center [146, 234] width 177 height 36
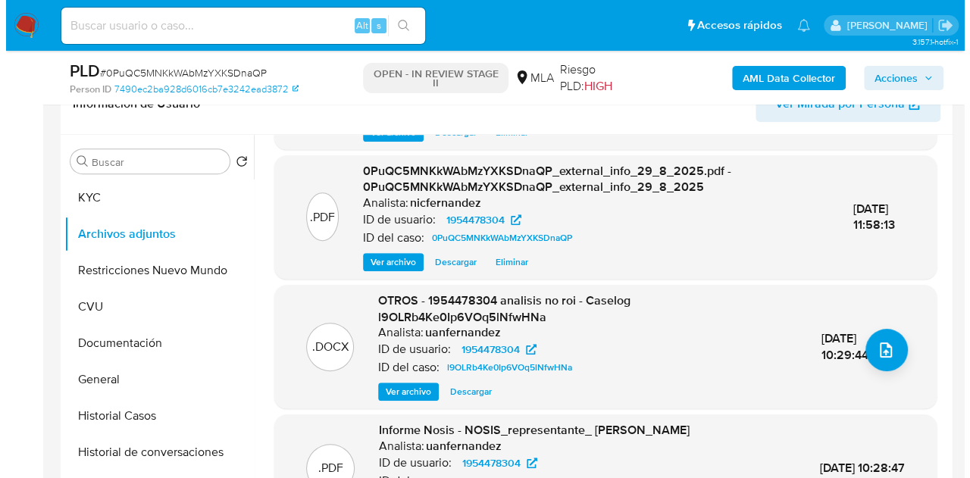
scroll to position [130, 0]
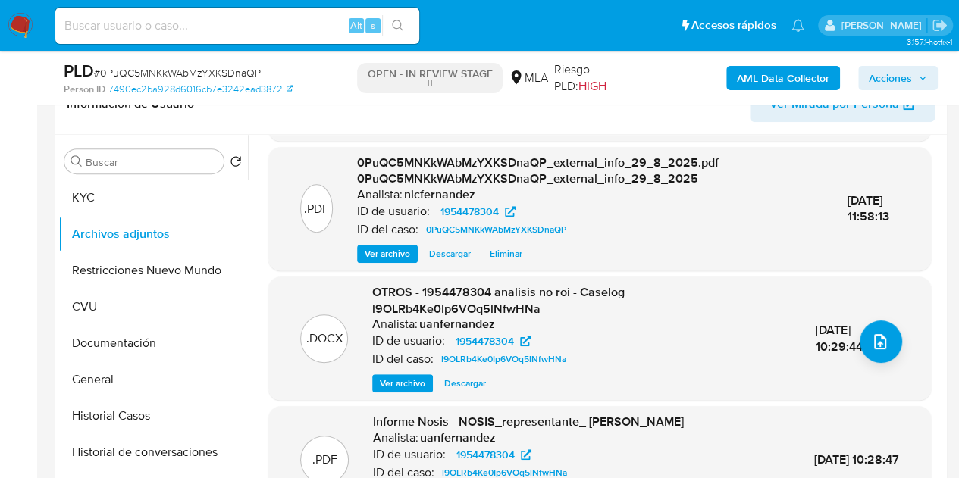
click at [391, 385] on span "Ver archivo" at bounding box center [402, 383] width 45 height 15
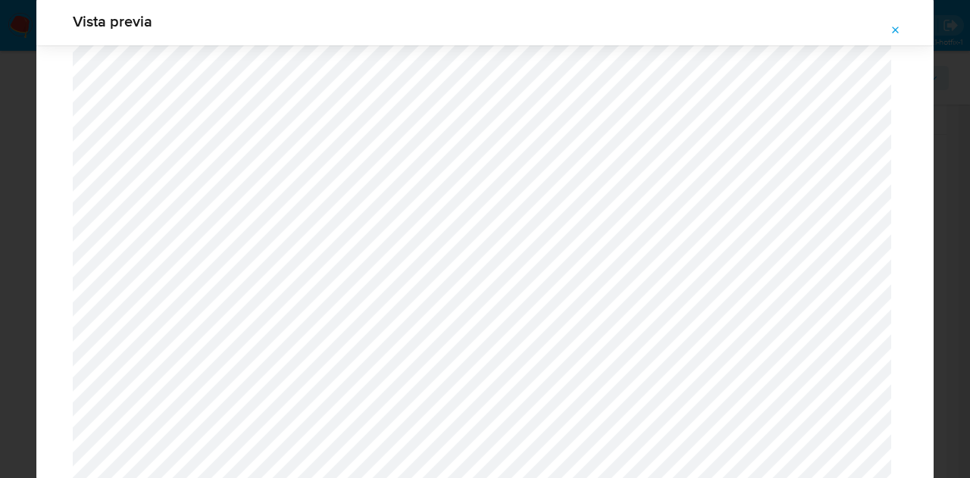
scroll to position [1961, 0]
click at [892, 33] on icon "Attachment preview" at bounding box center [896, 30] width 12 height 12
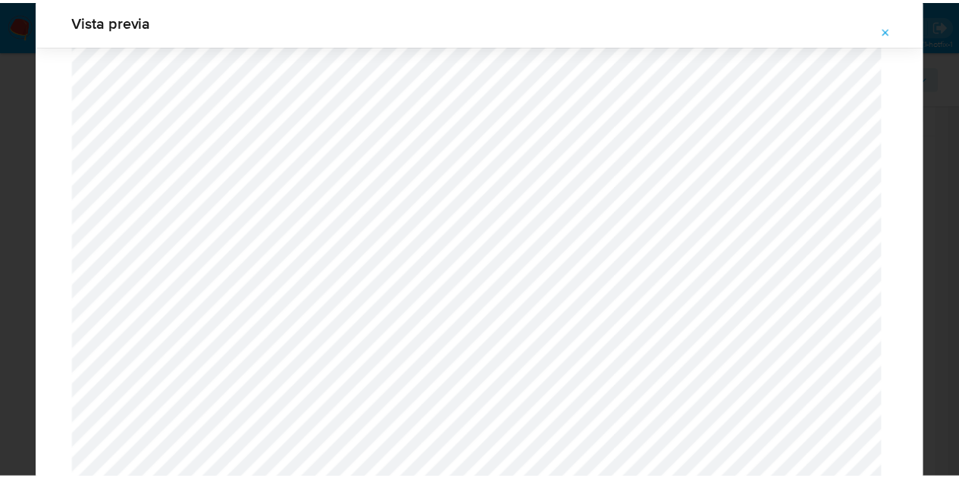
scroll to position [48, 0]
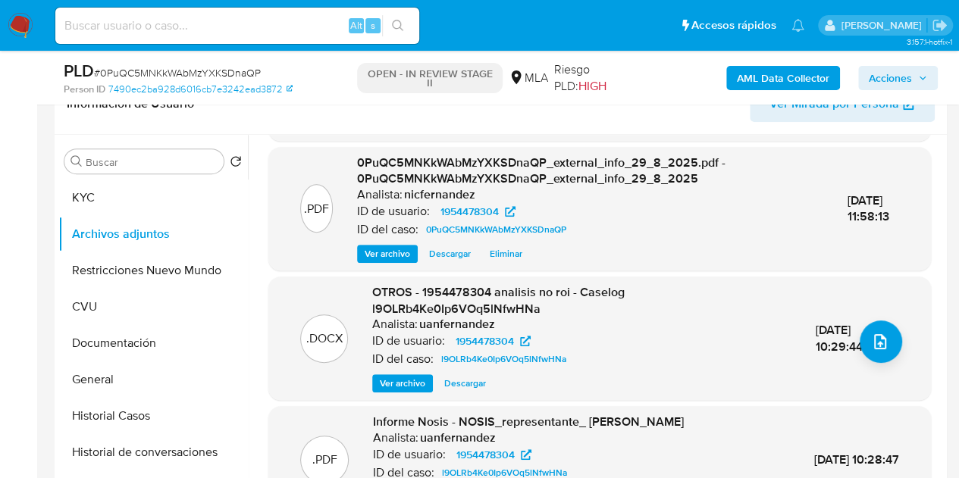
click at [458, 383] on span "Descargar" at bounding box center [465, 383] width 42 height 15
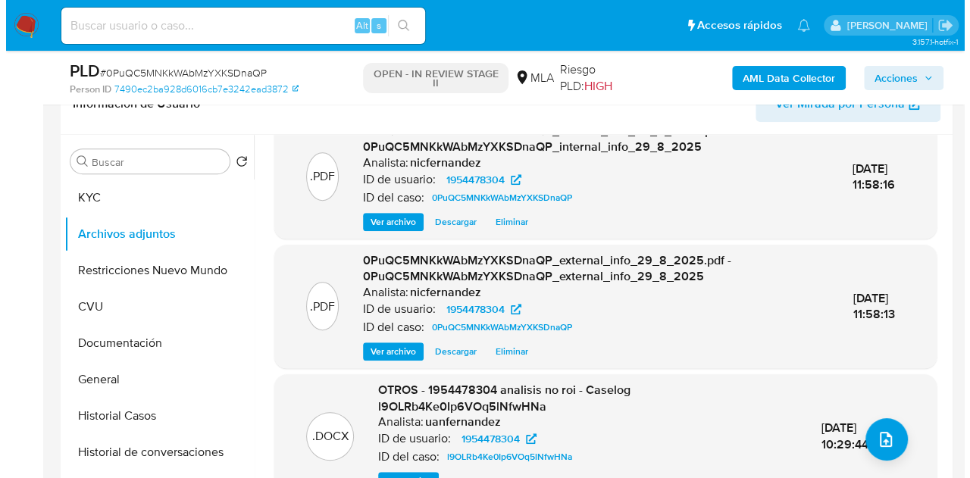
scroll to position [0, 0]
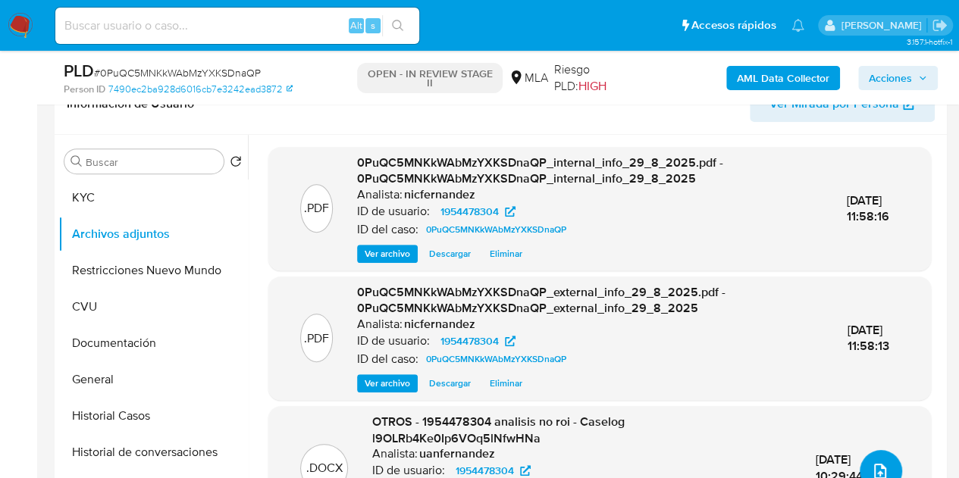
click at [879, 456] on button "upload-file" at bounding box center [880, 471] width 42 height 42
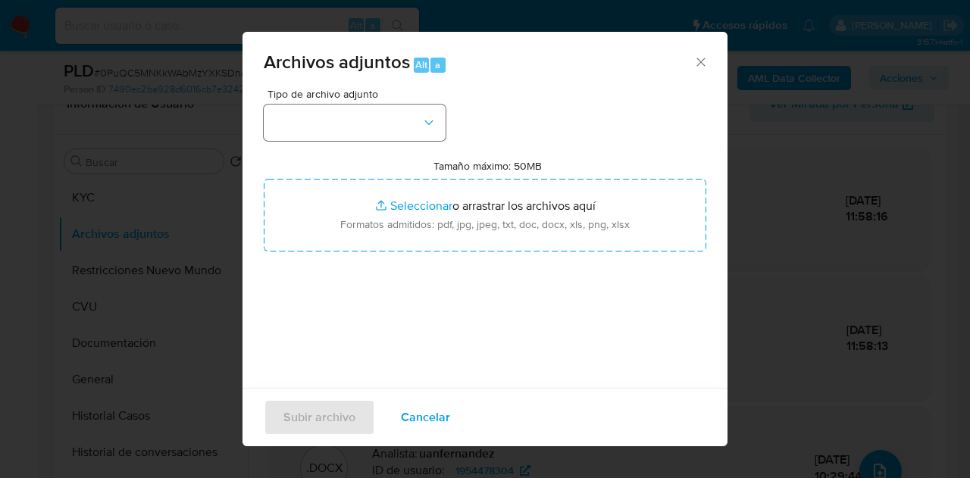
click at [412, 103] on div "Tipo de archivo adjunto" at bounding box center [355, 115] width 182 height 52
click at [425, 131] on button "button" at bounding box center [355, 123] width 182 height 36
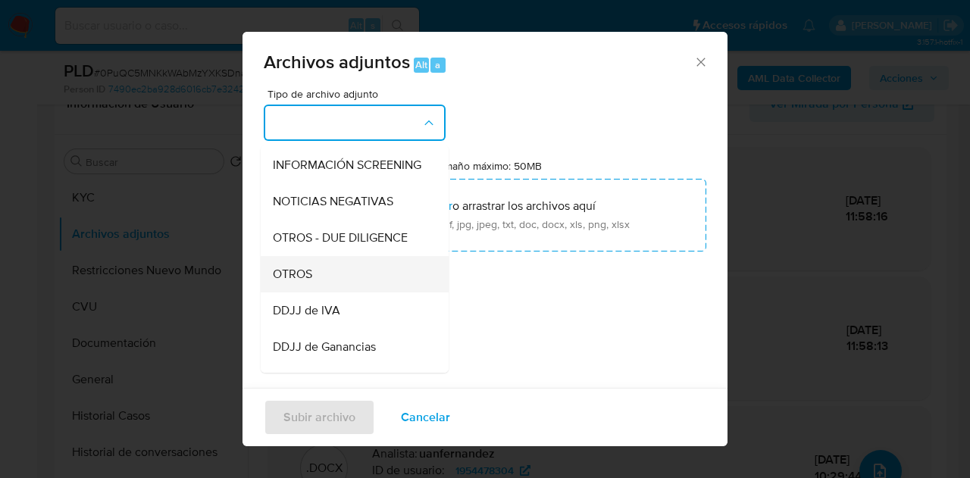
scroll to position [183, 0]
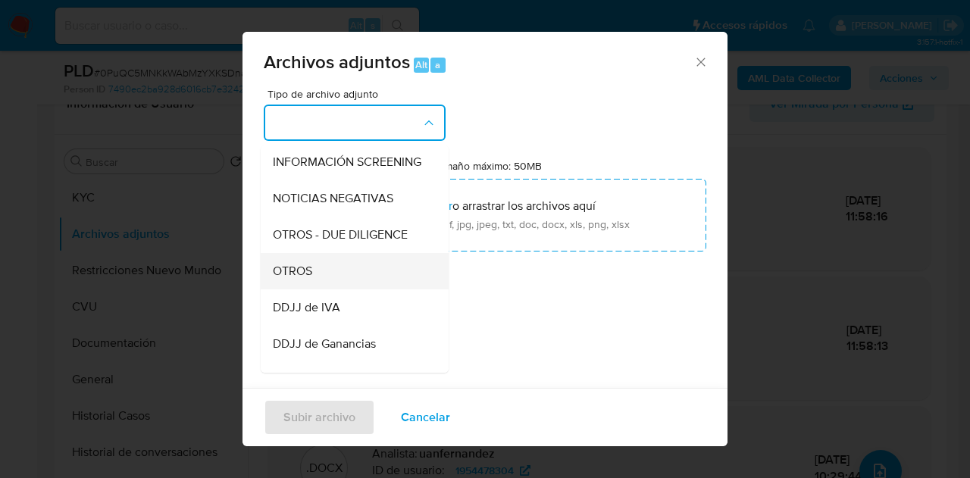
click at [312, 280] on div "OTROS" at bounding box center [350, 271] width 155 height 36
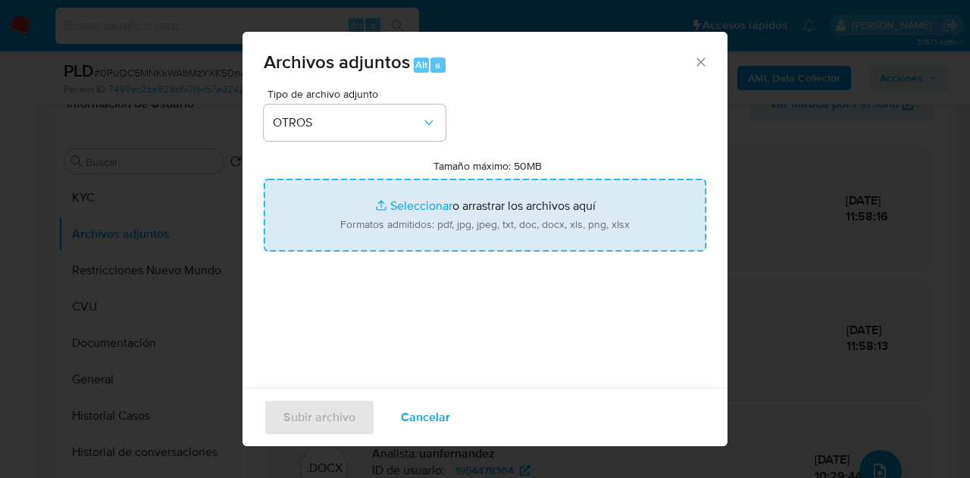
click at [412, 222] on input "Tamaño máximo: 50MB Seleccionar archivos" at bounding box center [485, 215] width 443 height 73
type input "C:\fakepath\Caselog NO ROI 0PuQC5MNKkWAbMzYXKSDnaQP.docx"
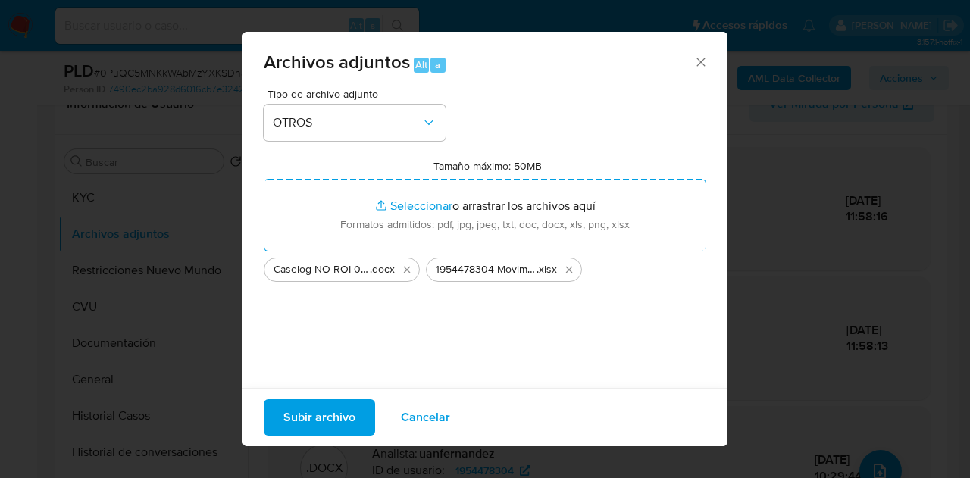
click at [347, 412] on span "Subir archivo" at bounding box center [319, 417] width 72 height 33
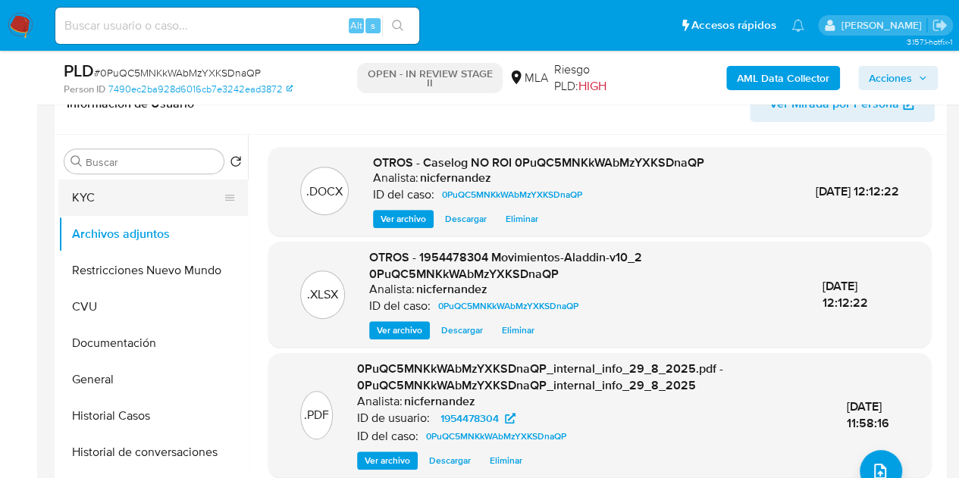
click at [114, 186] on button "KYC" at bounding box center [146, 198] width 177 height 36
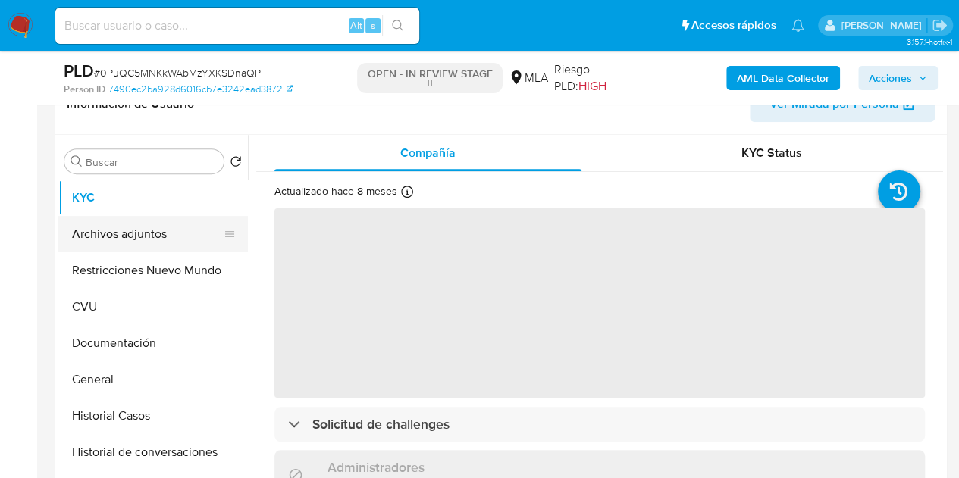
click at [112, 226] on button "Archivos adjuntos" at bounding box center [146, 234] width 177 height 36
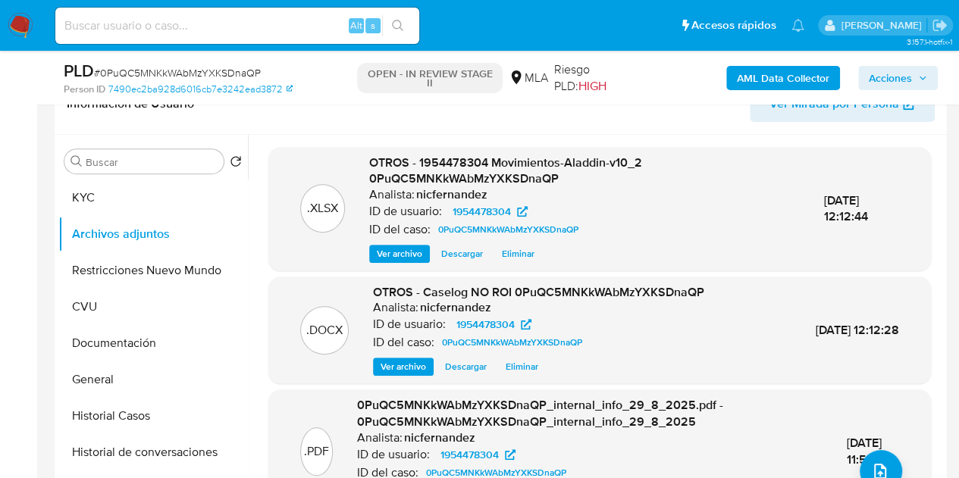
click at [355, 228] on div ".XLSX OTROS - 1954478304 Movimientos-Aladdin-v10_2 0PuQC5MNKkWAbMzYXKSDnaQP Ana…" at bounding box center [599, 209] width 647 height 108
click at [399, 361] on span "Ver archivo" at bounding box center [402, 366] width 45 height 15
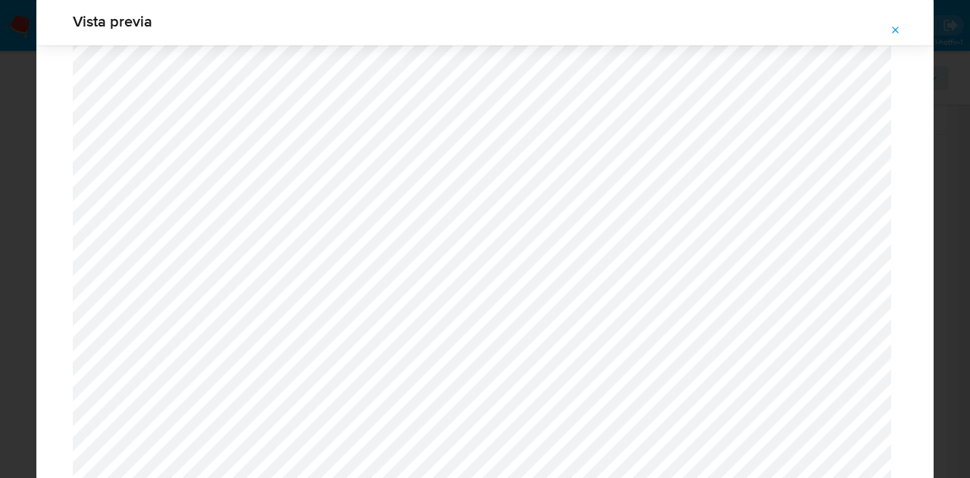
scroll to position [1467, 0]
click at [896, 33] on icon "Attachment preview" at bounding box center [896, 30] width 12 height 12
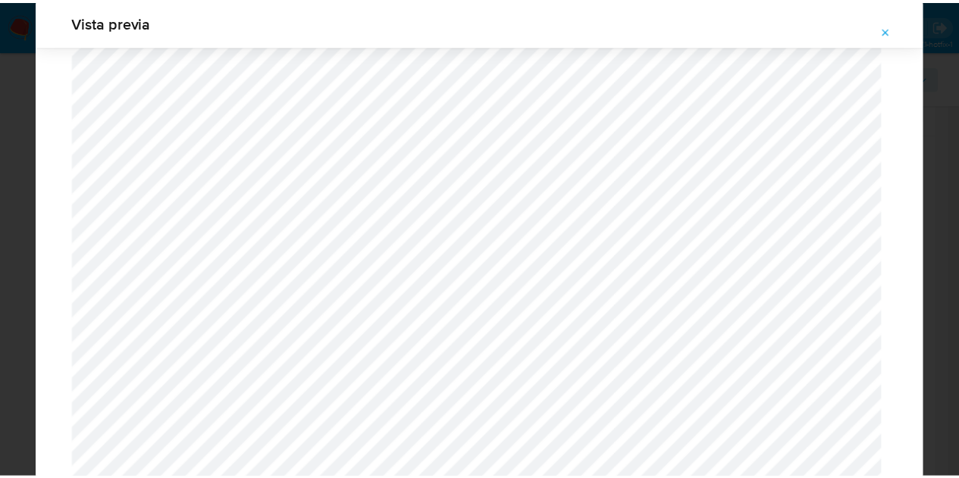
scroll to position [48, 0]
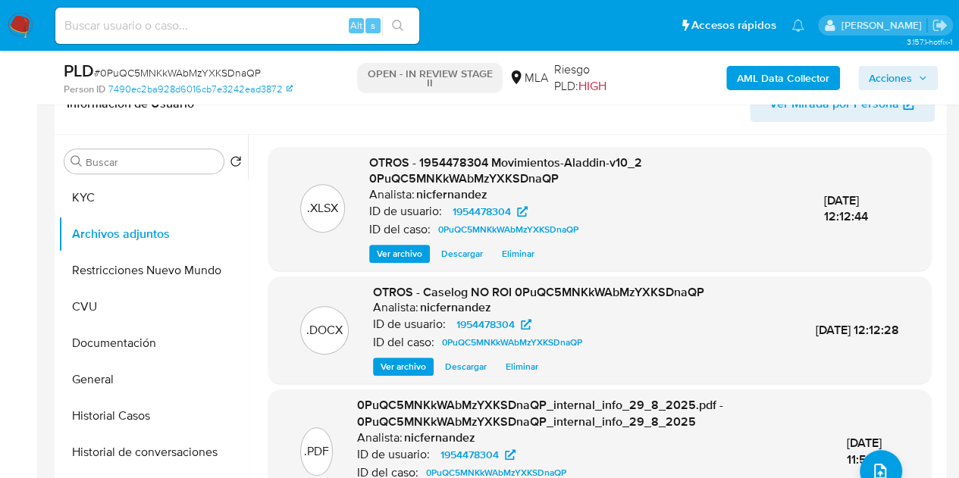
drag, startPoint x: 239, startPoint y: 245, endPoint x: 249, endPoint y: 249, distance: 10.6
click at [246, 248] on ul "KYC Archivos adjuntos Restricciones Nuevo Mundo CVU Documentación General Histo…" at bounding box center [152, 351] width 189 height 342
click at [113, 448] on button "Historial de conversaciones" at bounding box center [146, 452] width 177 height 36
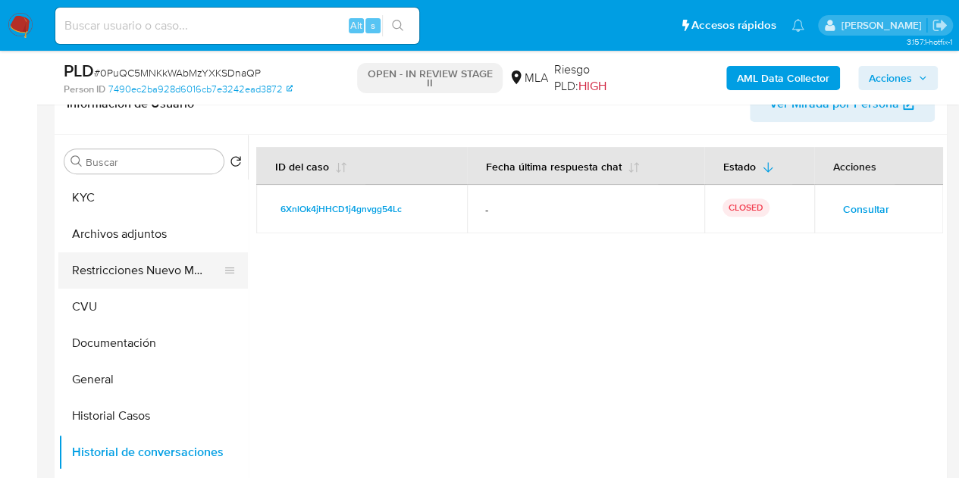
click at [83, 277] on button "Restricciones Nuevo Mundo" at bounding box center [146, 270] width 177 height 36
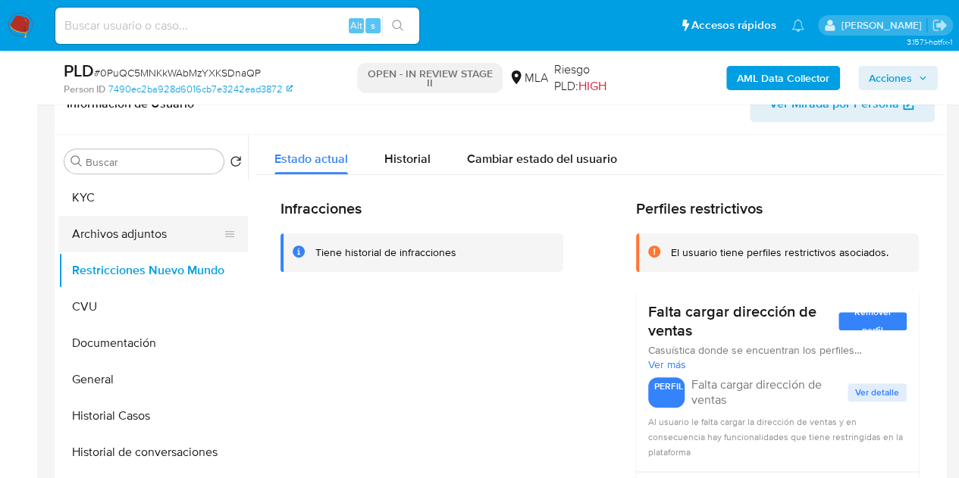
click at [100, 224] on button "Archivos adjuntos" at bounding box center [146, 234] width 177 height 36
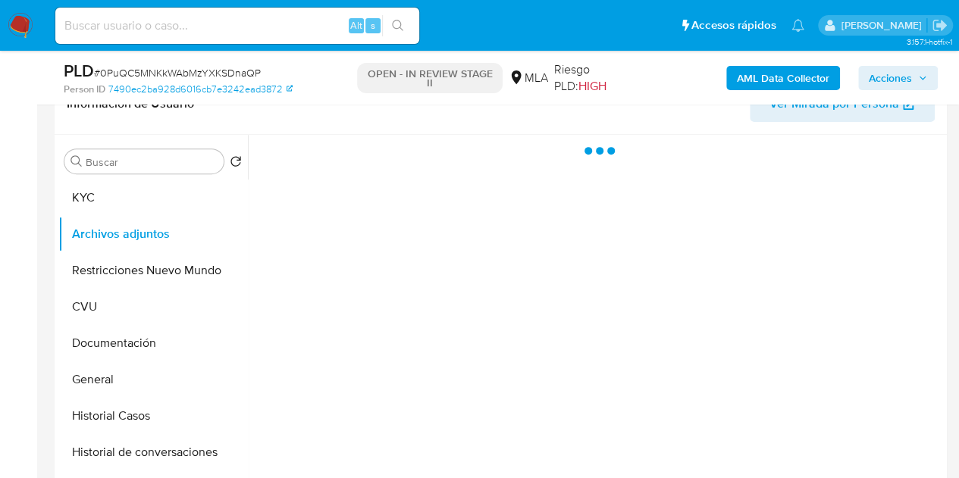
click at [878, 74] on span "Acciones" at bounding box center [889, 78] width 43 height 24
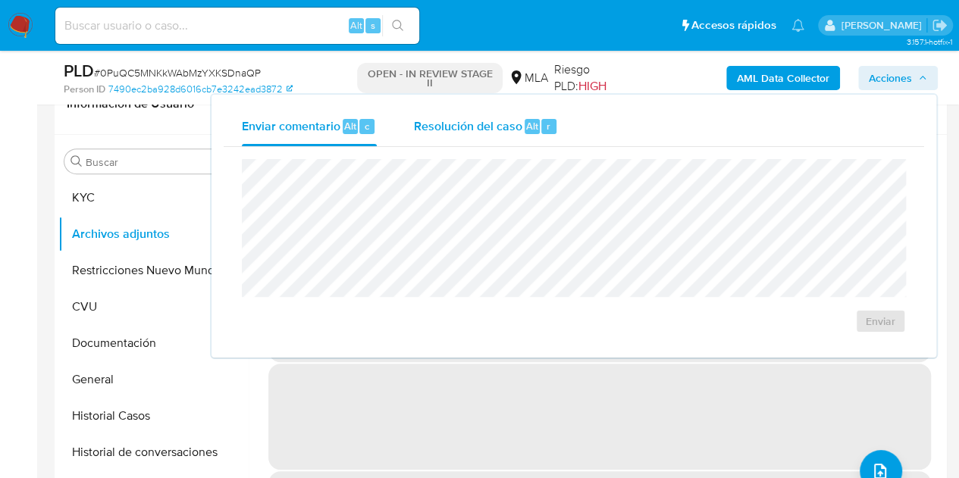
click at [477, 125] on span "Resolución del caso" at bounding box center [467, 125] width 108 height 17
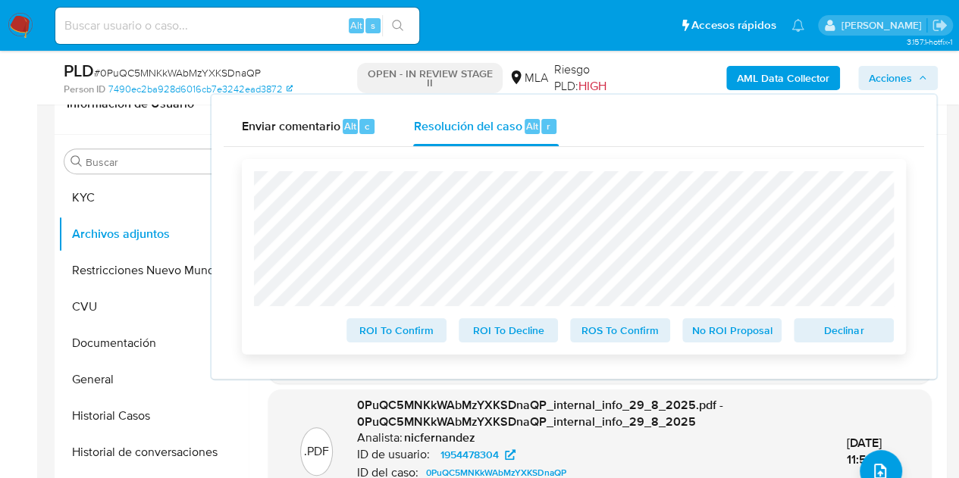
click at [712, 333] on span "No ROI Proposal" at bounding box center [732, 330] width 79 height 21
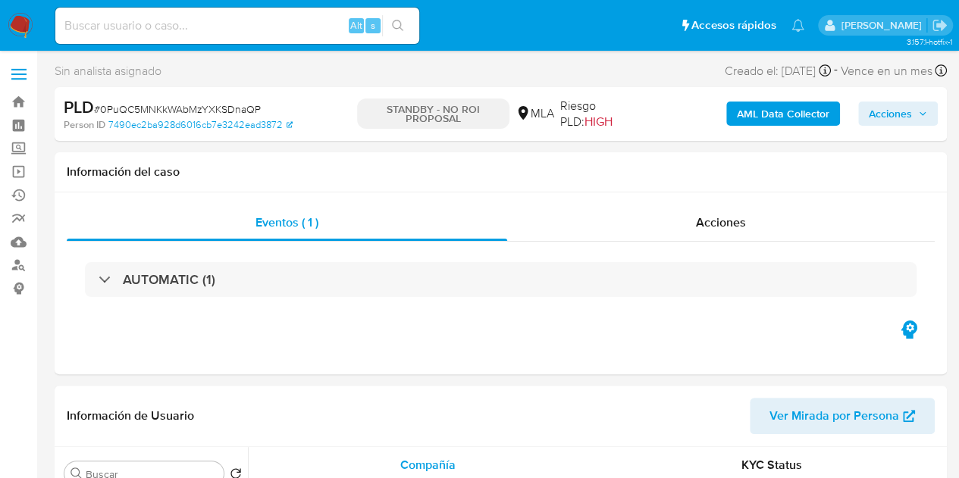
select select "10"
click at [690, 227] on div "Acciones" at bounding box center [720, 223] width 427 height 36
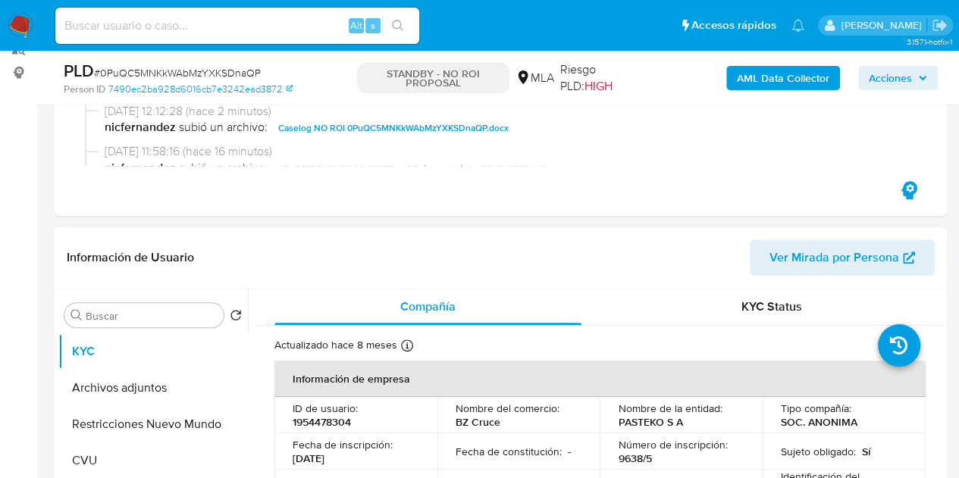
scroll to position [224, 0]
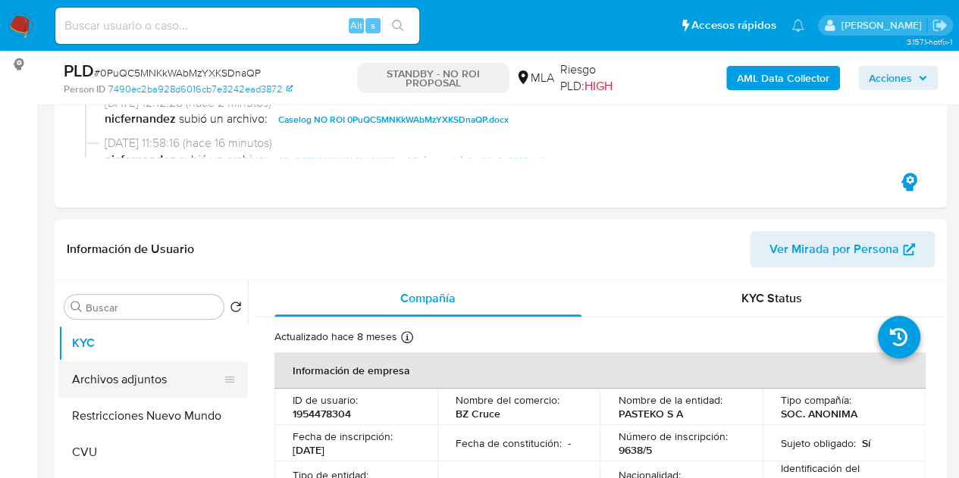
click at [99, 372] on button "Archivos adjuntos" at bounding box center [146, 379] width 177 height 36
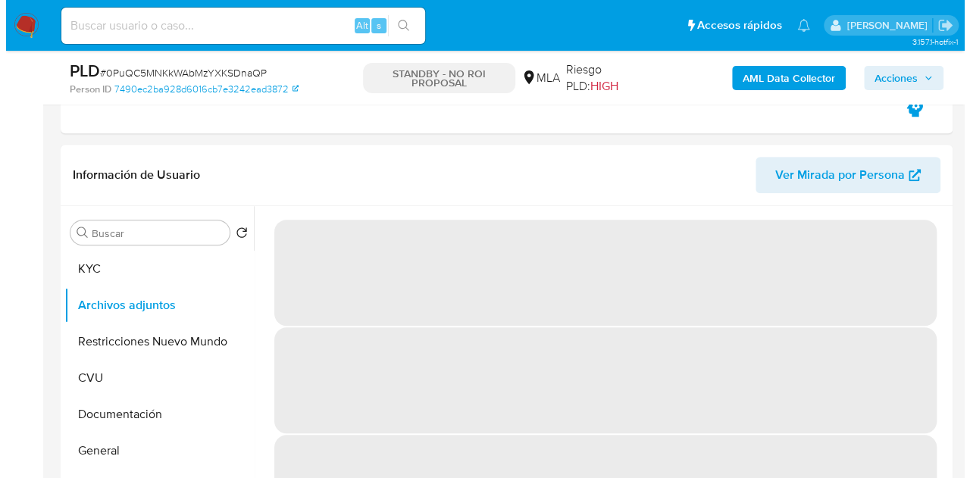
scroll to position [302, 0]
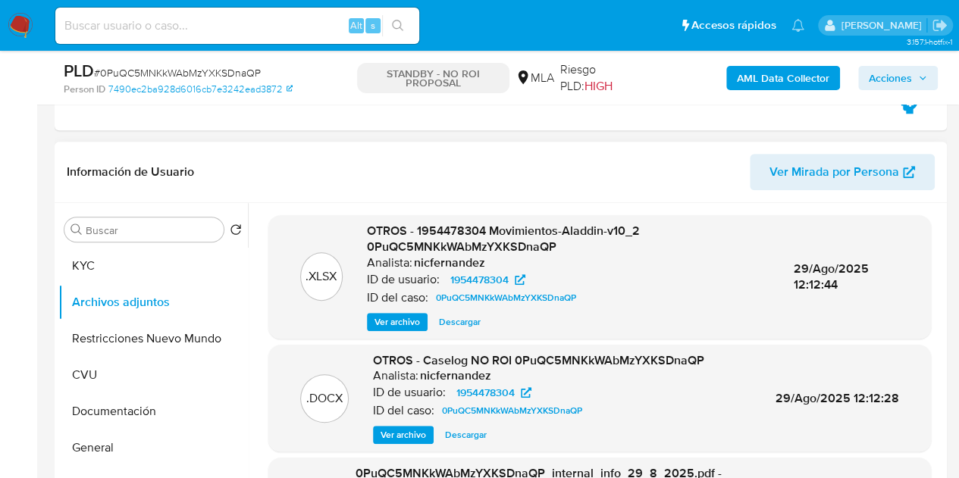
click at [406, 434] on span "Ver archivo" at bounding box center [402, 434] width 45 height 15
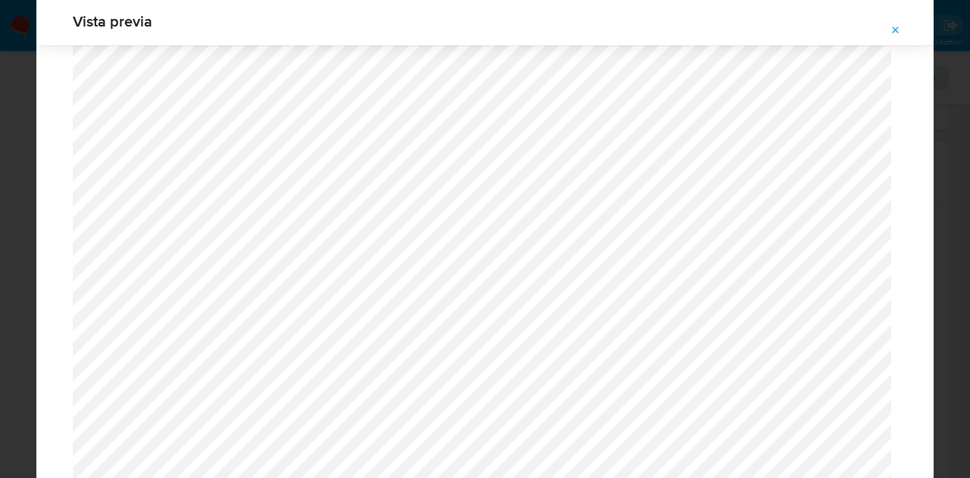
scroll to position [1688, 0]
click at [894, 33] on icon "Attachment preview" at bounding box center [896, 30] width 12 height 12
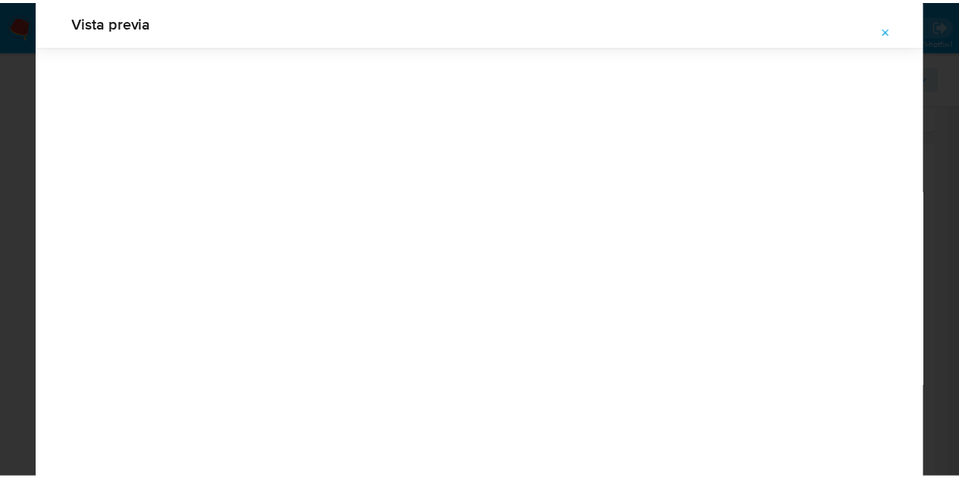
scroll to position [48, 0]
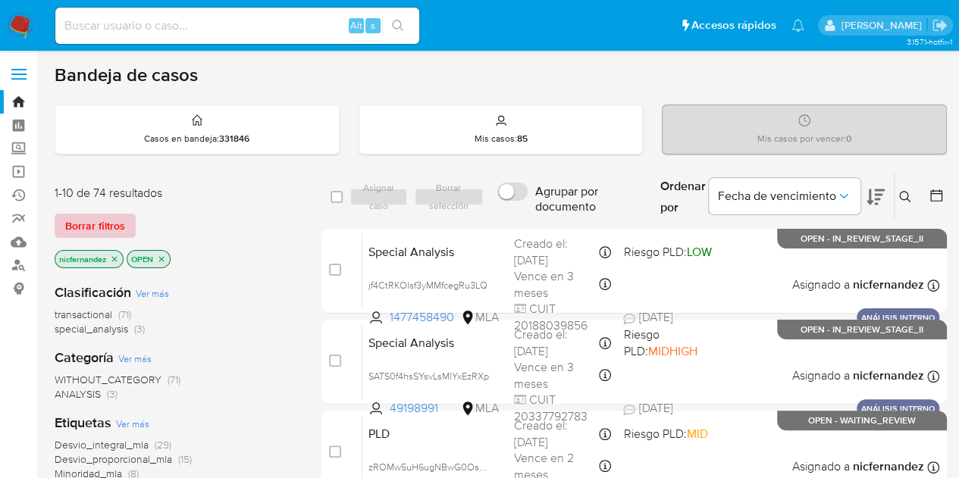
click at [117, 217] on span "Borrar filtros" at bounding box center [95, 225] width 60 height 21
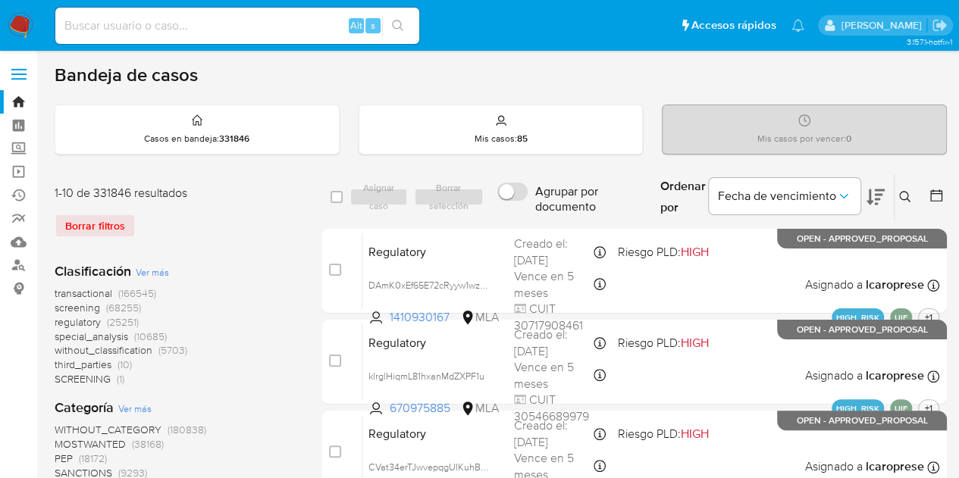
click at [903, 199] on icon at bounding box center [904, 196] width 11 height 11
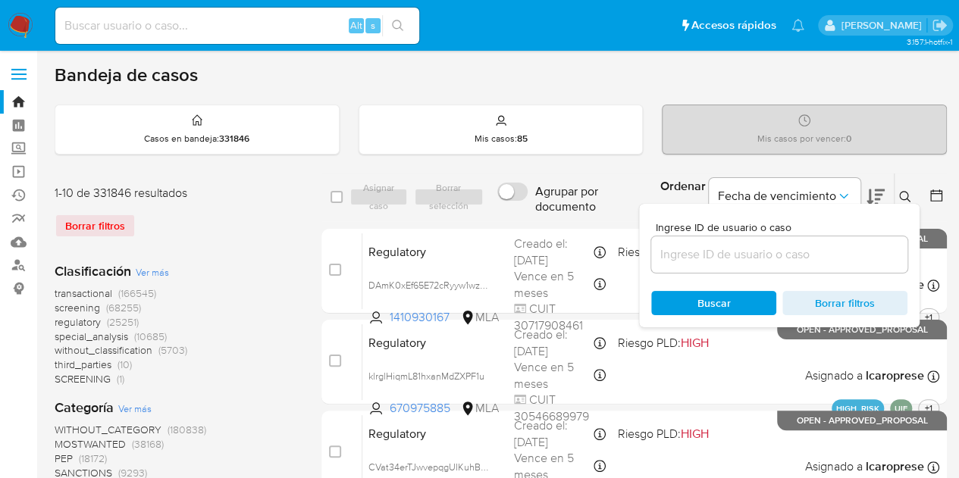
click at [805, 257] on input at bounding box center [779, 255] width 256 height 20
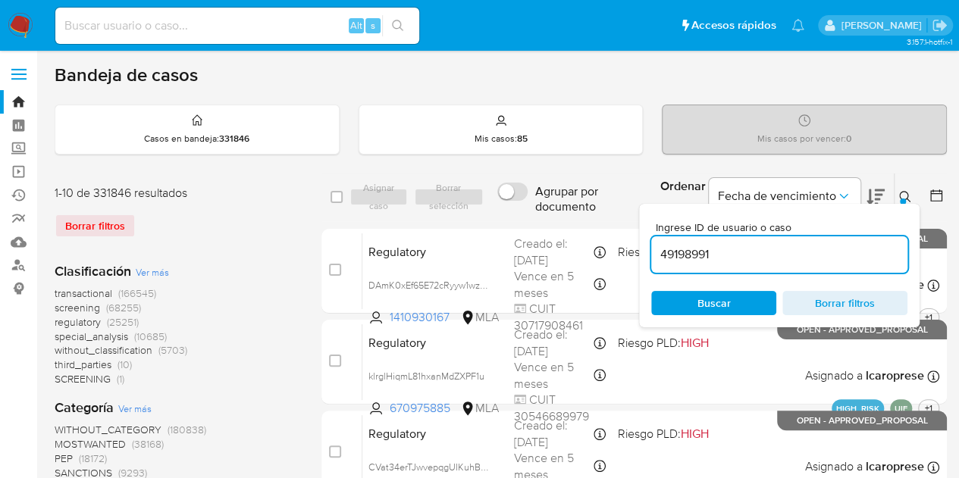
type input "49198991"
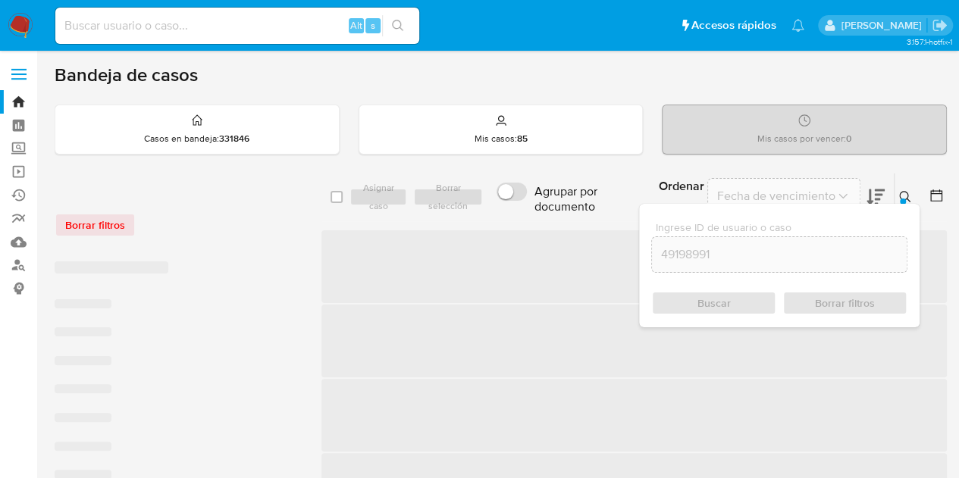
click at [902, 186] on div "Ingrese ID de usuario o caso 49198991 Buscar Borrar filtros" at bounding box center [906, 197] width 26 height 47
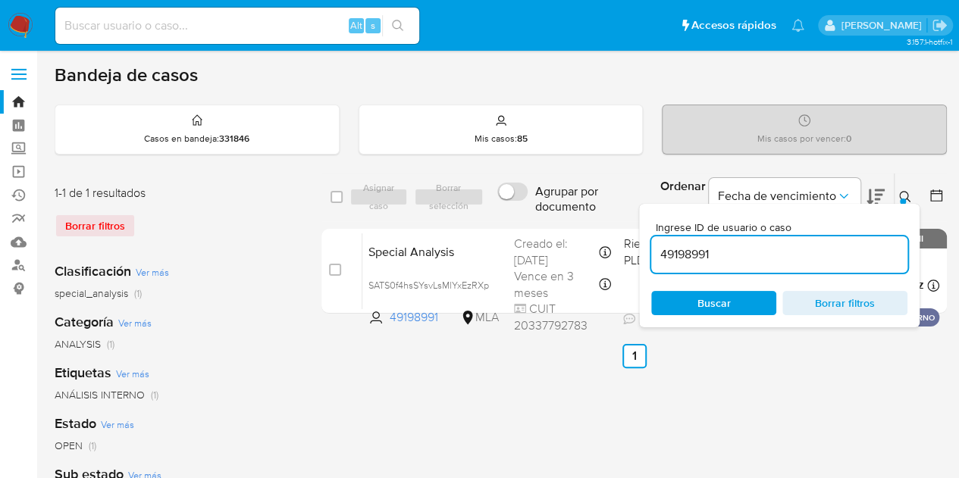
click at [903, 194] on icon at bounding box center [905, 197] width 12 height 12
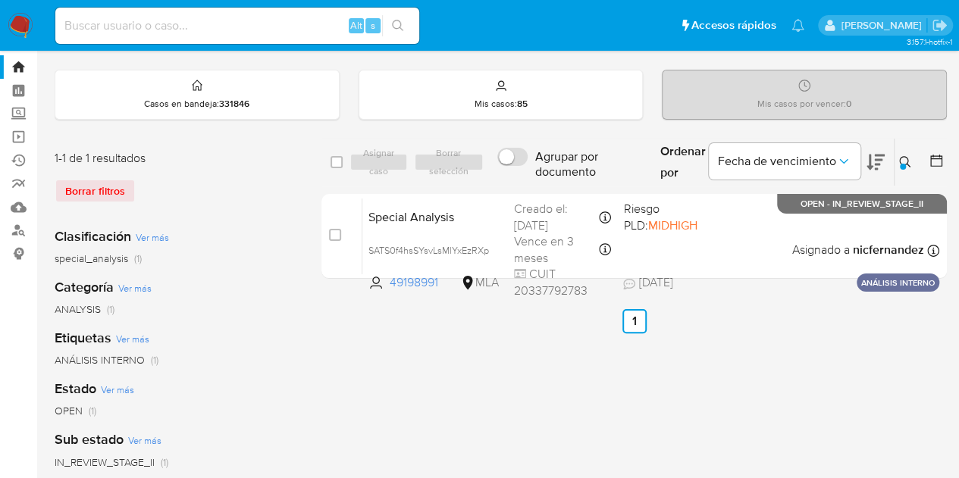
scroll to position [48, 0]
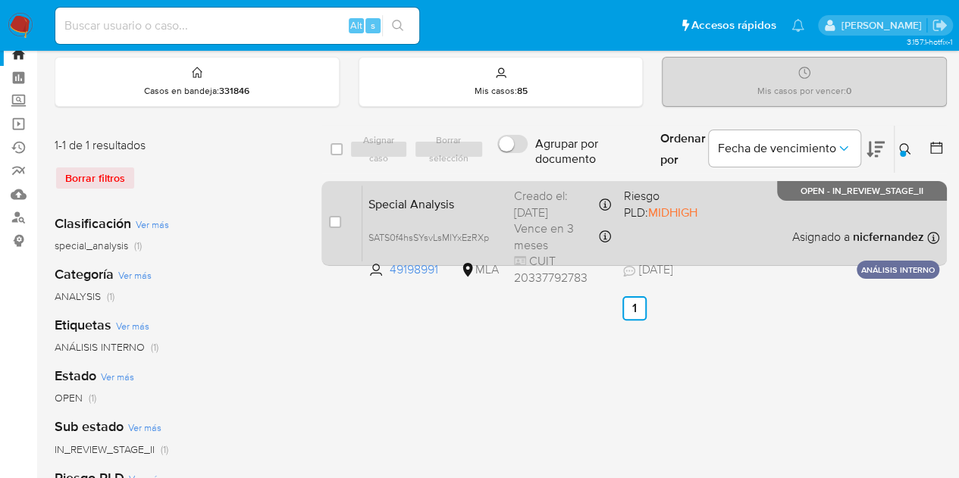
click at [430, 205] on span "Special Analysis" at bounding box center [434, 203] width 133 height 20
click at [437, 199] on span "Special Analysis" at bounding box center [434, 203] width 133 height 20
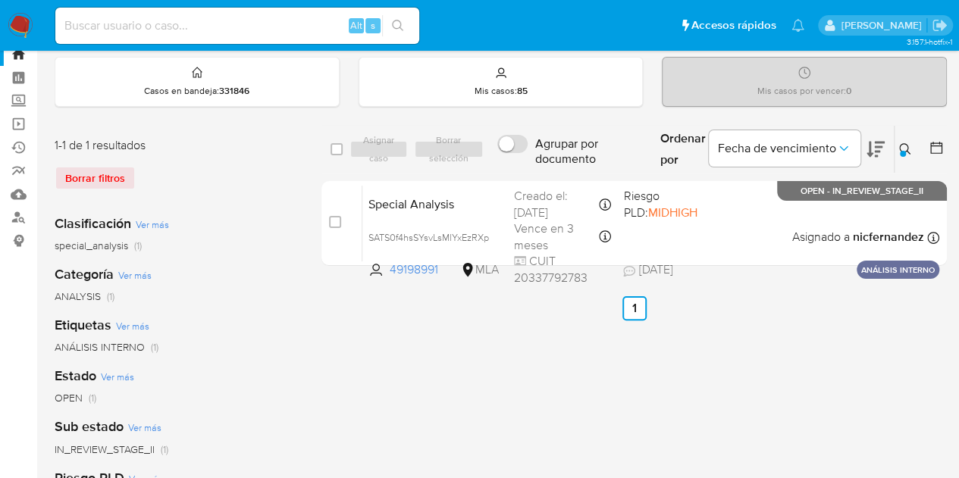
click at [906, 148] on icon at bounding box center [904, 148] width 11 height 11
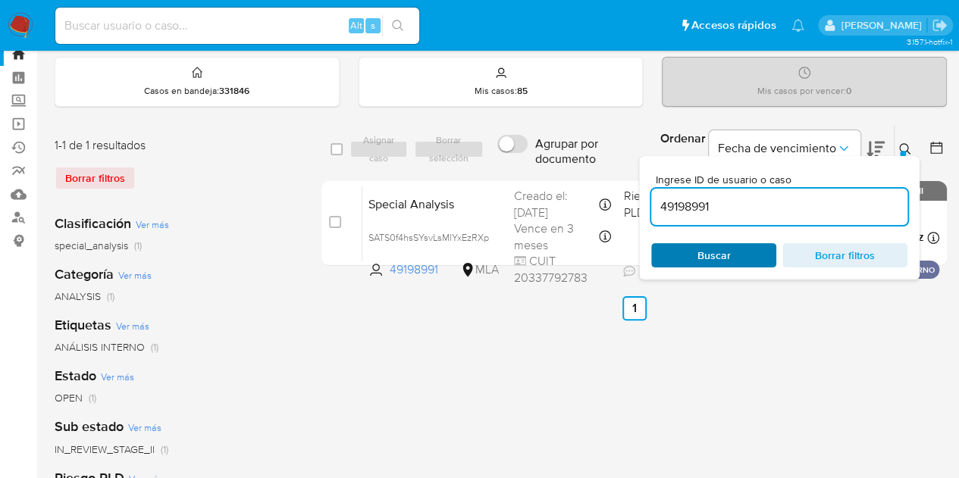
click at [713, 249] on span "Buscar" at bounding box center [713, 255] width 33 height 24
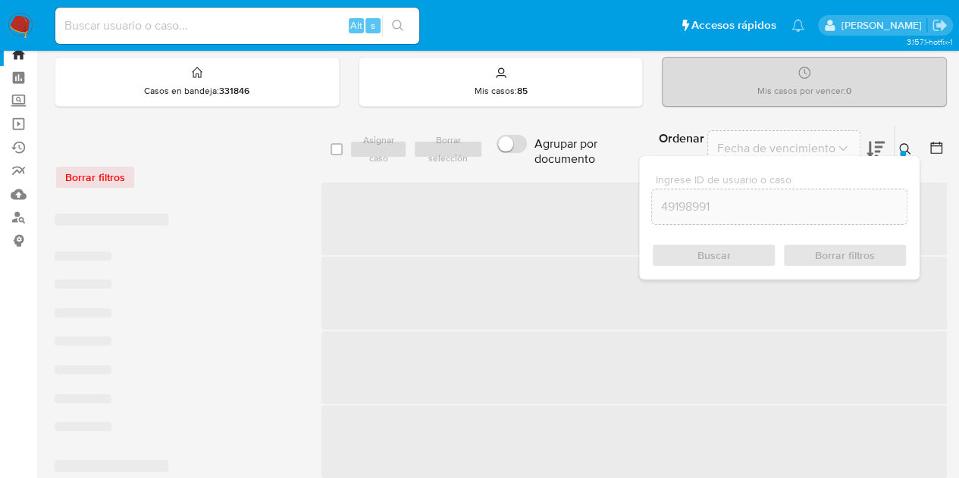
click at [896, 148] on button at bounding box center [906, 149] width 25 height 18
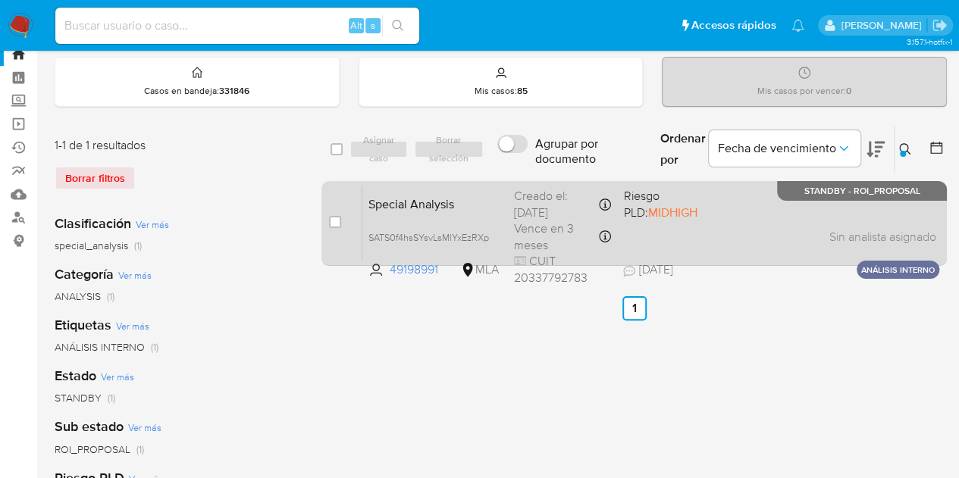
click at [423, 190] on div "Special Analysis SATS0f4hsSYsvLsMlYxEzRXp 49198991 MLA Riesgo PLD: MIDHIGH Crea…" at bounding box center [650, 223] width 577 height 77
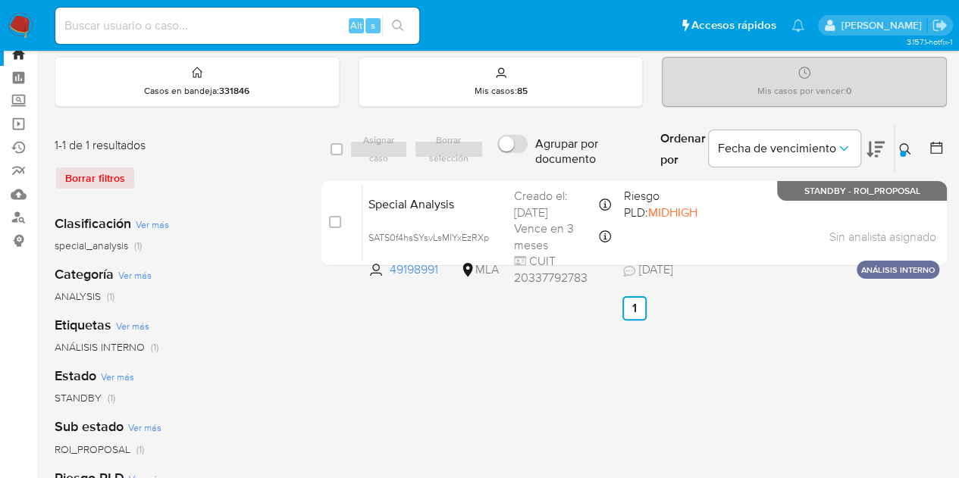
click at [909, 149] on icon at bounding box center [905, 149] width 12 height 12
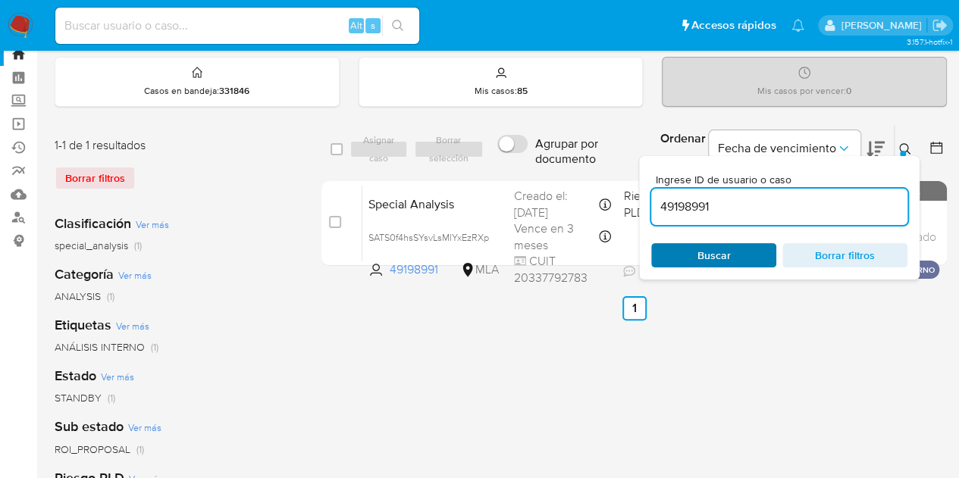
click at [710, 254] on span "Buscar" at bounding box center [713, 255] width 33 height 24
drag, startPoint x: 900, startPoint y: 151, endPoint x: 464, endPoint y: 357, distance: 482.7
click at [893, 159] on div "Ingrese ID de usuario o caso 49198991 Buscar Borrar filtros" at bounding box center [906, 149] width 26 height 47
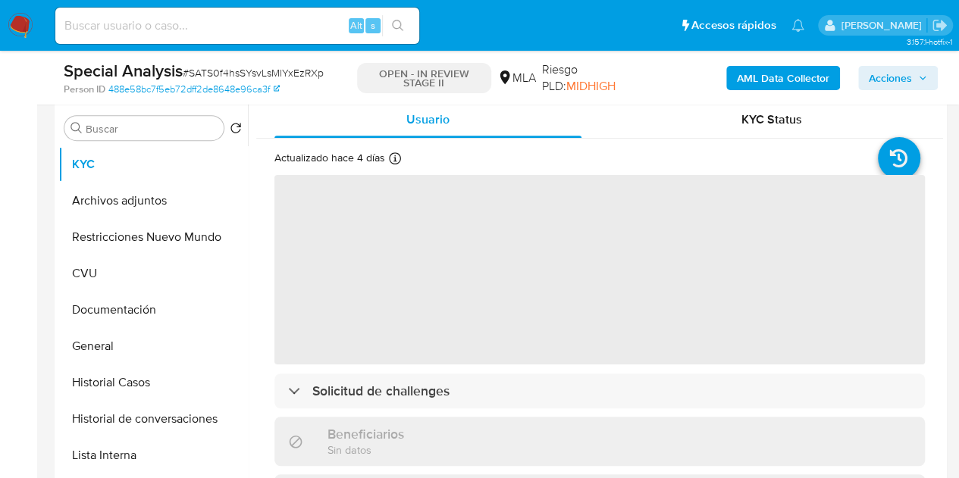
scroll to position [635, 0]
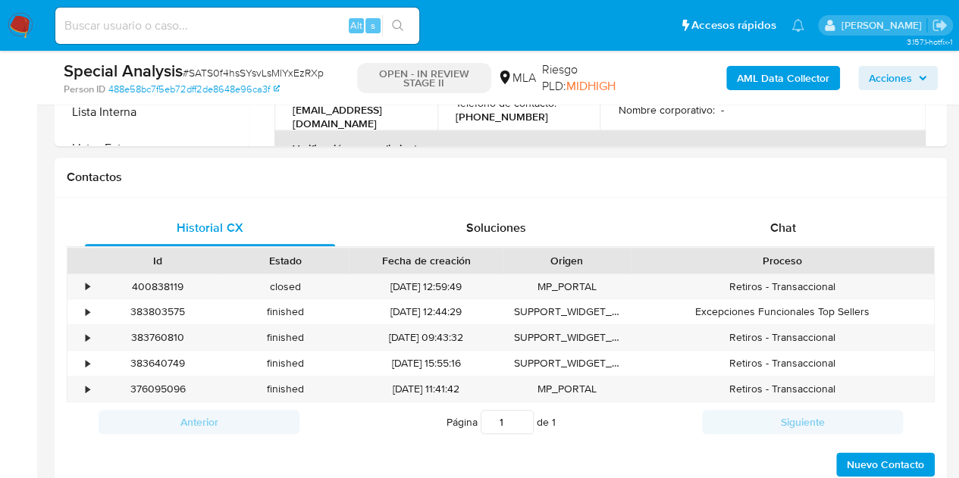
select select "10"
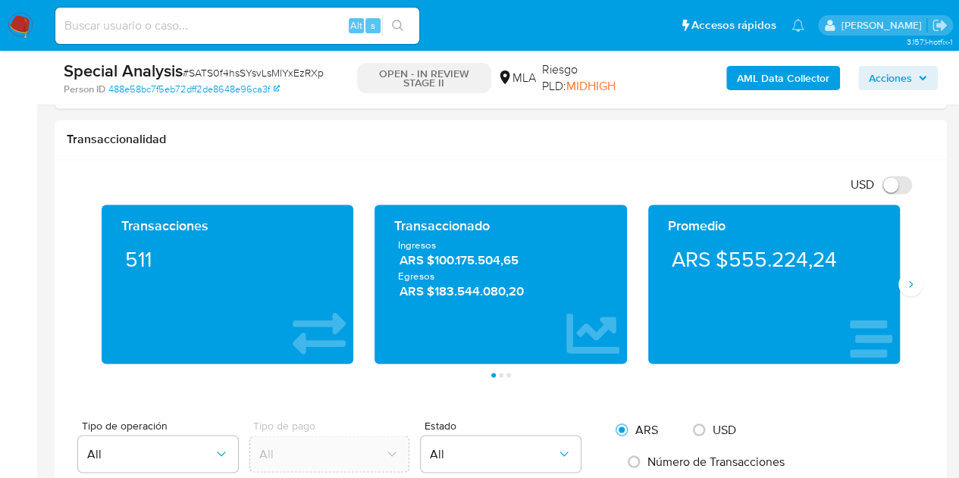
scroll to position [1028, 0]
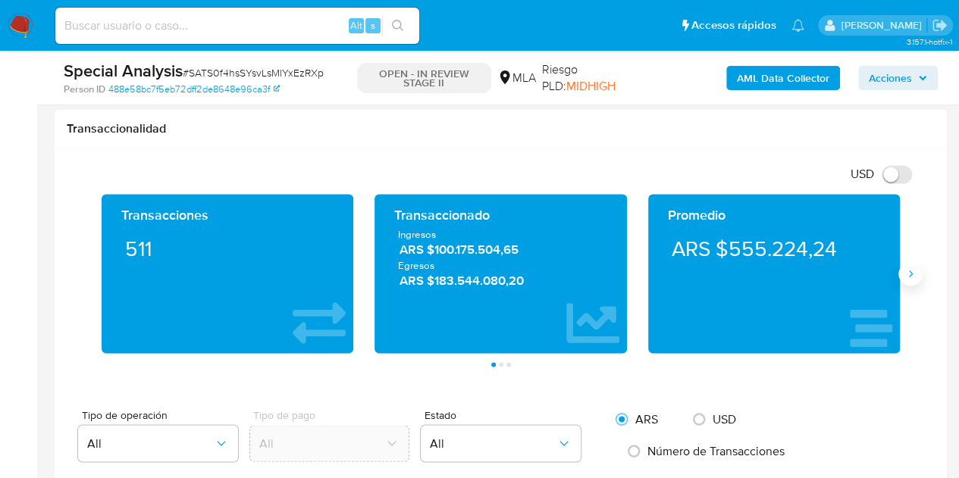
click at [916, 268] on button "Siguiente" at bounding box center [910, 273] width 24 height 24
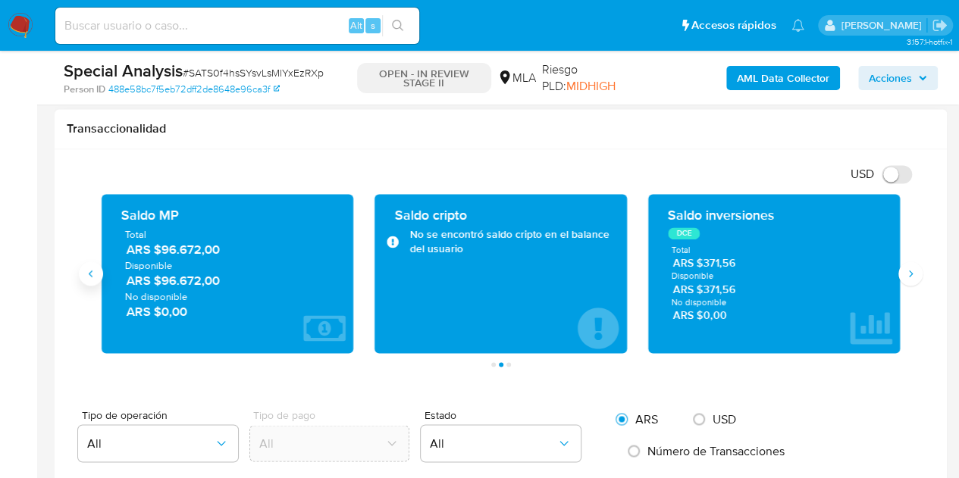
click at [97, 270] on button "Anterior" at bounding box center [91, 273] width 24 height 24
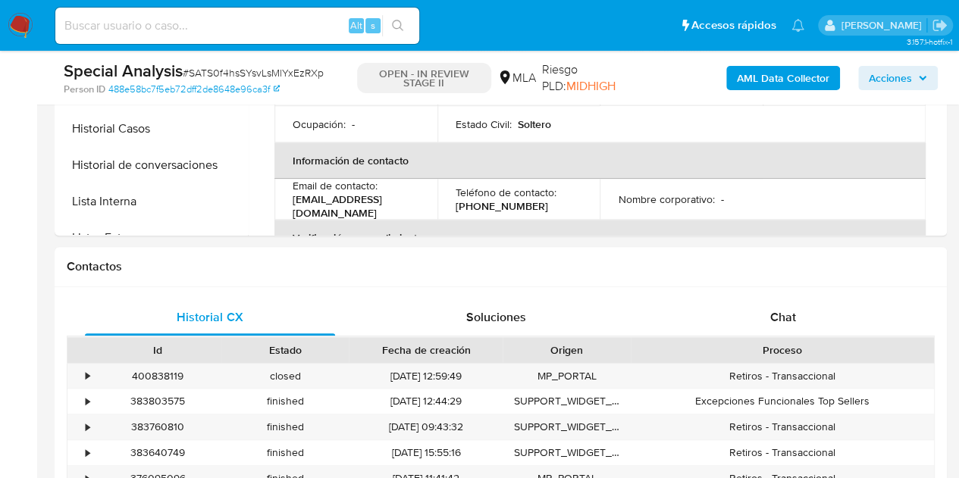
scroll to position [629, 0]
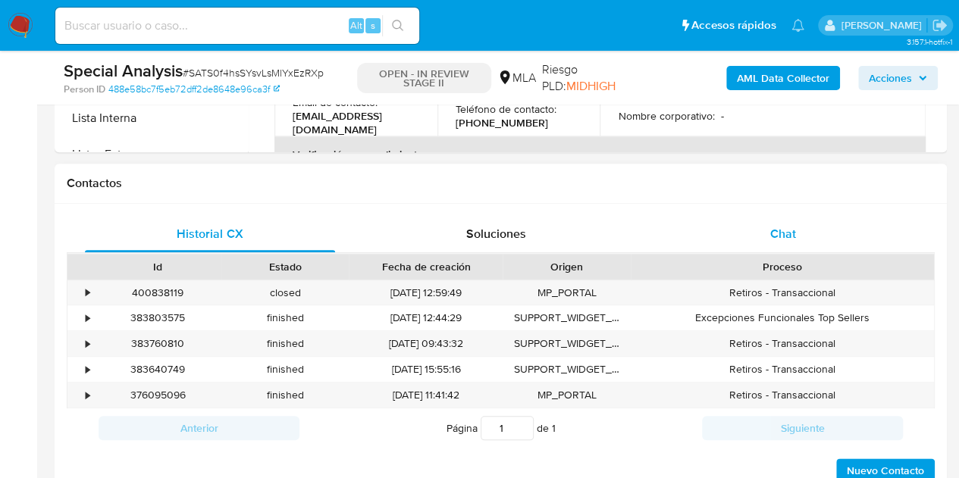
click at [790, 225] on span "Chat" at bounding box center [783, 233] width 26 height 17
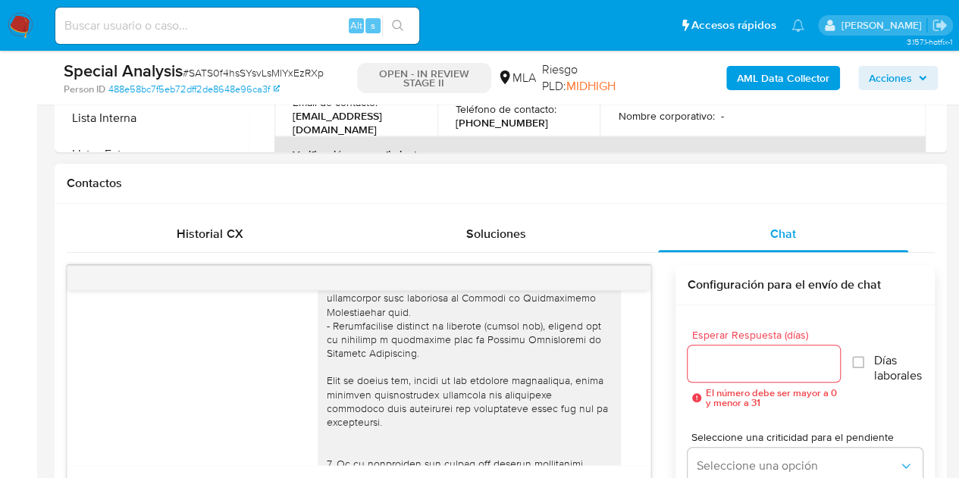
scroll to position [0, 0]
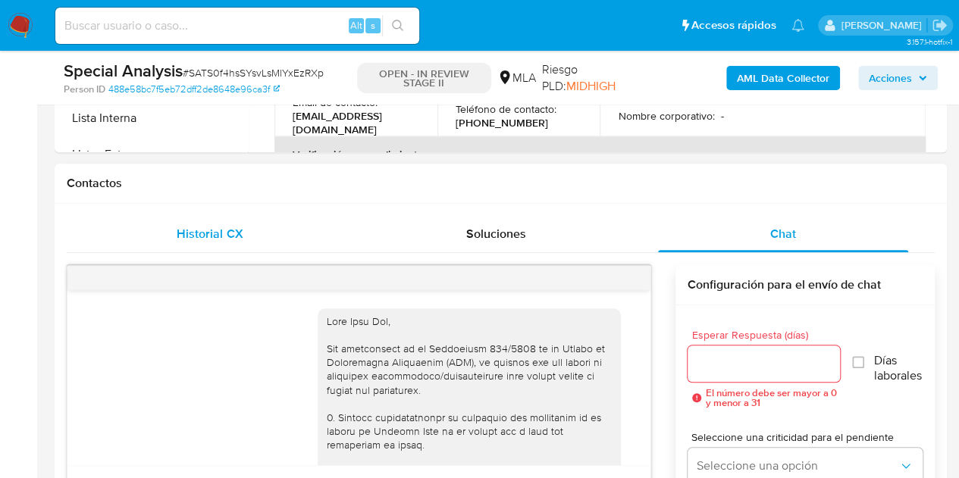
click at [214, 236] on span "Historial CX" at bounding box center [210, 233] width 66 height 17
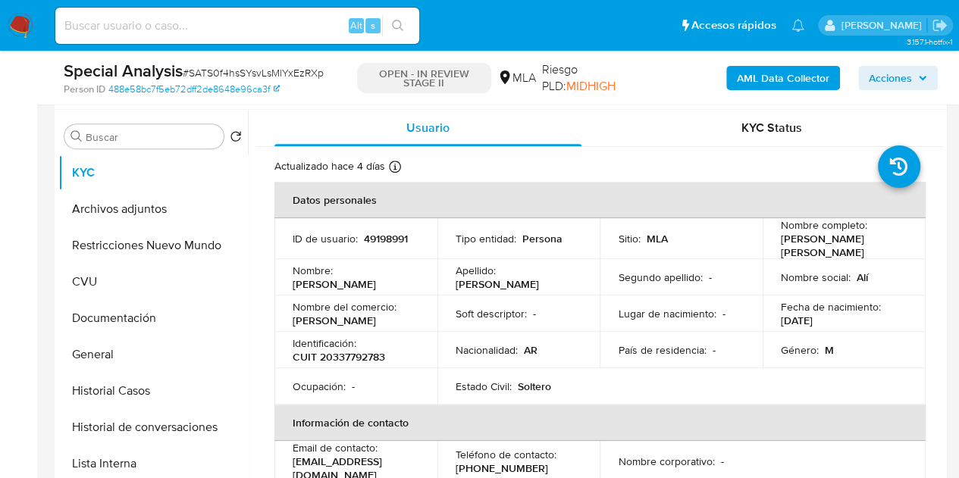
scroll to position [280, 0]
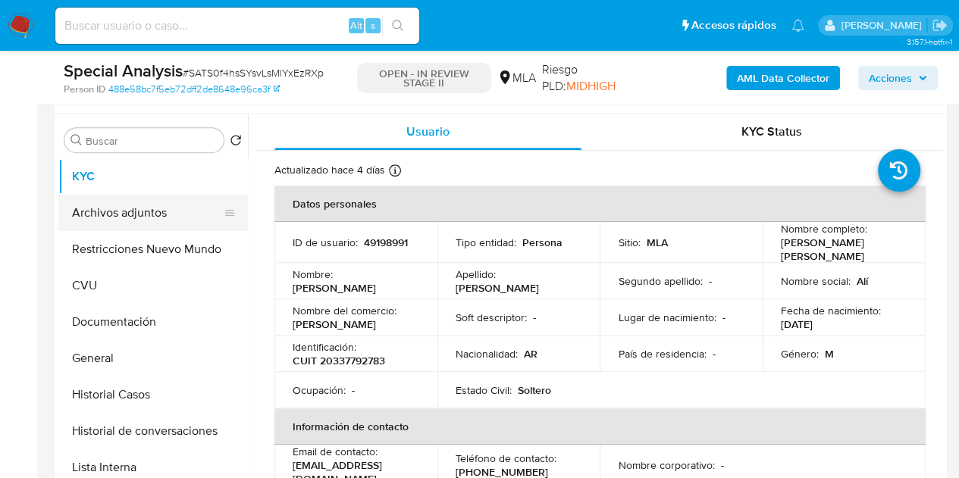
click at [135, 224] on button "Archivos adjuntos" at bounding box center [146, 213] width 177 height 36
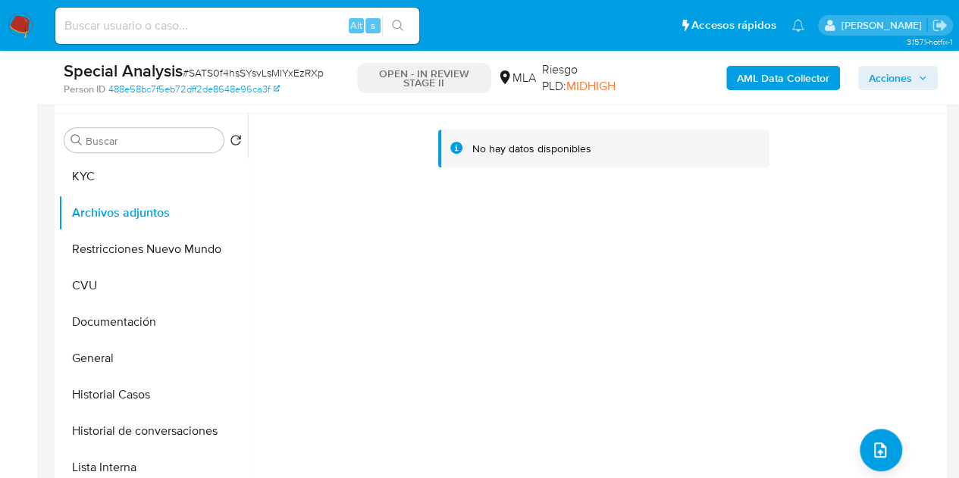
click at [756, 80] on b "AML Data Collector" at bounding box center [783, 78] width 92 height 24
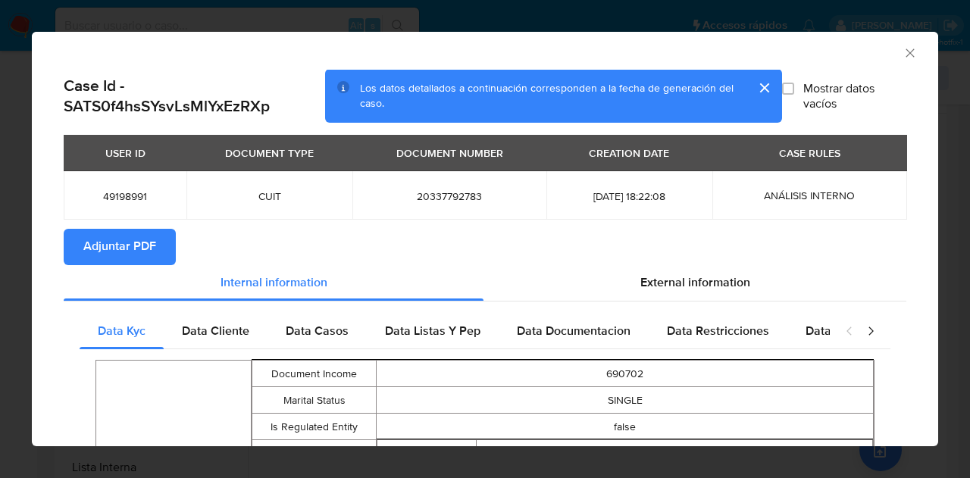
click at [117, 248] on span "Adjuntar PDF" at bounding box center [119, 246] width 73 height 33
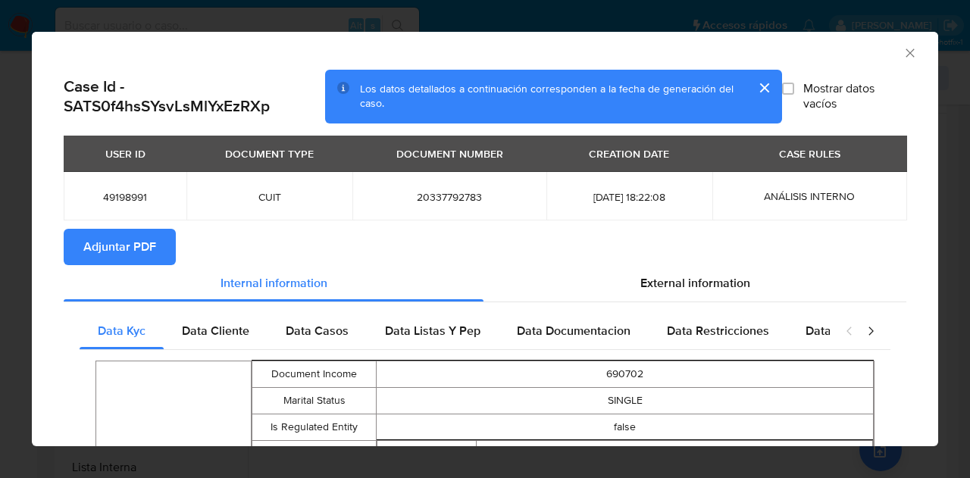
click at [903, 47] on icon "Cerrar ventana" at bounding box center [910, 52] width 15 height 15
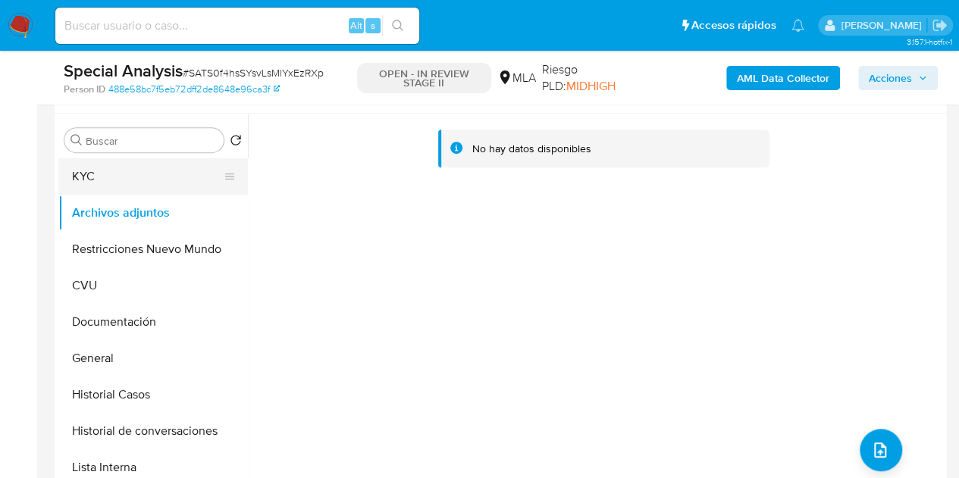
click at [109, 186] on button "KYC" at bounding box center [146, 176] width 177 height 36
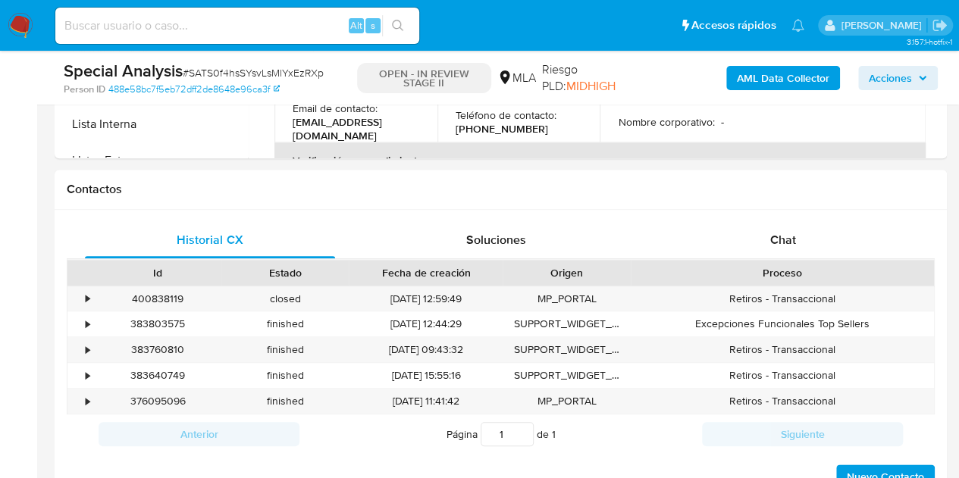
scroll to position [727, 0]
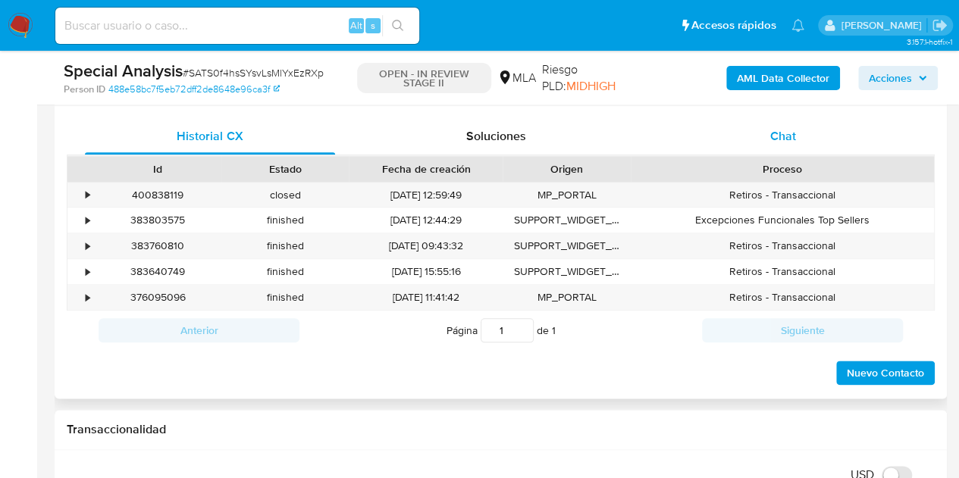
click at [802, 133] on div "Chat" at bounding box center [783, 136] width 250 height 36
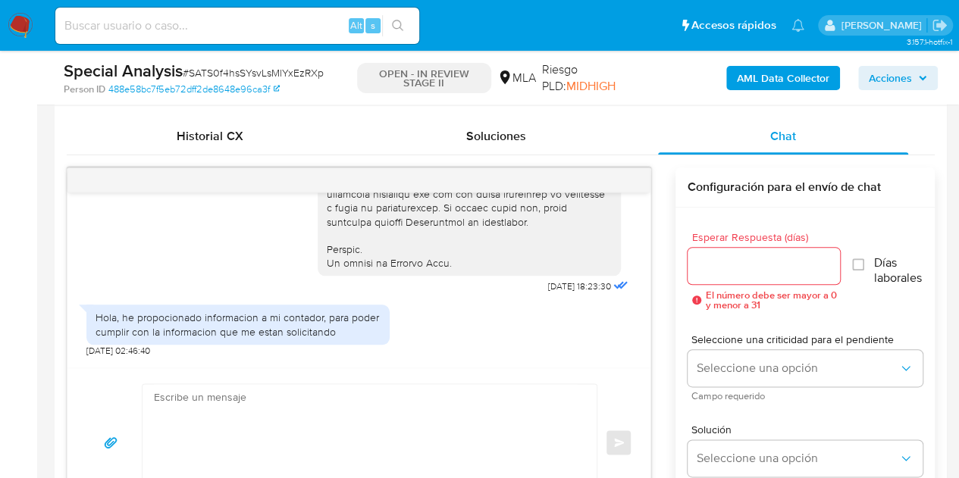
scroll to position [768, 0]
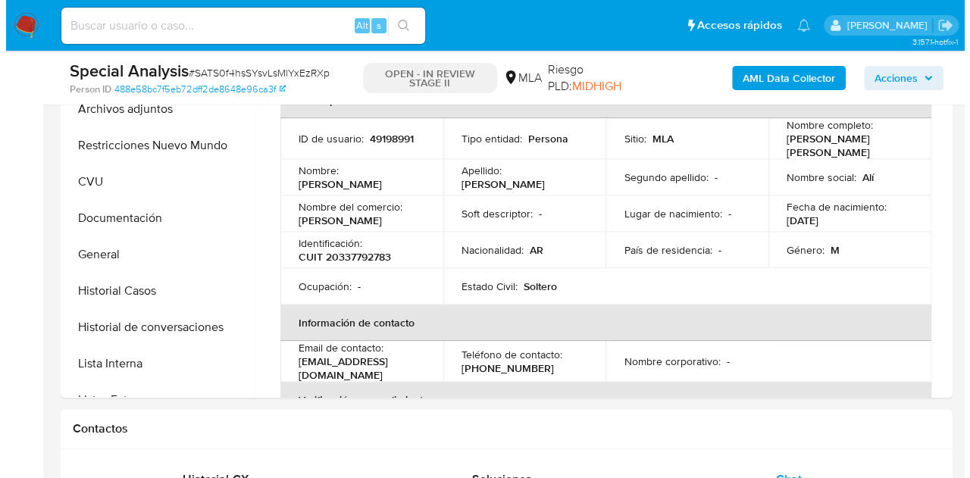
scroll to position [264, 0]
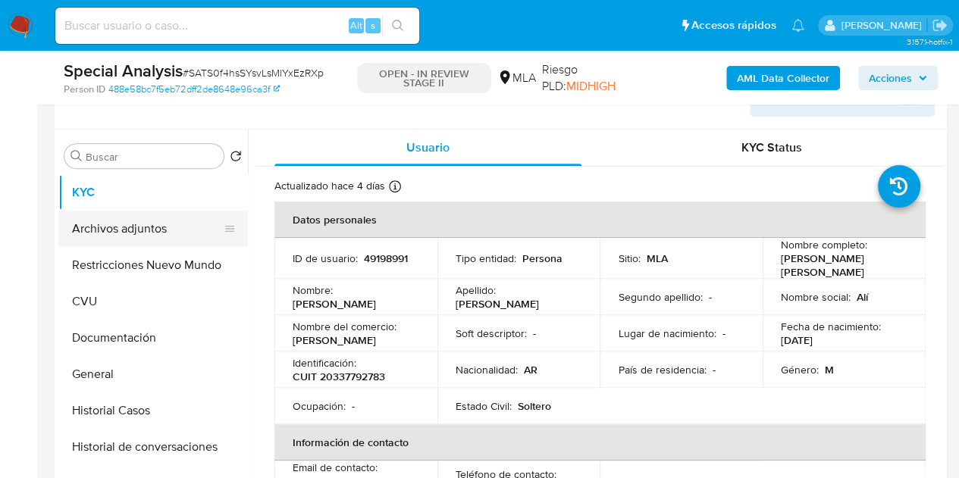
click at [128, 228] on button "Archivos adjuntos" at bounding box center [146, 229] width 177 height 36
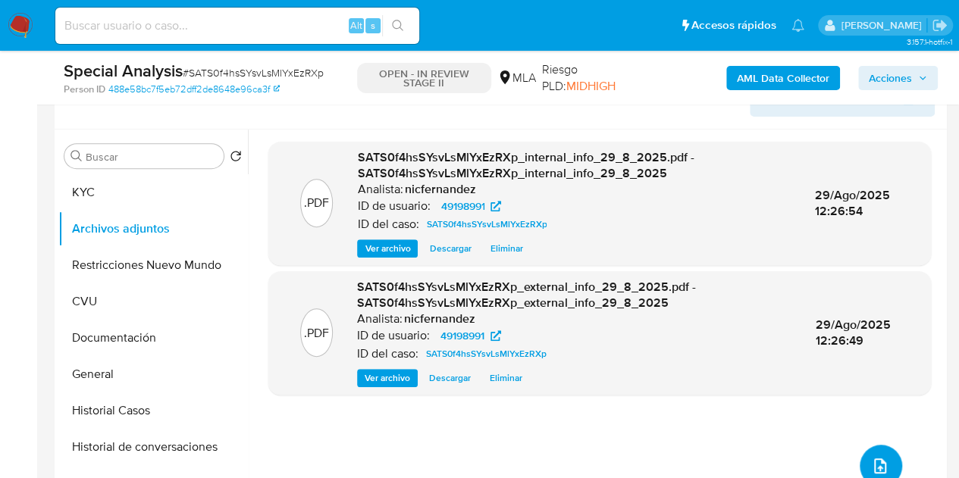
click at [878, 457] on icon "upload-file" at bounding box center [880, 466] width 18 height 18
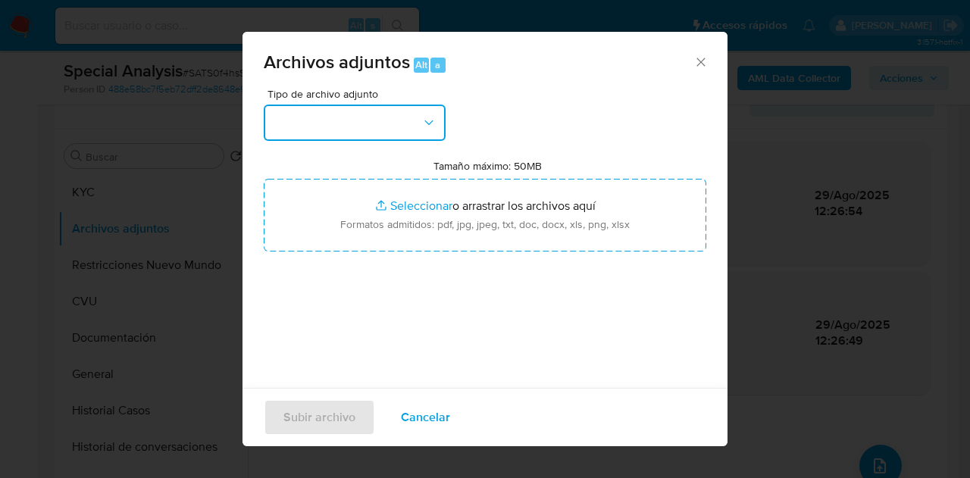
click at [411, 111] on button "button" at bounding box center [355, 123] width 182 height 36
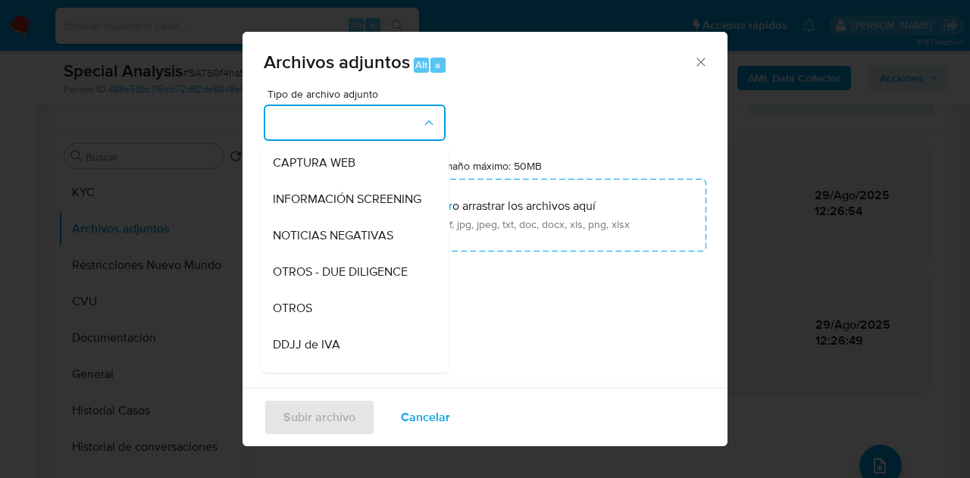
scroll to position [179, 0]
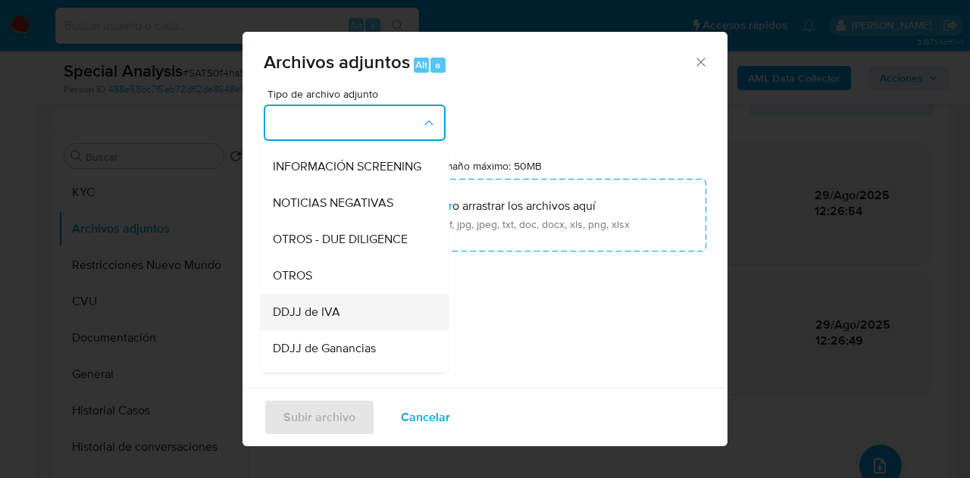
click at [349, 308] on div "DDJJ de IVA" at bounding box center [350, 312] width 155 height 36
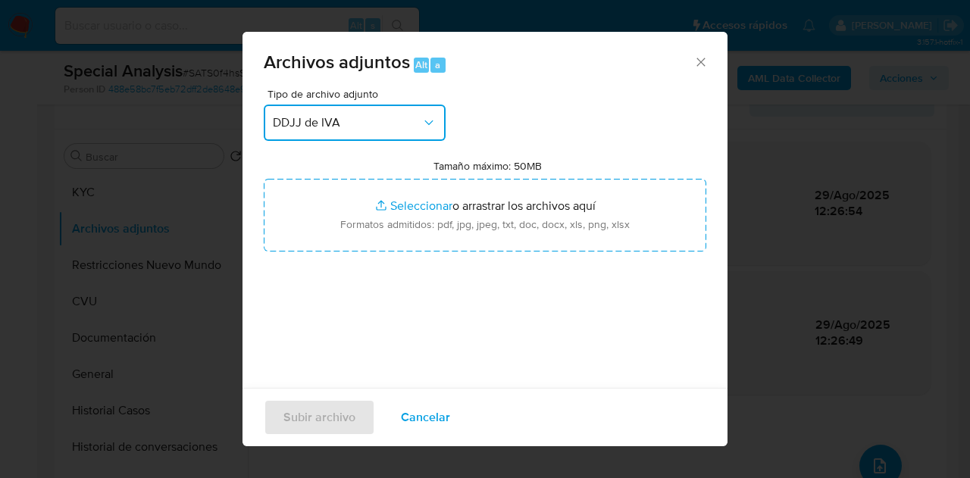
click at [366, 116] on span "DDJJ de IVA" at bounding box center [347, 122] width 149 height 15
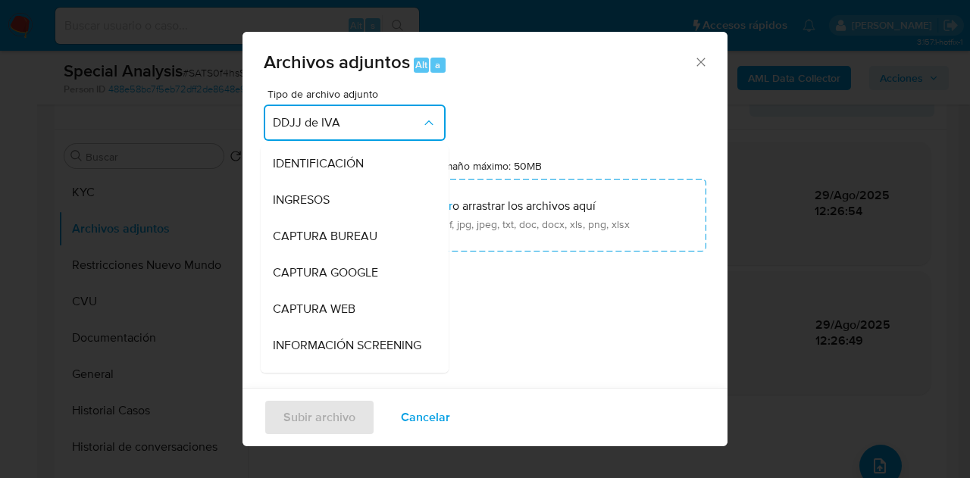
scroll to position [247, 0]
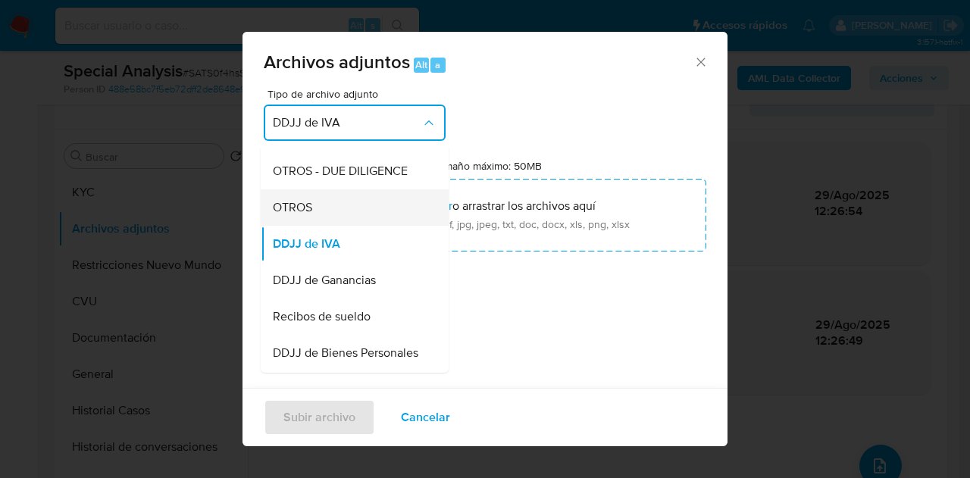
click at [335, 223] on div "OTROS" at bounding box center [350, 207] width 155 height 36
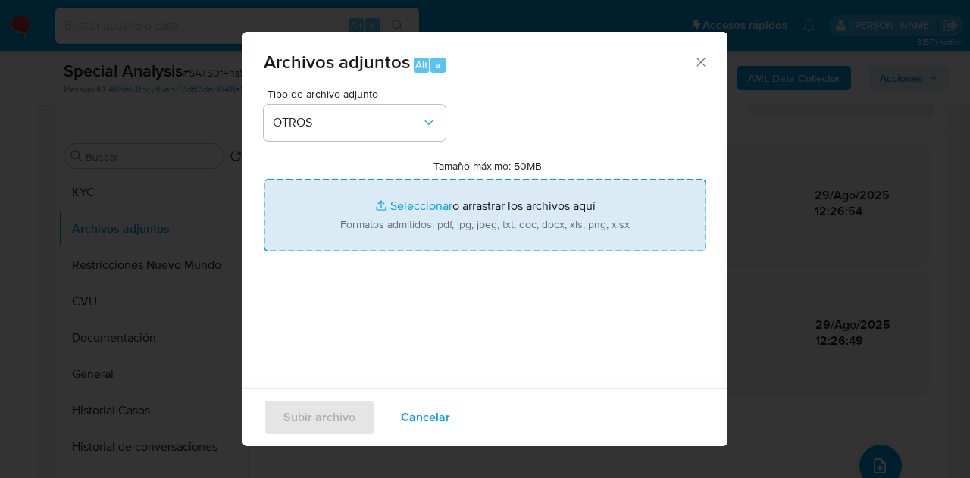
click at [377, 216] on input "Tamaño máximo: 50MB Seleccionar archivos" at bounding box center [485, 215] width 443 height 73
type input "C:\fakepath\Caselog SATS0f4hsSYsvLsMlYxEzRXp_2025_08_28_15_03_17.docx"
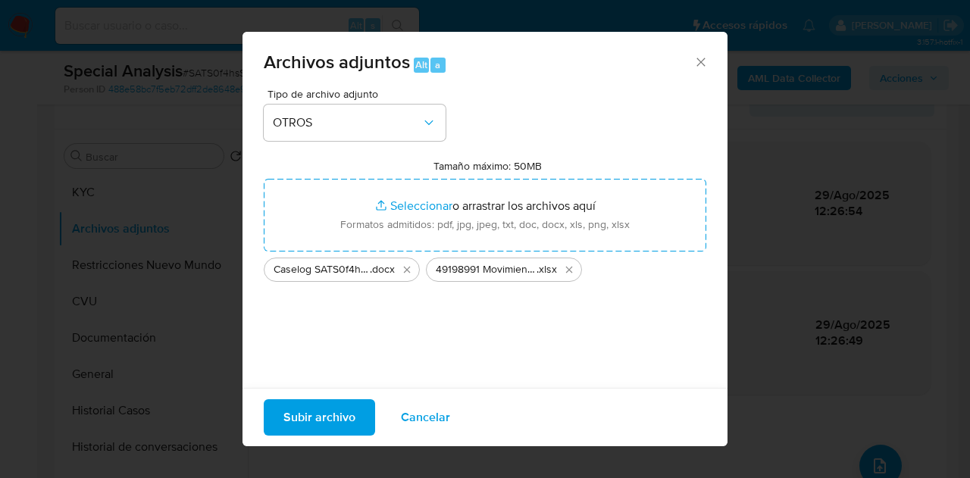
click at [329, 419] on span "Subir archivo" at bounding box center [319, 417] width 72 height 33
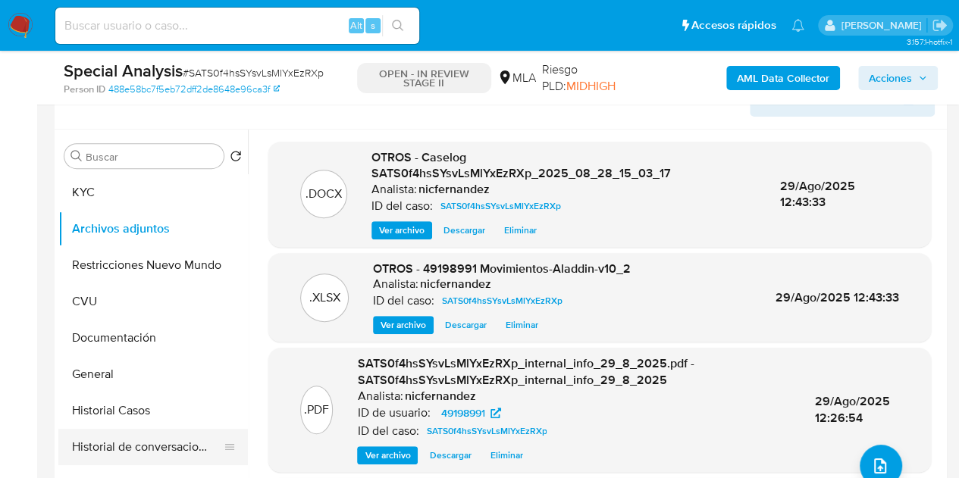
click at [163, 436] on button "Historial de conversaciones" at bounding box center [146, 447] width 177 height 36
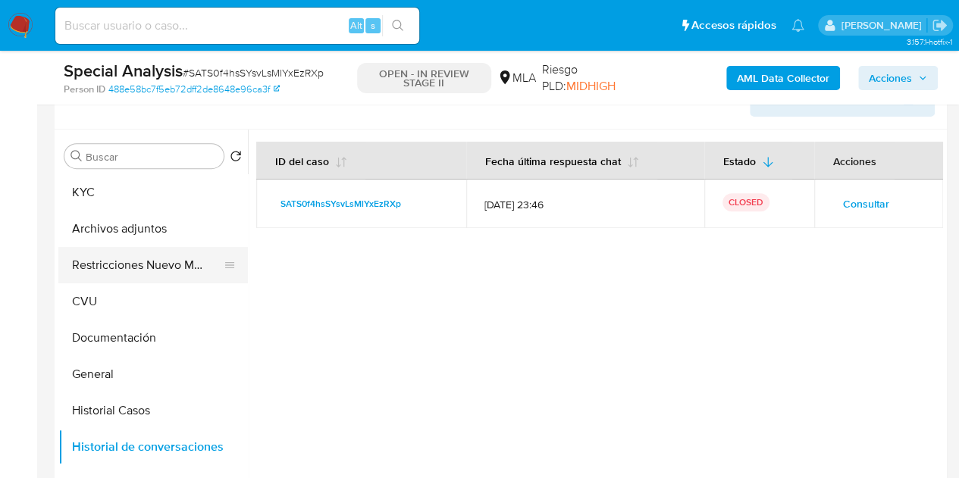
click at [90, 262] on button "Restricciones Nuevo Mundo" at bounding box center [146, 265] width 177 height 36
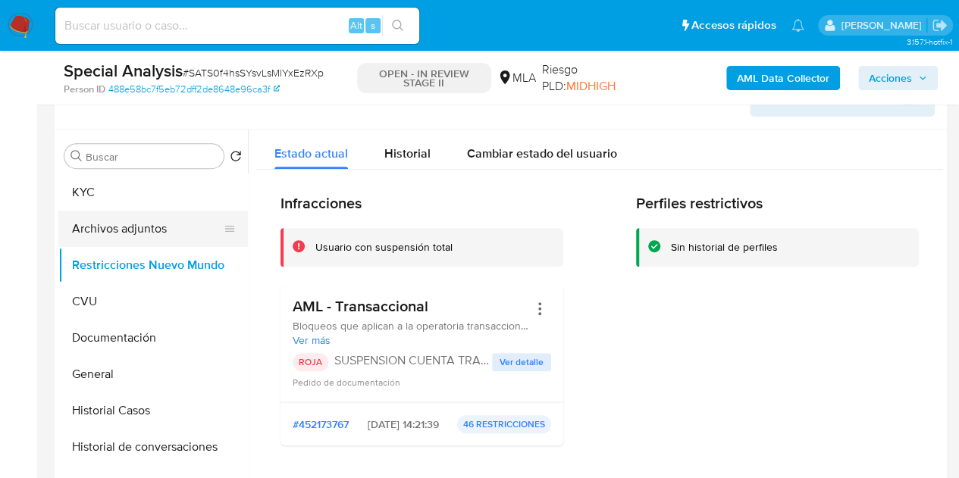
click at [85, 217] on button "Archivos adjuntos" at bounding box center [146, 229] width 177 height 36
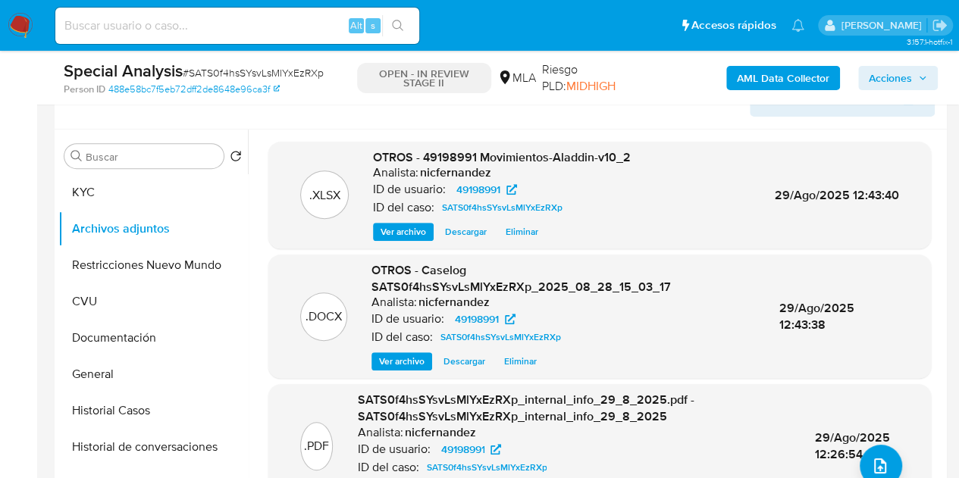
click at [397, 349] on div "OTROS - Caselog SATS0f4hsSYsvLsMlYxEzRXp_2025_08_28_15_03_17 Analista: nicferna…" at bounding box center [562, 316] width 383 height 108
click at [400, 357] on span "Ver archivo" at bounding box center [401, 361] width 45 height 15
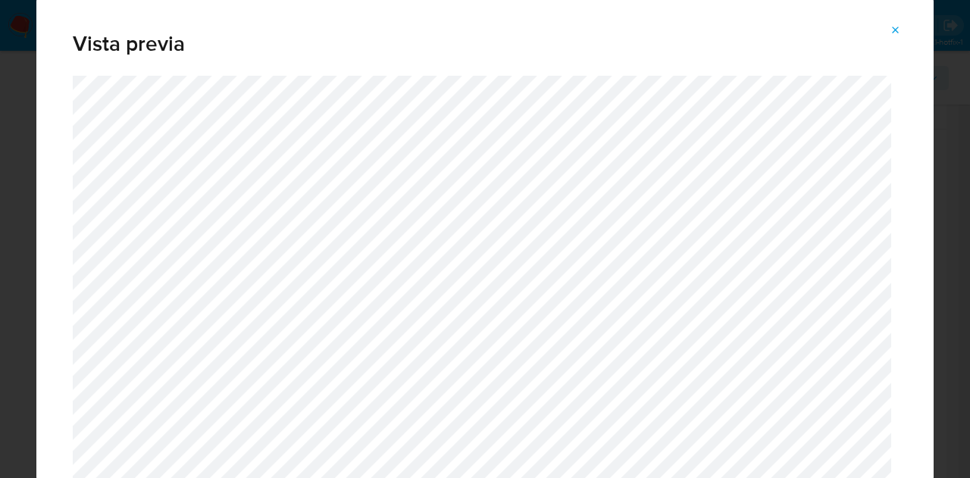
drag, startPoint x: 934, startPoint y: 20, endPoint x: 937, endPoint y: 39, distance: 20.1
click at [938, 39] on div "Vista previa" at bounding box center [485, 239] width 970 height 478
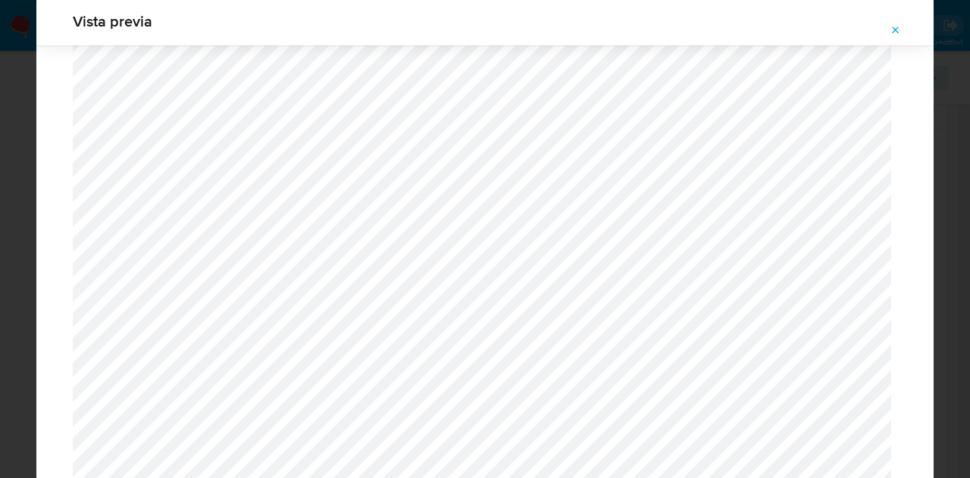
scroll to position [1256, 0]
click at [896, 37] on span "Attachment preview" at bounding box center [896, 30] width 12 height 21
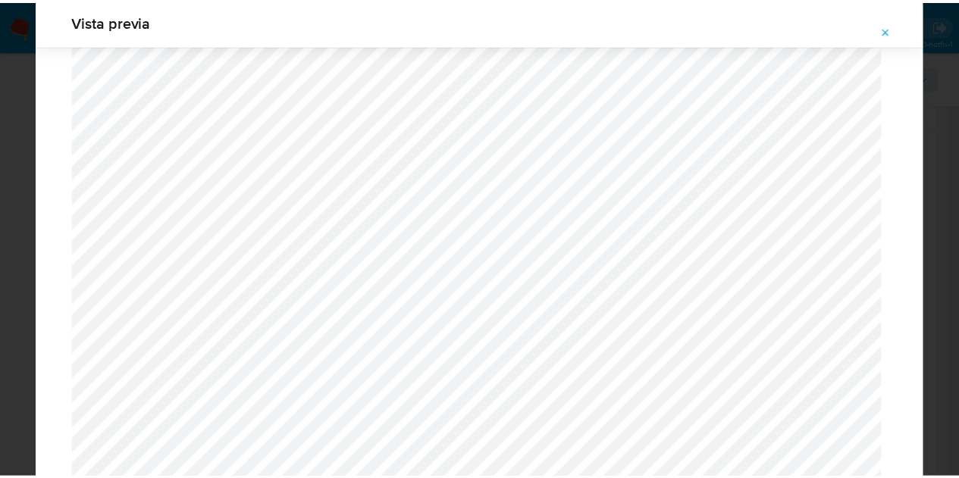
scroll to position [48, 0]
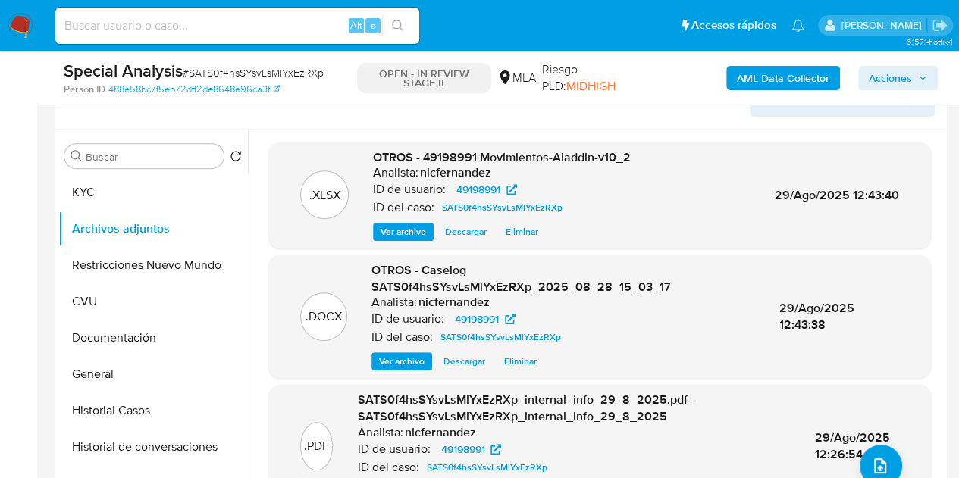
drag, startPoint x: 890, startPoint y: 77, endPoint x: 874, endPoint y: 84, distance: 16.9
click at [890, 77] on span "Acciones" at bounding box center [889, 78] width 43 height 24
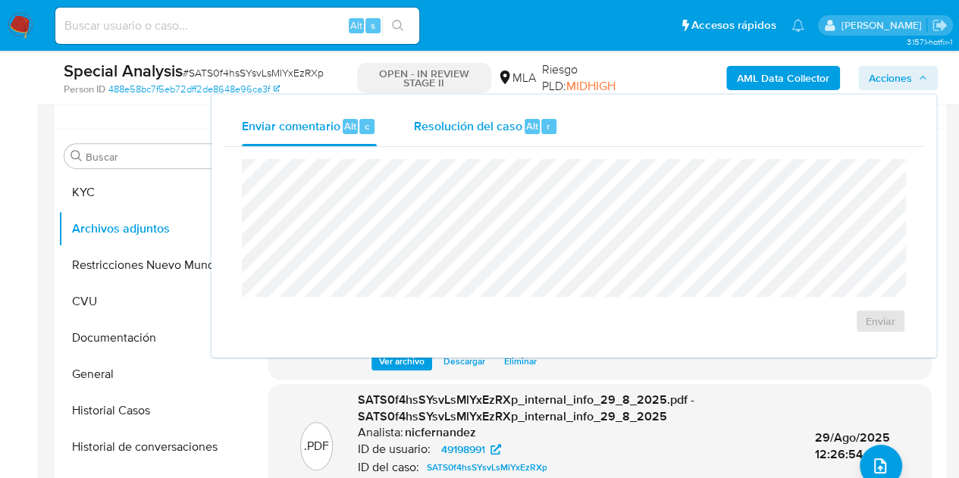
click at [499, 137] on div "Resolución del caso Alt r" at bounding box center [485, 126] width 145 height 39
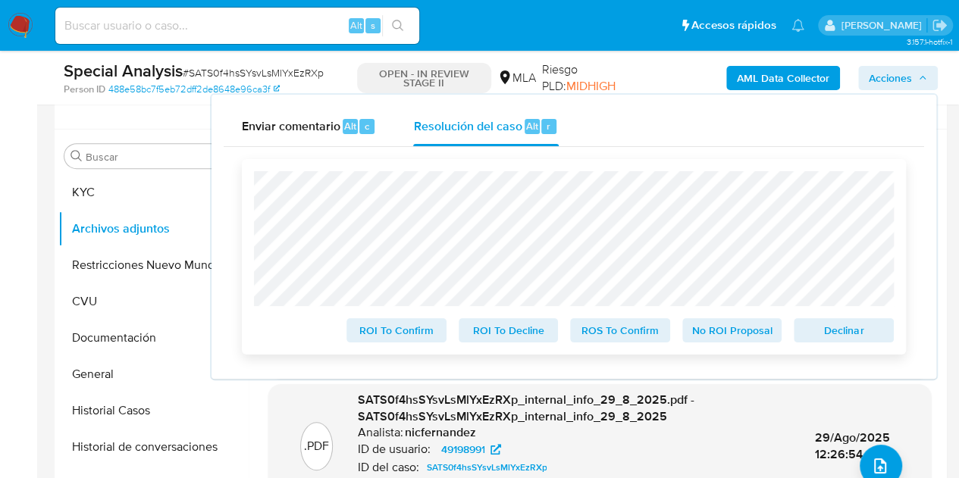
click at [840, 330] on span "Declinar" at bounding box center [843, 330] width 79 height 21
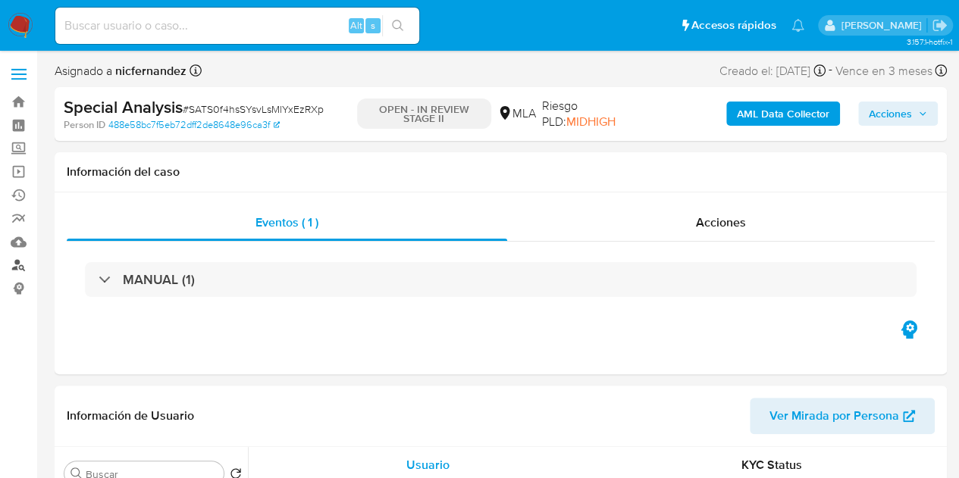
click at [18, 267] on link "Buscador de personas" at bounding box center [90, 265] width 180 height 23
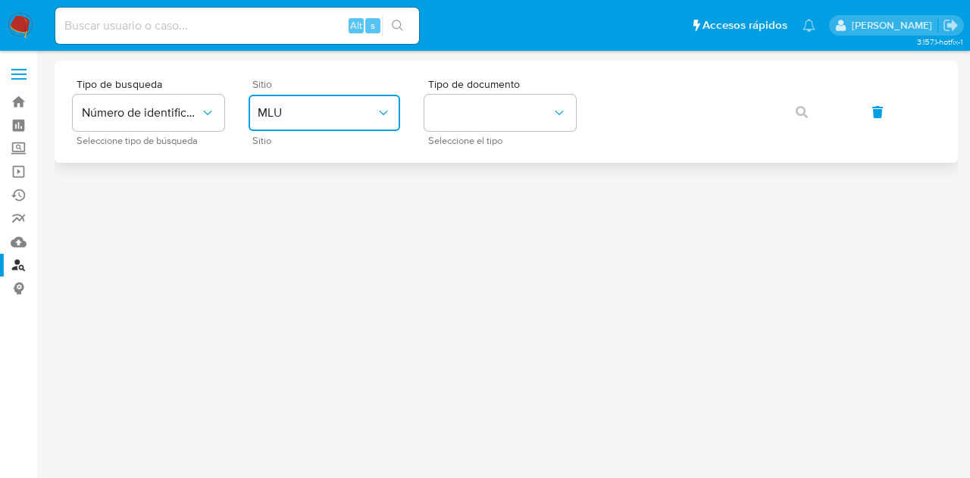
drag, startPoint x: 329, startPoint y: 104, endPoint x: 332, endPoint y: 120, distance: 16.9
click at [328, 104] on button "MLU" at bounding box center [325, 113] width 152 height 36
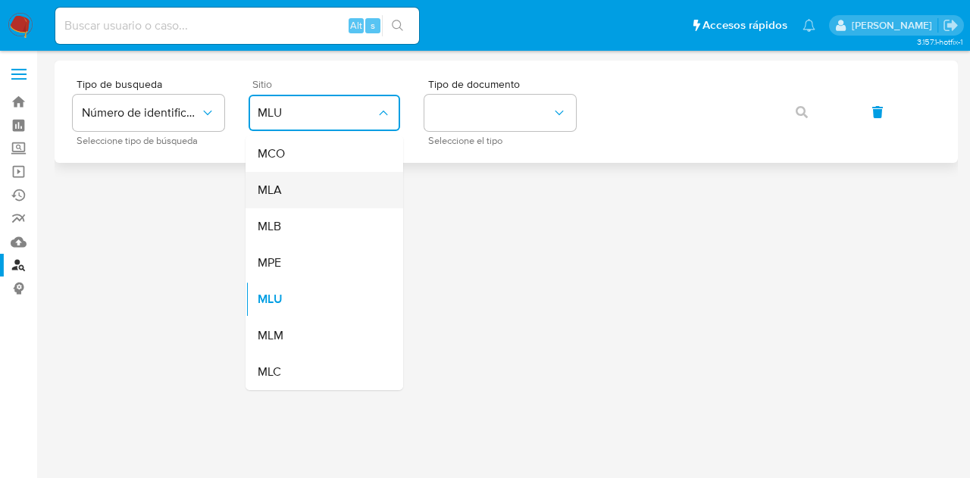
click at [329, 183] on div "MLA" at bounding box center [320, 190] width 124 height 36
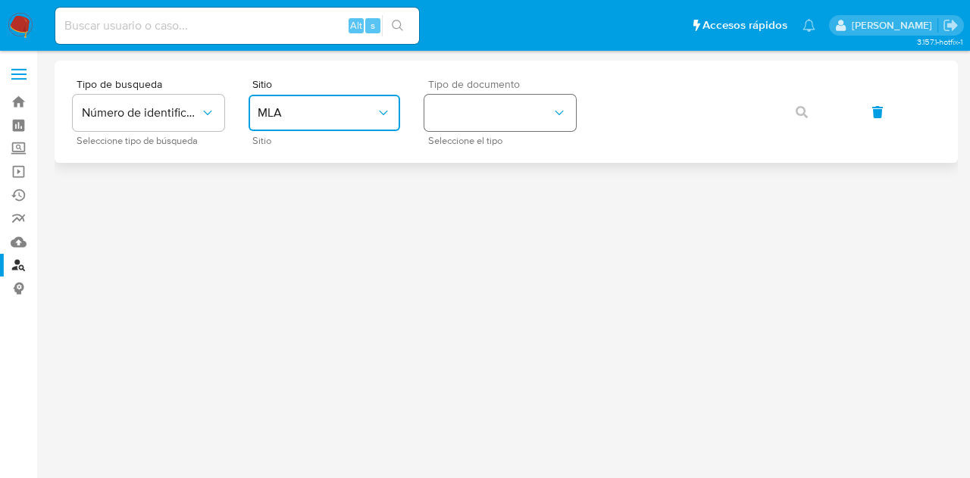
click at [471, 122] on button "identificationType" at bounding box center [500, 113] width 152 height 36
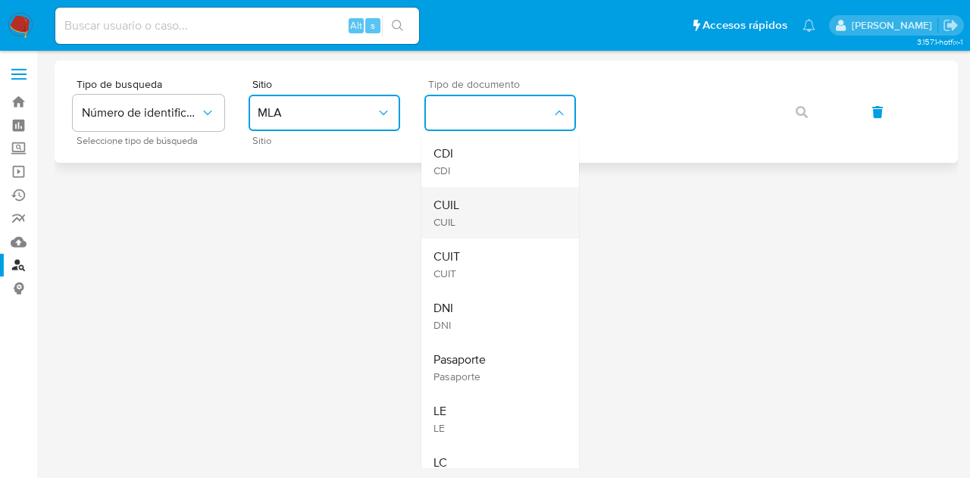
click at [485, 202] on div "CUIL CUIL" at bounding box center [495, 213] width 124 height 52
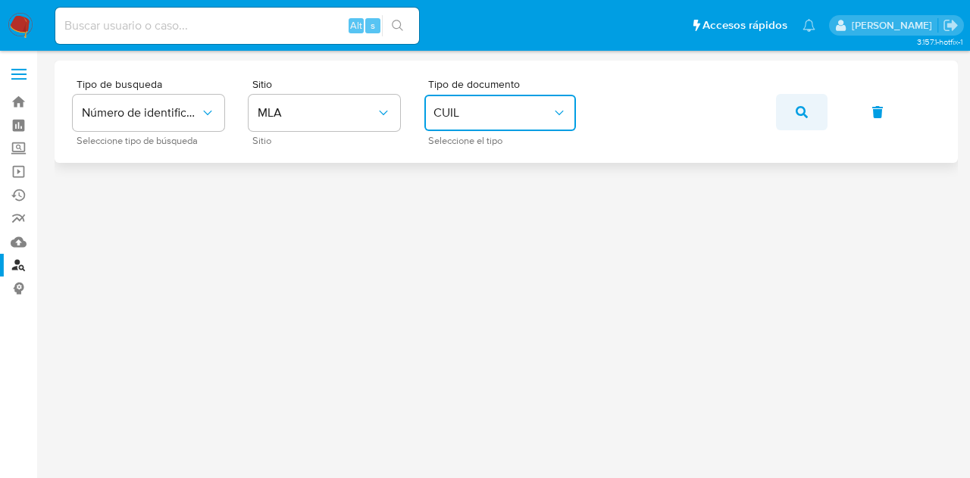
click at [815, 112] on button "button" at bounding box center [802, 112] width 52 height 36
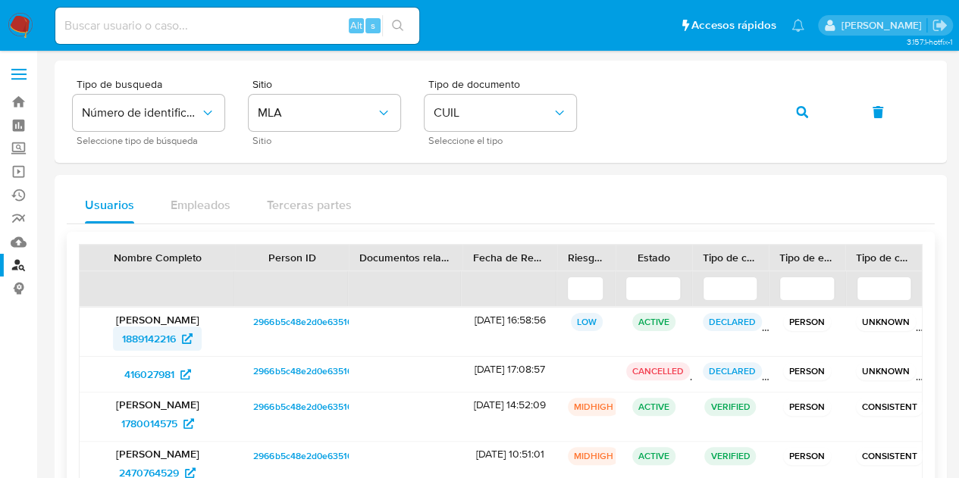
click at [157, 345] on span "1889142216" at bounding box center [149, 339] width 54 height 24
click at [812, 113] on button "button" at bounding box center [802, 112] width 52 height 36
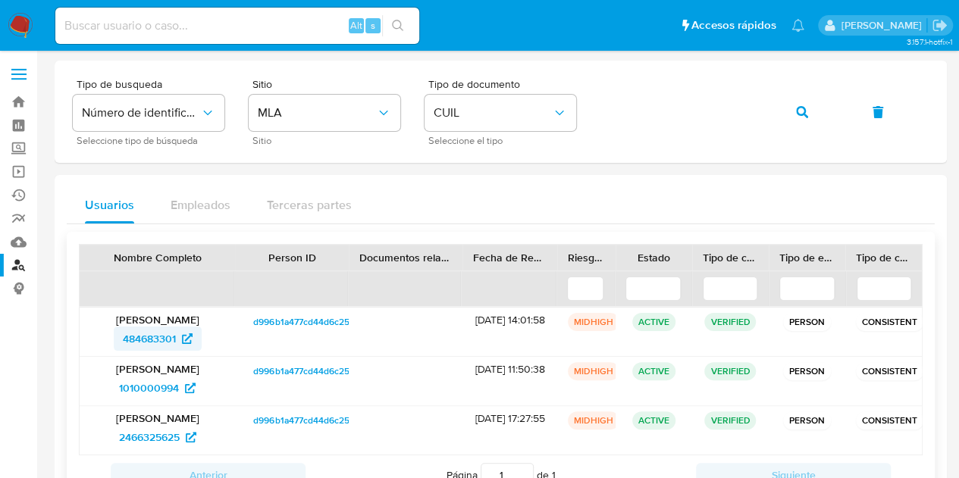
click at [162, 339] on span "484683301" at bounding box center [149, 339] width 53 height 24
click at [799, 109] on icon "button" at bounding box center [802, 112] width 12 height 12
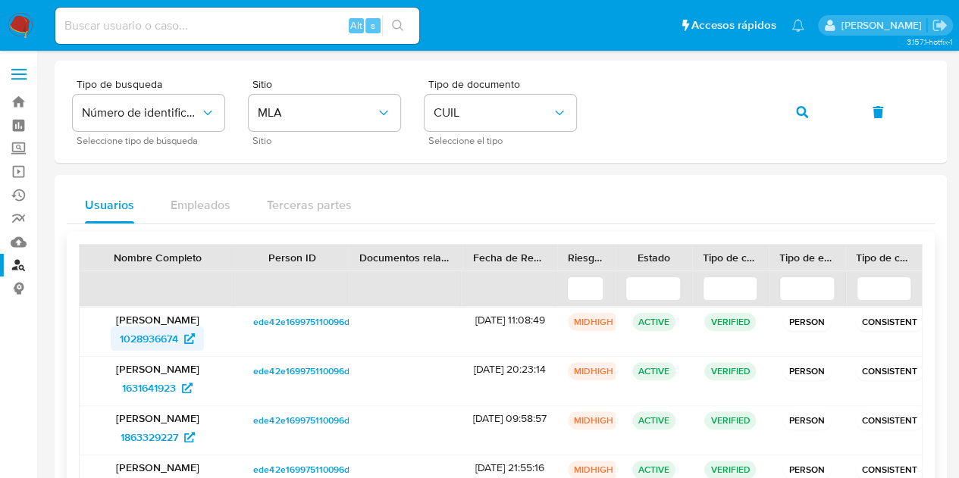
click at [164, 340] on span "1028936674" at bounding box center [149, 339] width 58 height 24
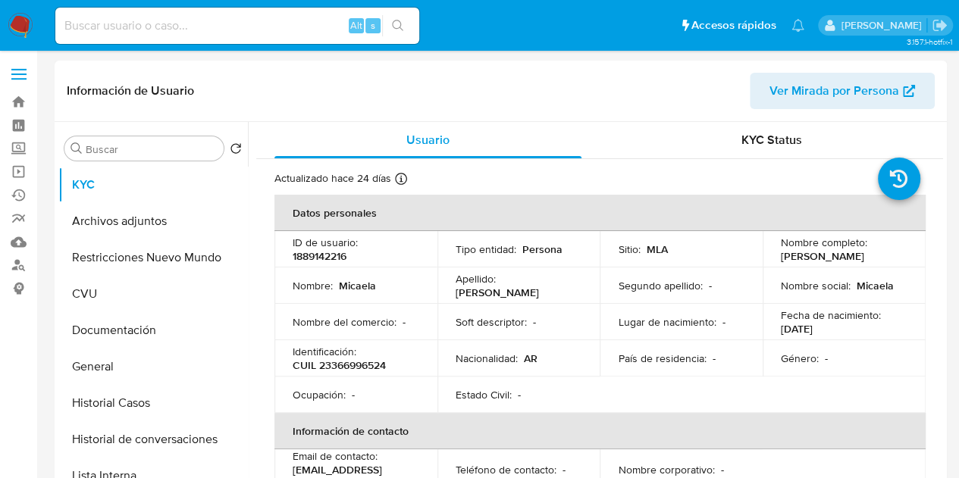
select select "10"
click at [865, 92] on span "Ver Mirada por Persona" at bounding box center [834, 91] width 130 height 36
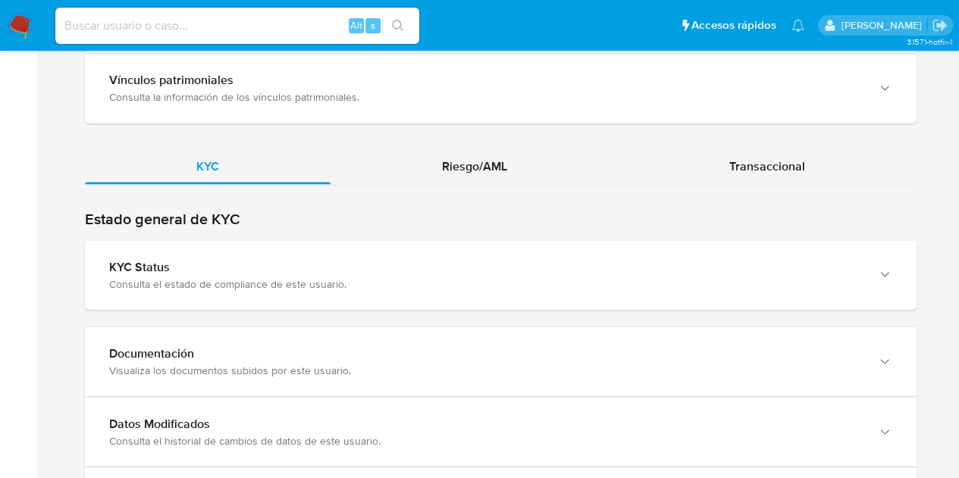
scroll to position [1332, 0]
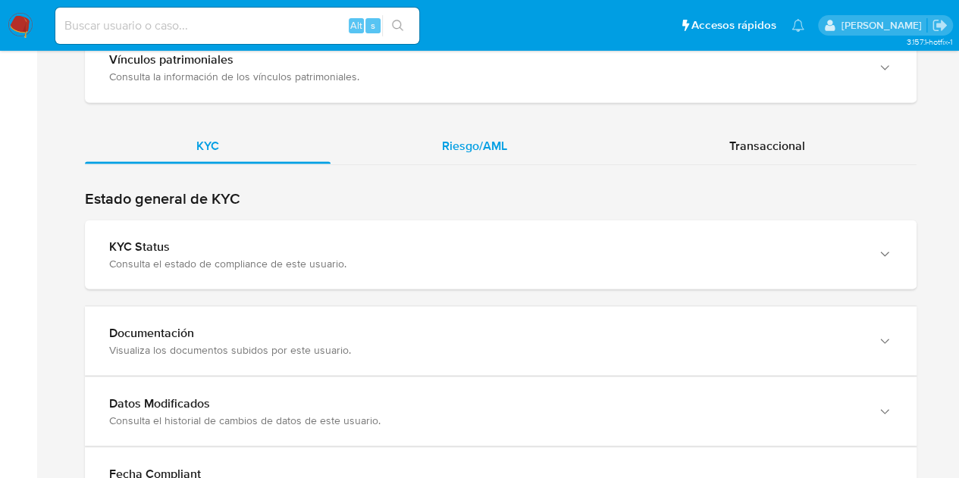
click at [459, 131] on div "Riesgo/AML" at bounding box center [474, 145] width 288 height 36
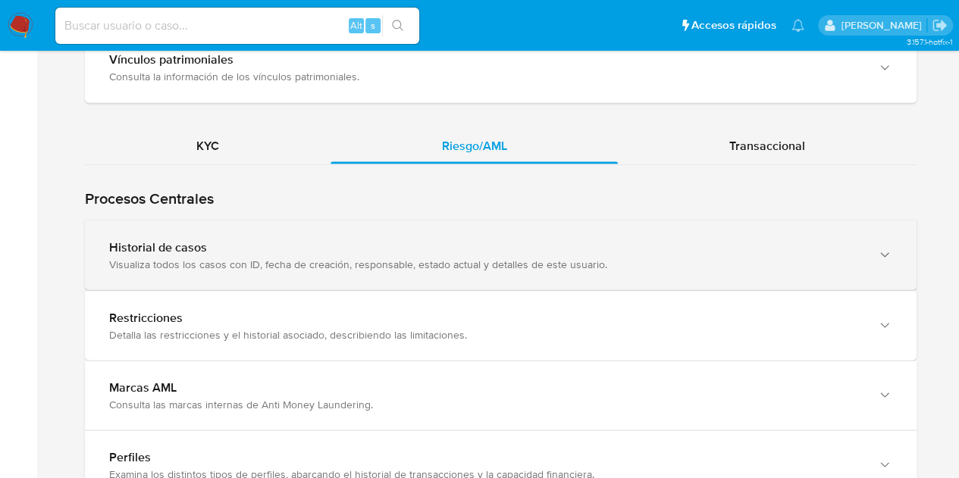
click at [411, 273] on div "Historial de casos Visualiza todos los casos con ID, fecha de creación, respons…" at bounding box center [500, 255] width 831 height 69
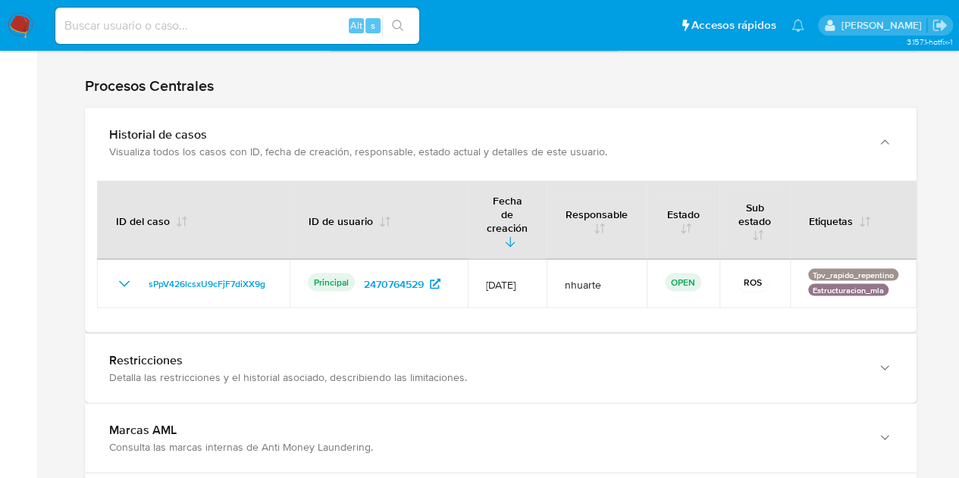
scroll to position [0, 0]
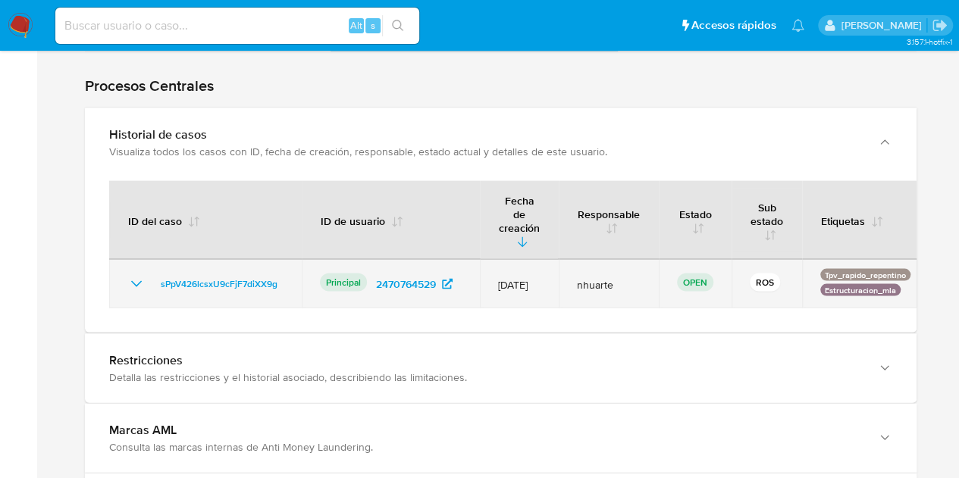
click at [135, 275] on icon "Mostrar/Ocultar" at bounding box center [136, 284] width 18 height 18
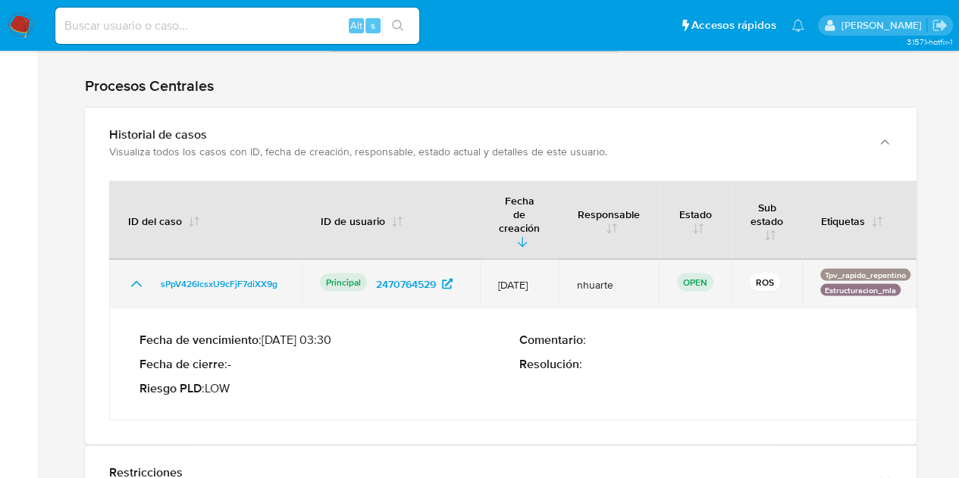
click at [135, 275] on icon "Mostrar/Ocultar" at bounding box center [136, 284] width 18 height 18
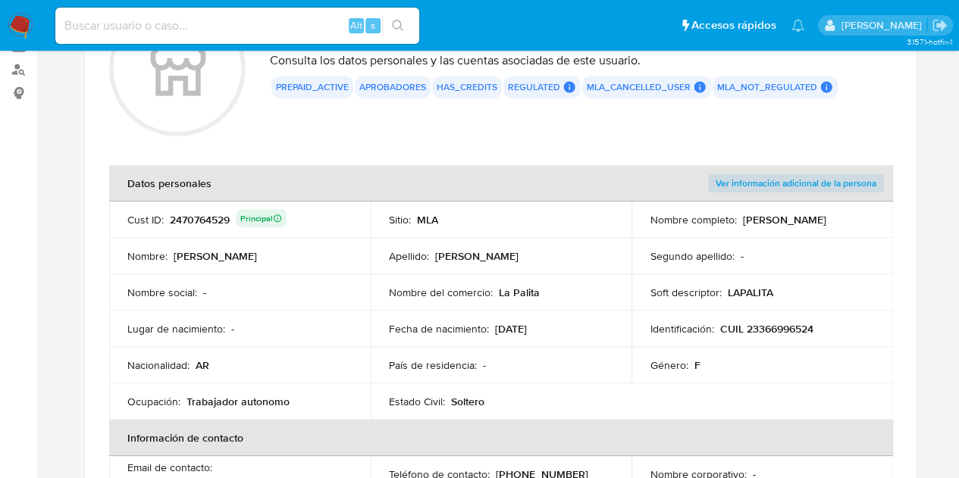
scroll to position [165, 0]
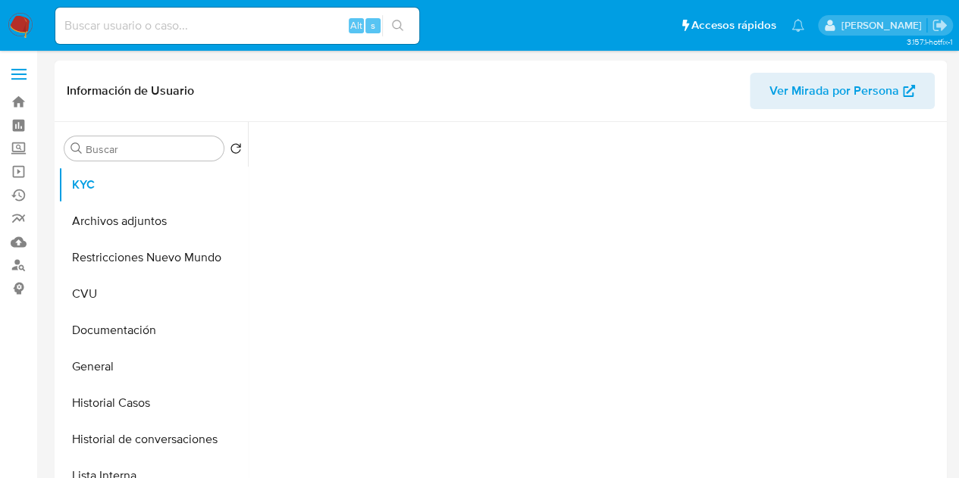
click at [824, 87] on span "Ver Mirada por Persona" at bounding box center [834, 91] width 130 height 36
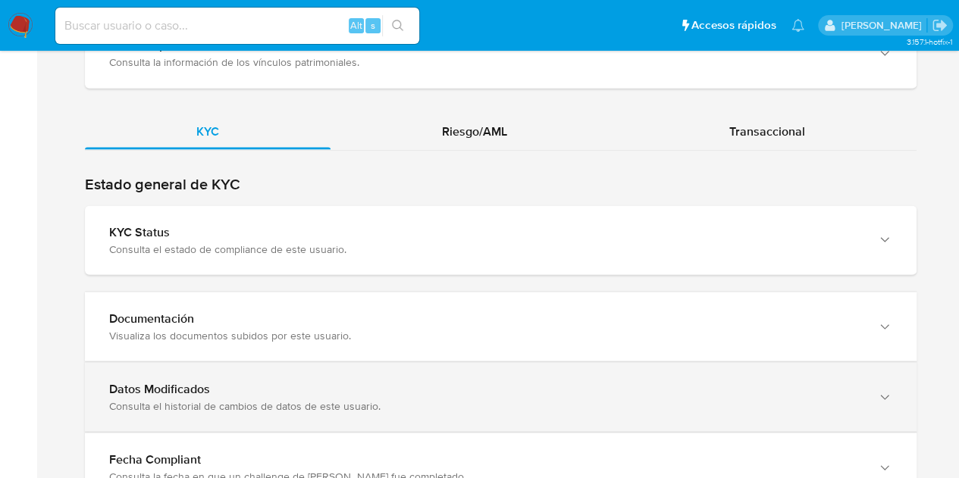
scroll to position [1351, 0]
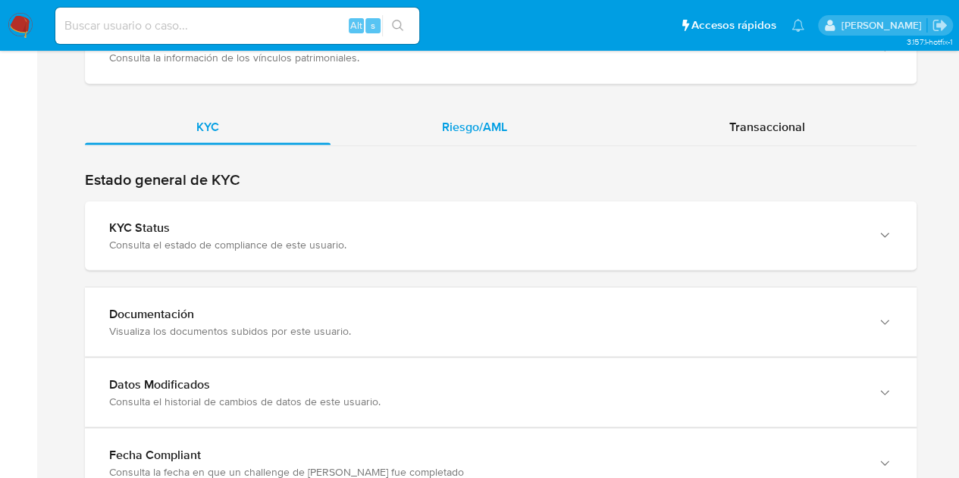
click at [499, 125] on span "Riesgo/AML" at bounding box center [474, 125] width 65 height 17
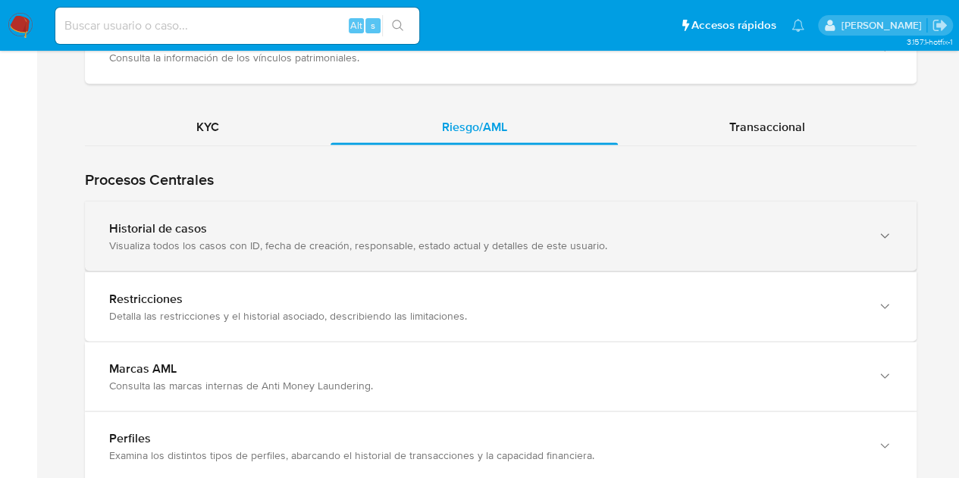
click at [496, 238] on div "Visualiza todos los casos con ID, fecha de creación, responsable, estado actual…" at bounding box center [485, 245] width 752 height 14
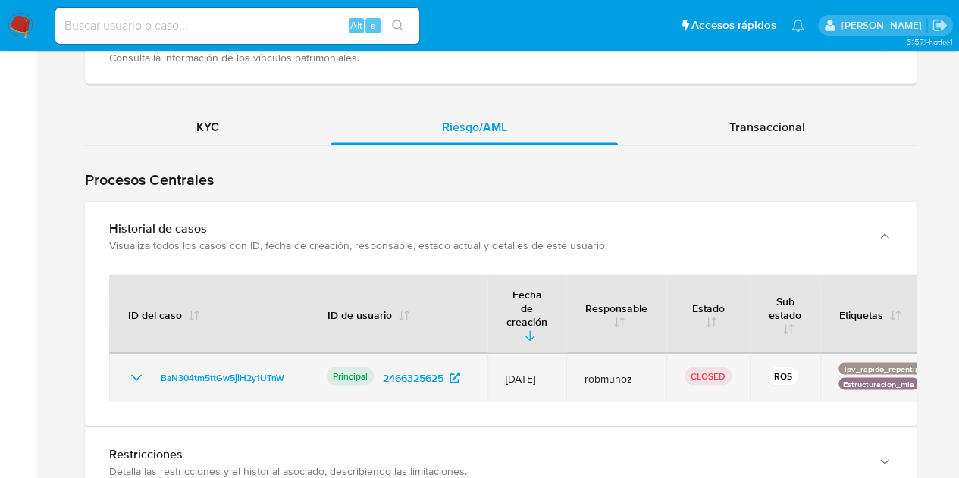
click at [140, 368] on icon "Mostrar/Ocultar" at bounding box center [136, 377] width 18 height 18
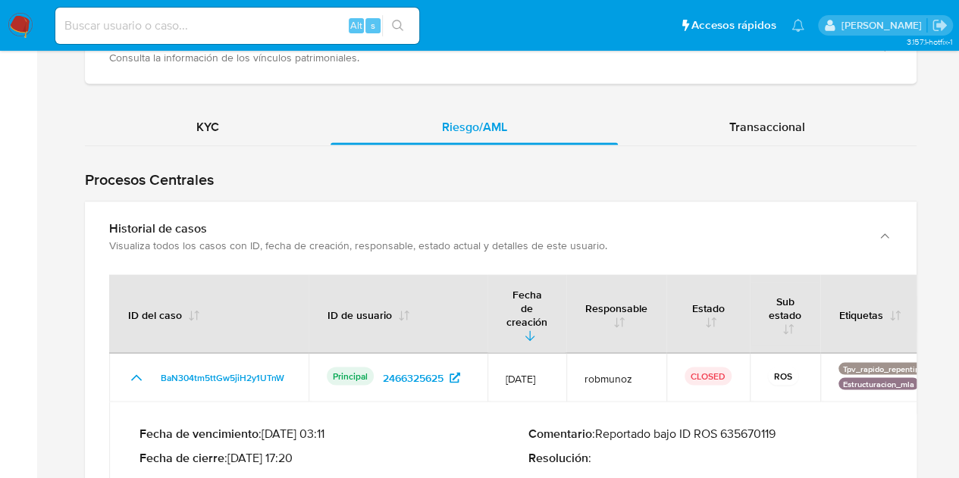
drag, startPoint x: 626, startPoint y: 415, endPoint x: 831, endPoint y: 415, distance: 204.6
click at [831, 426] on p "Comentario : Reportado bajo ID ROS 635670119" at bounding box center [722, 433] width 389 height 15
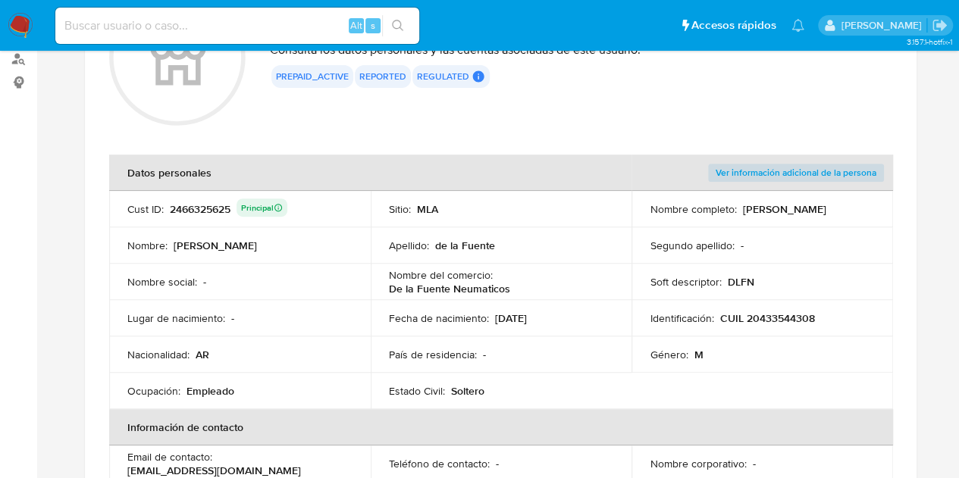
scroll to position [165, 0]
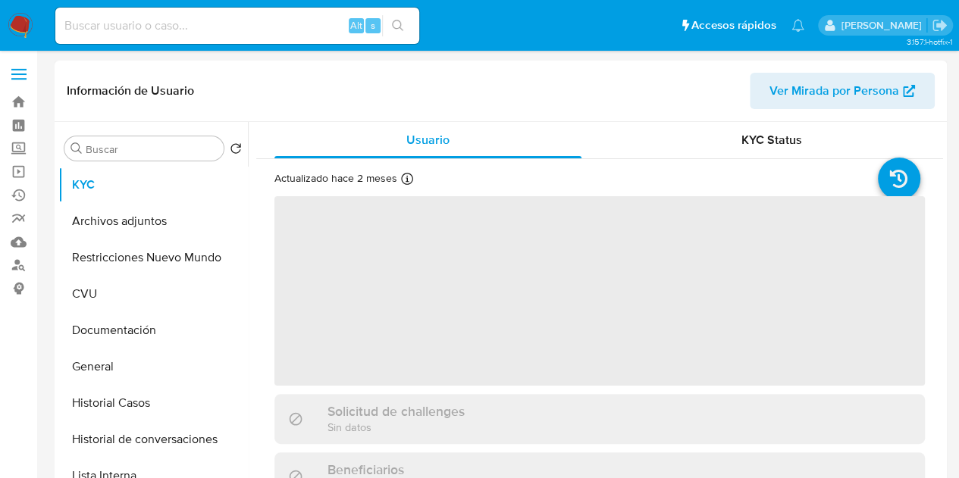
click at [805, 86] on span "Ver Mirada por Persona" at bounding box center [834, 91] width 130 height 36
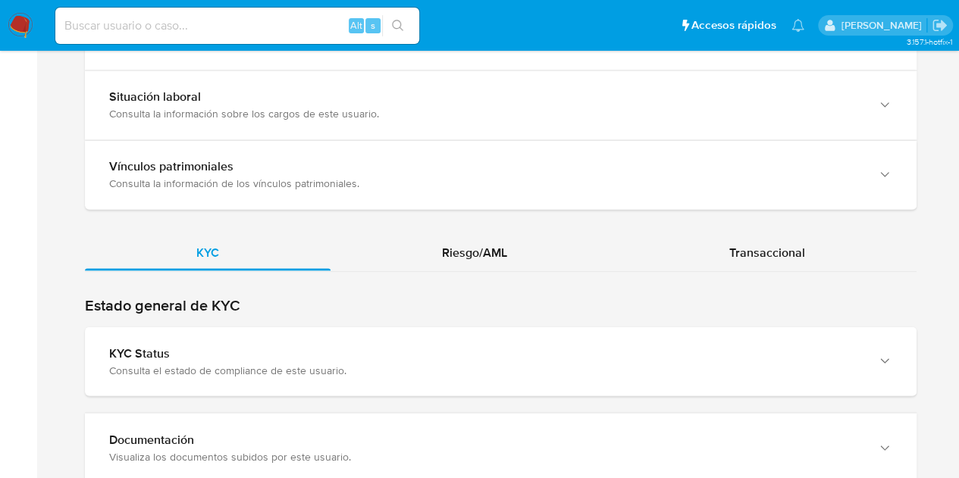
scroll to position [1372, 0]
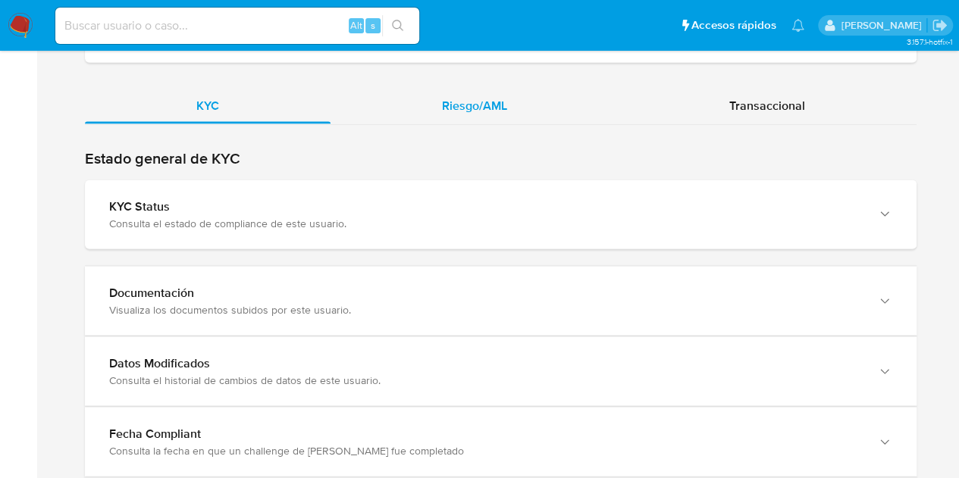
click at [503, 97] on span "Riesgo/AML" at bounding box center [474, 104] width 65 height 17
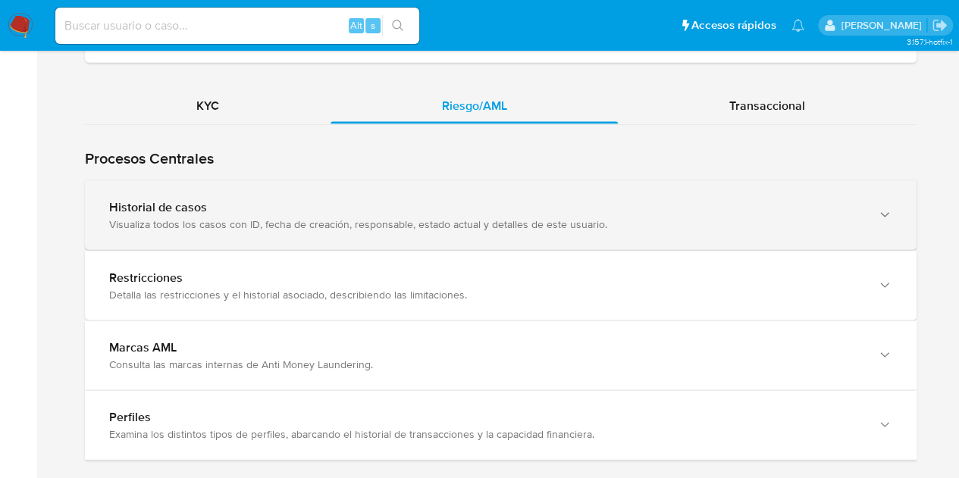
click at [194, 217] on div "Visualiza todos los casos con ID, fecha de creación, responsable, estado actual…" at bounding box center [485, 224] width 752 height 14
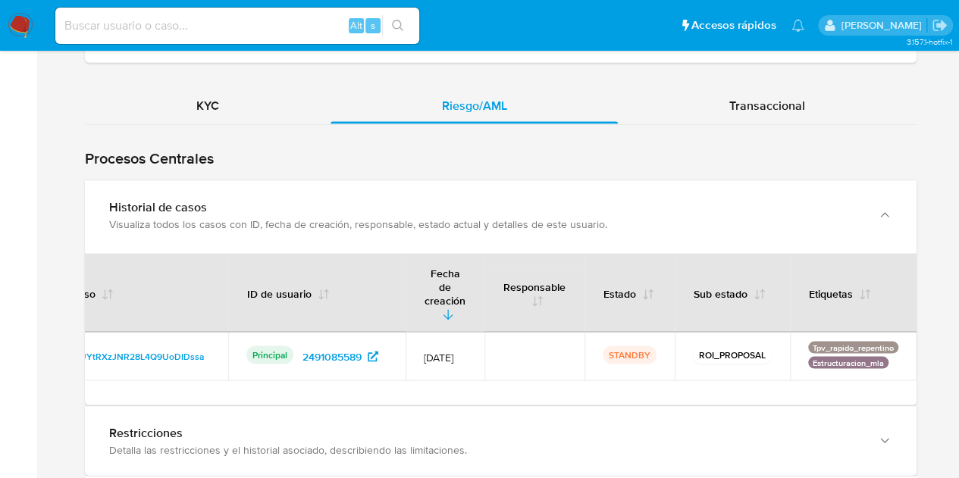
scroll to position [0, 0]
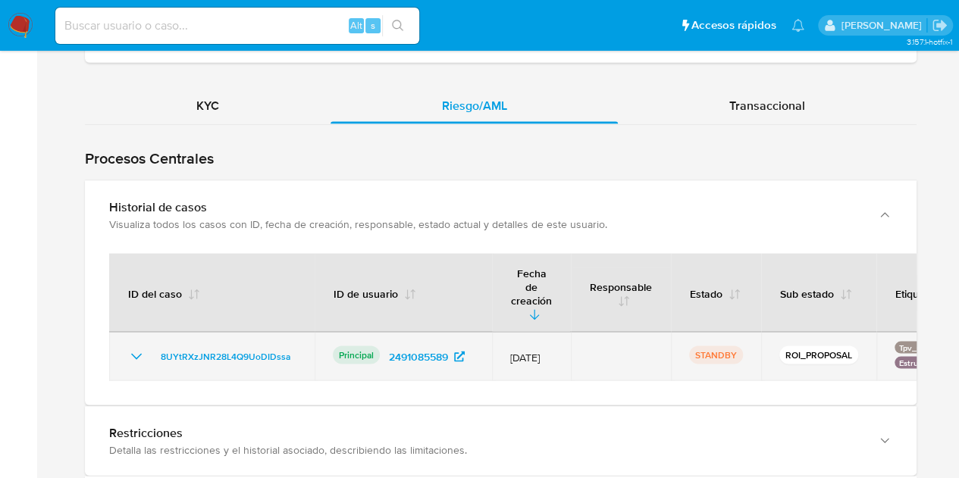
click at [230, 332] on td "8UYtRXzJNR28L4Q9UoDIDssa" at bounding box center [211, 356] width 205 height 48
click at [238, 347] on span "8UYtRXzJNR28L4Q9UoDIDssa" at bounding box center [226, 356] width 130 height 18
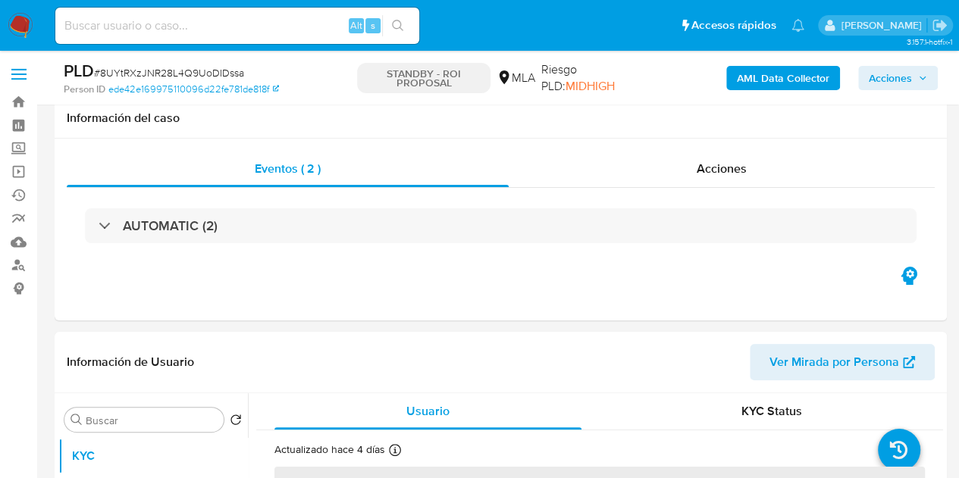
scroll to position [230, 0]
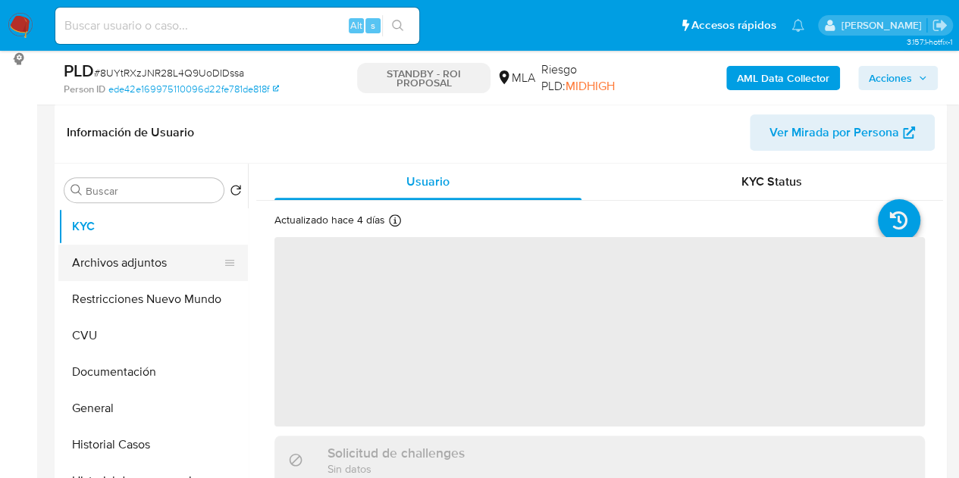
click at [101, 264] on button "Archivos adjuntos" at bounding box center [146, 263] width 177 height 36
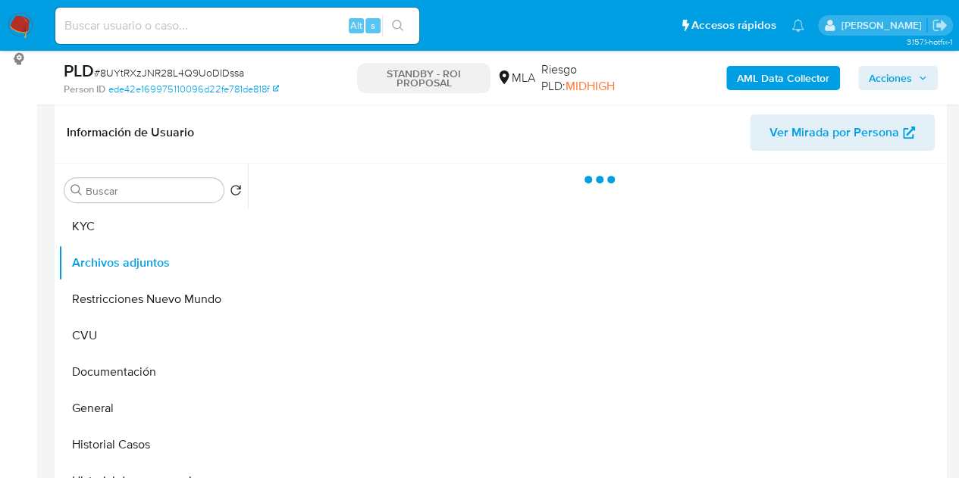
select select "10"
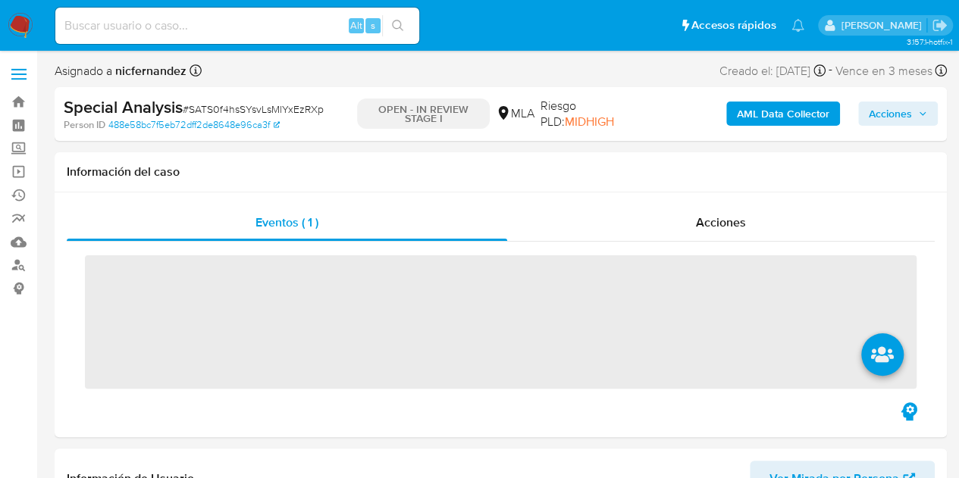
click at [890, 107] on span "Acciones" at bounding box center [889, 114] width 43 height 24
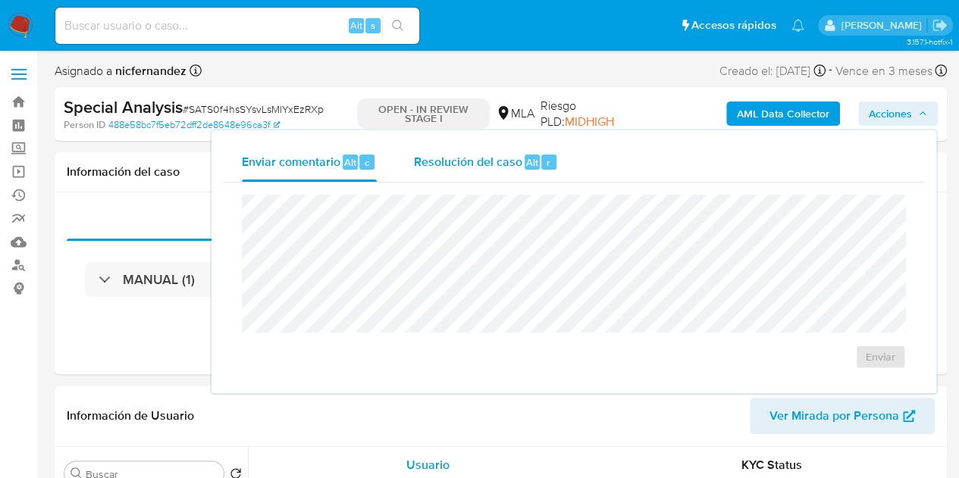
drag, startPoint x: 438, startPoint y: 166, endPoint x: 451, endPoint y: 179, distance: 18.2
click at [446, 174] on div "Resolución del caso Alt r" at bounding box center [485, 161] width 145 height 39
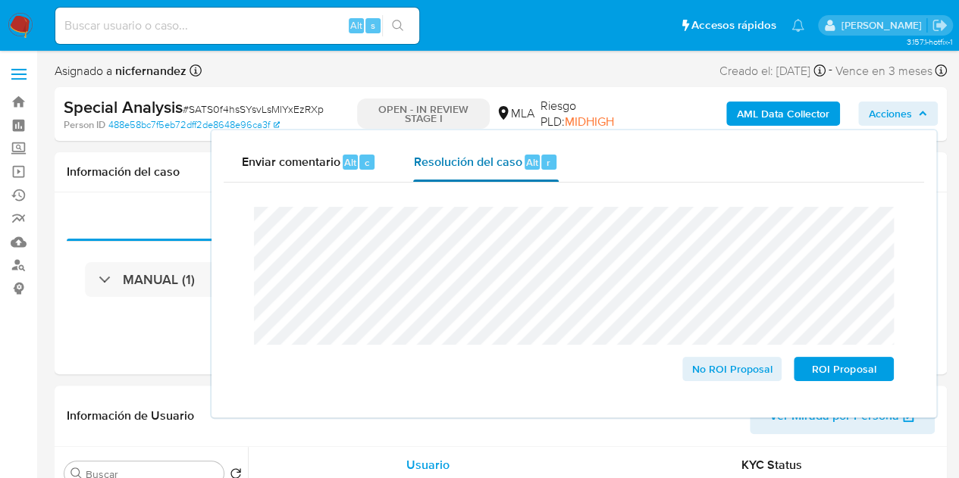
select select "10"
click at [837, 375] on span "ROI Proposal" at bounding box center [843, 368] width 79 height 21
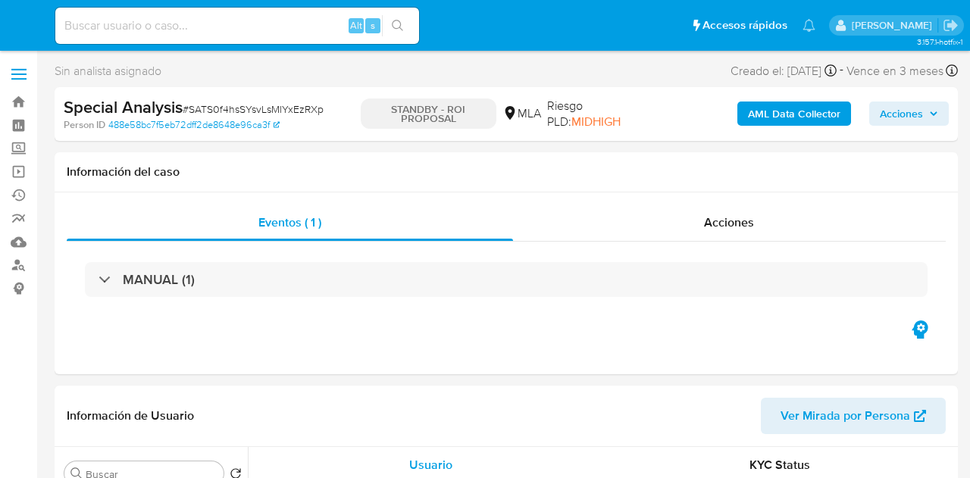
select select "10"
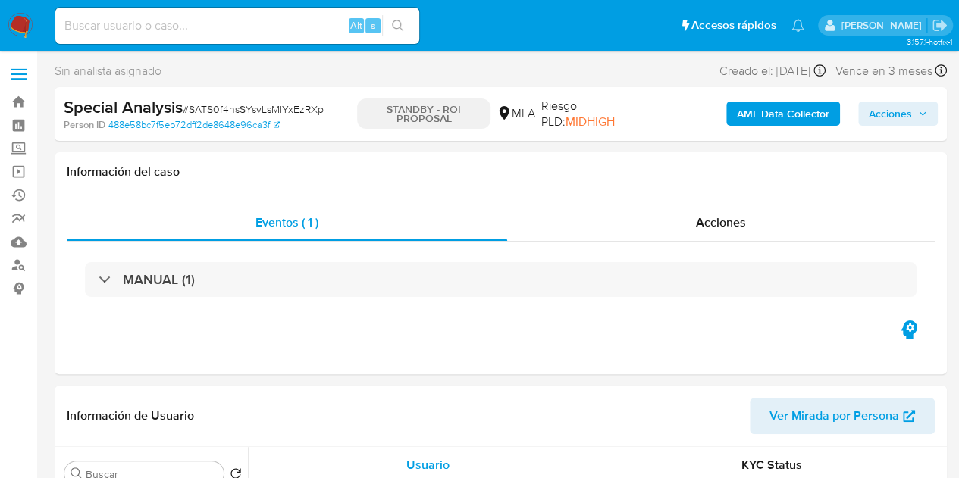
scroll to position [200, 0]
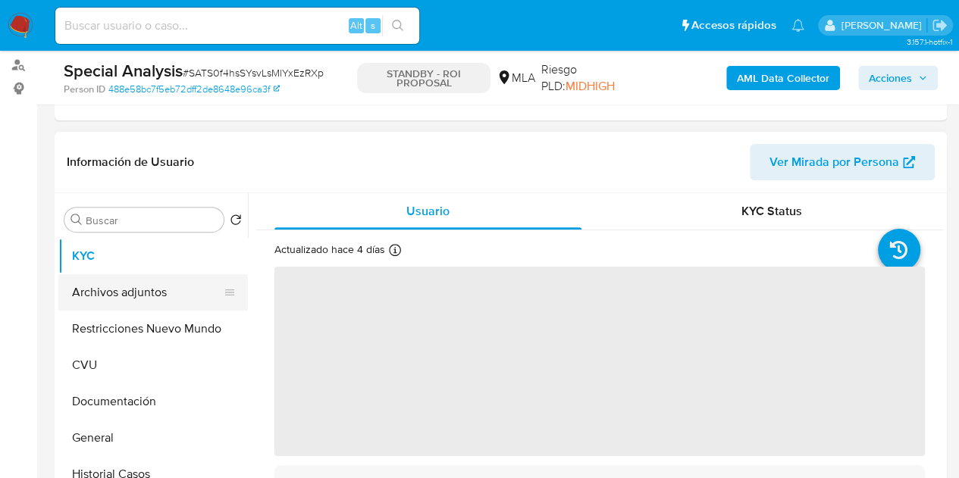
click at [149, 293] on button "Archivos adjuntos" at bounding box center [146, 292] width 177 height 36
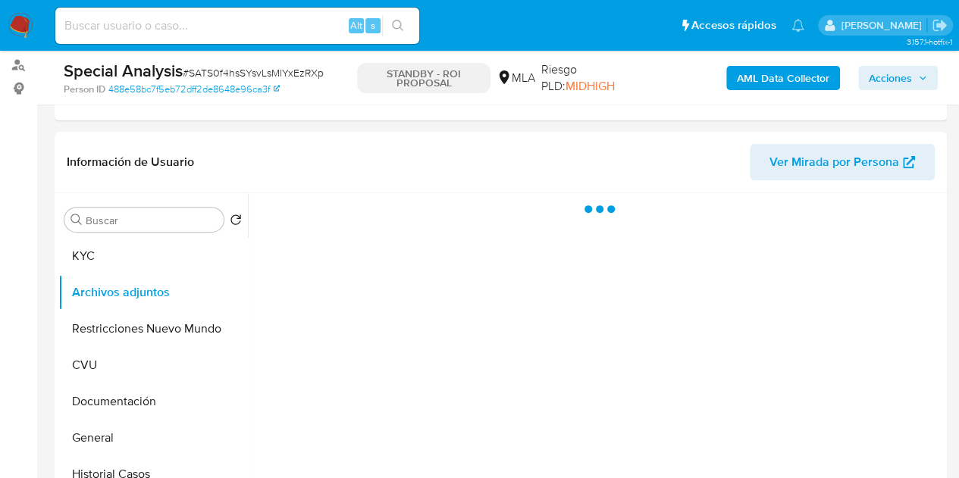
select select "10"
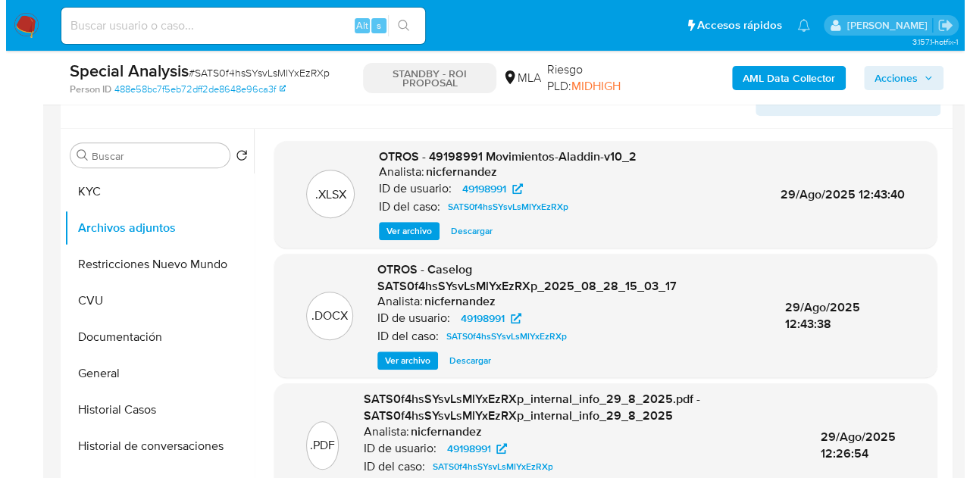
scroll to position [273, 0]
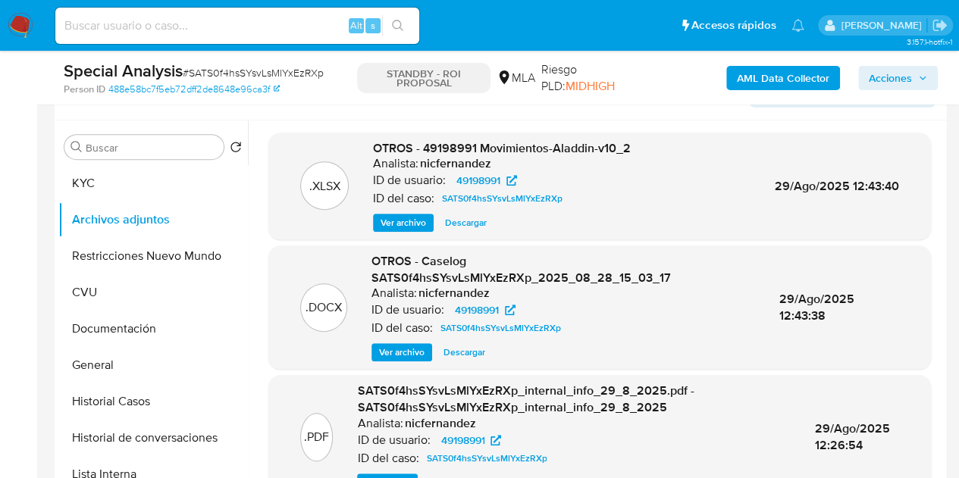
click at [395, 345] on span "Ver archivo" at bounding box center [401, 352] width 45 height 15
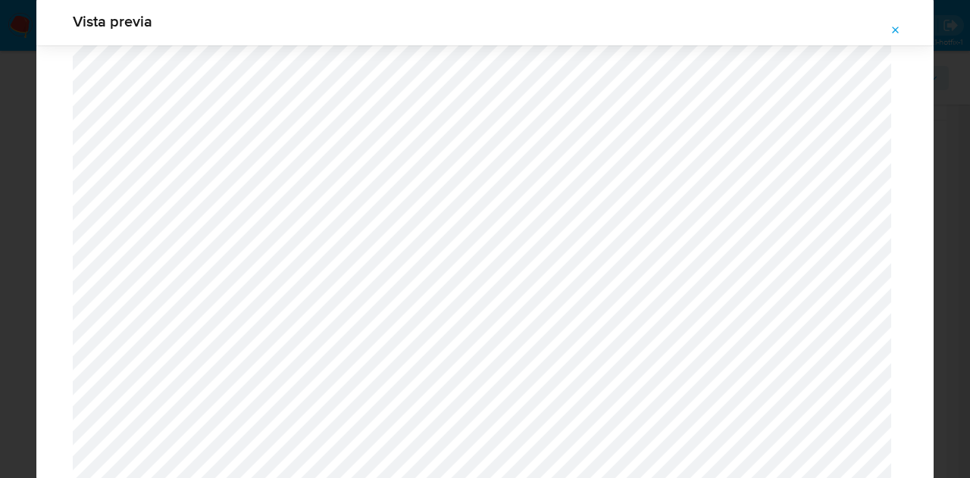
click at [899, 37] on span "Attachment preview" at bounding box center [896, 30] width 12 height 21
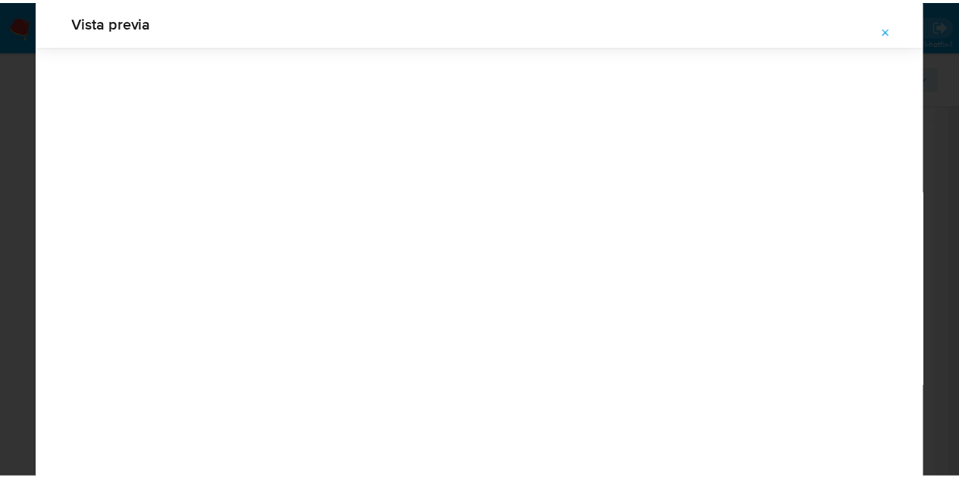
scroll to position [48, 0]
